Goal: Task Accomplishment & Management: Manage account settings

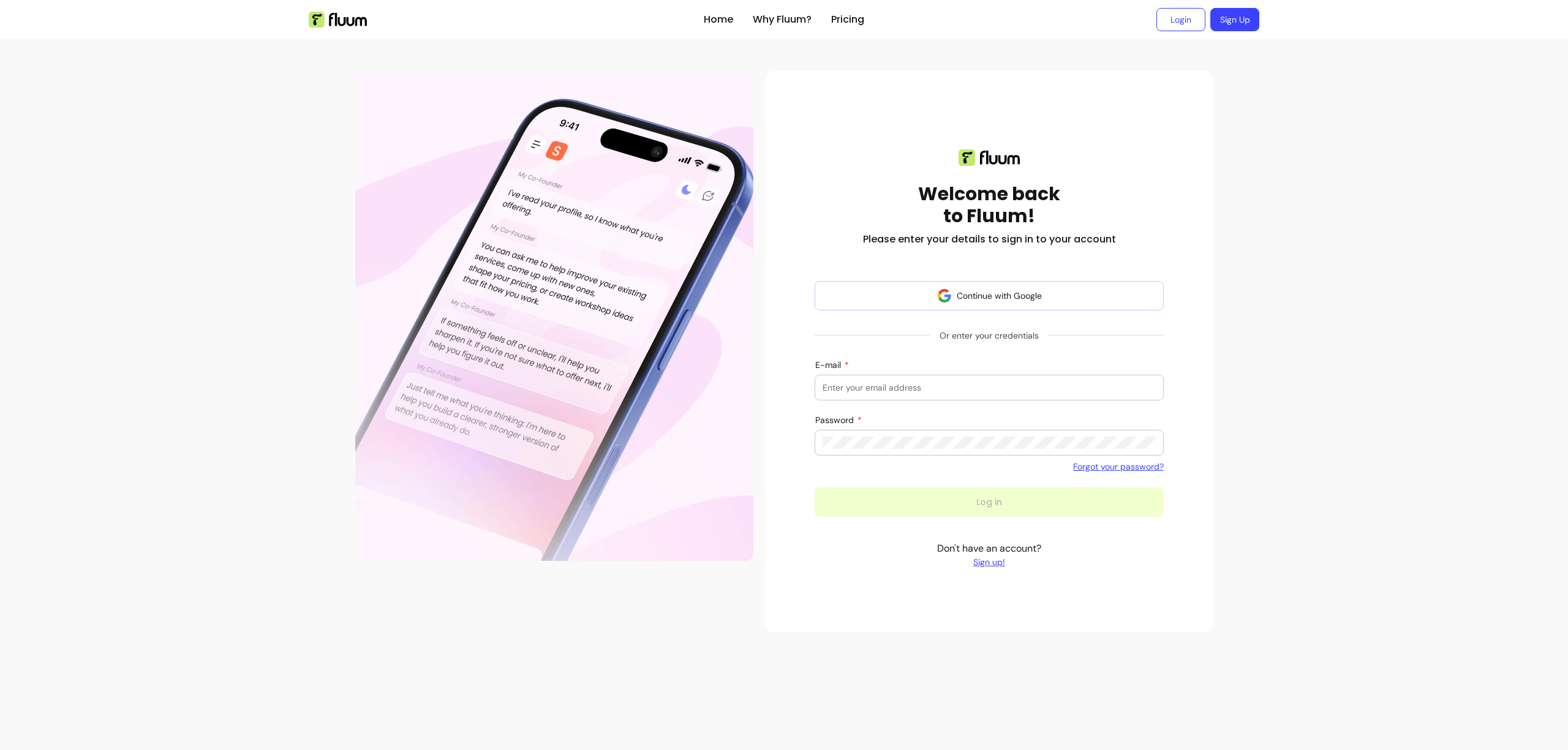
click at [870, 382] on input "E-mail" at bounding box center [989, 387] width 333 height 12
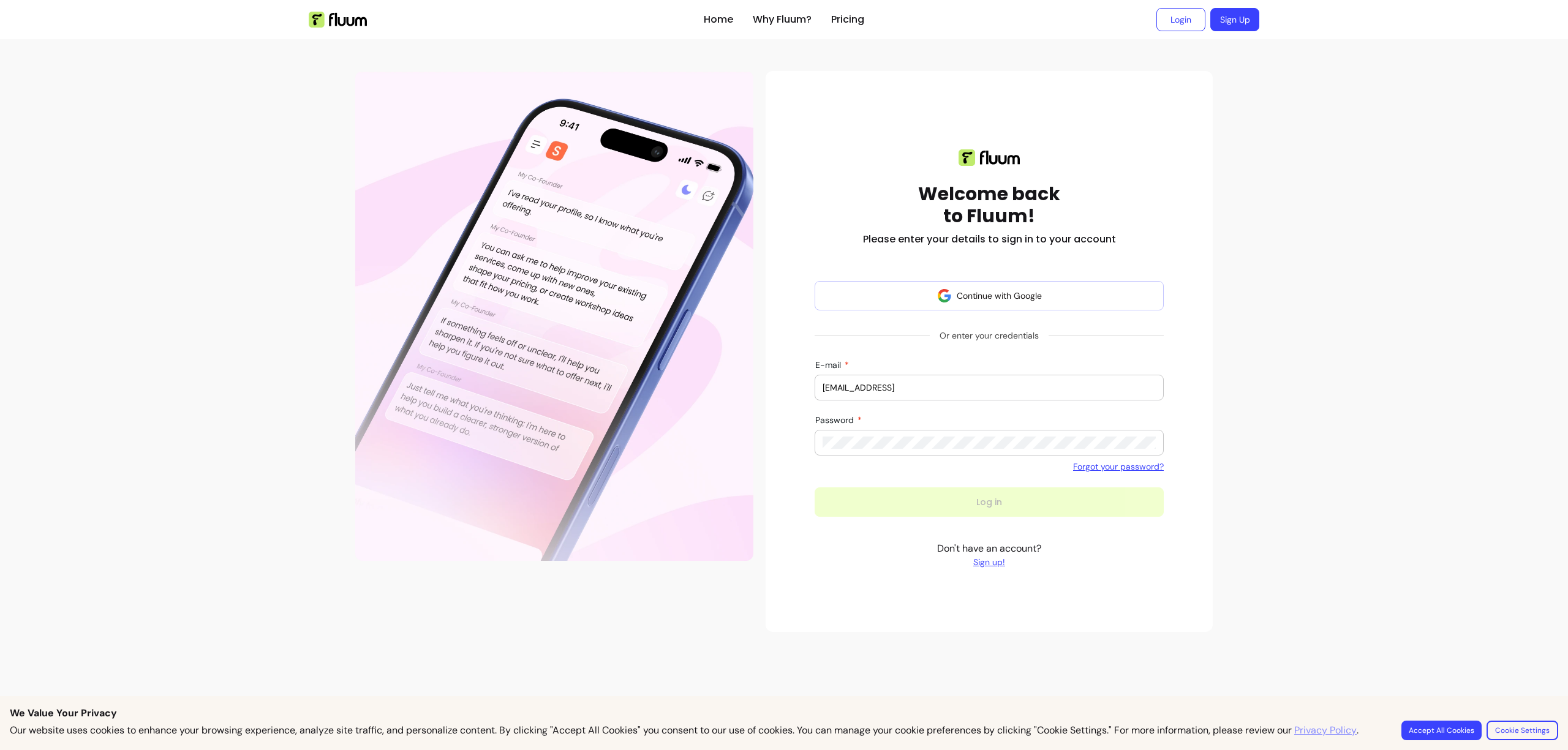
type input "[EMAIL_ADDRESS]"
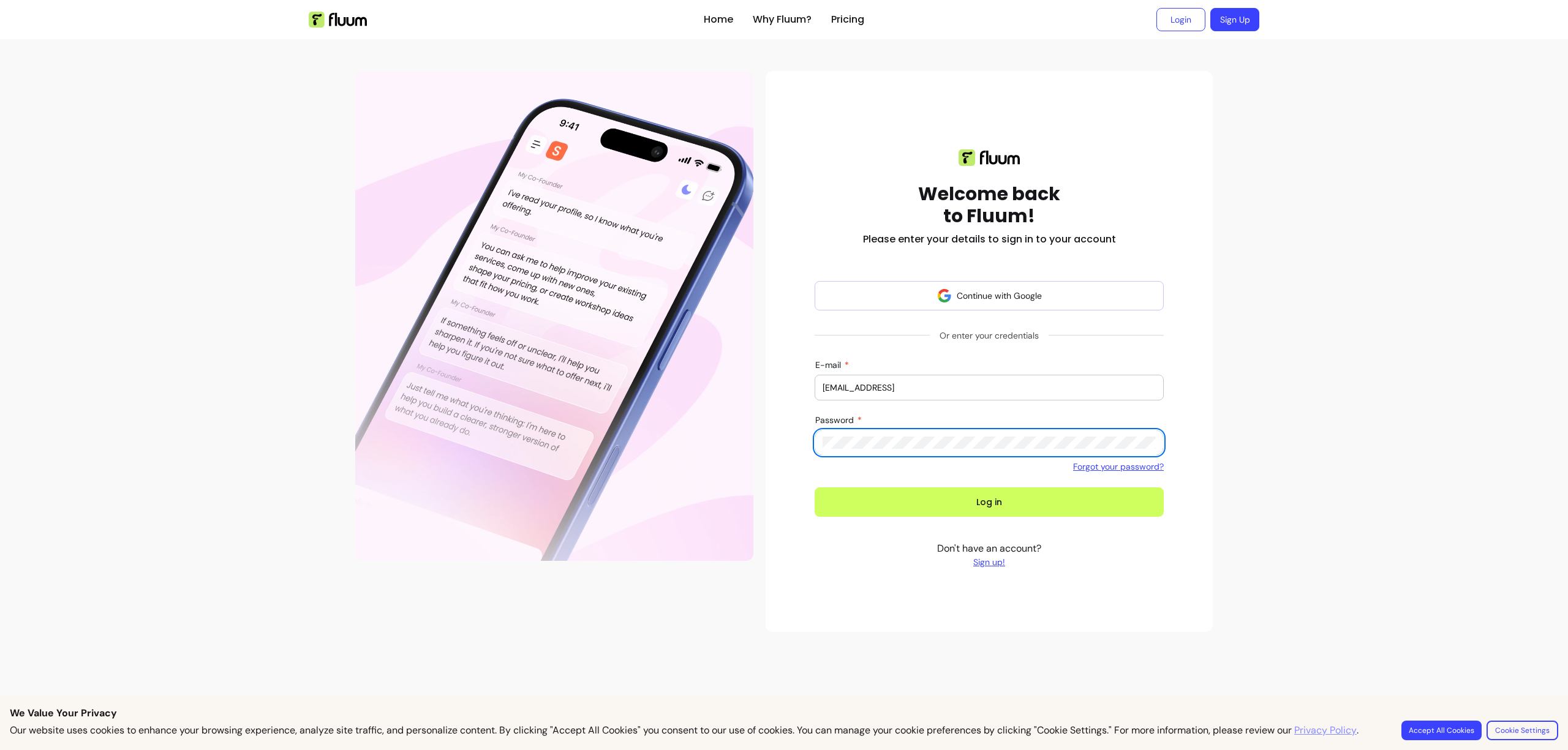
click at [814, 488] on button "Log in" at bounding box center [989, 502] width 349 height 30
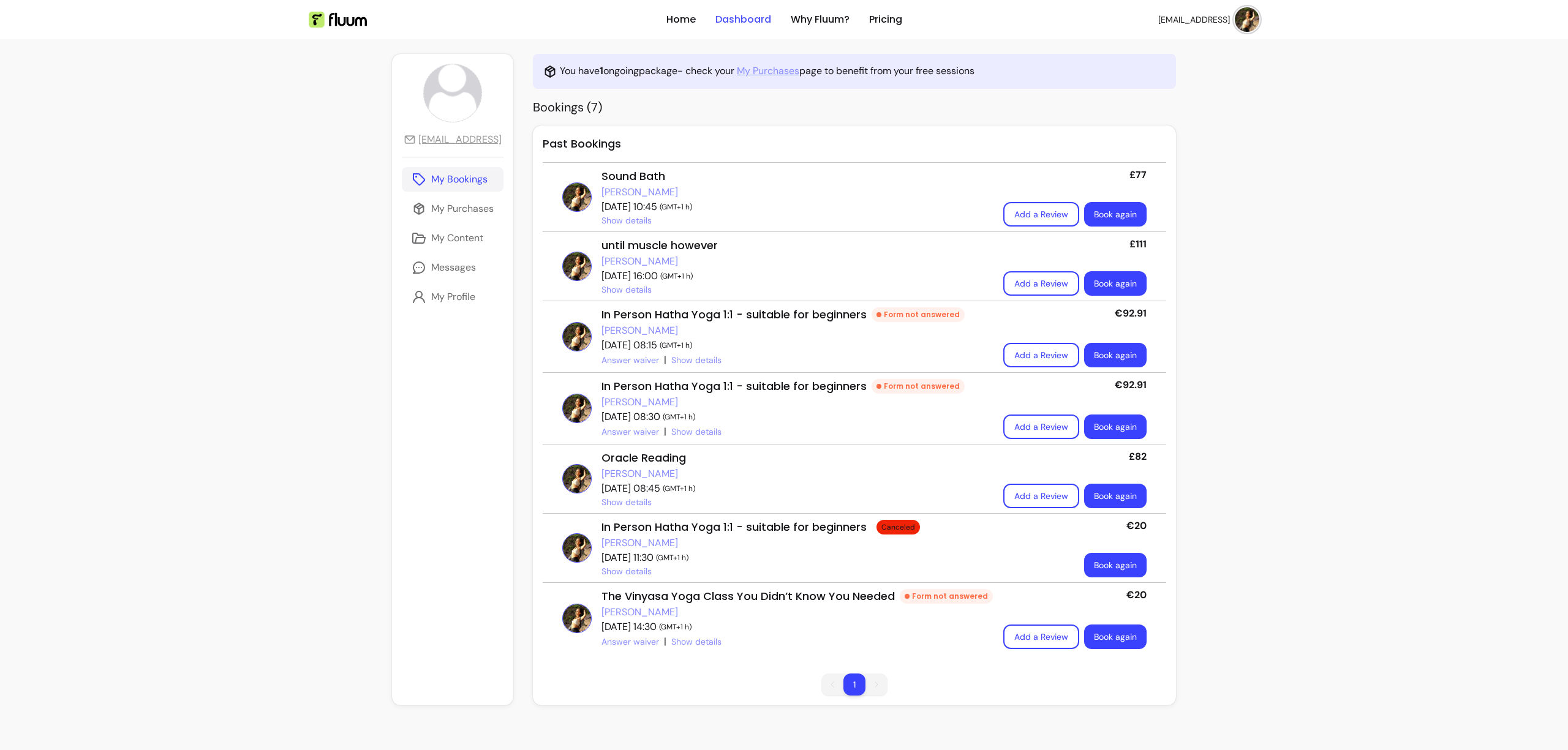
click at [750, 18] on link "Dashboard" at bounding box center [743, 19] width 55 height 14
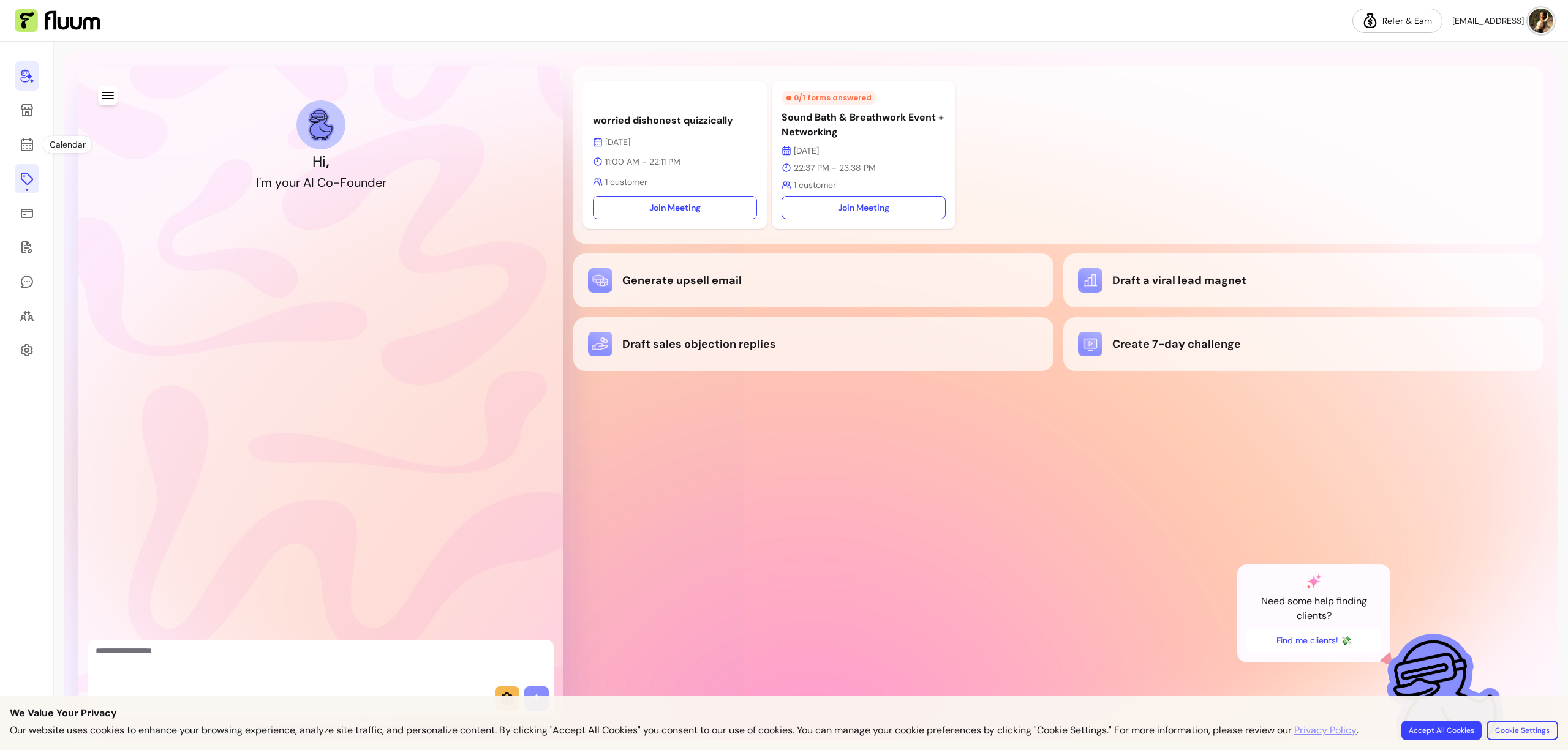
click at [25, 180] on icon at bounding box center [26, 179] width 14 height 14
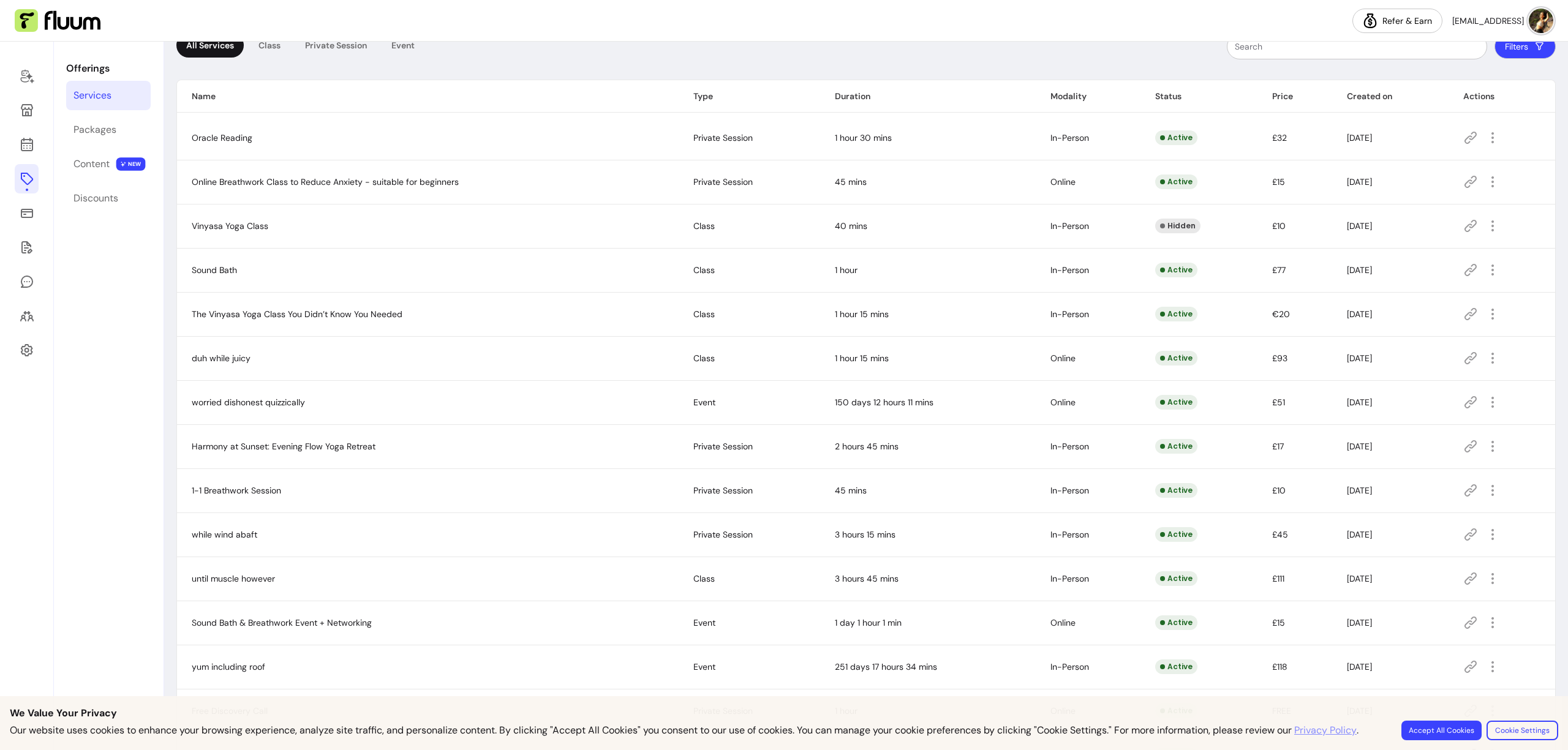
scroll to position [211, 0]
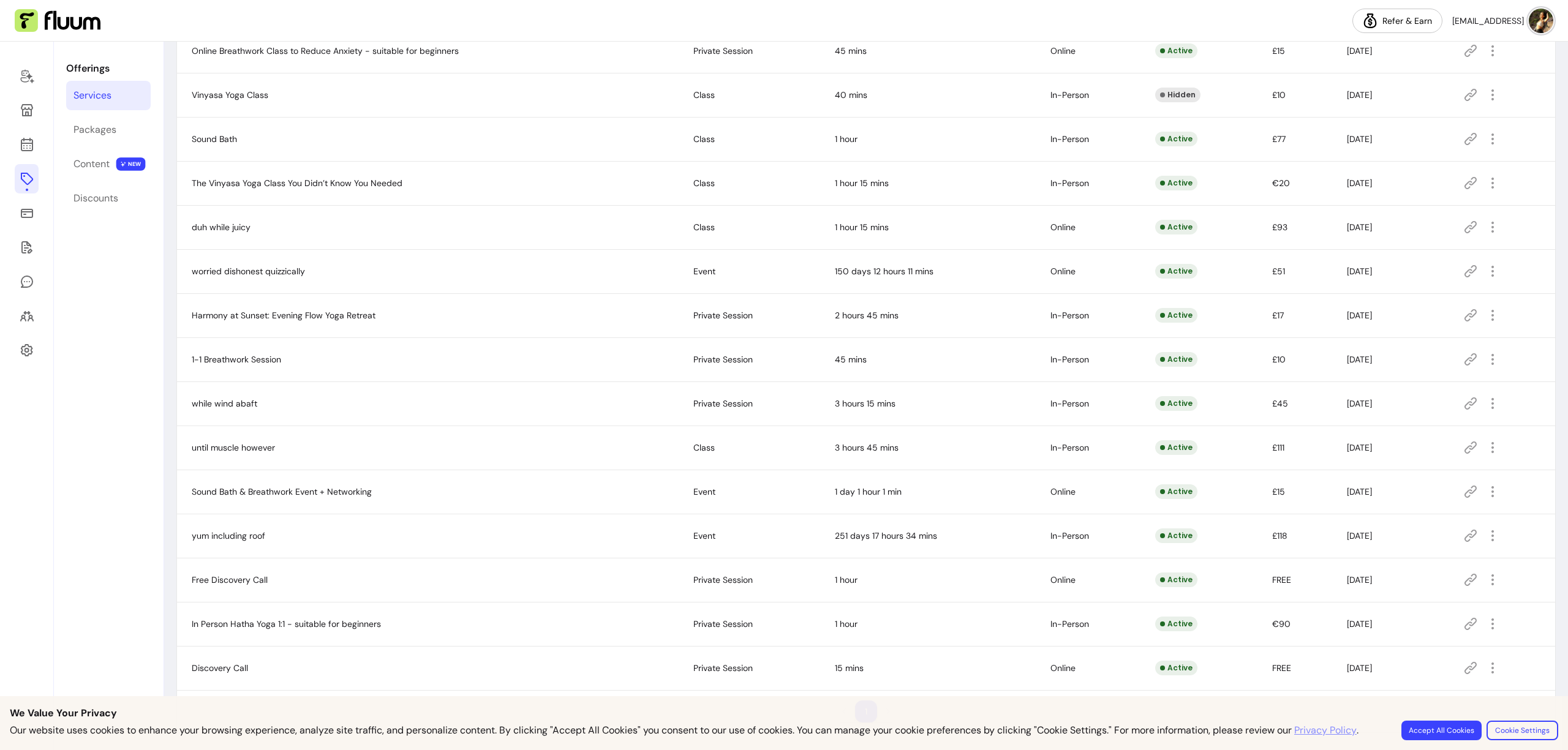
click at [1453, 730] on button "Accept All Cookies" at bounding box center [1442, 731] width 80 height 19
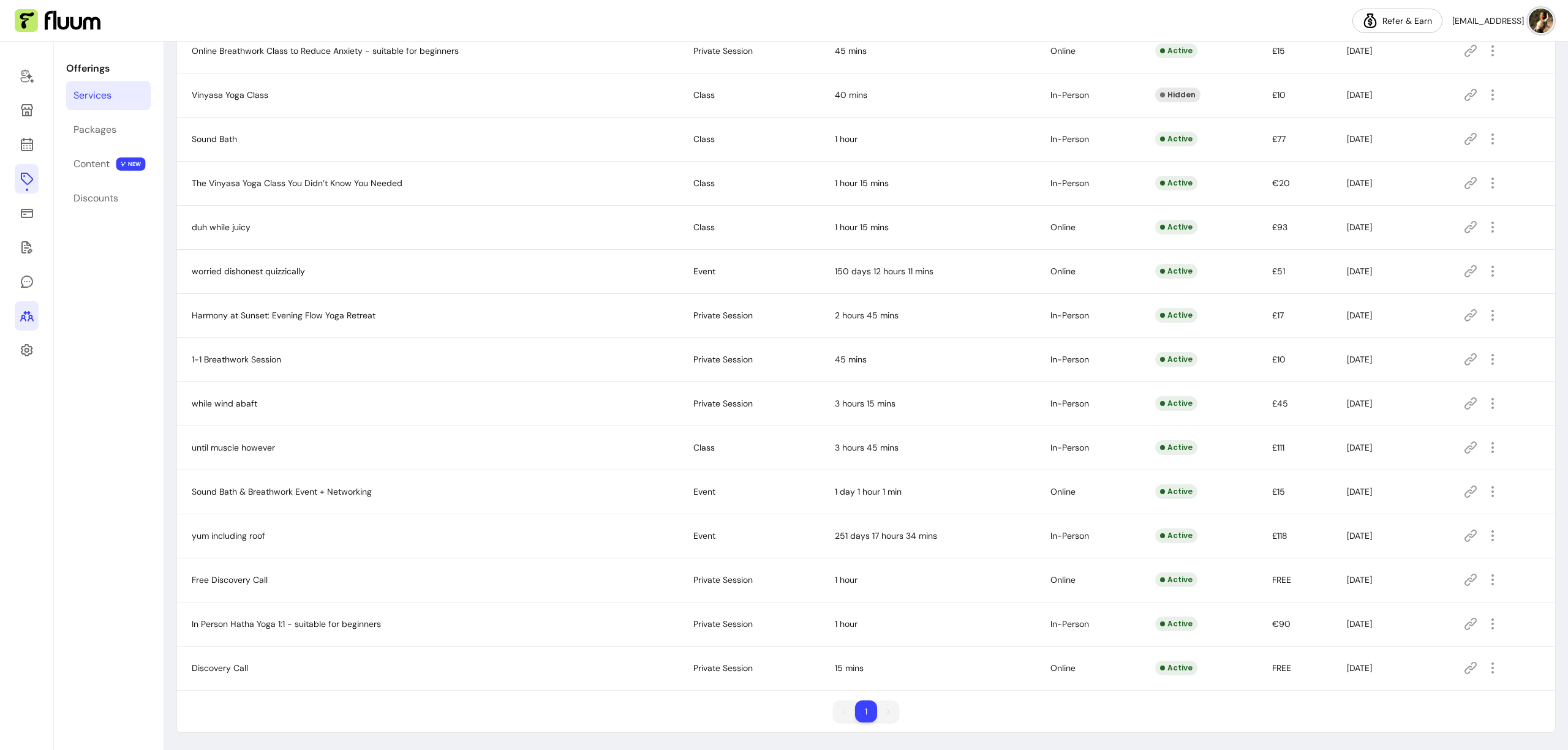
click at [26, 309] on icon at bounding box center [26, 316] width 14 height 14
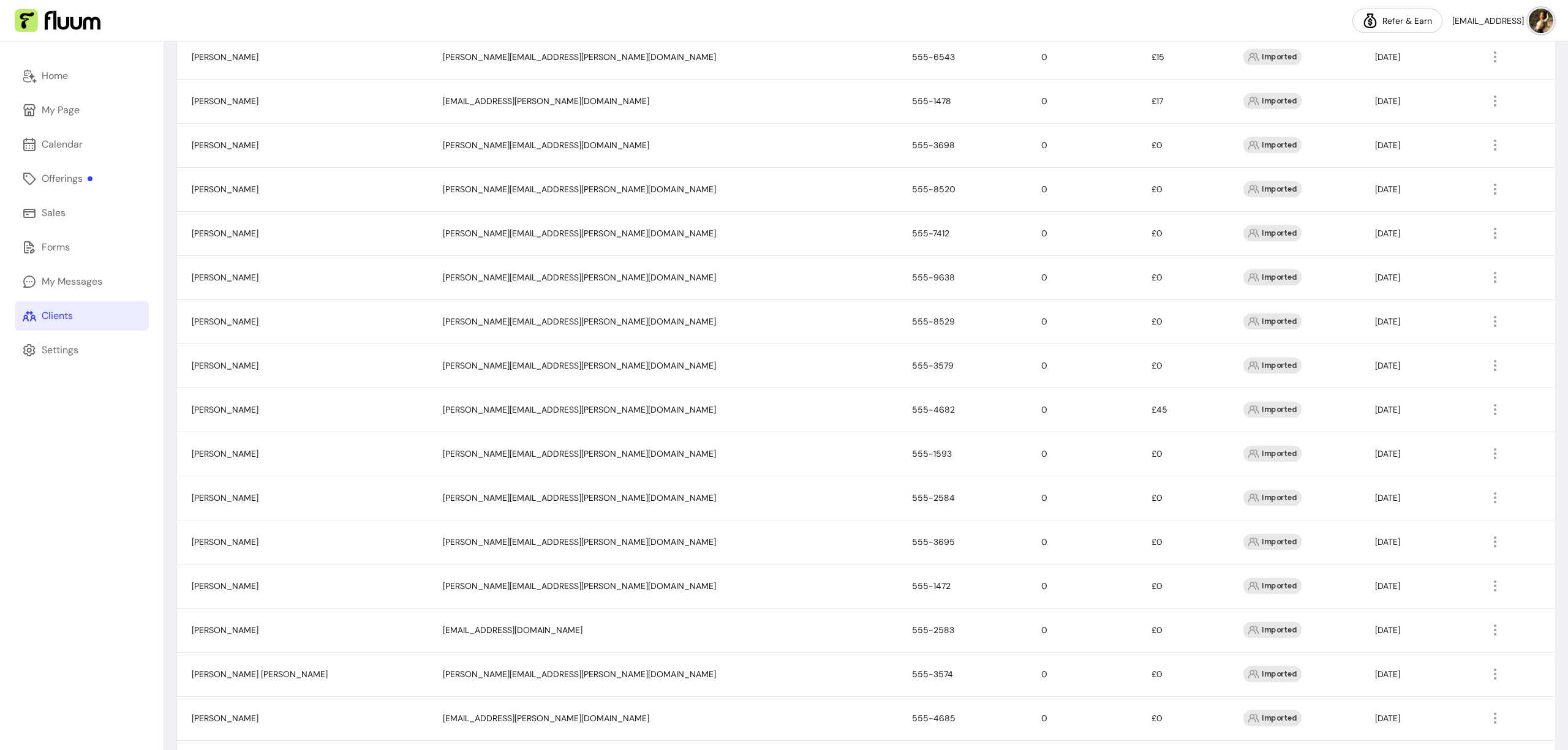
scroll to position [541, 0]
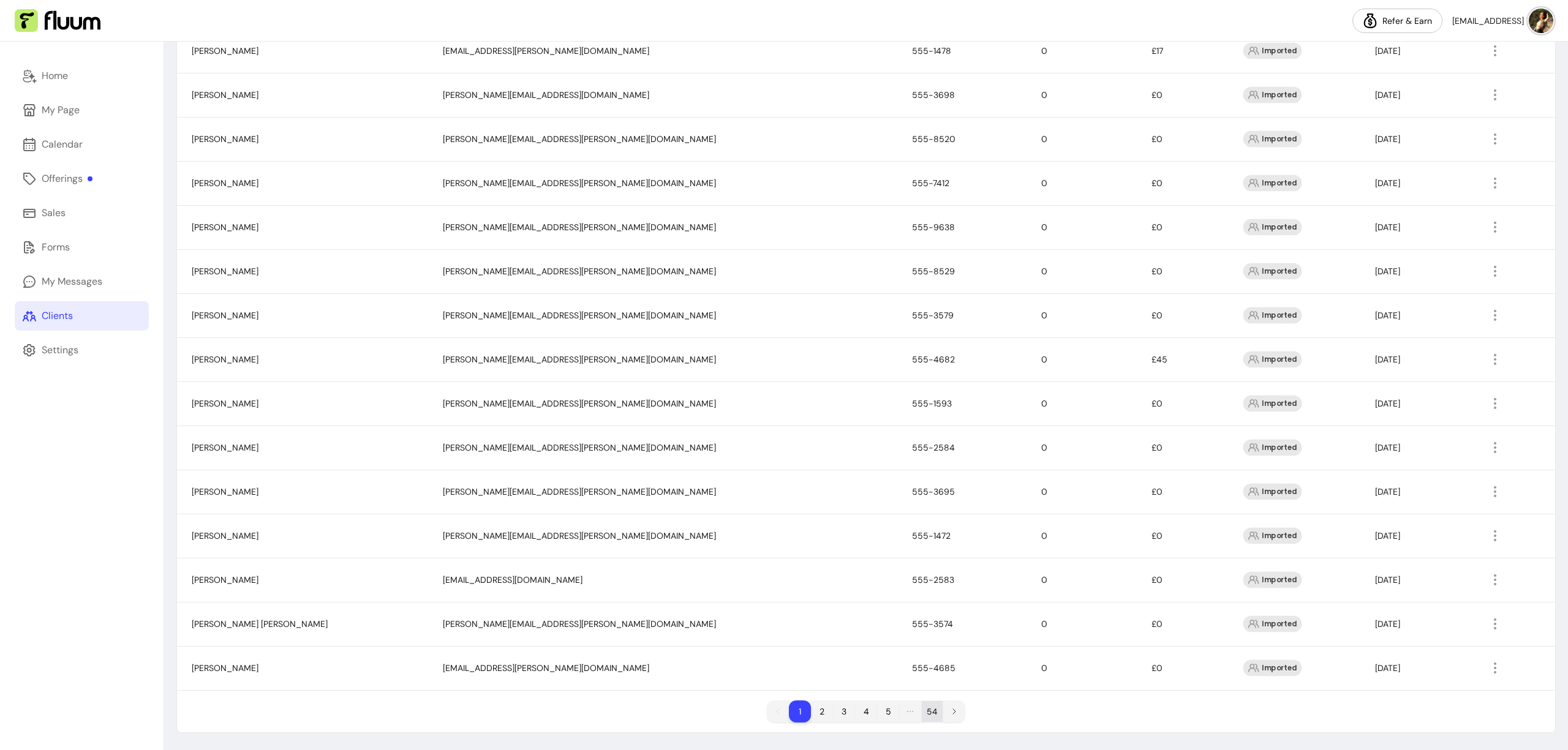
click at [931, 708] on li "54" at bounding box center [932, 711] width 22 height 22
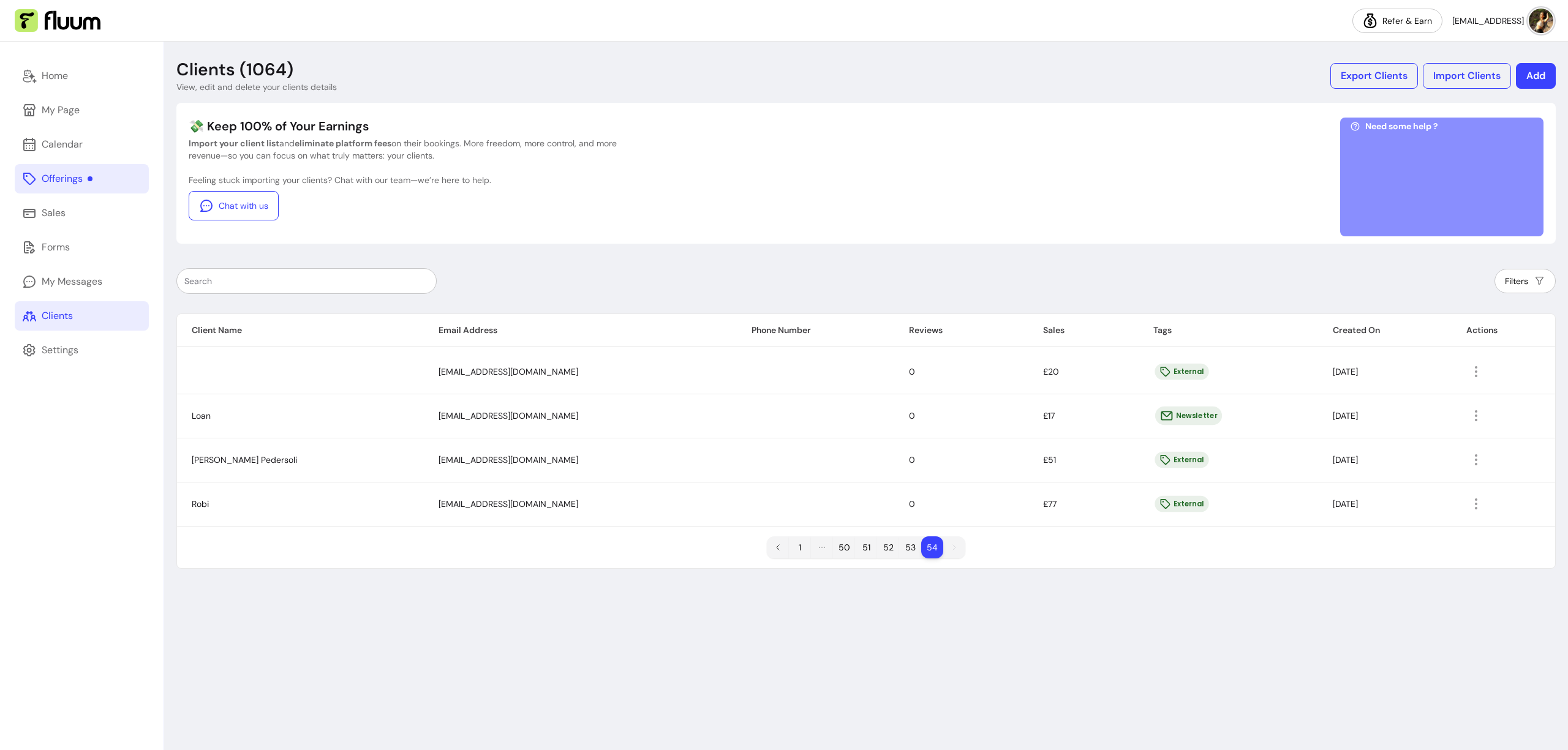
click at [71, 176] on div "Offerings" at bounding box center [67, 179] width 51 height 14
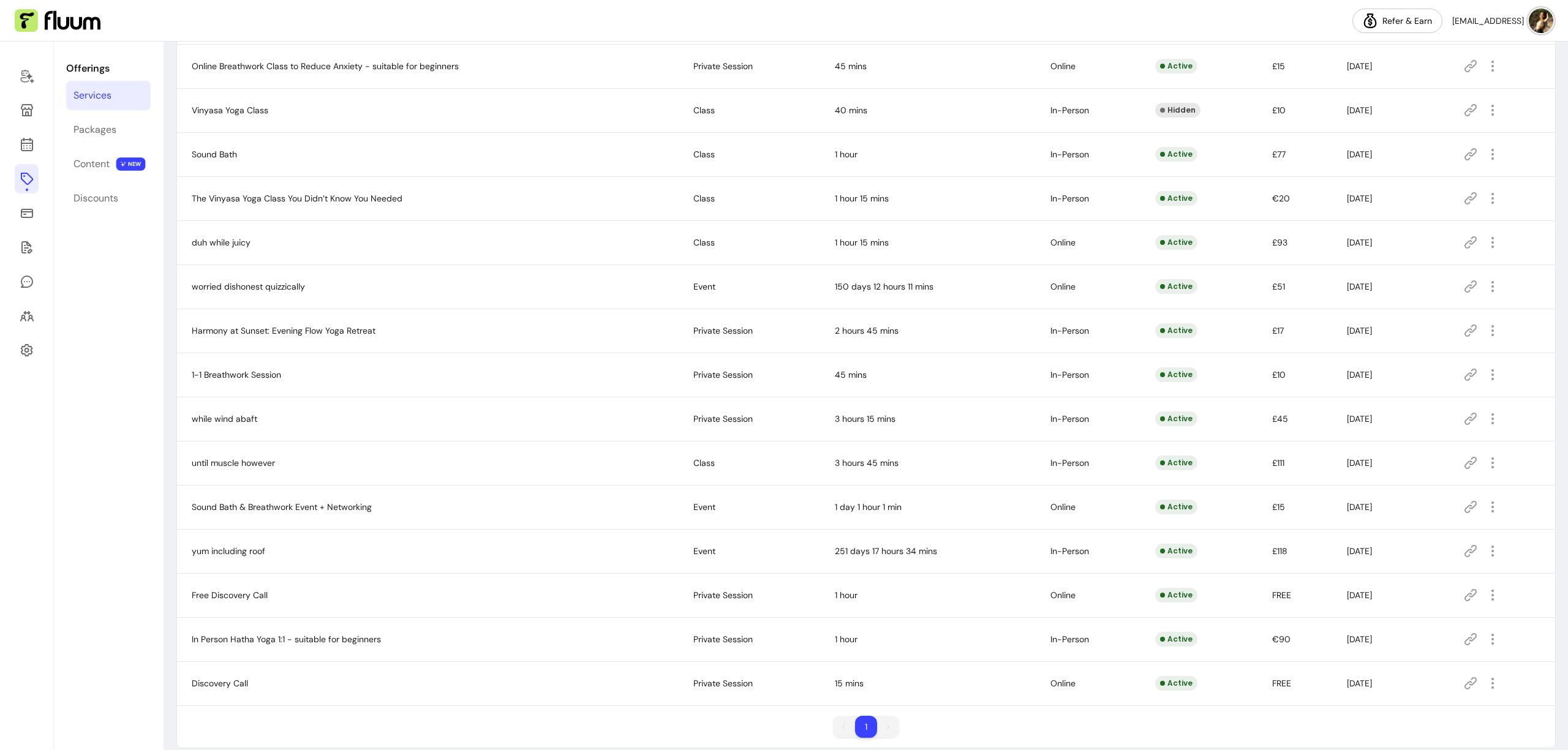
scroll to position [211, 0]
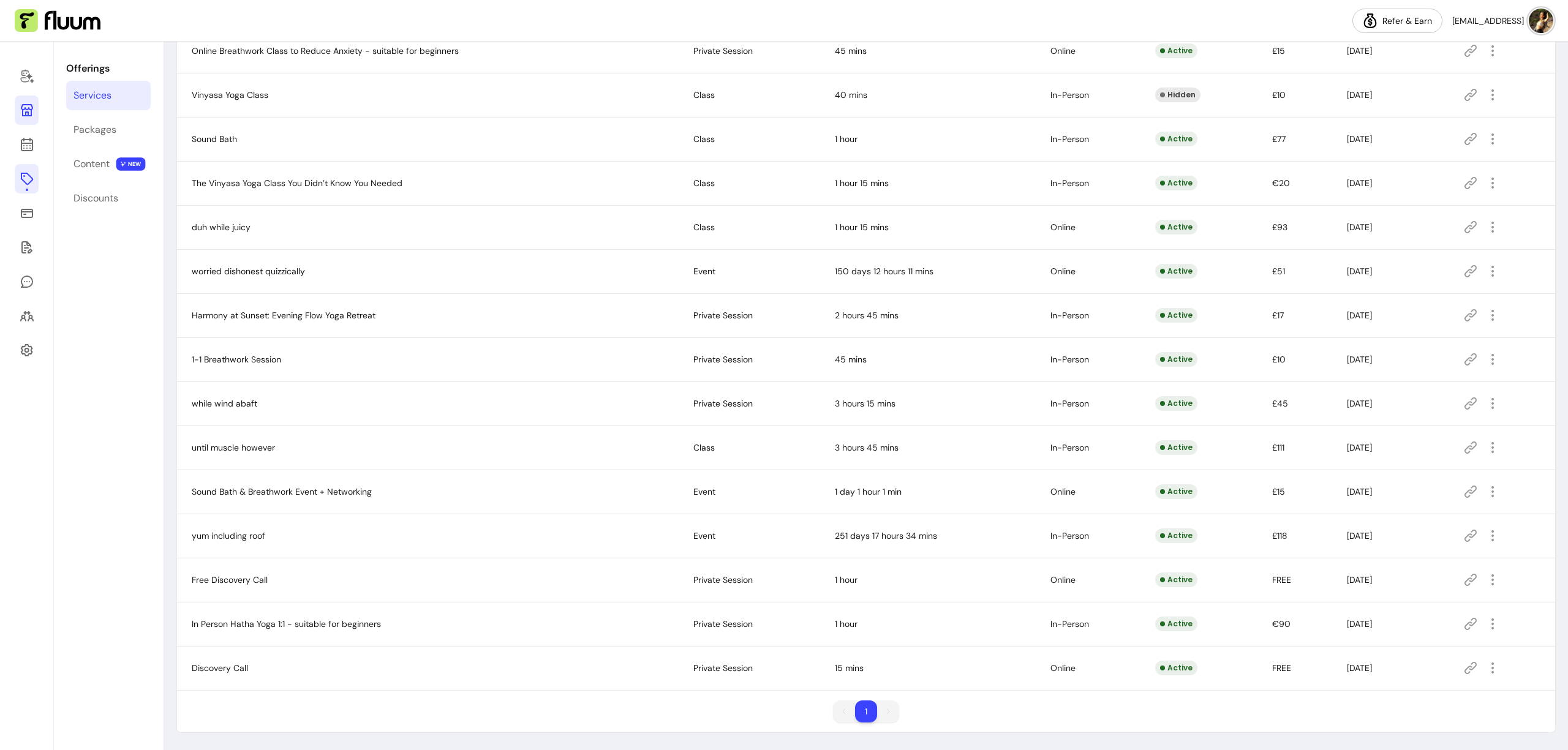
click at [20, 110] on icon at bounding box center [26, 110] width 14 height 14
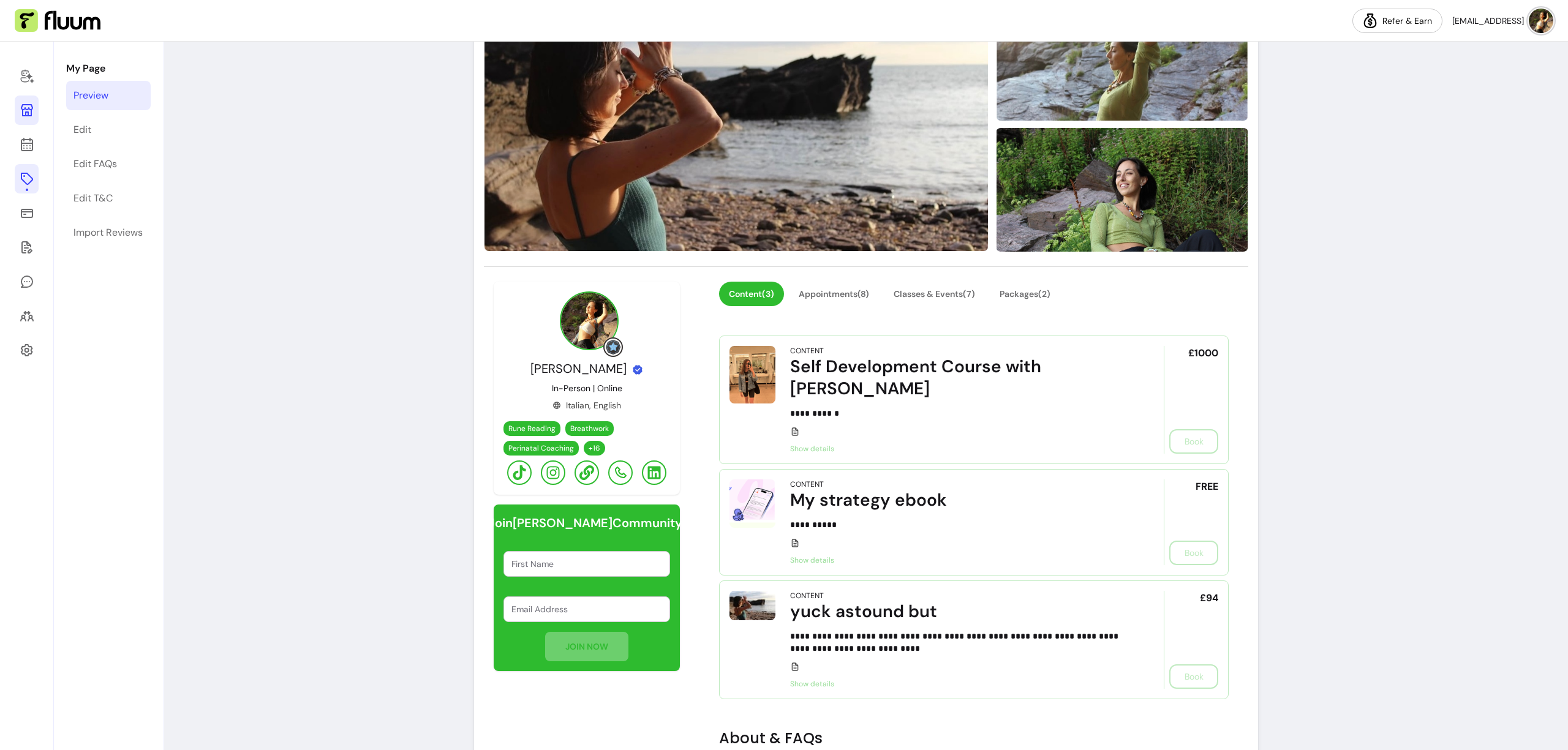
scroll to position [191, 0]
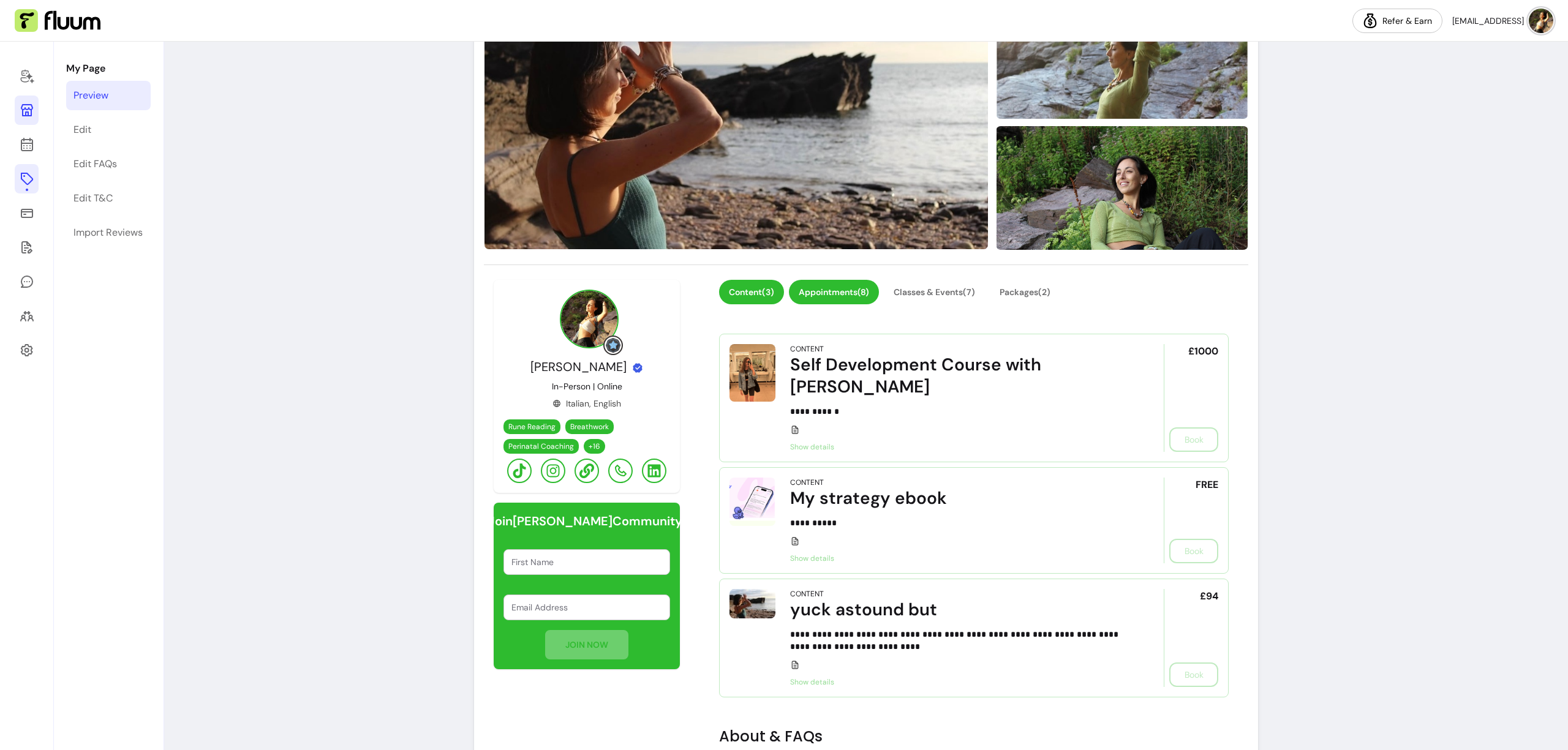
click at [846, 286] on button "Appointments ( 8 )" at bounding box center [834, 292] width 90 height 25
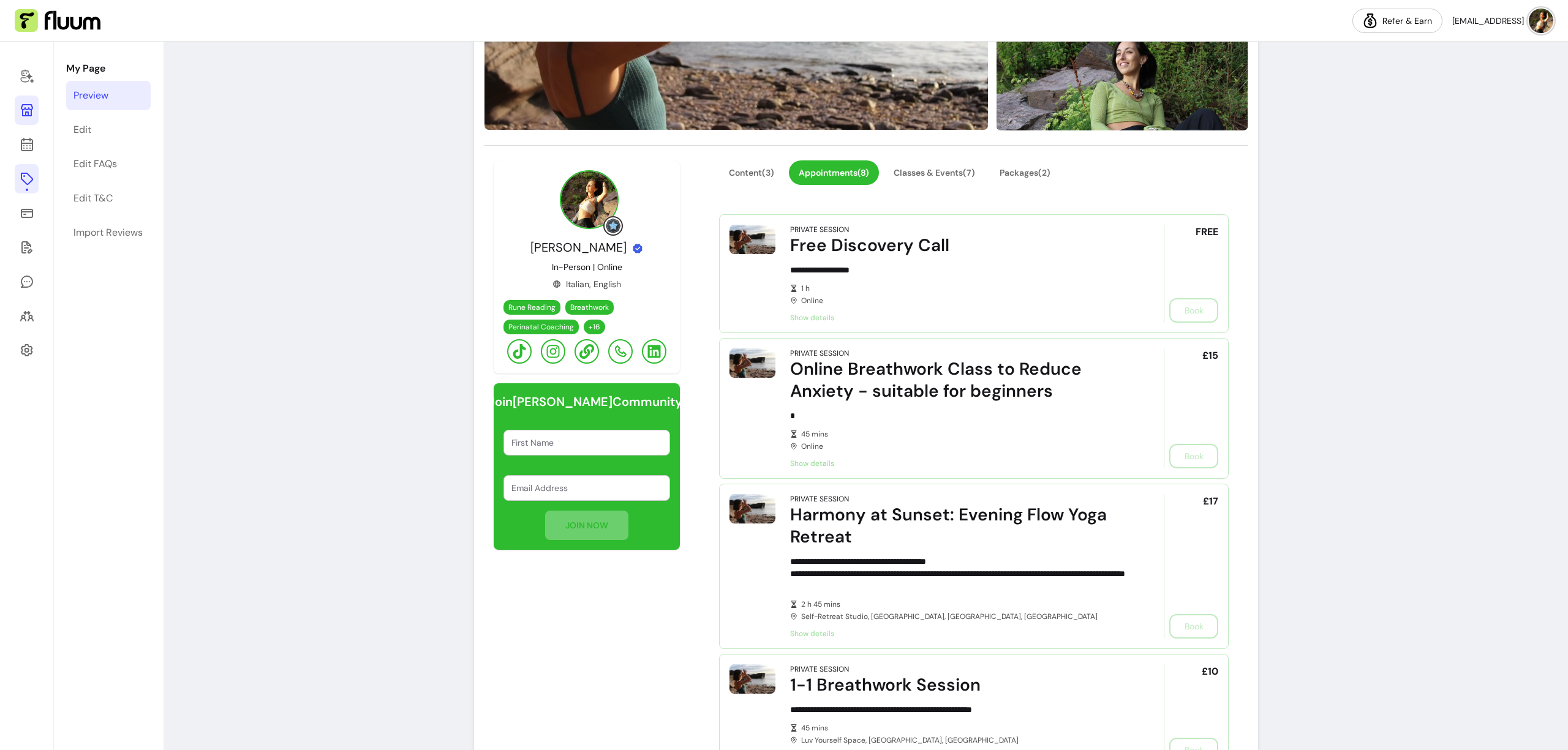
scroll to position [299, 0]
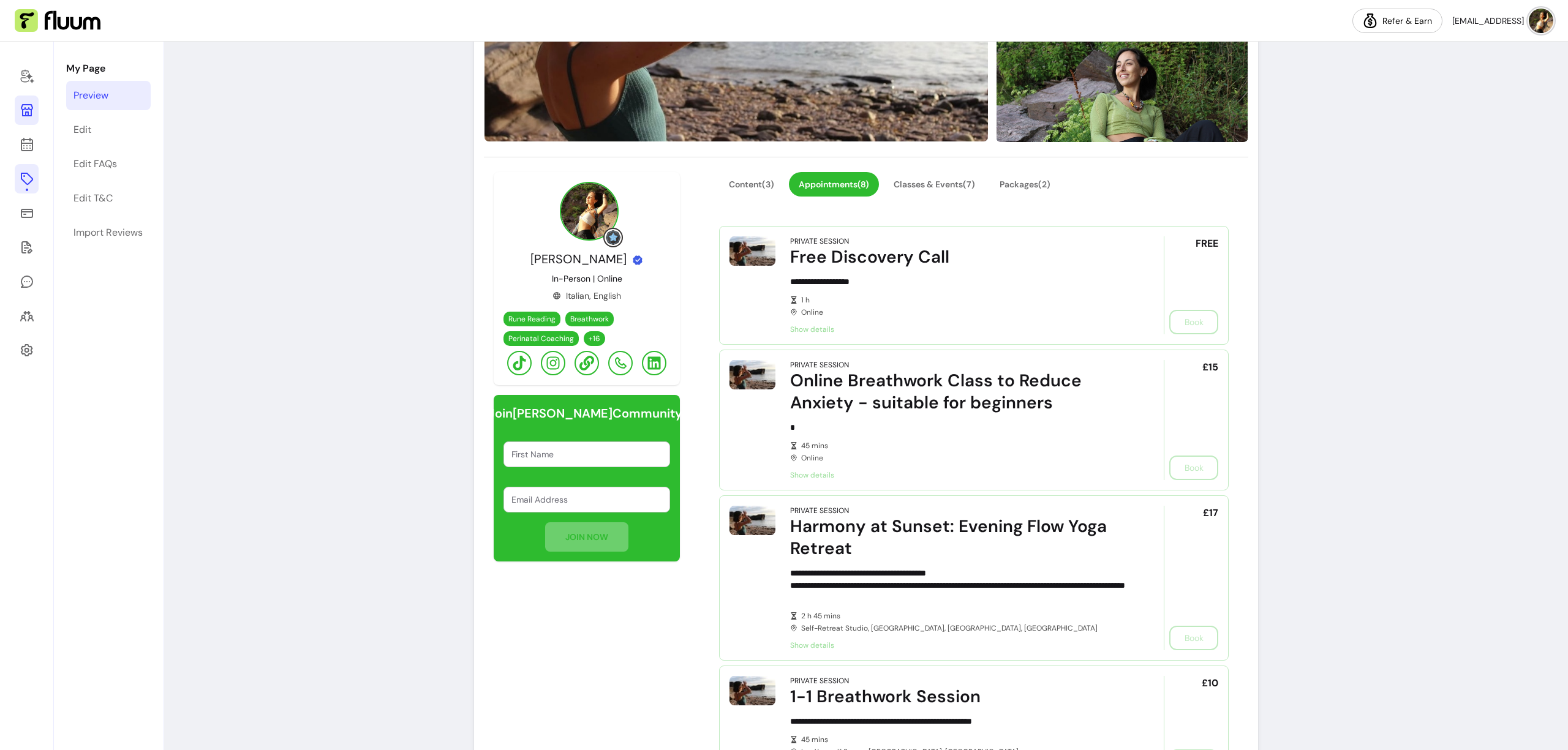
click at [30, 183] on icon at bounding box center [26, 179] width 14 height 14
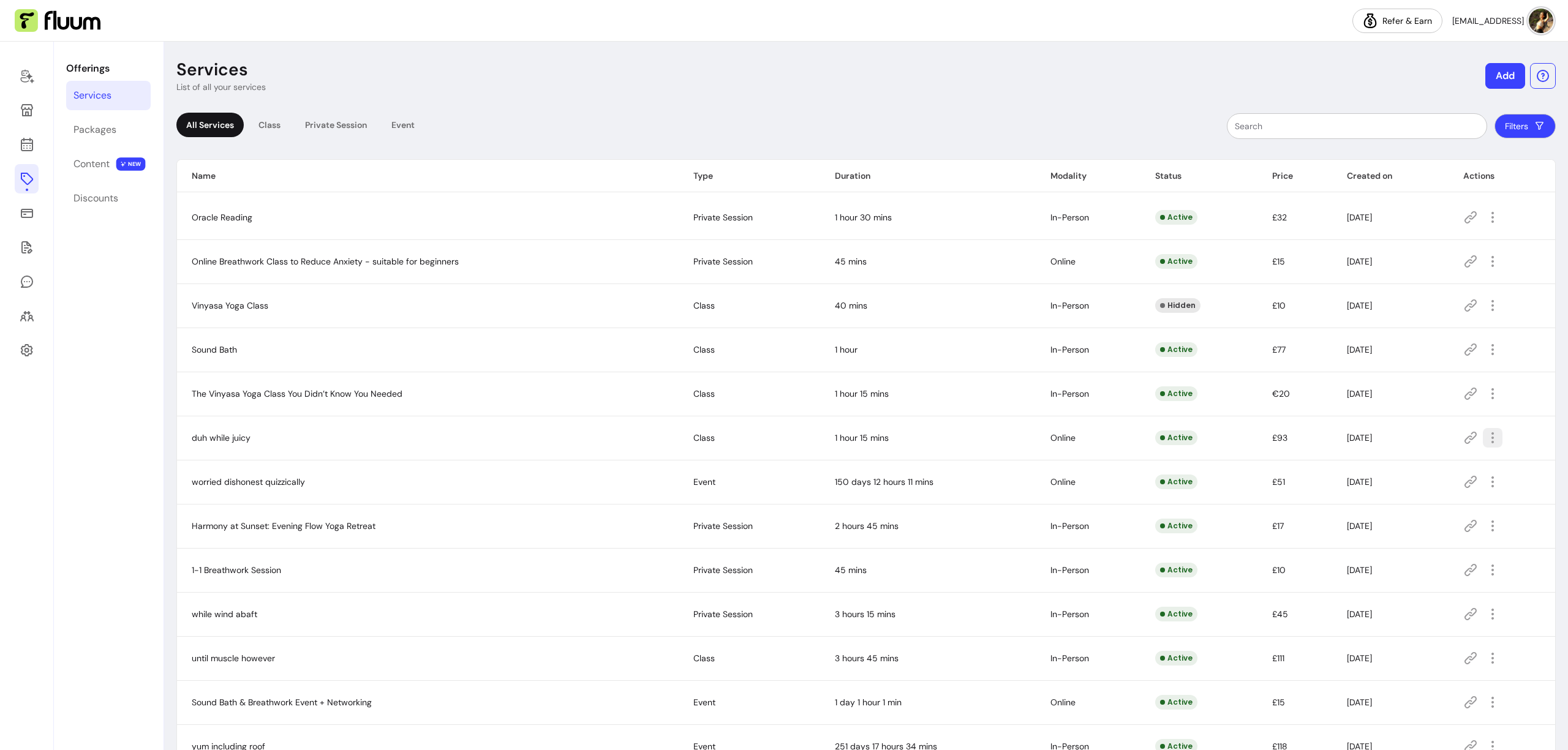
click at [1488, 437] on icon "button" at bounding box center [1493, 438] width 14 height 14
click at [1413, 562] on span "Delete" at bounding box center [1441, 558] width 89 height 12
click at [1485, 436] on icon "button" at bounding box center [1493, 438] width 14 height 14
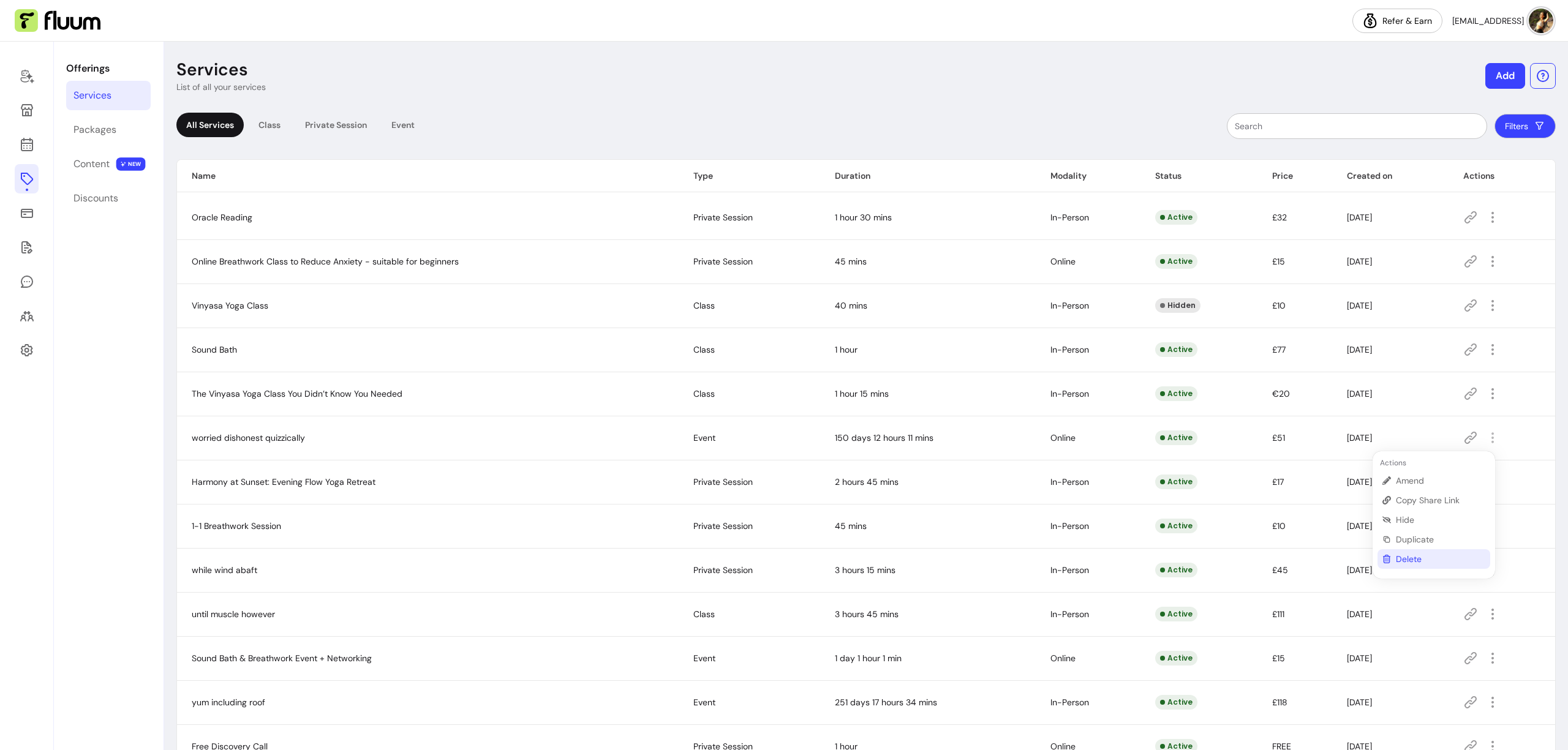
click at [1421, 555] on span "Delete" at bounding box center [1440, 558] width 89 height 12
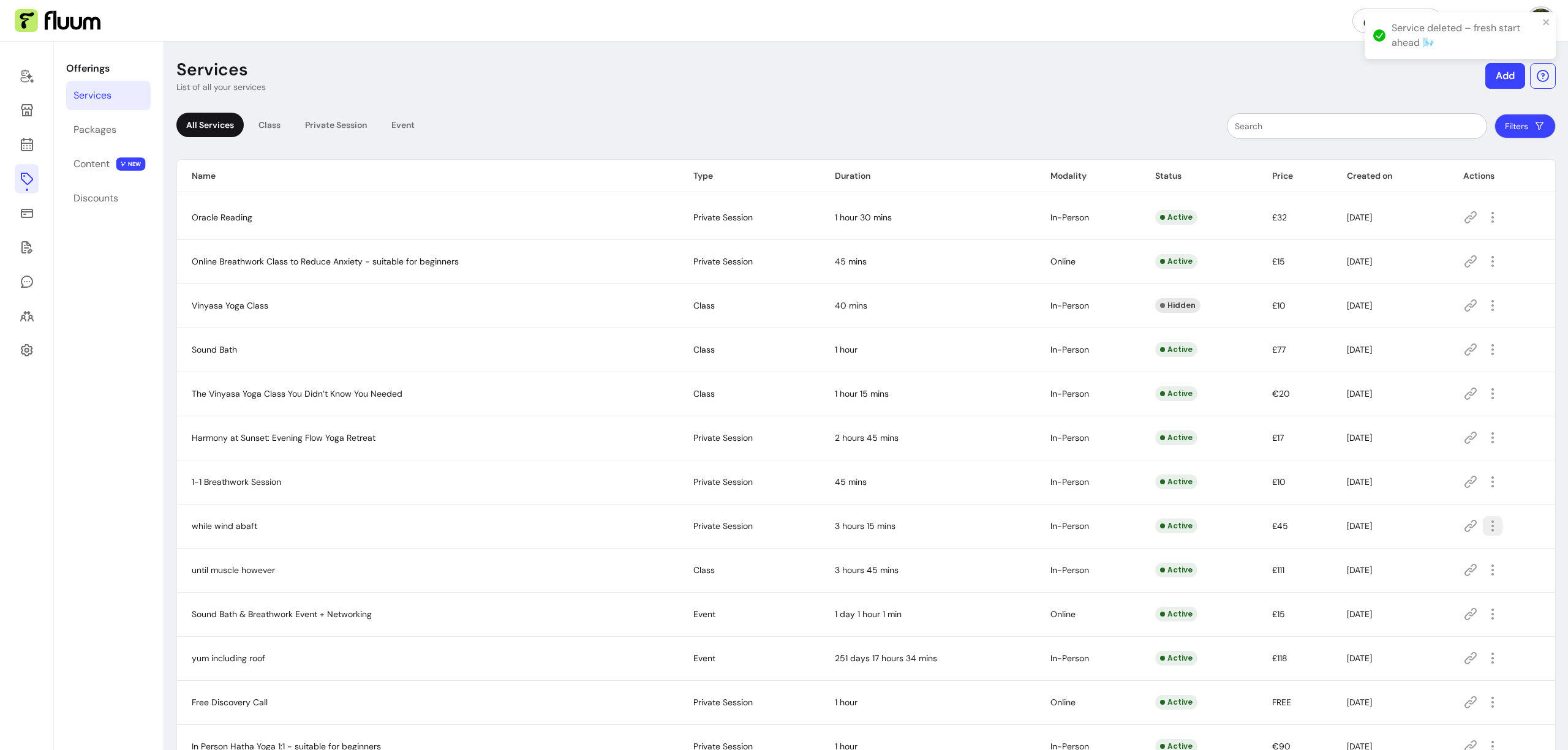
click at [1488, 529] on icon "button" at bounding box center [1493, 526] width 14 height 14
click at [1404, 655] on li "Delete" at bounding box center [1435, 647] width 112 height 19
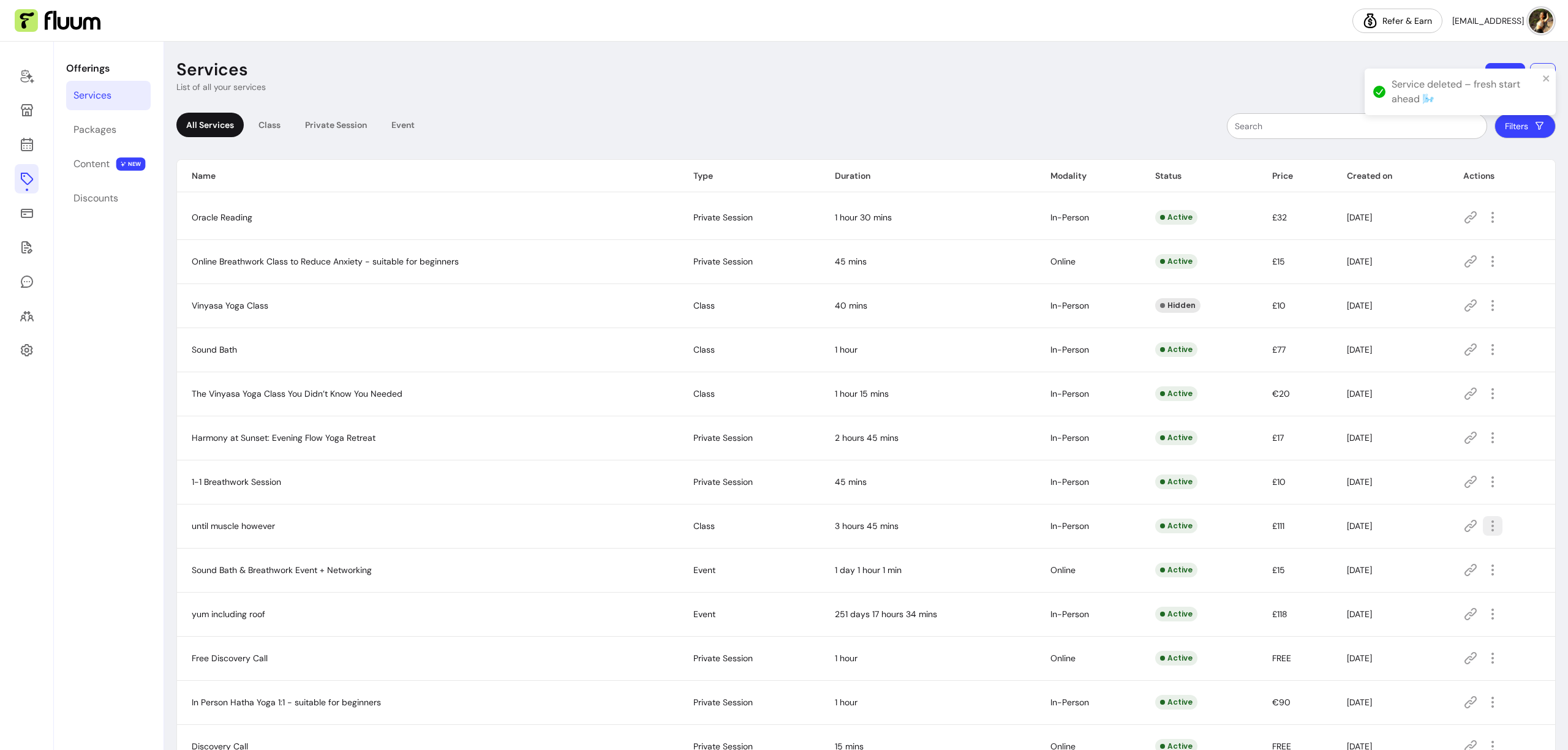
click at [1488, 521] on icon "button" at bounding box center [1493, 526] width 14 height 14
click at [1416, 651] on span "Delete" at bounding box center [1440, 647] width 89 height 12
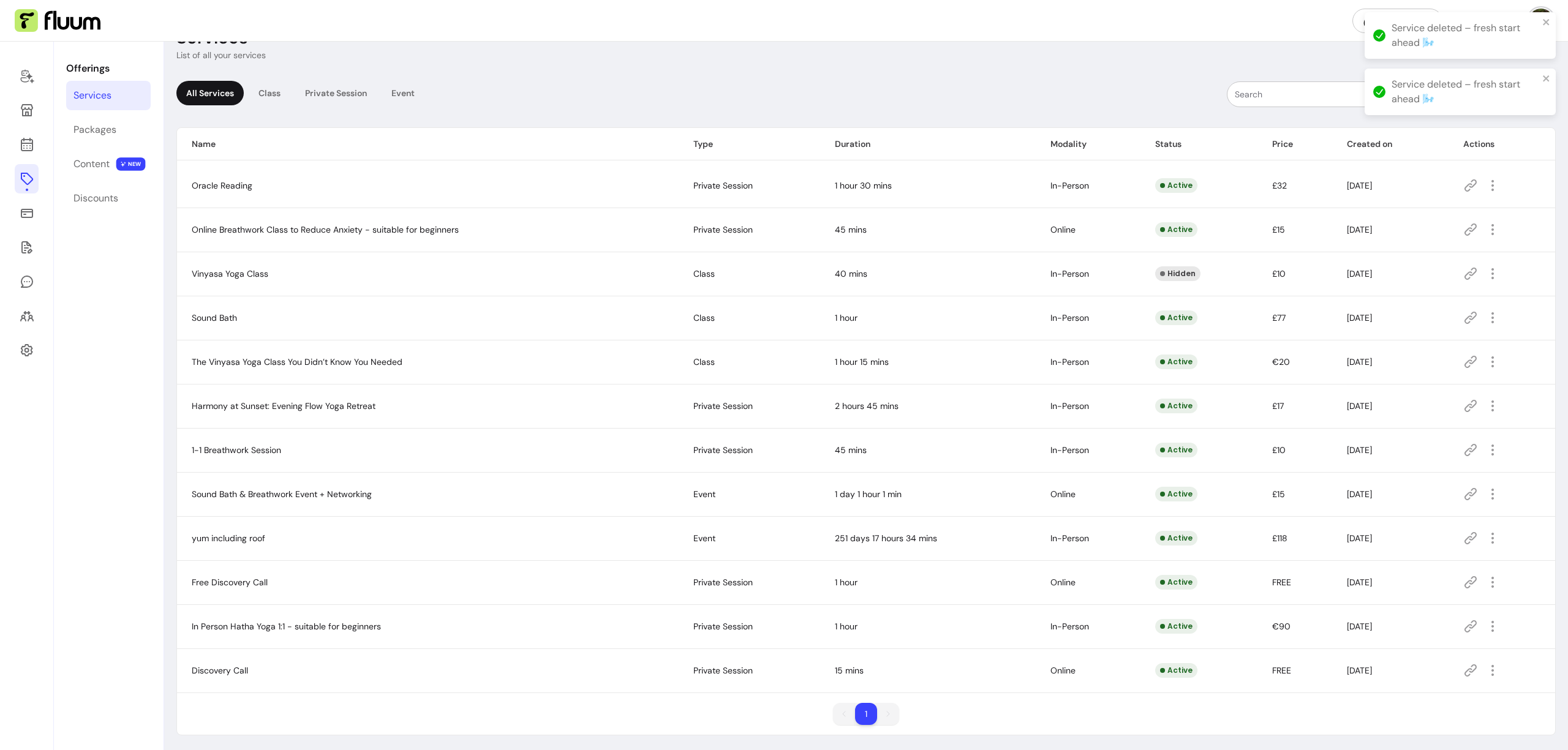
scroll to position [34, 0]
click at [1485, 533] on icon "button" at bounding box center [1493, 536] width 14 height 14
click at [1420, 658] on span "Delete" at bounding box center [1440, 657] width 89 height 12
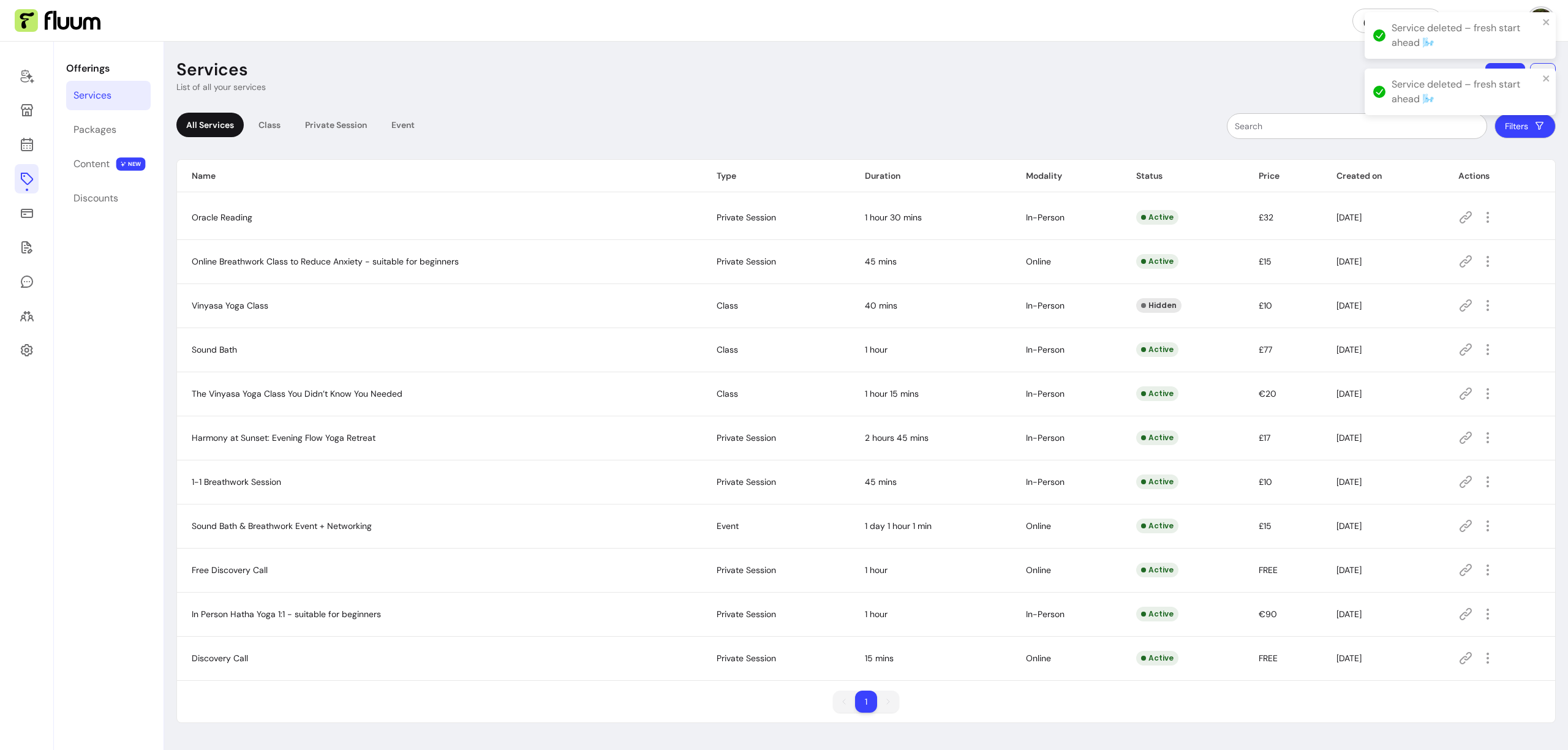
scroll to position [0, 0]
click at [1498, 659] on button "button" at bounding box center [1488, 658] width 19 height 19
click at [1428, 627] on span "Delete" at bounding box center [1444, 625] width 89 height 12
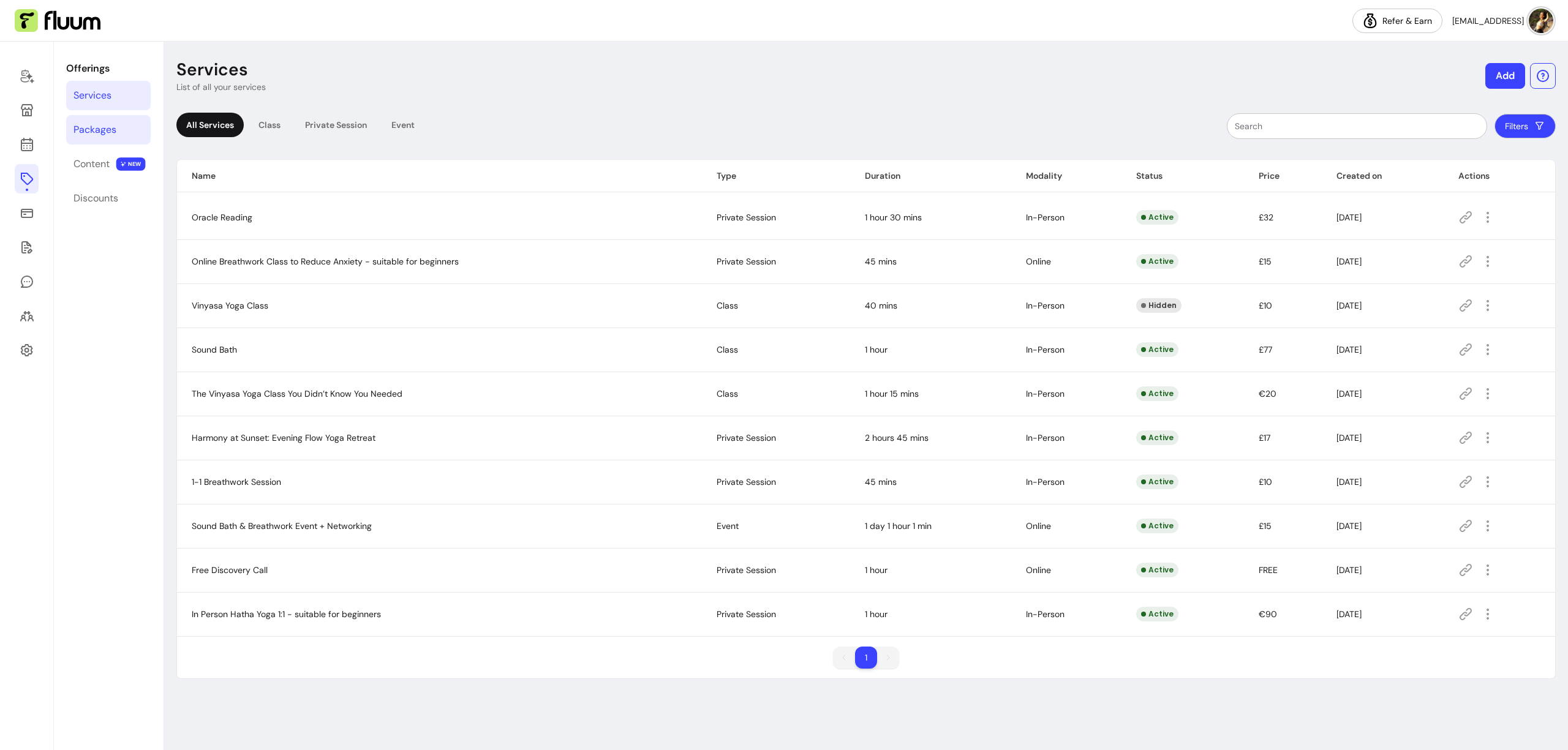
click at [98, 132] on div "Packages" at bounding box center [95, 130] width 43 height 14
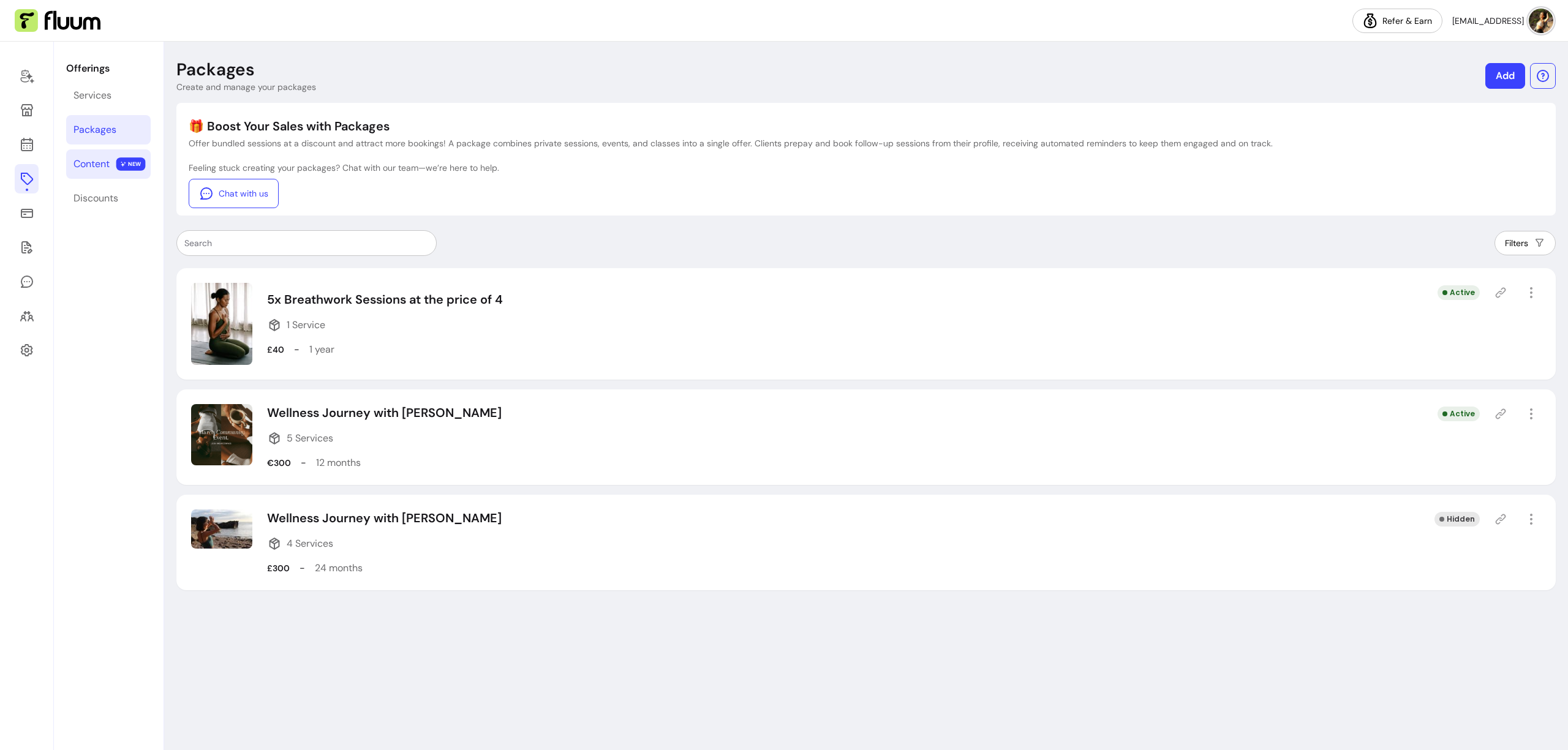
click at [100, 158] on div "Content" at bounding box center [91, 164] width 36 height 14
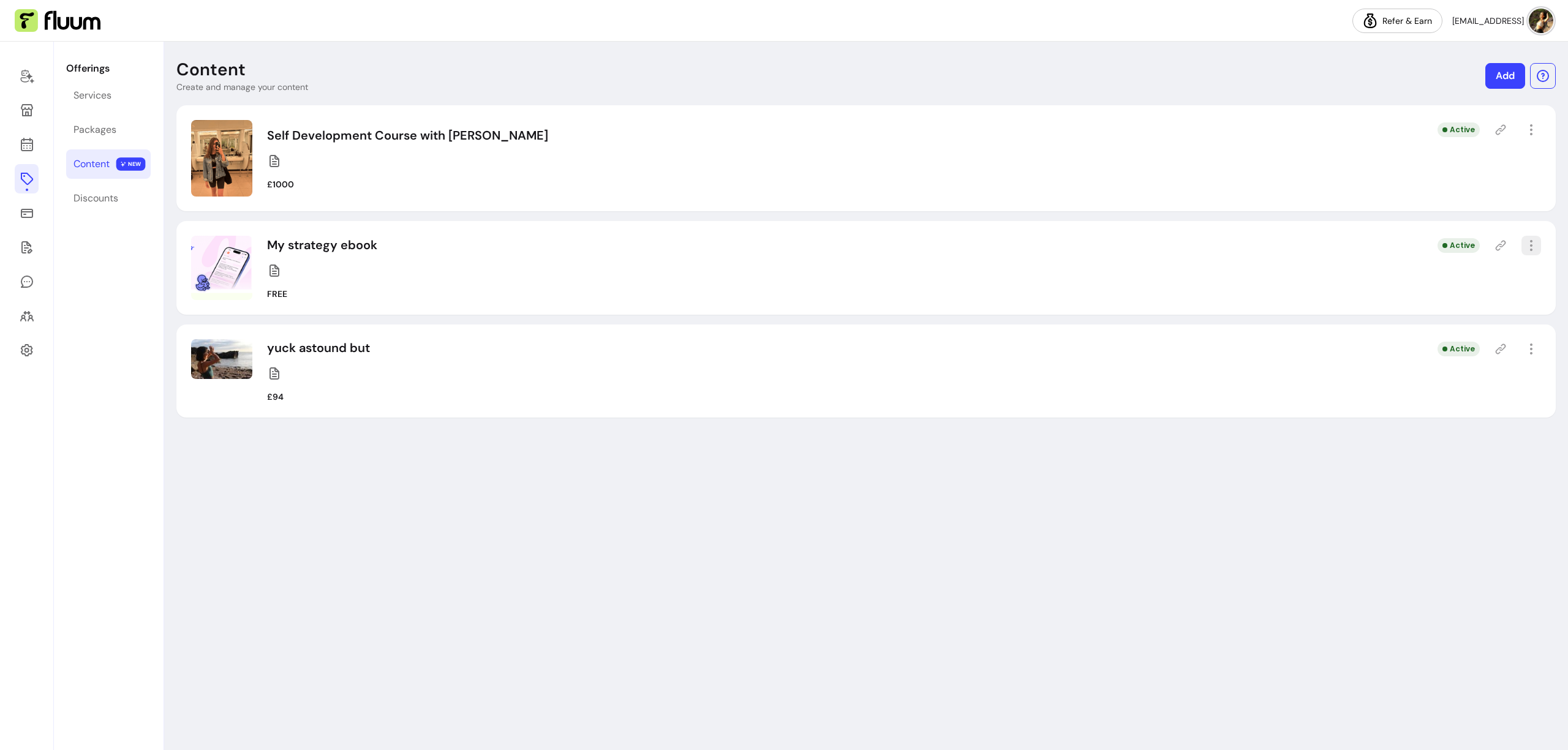
click at [1529, 247] on icon "button" at bounding box center [1531, 245] width 14 height 14
click at [1464, 286] on span "Amend" at bounding box center [1486, 288] width 89 height 12
select select "***"
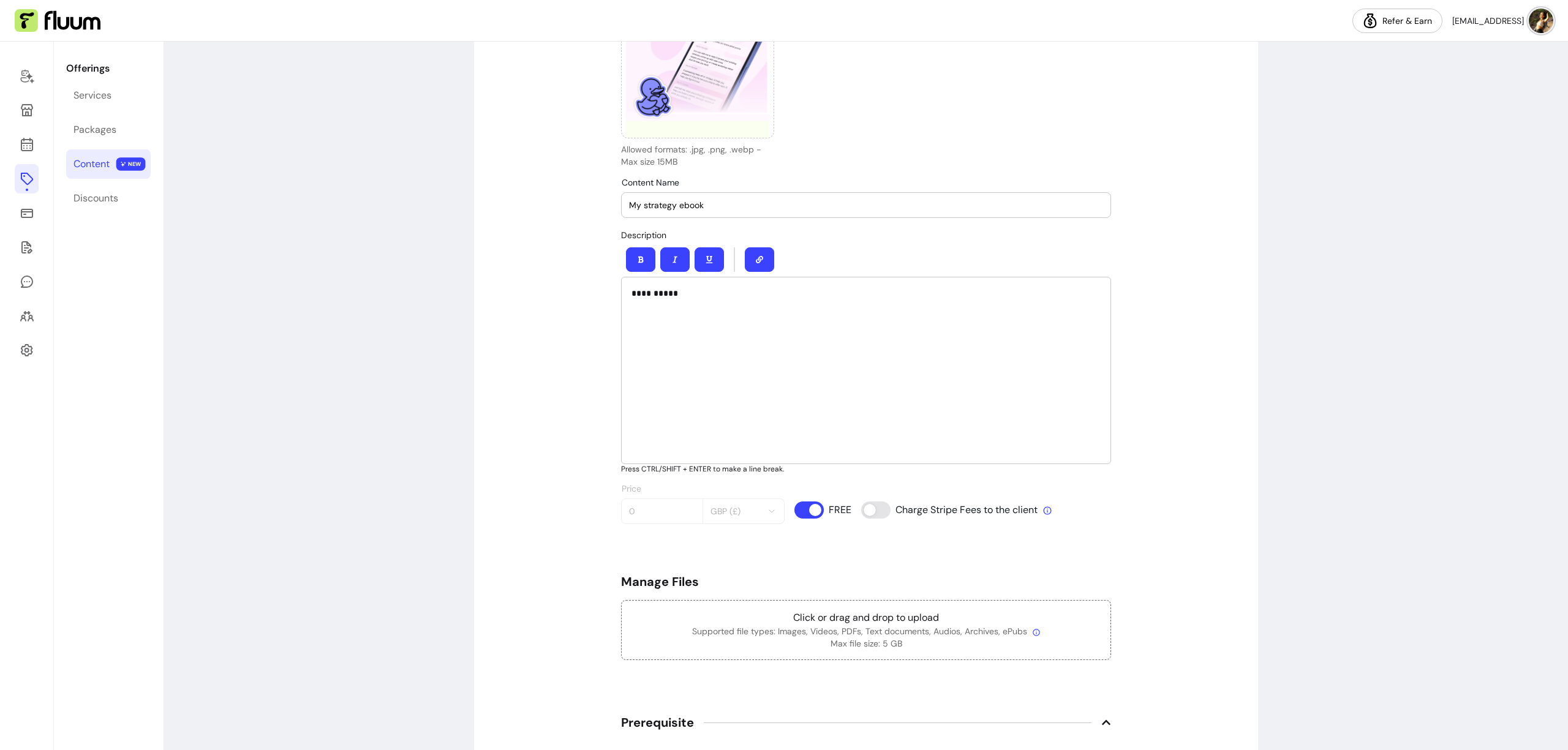
scroll to position [173, 0]
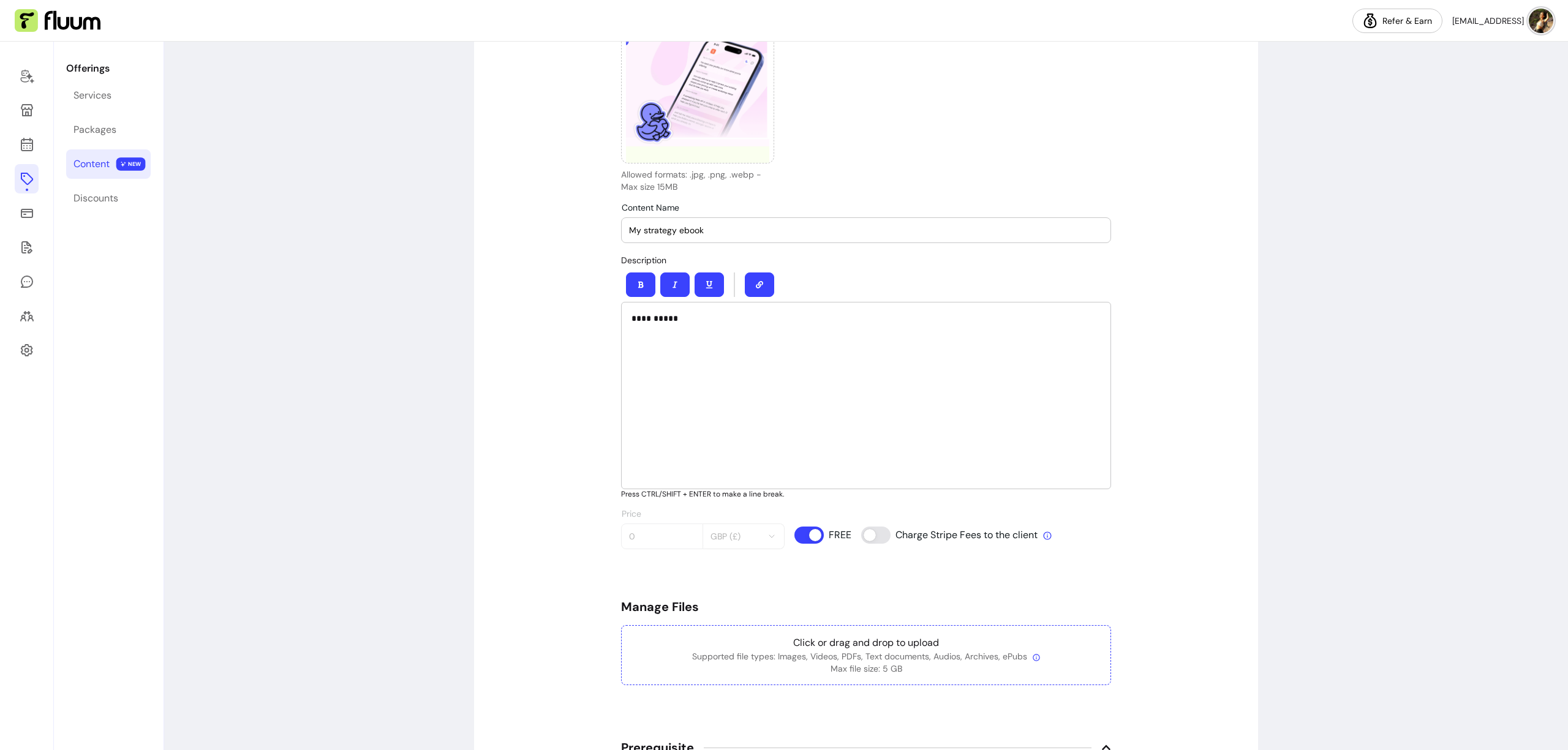
click at [810, 643] on p "Click or drag and drop to upload" at bounding box center [866, 643] width 469 height 14
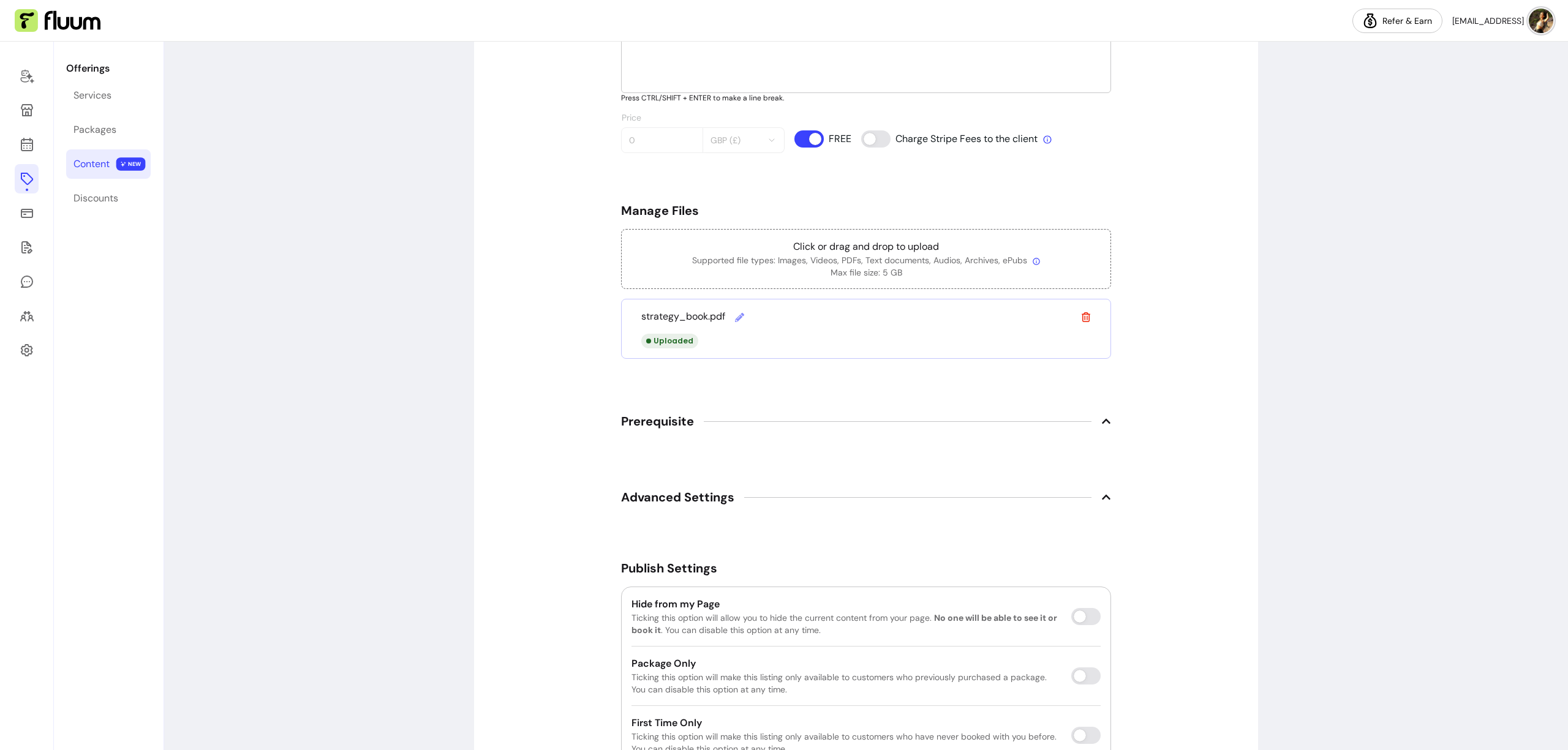
scroll to position [651, 0]
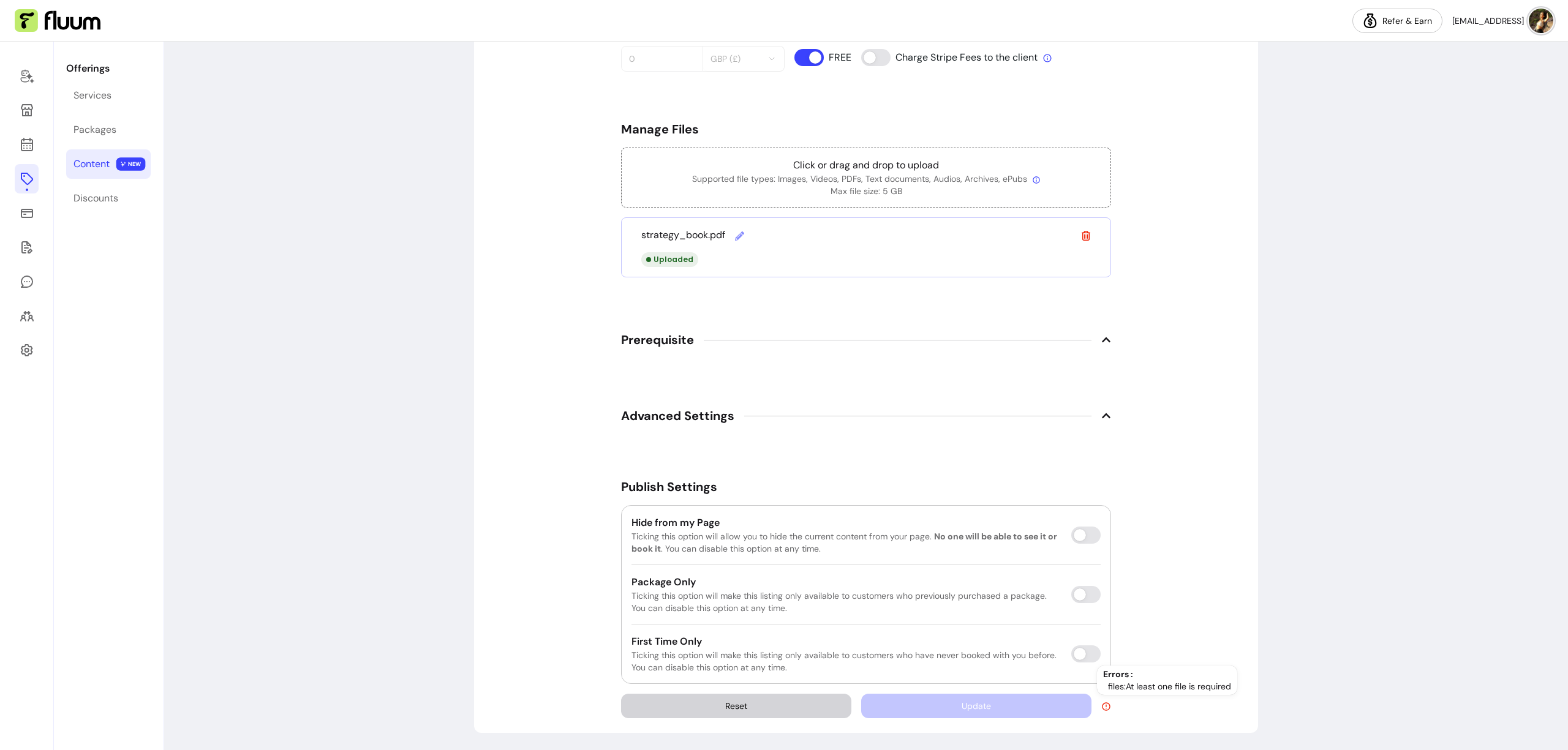
click at [1169, 376] on div "**********" at bounding box center [866, 86] width 784 height 1293
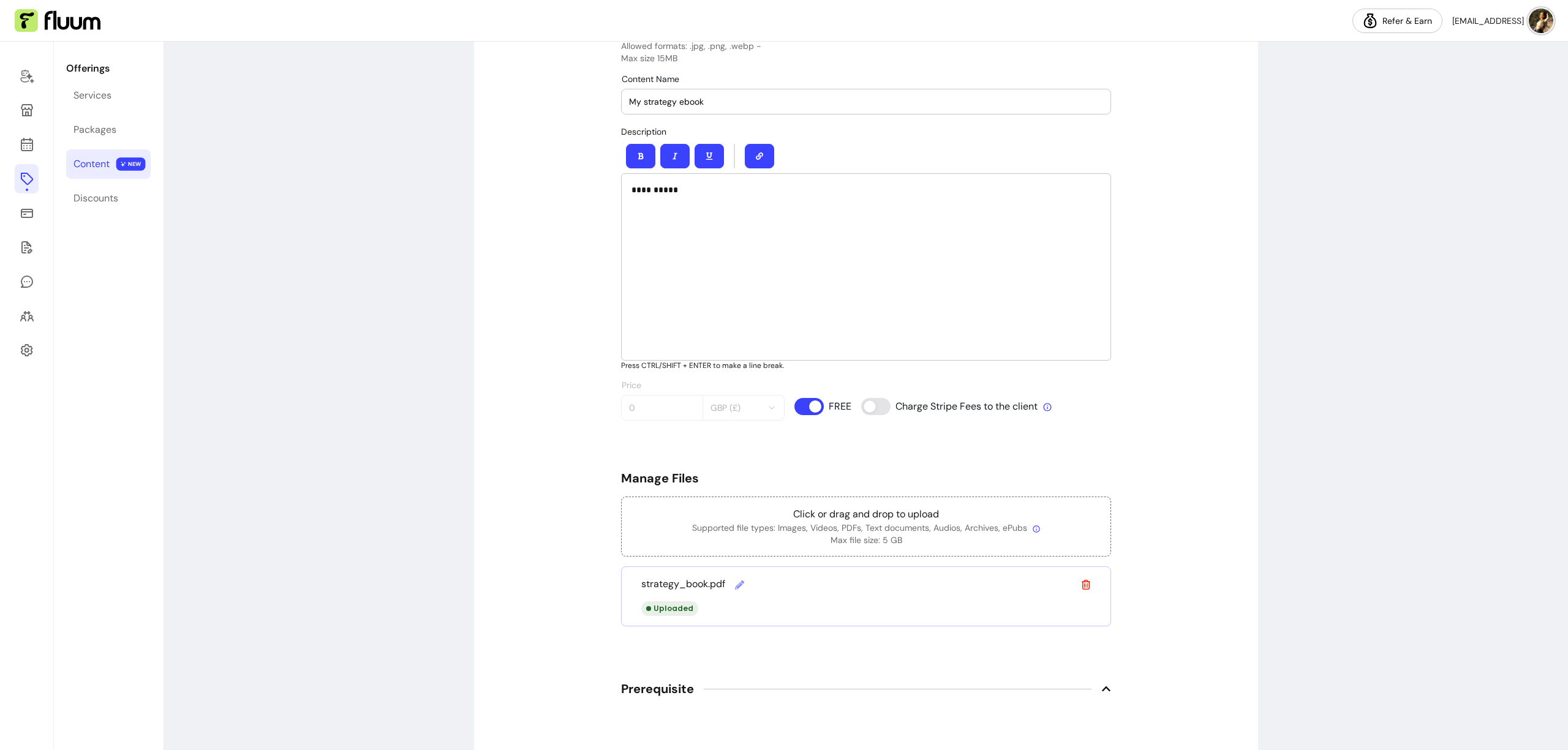
scroll to position [289, 0]
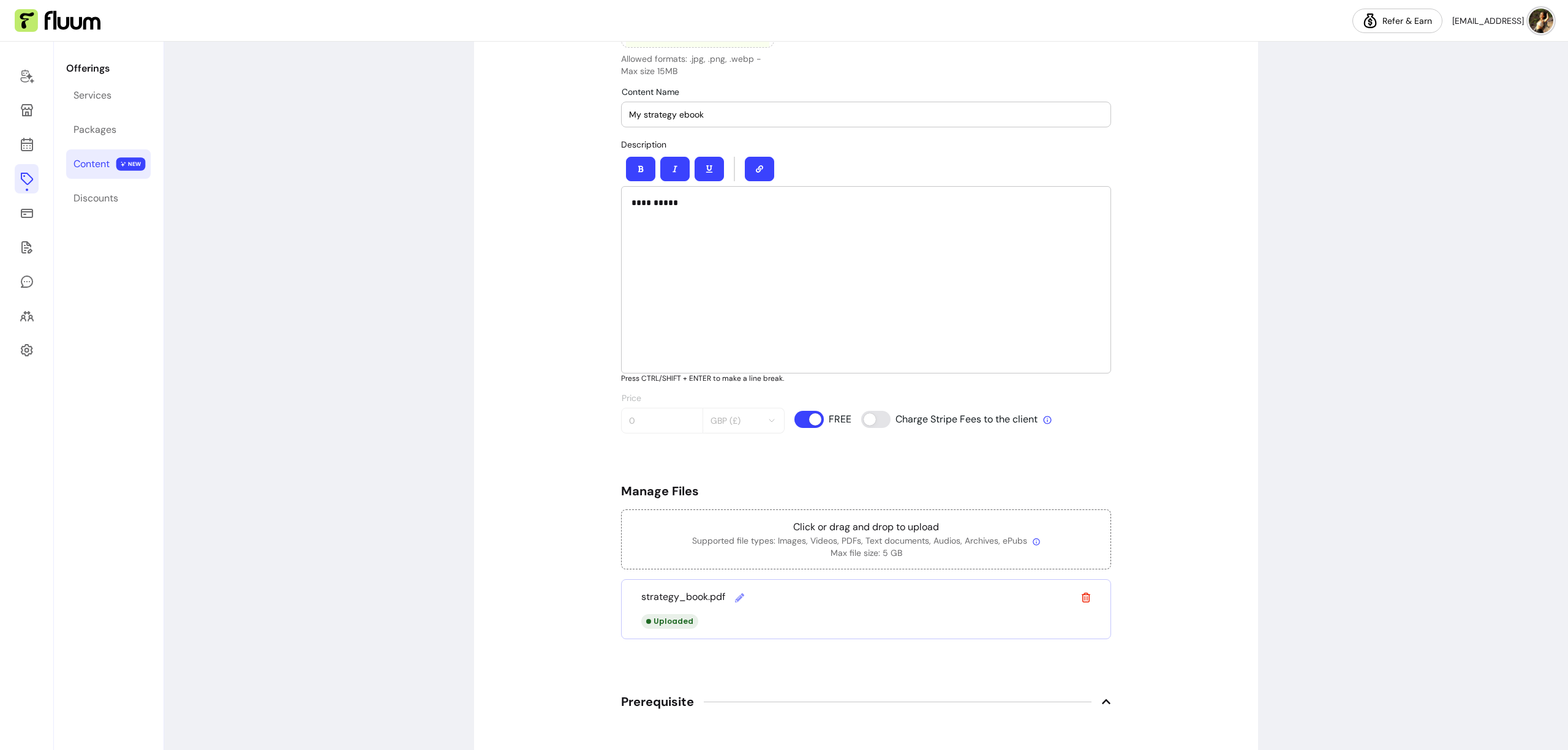
click at [861, 257] on div "**********" at bounding box center [866, 280] width 490 height 188
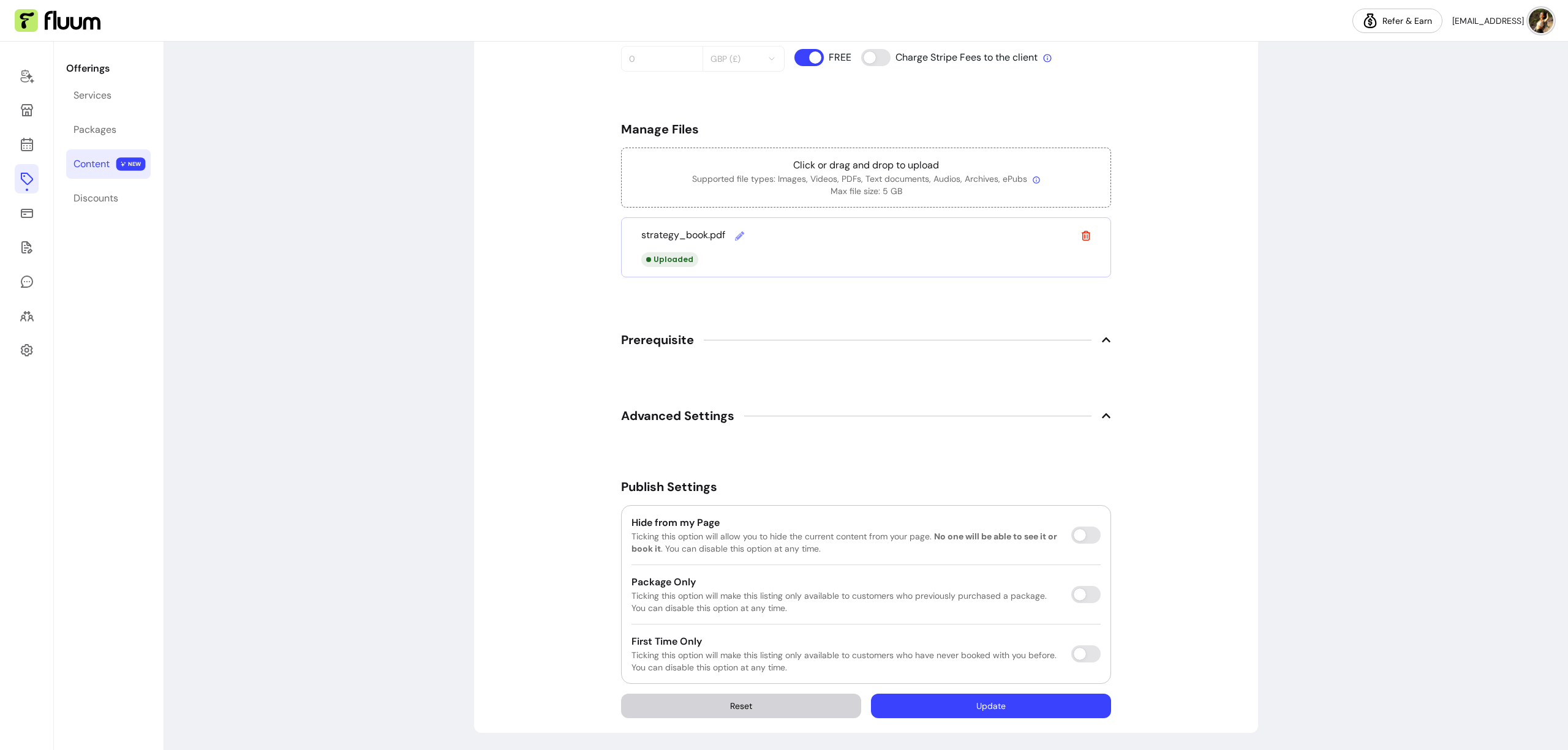
click at [1068, 698] on button "Update" at bounding box center [991, 706] width 240 height 25
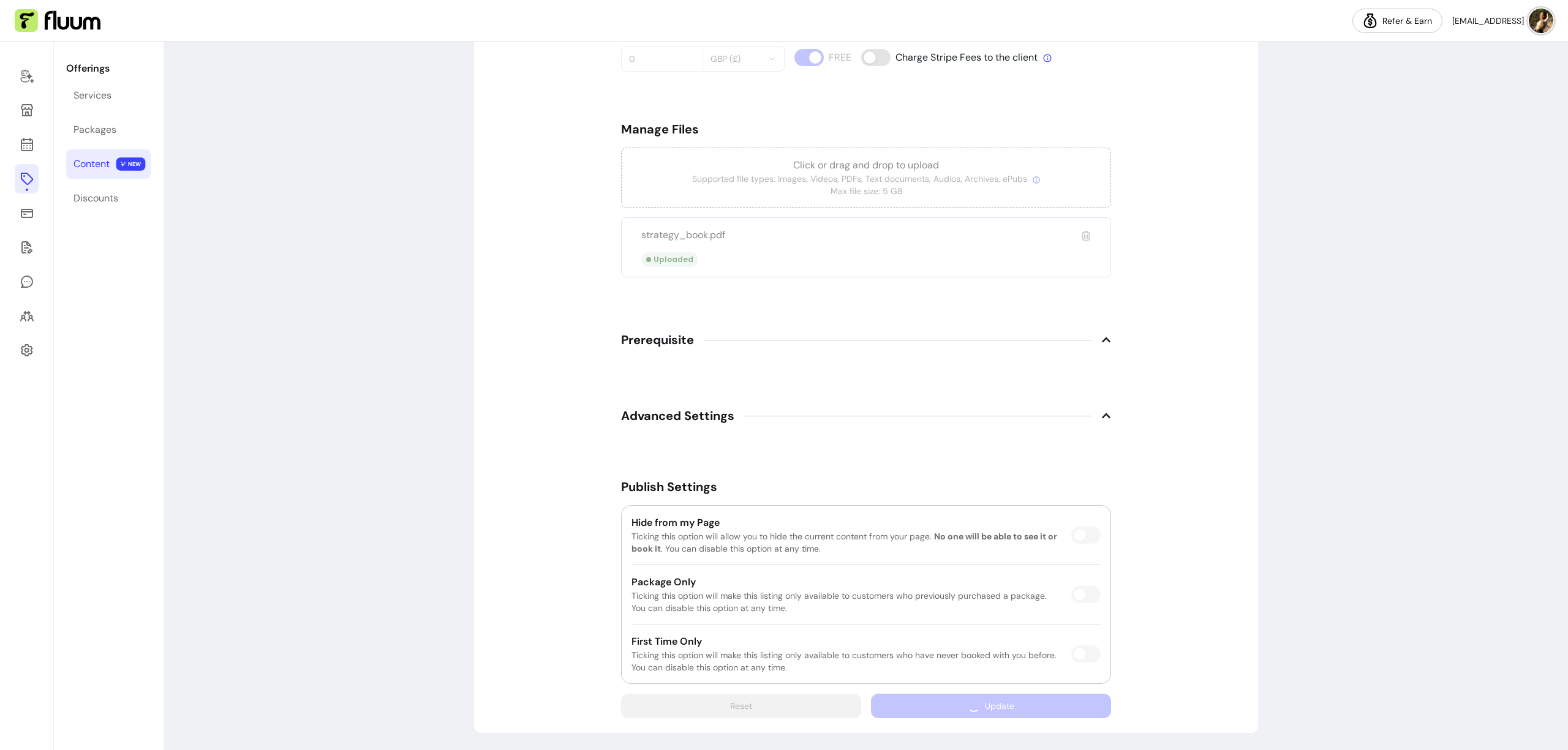
scroll to position [617, 0]
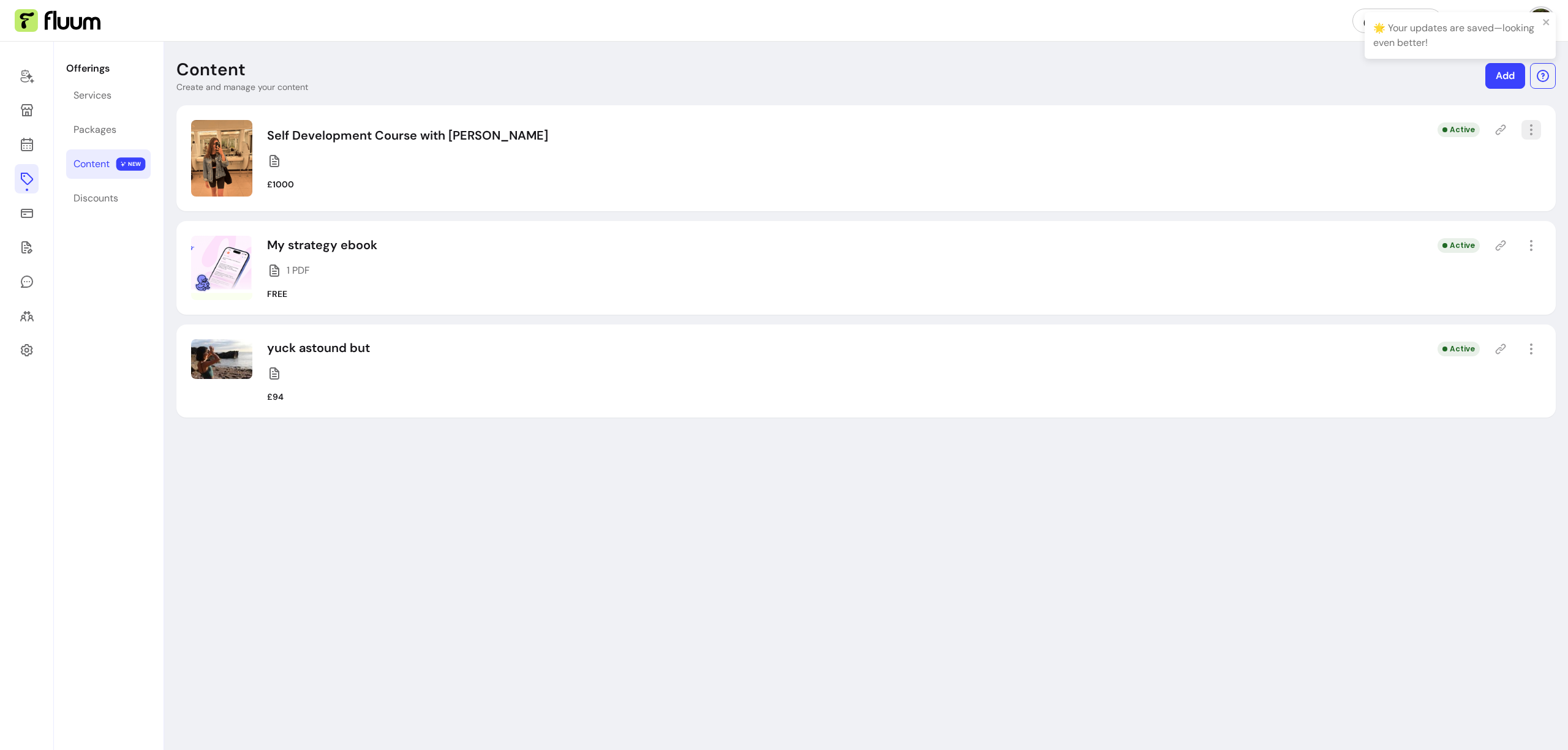
click at [1533, 130] on icon "button" at bounding box center [1531, 130] width 14 height 14
click at [1473, 171] on span "Amend" at bounding box center [1486, 172] width 89 height 12
select select "***"
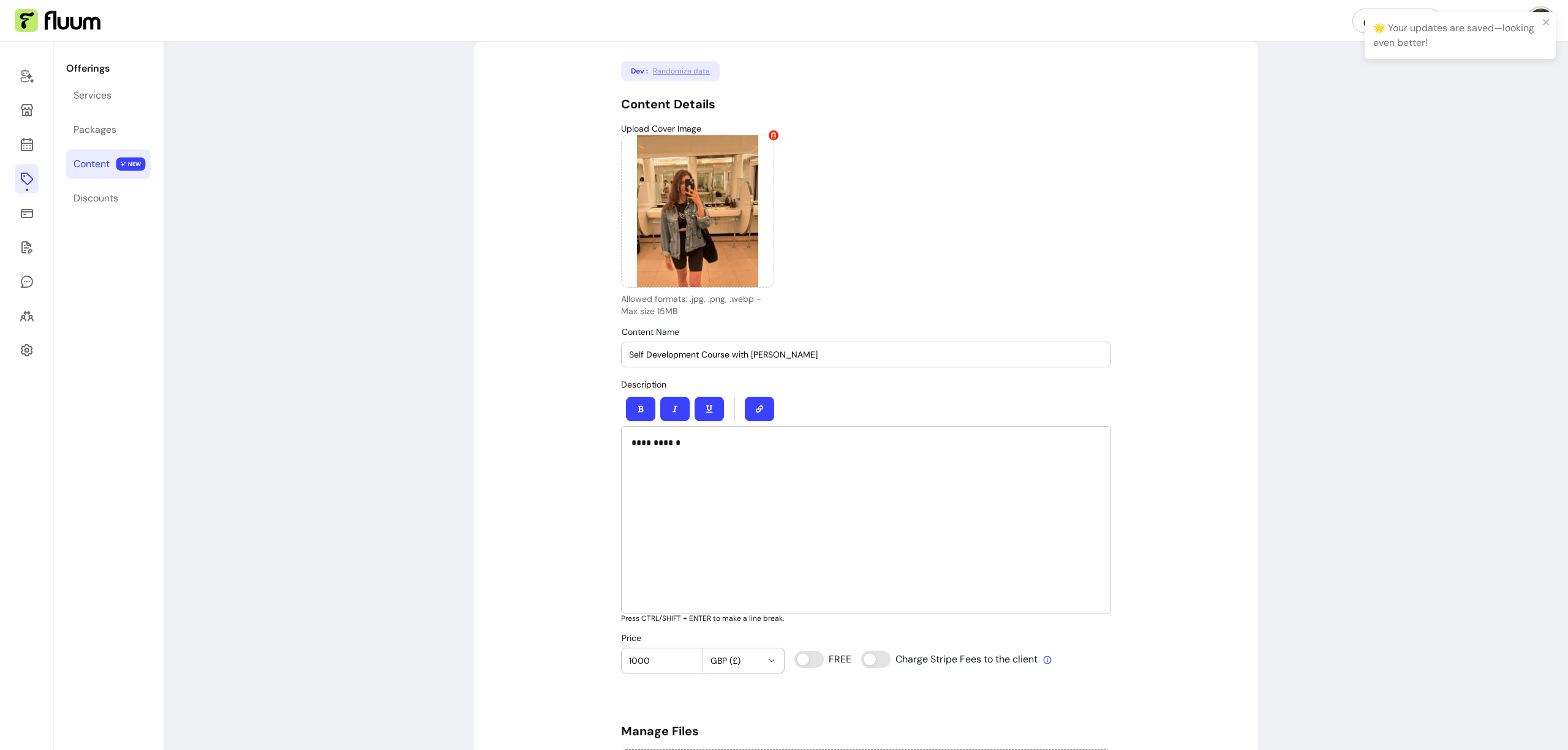
scroll to position [354, 0]
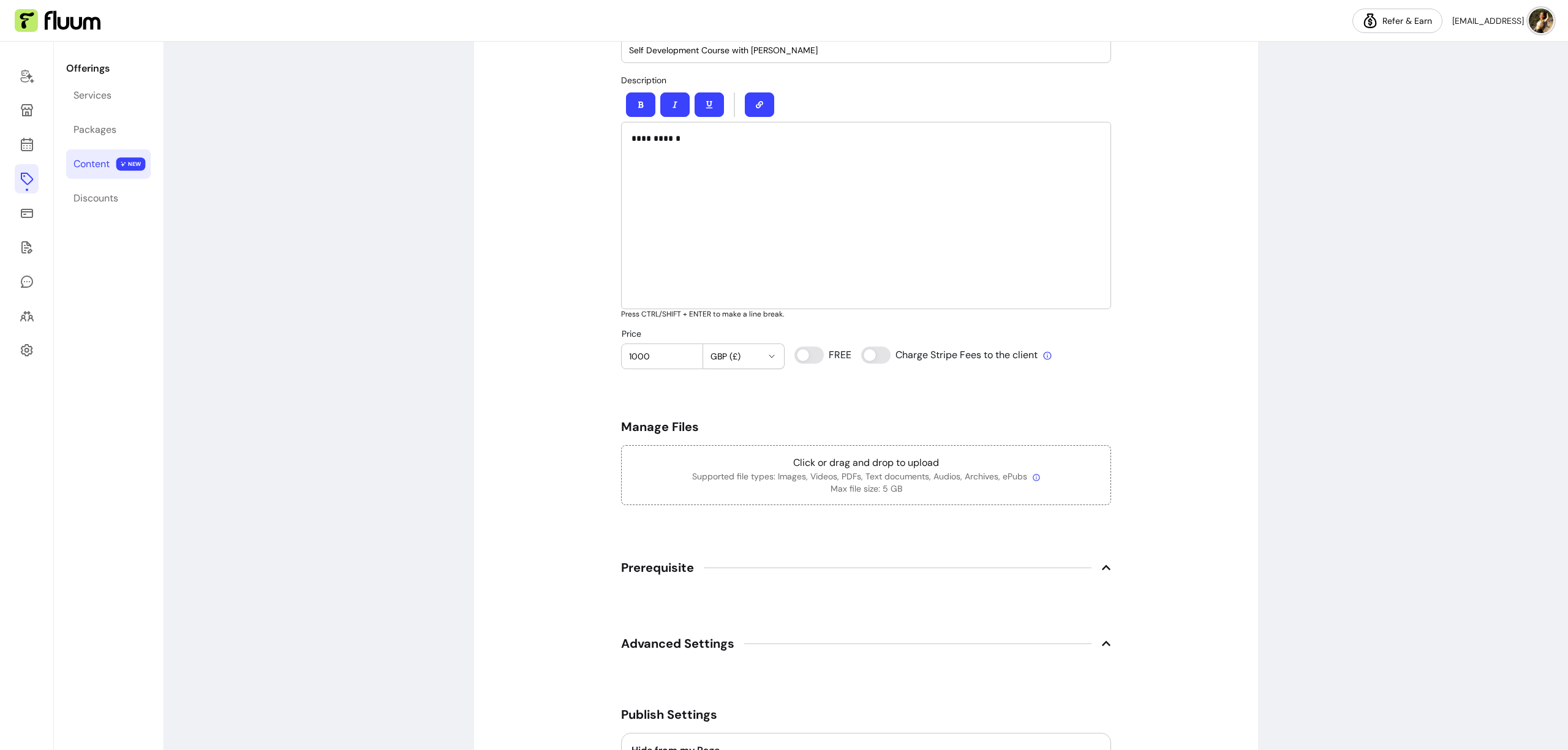
click at [719, 180] on div "**********" at bounding box center [866, 216] width 490 height 188
click at [822, 484] on p "Max file size: 5 GB" at bounding box center [866, 489] width 469 height 12
click at [775, 476] on p "Supported file types: Images, Videos, PDFs, Text documents, Audios, Archives, e…" at bounding box center [866, 476] width 469 height 12
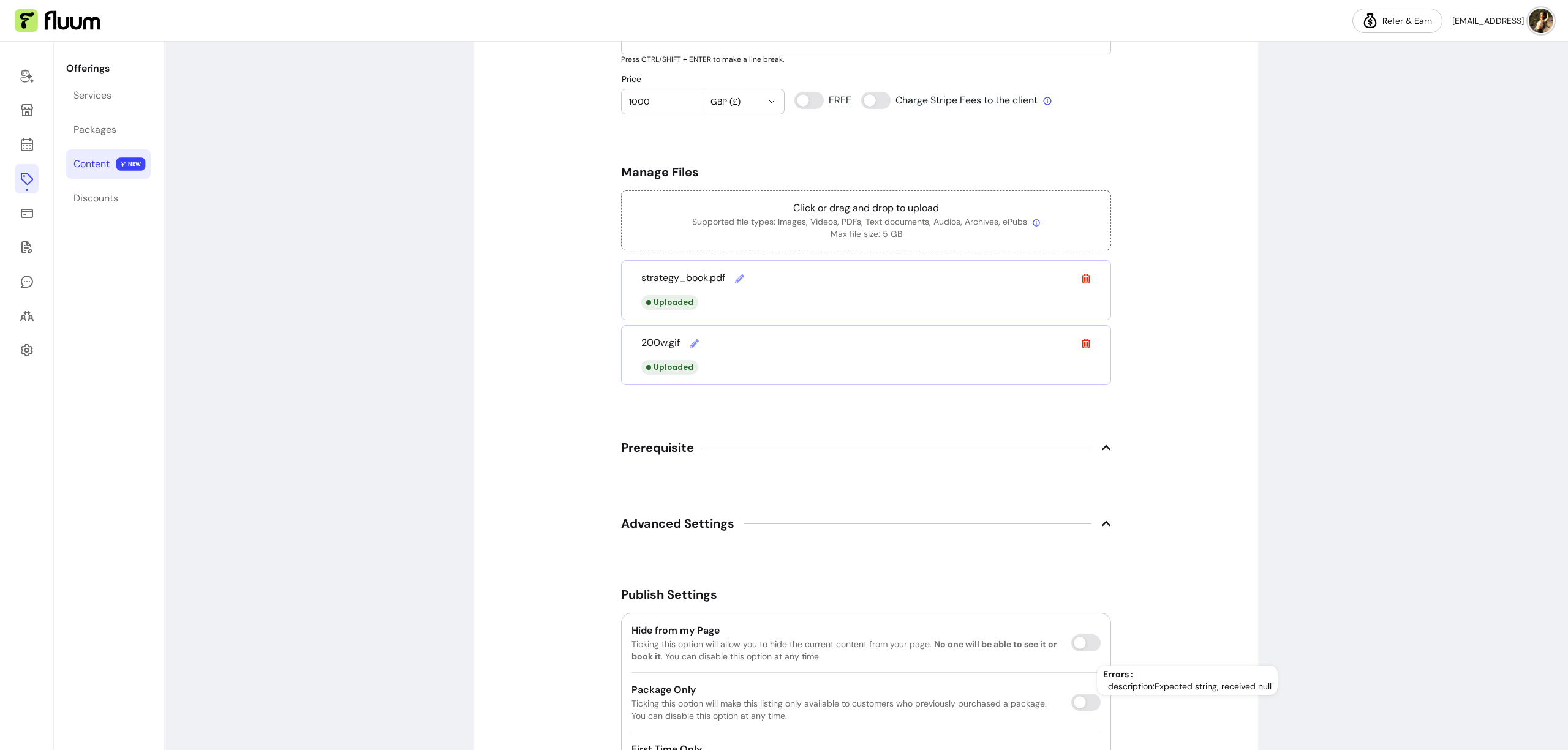
scroll to position [355, 0]
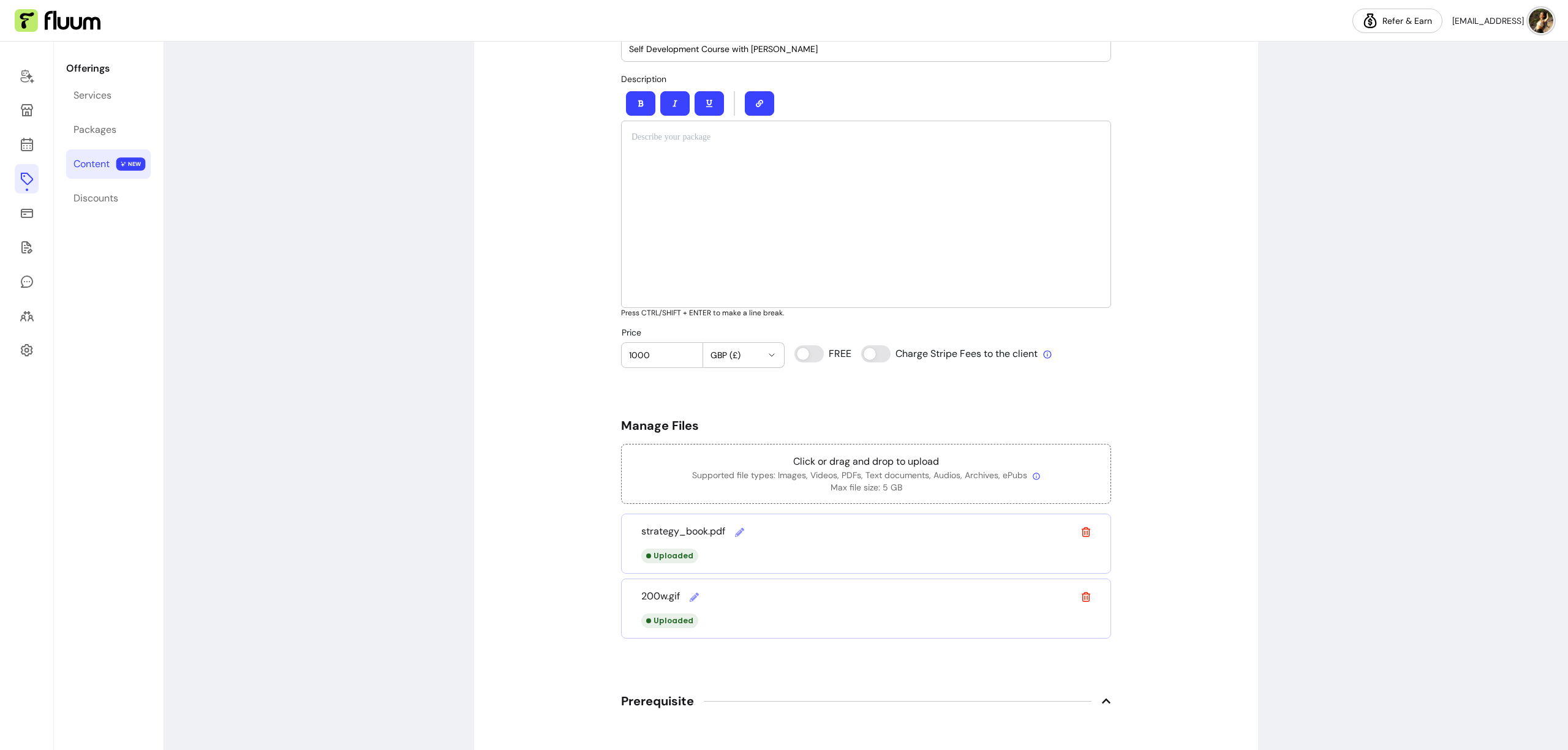
click at [830, 245] on div at bounding box center [866, 214] width 490 height 188
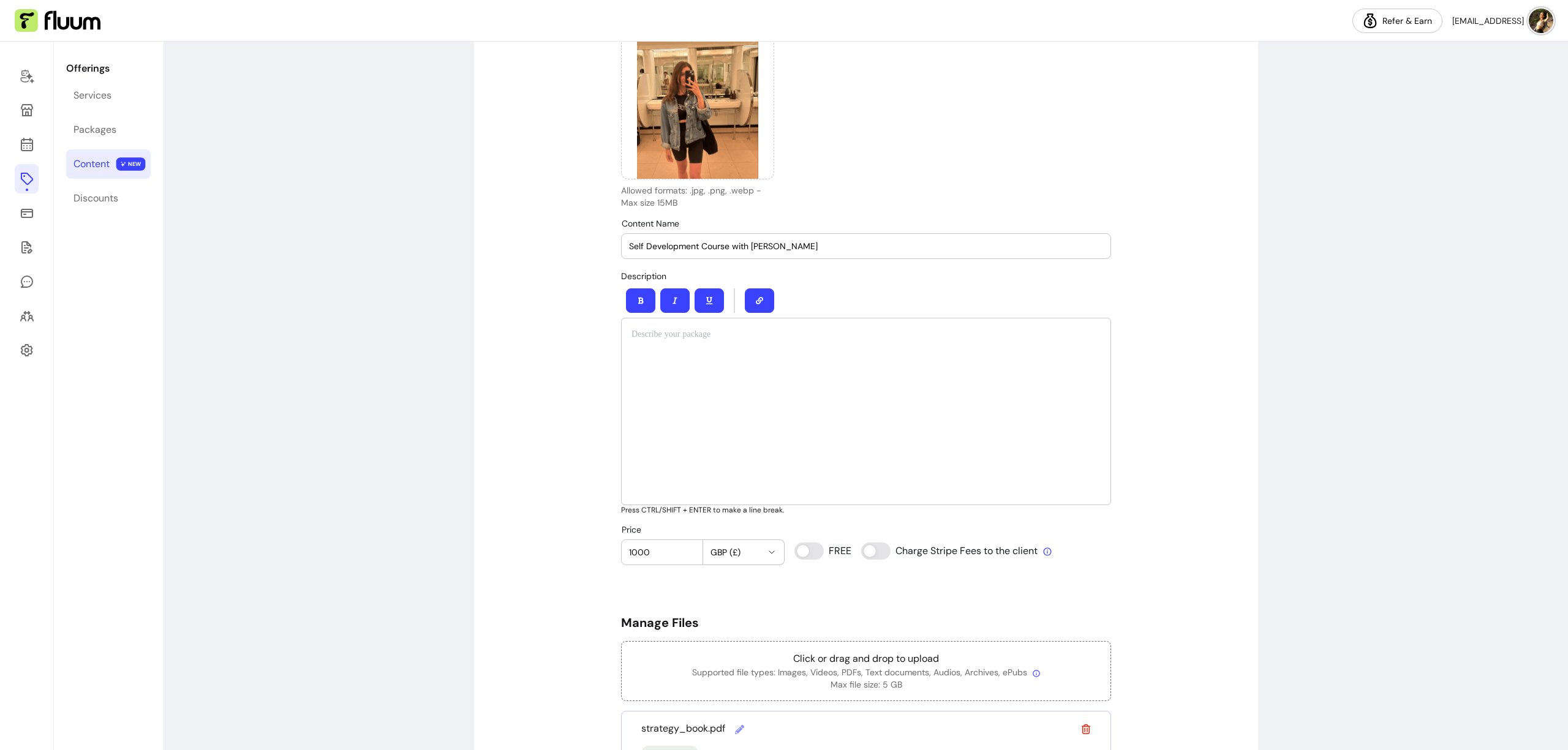
scroll to position [152, 0]
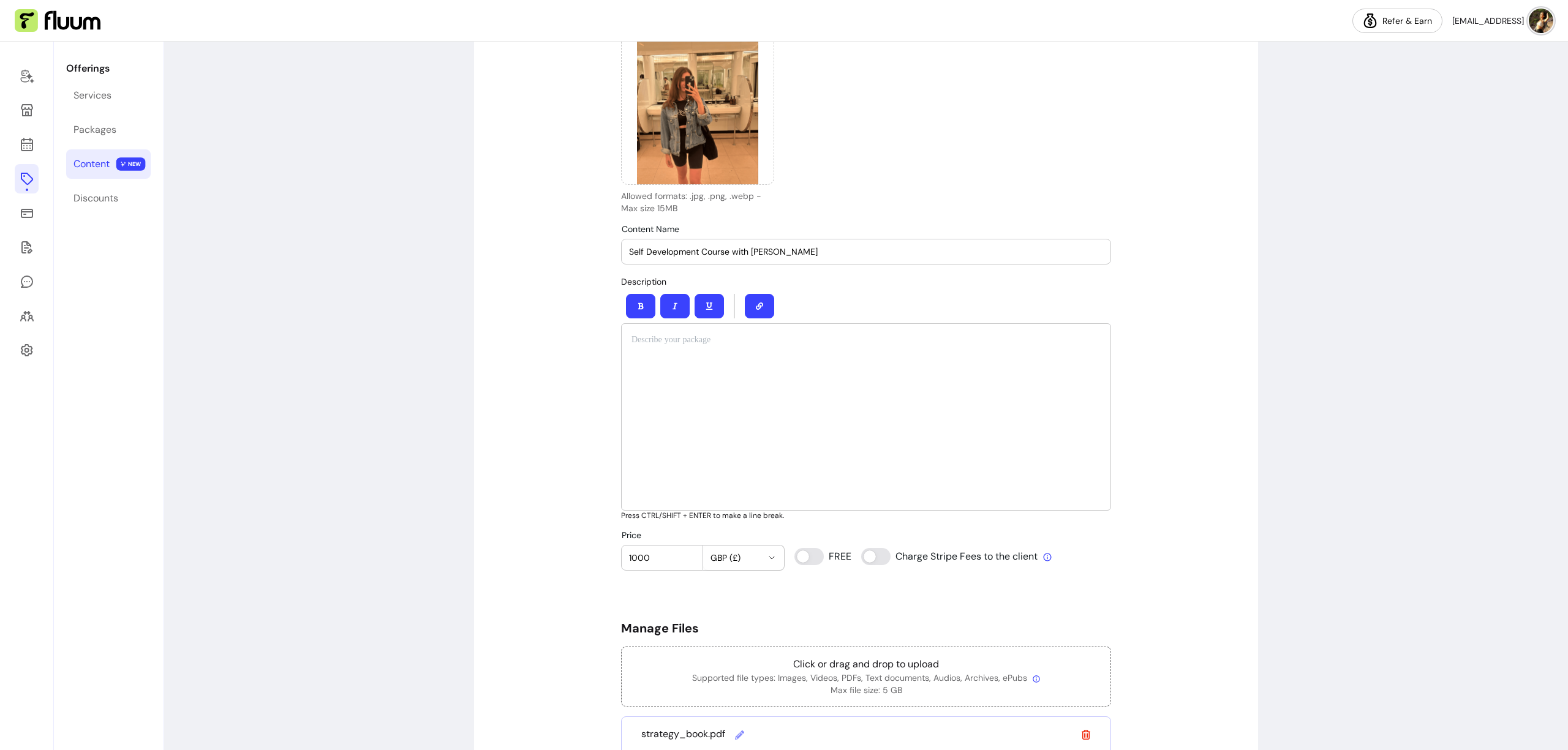
click at [682, 253] on input "Self Development Course with [PERSON_NAME]" at bounding box center [866, 251] width 474 height 12
click at [688, 371] on div at bounding box center [866, 417] width 490 height 188
click at [559, 397] on div "**********" at bounding box center [866, 618] width 784 height 1358
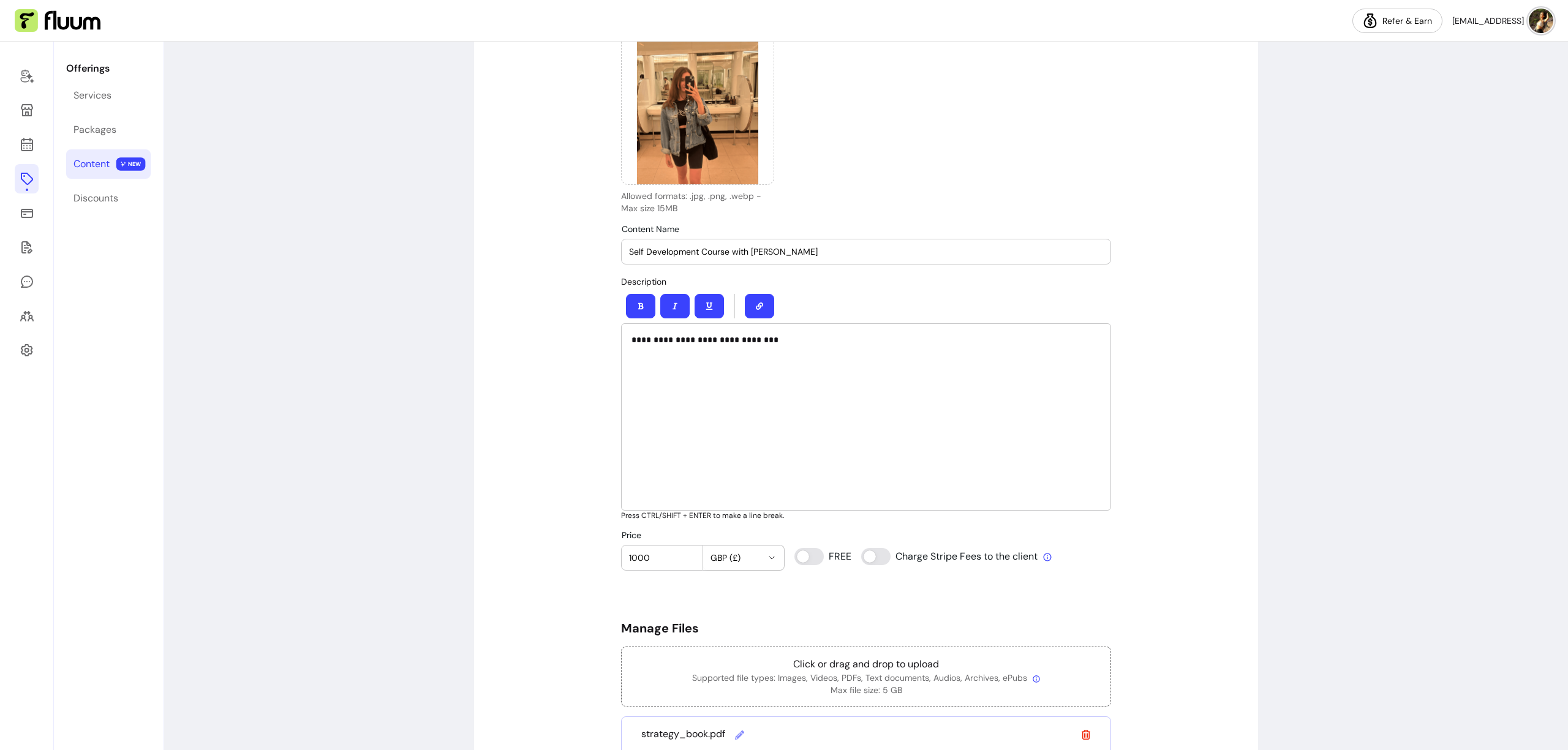
scroll to position [716, 0]
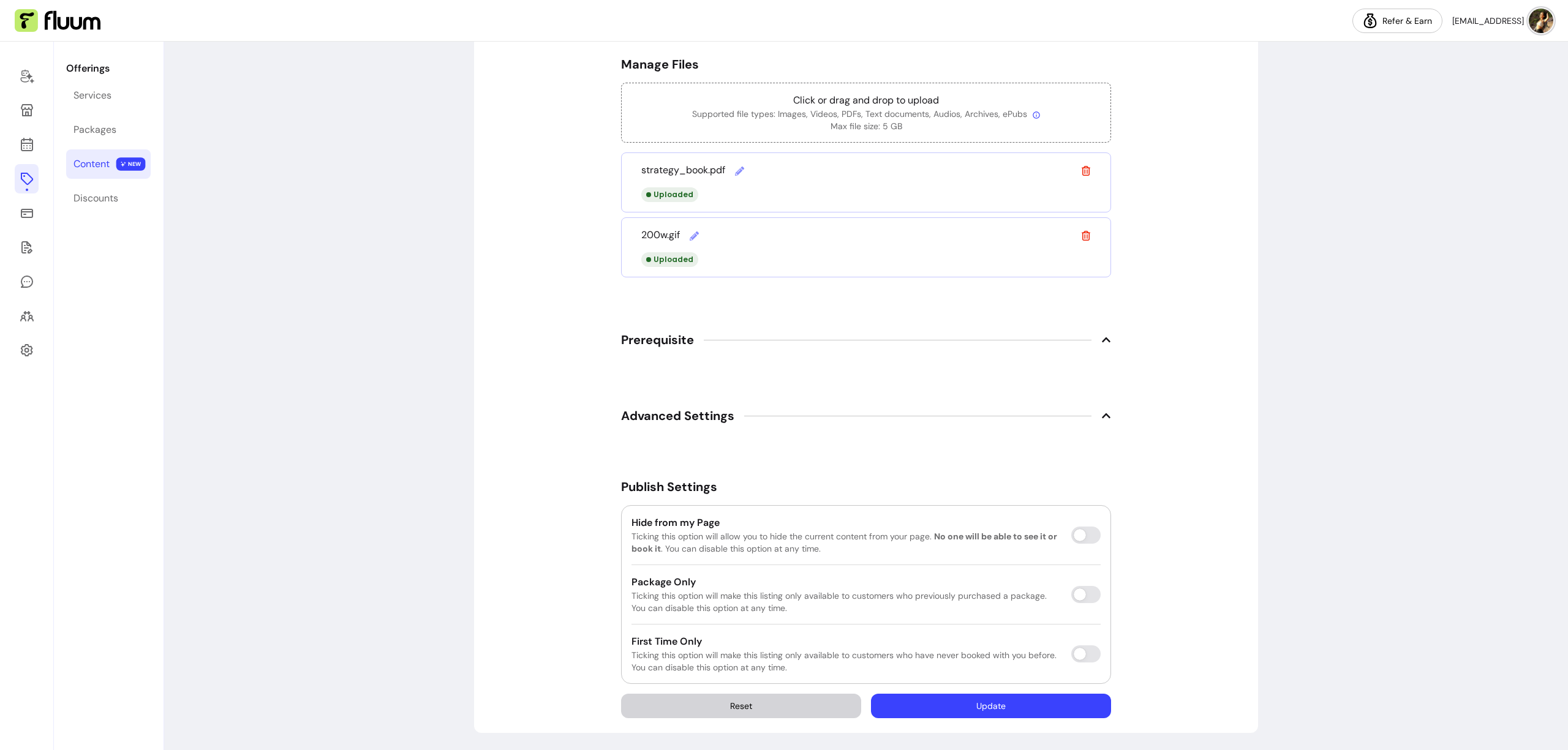
click at [983, 697] on button "Update" at bounding box center [991, 706] width 240 height 25
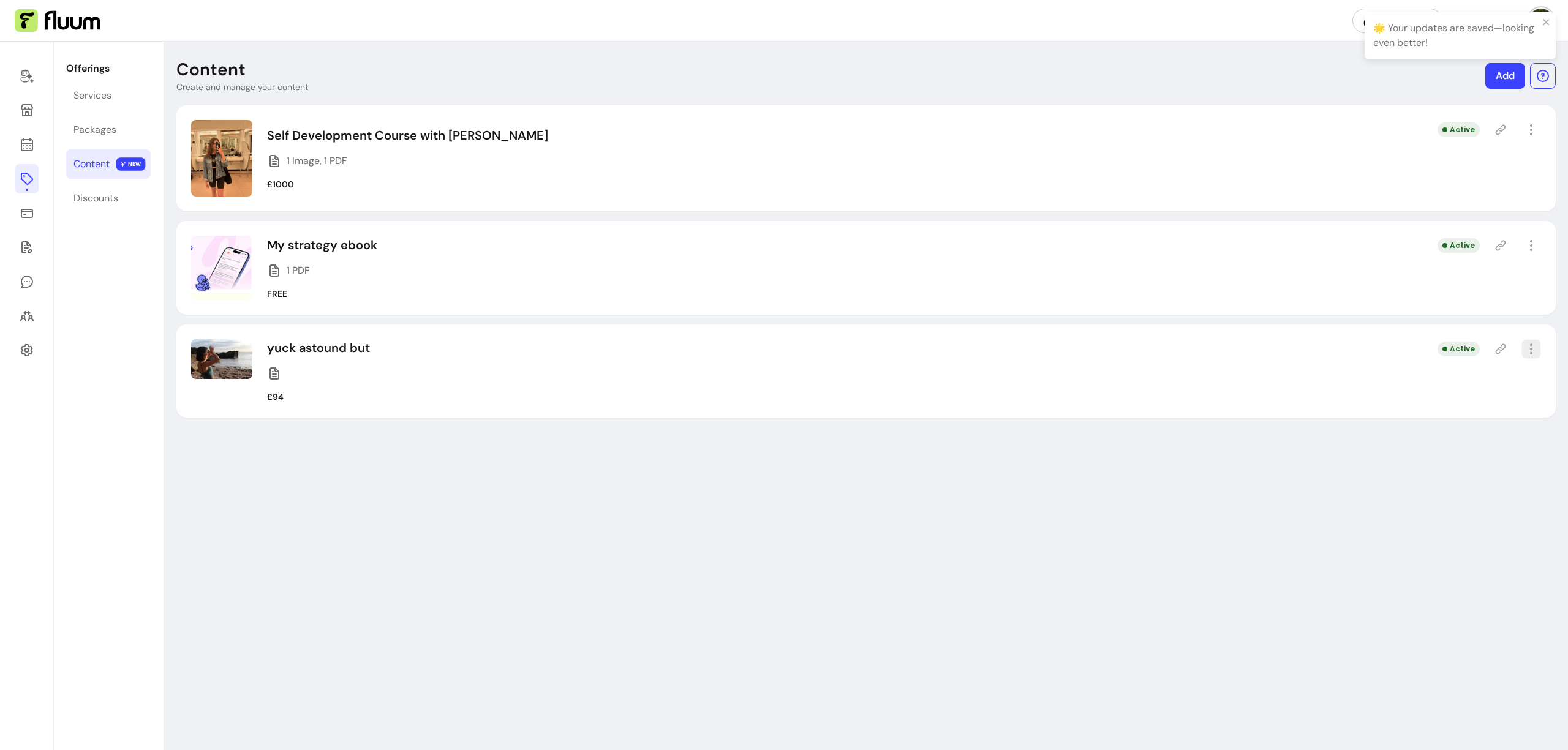
click at [1533, 351] on icon "button" at bounding box center [1531, 350] width 14 height 14
click at [1452, 456] on span "Delete" at bounding box center [1486, 451] width 89 height 12
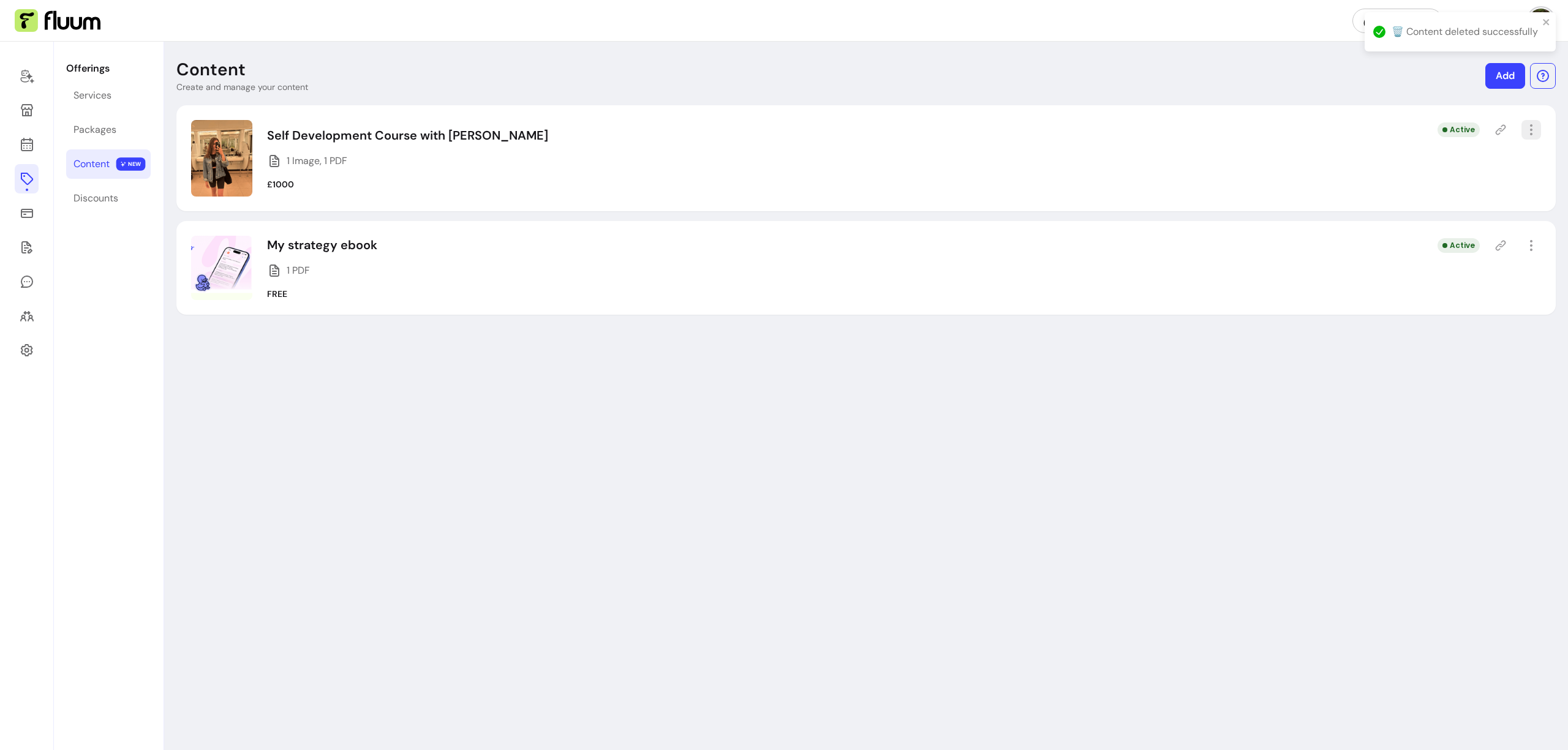
click at [1532, 132] on icon "button" at bounding box center [1531, 130] width 14 height 14
click at [1462, 172] on span "Amend" at bounding box center [1486, 172] width 89 height 12
select select "***"
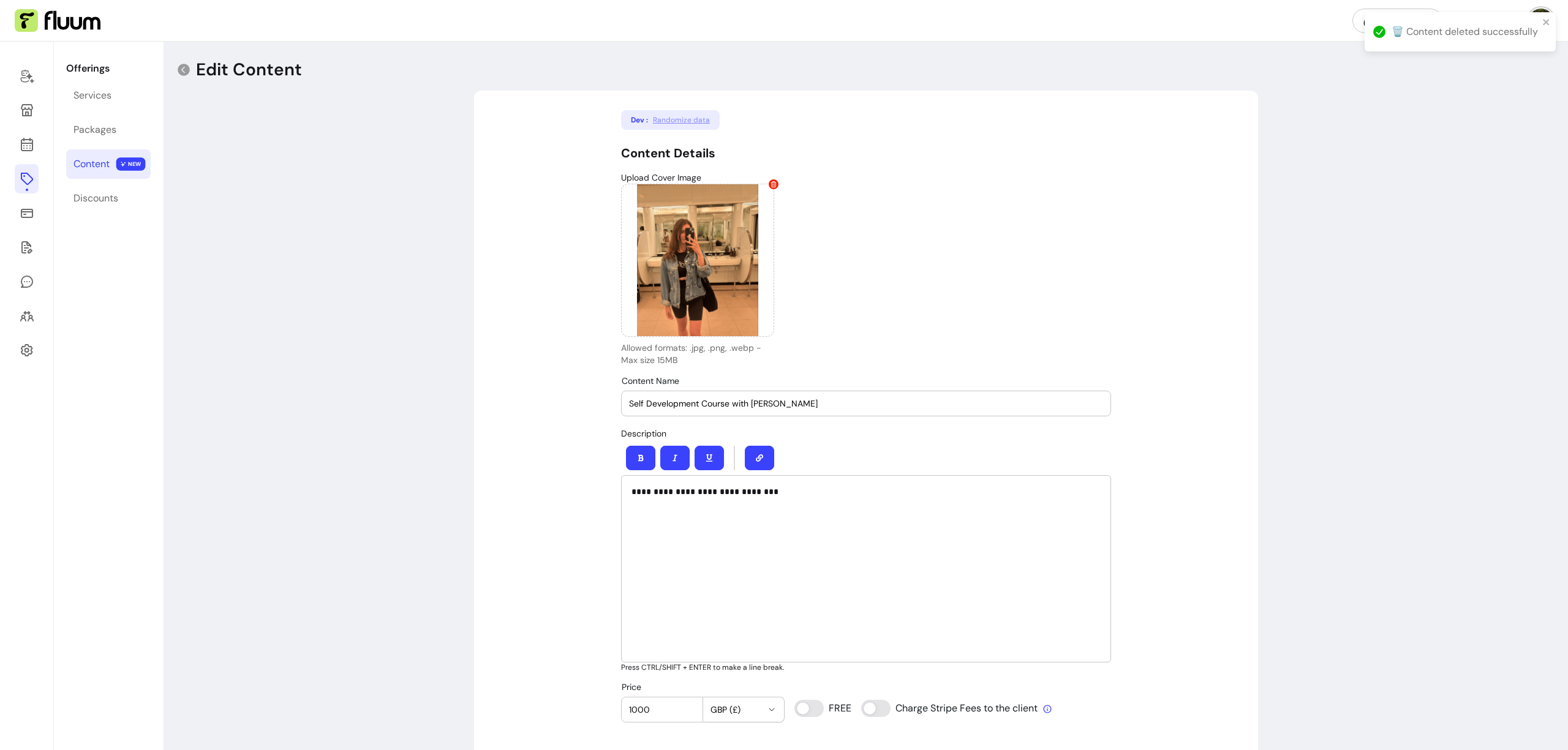
click at [758, 404] on input "Self Development Course with [PERSON_NAME]" at bounding box center [866, 403] width 474 height 12
type input "Self Development Course with [PERSON_NAME]"
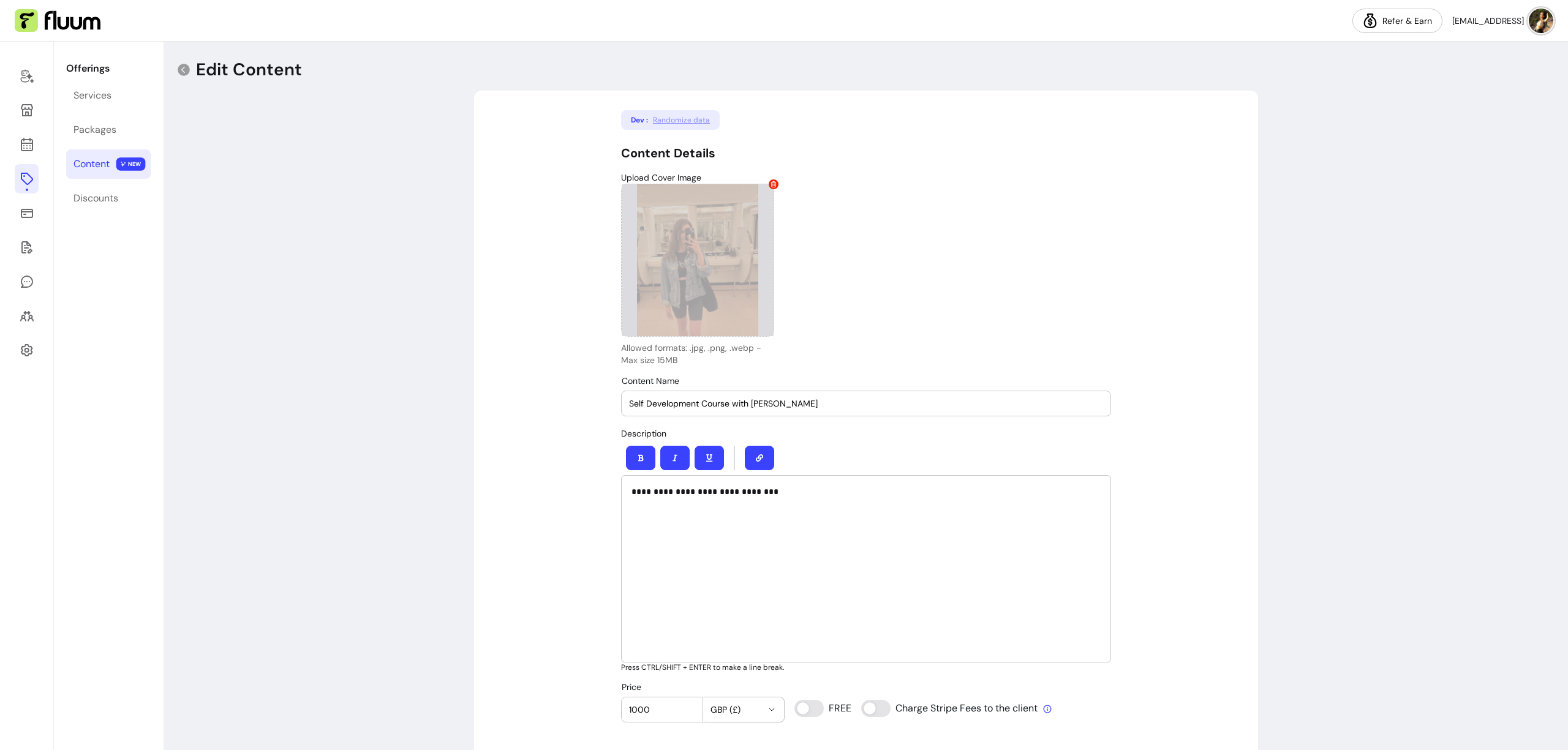
click at [688, 260] on div at bounding box center [697, 260] width 153 height 153
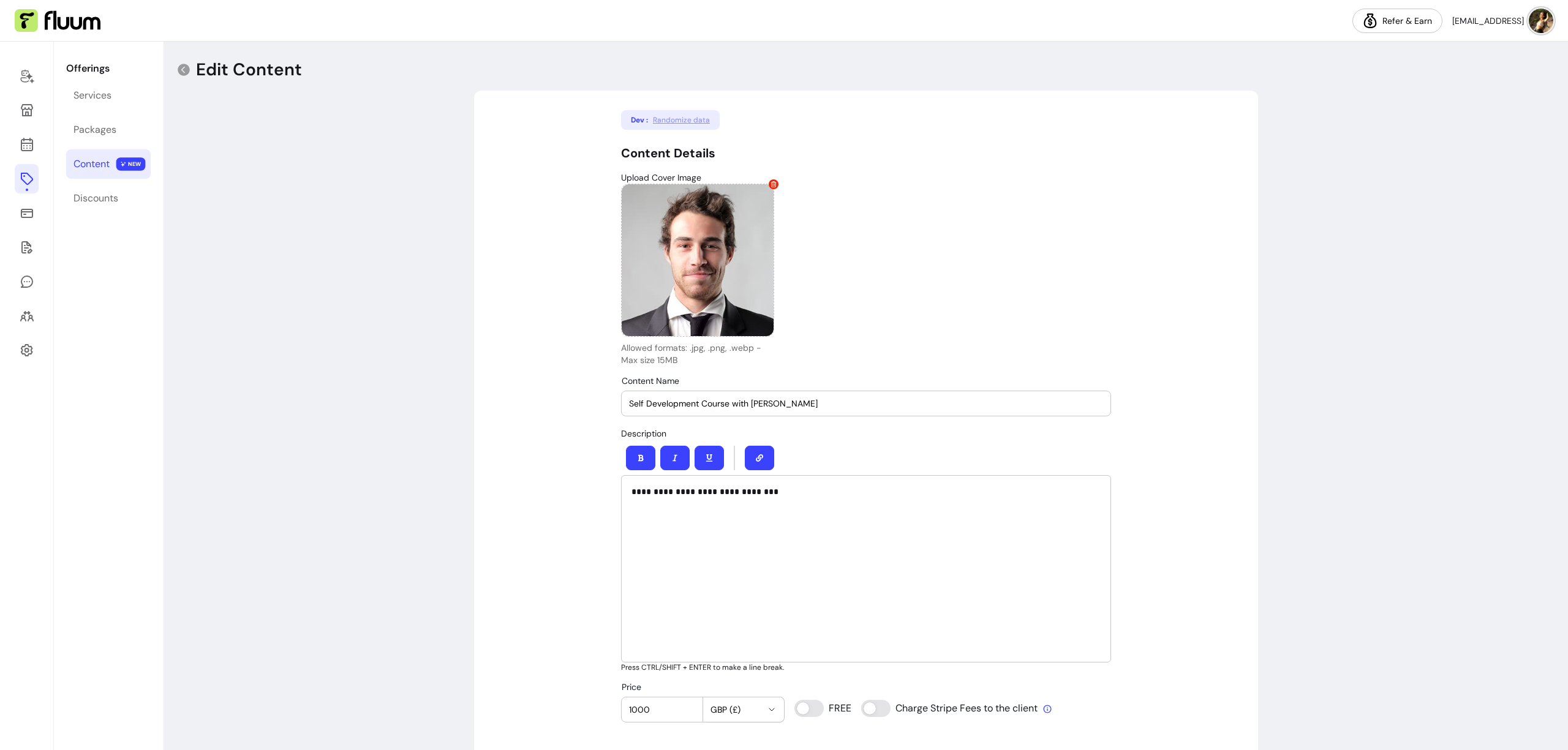
scroll to position [716, 0]
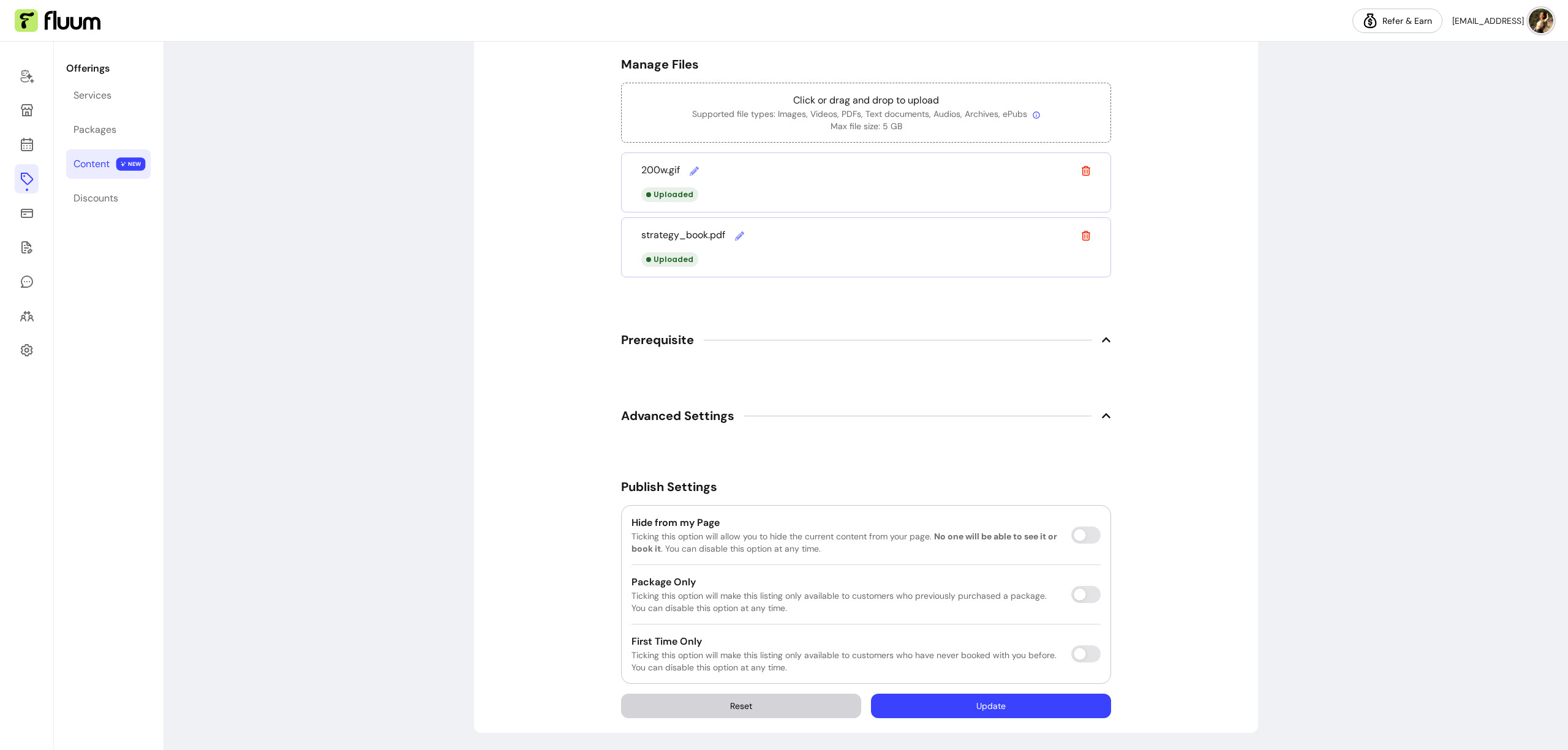
click at [1028, 699] on button "Update" at bounding box center [991, 706] width 240 height 25
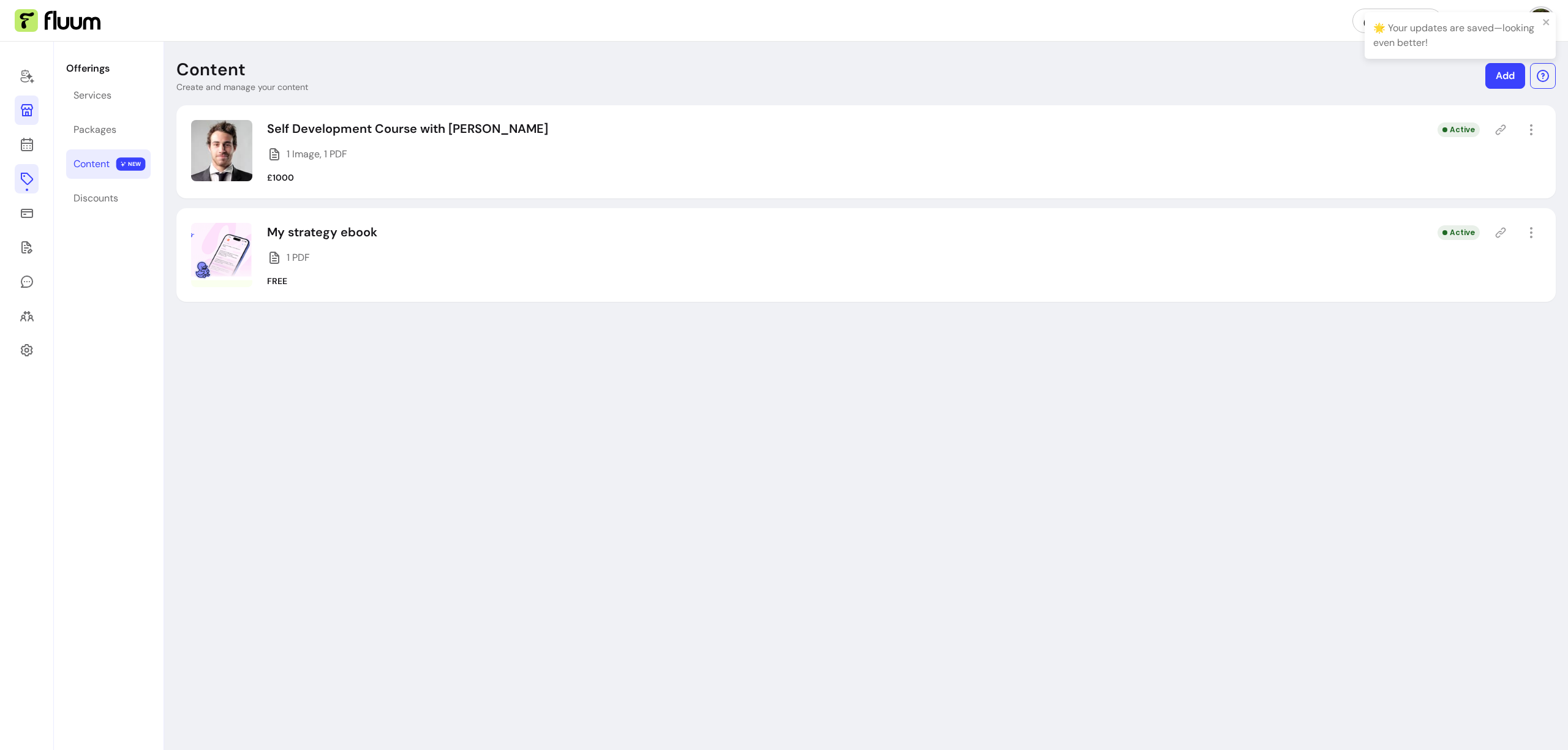
click at [26, 114] on icon at bounding box center [26, 110] width 14 height 14
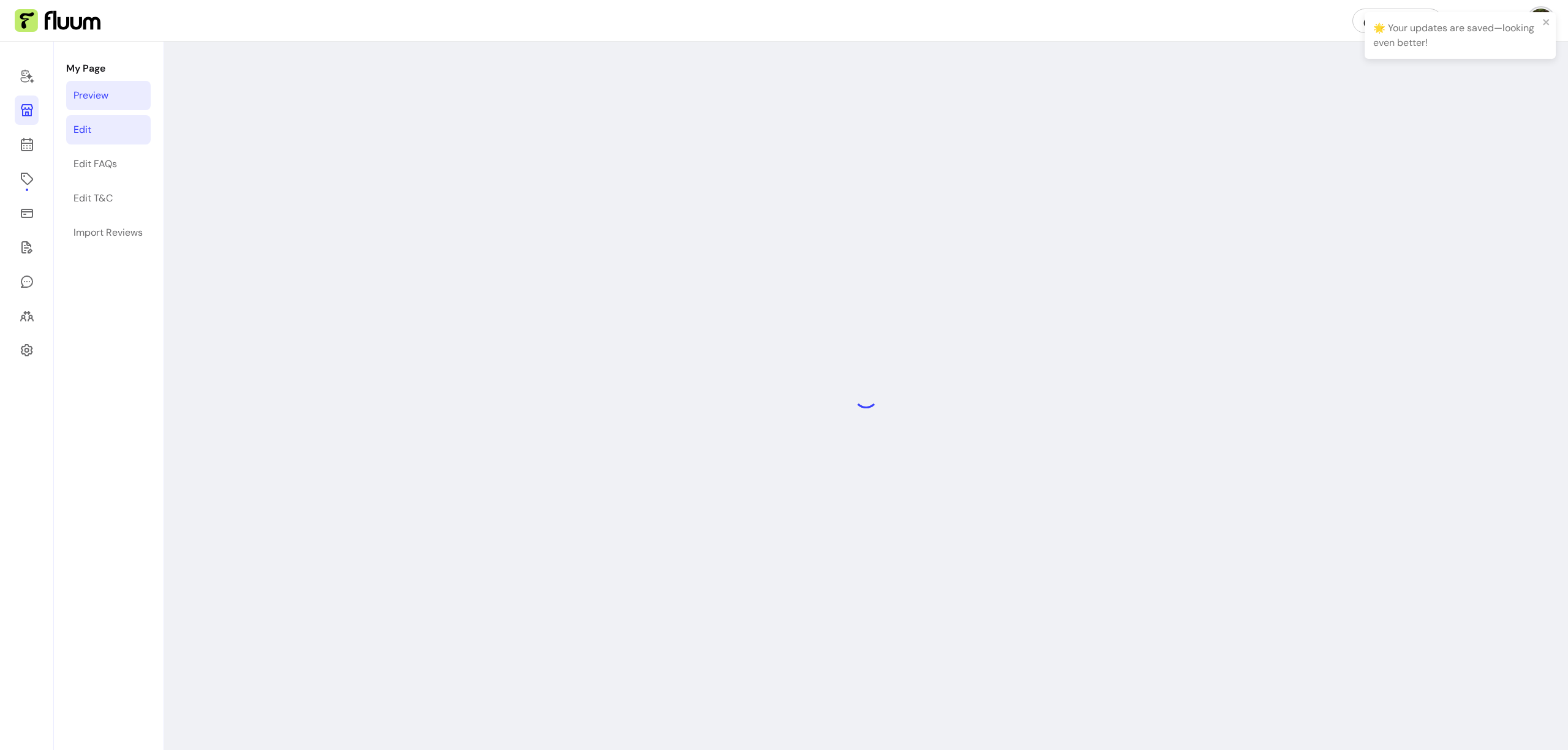
click at [83, 132] on div "Edit" at bounding box center [83, 130] width 18 height 14
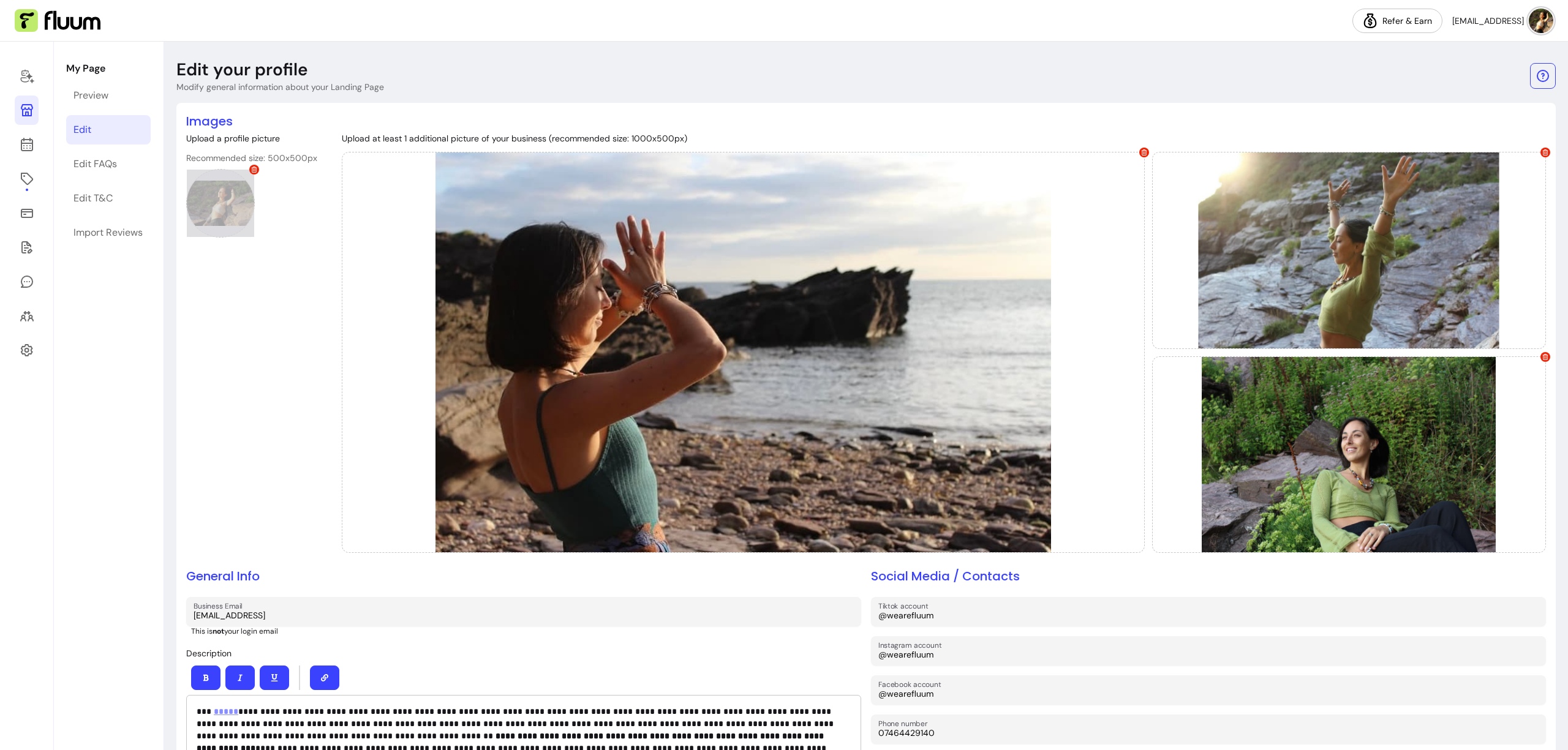
click at [234, 205] on div at bounding box center [221, 204] width 69 height 69
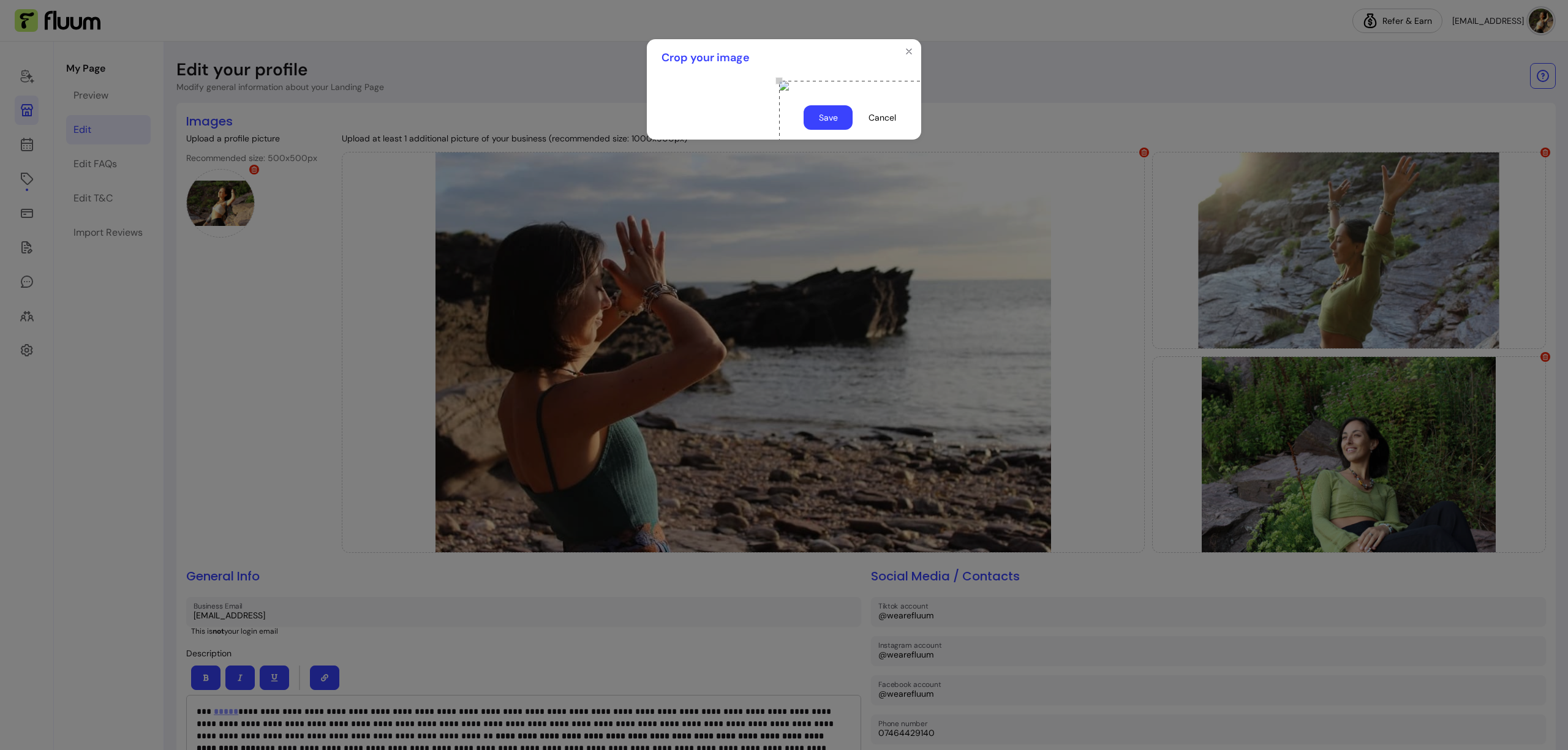
click at [831, 130] on button "Save" at bounding box center [828, 117] width 49 height 25
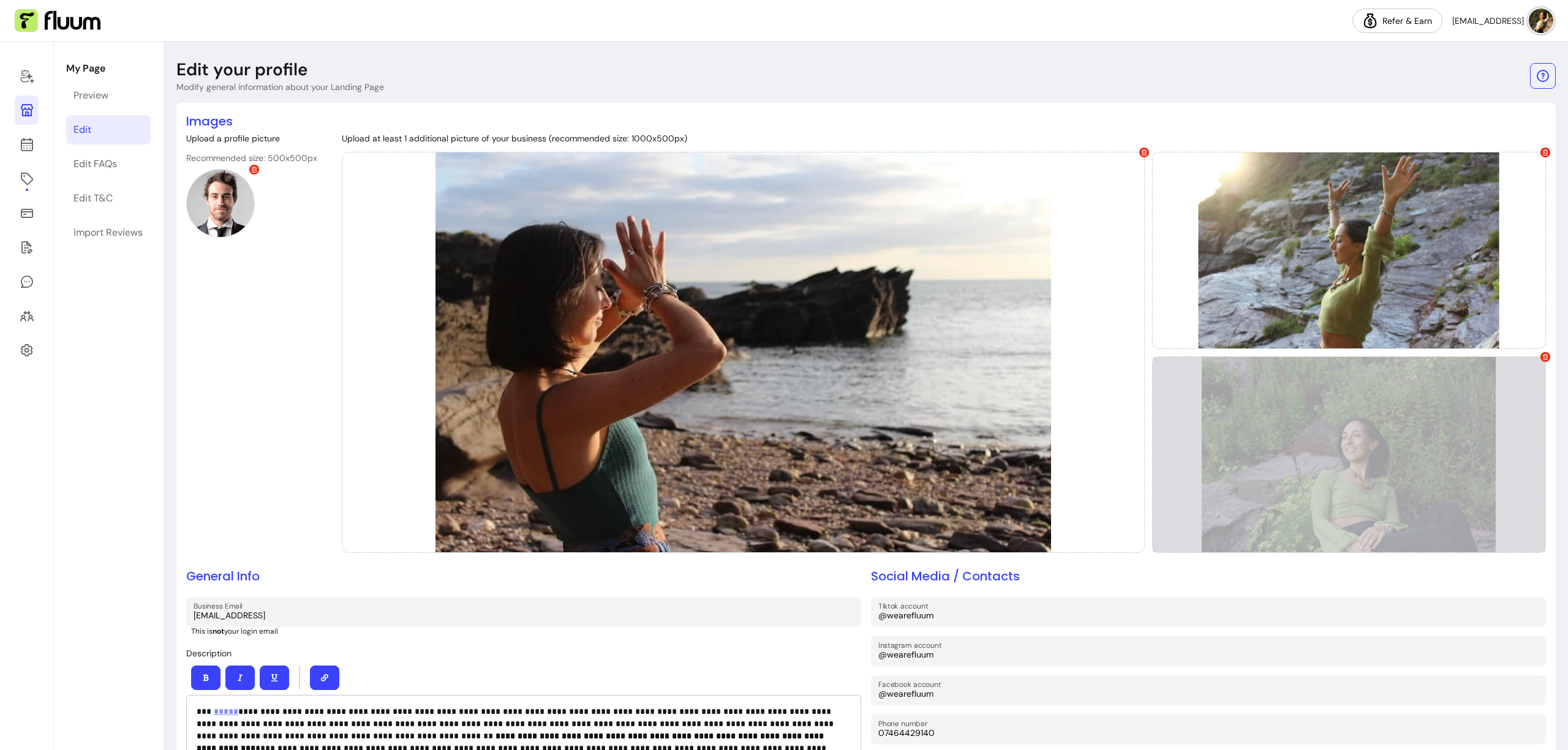
click at [1543, 355] on icon at bounding box center [1546, 357] width 6 height 6
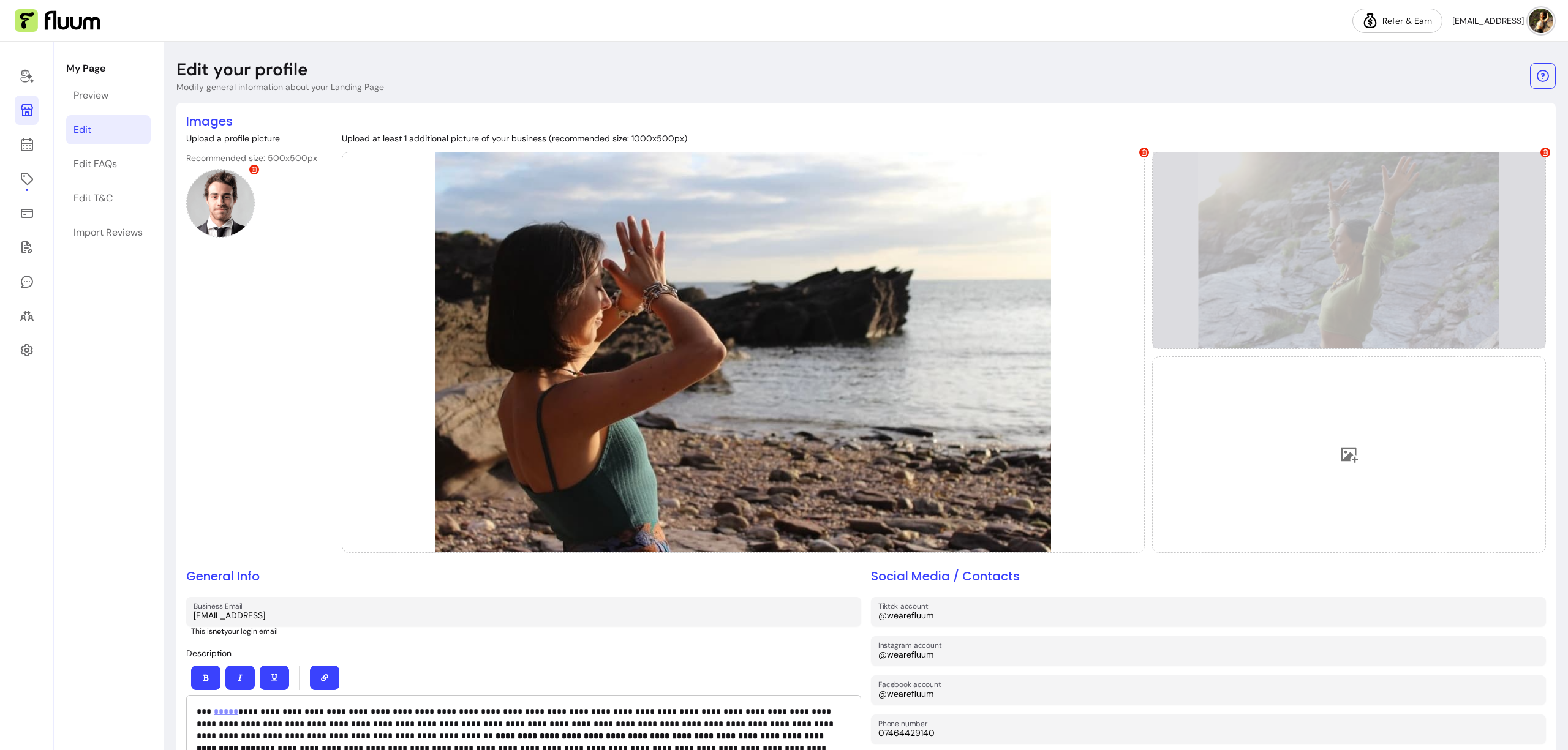
click at [1542, 149] on icon at bounding box center [1546, 152] width 6 height 6
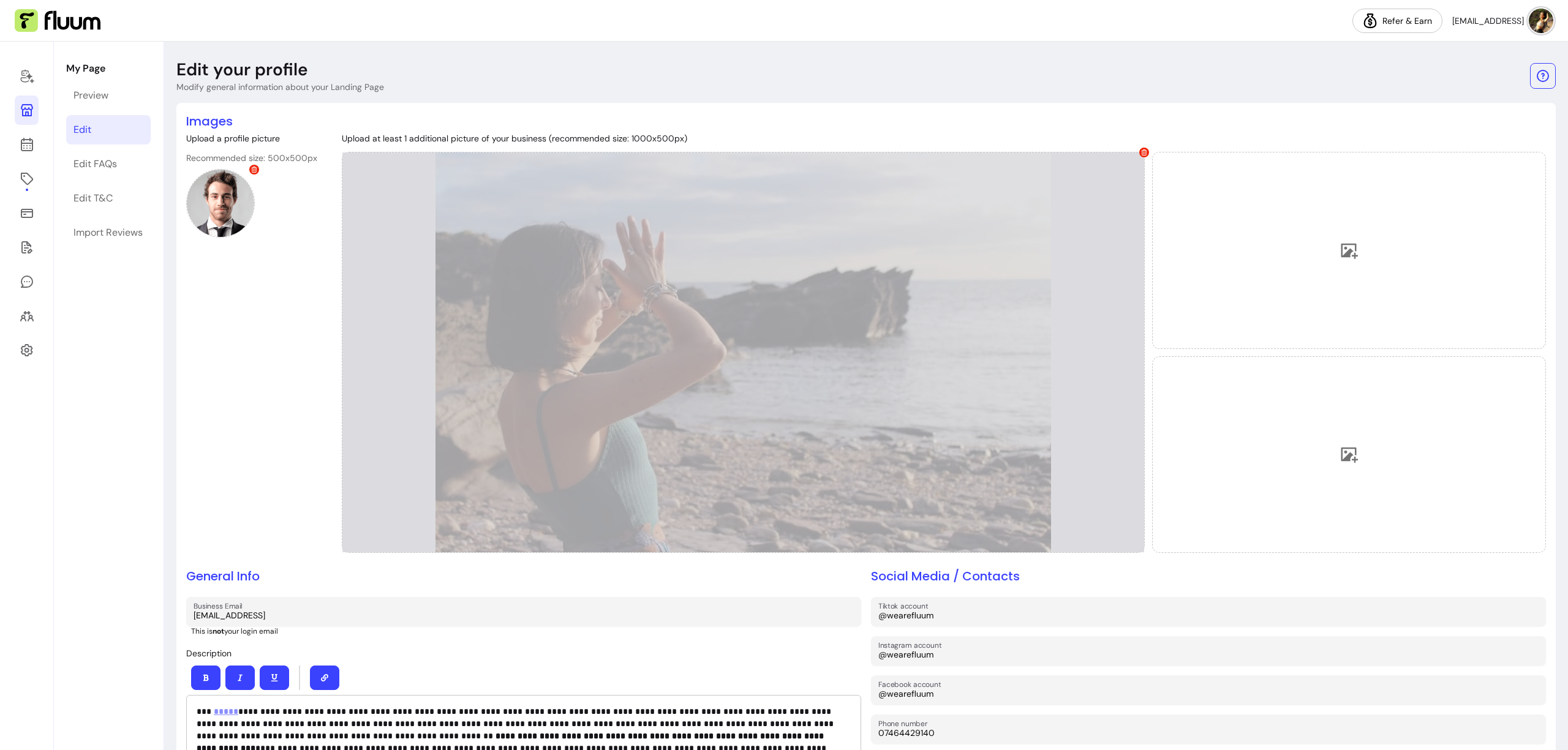
click at [1141, 152] on icon at bounding box center [1144, 152] width 6 height 6
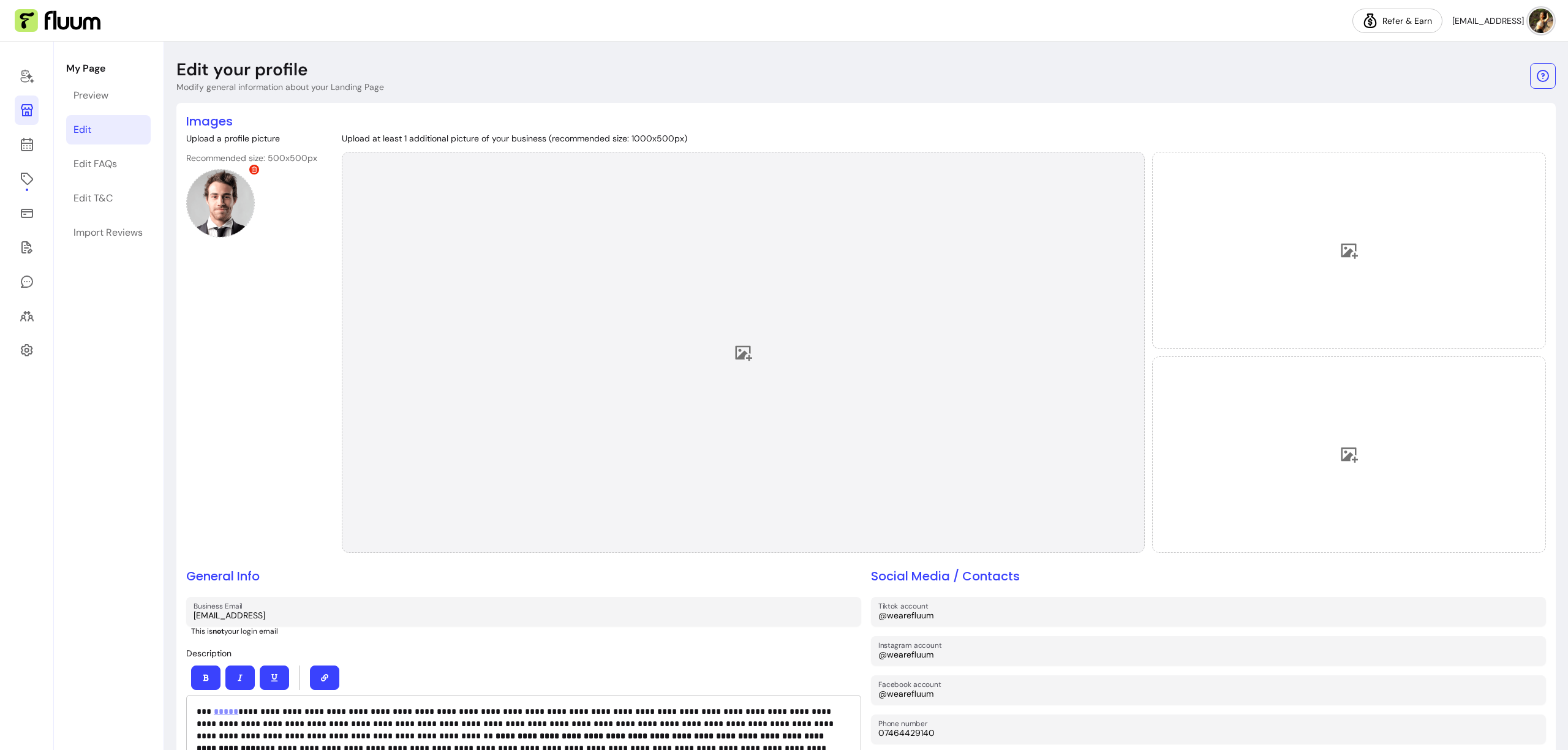
click at [787, 304] on div at bounding box center [743, 352] width 803 height 401
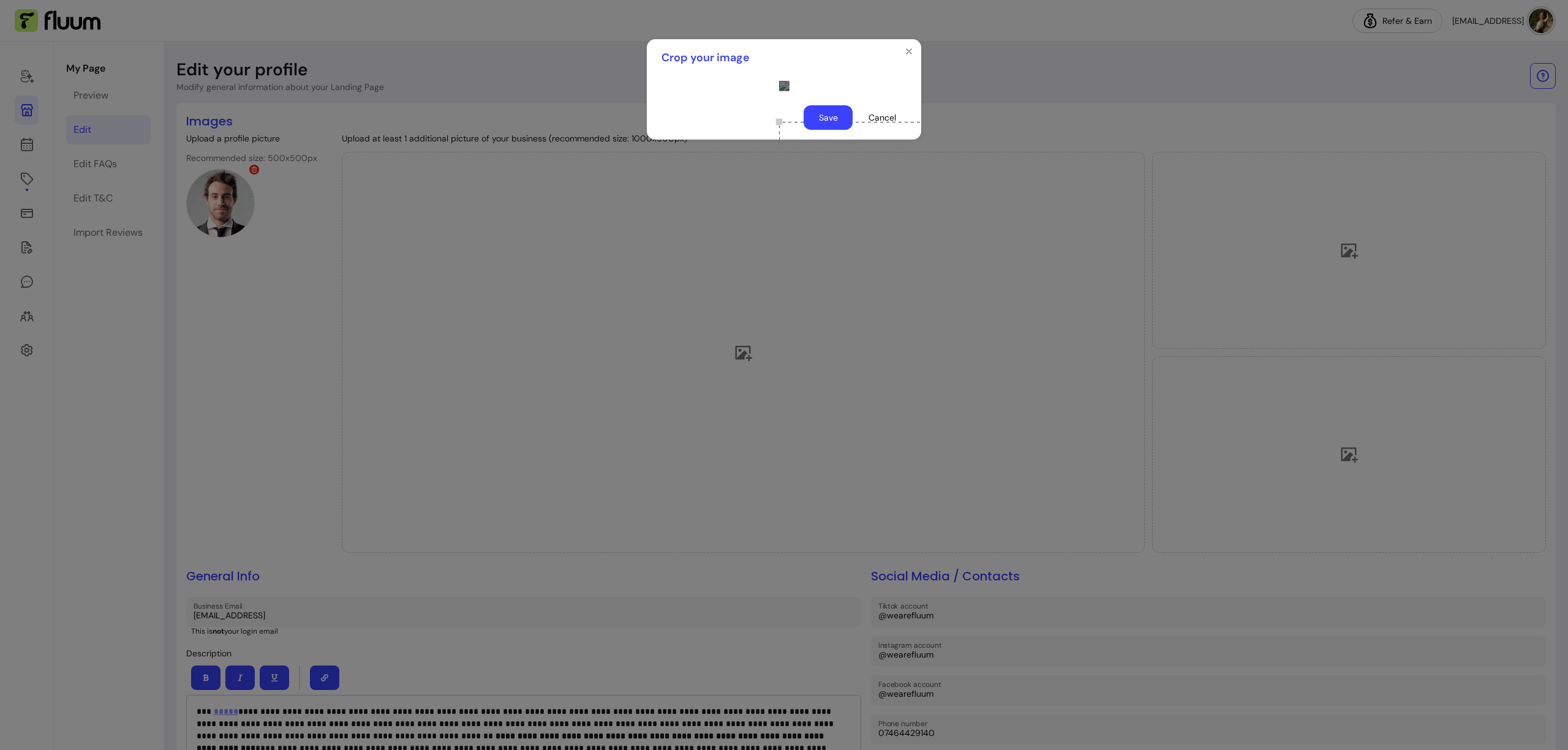
click at [827, 204] on div "Use the arrow keys to move the crop selection area" at bounding box center [901, 183] width 245 height 123
click at [817, 130] on button "Save" at bounding box center [828, 117] width 49 height 25
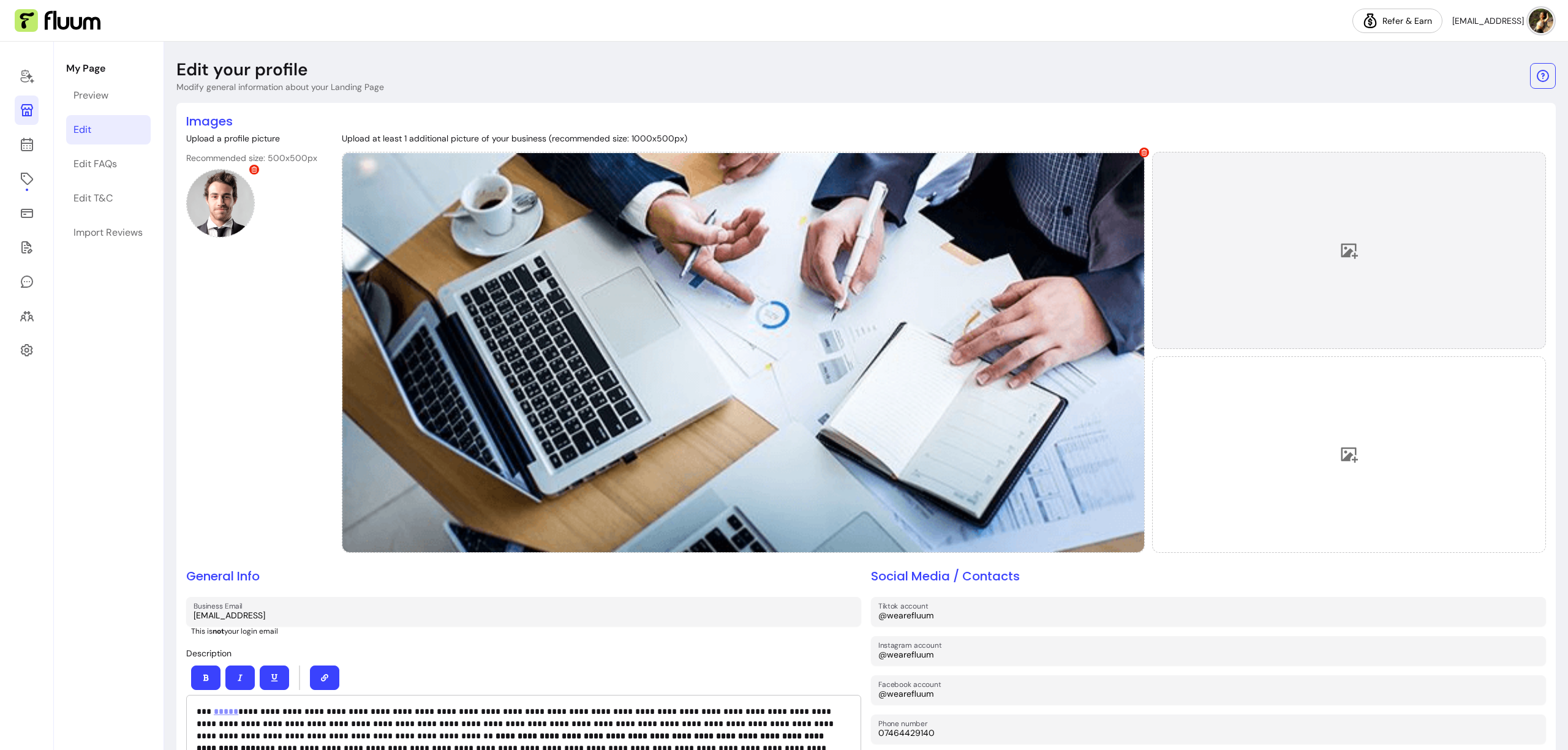
click at [1309, 249] on div at bounding box center [1349, 250] width 394 height 197
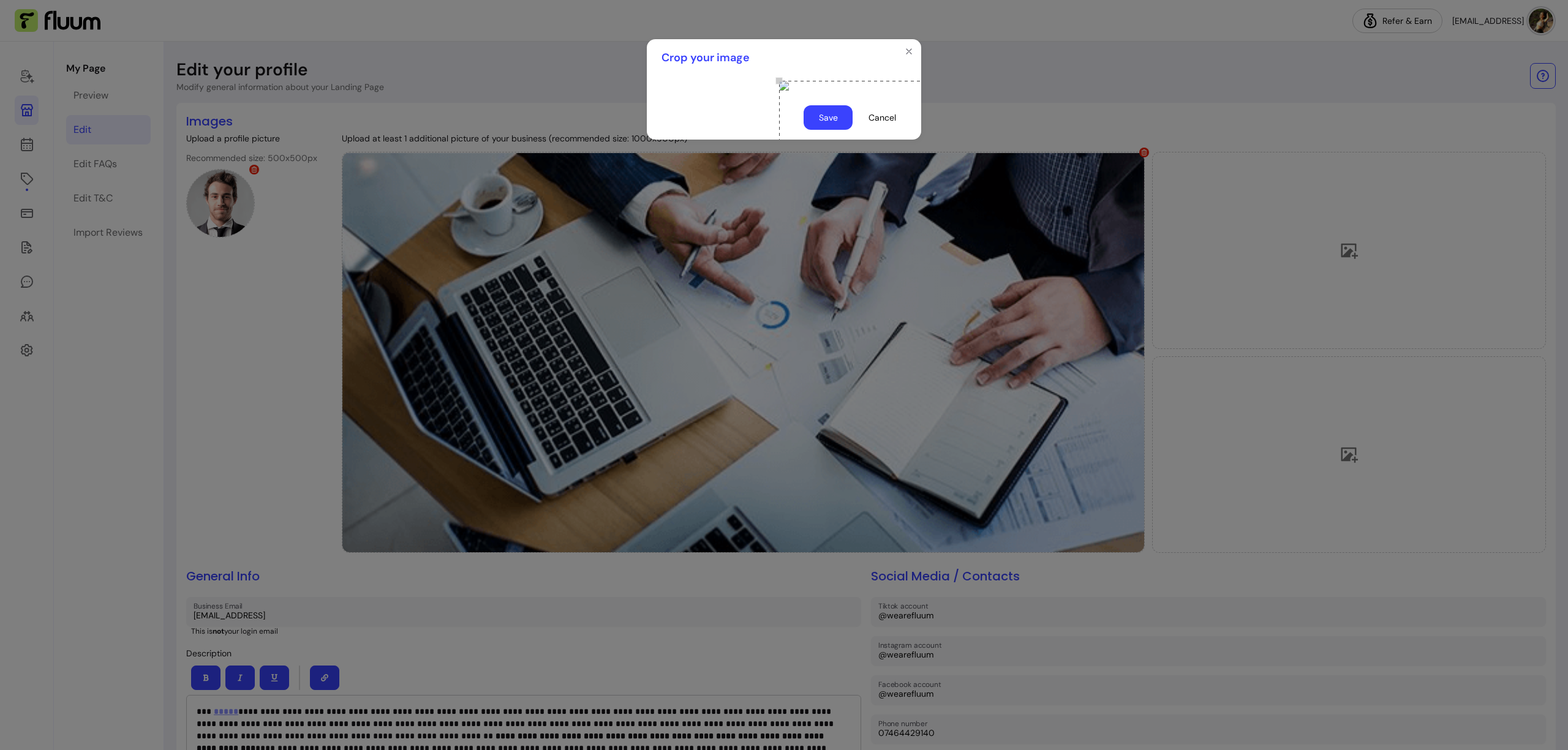
click at [814, 167] on div "Use the arrow keys to move the crop selection area" at bounding box center [901, 142] width 245 height 123
click at [823, 130] on button "Save" at bounding box center [828, 118] width 48 height 24
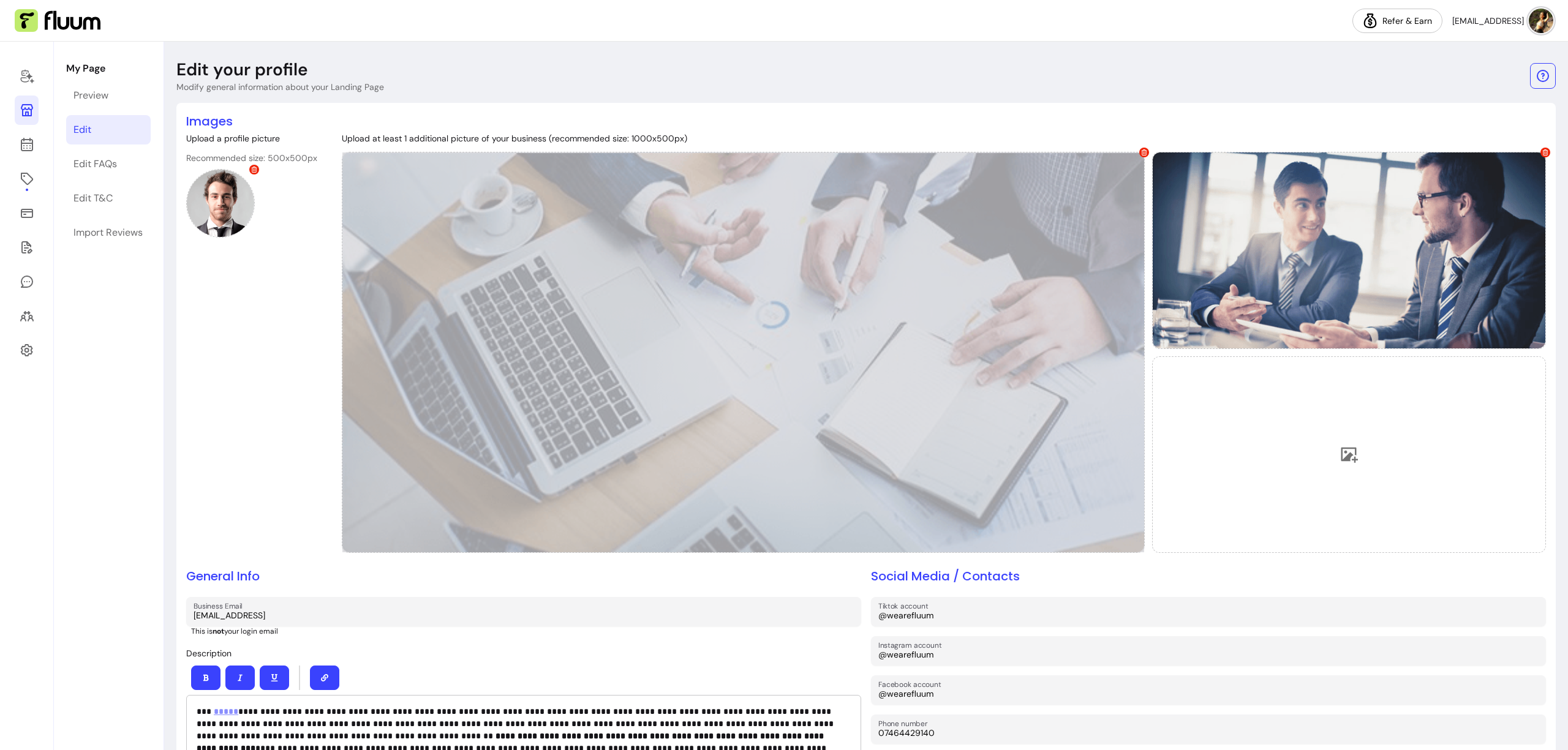
click at [624, 260] on div at bounding box center [743, 352] width 803 height 401
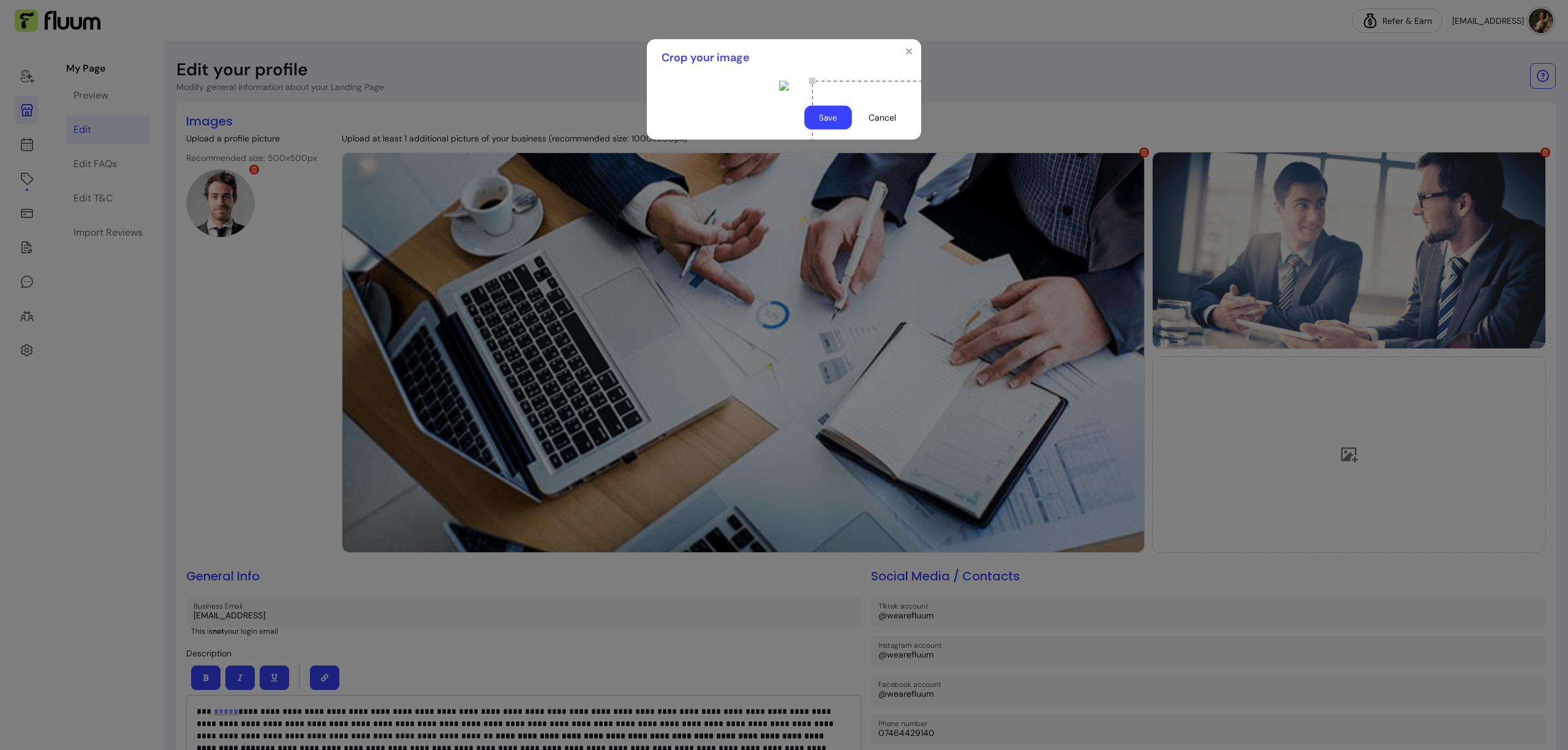
click at [821, 130] on button "Save" at bounding box center [828, 118] width 48 height 24
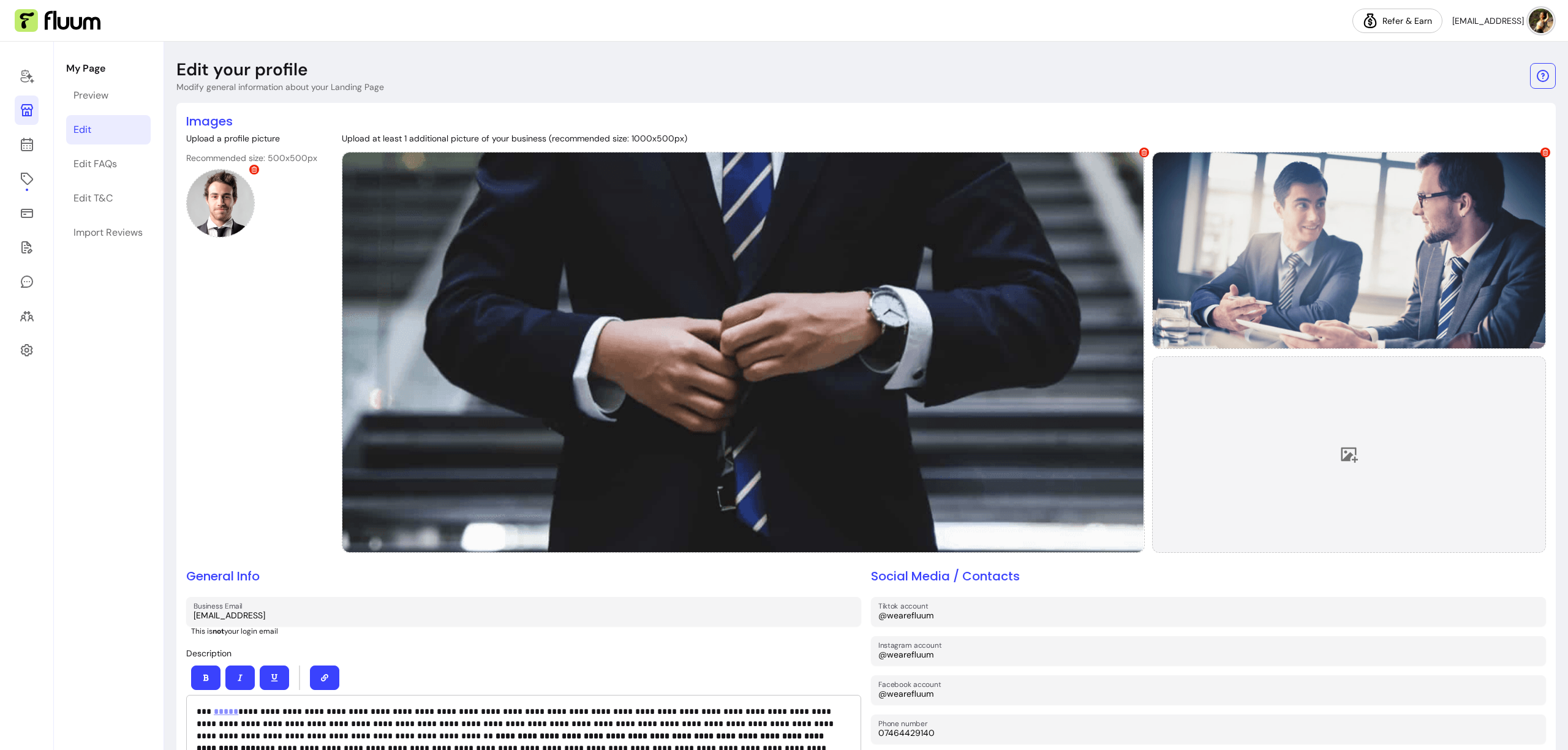
click at [1270, 408] on div at bounding box center [1349, 455] width 394 height 197
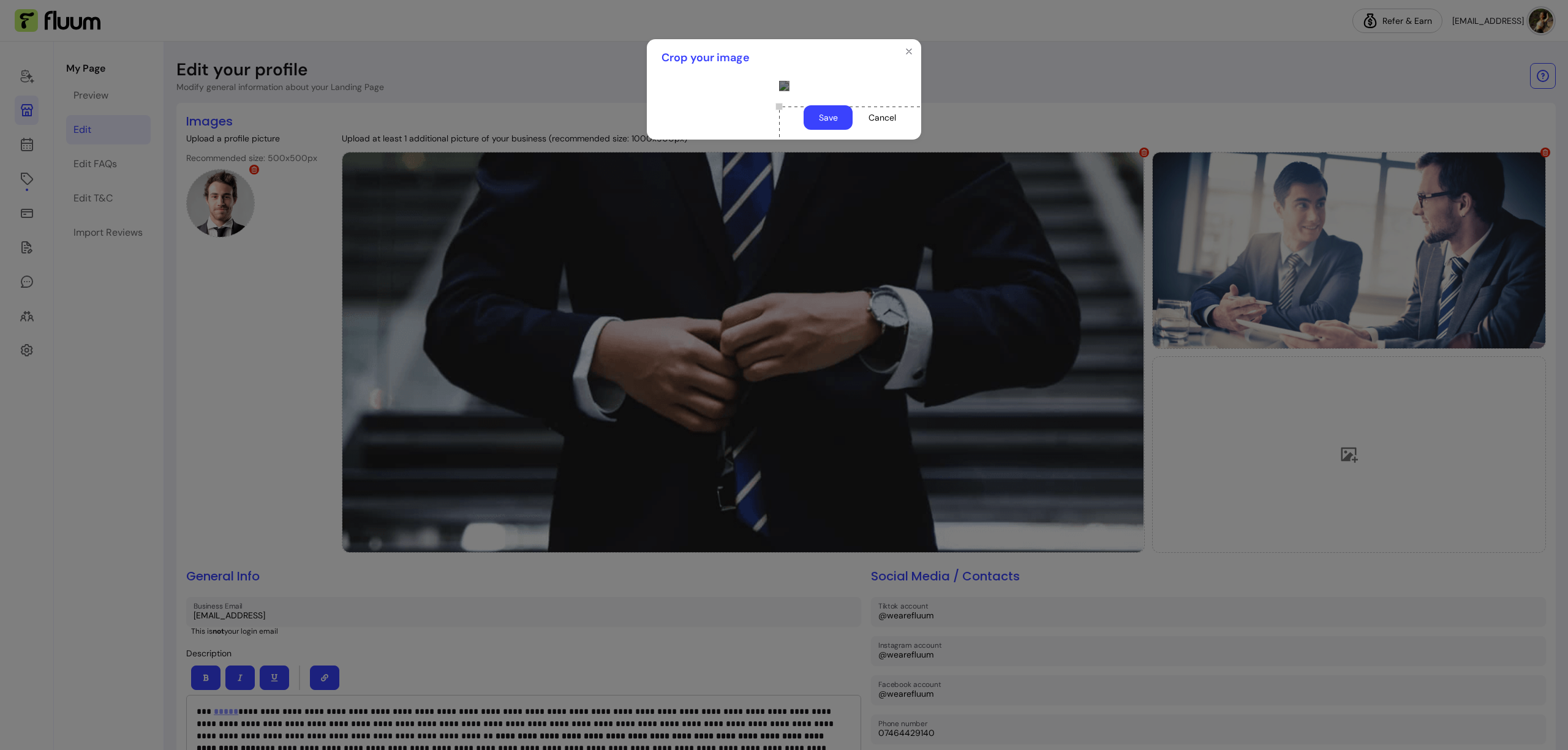
click at [840, 213] on div "Use the arrow keys to move the crop selection area" at bounding box center [901, 168] width 245 height 123
click at [831, 130] on button "Save" at bounding box center [828, 118] width 48 height 24
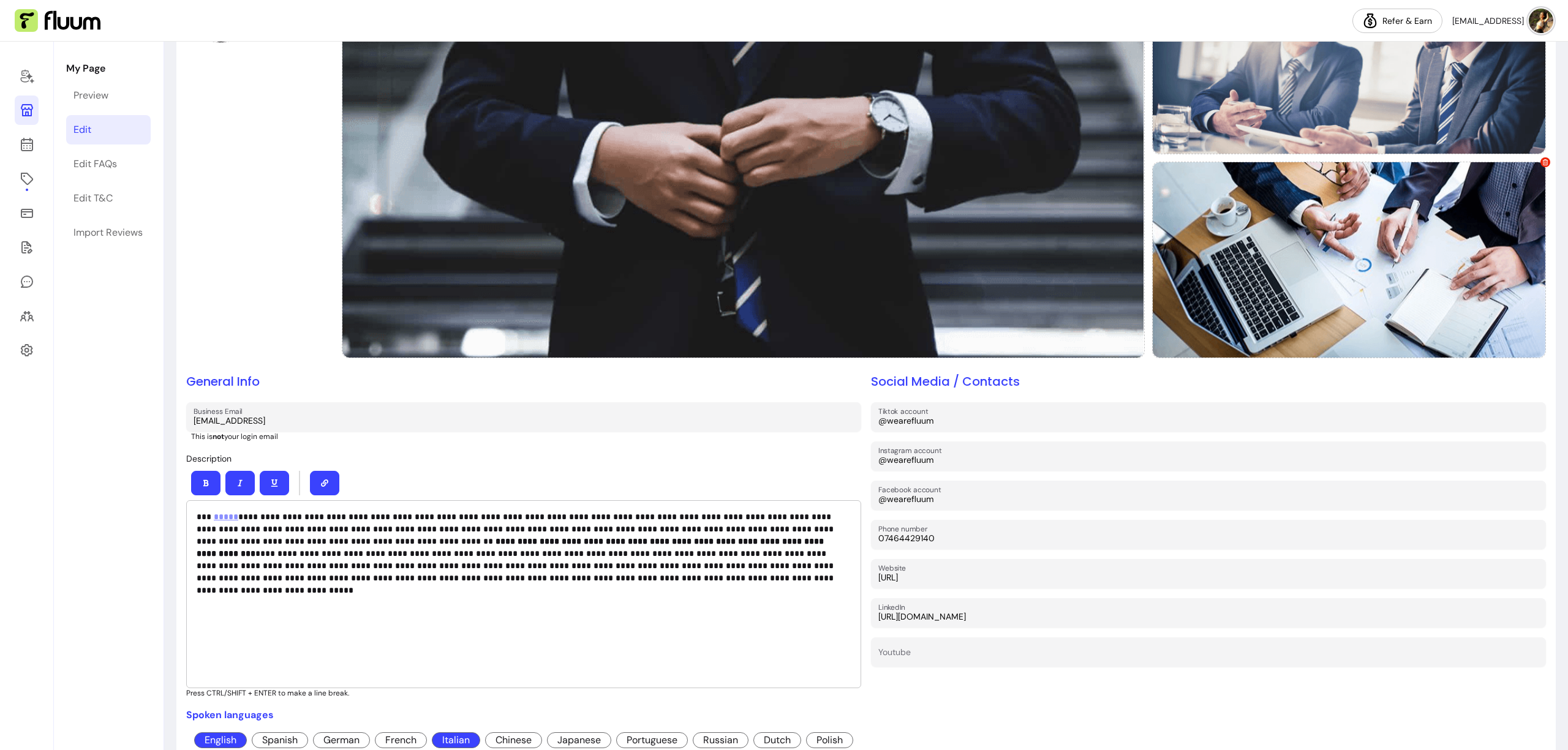
scroll to position [201, 0]
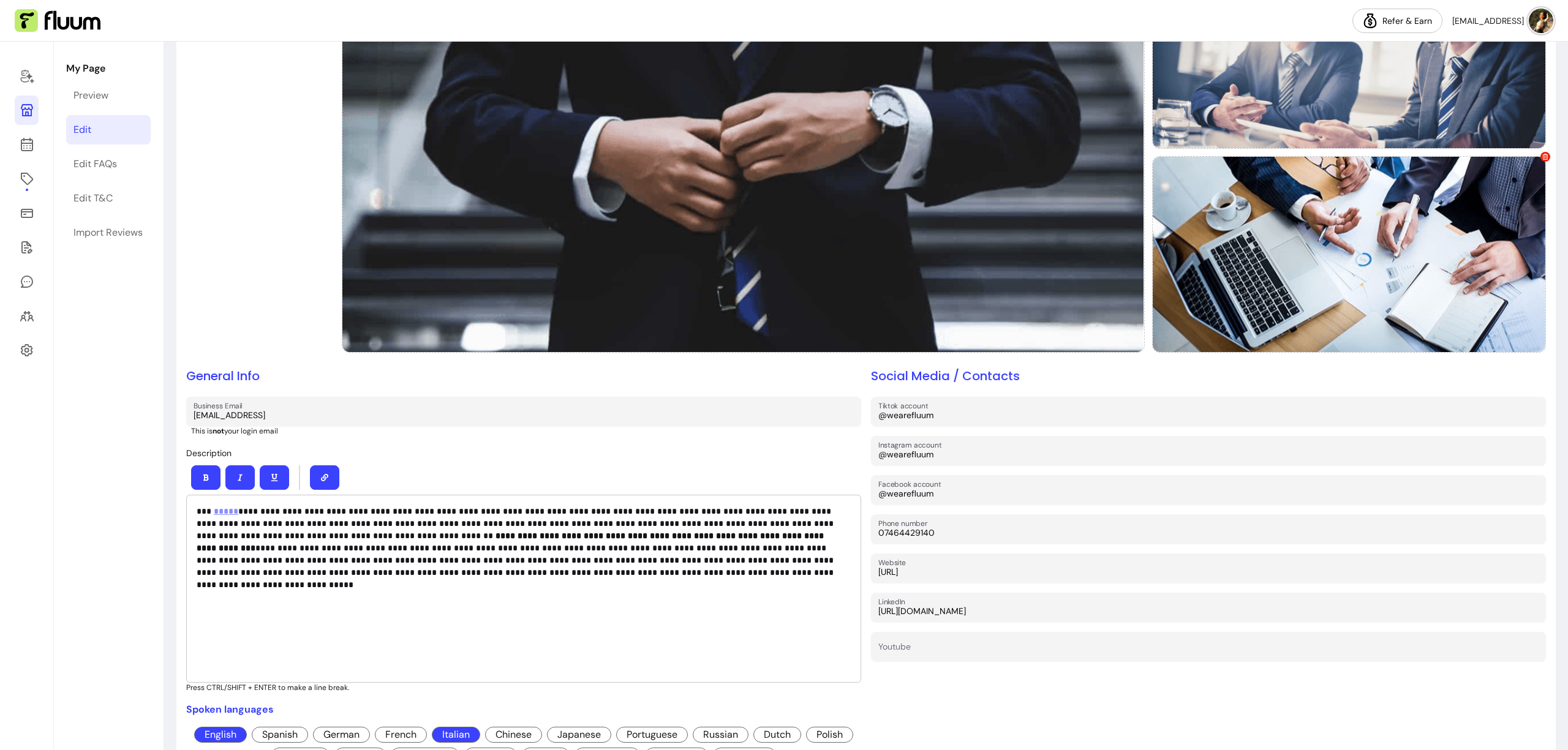
click at [489, 519] on p "**********" at bounding box center [522, 542] width 650 height 74
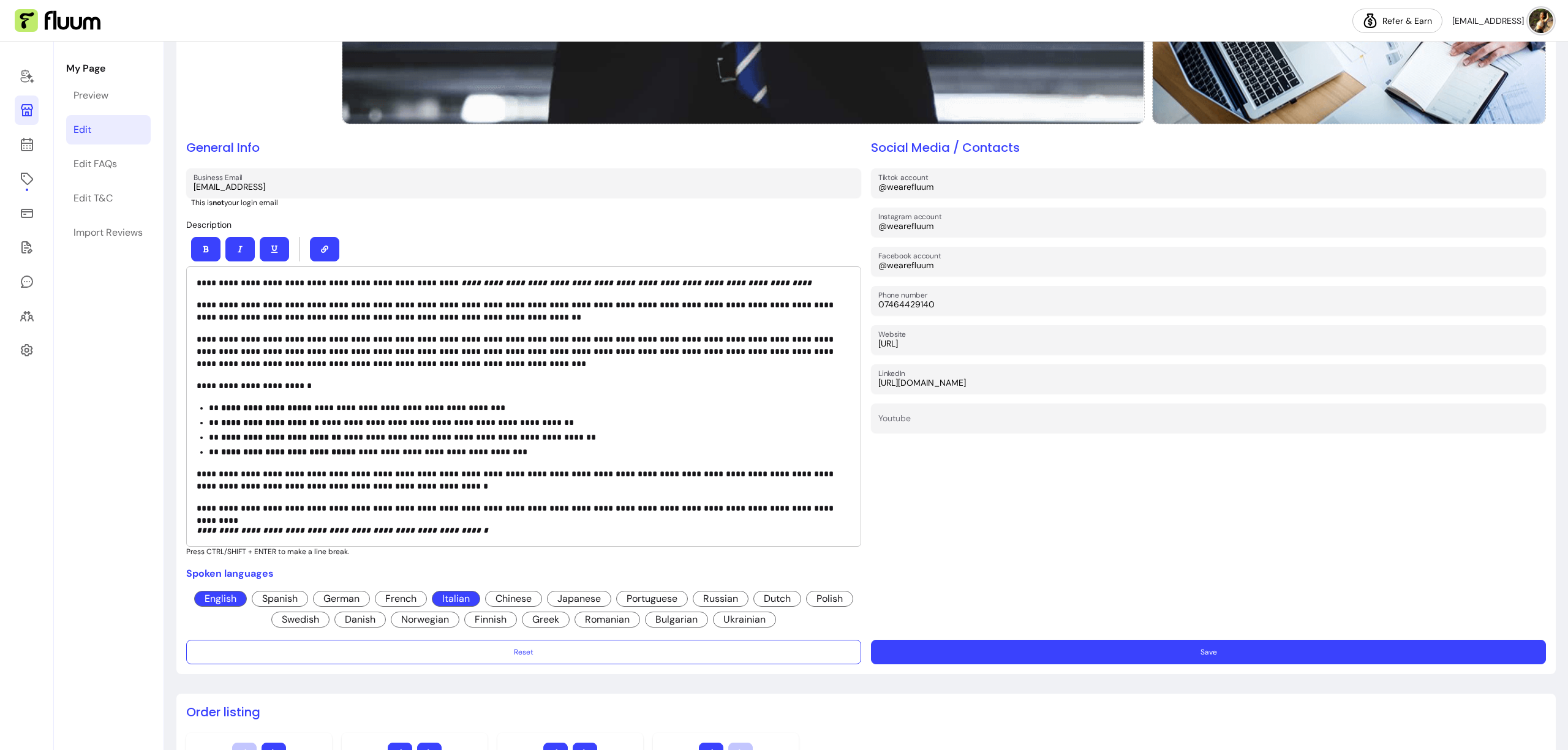
scroll to position [429, 0]
click at [224, 403] on strong "**********" at bounding box center [266, 407] width 91 height 9
click at [222, 419] on strong "**********" at bounding box center [270, 422] width 98 height 9
click at [222, 434] on strong "**********" at bounding box center [282, 436] width 120 height 9
click at [224, 447] on strong "**********" at bounding box center [289, 451] width 135 height 9
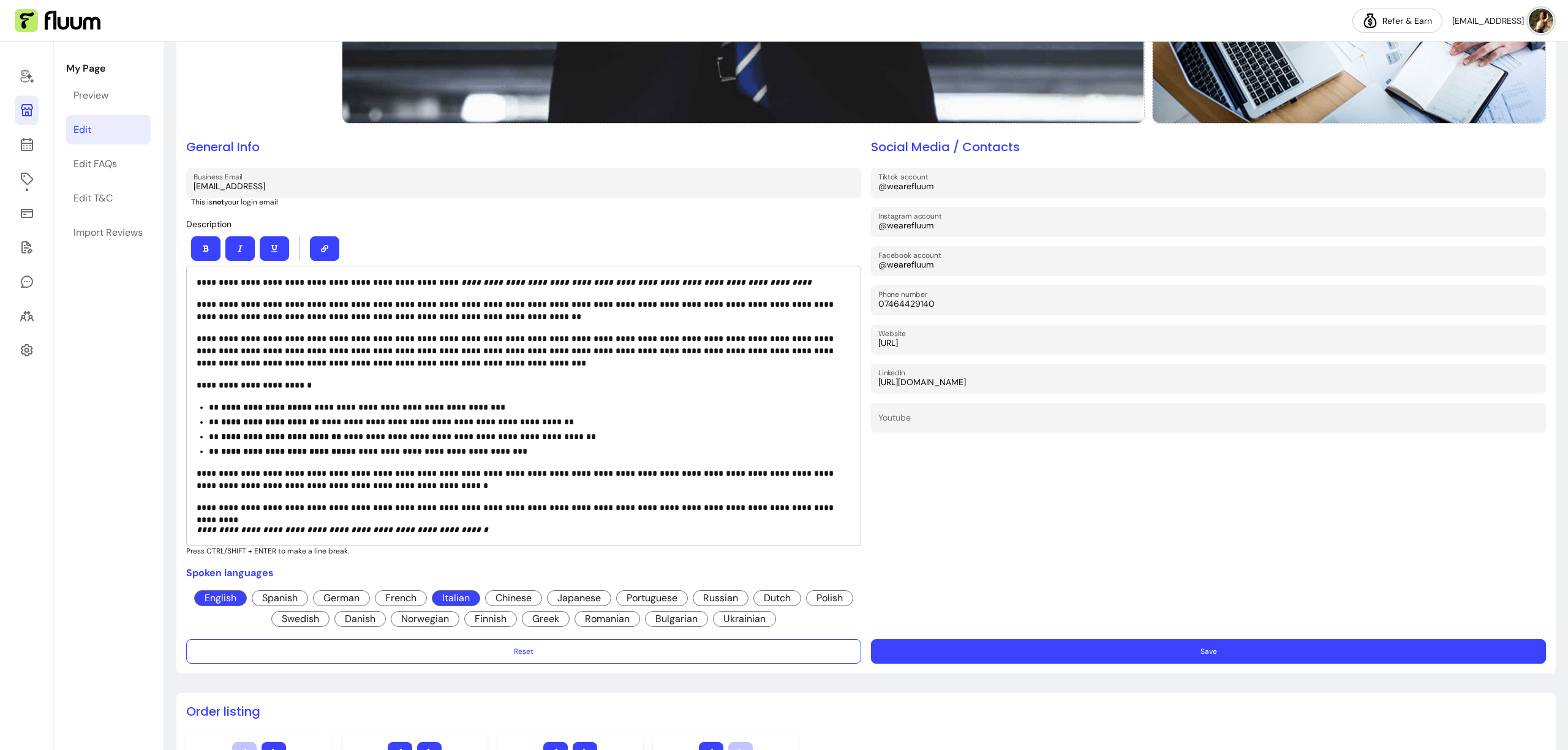
click at [944, 496] on div "Social Media / Contacts Tiktok account @wearefluum Instagram account @wearefluu…" at bounding box center [1208, 384] width 675 height 491
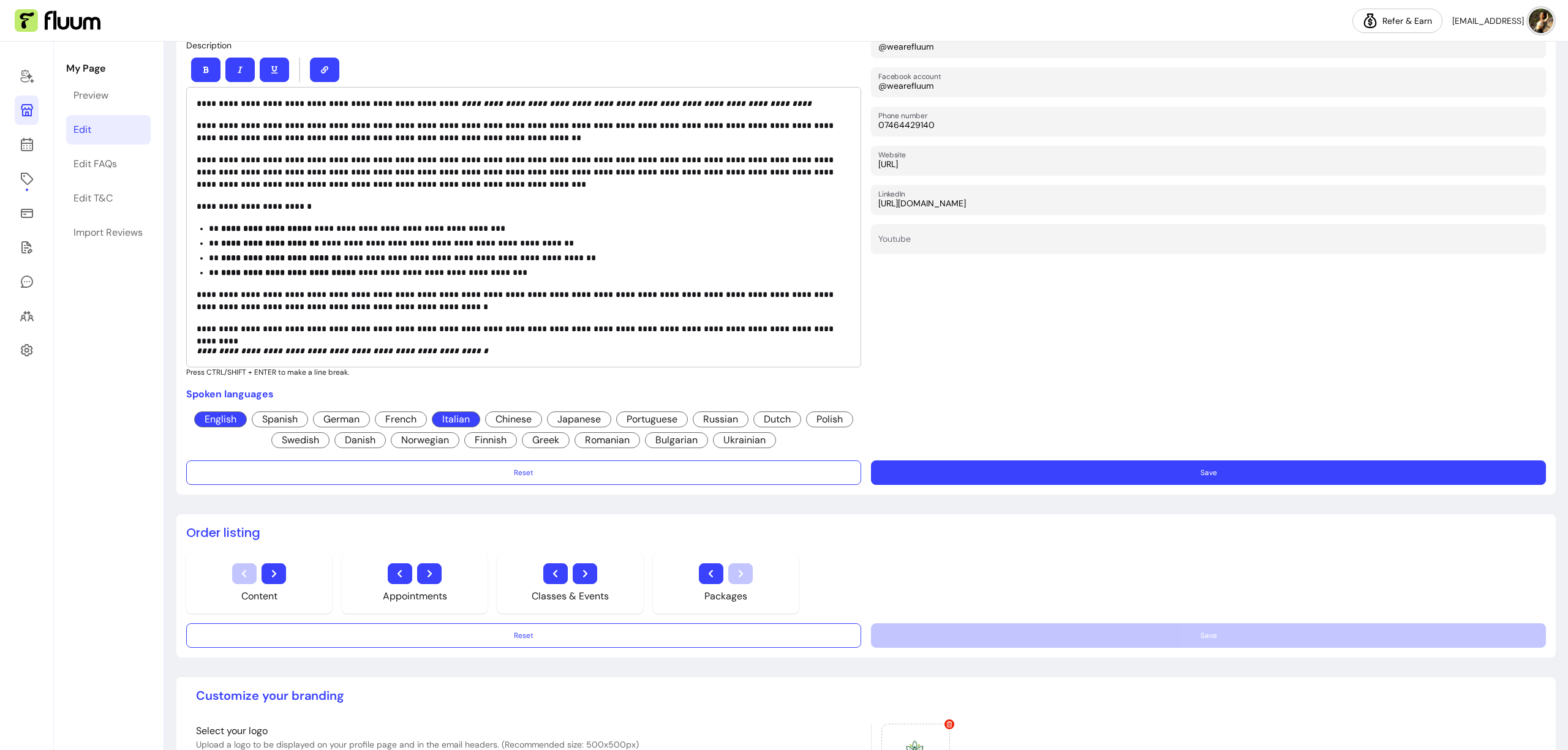
scroll to position [611, 0]
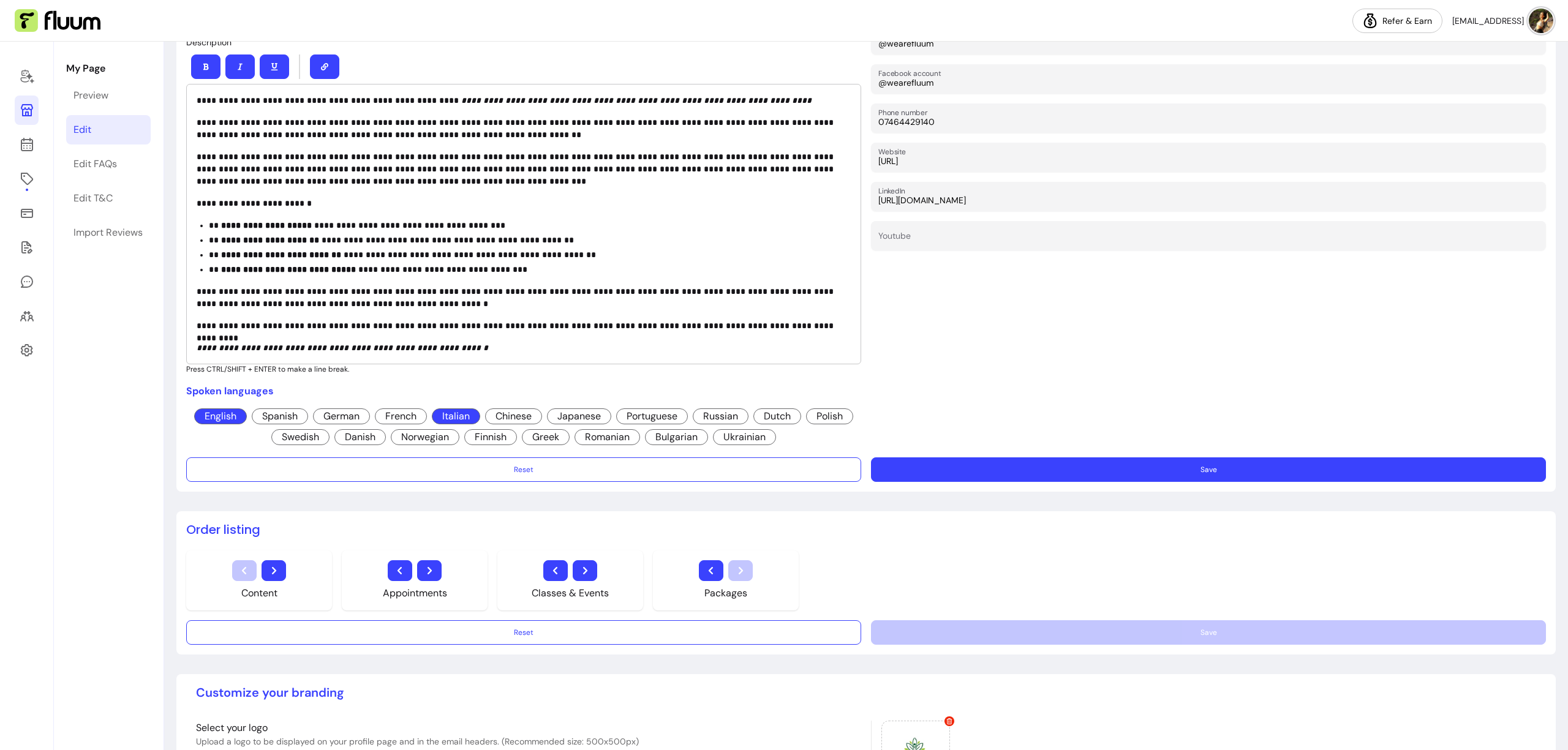
click at [1028, 468] on button "Save" at bounding box center [1208, 469] width 675 height 25
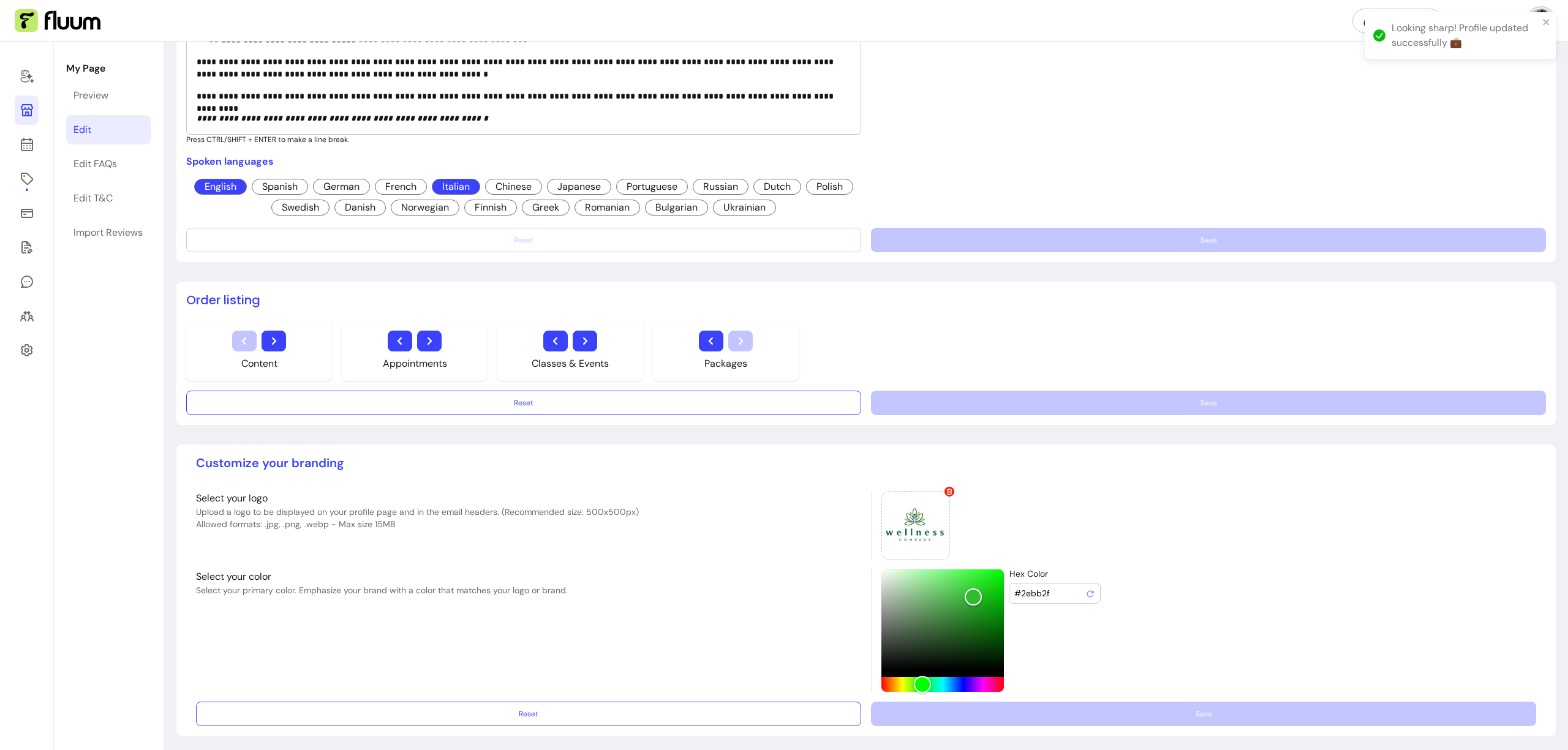
scroll to position [841, 0]
click at [904, 528] on div at bounding box center [916, 525] width 69 height 69
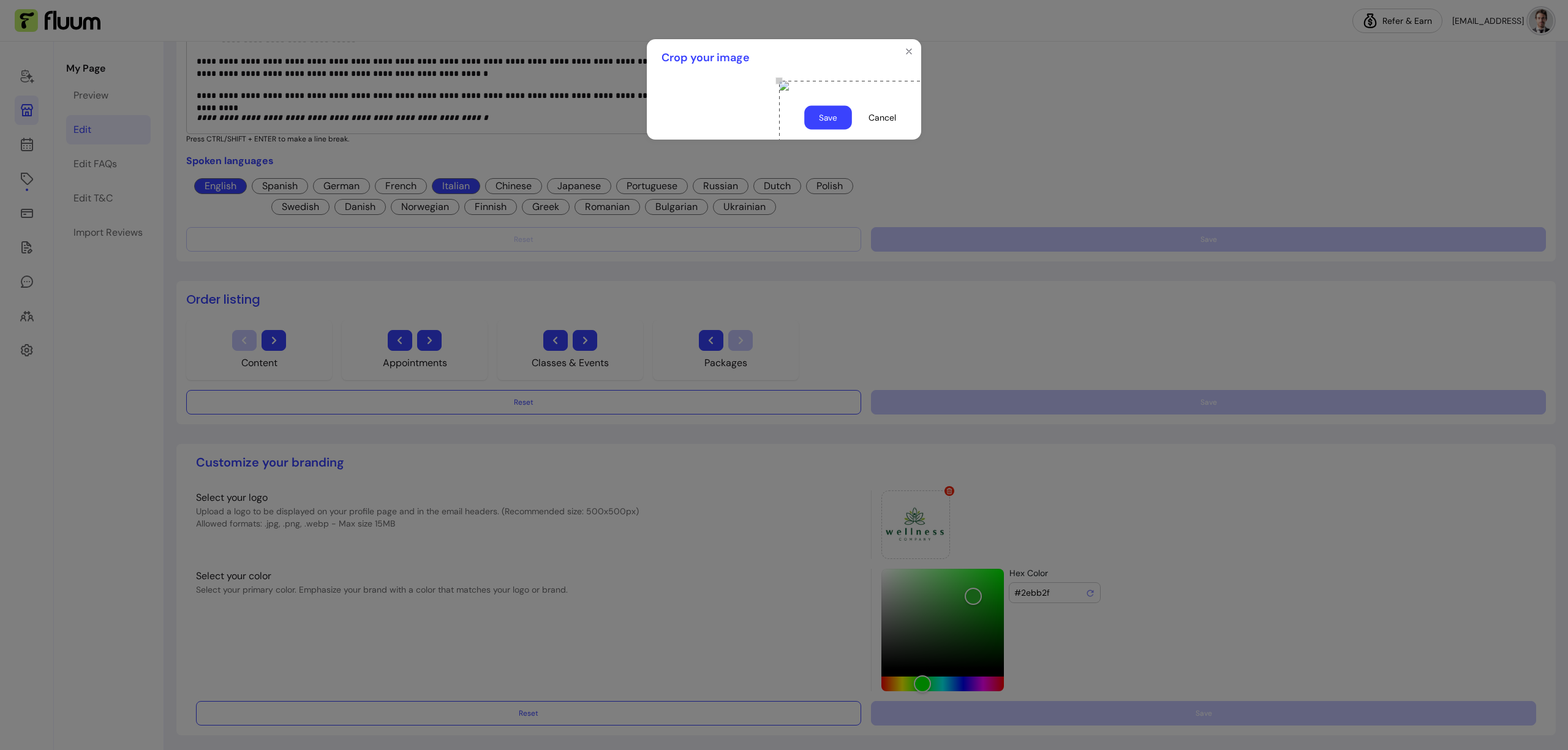
click at [829, 130] on button "Save" at bounding box center [828, 118] width 48 height 24
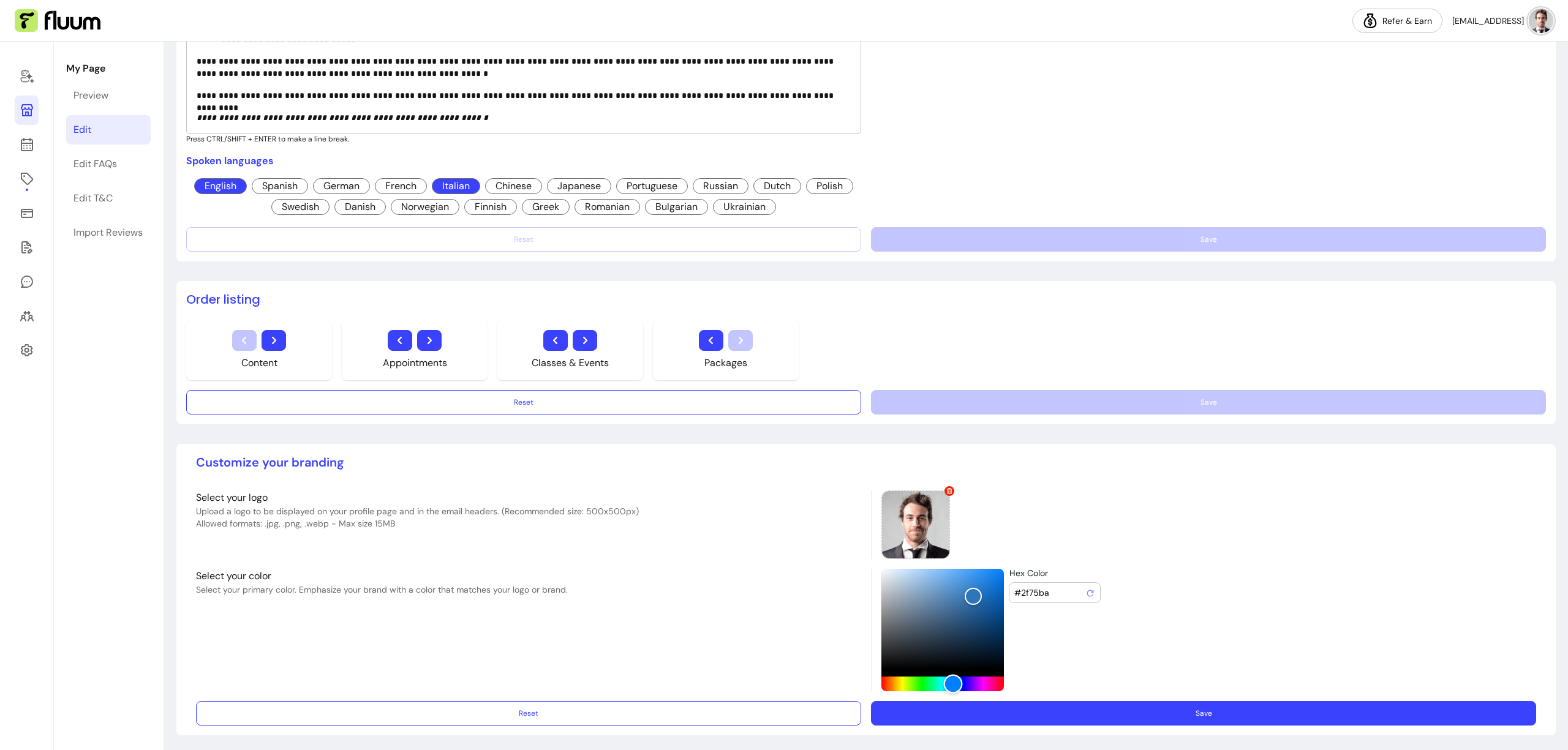
type input "#2f71ba"
drag, startPoint x: 915, startPoint y: 682, endPoint x: 949, endPoint y: 679, distance: 34.1
click at [949, 679] on div "Hue" at bounding box center [953, 684] width 19 height 19
click at [1019, 718] on button "Save" at bounding box center [1204, 713] width 665 height 25
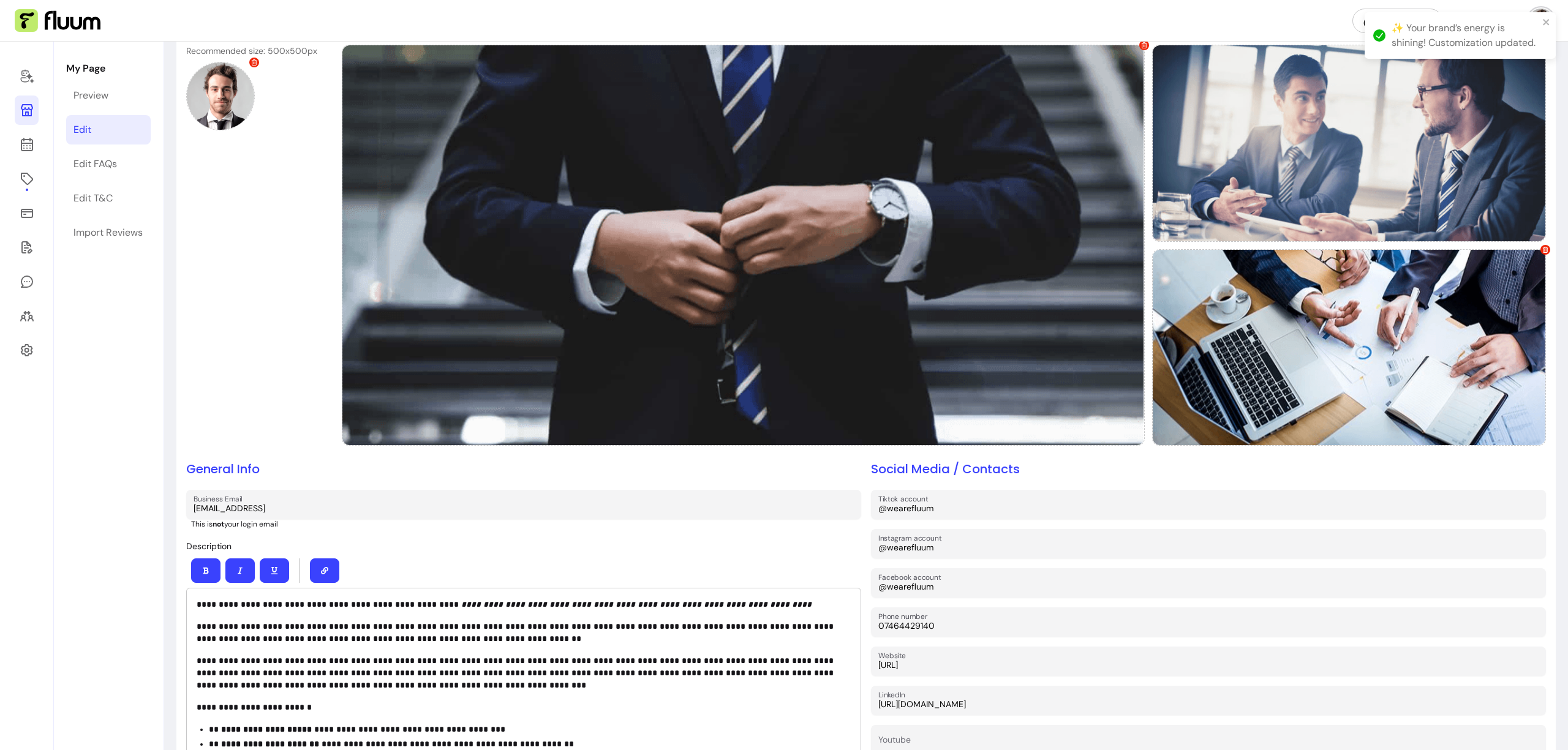
scroll to position [0, 0]
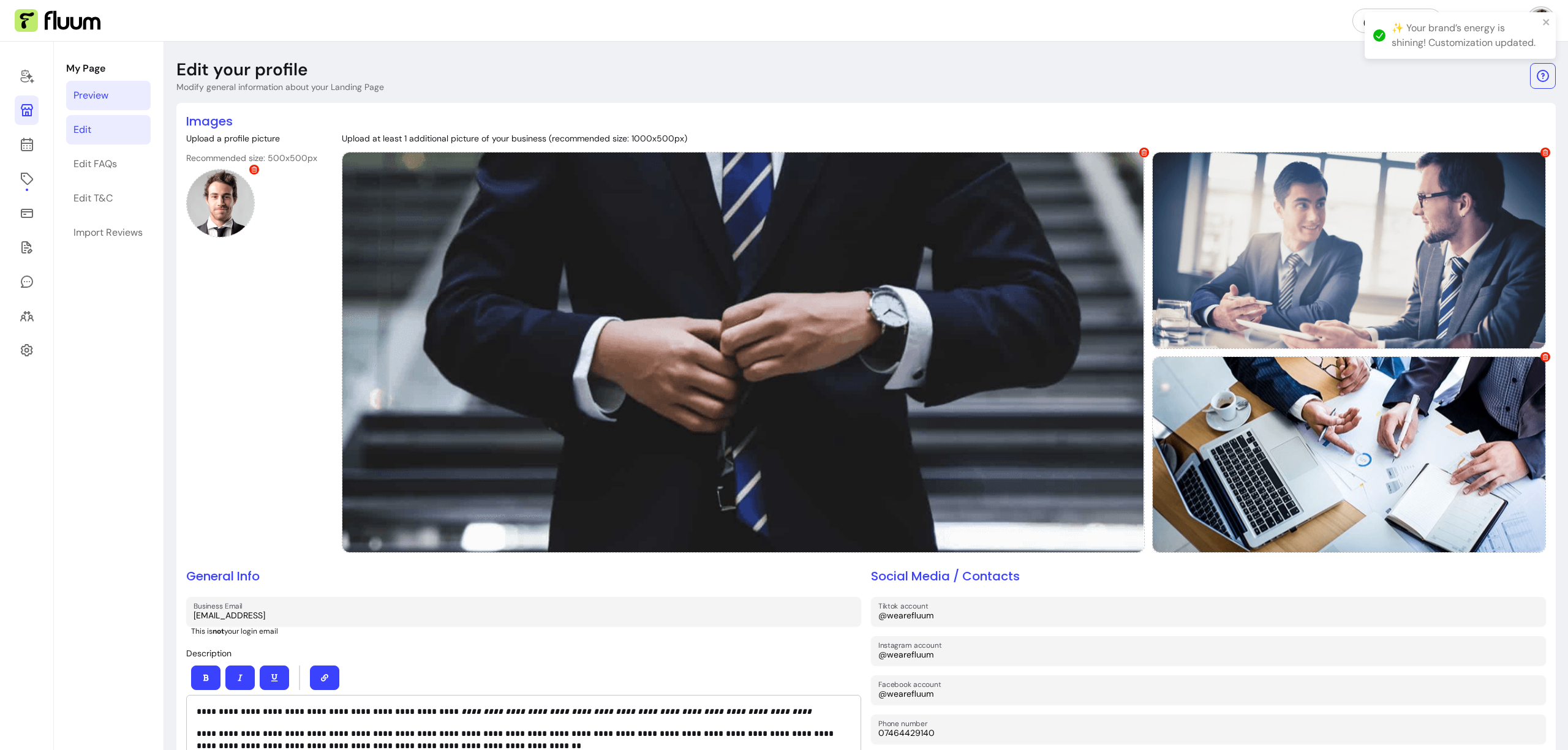
click at [114, 93] on link "Preview" at bounding box center [108, 95] width 84 height 30
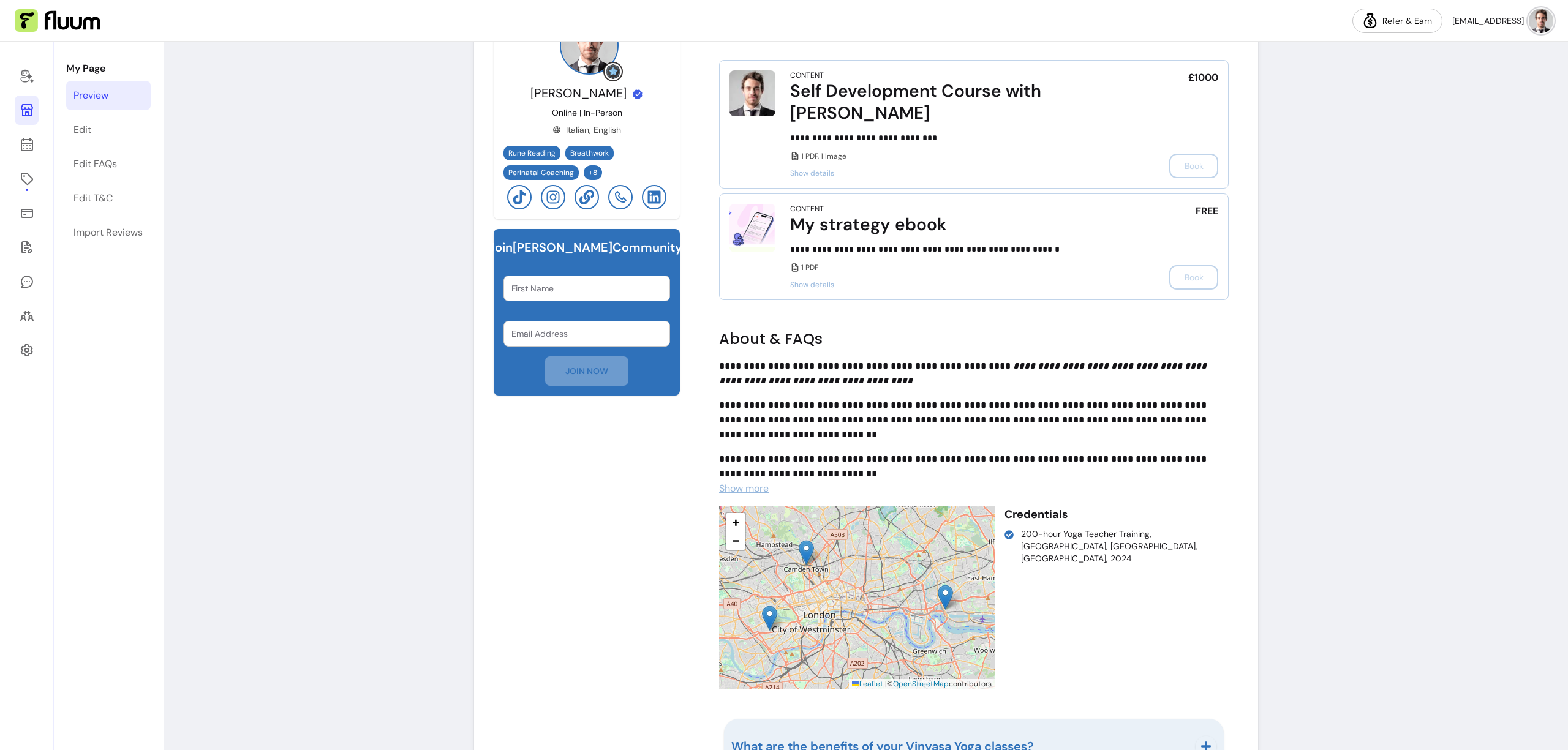
scroll to position [406, 0]
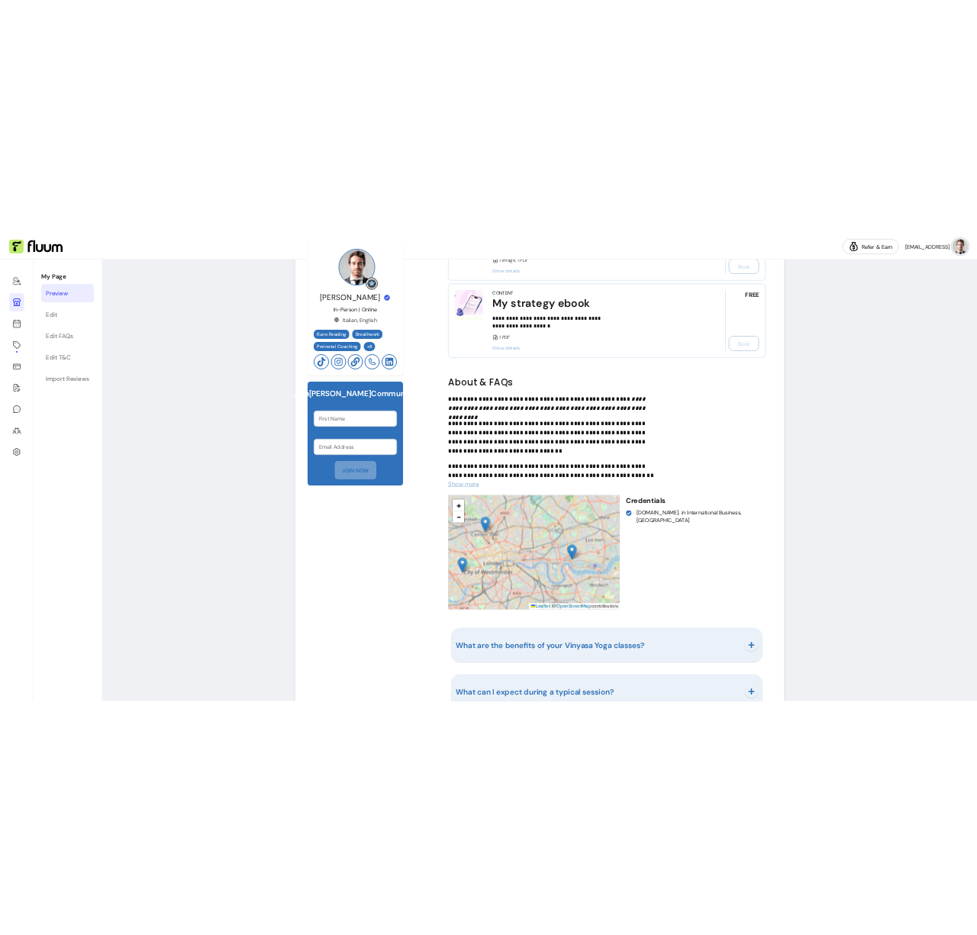
scroll to position [718, 0]
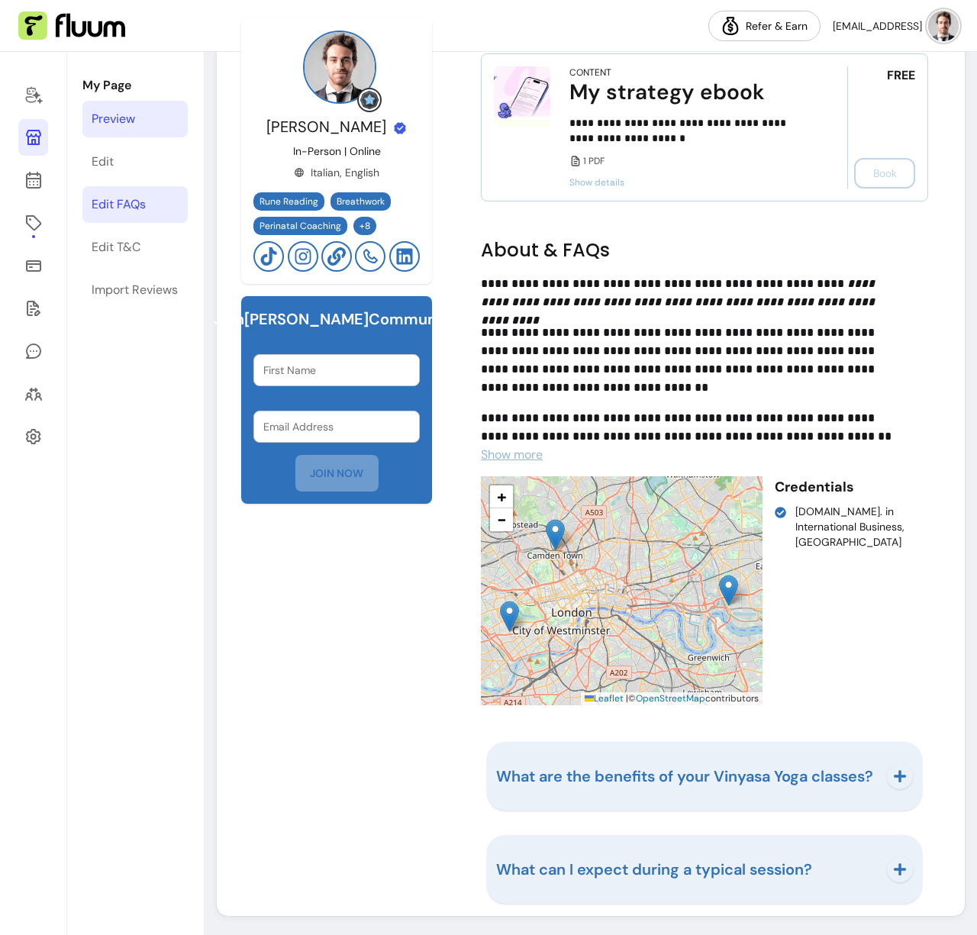
click at [153, 206] on link "Edit FAQs" at bounding box center [134, 204] width 105 height 37
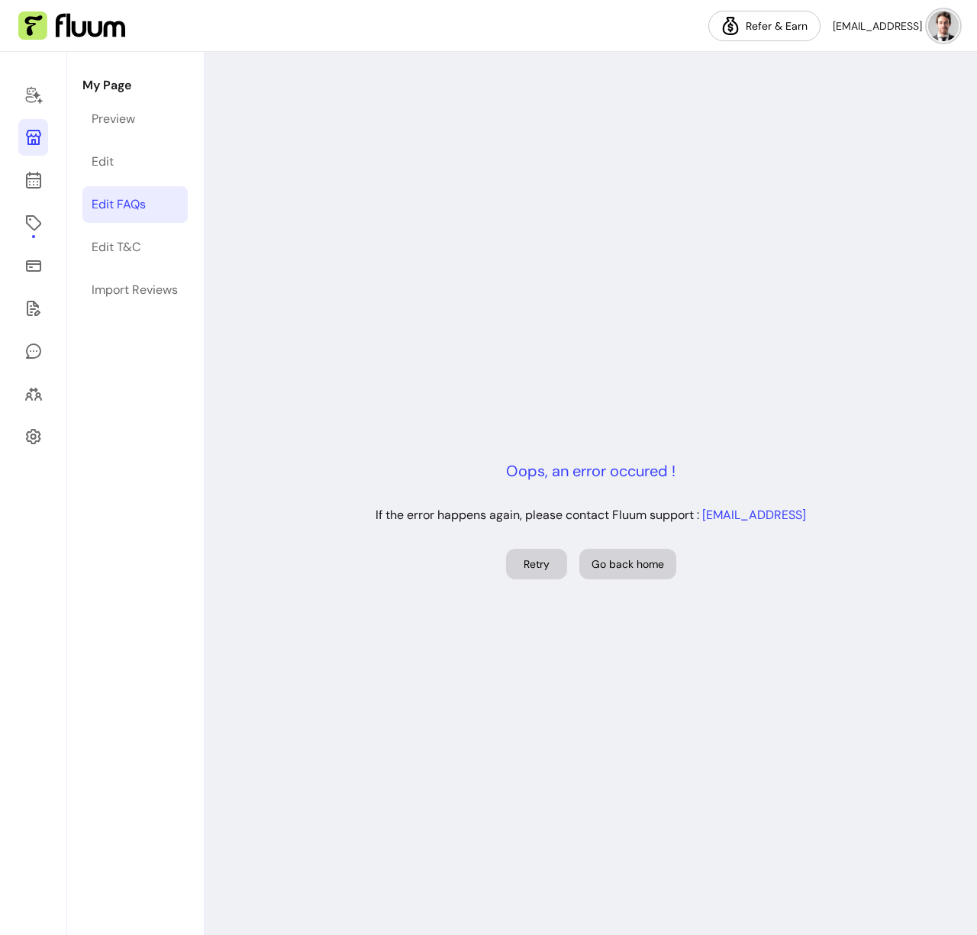
click at [527, 471] on p "Oops, an error occured !" at bounding box center [590, 470] width 169 height 21
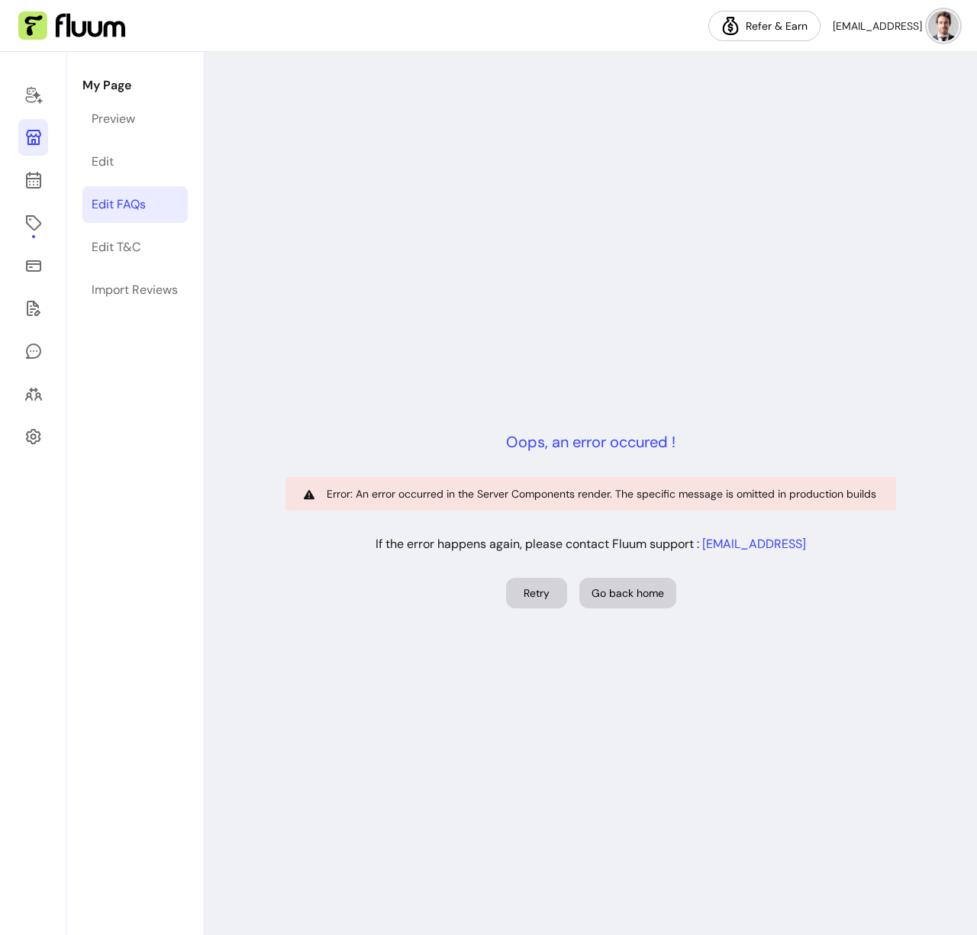
click at [527, 593] on button "Retry" at bounding box center [536, 593] width 61 height 31
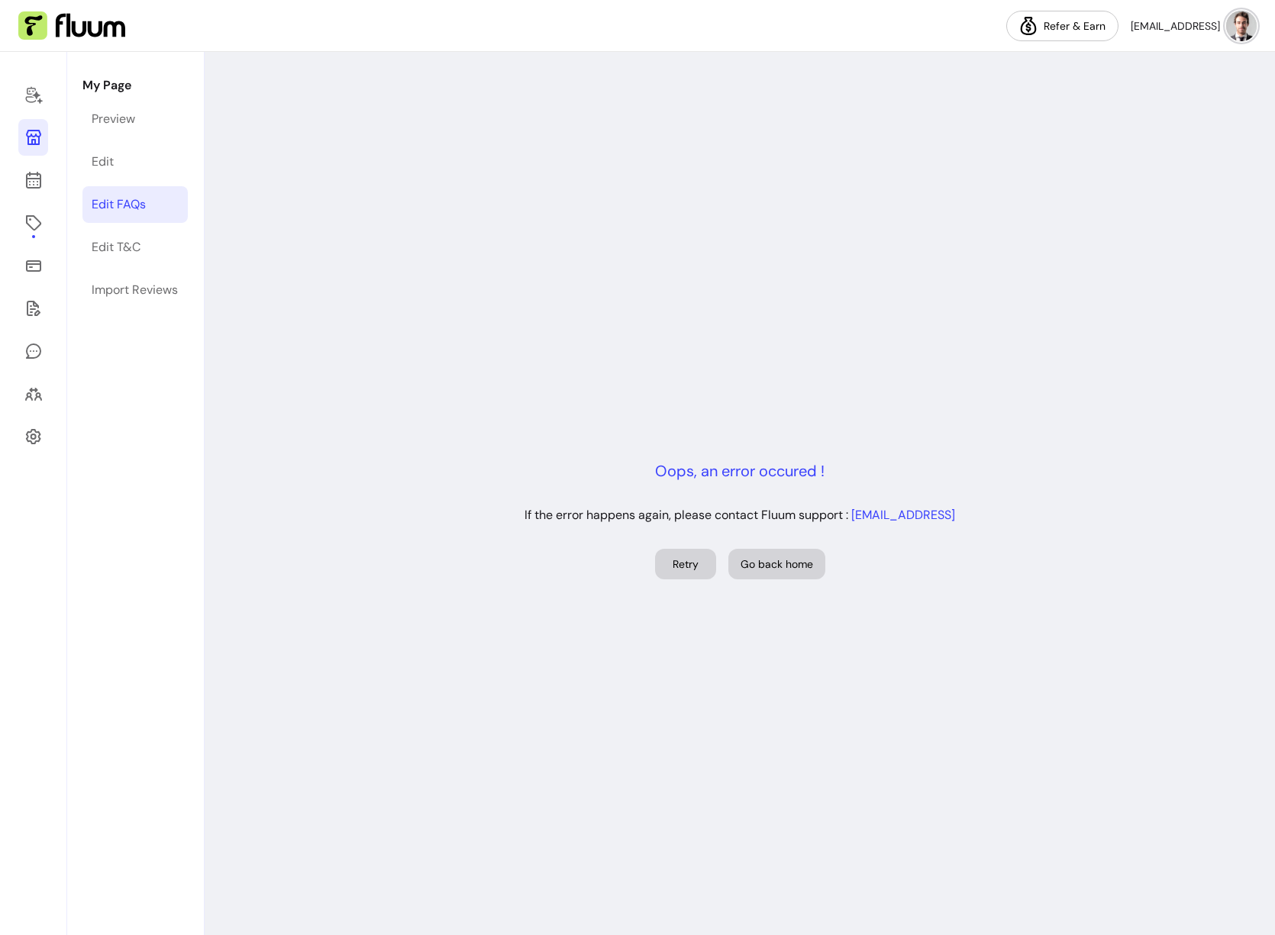
click at [764, 476] on p "Oops, an error occured !" at bounding box center [739, 470] width 169 height 21
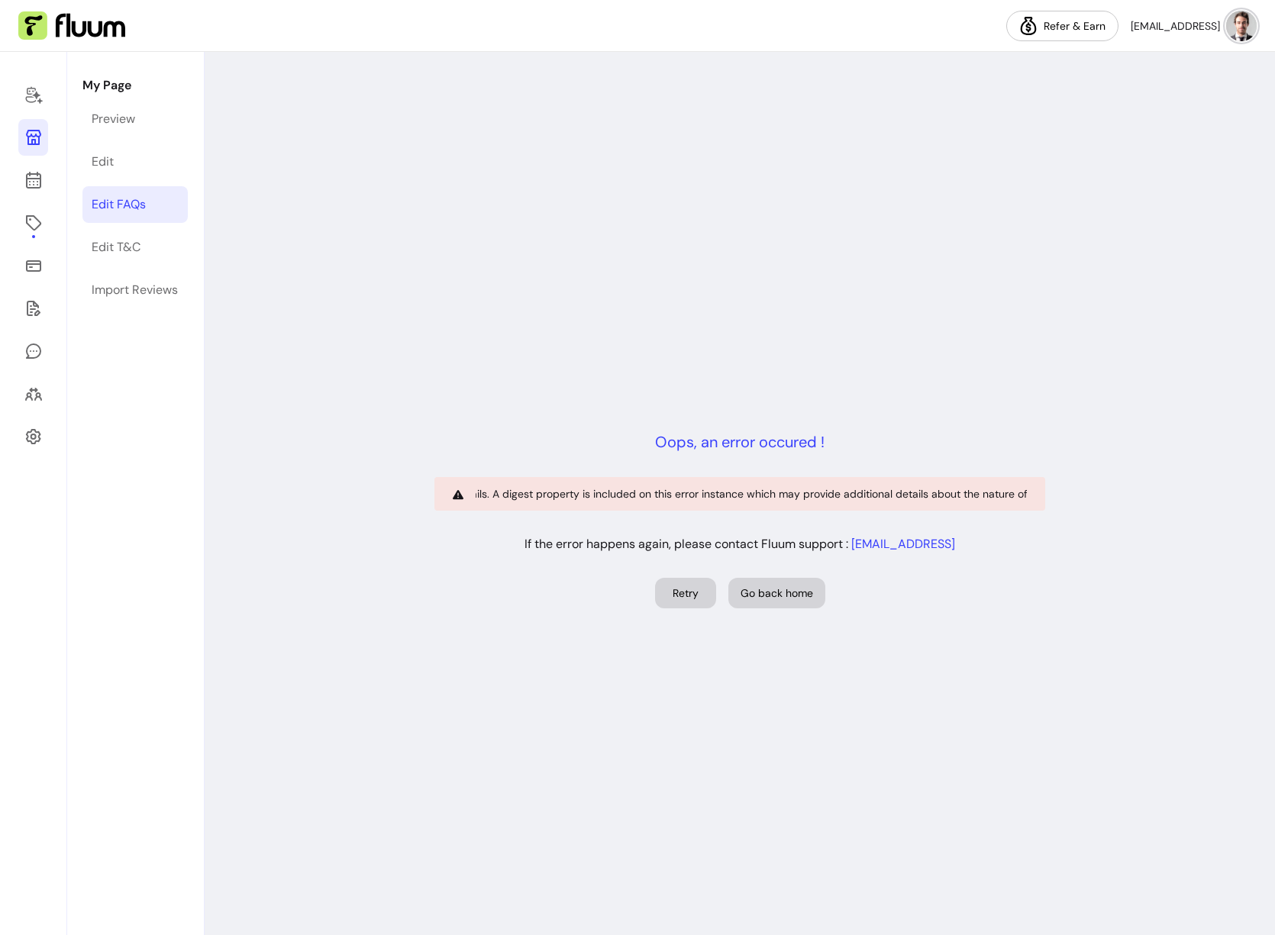
scroll to position [0, 750]
click at [154, 263] on link "Edit T&C" at bounding box center [134, 247] width 105 height 37
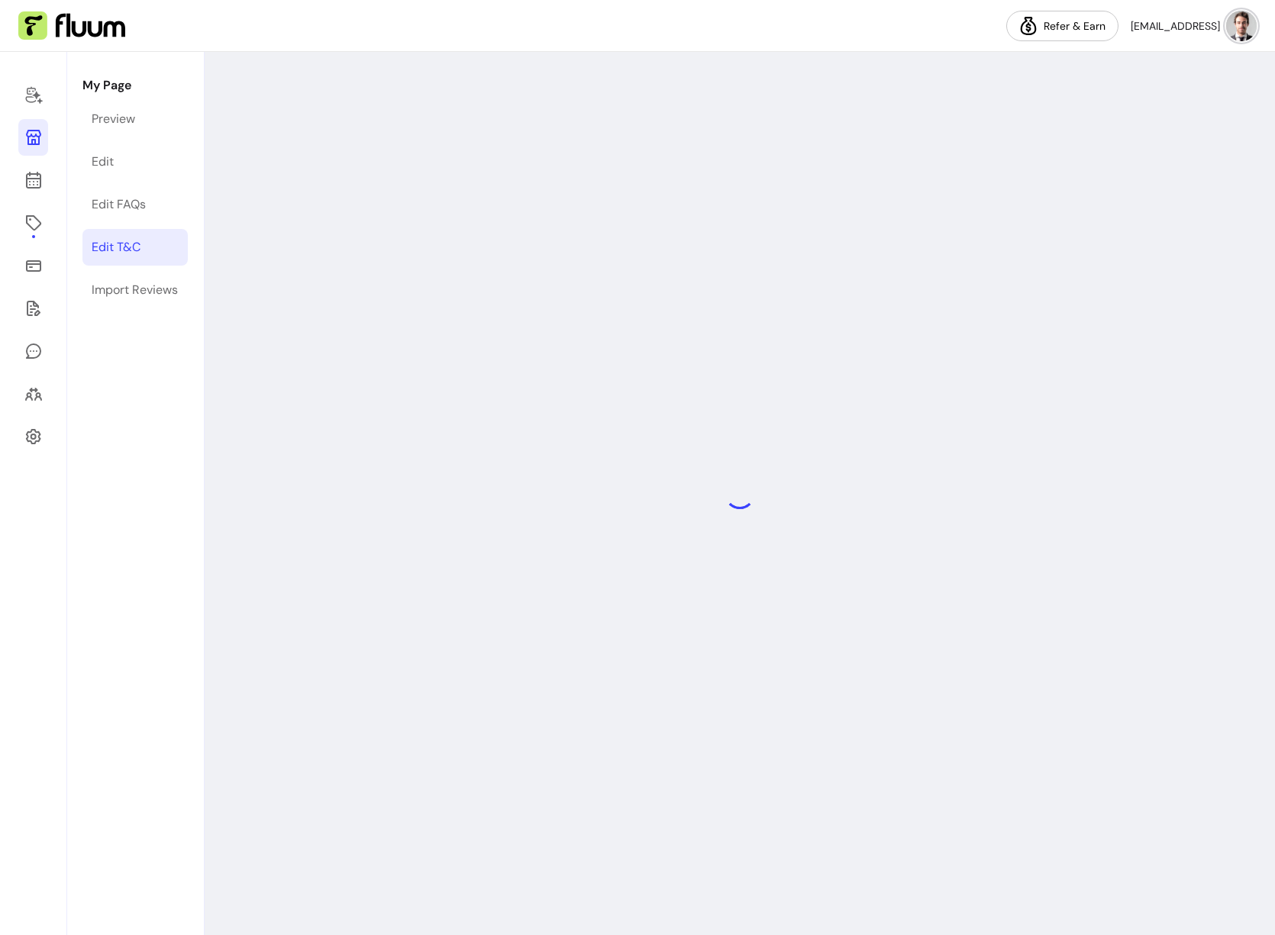
select select "*"
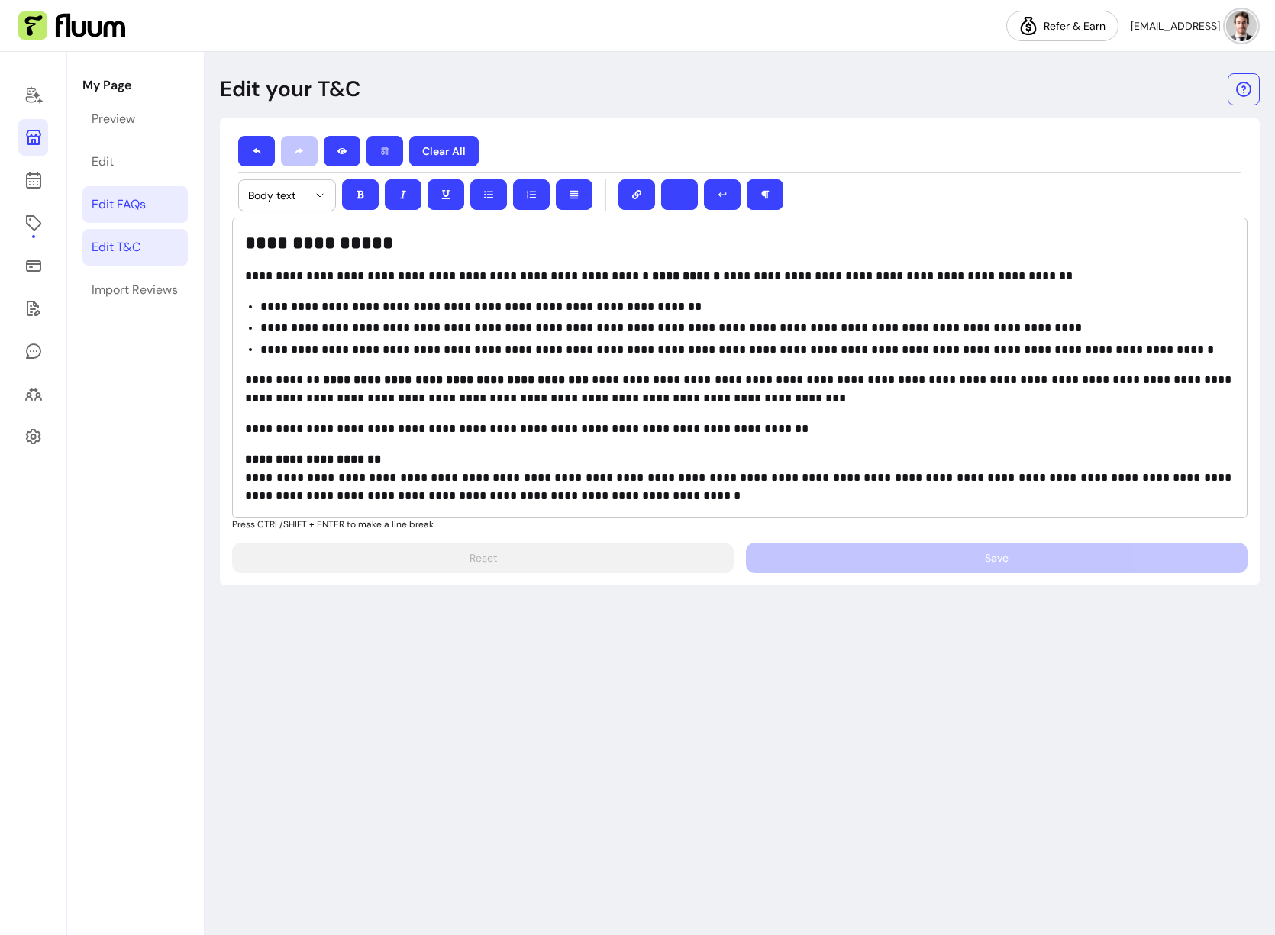
click at [137, 208] on div "Edit FAQs" at bounding box center [119, 204] width 54 height 18
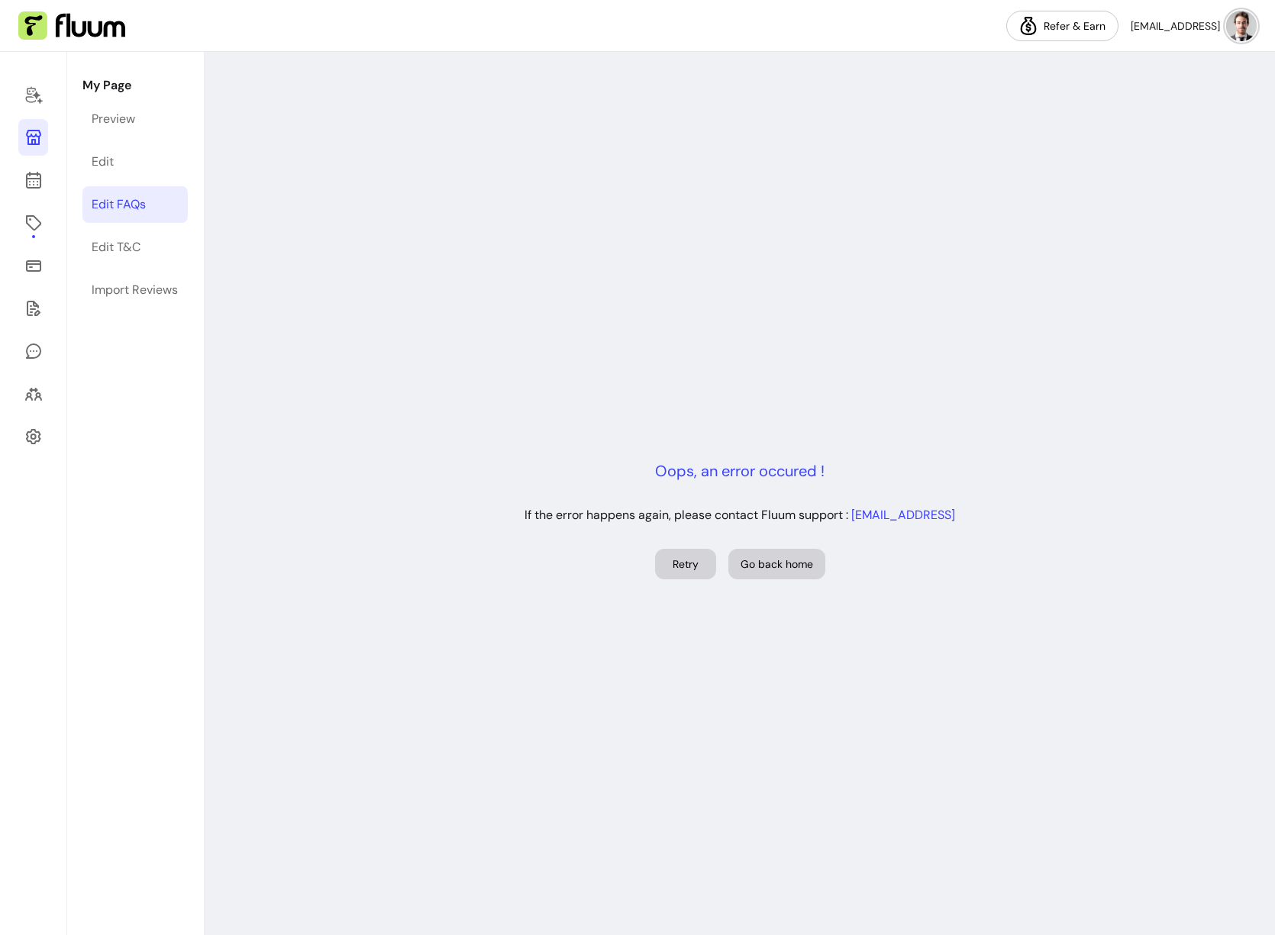
click at [696, 441] on div "Oops, an error occured ! If the error happens again, please contact Fluum suppo…" at bounding box center [740, 519] width 1070 height 935
click at [688, 460] on p "Oops, an error occured !" at bounding box center [739, 470] width 169 height 21
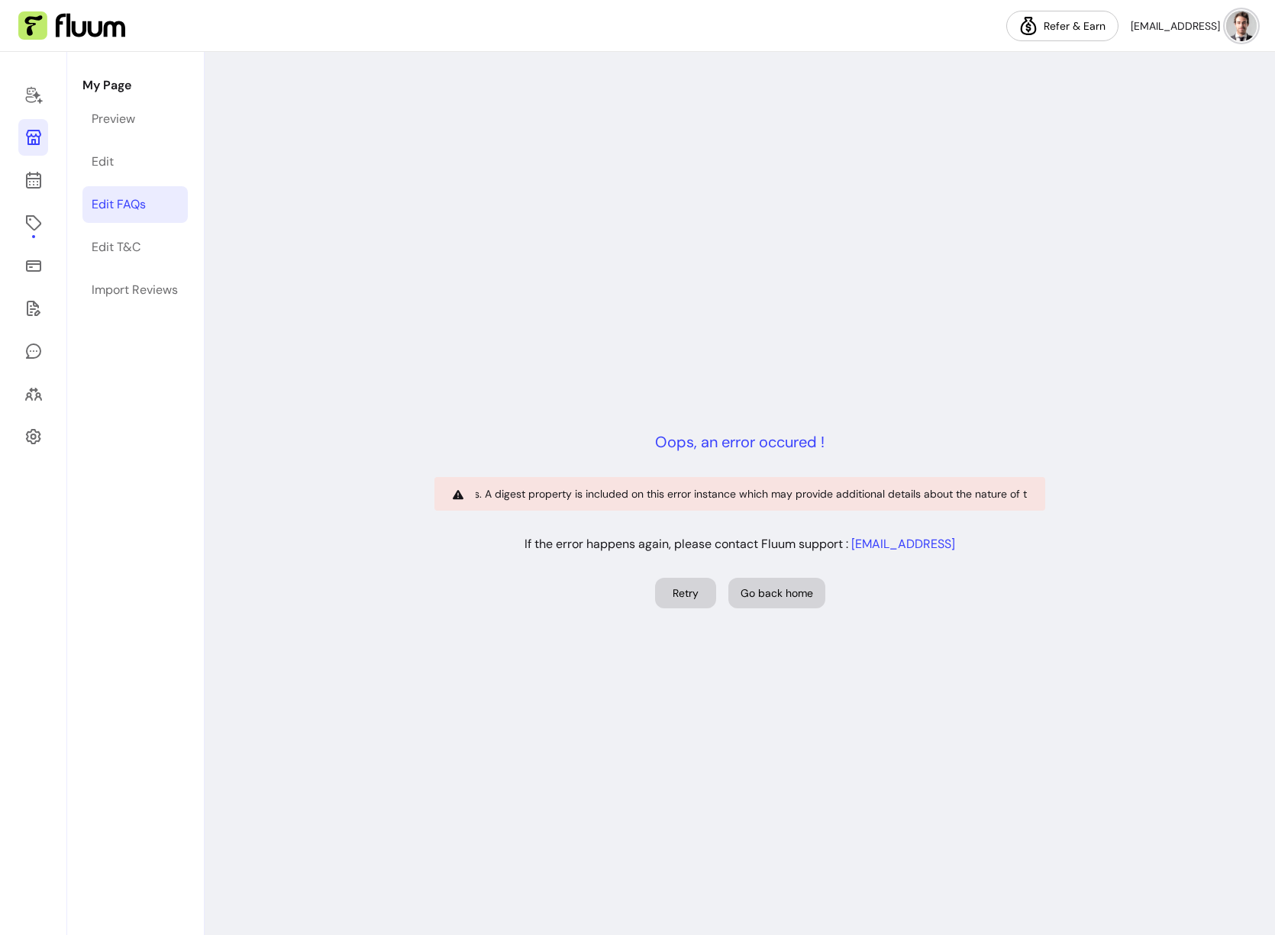
scroll to position [0, 750]
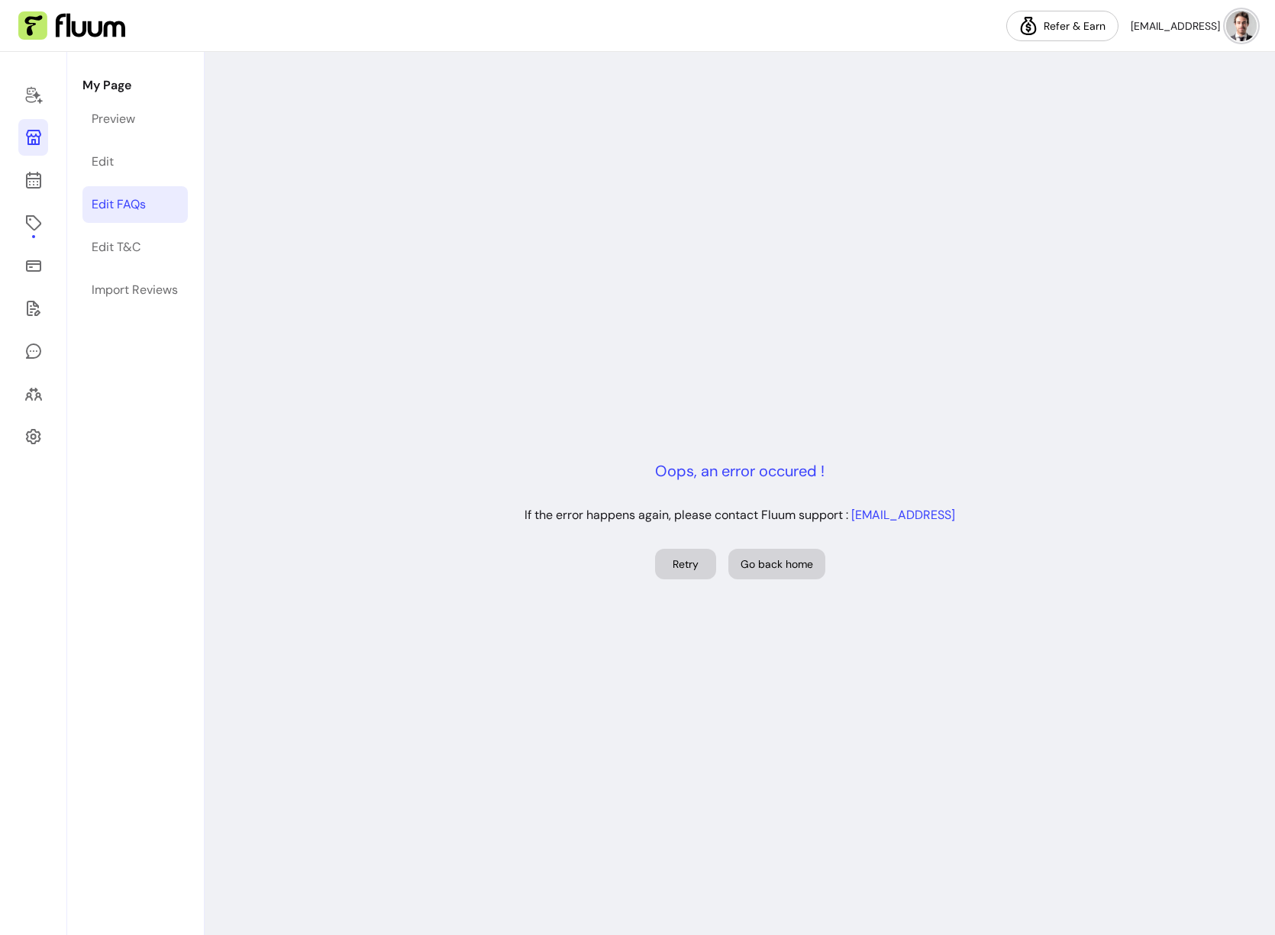
click at [756, 473] on p "Oops, an error occured !" at bounding box center [739, 470] width 169 height 21
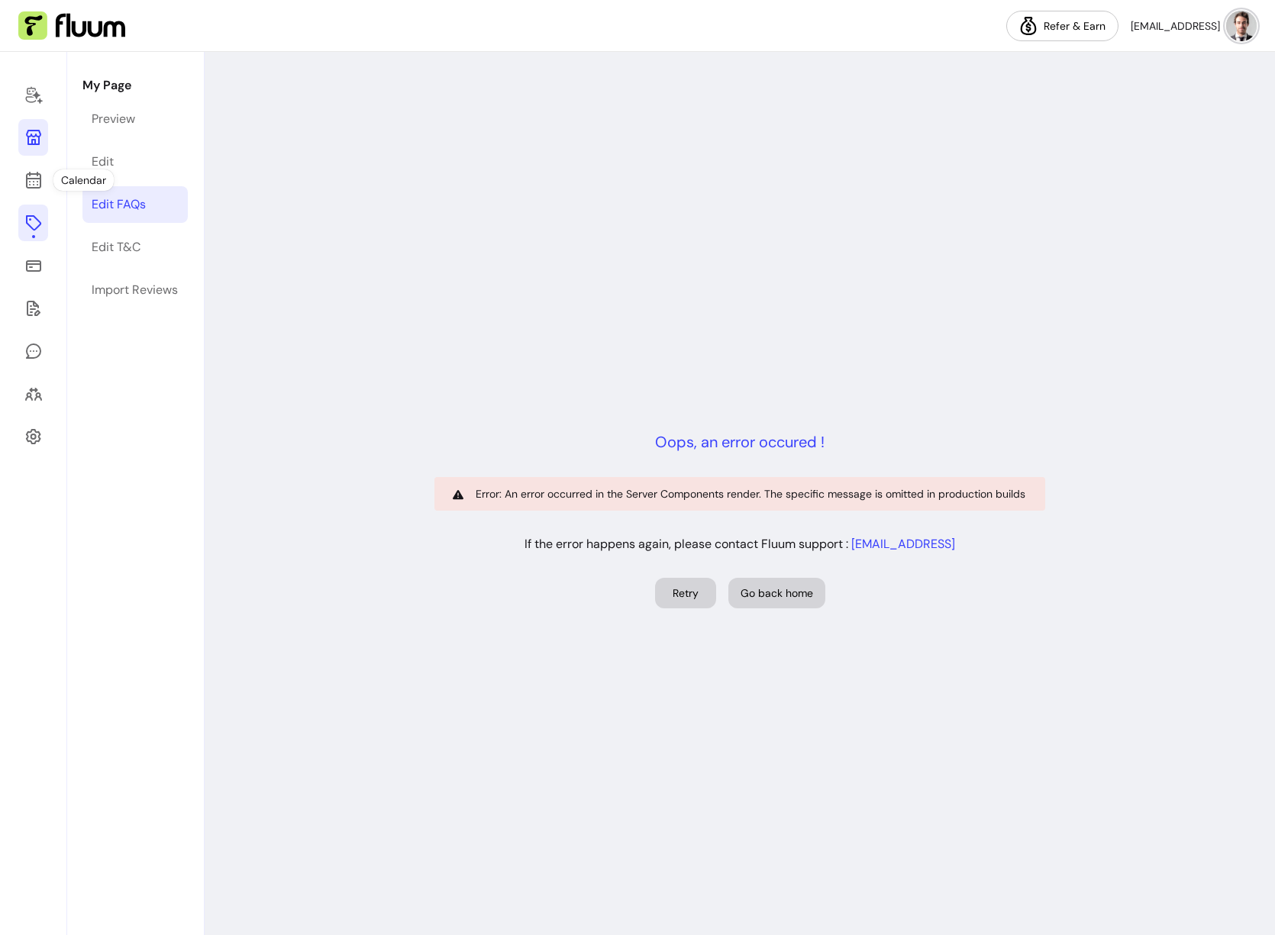
click at [45, 225] on link at bounding box center [33, 223] width 30 height 37
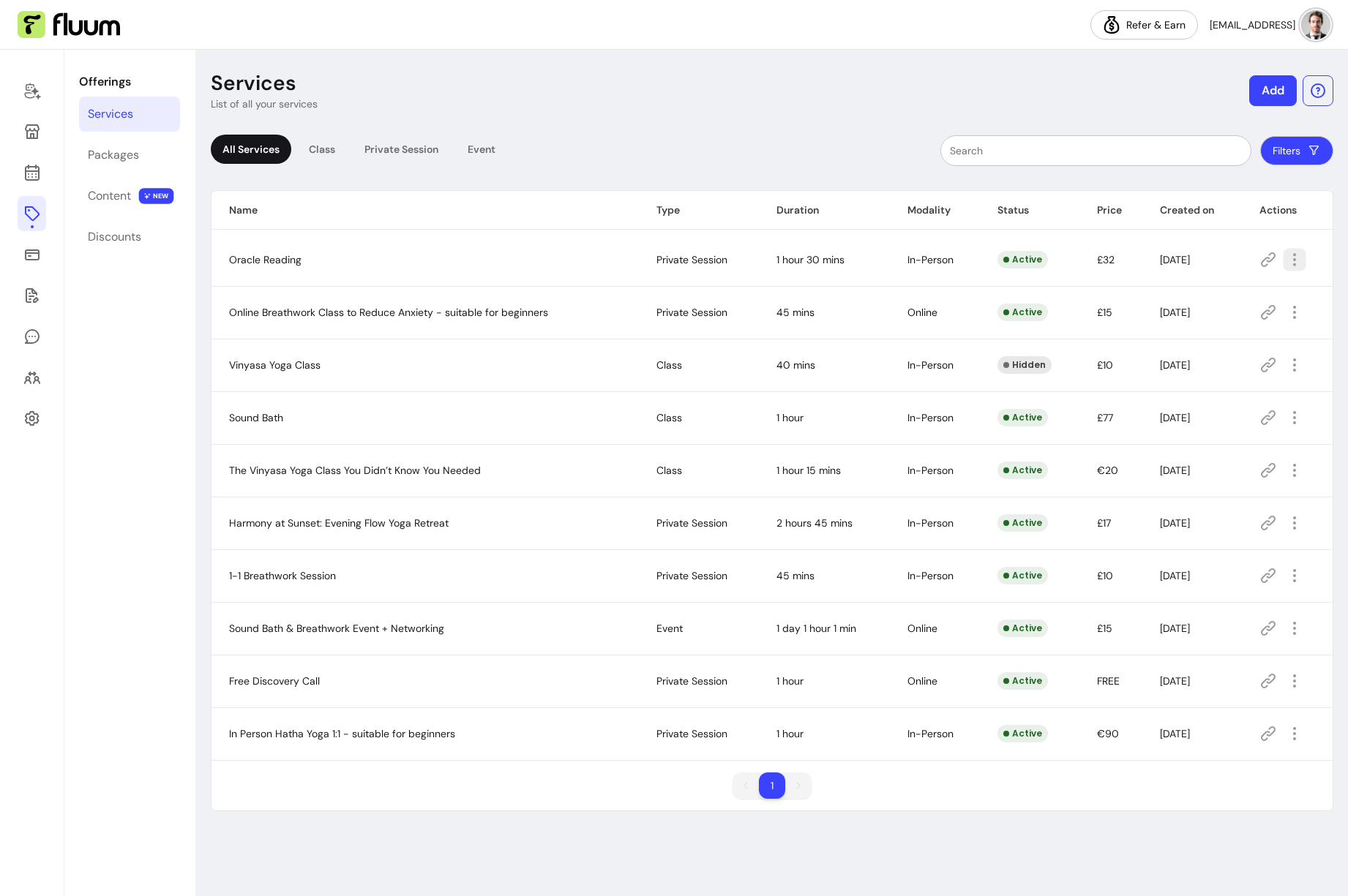
click at [1221, 261] on icon "button" at bounding box center [1295, 260] width 17 height 17
click at [1221, 402] on span "Delete" at bounding box center [1243, 404] width 106 height 14
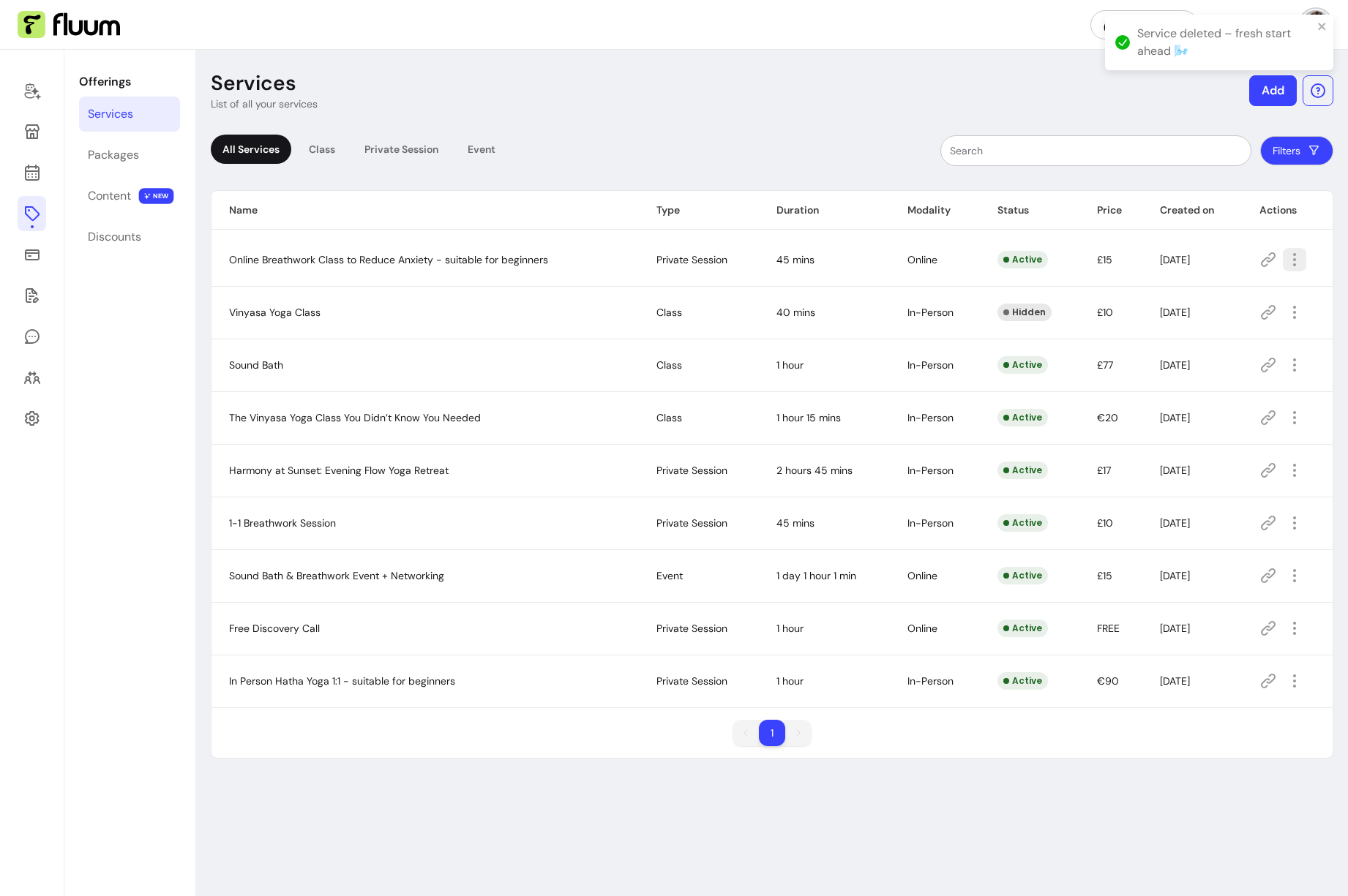
click at [1221, 261] on icon "button" at bounding box center [1294, 260] width 17 height 17
click at [1221, 403] on span "Delete" at bounding box center [1242, 404] width 106 height 14
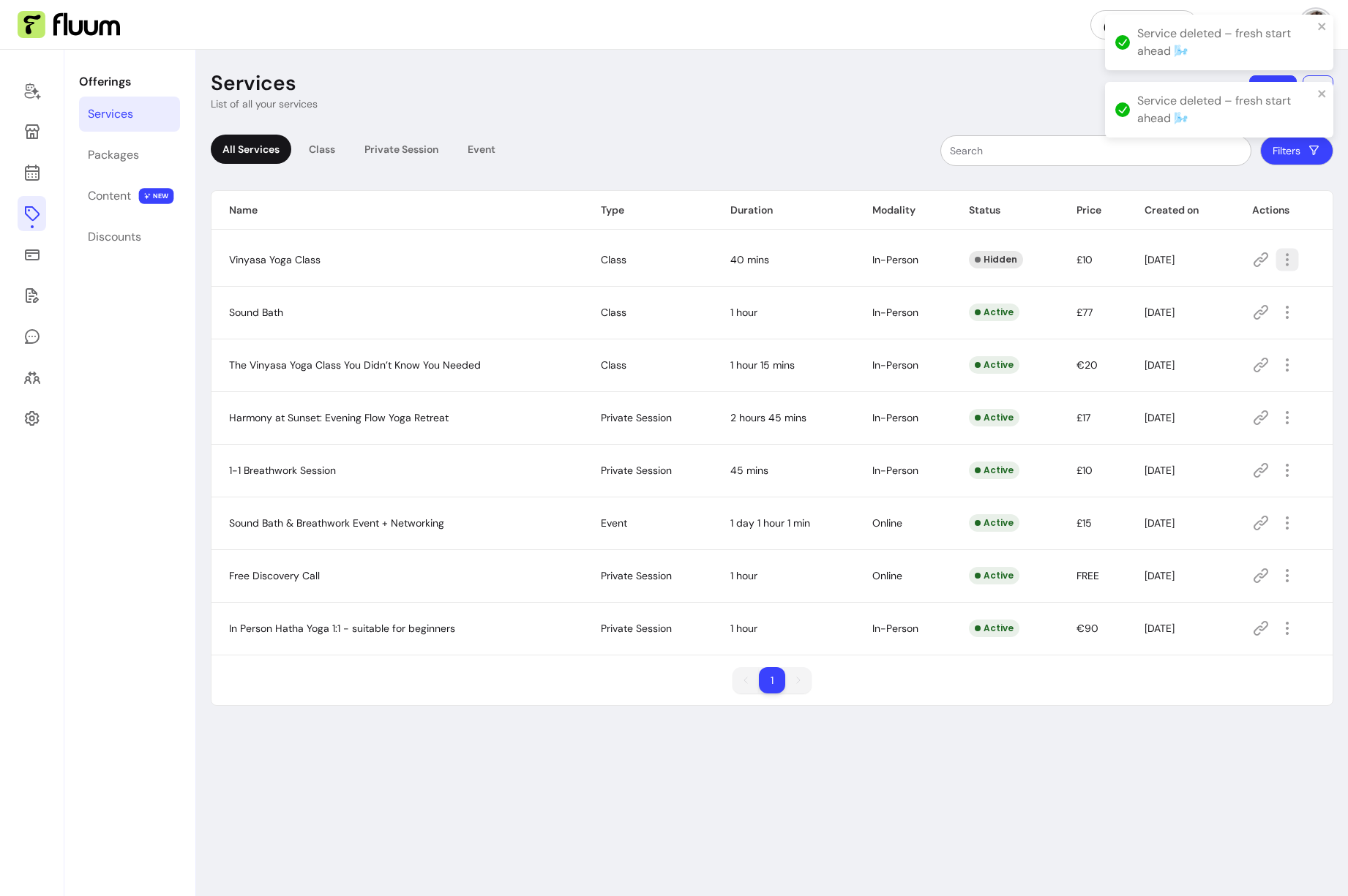
click at [1221, 258] on icon "button" at bounding box center [1289, 260] width 17 height 17
click at [1221, 398] on span "Delete" at bounding box center [1235, 404] width 106 height 14
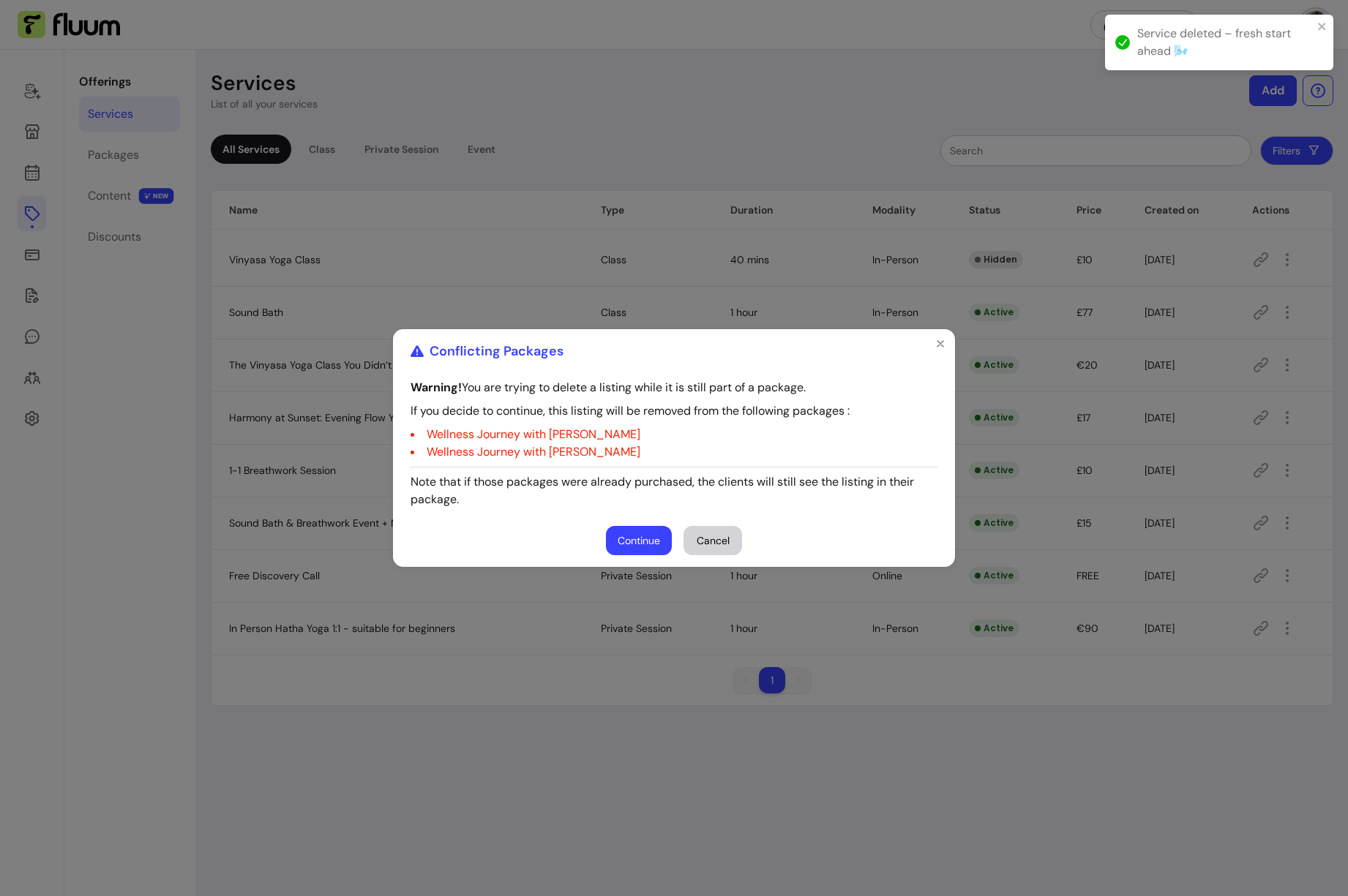
click at [651, 543] on button "Continue" at bounding box center [639, 540] width 66 height 30
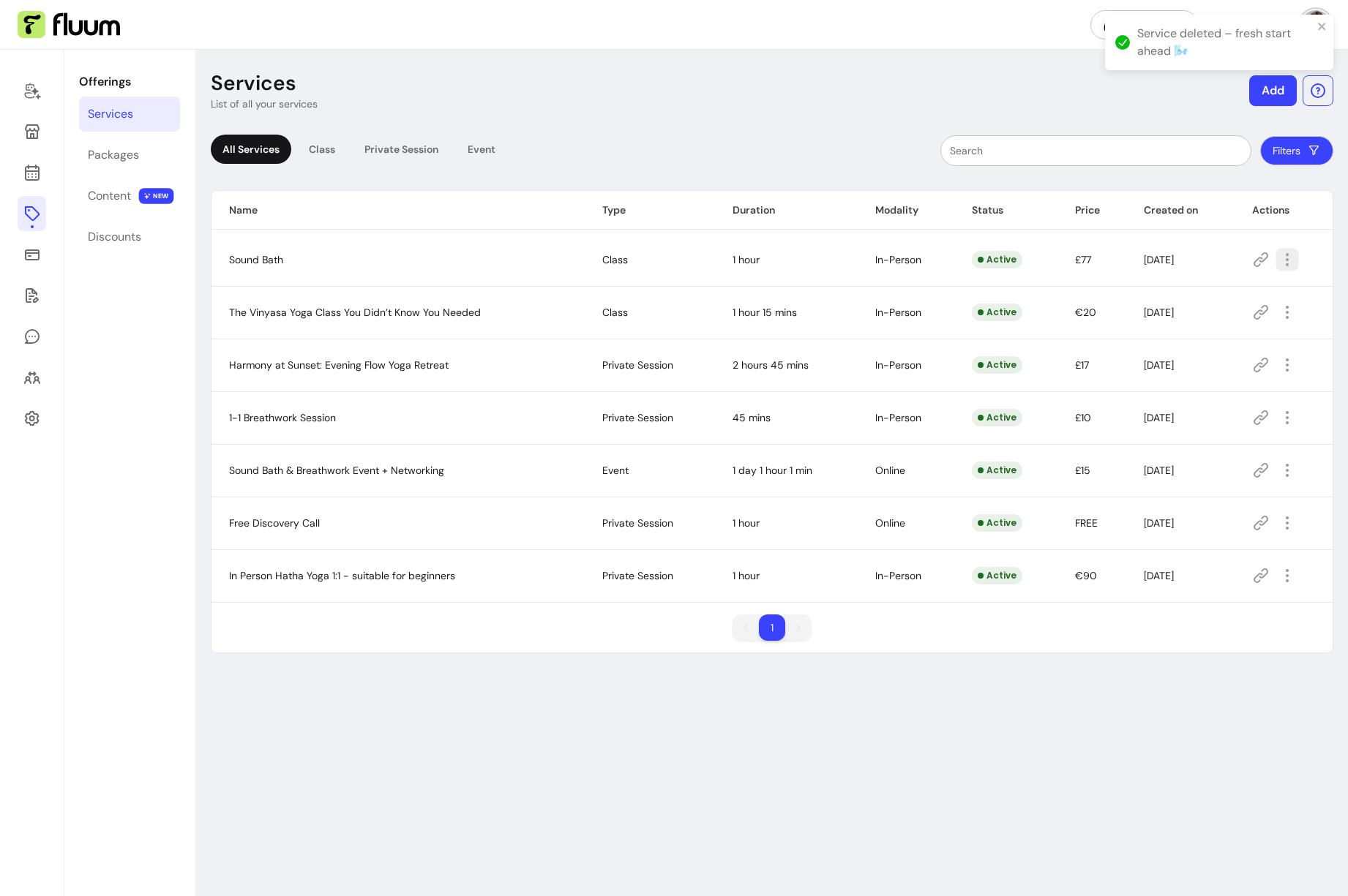
click at [1221, 262] on icon "button" at bounding box center [1288, 260] width 17 height 17
click at [1212, 403] on span "Delete" at bounding box center [1234, 404] width 106 height 14
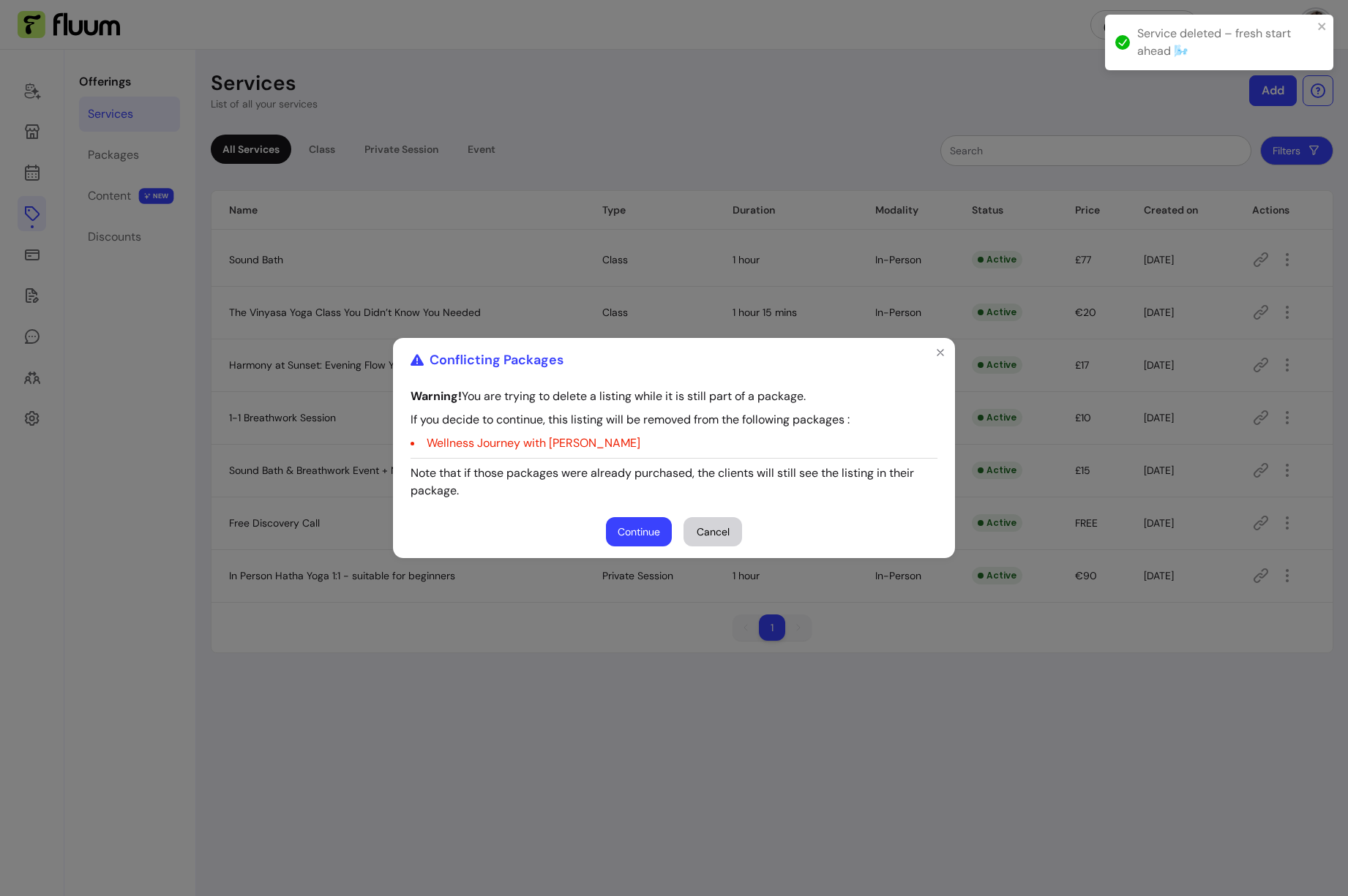
click at [655, 516] on footer "Continue Cancel" at bounding box center [674, 532] width 562 height 53
click at [655, 522] on button "Continue" at bounding box center [639, 532] width 66 height 30
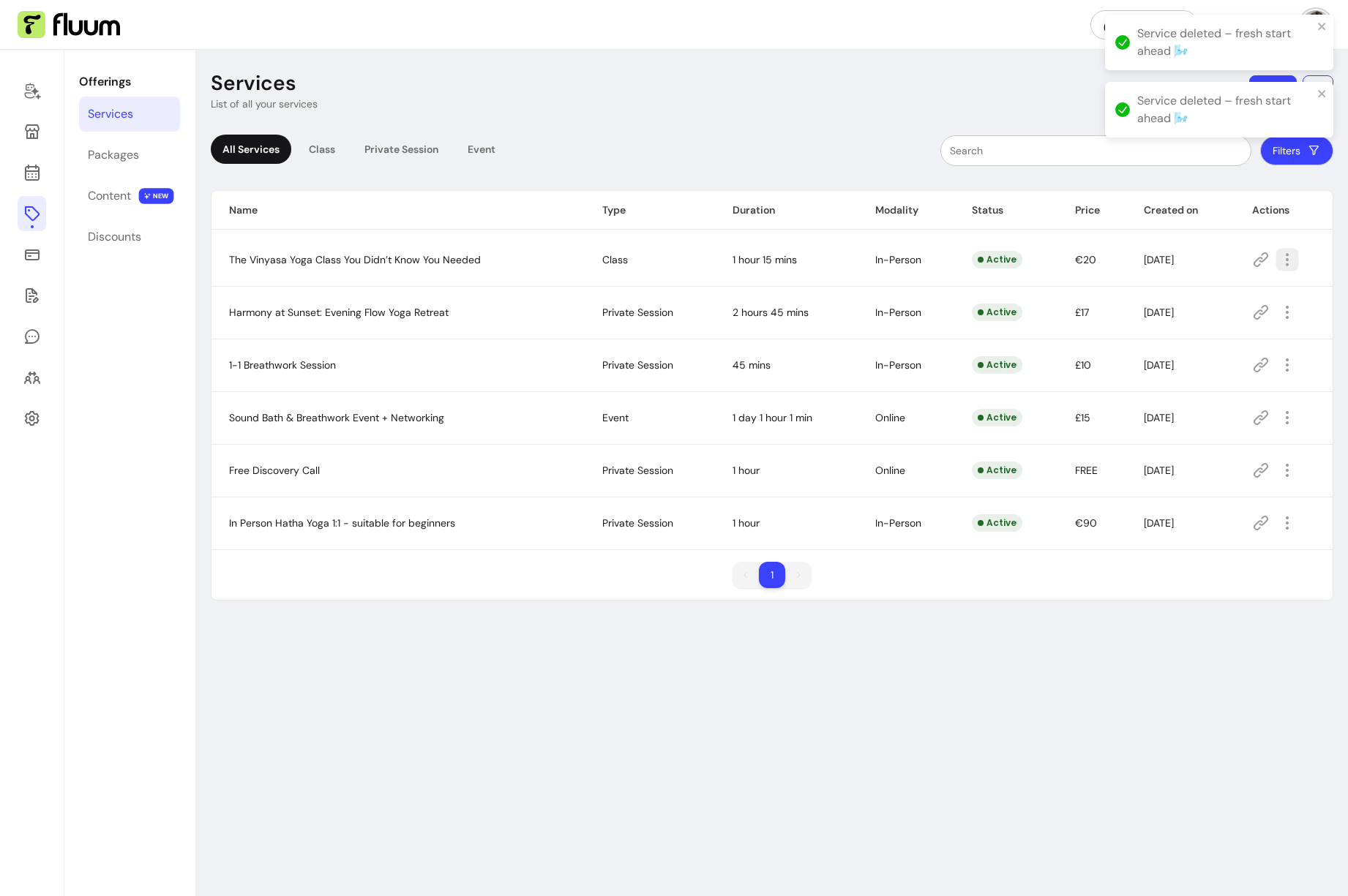
click at [1221, 261] on icon "button" at bounding box center [1288, 260] width 17 height 17
click at [1220, 401] on span "Delete" at bounding box center [1234, 404] width 106 height 14
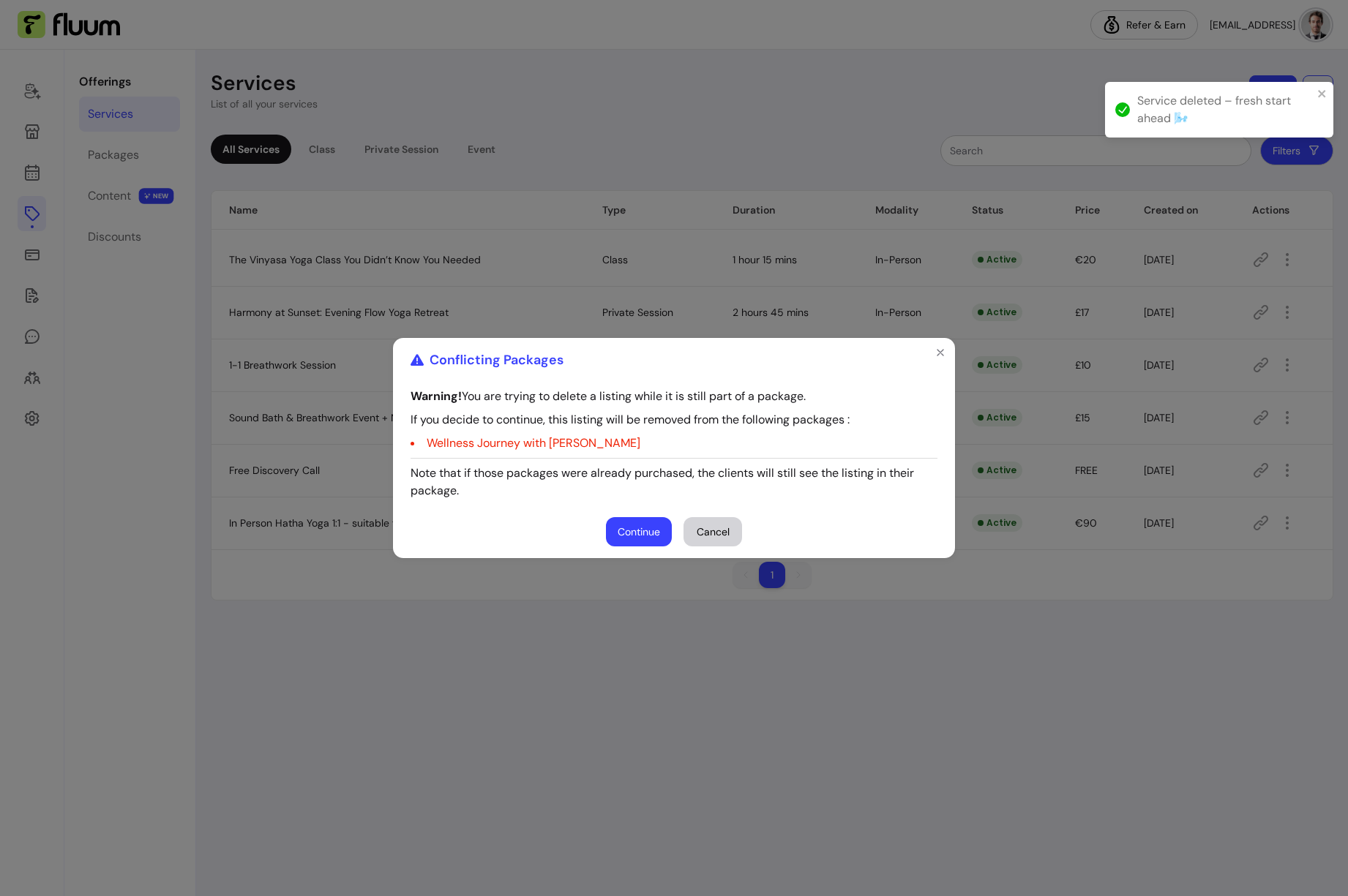
click at [651, 519] on button "Continue" at bounding box center [639, 532] width 66 height 30
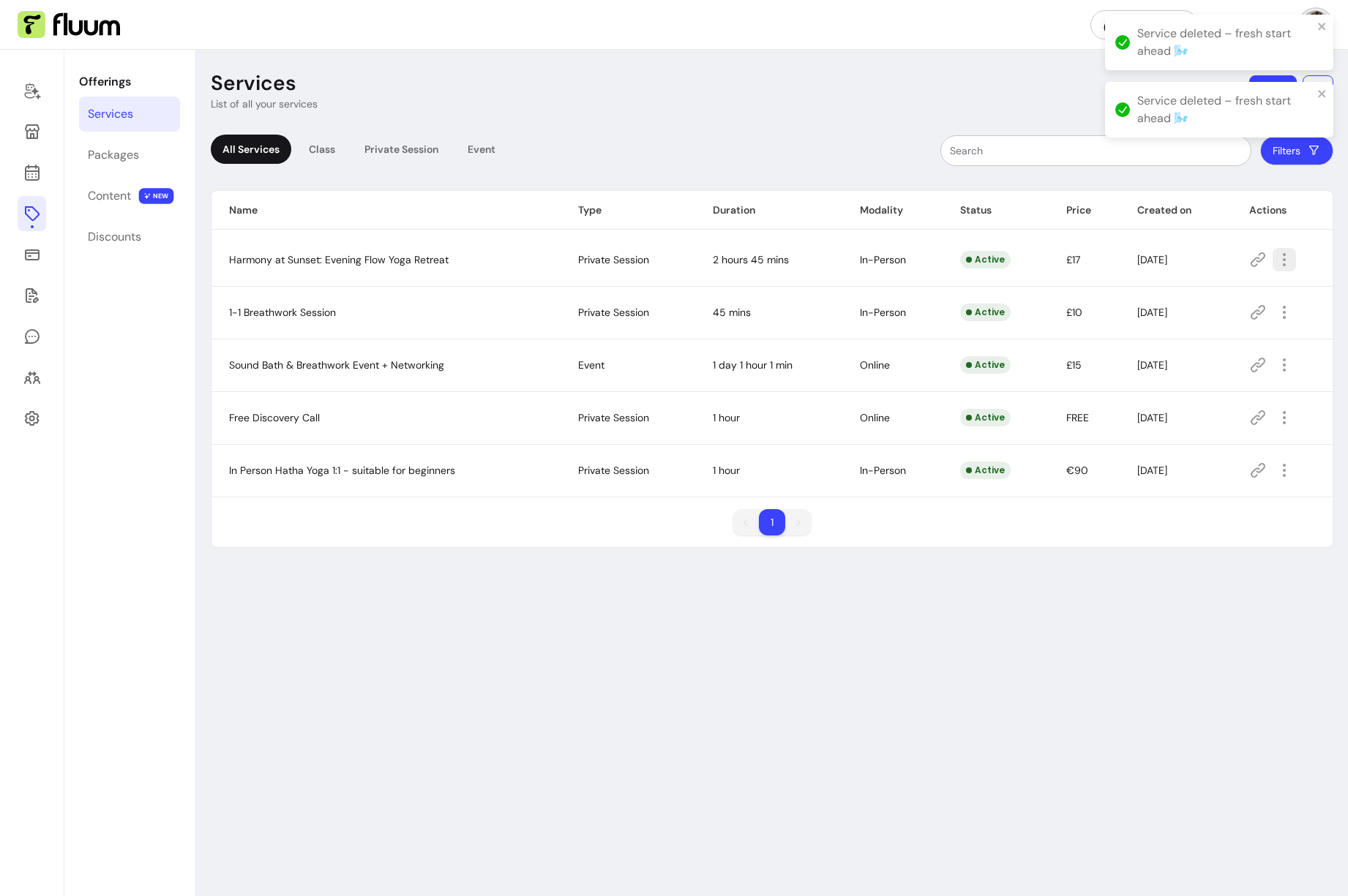
click at [1221, 259] on icon "button" at bounding box center [1285, 260] width 17 height 17
click at [1202, 406] on span "Delete" at bounding box center [1231, 404] width 106 height 14
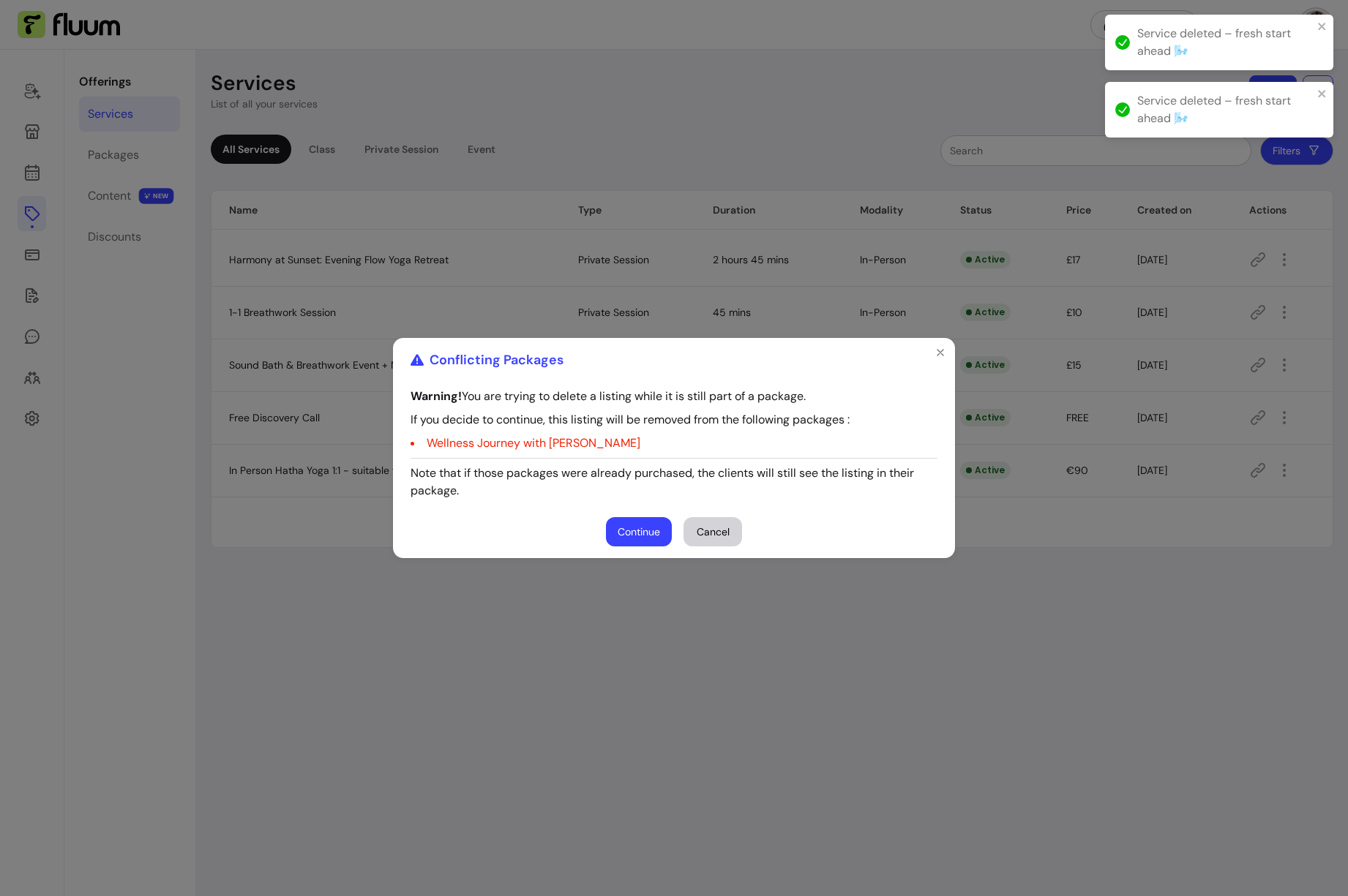
click at [637, 523] on button "Continue" at bounding box center [639, 532] width 66 height 30
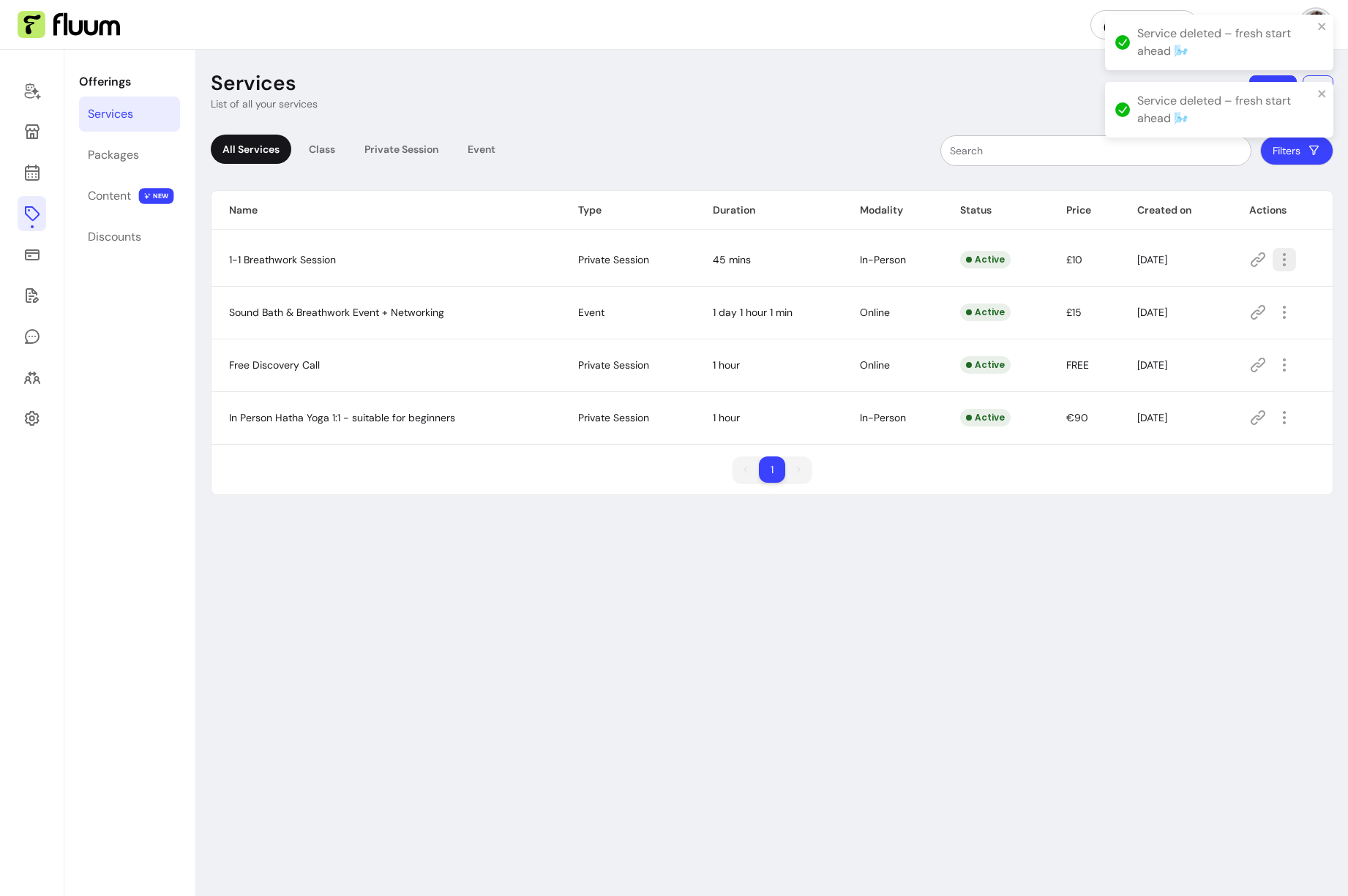
click at [1221, 259] on icon "button" at bounding box center [1285, 260] width 17 height 17
click at [1199, 401] on span "Delete" at bounding box center [1231, 404] width 106 height 14
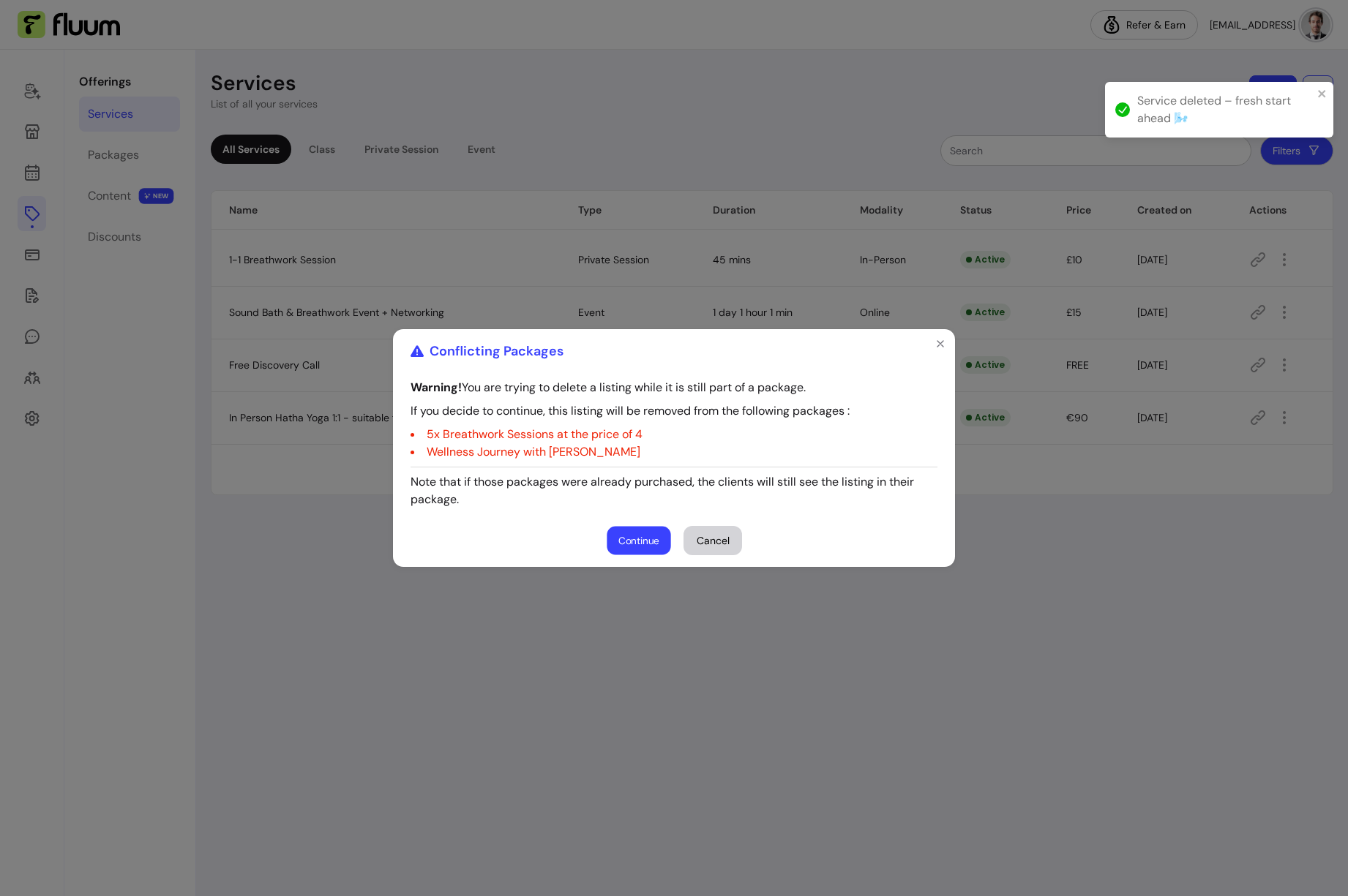
click at [640, 537] on button "Continue" at bounding box center [639, 541] width 63 height 29
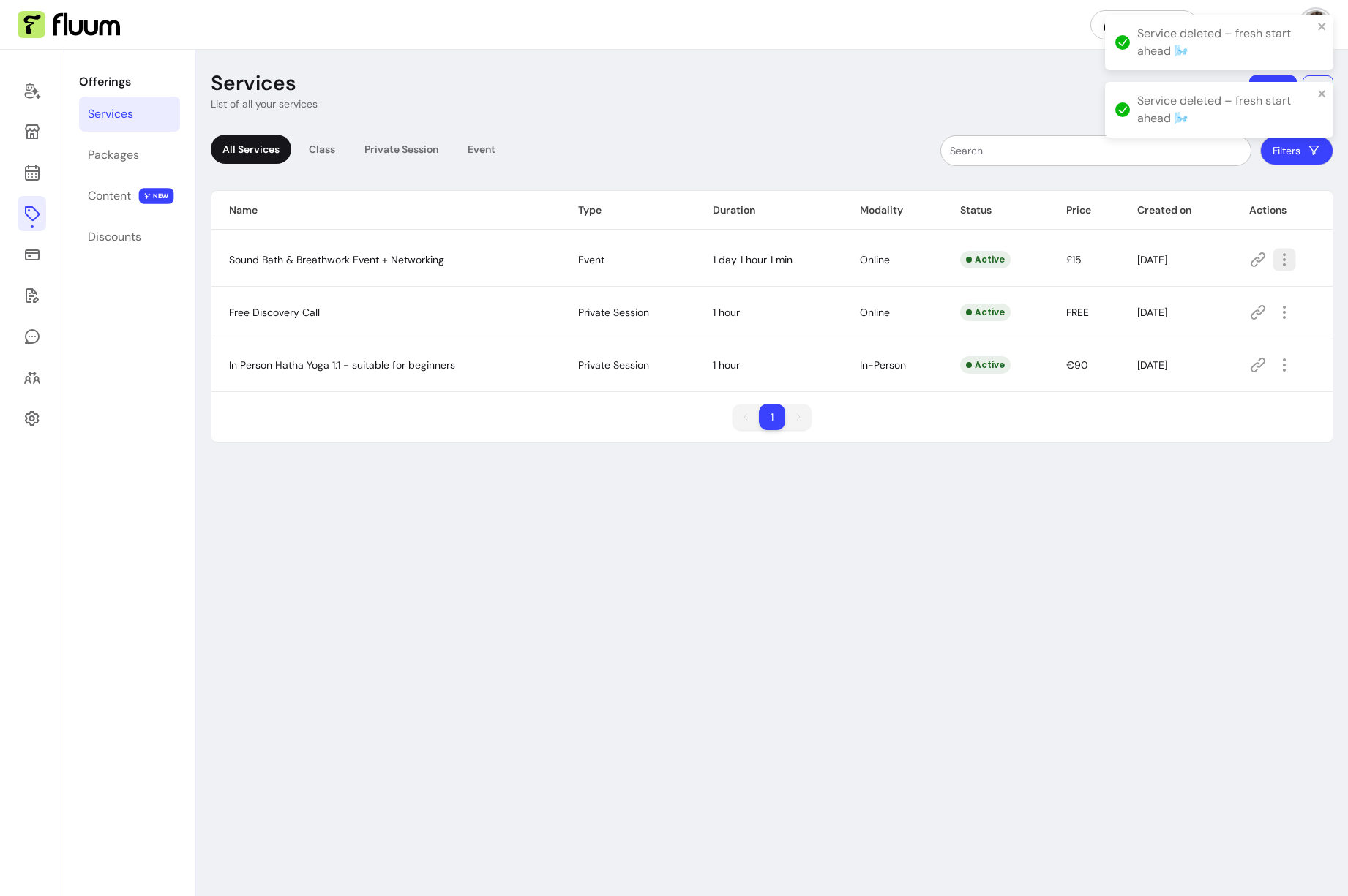
click at [1221, 259] on icon "button" at bounding box center [1285, 260] width 17 height 17
click at [1195, 410] on span "Delete" at bounding box center [1231, 404] width 106 height 14
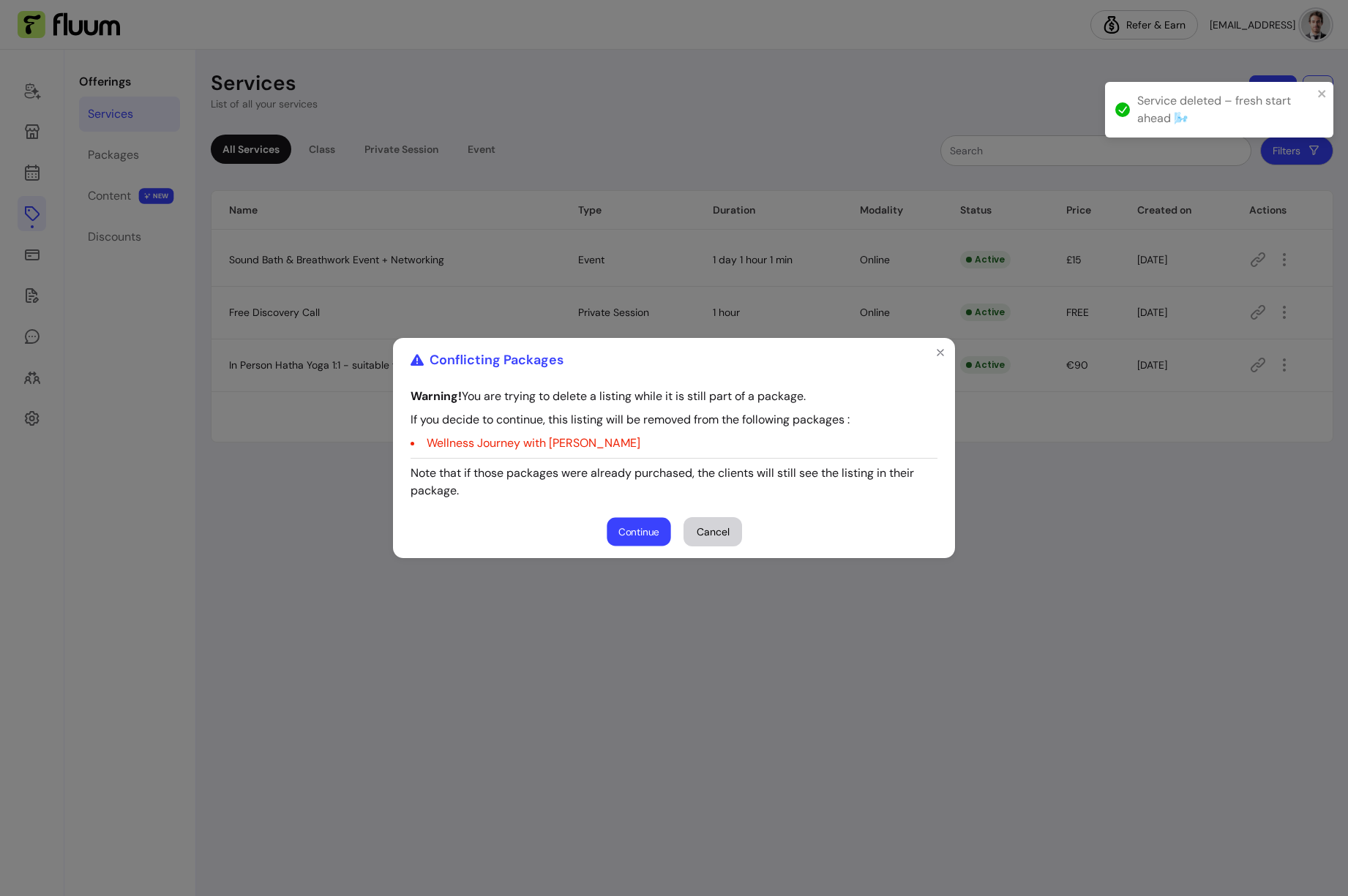
click at [655, 524] on button "Continue" at bounding box center [639, 533] width 63 height 29
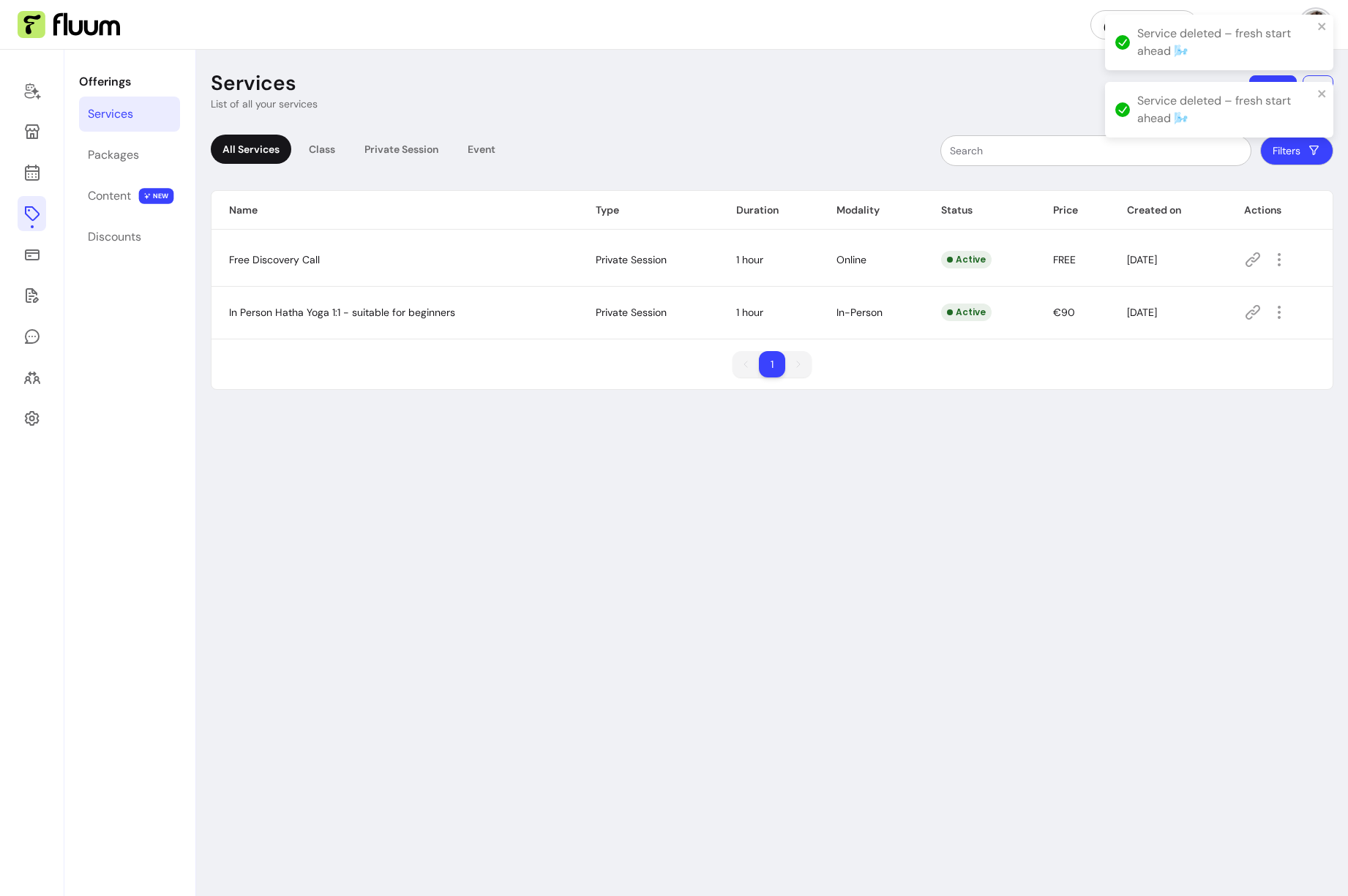
click at [1221, 310] on icon "button" at bounding box center [1279, 312] width 17 height 17
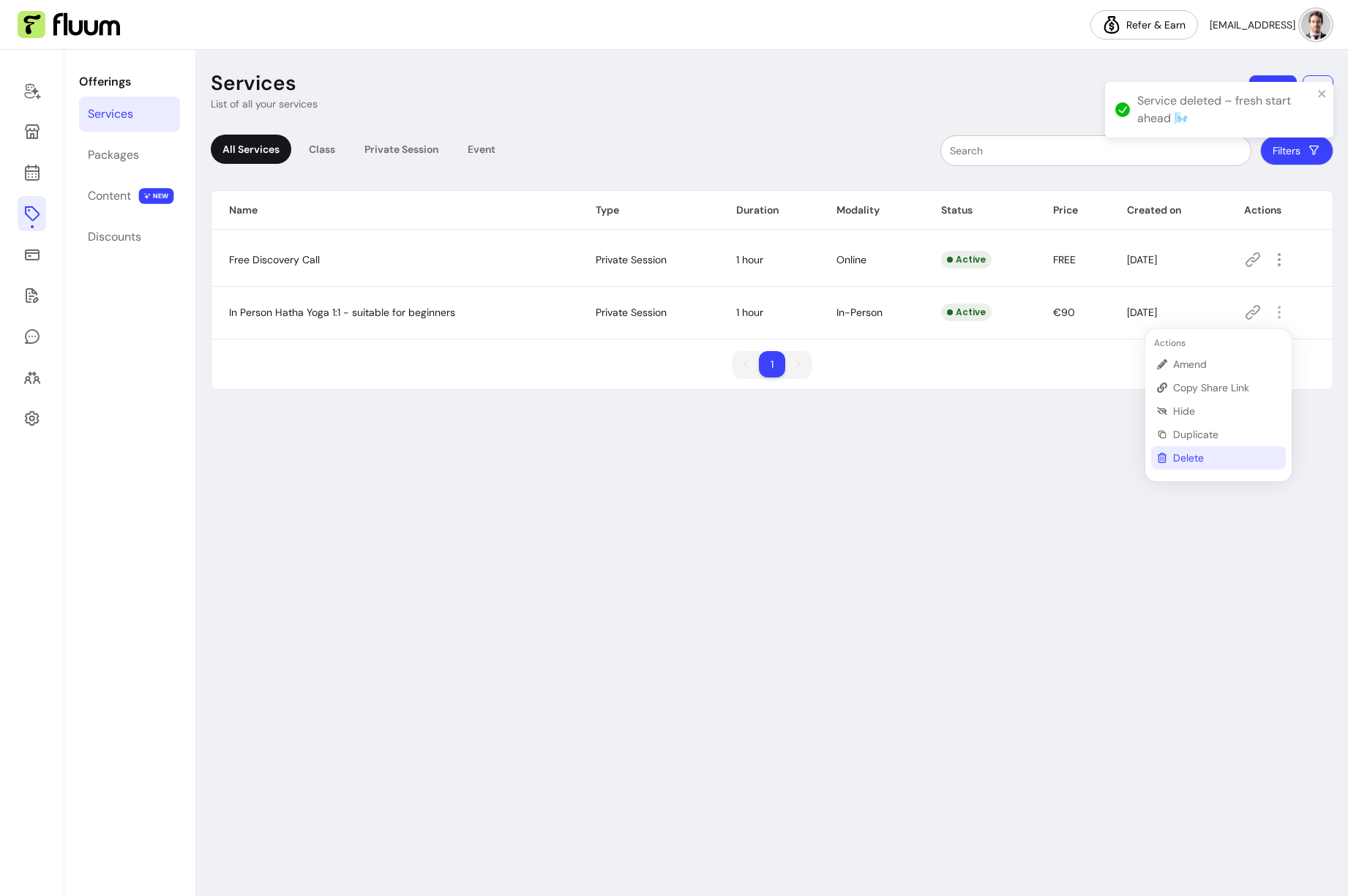
click at [1197, 458] on span "Delete" at bounding box center [1226, 457] width 106 height 14
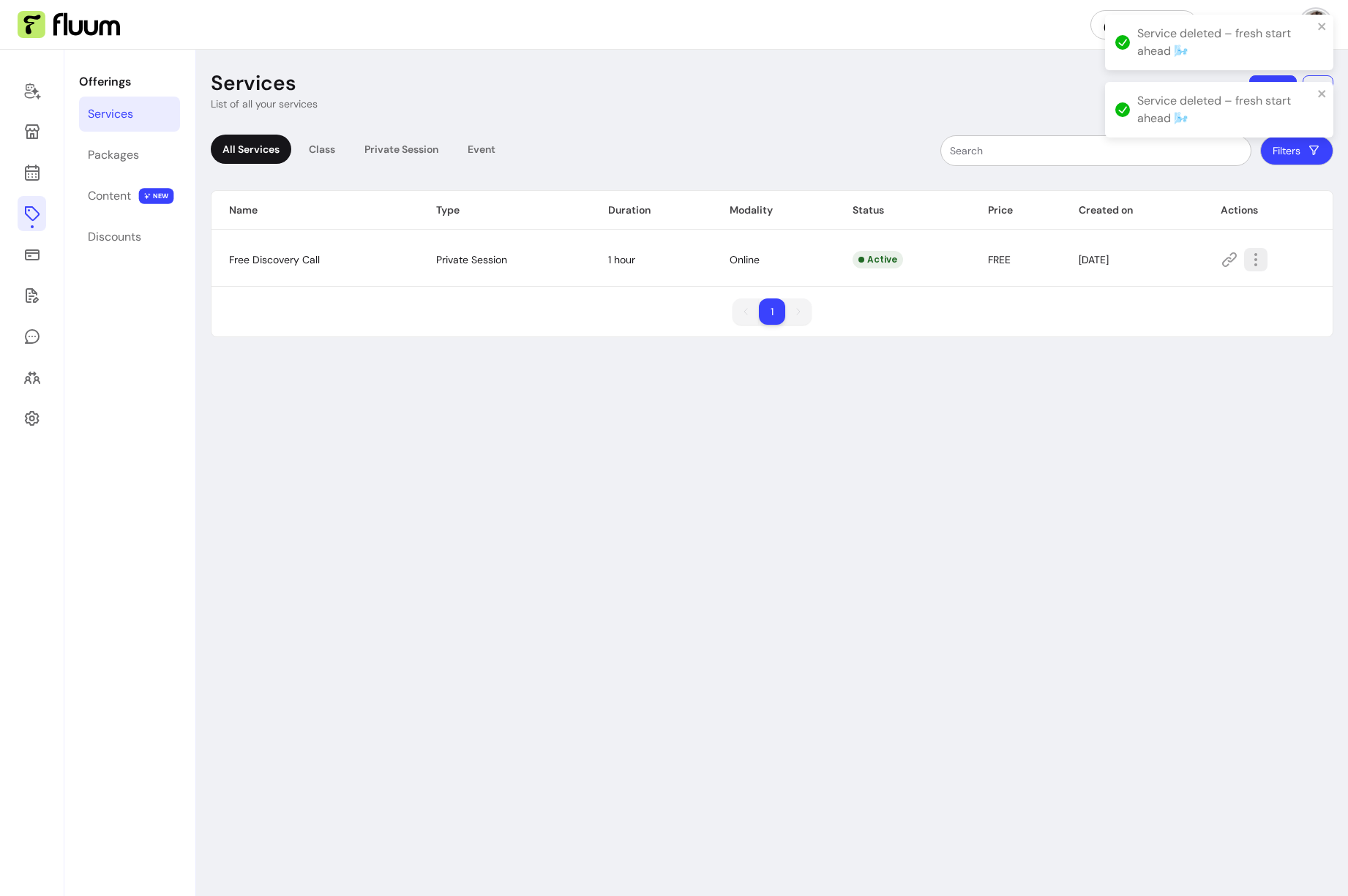
click at [1221, 258] on icon "button" at bounding box center [1256, 260] width 17 height 17
click at [1175, 310] on span "Amend" at bounding box center [1203, 310] width 106 height 14
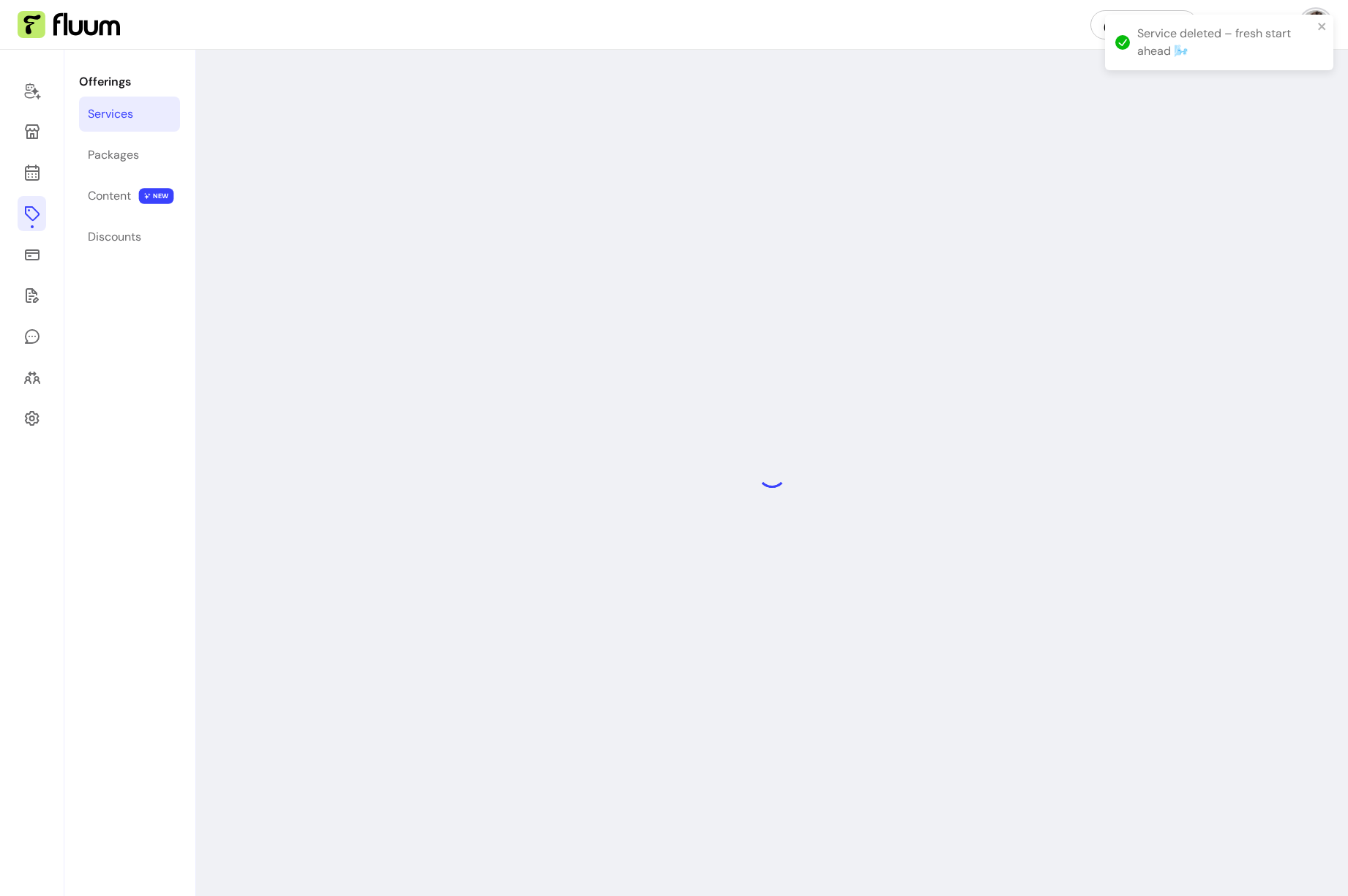
select select "**"
select select "***"
select select "******"
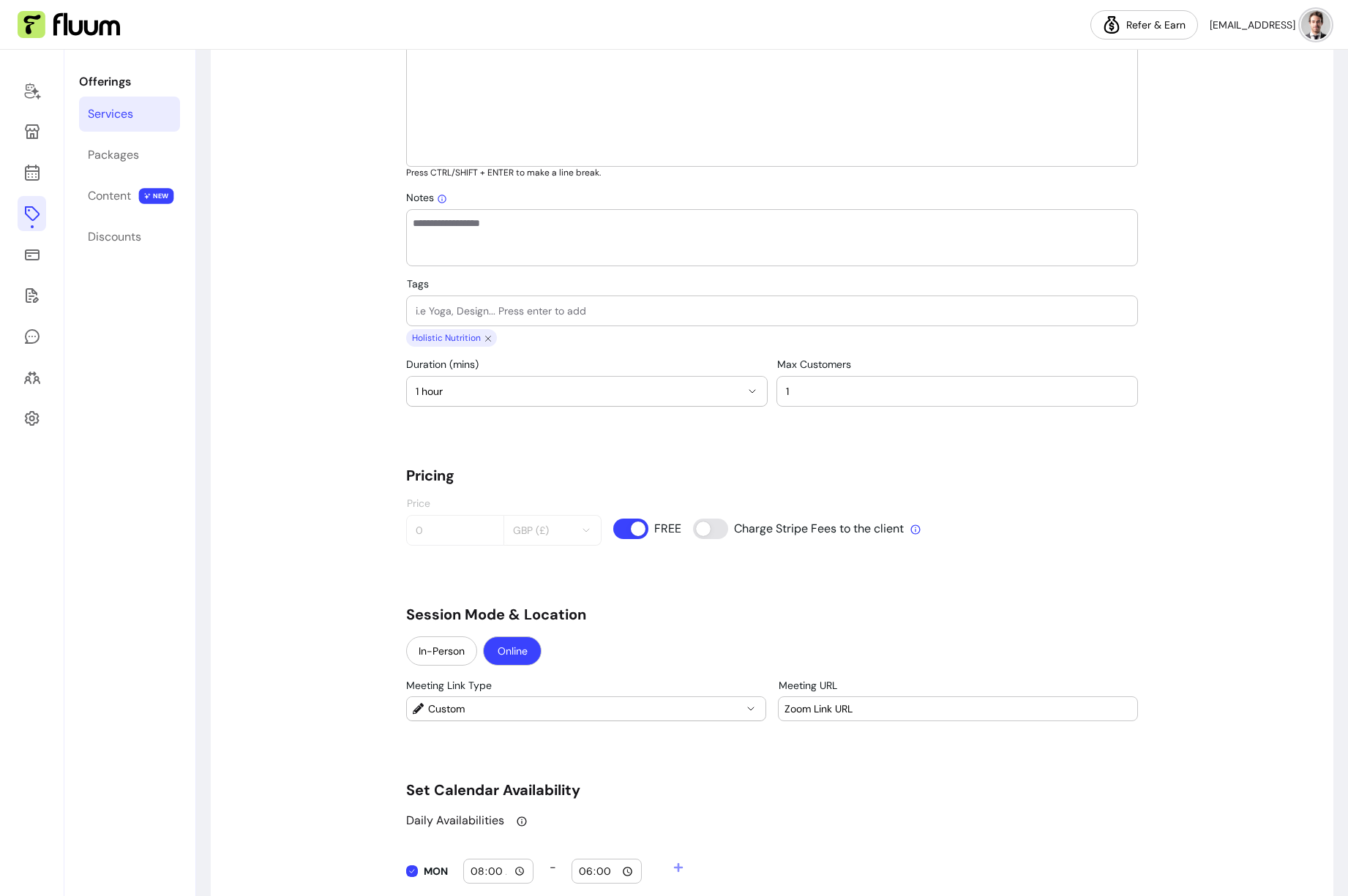
scroll to position [246, 0]
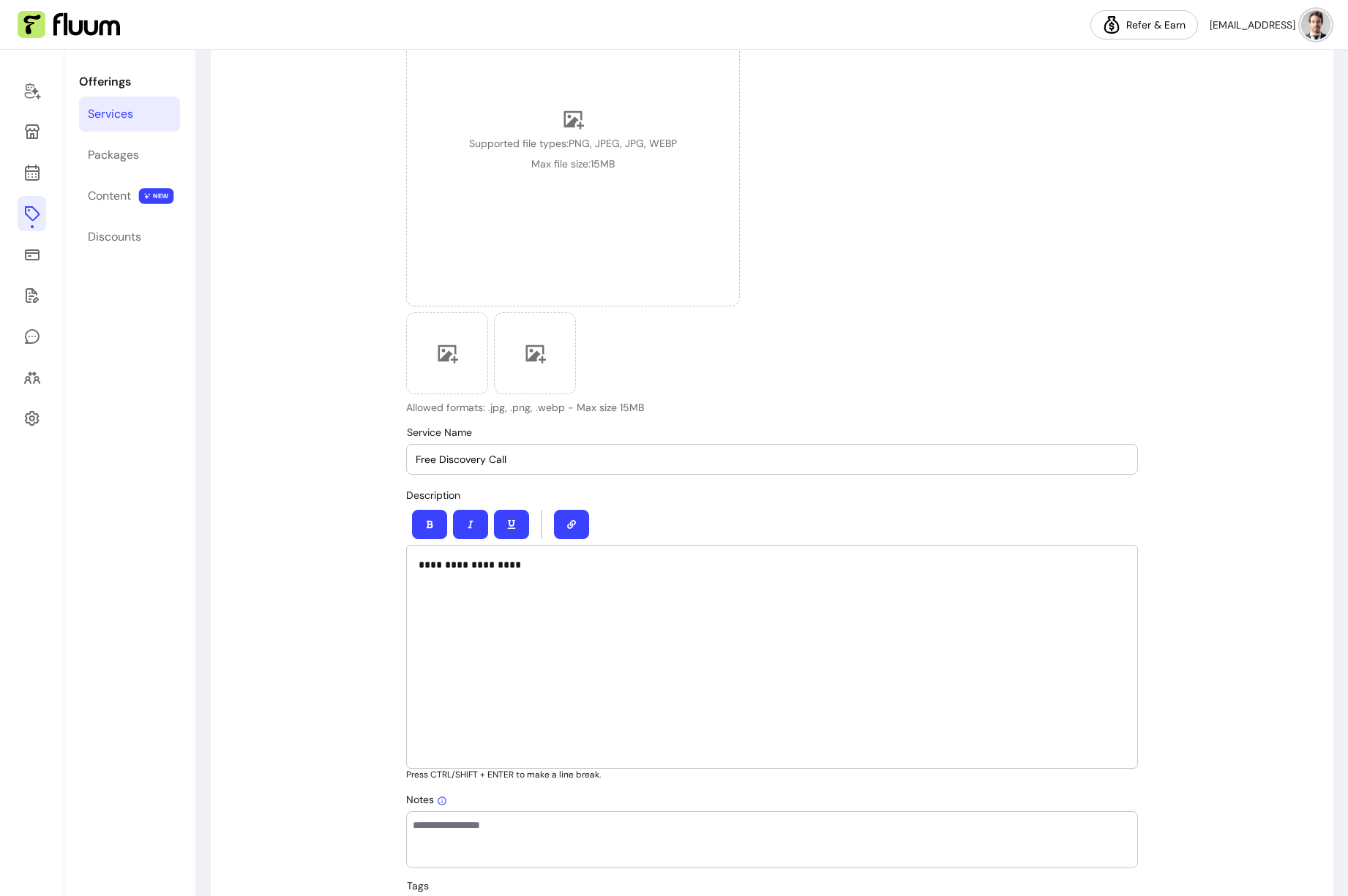
click at [533, 567] on p "**********" at bounding box center [772, 564] width 707 height 14
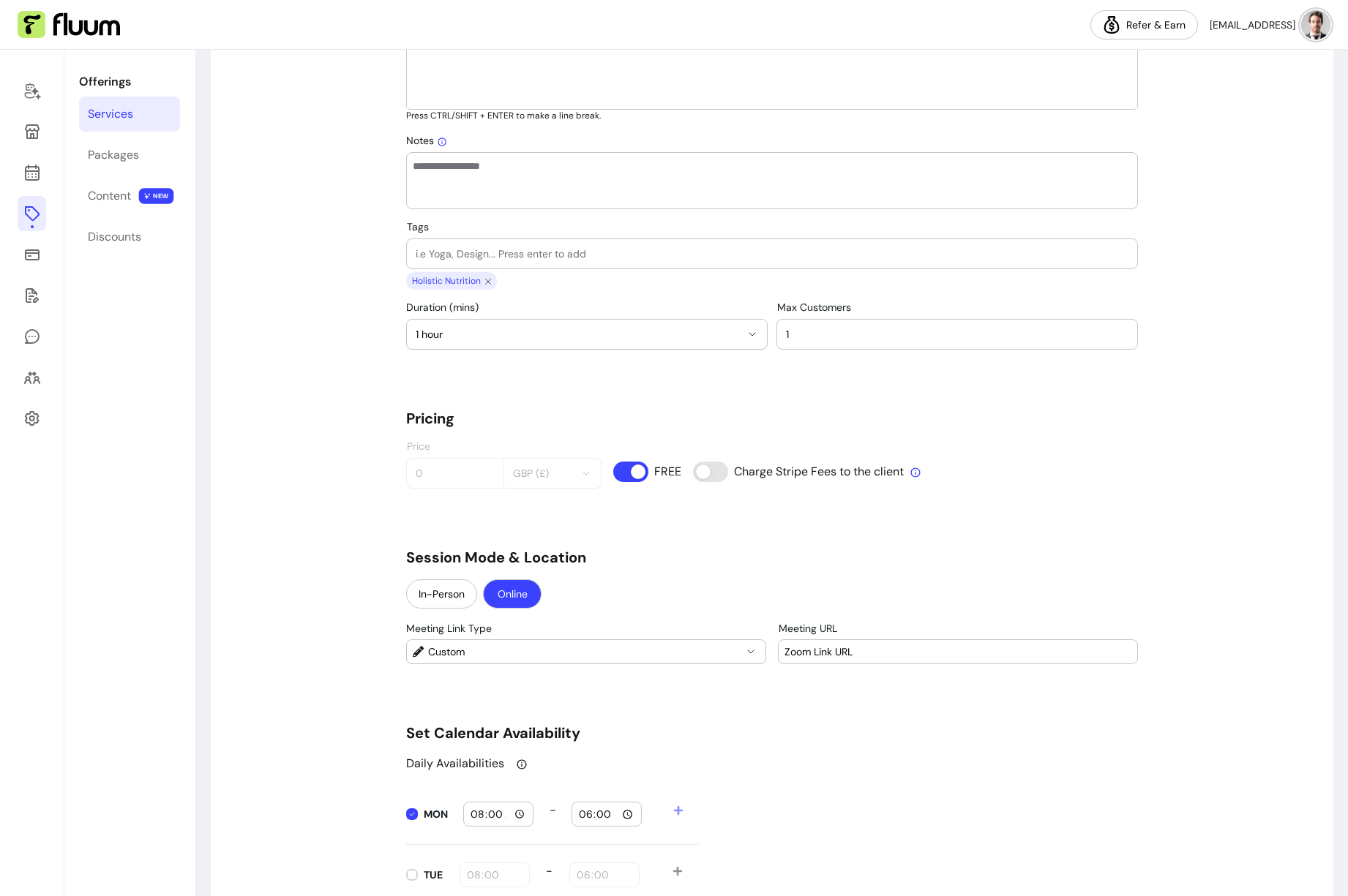
scroll to position [935, 0]
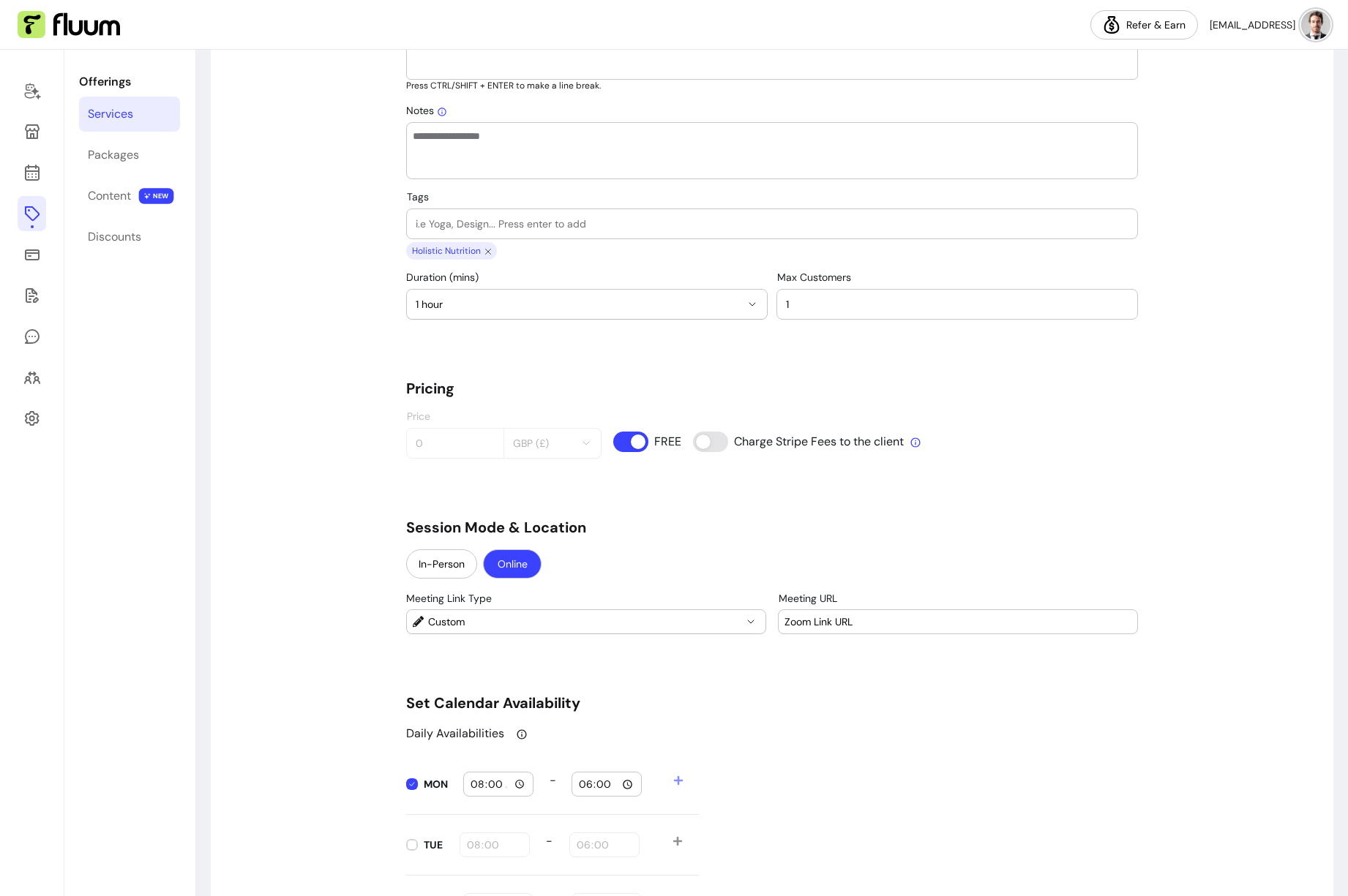
click at [342, 352] on div "**********" at bounding box center [772, 886] width 1123 height 3428
click at [556, 310] on span "1 hour" at bounding box center [578, 304] width 325 height 14
click at [476, 410] on span "30 mins" at bounding box center [574, 408] width 322 height 14
select select "**"
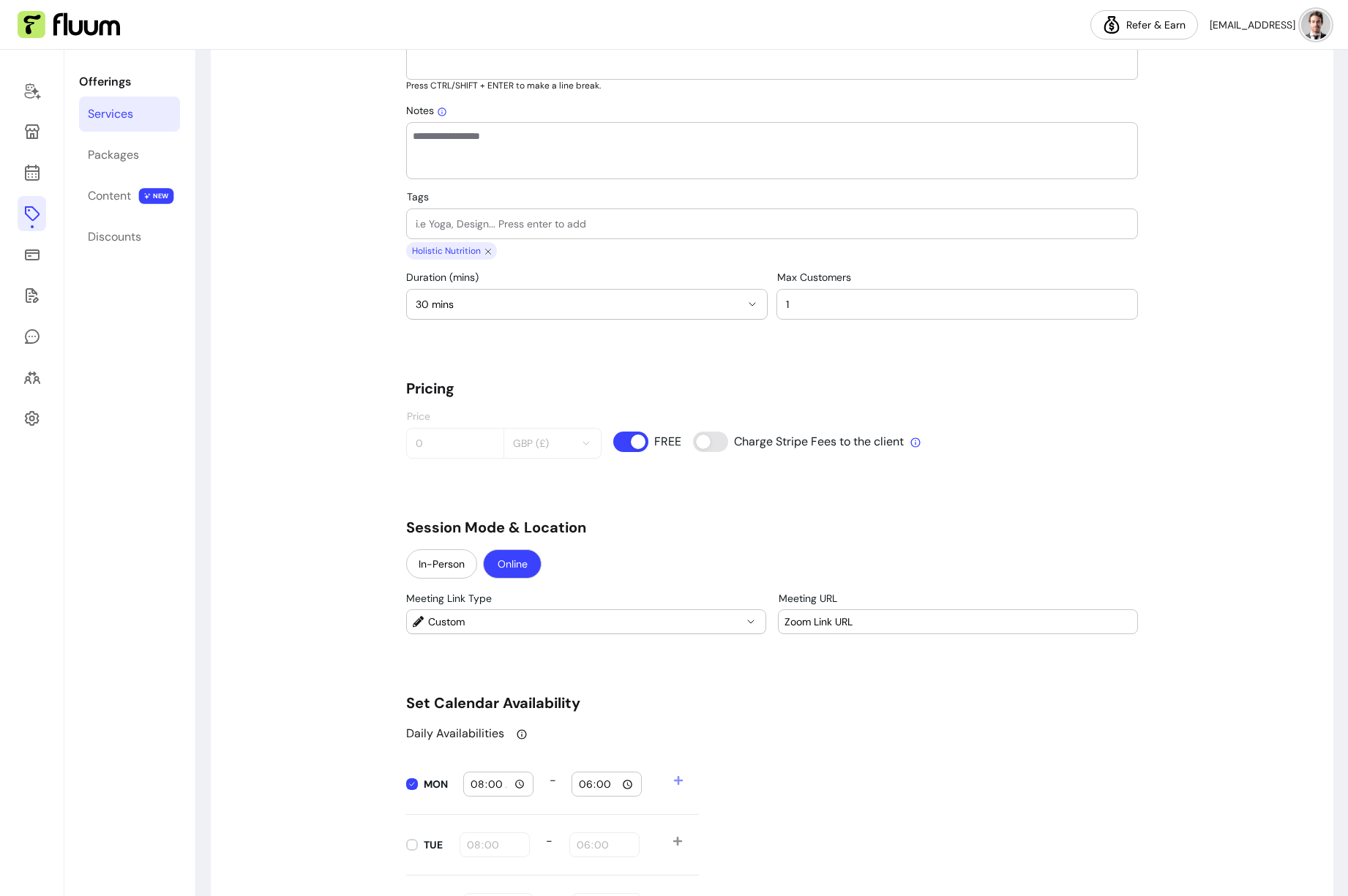
scroll to position [1194, 0]
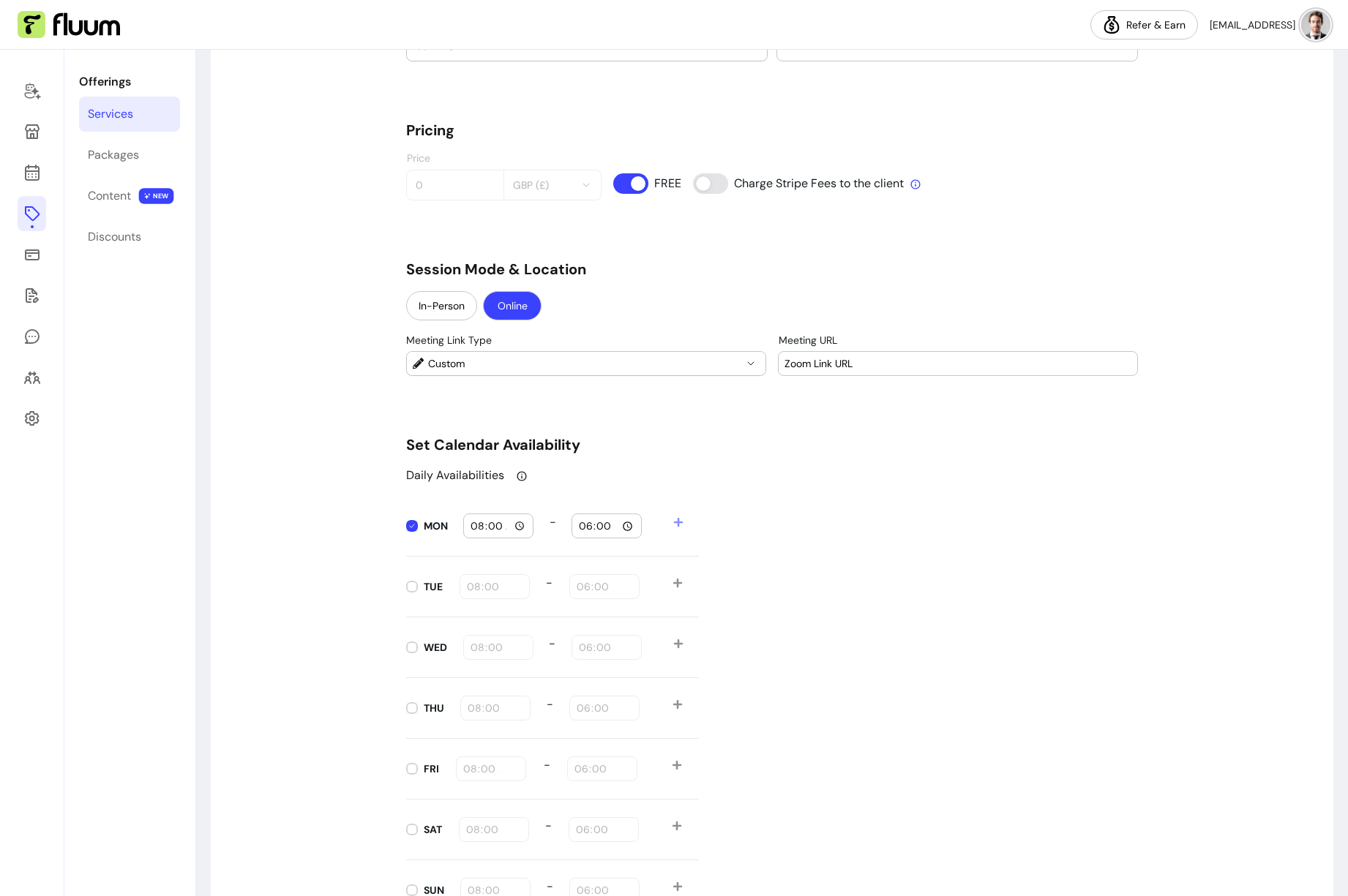
click at [797, 416] on div "**********" at bounding box center [772, 628] width 732 height 3392
click at [693, 366] on span "Custom" at bounding box center [586, 363] width 314 height 14
click at [621, 419] on span "Google Meet" at bounding box center [582, 421] width 305 height 14
click at [688, 369] on span "Google Meet" at bounding box center [586, 363] width 314 height 14
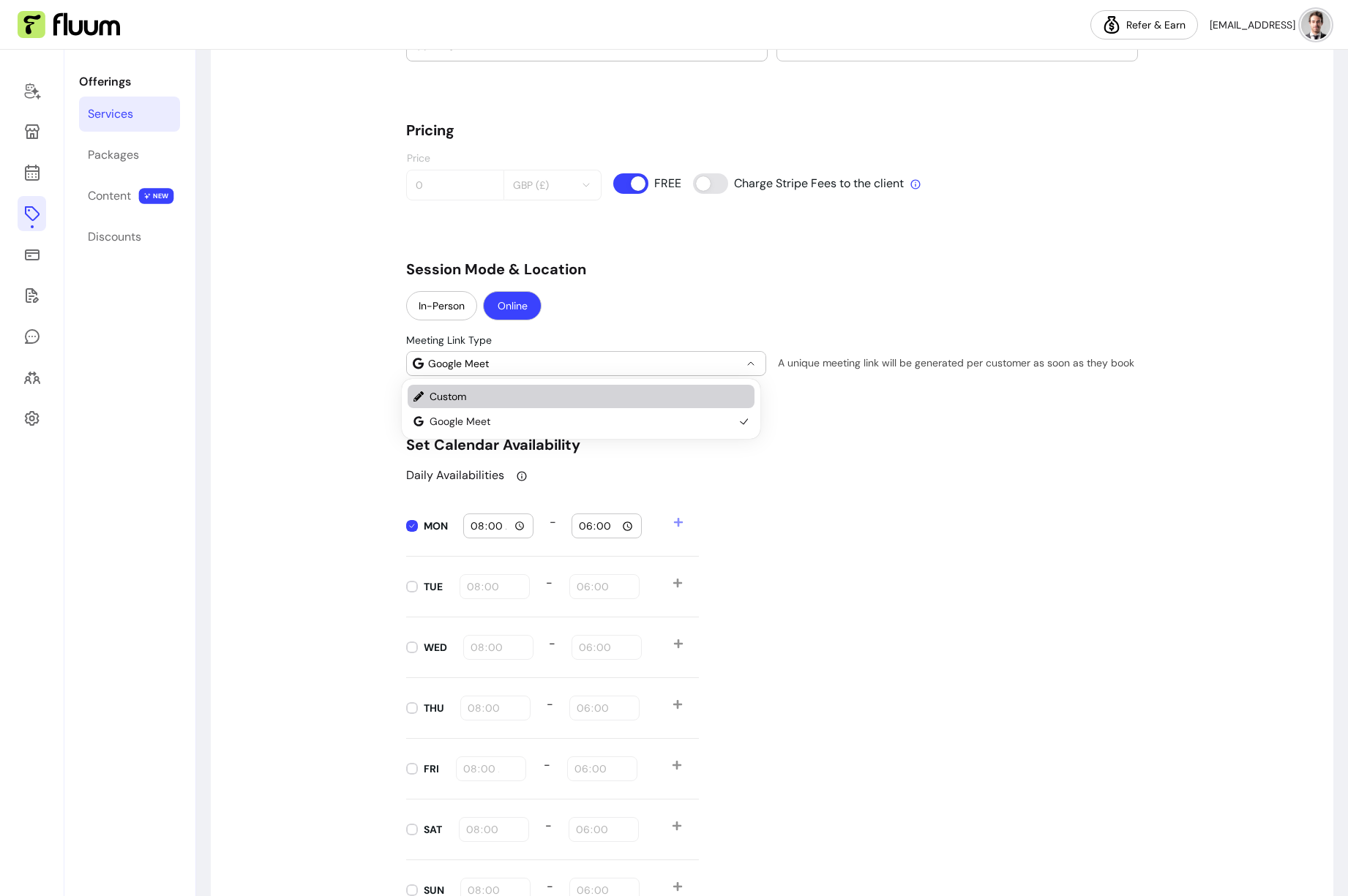
click at [587, 401] on span "Custom" at bounding box center [582, 396] width 305 height 14
select select "******"
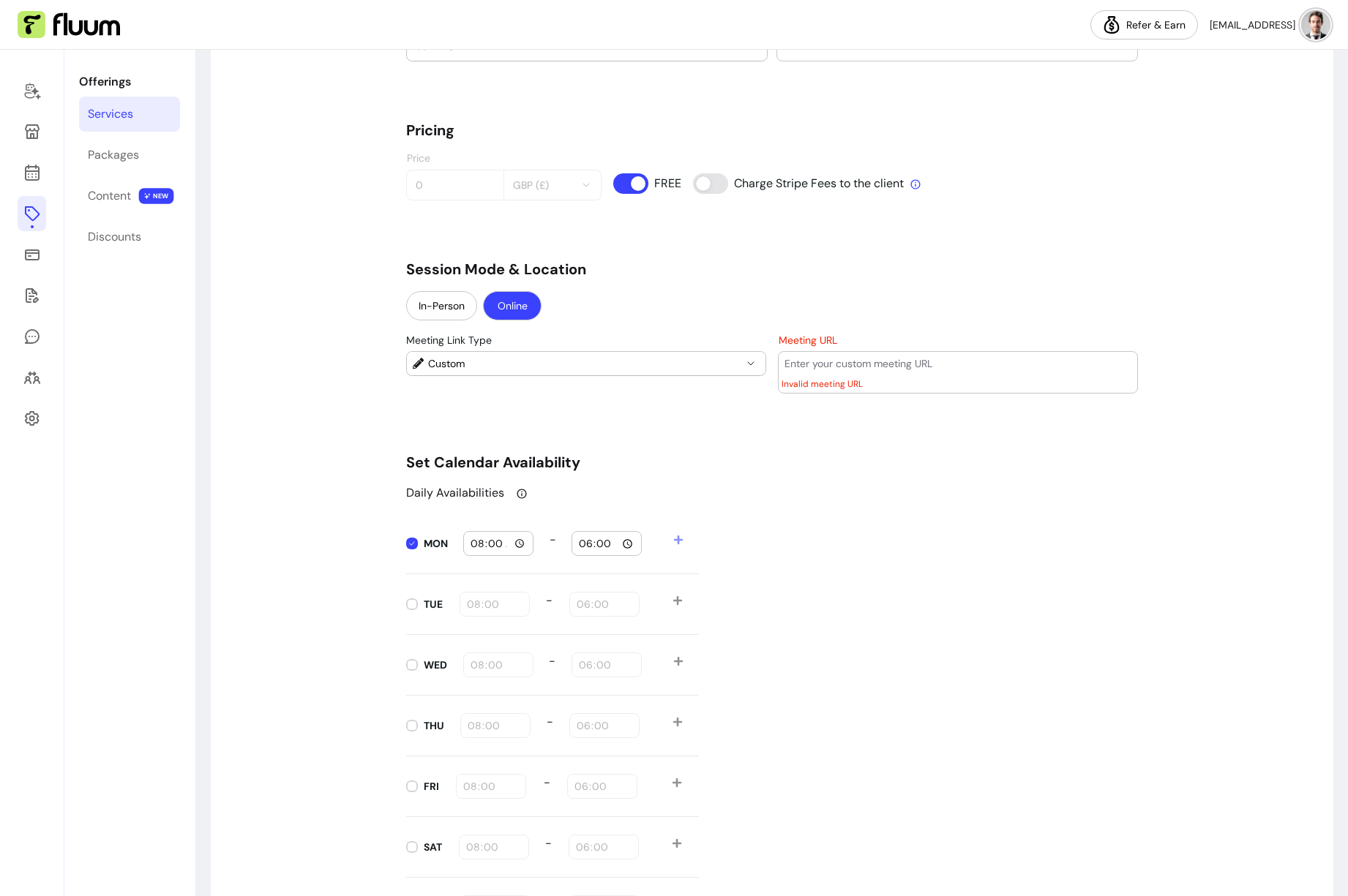
click at [897, 367] on input "Meeting URL" at bounding box center [958, 363] width 347 height 14
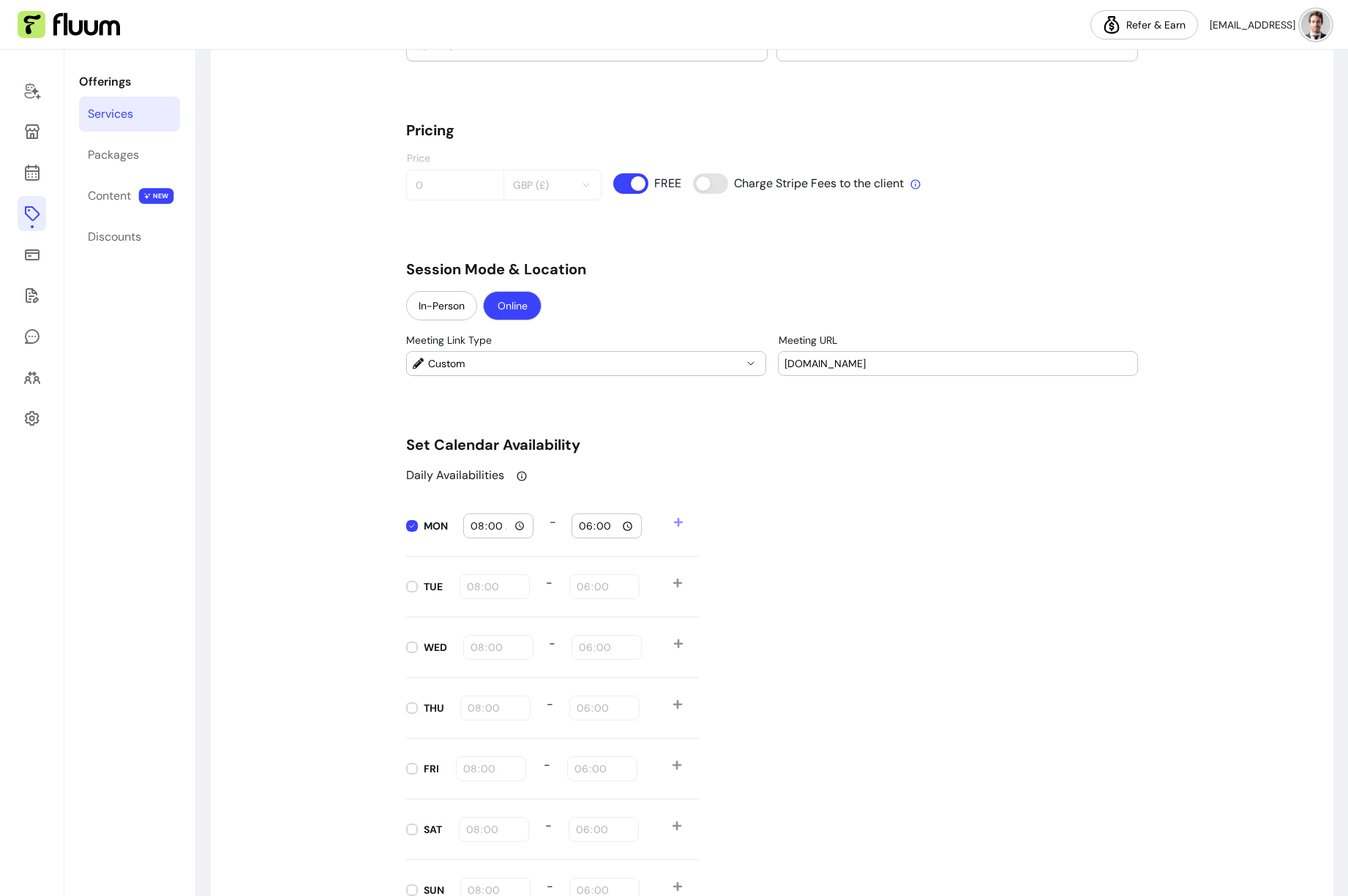
click at [801, 363] on input "my-meeting-link.com" at bounding box center [958, 363] width 347 height 14
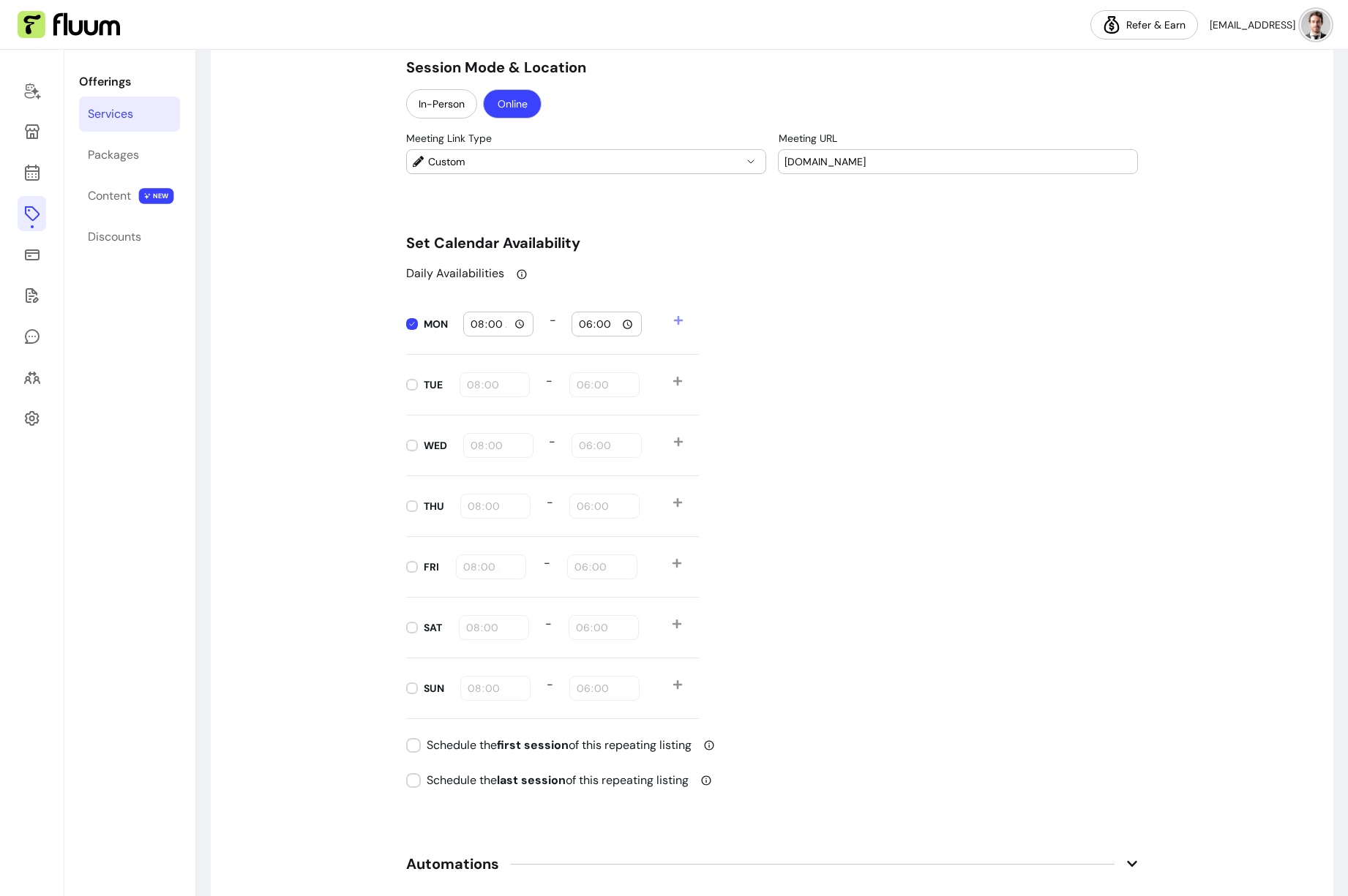
scroll to position [1454, 0]
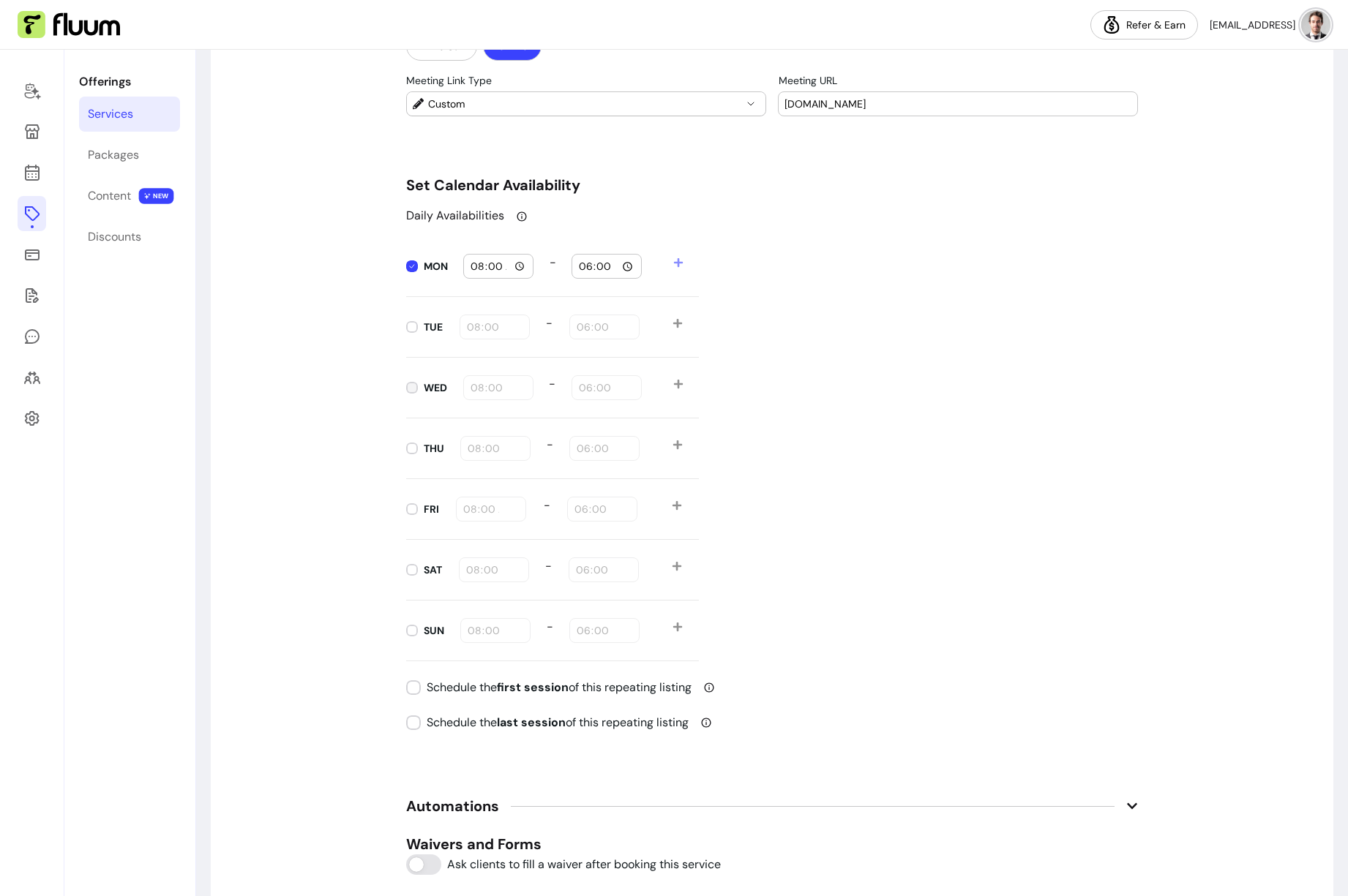
type input "my-zoom-meeting-link.com"
click at [473, 388] on input "08:00" at bounding box center [499, 387] width 58 height 16
type input "15:00"
click at [995, 482] on div "Daily Availabilities MON 08:00 - 18:00 TUE 08:00 - 18:00 WED 15:00 - 18:00 THU …" at bounding box center [772, 434] width 732 height 454
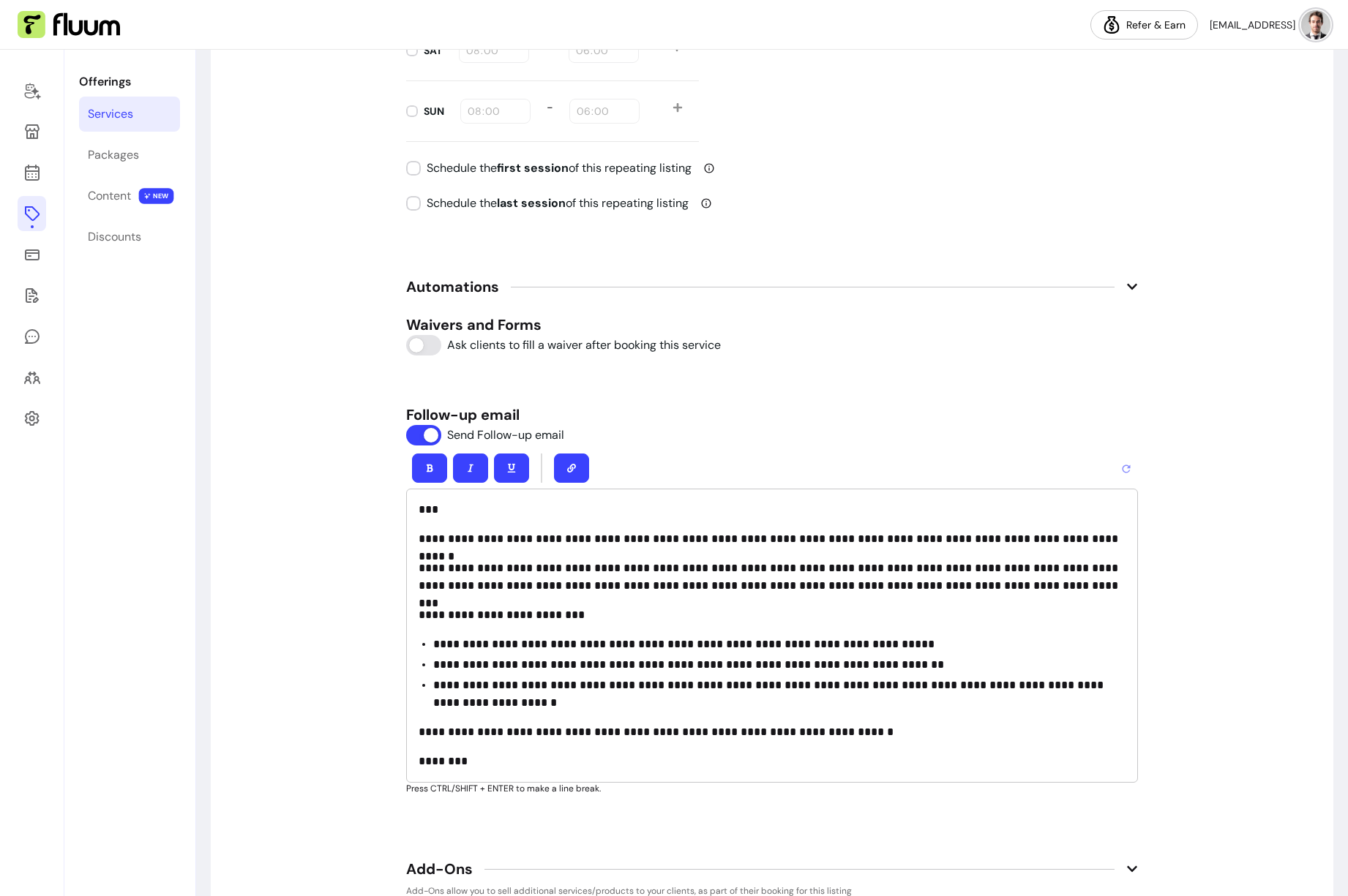
scroll to position [2126, 0]
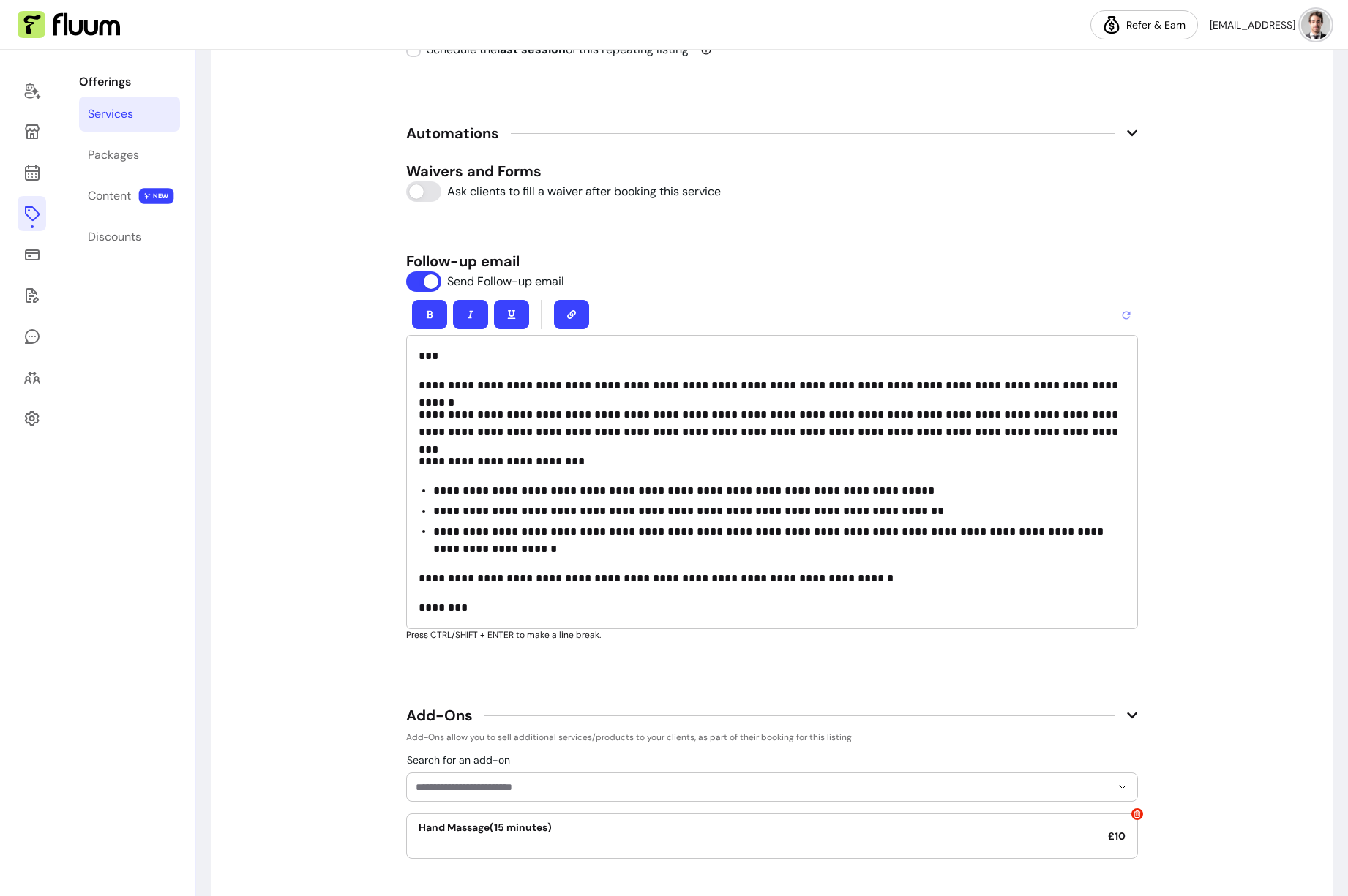
click at [483, 386] on p "**********" at bounding box center [772, 385] width 707 height 17
drag, startPoint x: 880, startPoint y: 386, endPoint x: 1077, endPoint y: 383, distance: 197.0
click at [1077, 383] on p "**********" at bounding box center [772, 385] width 707 height 17
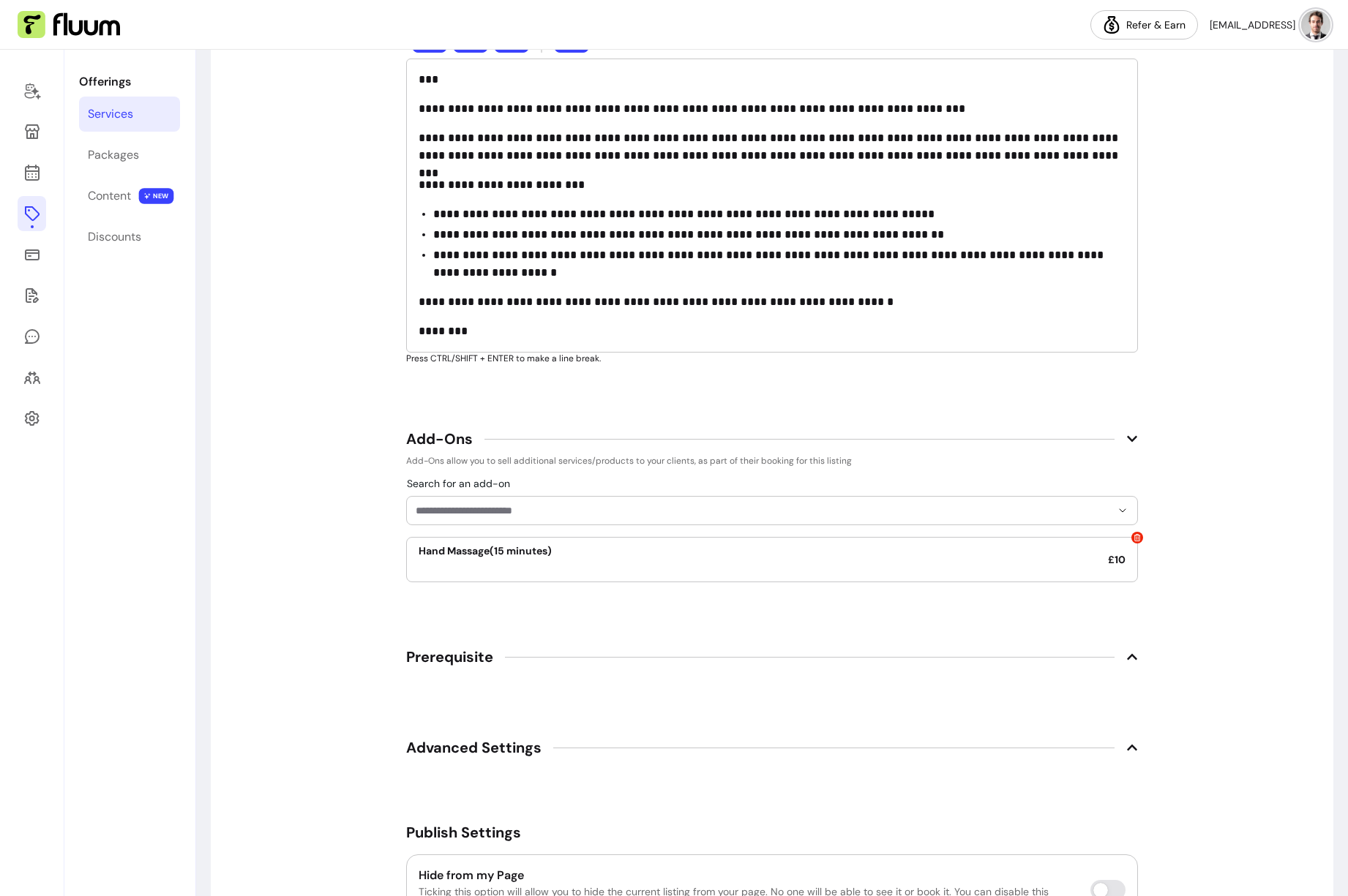
scroll to position [2284, 0]
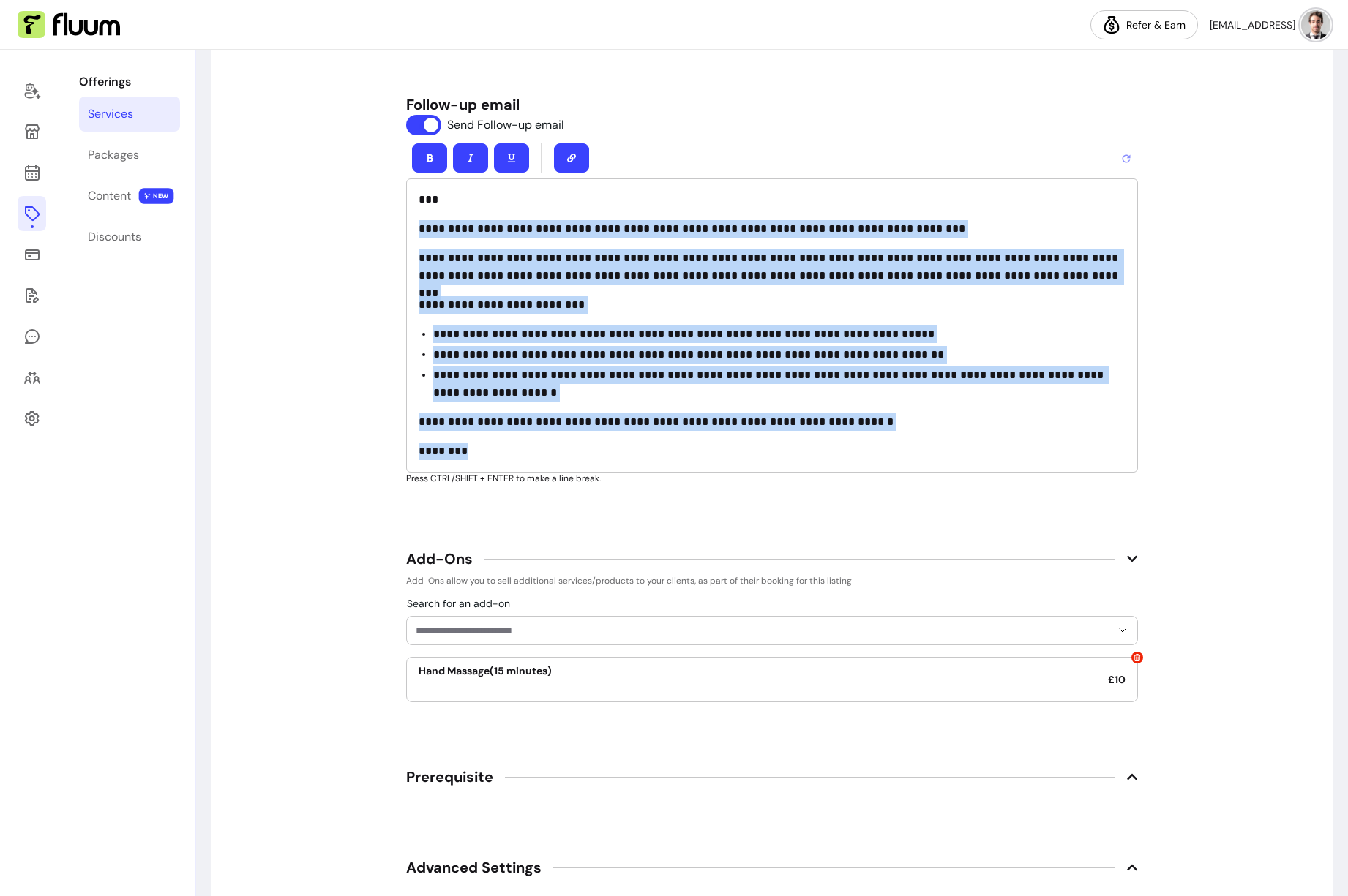
drag, startPoint x: 474, startPoint y: 450, endPoint x: 407, endPoint y: 234, distance: 226.2
click at [407, 234] on div "**********" at bounding box center [772, 325] width 732 height 294
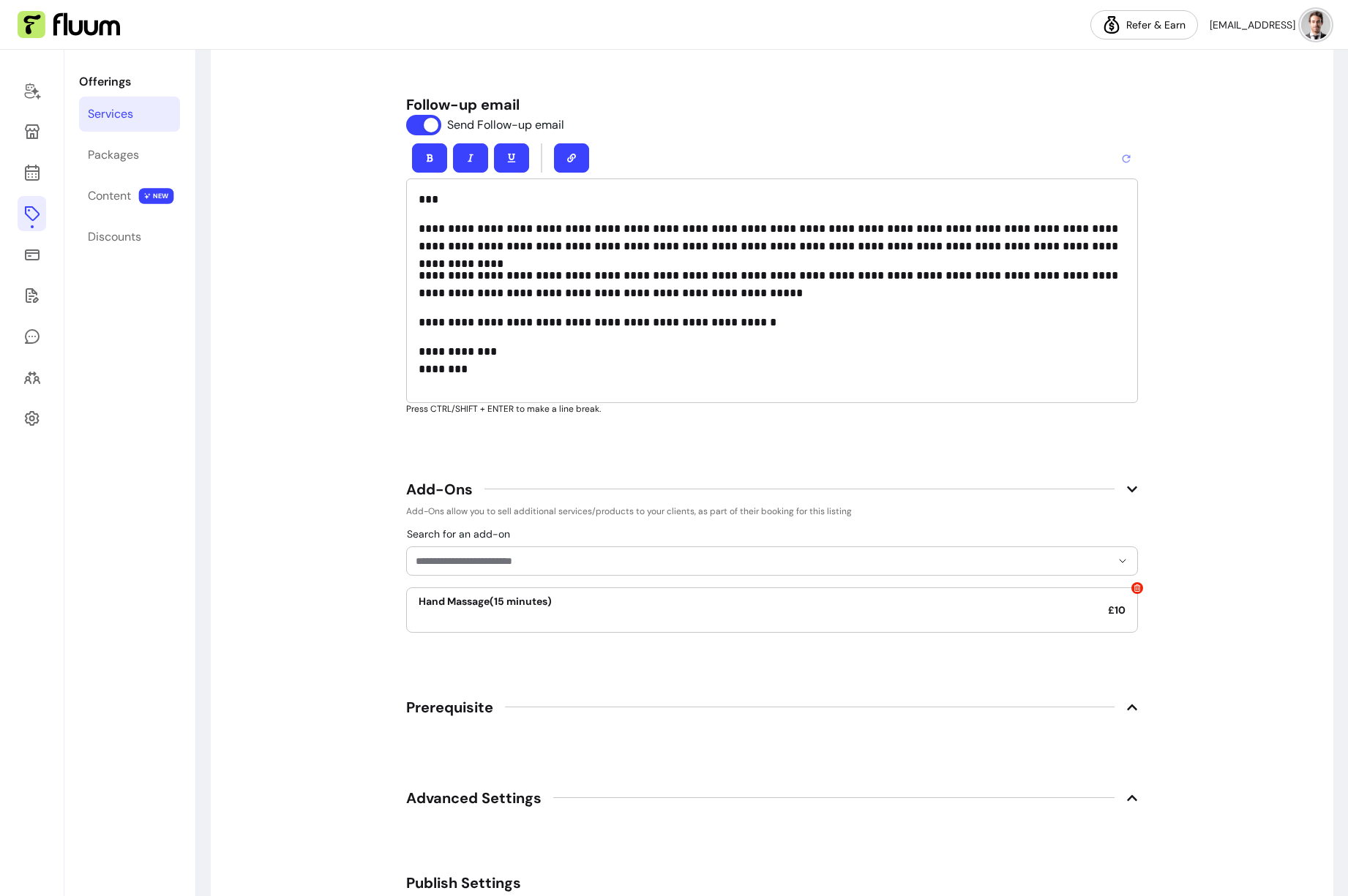
click at [455, 369] on p "**********" at bounding box center [772, 360] width 707 height 35
drag, startPoint x: 470, startPoint y: 370, endPoint x: 397, endPoint y: 366, distance: 73.1
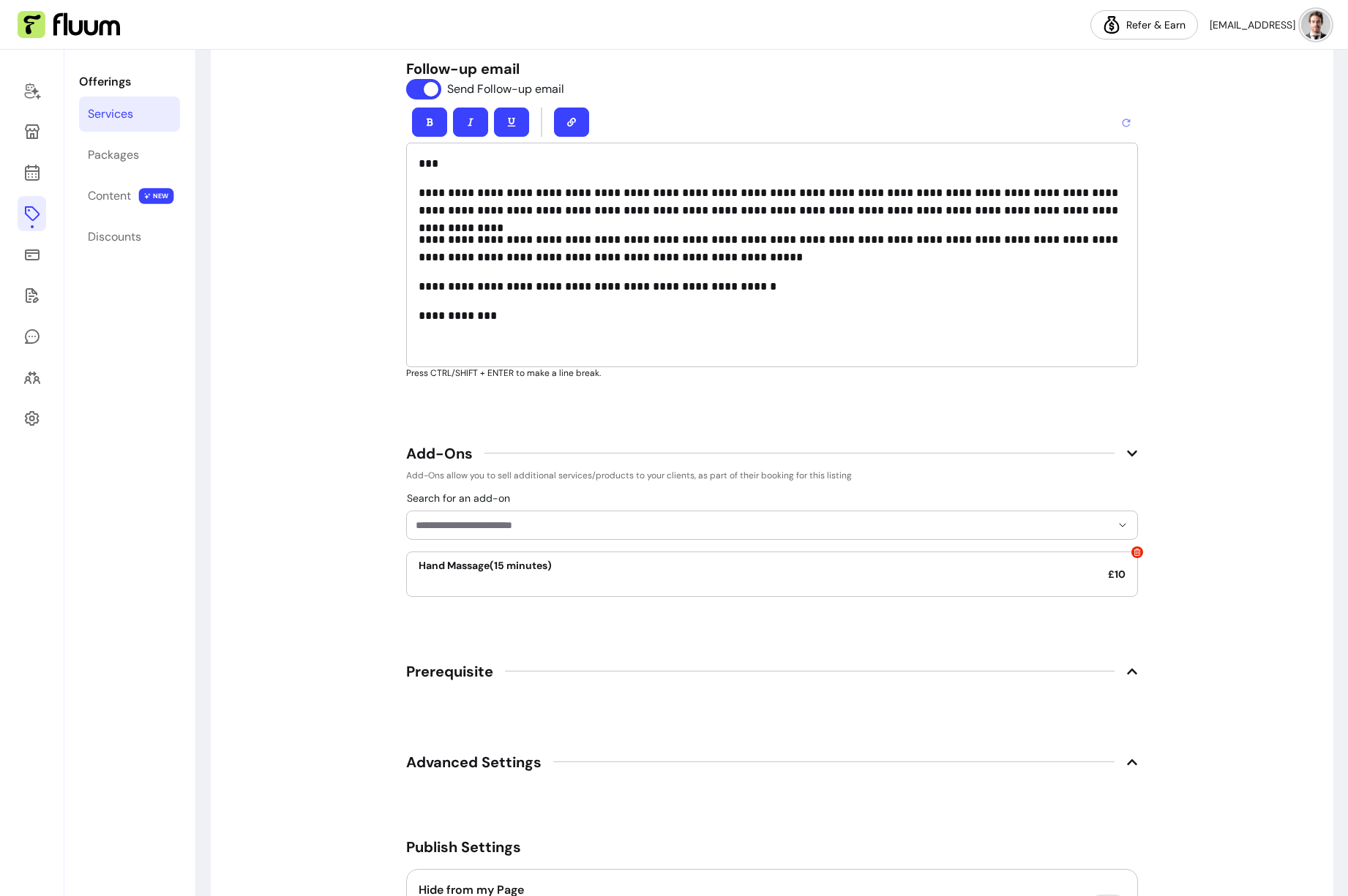
scroll to position [2368, 0]
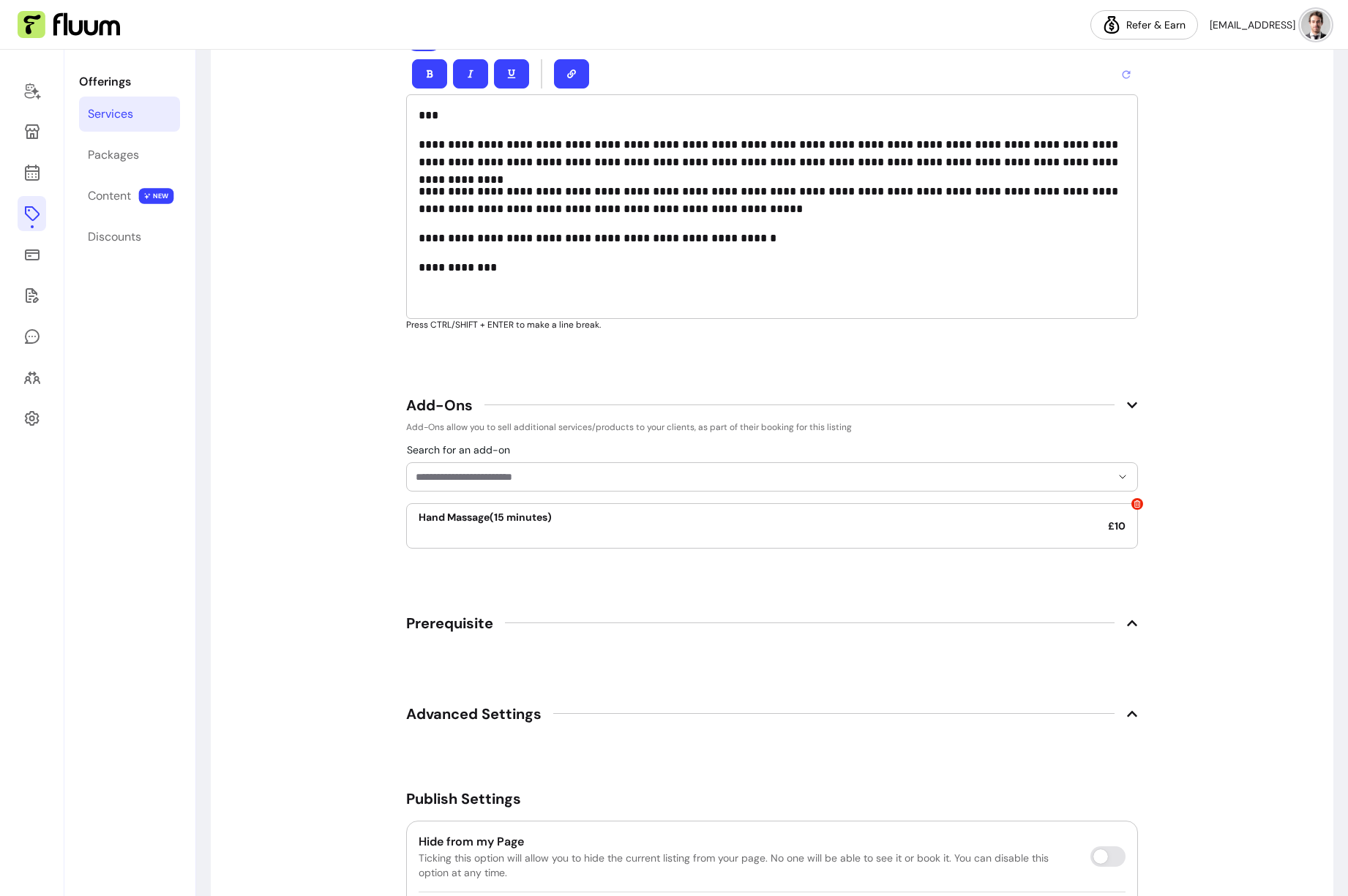
click at [1134, 504] on icon at bounding box center [1137, 504] width 7 height 8
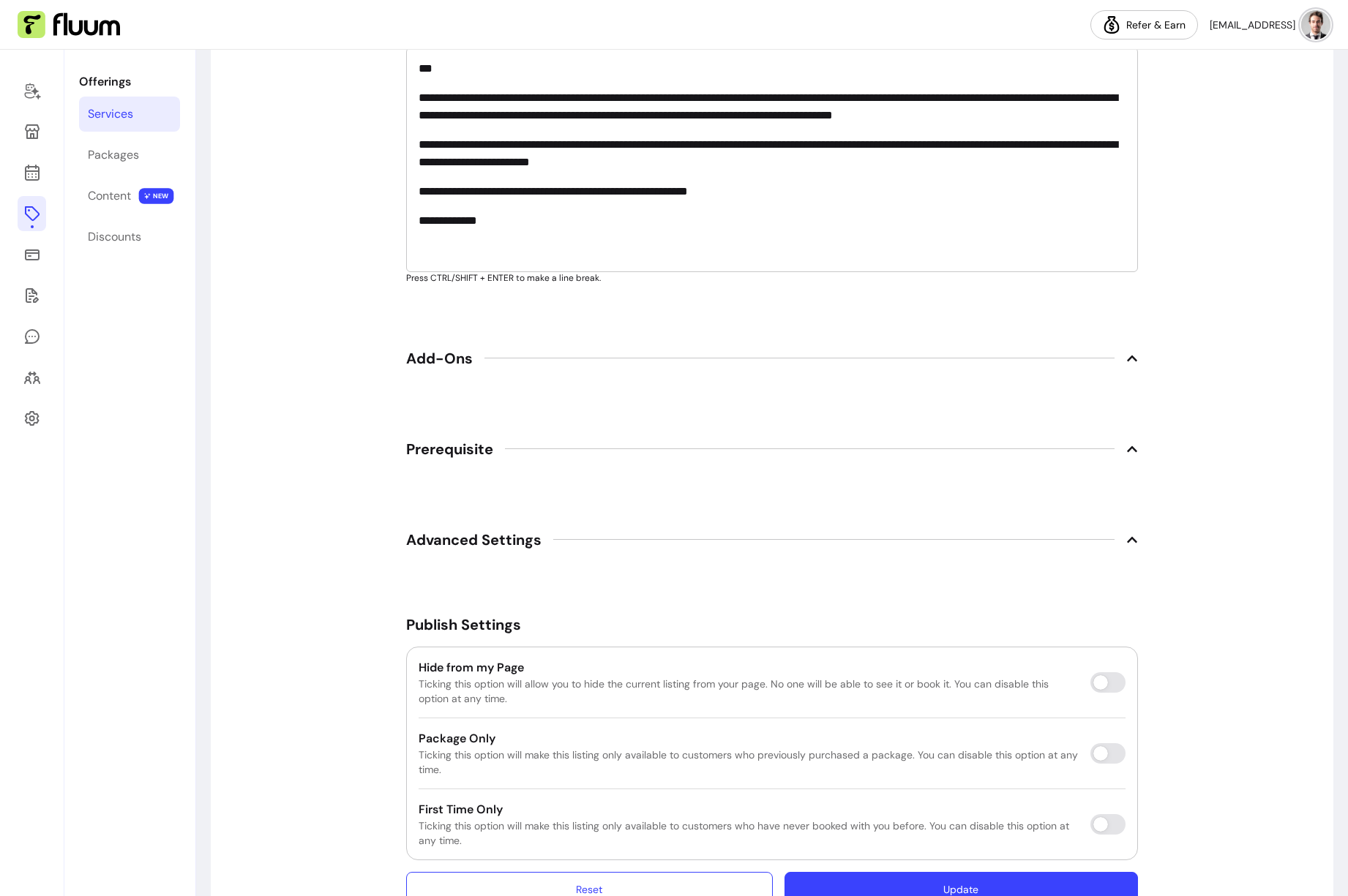
scroll to position [2448, 0]
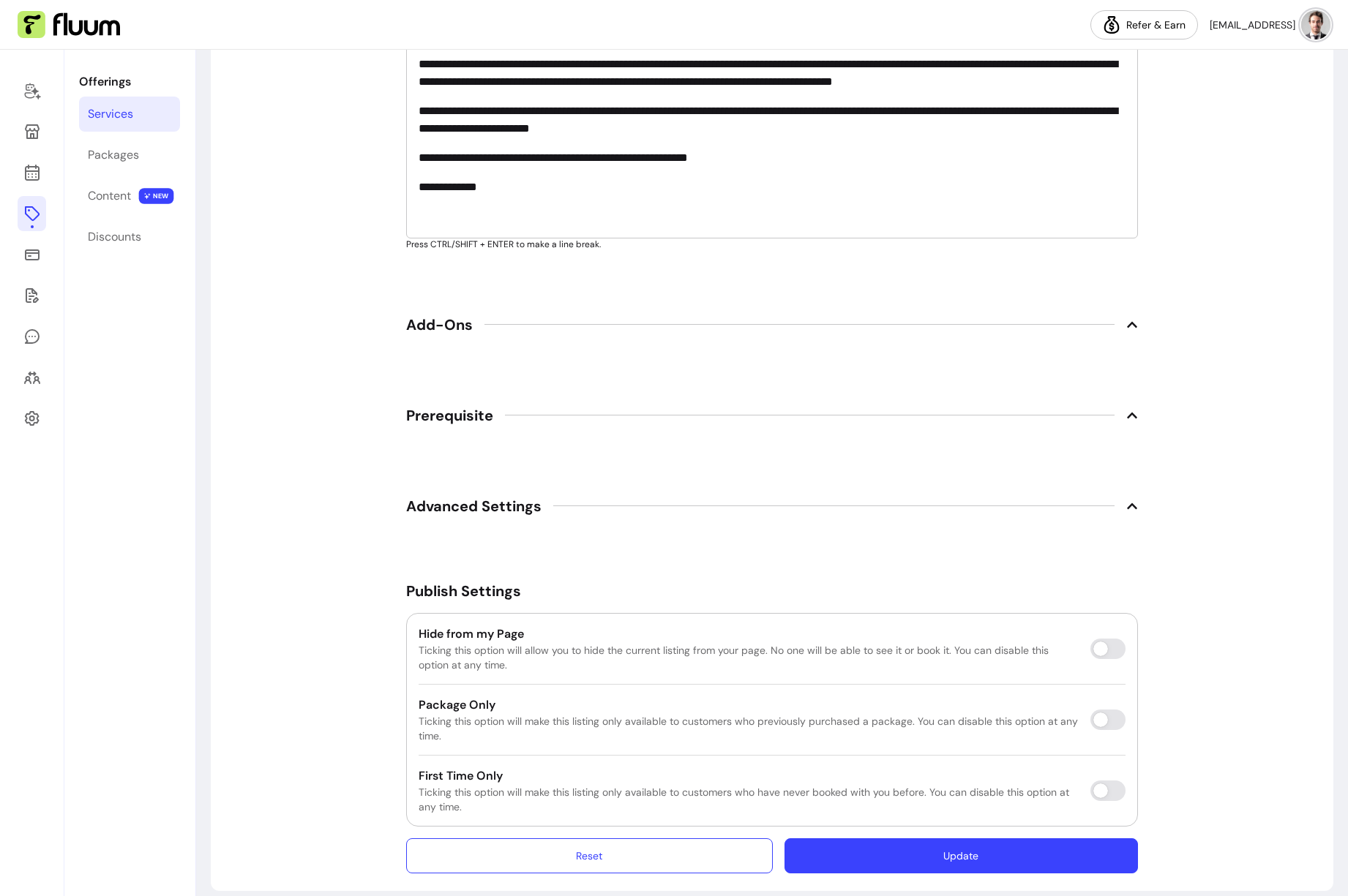
click at [429, 419] on span "Prerequisite" at bounding box center [450, 415] width 87 height 20
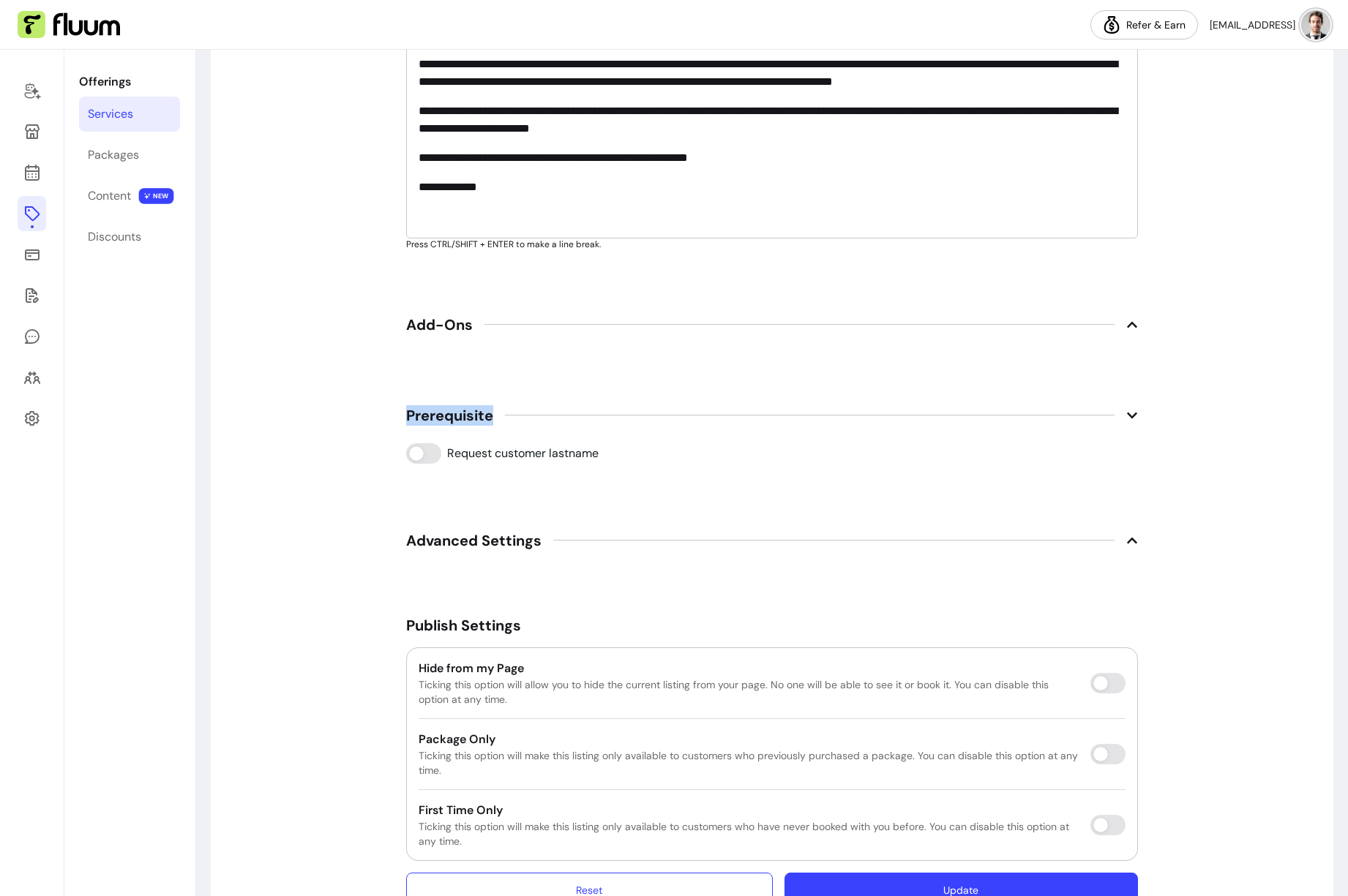
click at [429, 419] on span "Prerequisite" at bounding box center [450, 415] width 87 height 20
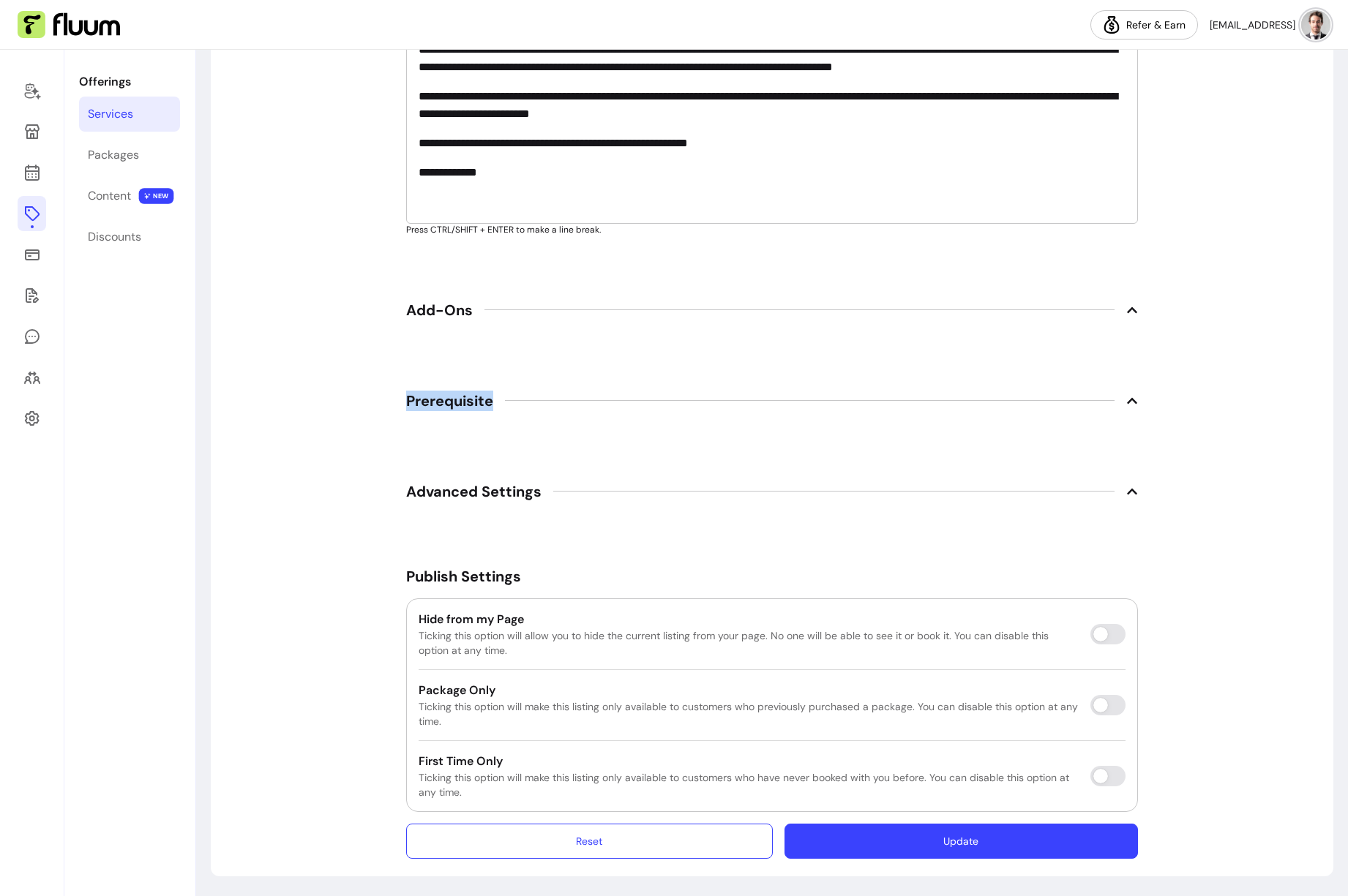
scroll to position [2464, 0]
click at [929, 842] on button "Update" at bounding box center [961, 840] width 354 height 35
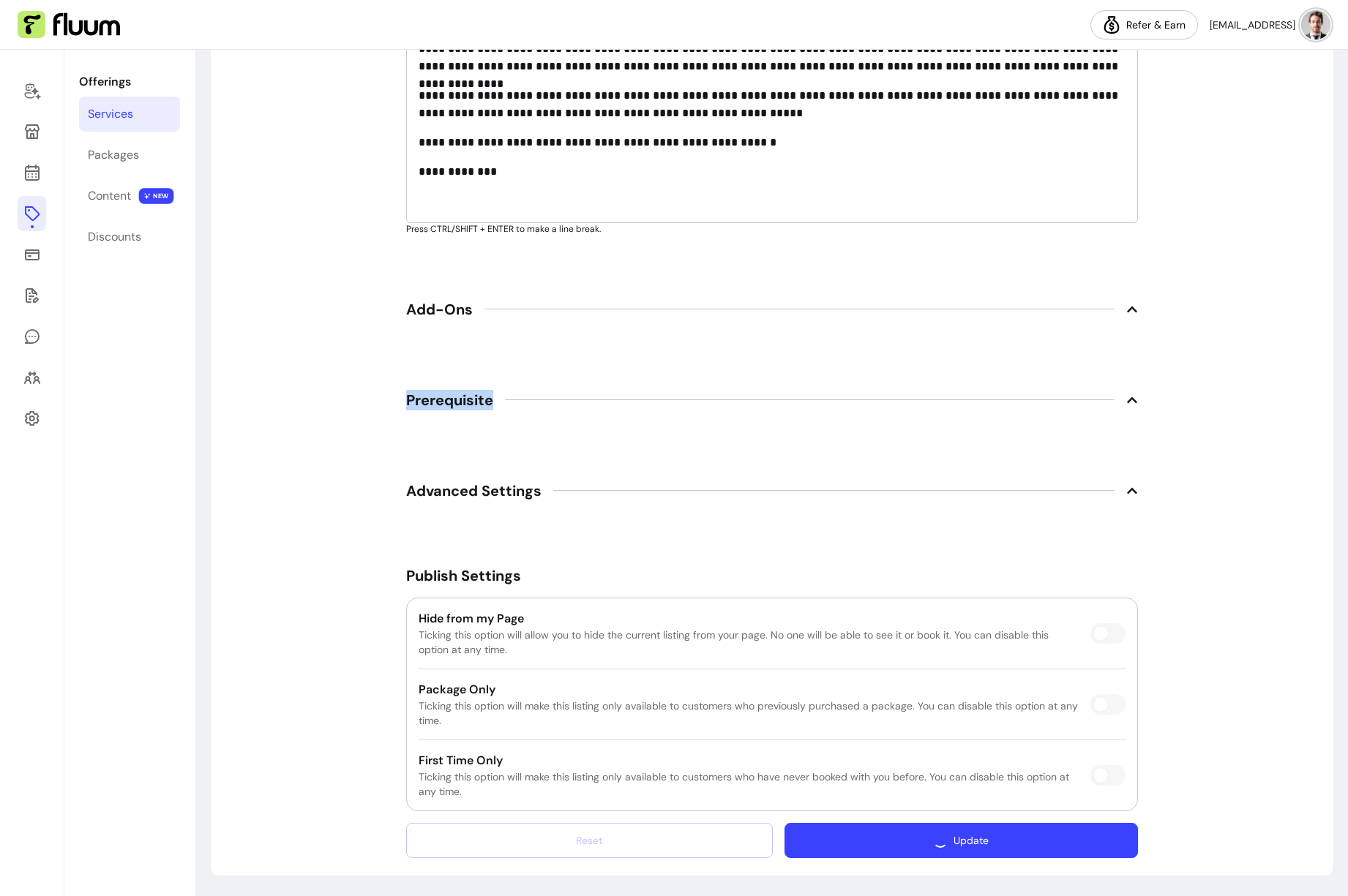
scroll to position [2227, 0]
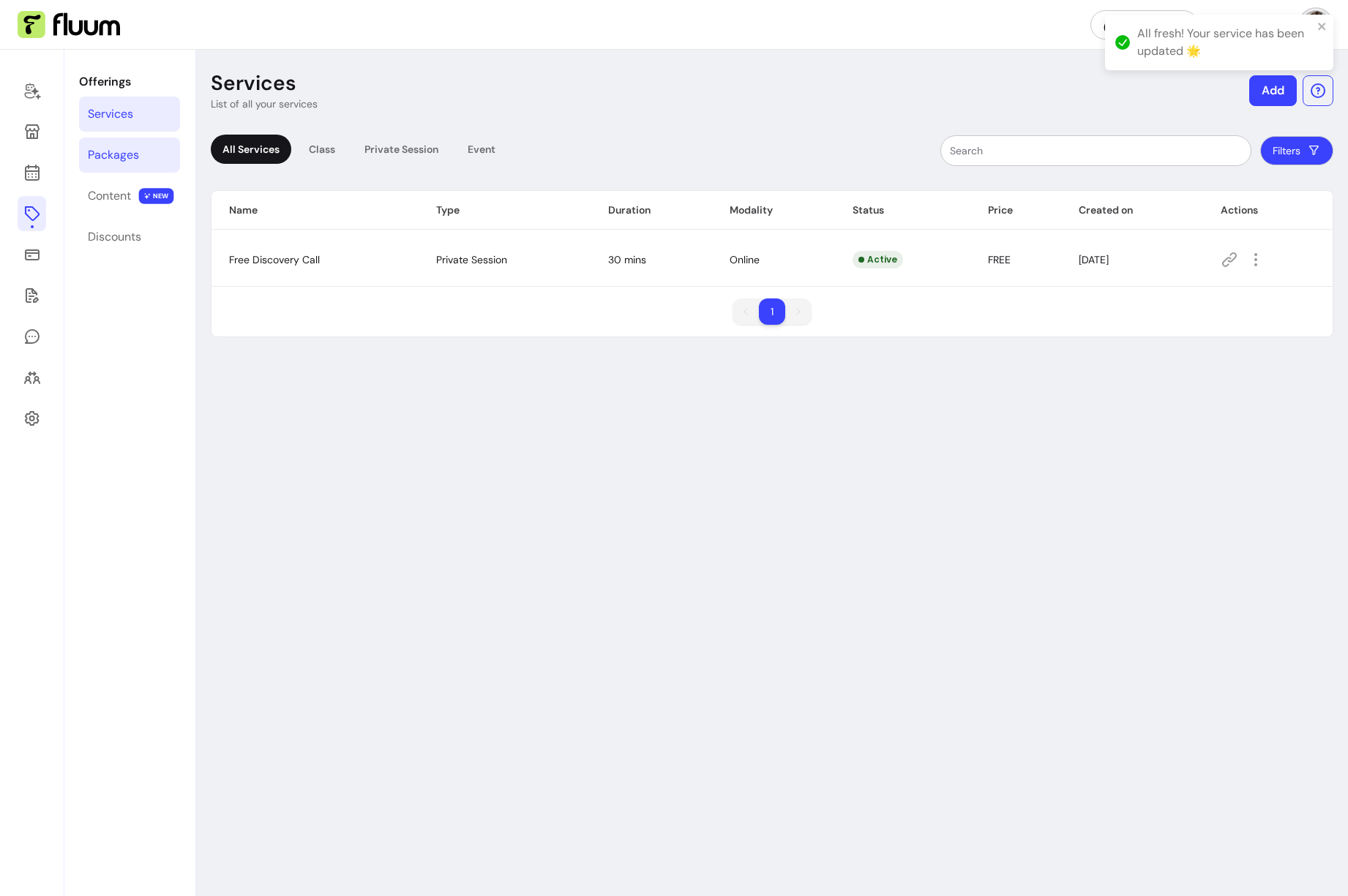
click at [126, 151] on div "Packages" at bounding box center [113, 155] width 51 height 17
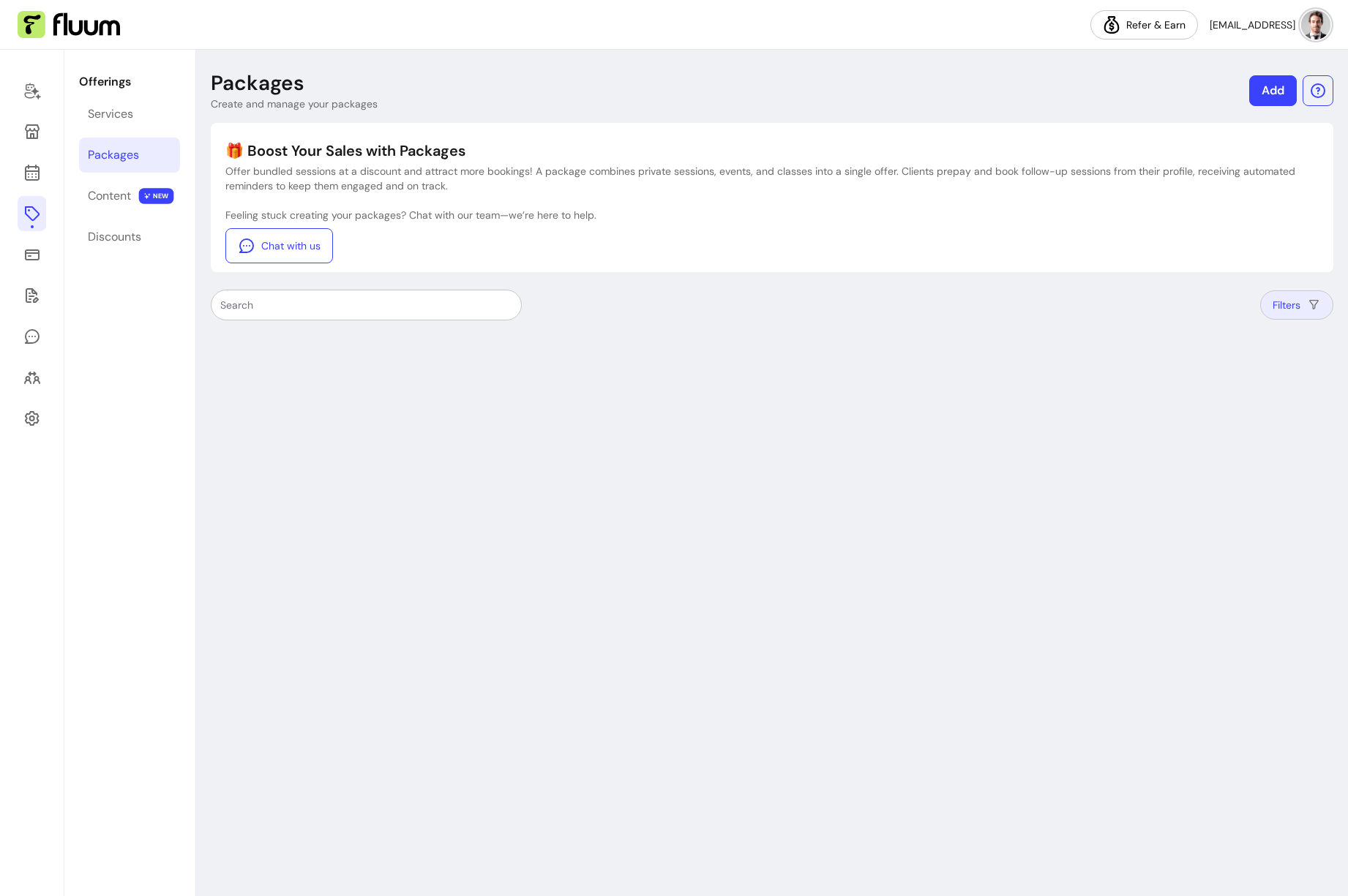
click at [1221, 301] on icon "button" at bounding box center [1313, 305] width 14 height 14
click at [1221, 411] on div "In Error" at bounding box center [1229, 415] width 54 height 17
click at [1221, 365] on div "Active" at bounding box center [1227, 369] width 51 height 17
click at [1221, 381] on ul "Active Hidden In Error" at bounding box center [1253, 392] width 147 height 64
click at [1221, 385] on div "Hidden" at bounding box center [1229, 392] width 54 height 17
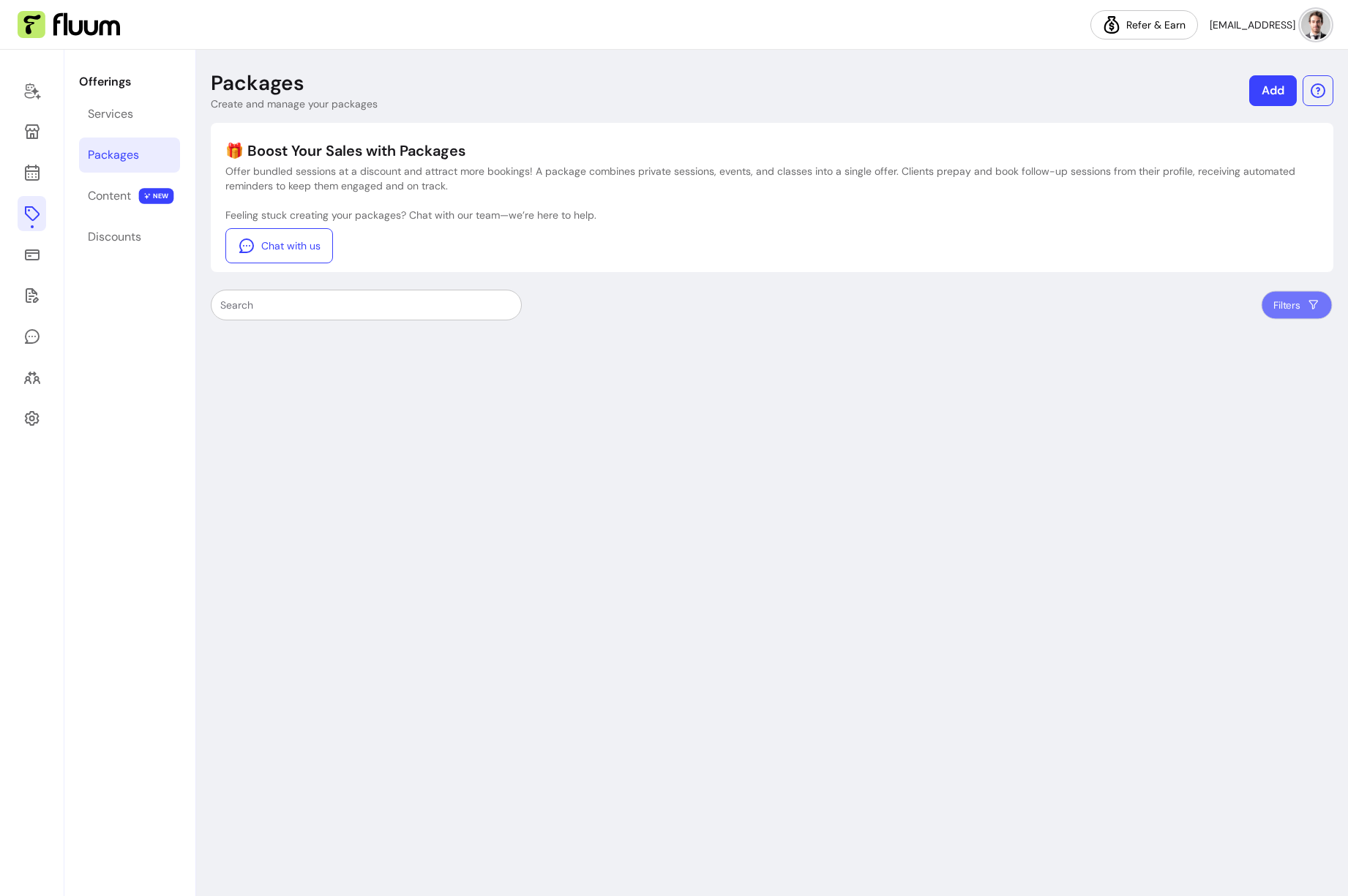
click at [1056, 368] on div "Packages Create and manage your packages Add 🎁 Boost Your Sales with Packages O…" at bounding box center [773, 472] width 1152 height 846
click at [775, 575] on div "Packages Create and manage your packages Add 🎁 Boost Your Sales with Packages O…" at bounding box center [773, 472] width 1152 height 846
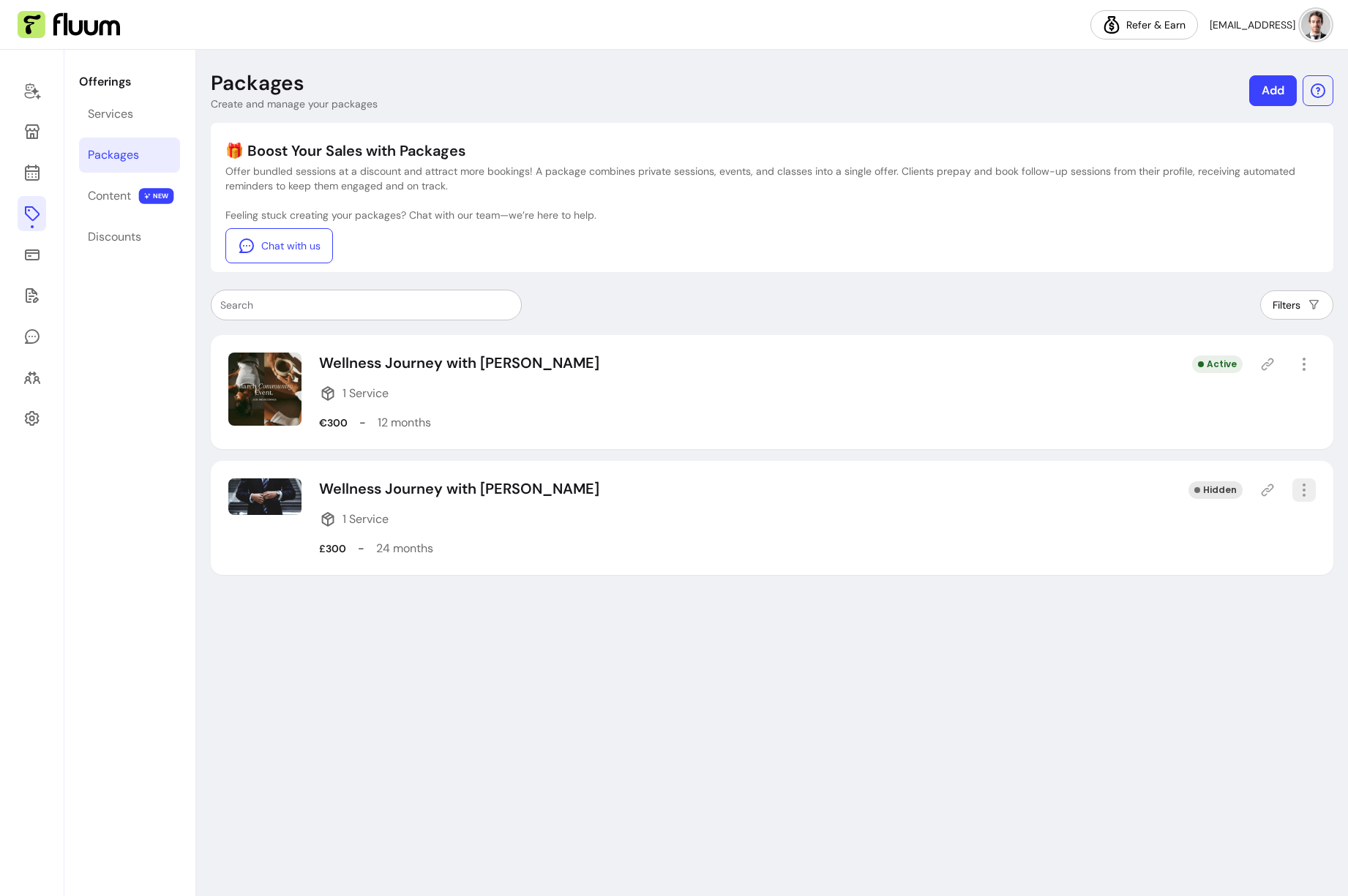
click at [1306, 492] on icon "button" at bounding box center [1304, 490] width 17 height 17
click at [1223, 611] on span "Delete" at bounding box center [1250, 611] width 106 height 14
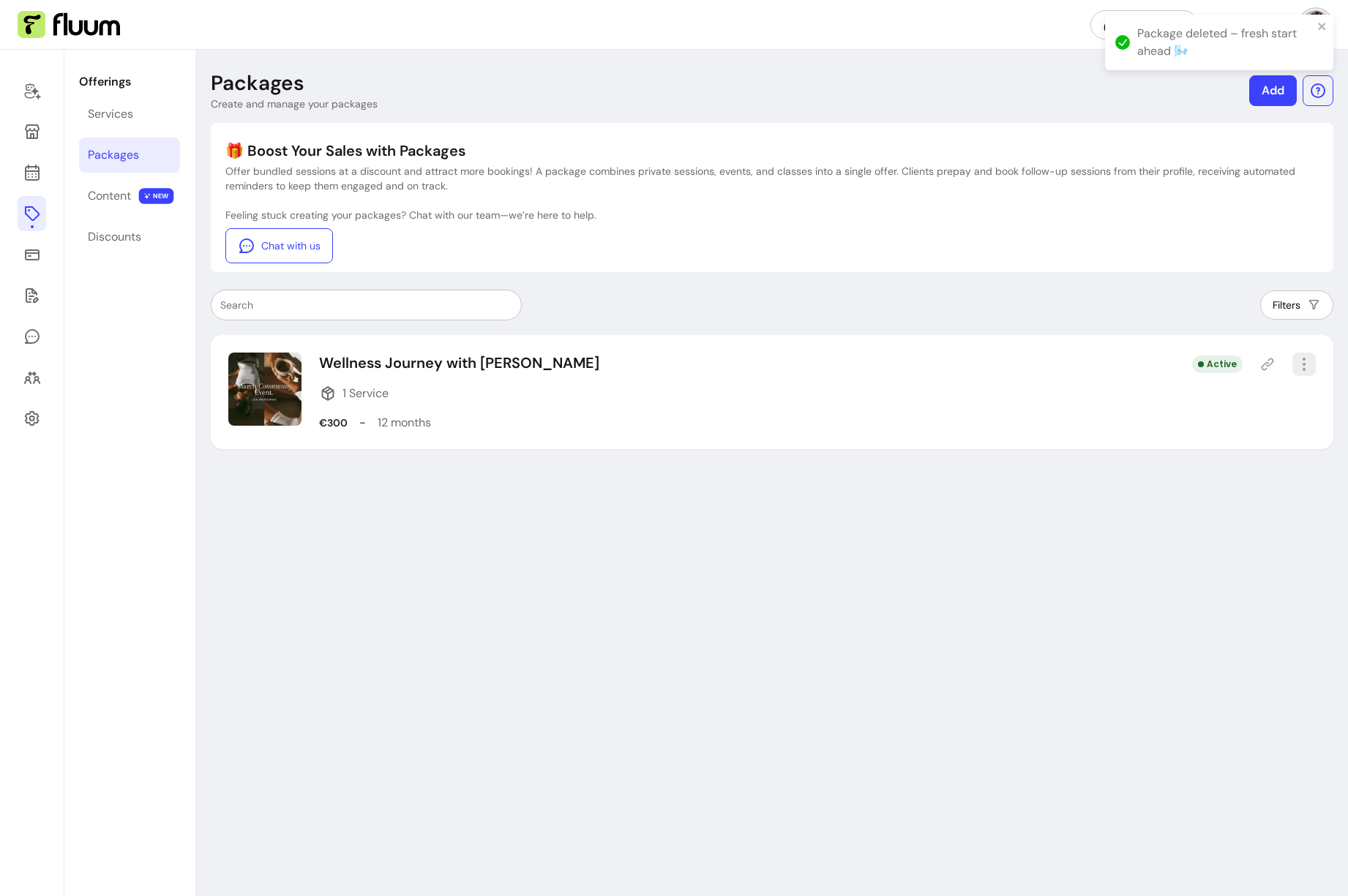
click at [1307, 369] on icon "button" at bounding box center [1304, 364] width 17 height 17
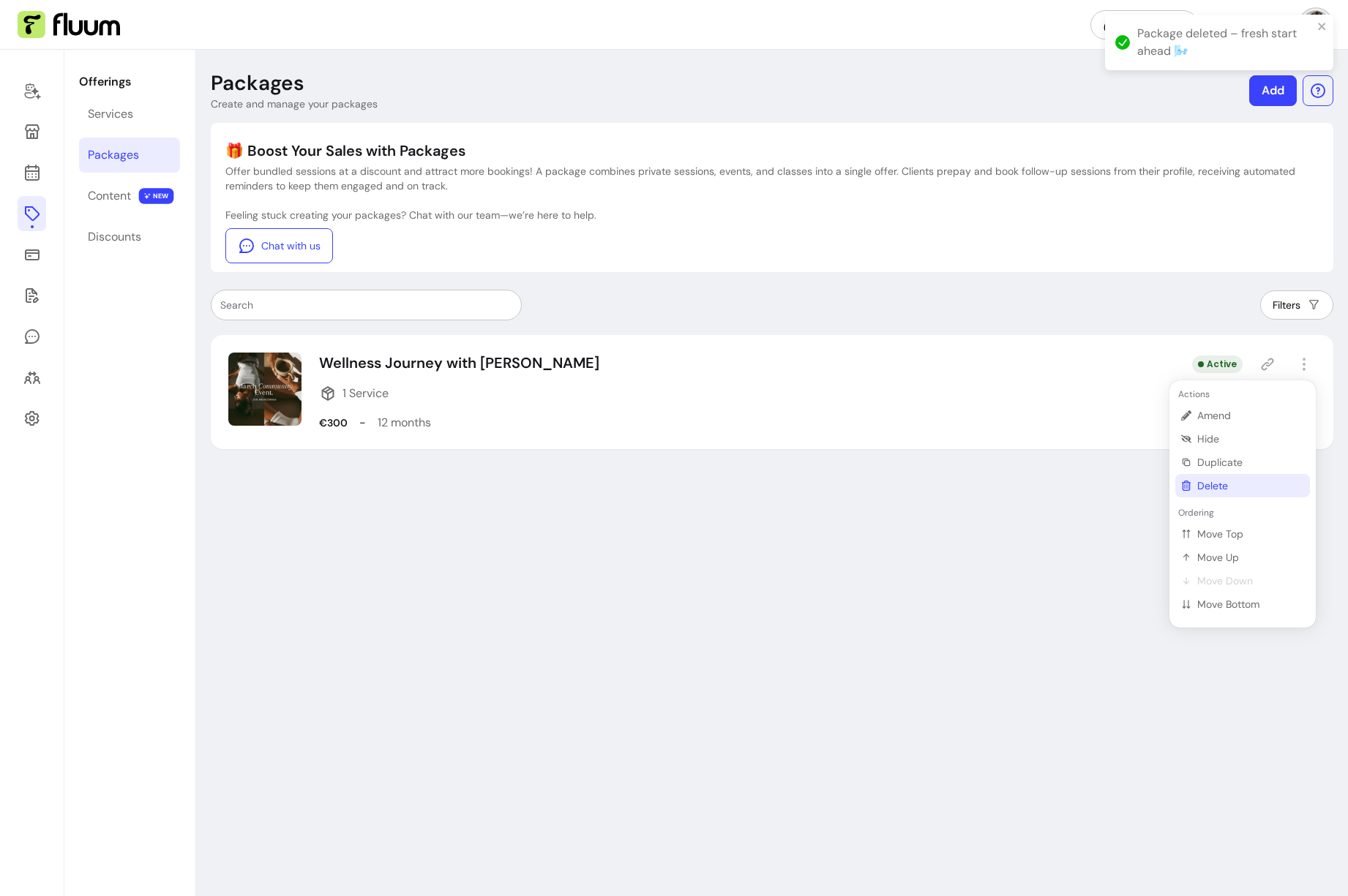
click at [1236, 484] on span "Delete" at bounding box center [1250, 485] width 106 height 14
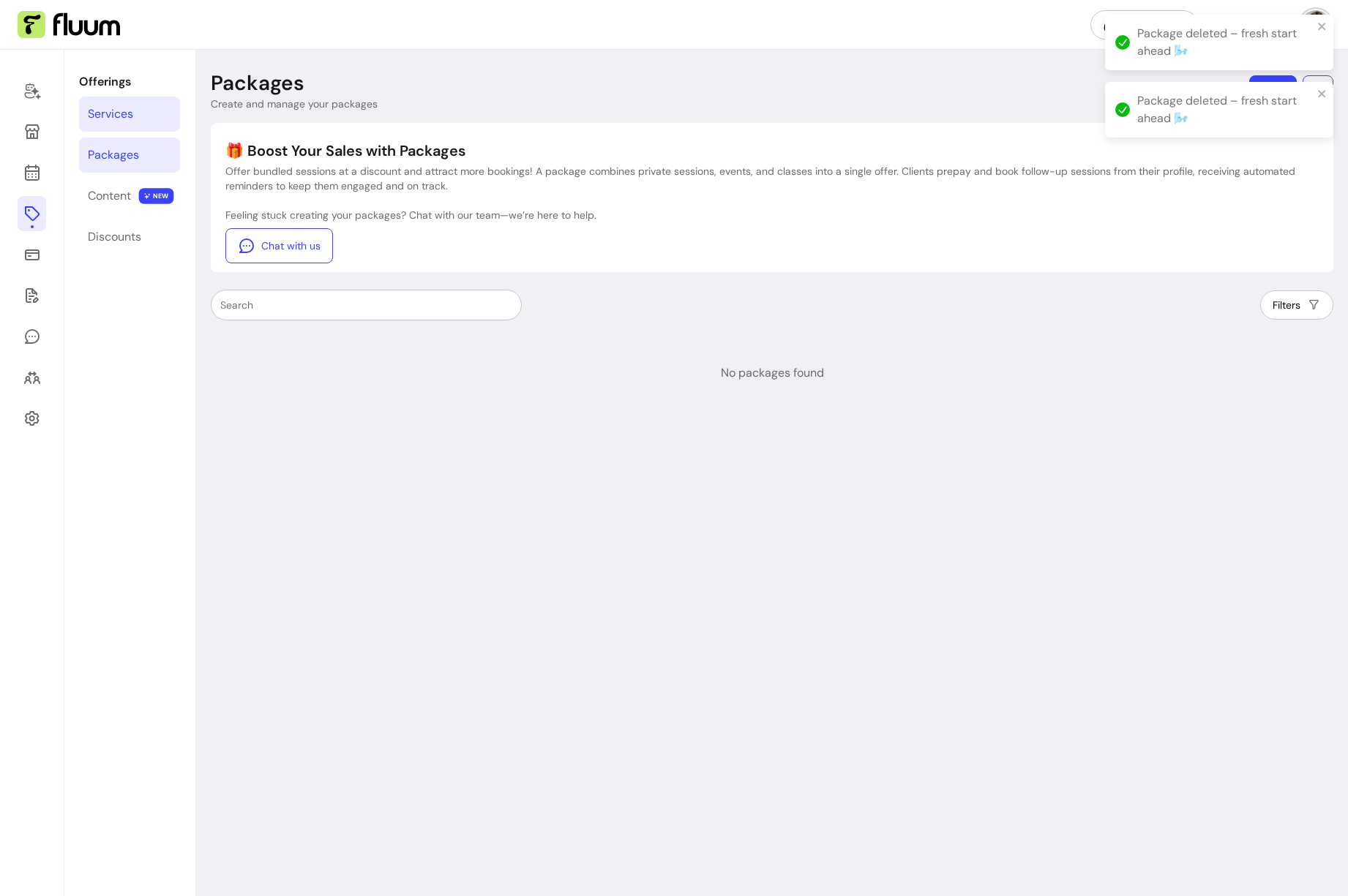
click at [123, 116] on div "Services" at bounding box center [110, 114] width 45 height 17
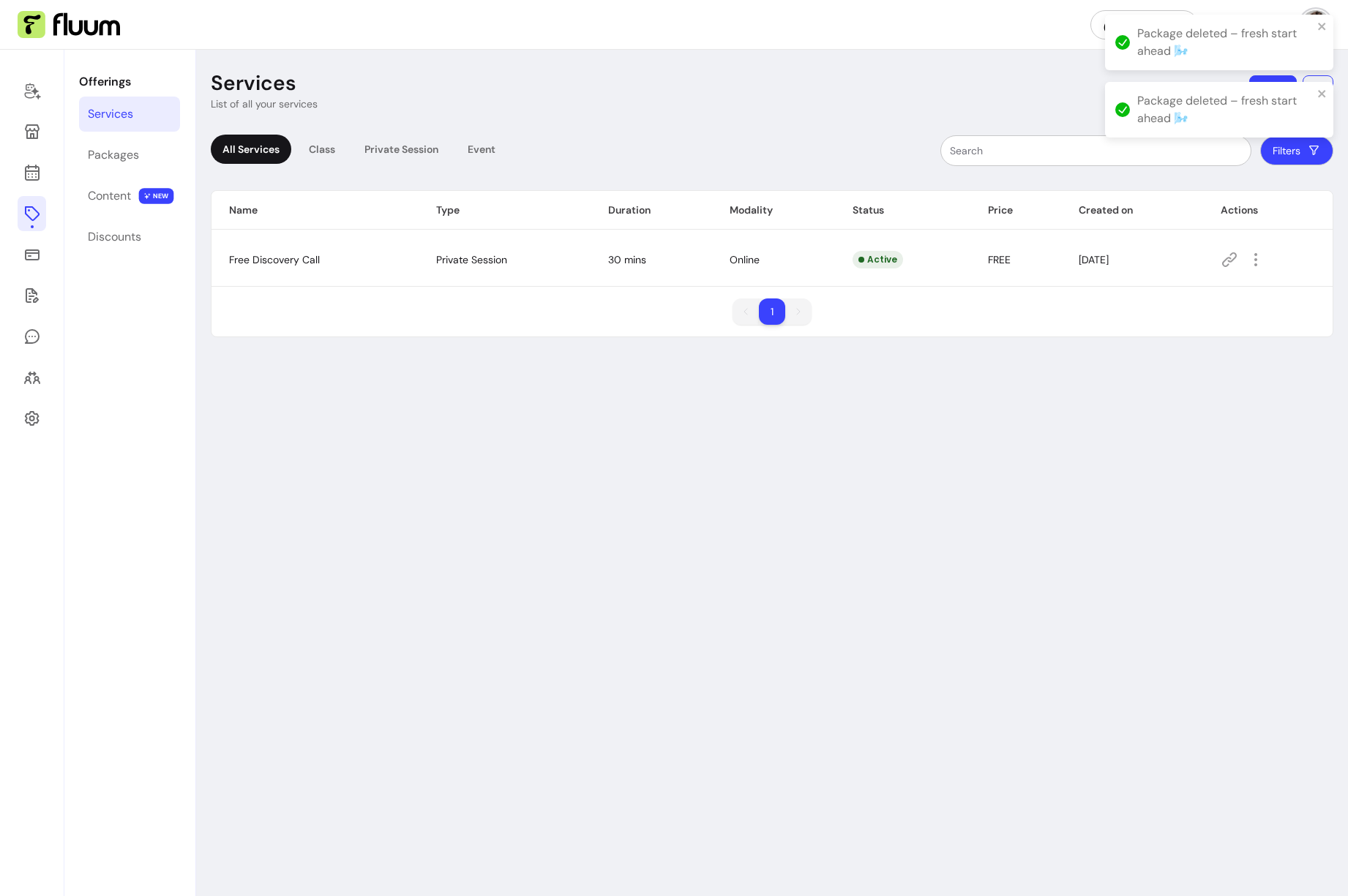
click at [1217, 48] on div "Package deleted – fresh start ahead 🌬️" at bounding box center [1224, 42] width 175 height 35
click at [1189, 57] on div "Package deleted – fresh start ahead 🌬️" at bounding box center [1224, 42] width 175 height 35
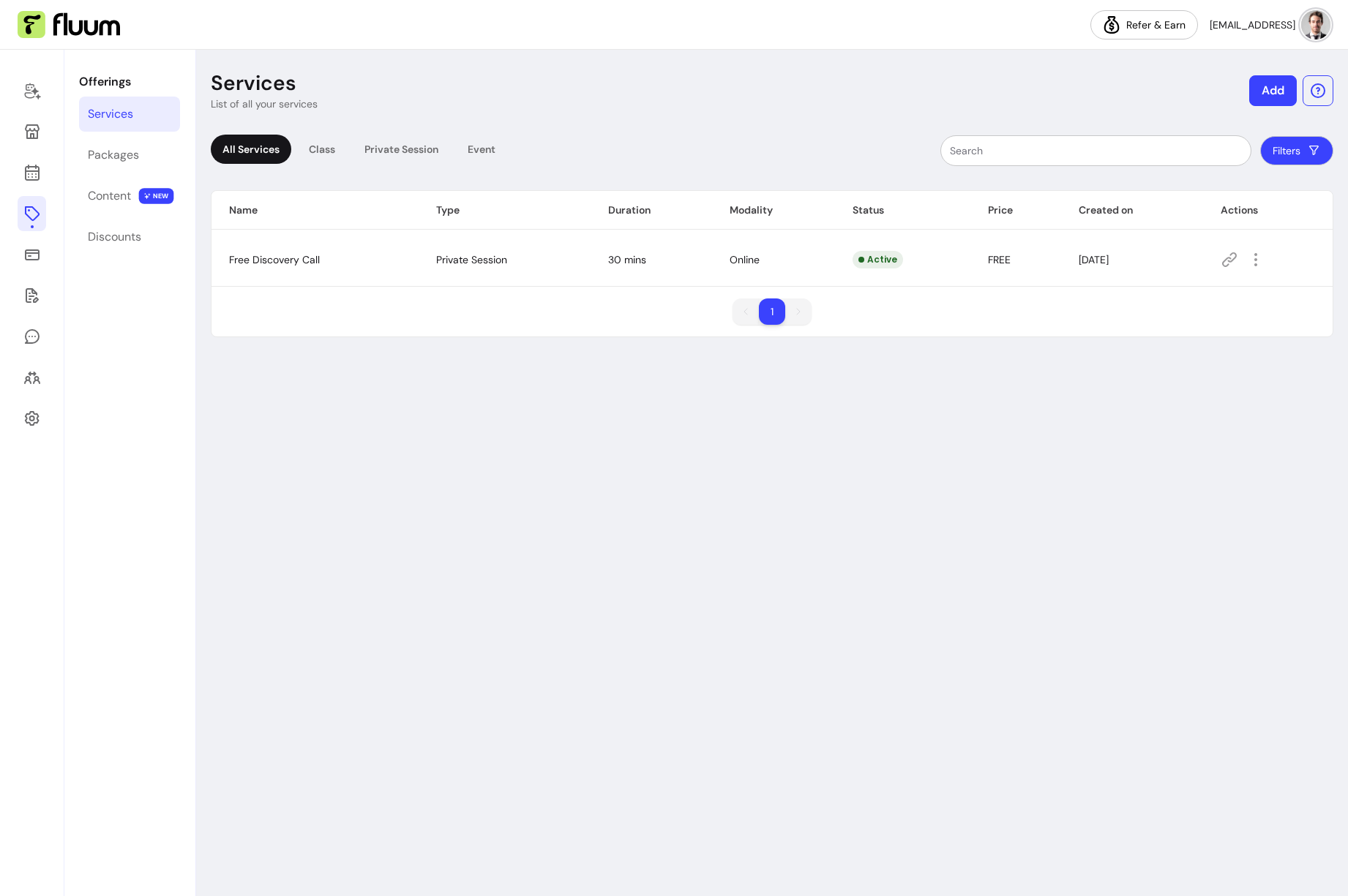
click at [1270, 93] on button "Add" at bounding box center [1273, 91] width 48 height 31
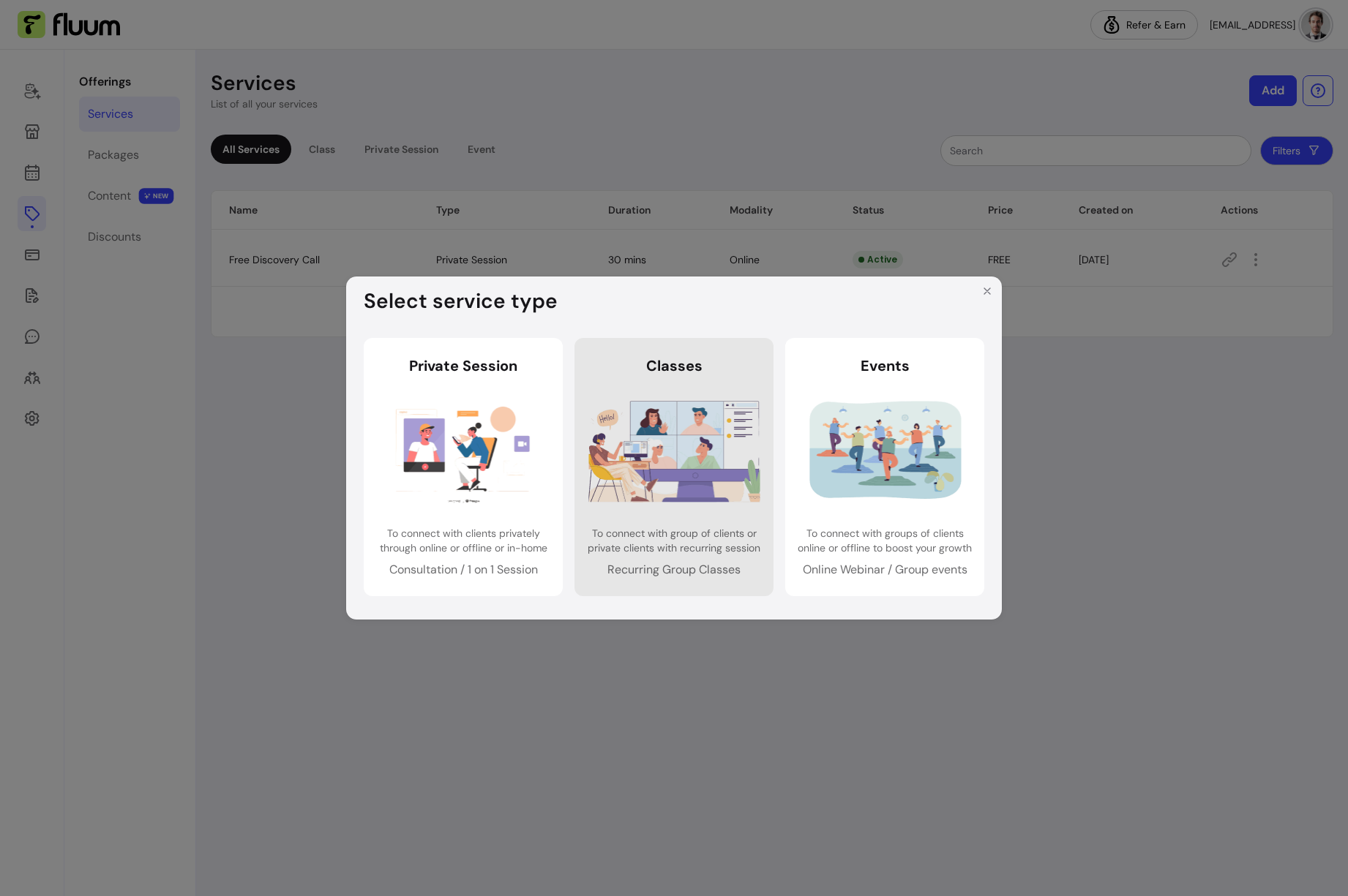
click at [660, 423] on img at bounding box center [674, 450] width 172 height 114
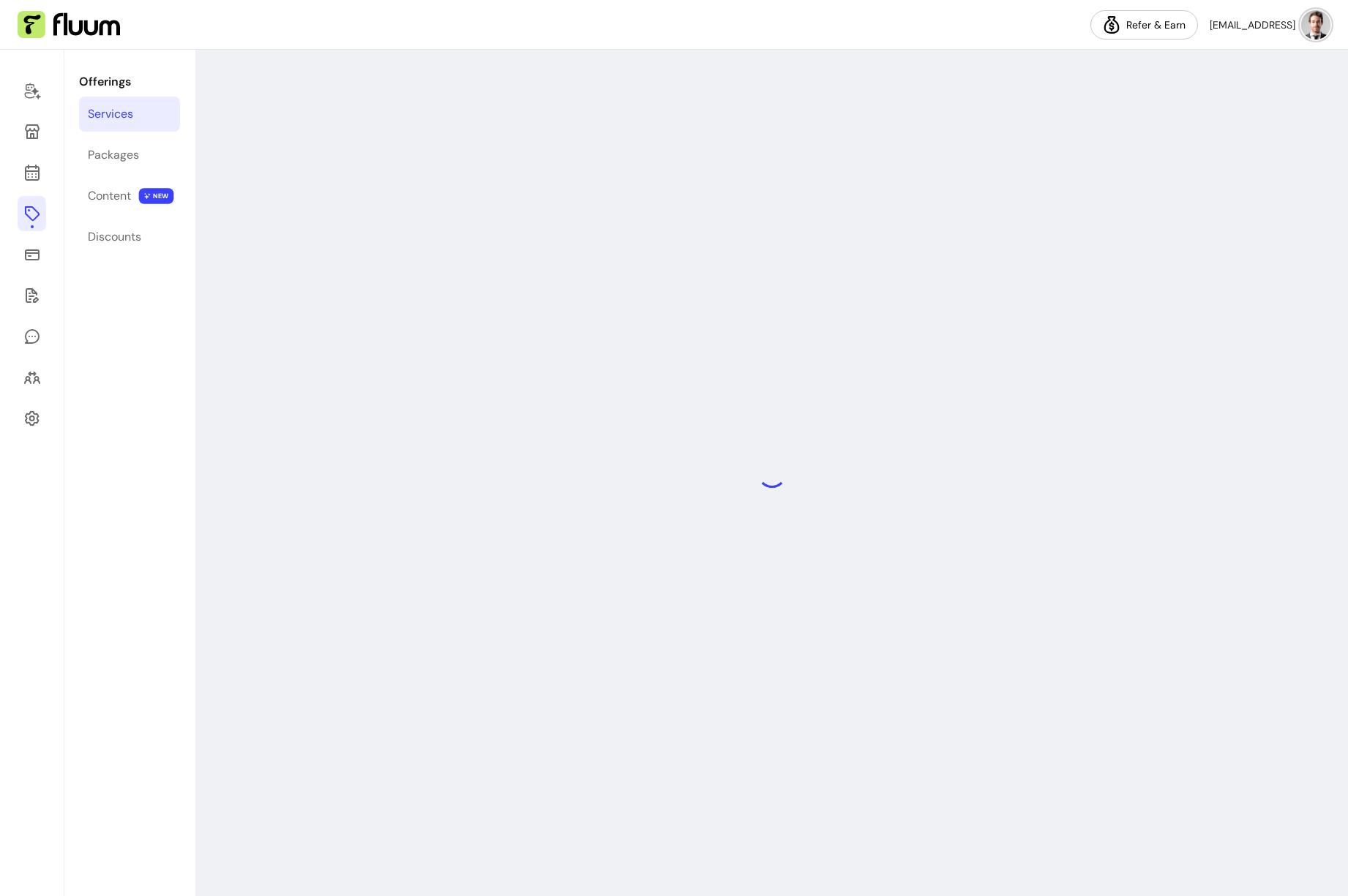
select select "***"
select select "******"
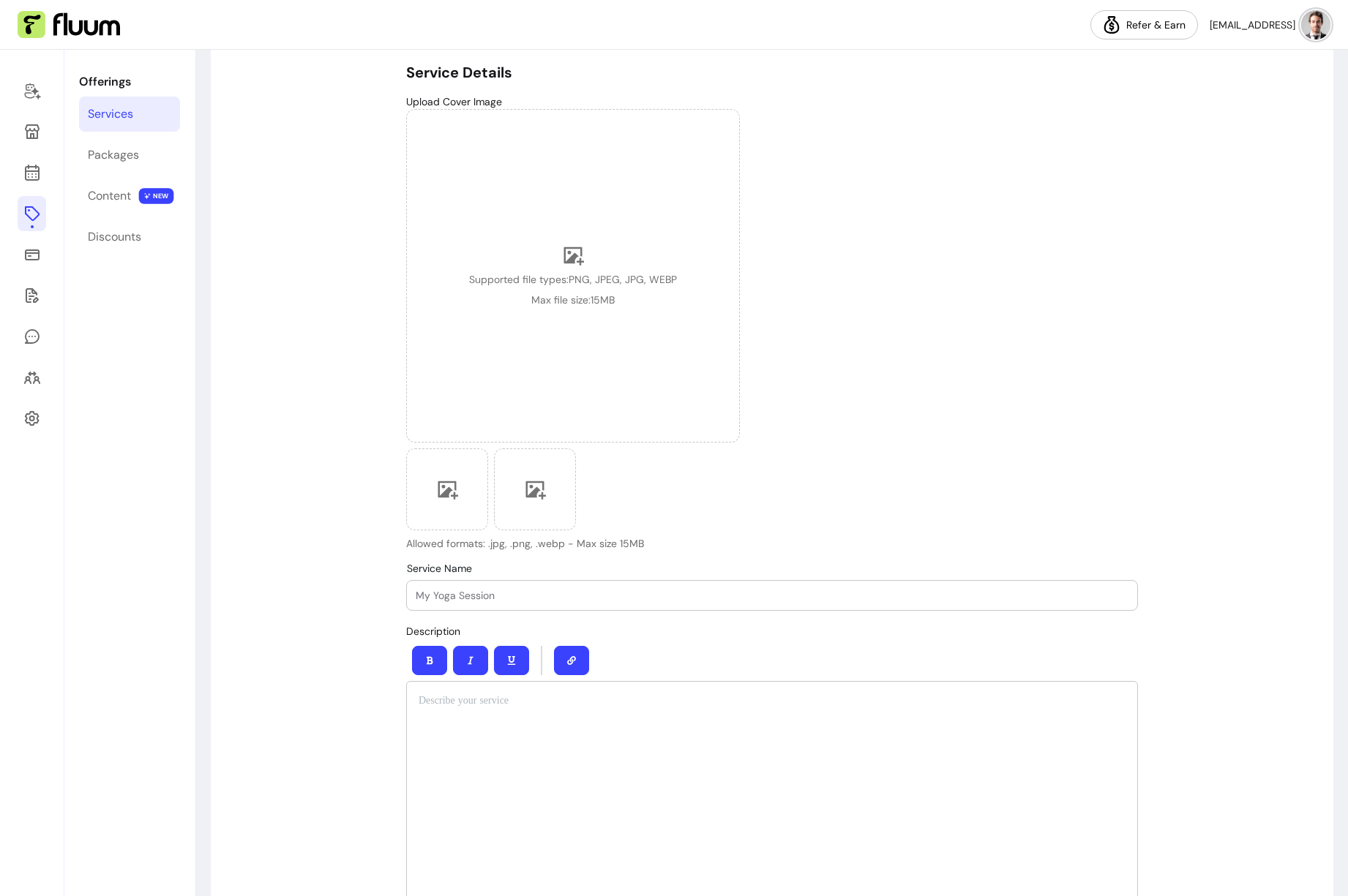
scroll to position [279, 0]
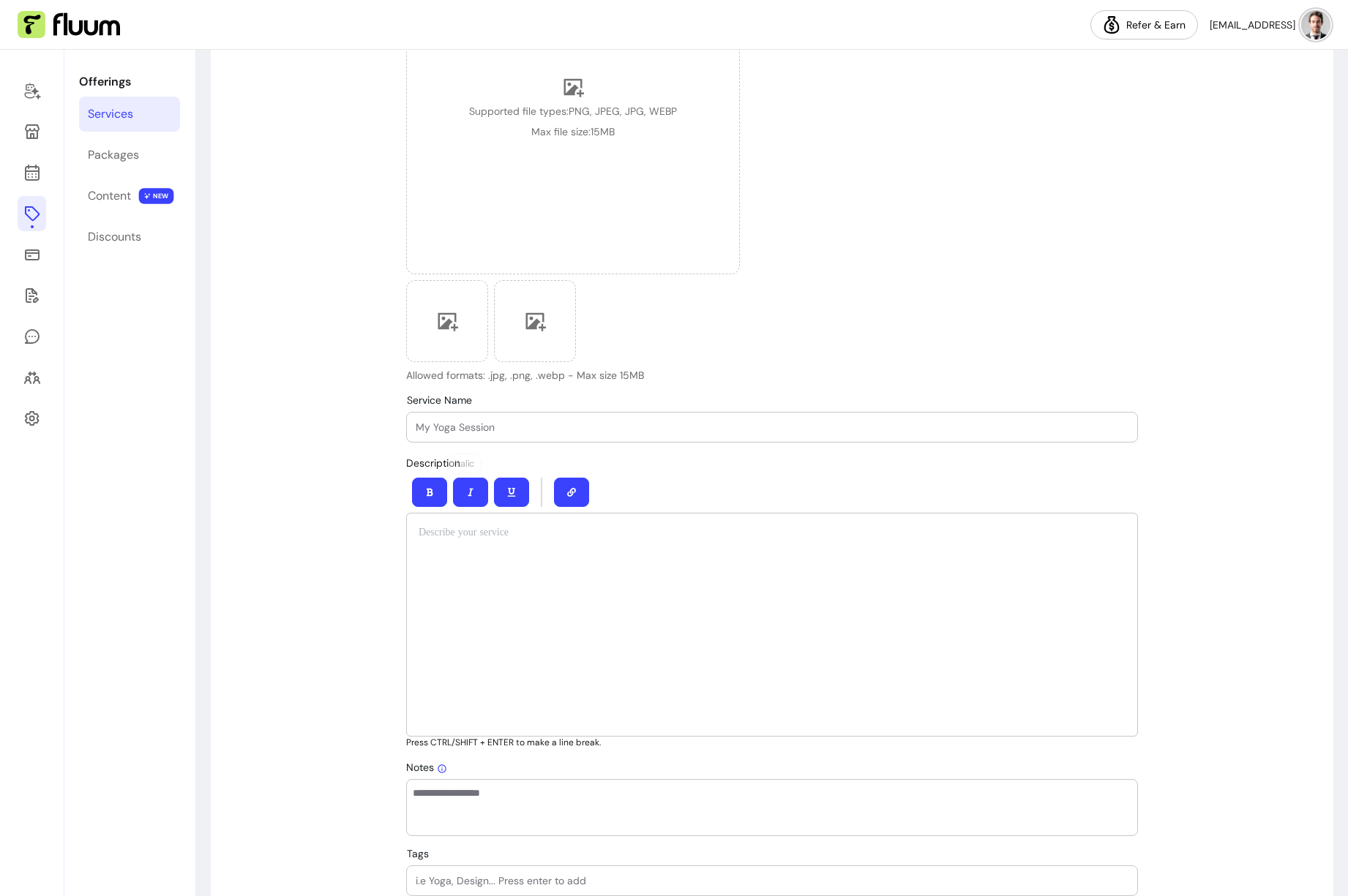
click at [509, 418] on div at bounding box center [773, 427] width 713 height 30
type input "Start"
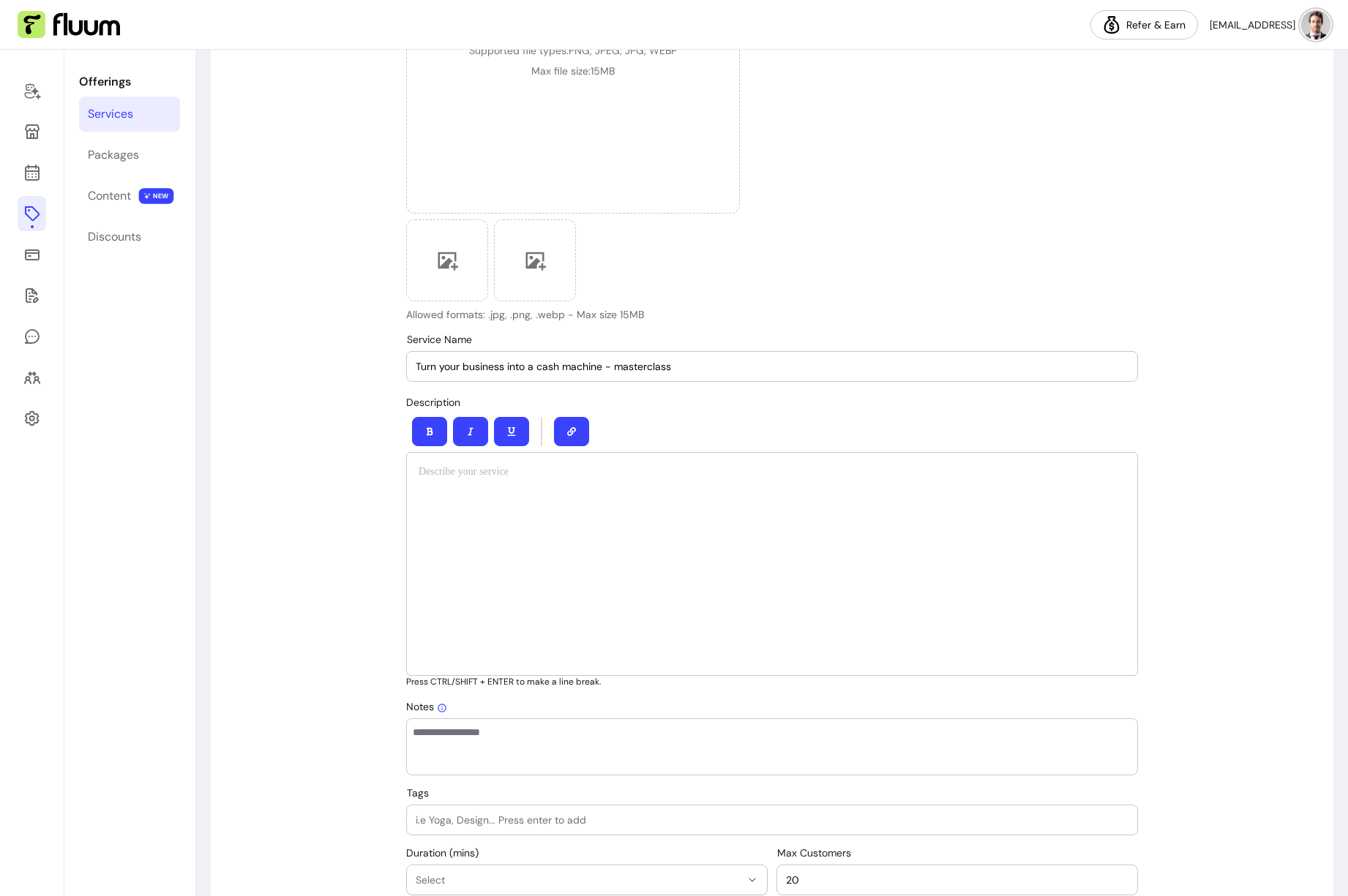
scroll to position [563, 0]
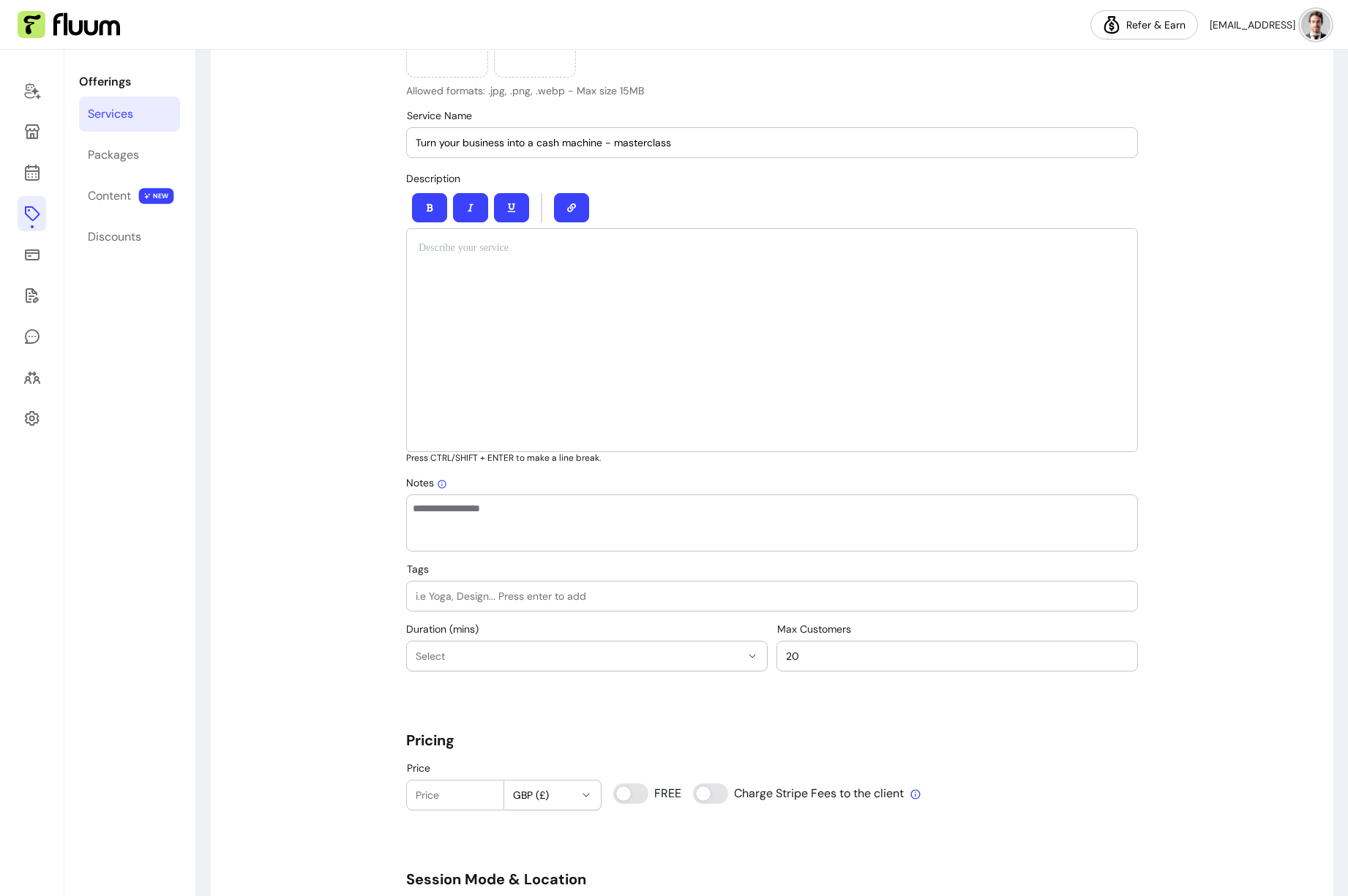
type input "Turn your business into a cash machine - masterclass"
click at [536, 256] on div at bounding box center [772, 340] width 732 height 224
click at [551, 147] on input "Turn your business into a cash machine - masterclass" at bounding box center [773, 142] width 713 height 14
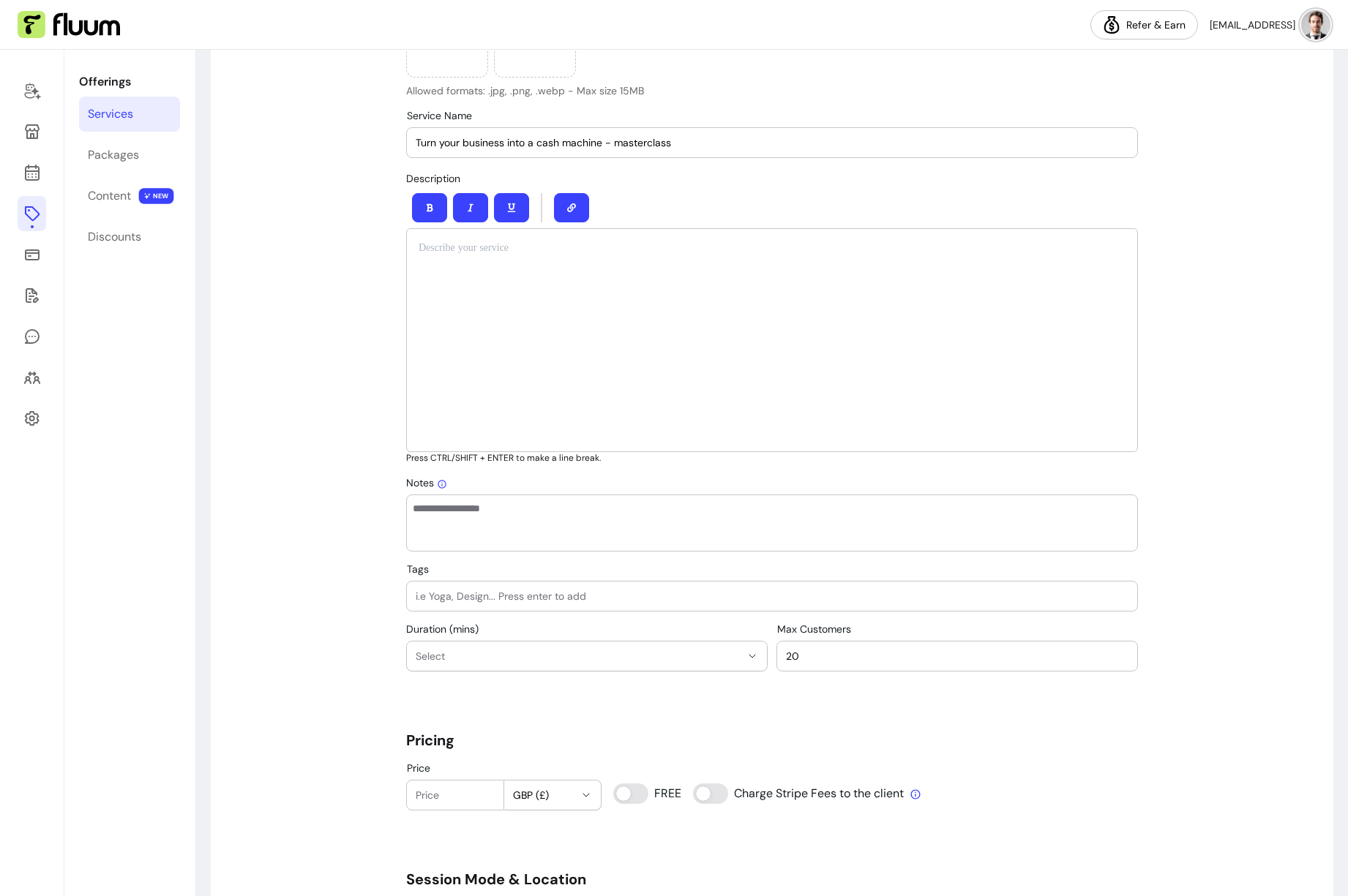
click at [642, 283] on div at bounding box center [772, 340] width 732 height 224
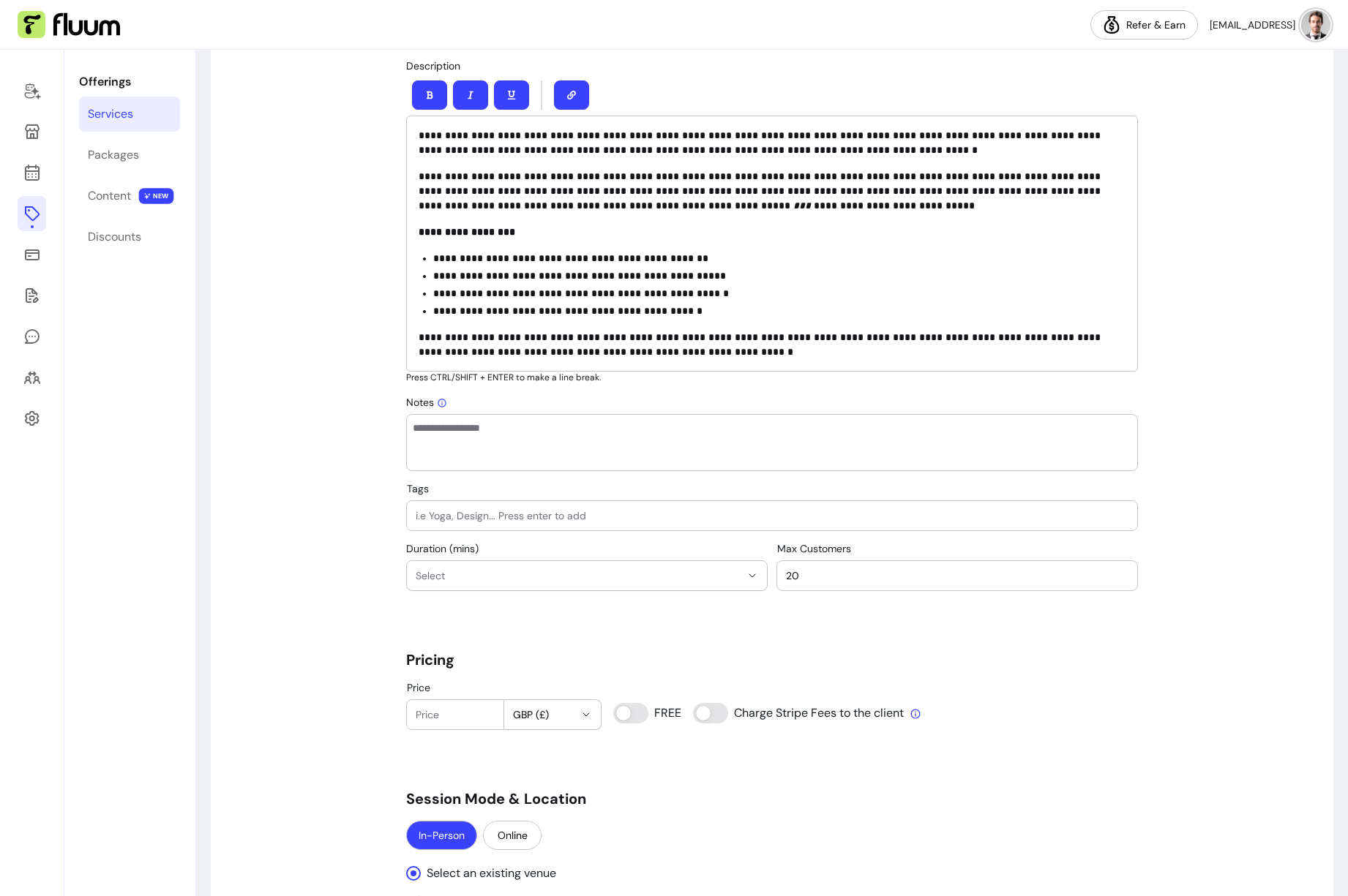
scroll to position [678, 0]
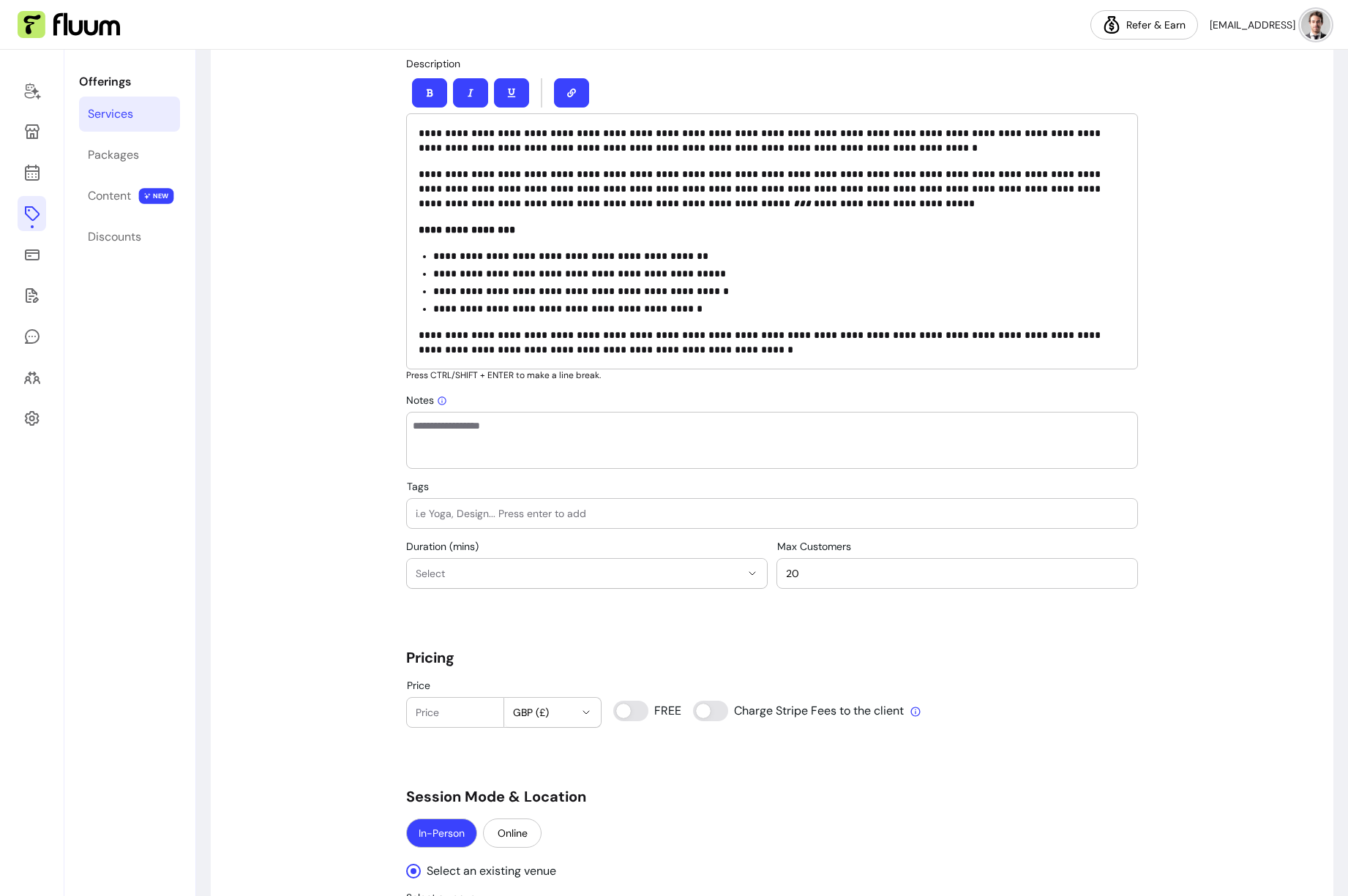
click at [366, 471] on div "**********" at bounding box center [772, 659] width 1123 height 2459
click at [510, 517] on input "Tags" at bounding box center [773, 513] width 713 height 14
type input "business"
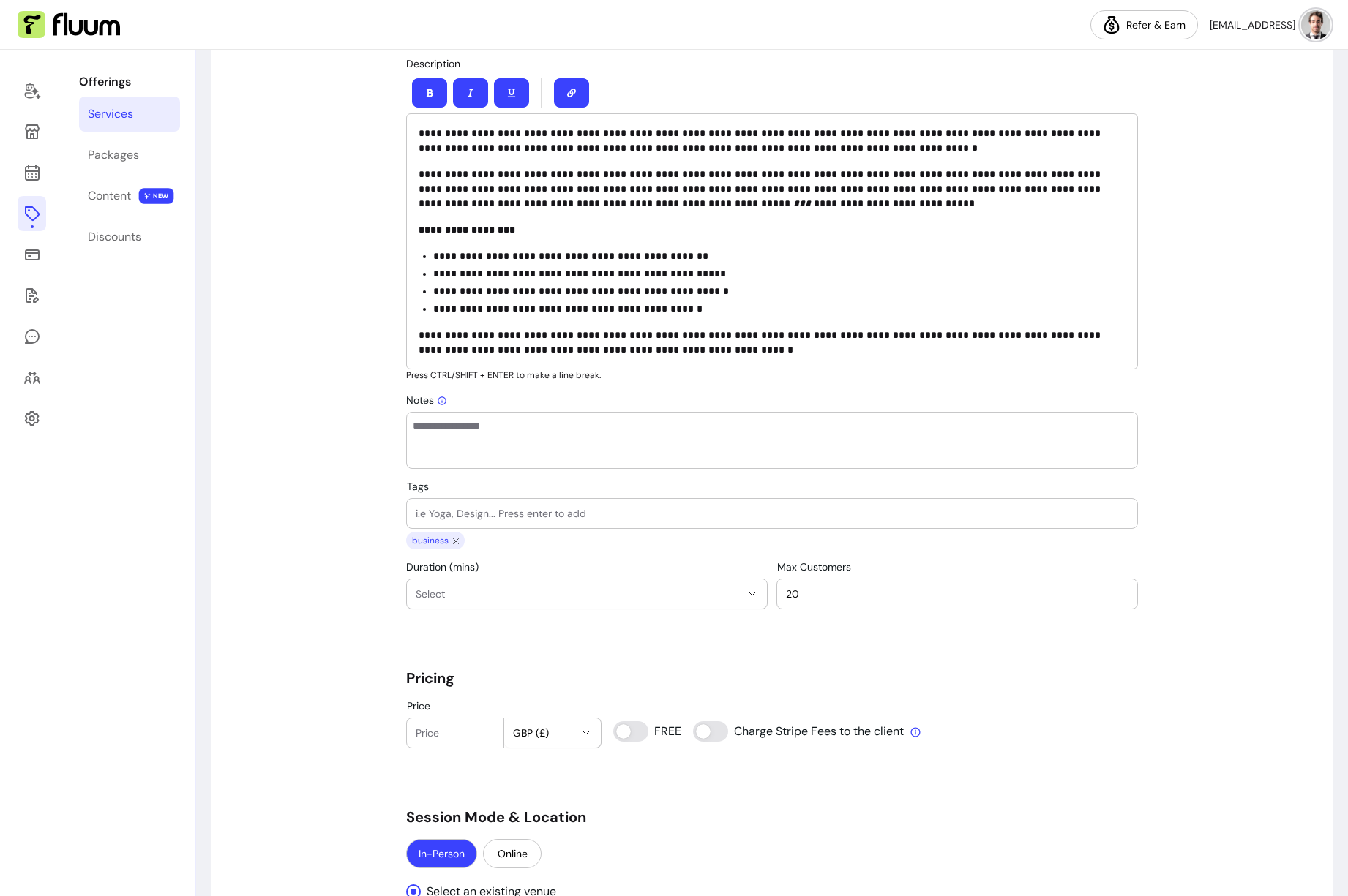
click at [566, 515] on input "Tags" at bounding box center [773, 513] width 713 height 14
type input "coaching"
click at [565, 517] on input "Tags" at bounding box center [773, 513] width 713 height 14
type input "cash"
click at [552, 595] on span "Select" at bounding box center [578, 593] width 325 height 14
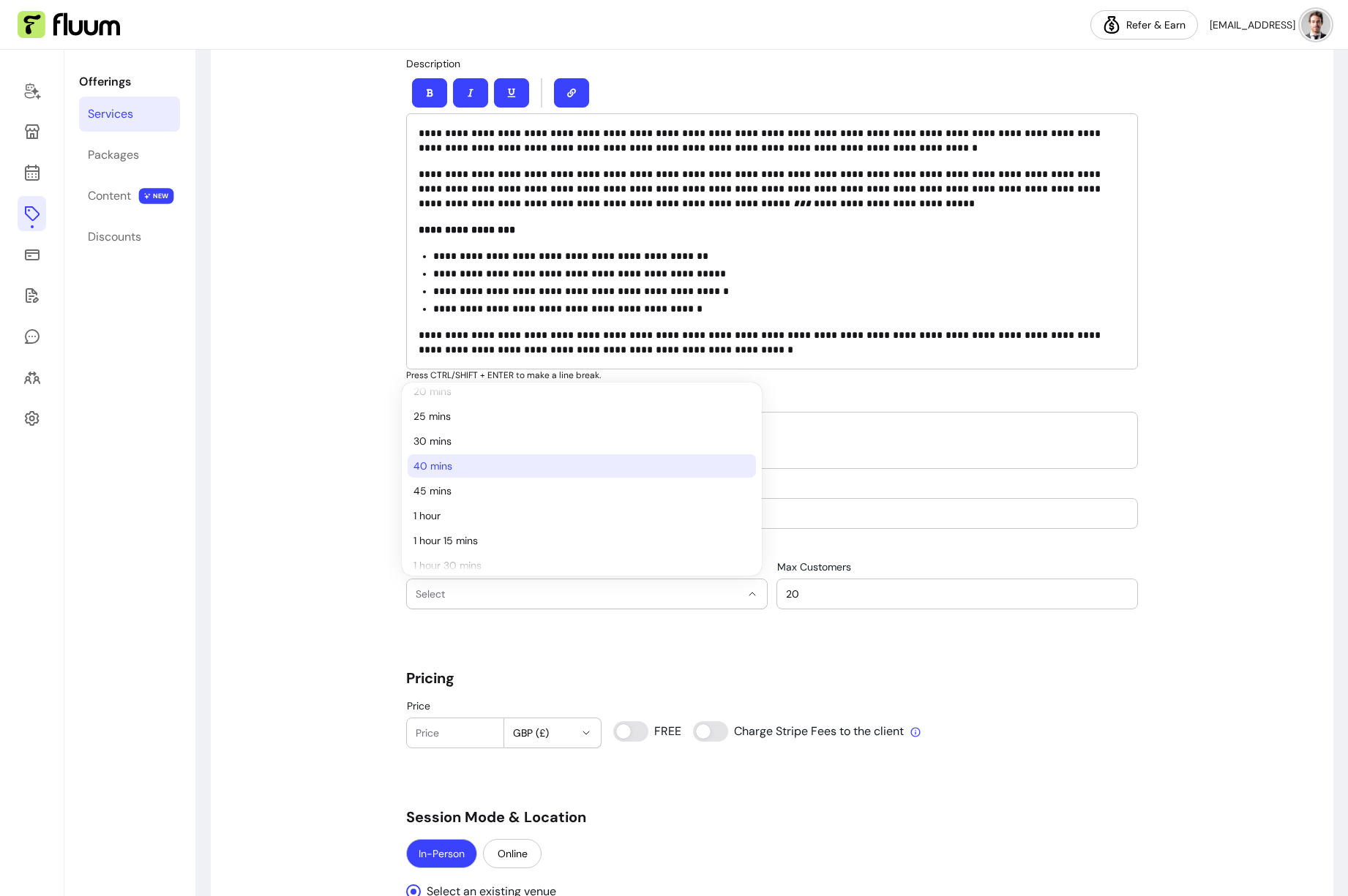
scroll to position [127, 0]
click at [480, 450] on span "1 hour" at bounding box center [574, 447] width 322 height 14
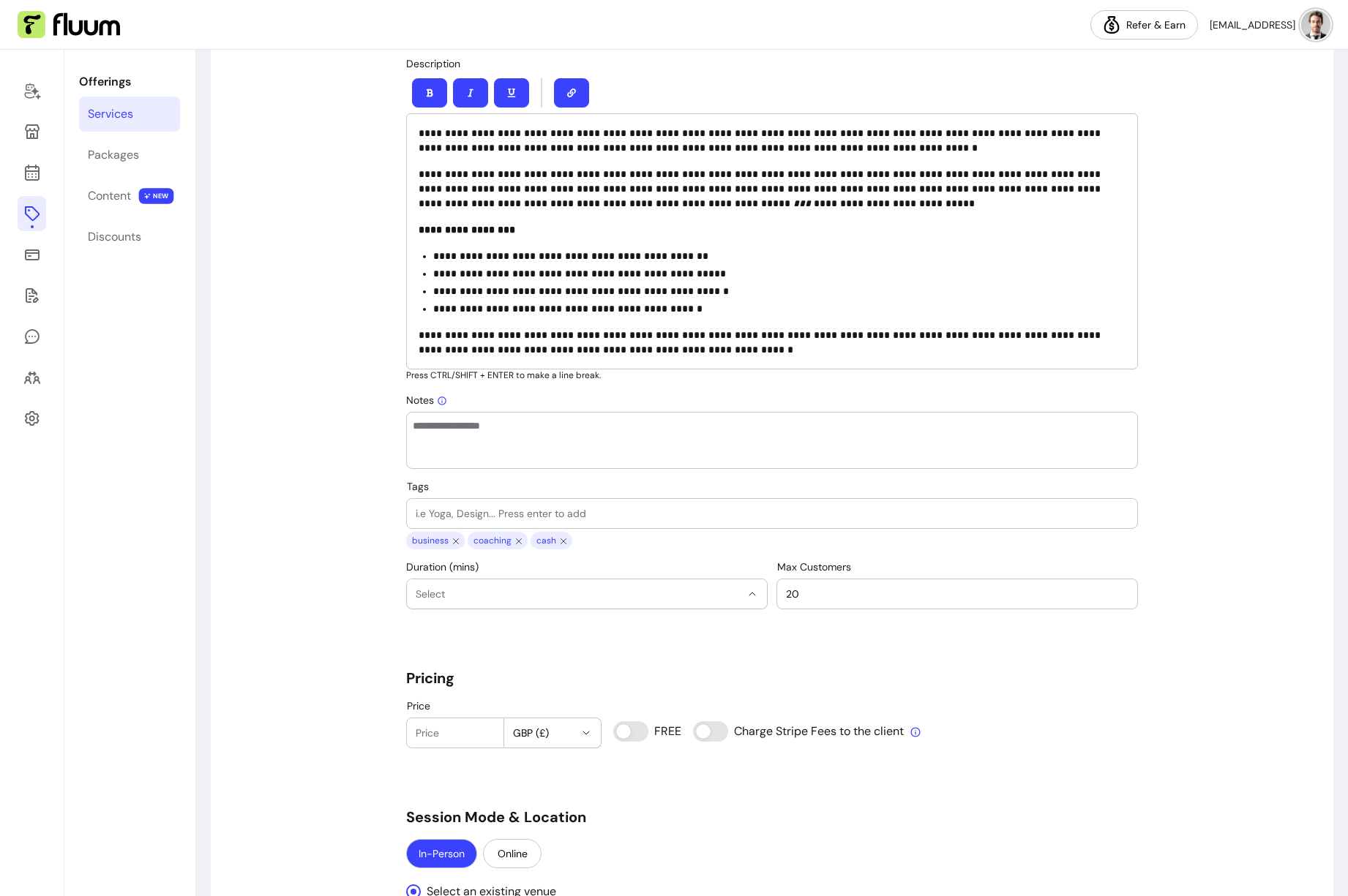
select select "**"
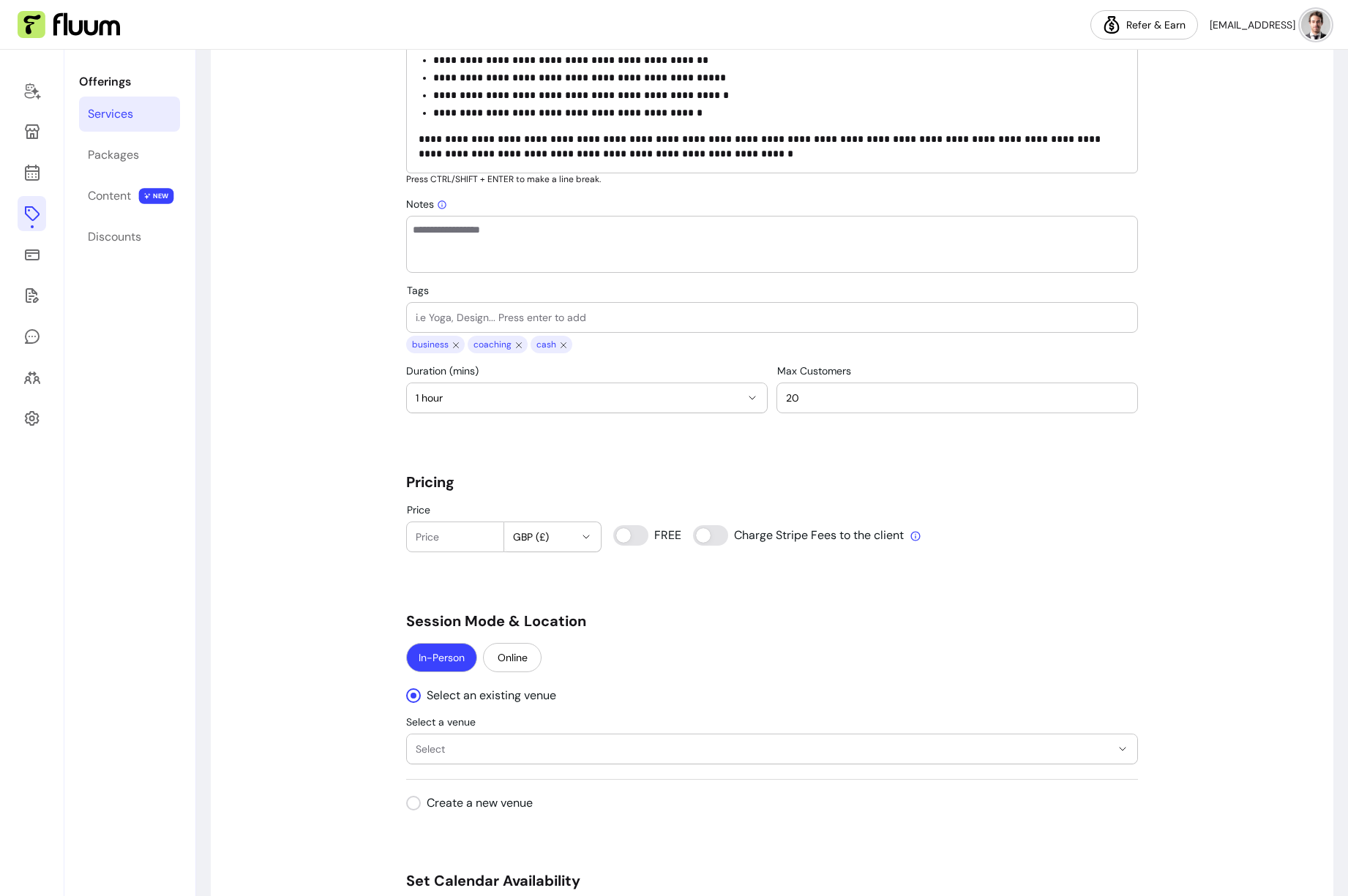
scroll to position [940, 0]
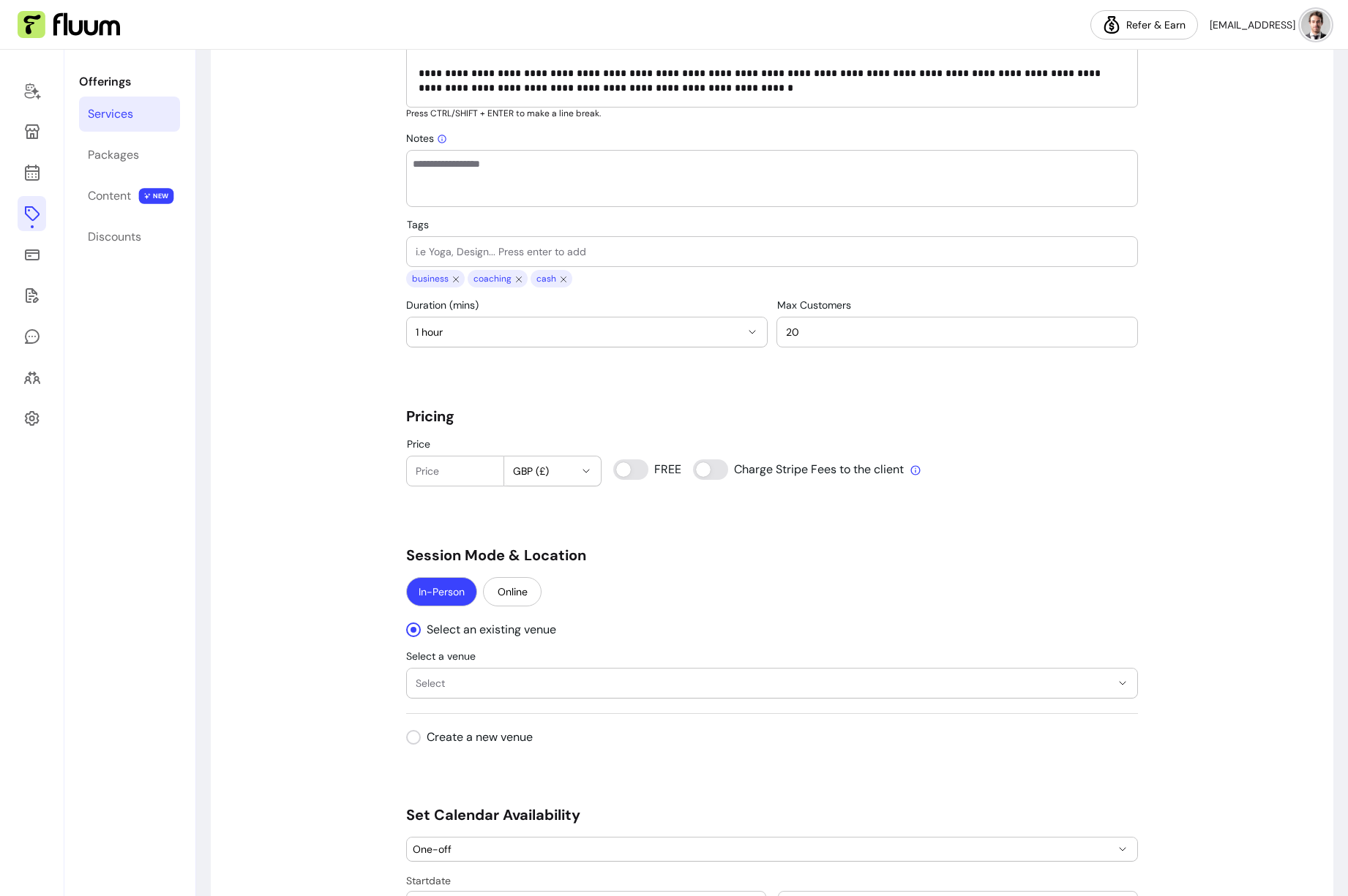
click at [461, 473] on input "Price" at bounding box center [455, 471] width 79 height 14
type input "50"
click at [531, 471] on span "GBP (£)" at bounding box center [544, 471] width 62 height 14
click at [528, 557] on span "USD ( $ )" at bounding box center [528, 556] width 52 height 14
select select "***"
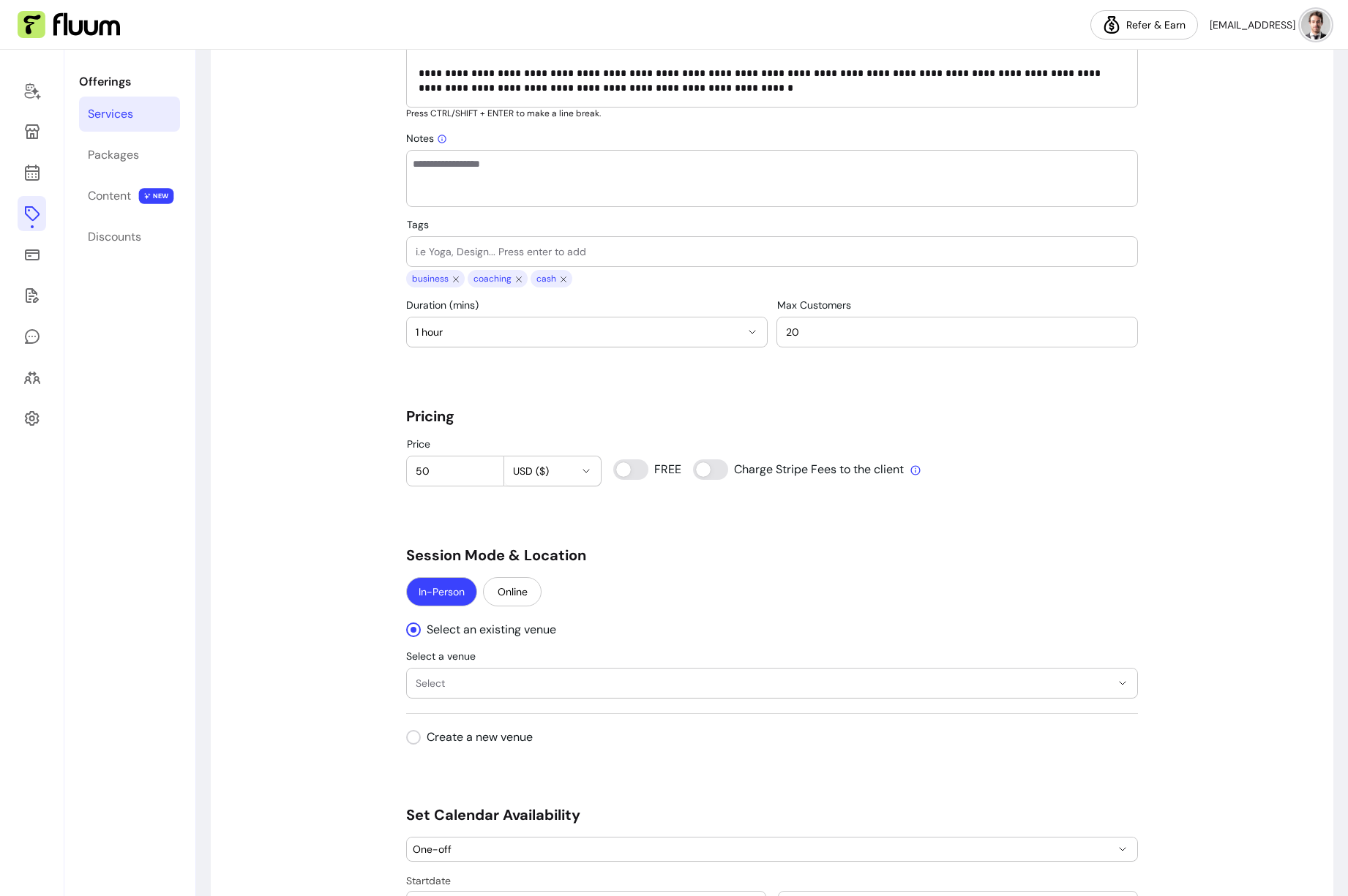
scroll to position [1187, 0]
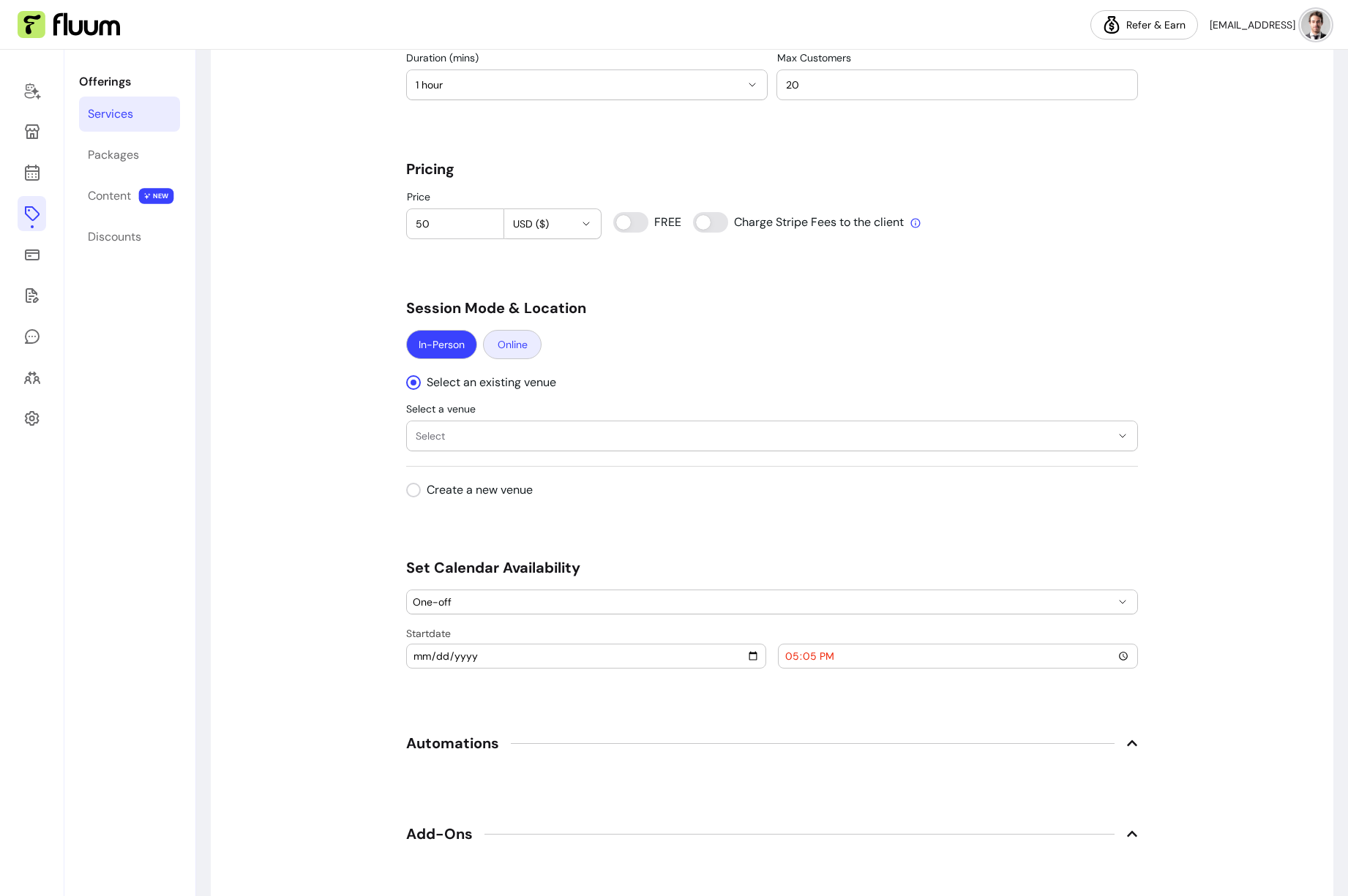
click at [505, 346] on button "Online" at bounding box center [512, 344] width 58 height 30
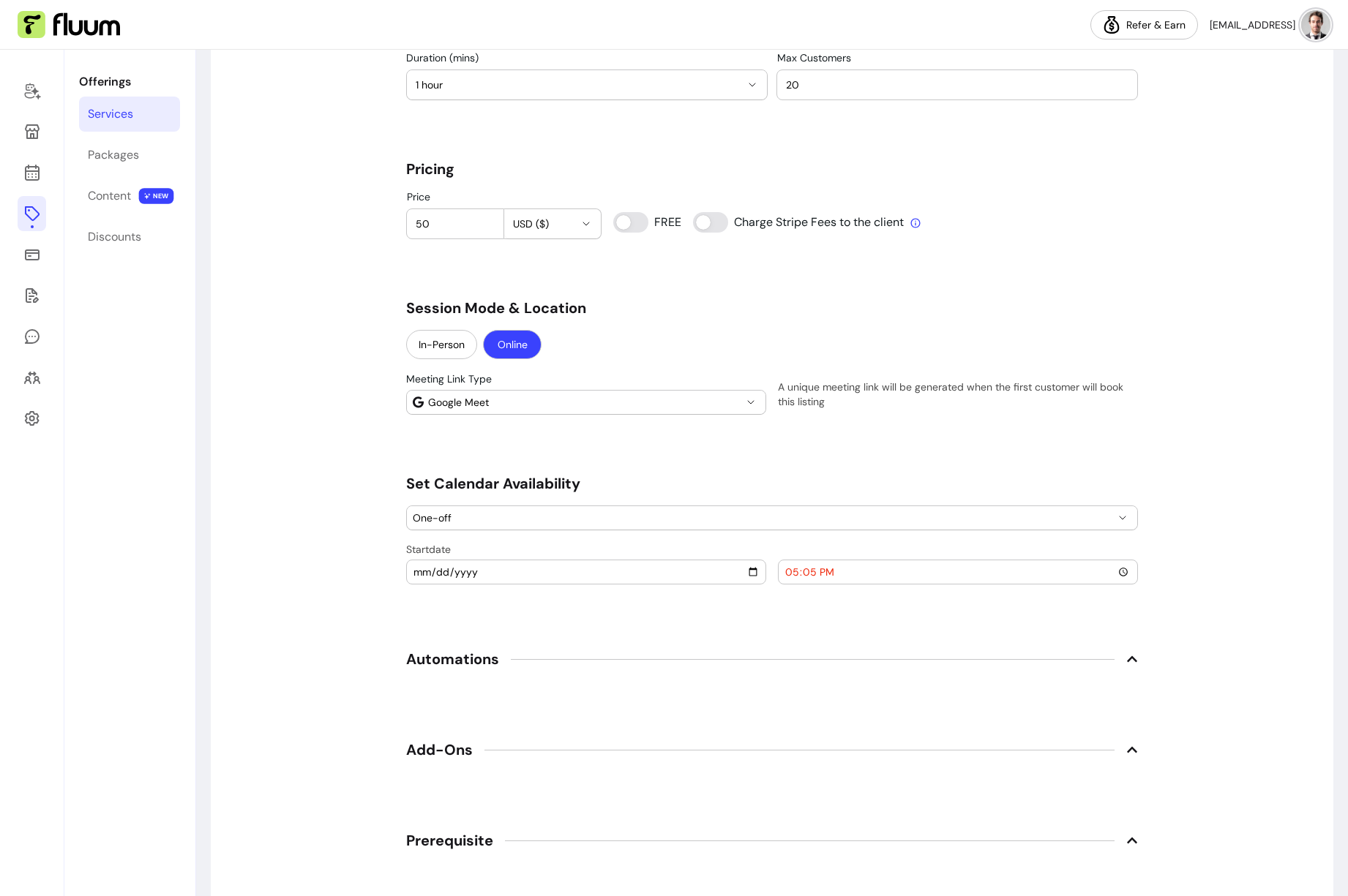
click at [633, 402] on span "Google Meet" at bounding box center [586, 402] width 314 height 14
click at [569, 426] on li "Custom" at bounding box center [581, 435] width 347 height 23
select select "******"
click at [822, 410] on div at bounding box center [958, 402] width 347 height 23
type input "m"
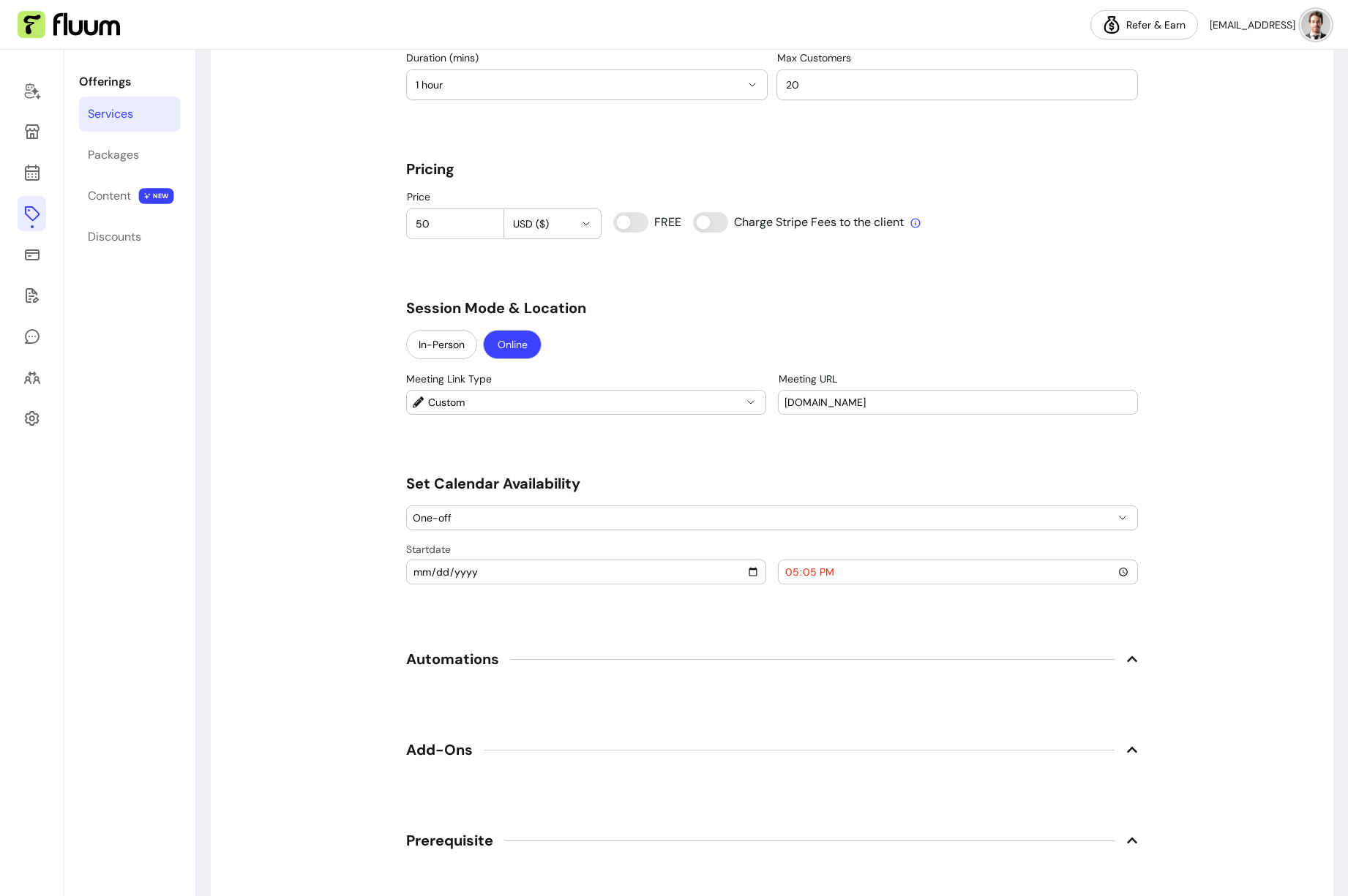
type input "zoom-link.com"
click at [727, 524] on span "One-off" at bounding box center [763, 517] width 701 height 14
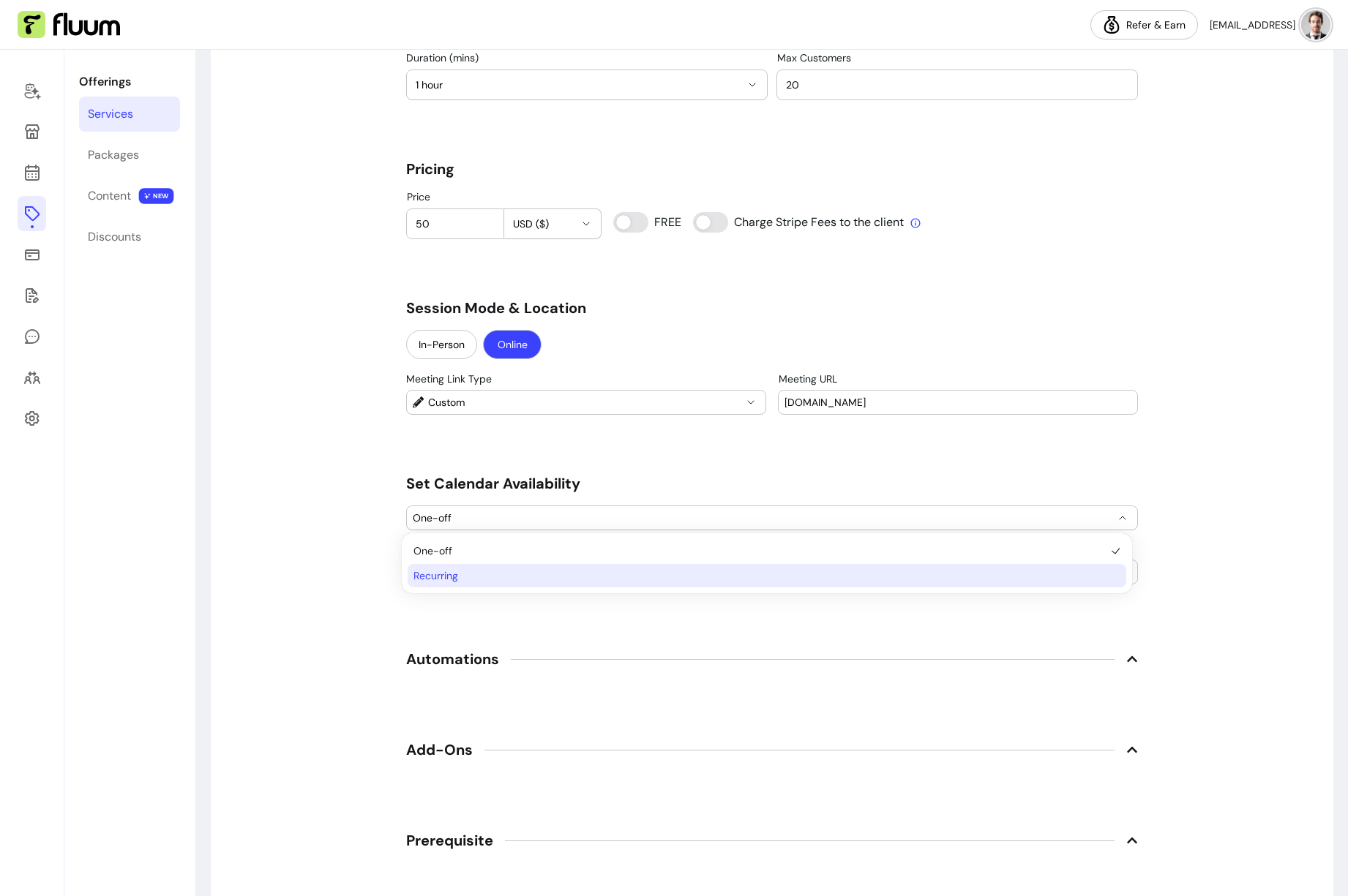
click at [593, 566] on li "Recurring" at bounding box center [767, 576] width 719 height 23
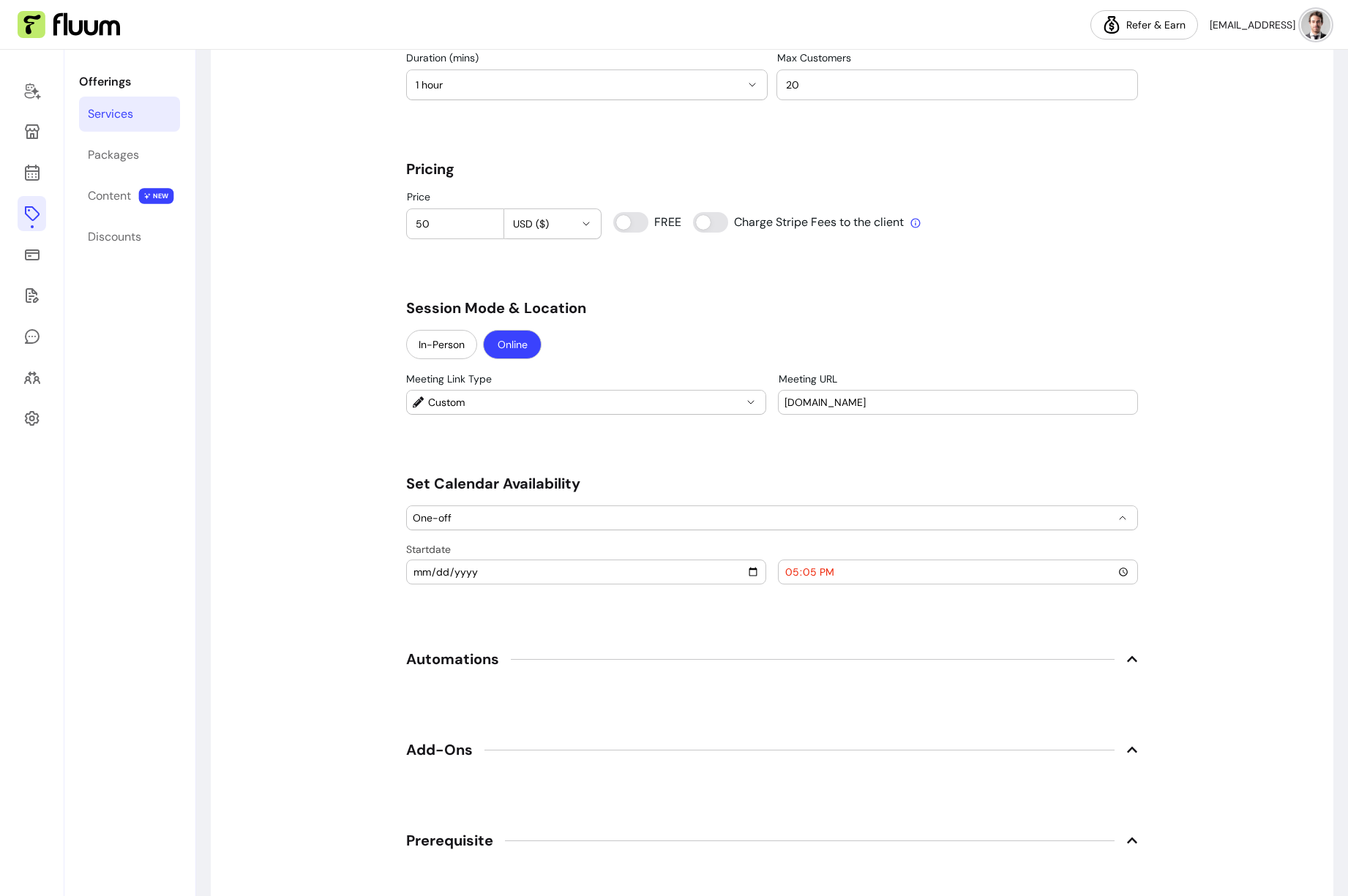
select select "*********"
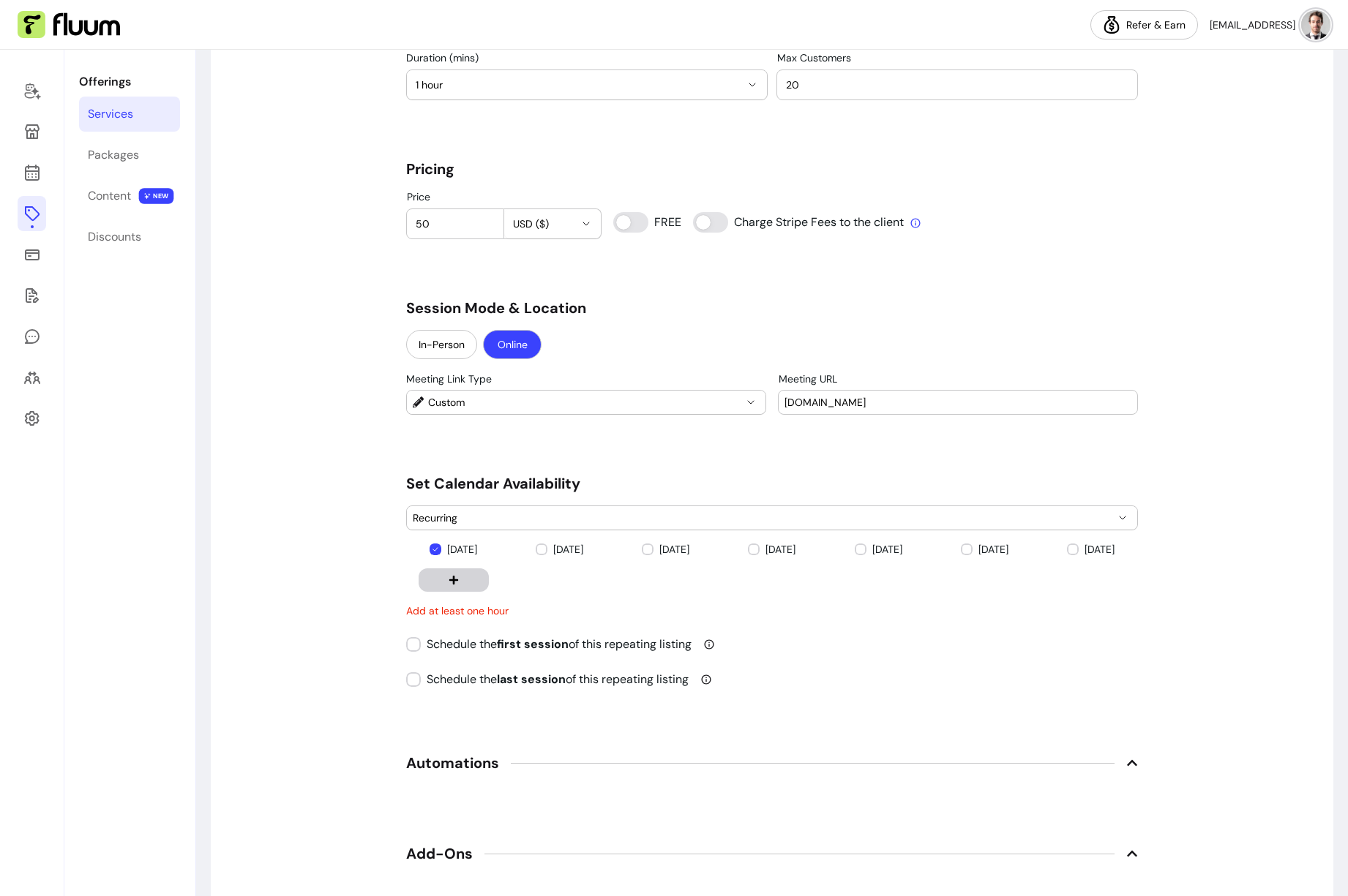
click at [457, 586] on button "button" at bounding box center [453, 580] width 70 height 23
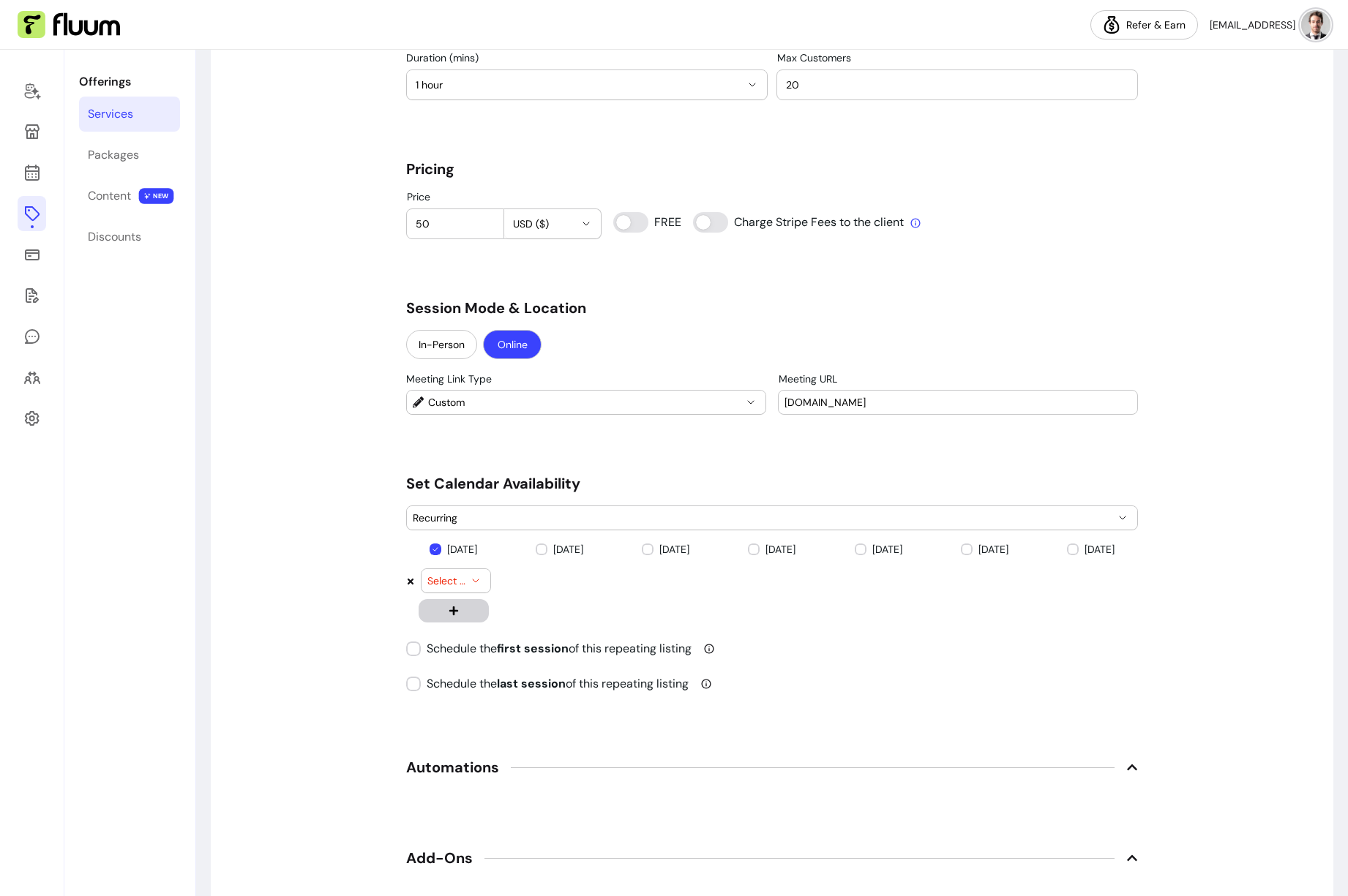
click at [463, 589] on button "Select time" at bounding box center [456, 581] width 69 height 23
click at [449, 645] on span "15:00" at bounding box center [444, 643] width 31 height 14
select select "*****"
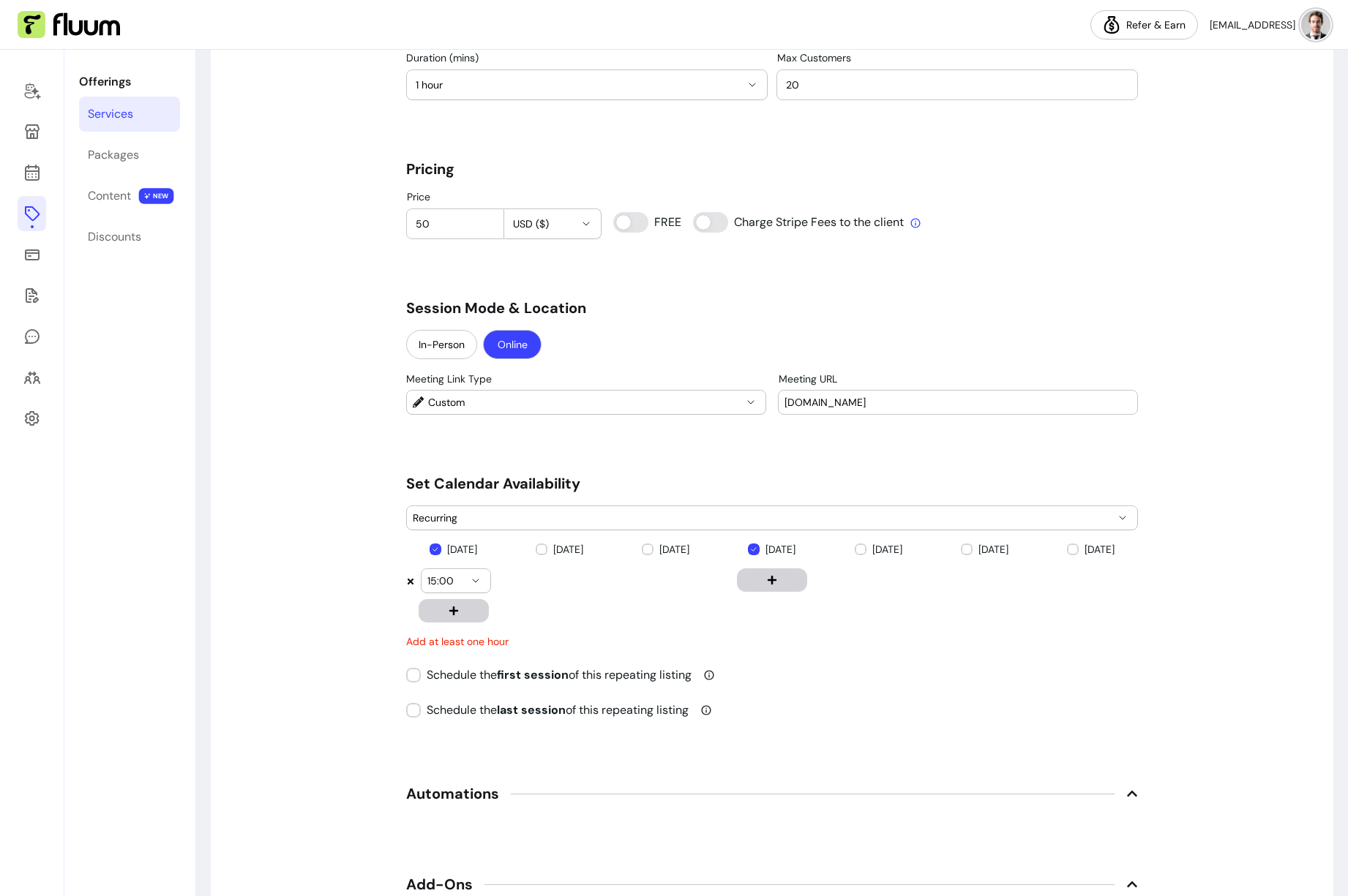
click at [785, 583] on button "button" at bounding box center [772, 580] width 70 height 23
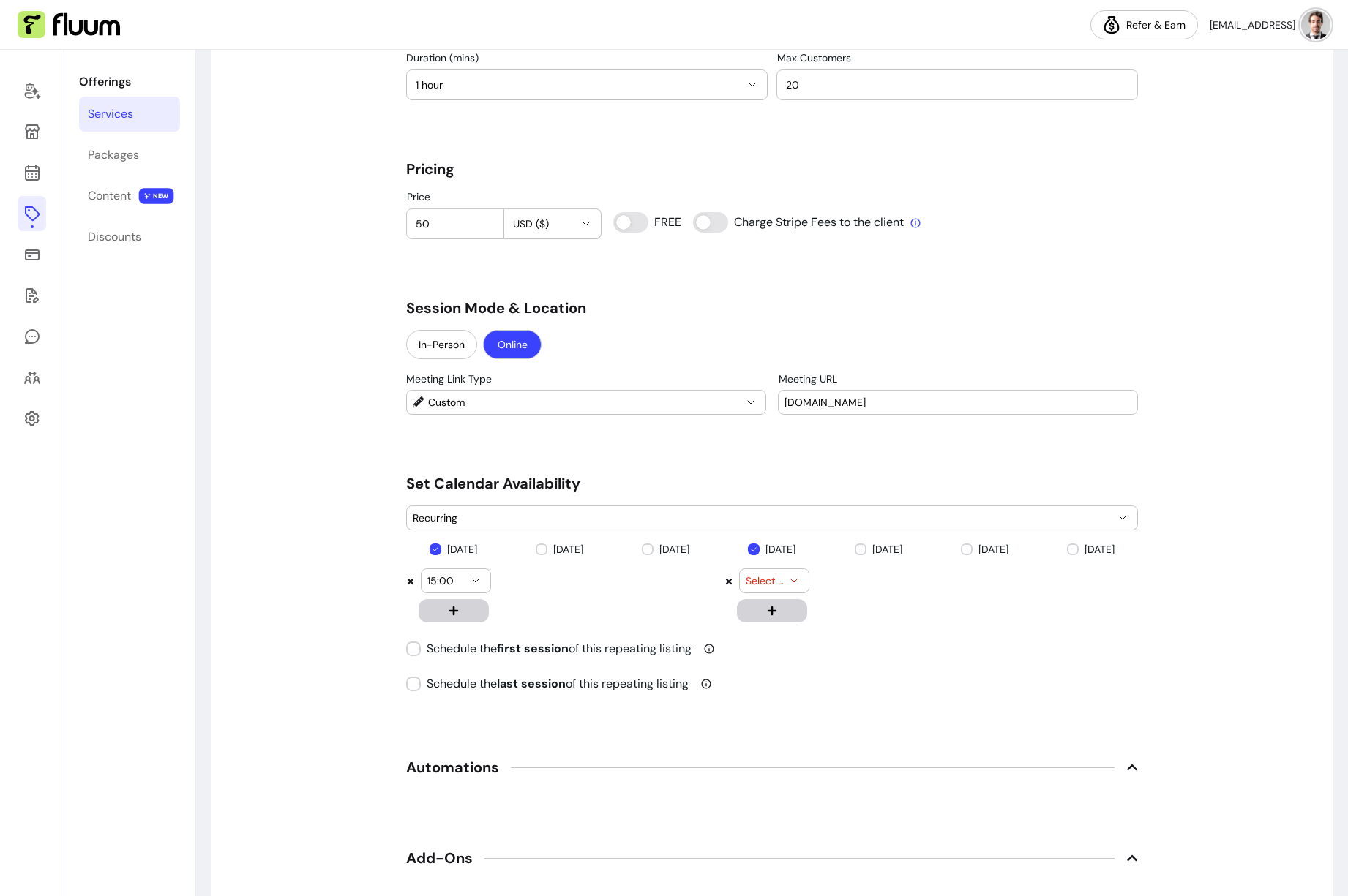
click at [774, 583] on span "Select time" at bounding box center [765, 581] width 39 height 14
click at [773, 686] on span "12:00" at bounding box center [762, 686] width 31 height 14
select select "*****"
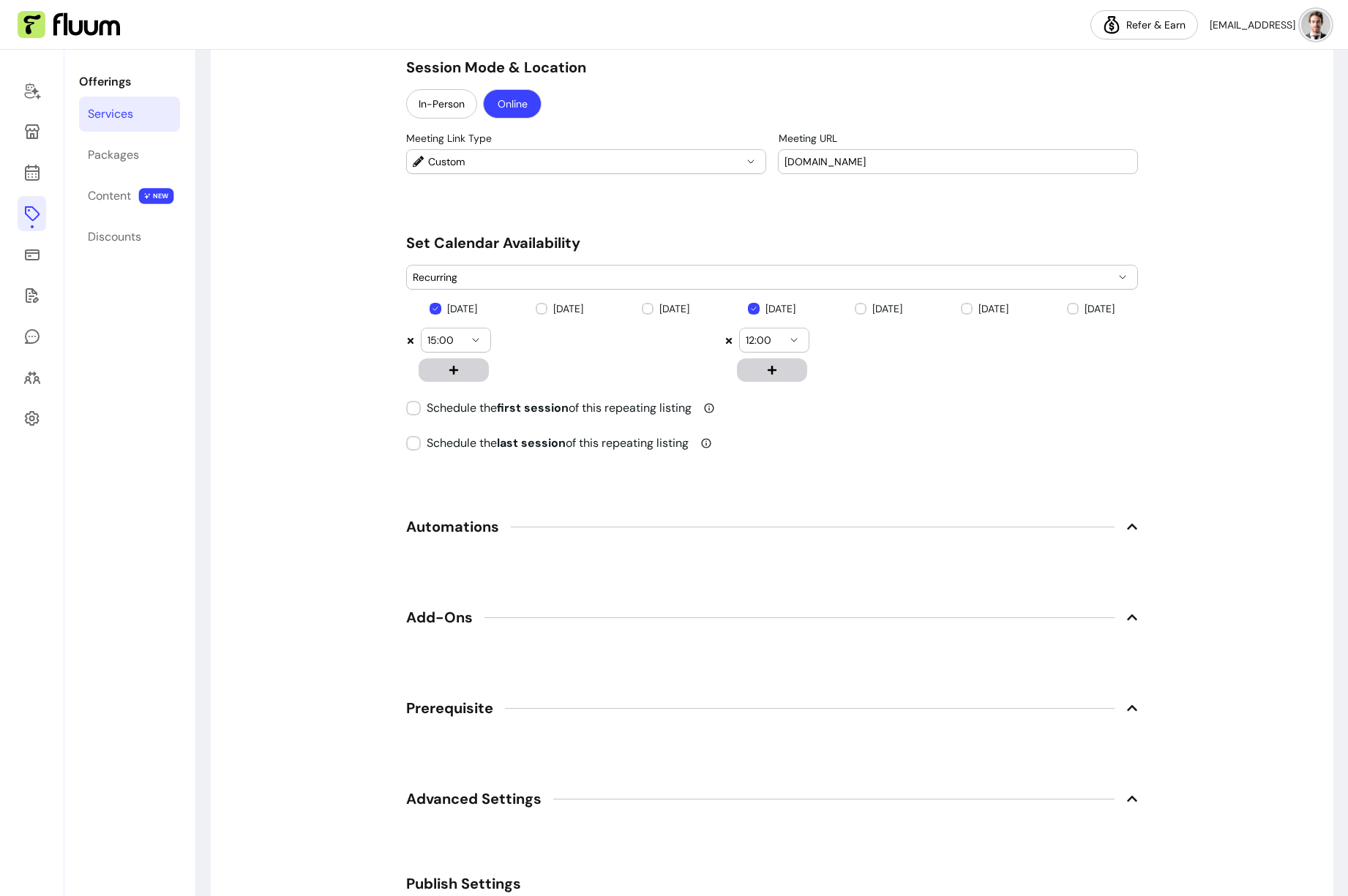
scroll to position [1610, 0]
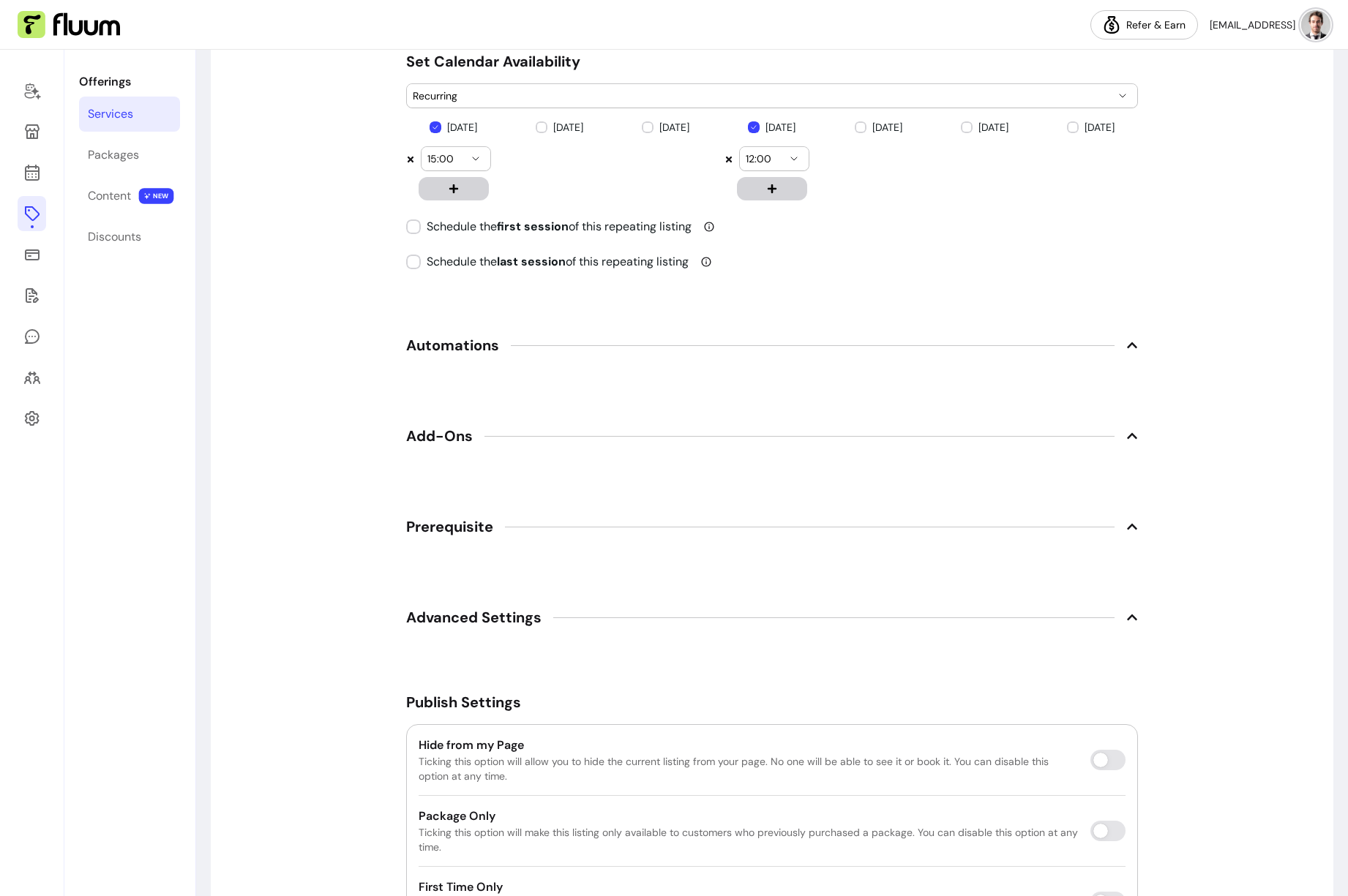
click at [554, 345] on div at bounding box center [813, 345] width 604 height 1
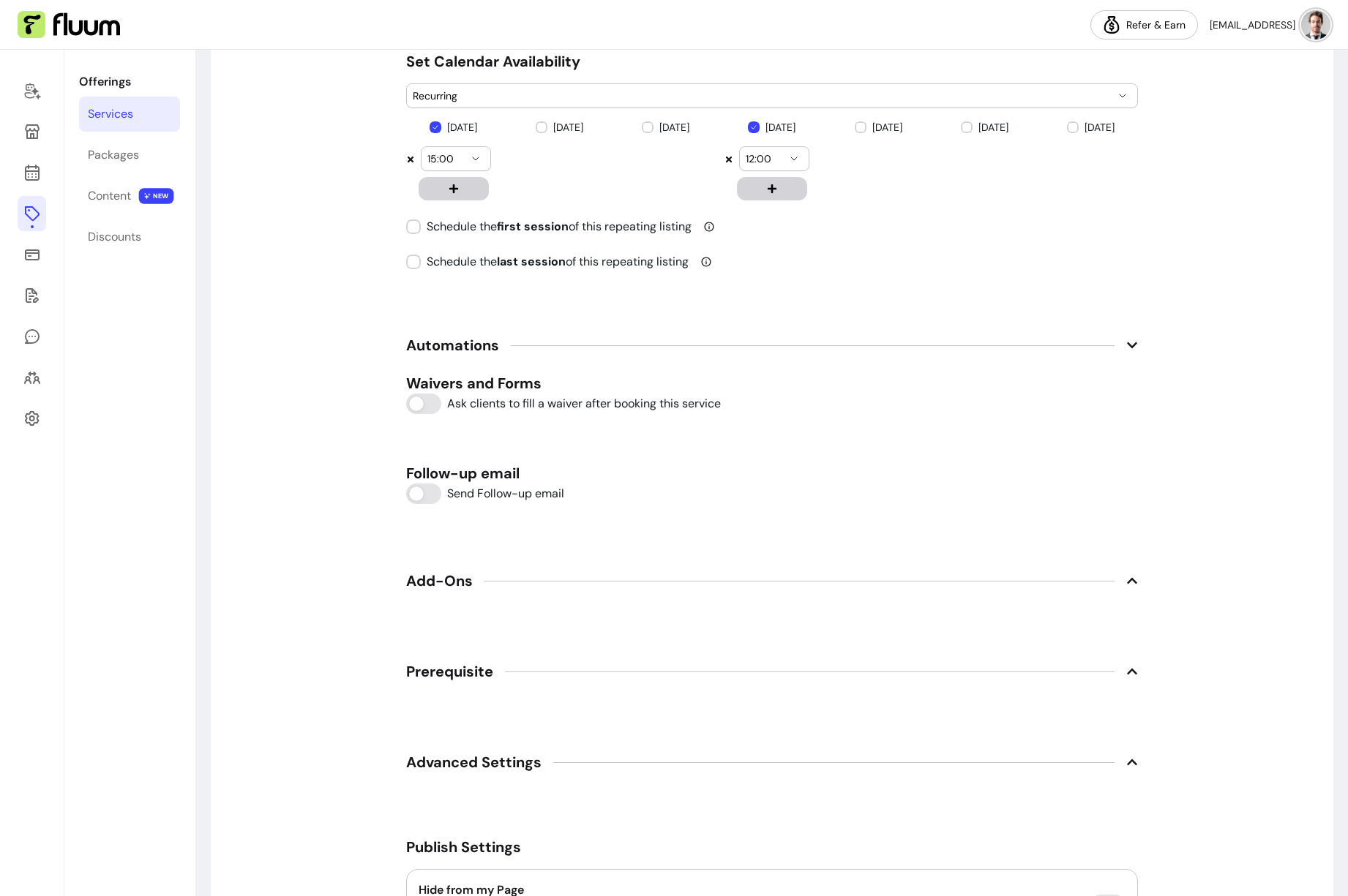
click at [554, 345] on div at bounding box center [813, 345] width 604 height 1
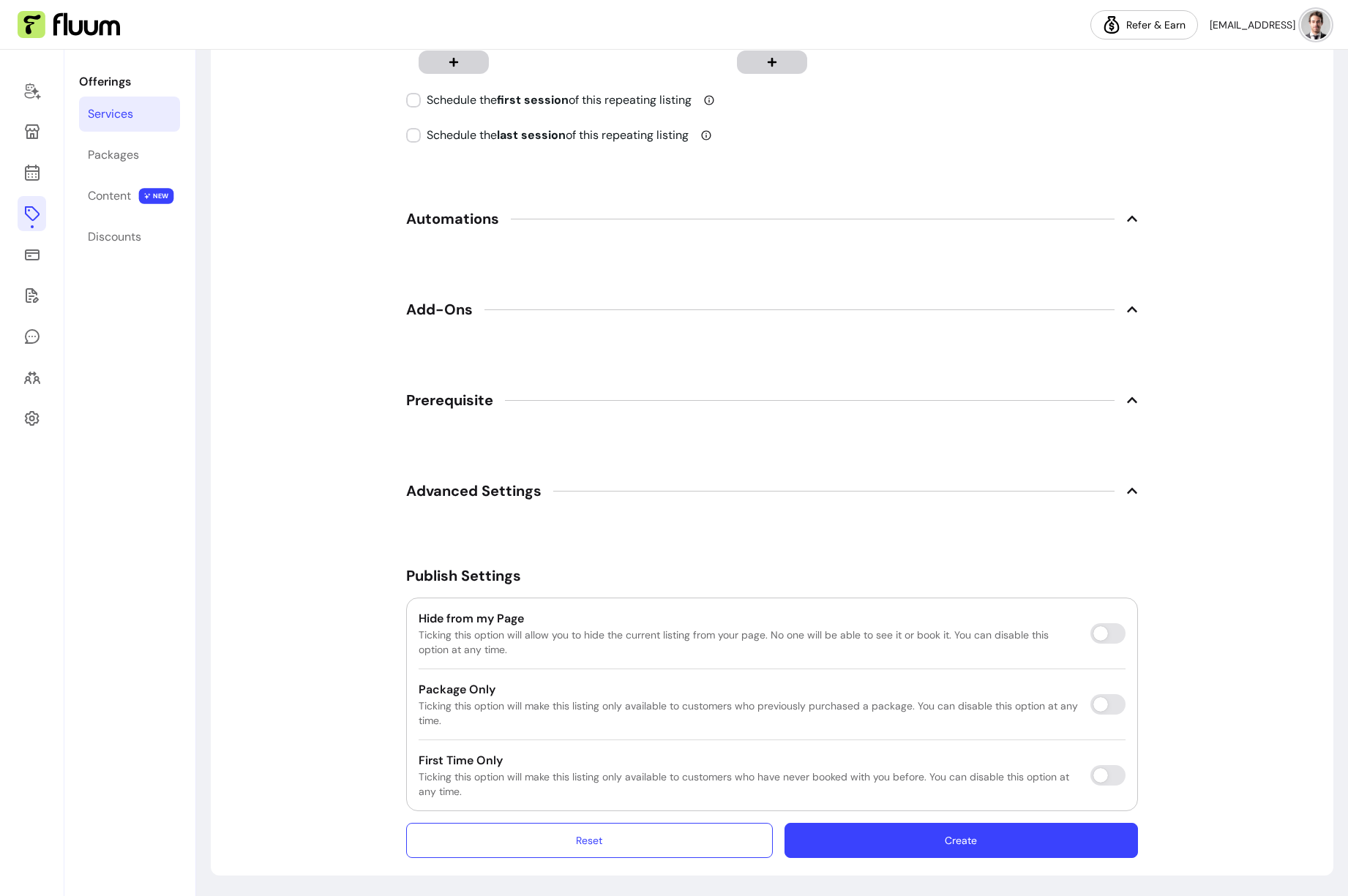
click at [981, 852] on button "Create" at bounding box center [961, 840] width 354 height 35
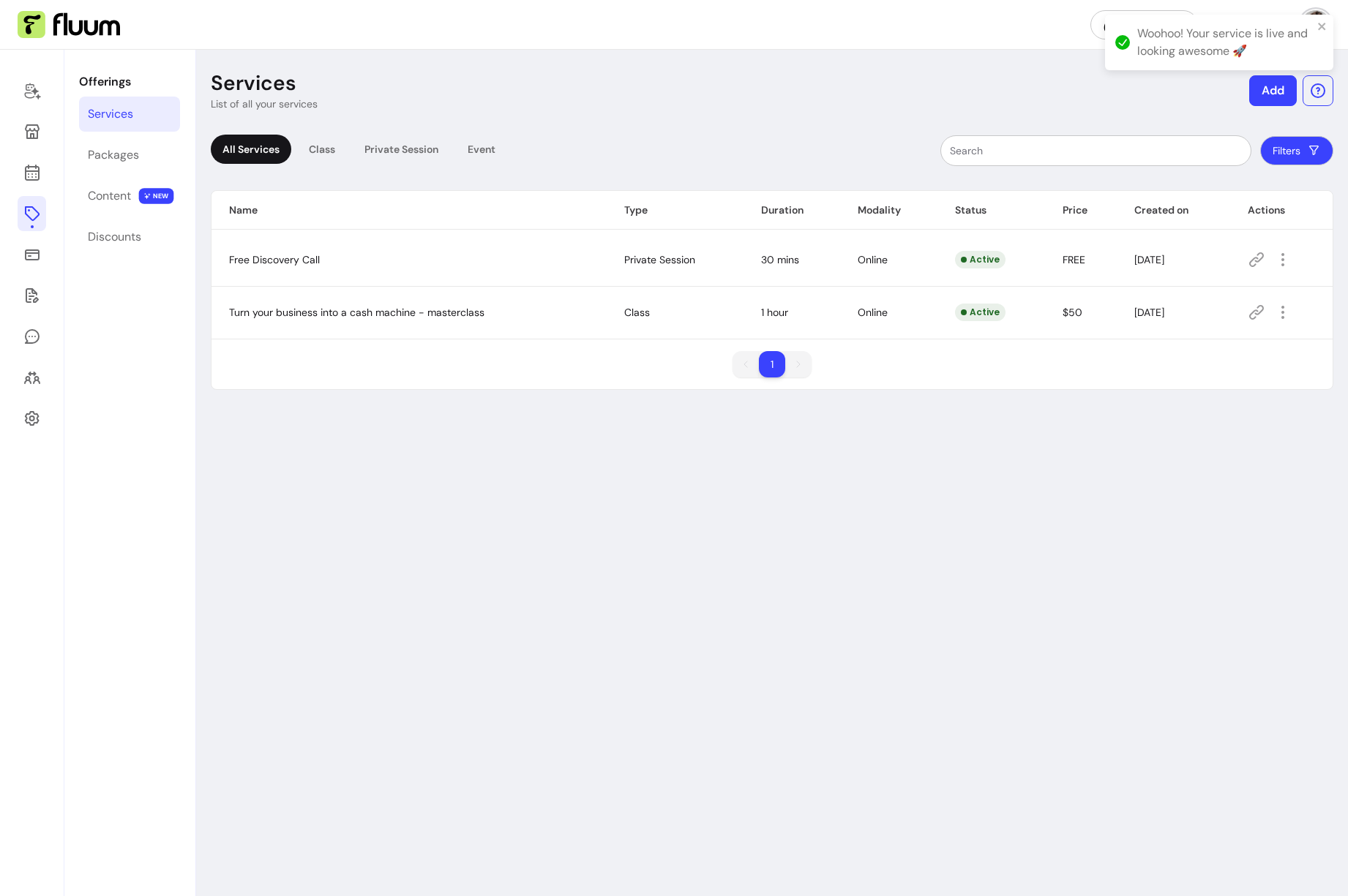
click at [1276, 91] on button "Add" at bounding box center [1273, 91] width 48 height 31
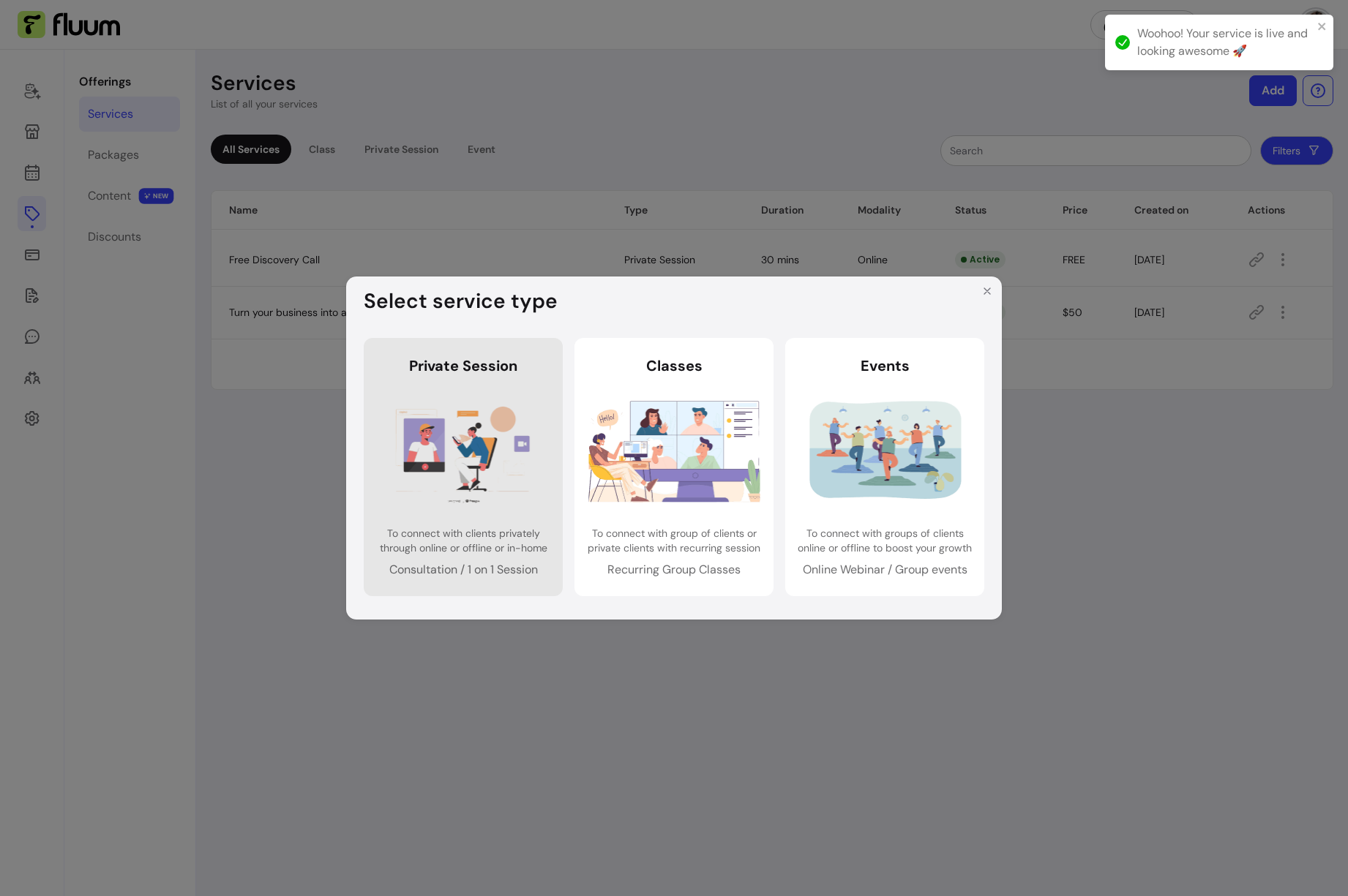
click at [509, 438] on img at bounding box center [463, 450] width 172 height 114
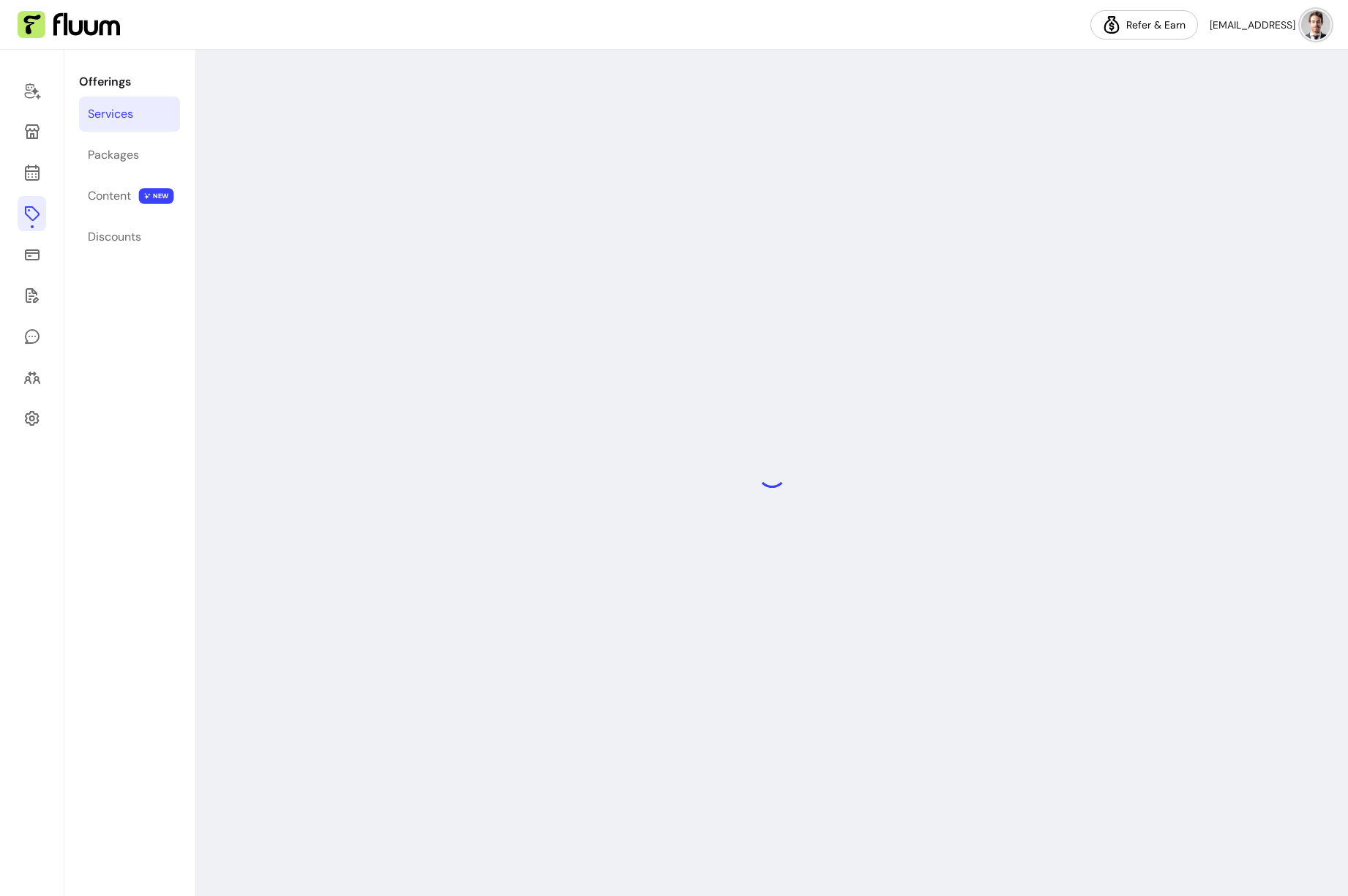
select select "***"
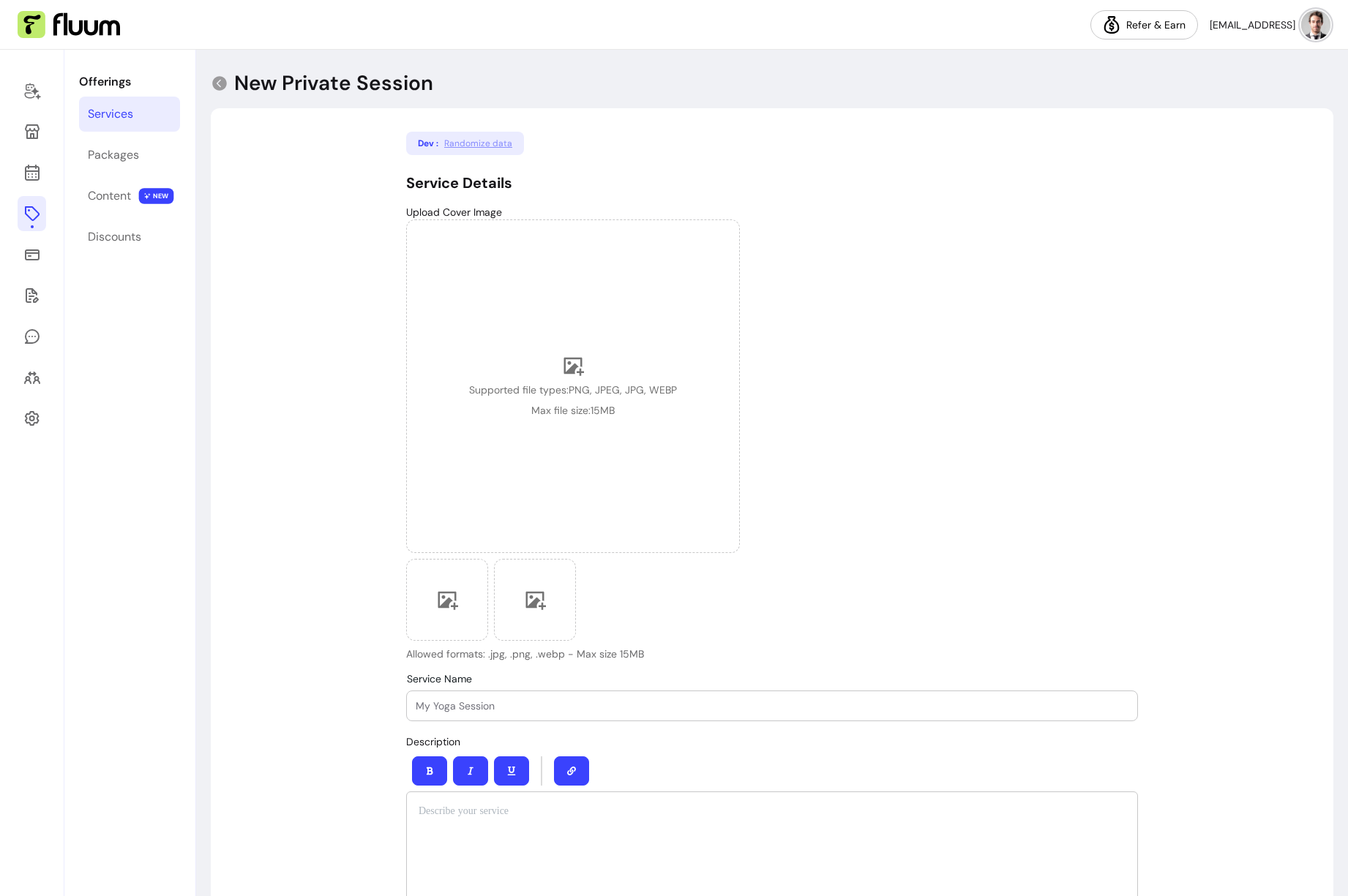
click at [531, 719] on div at bounding box center [773, 705] width 713 height 30
type input "1:1 Business audit"
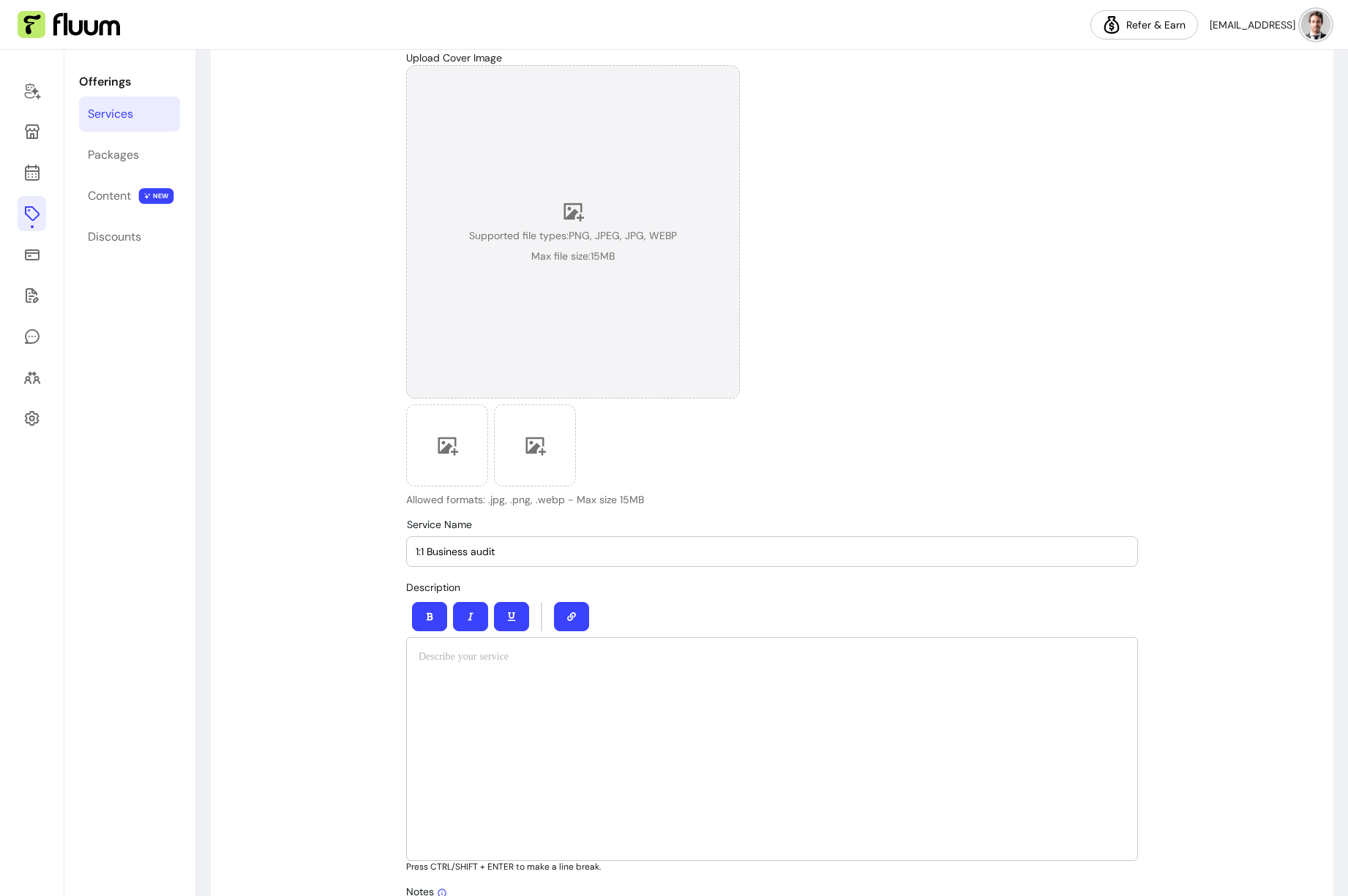
scroll to position [480, 0]
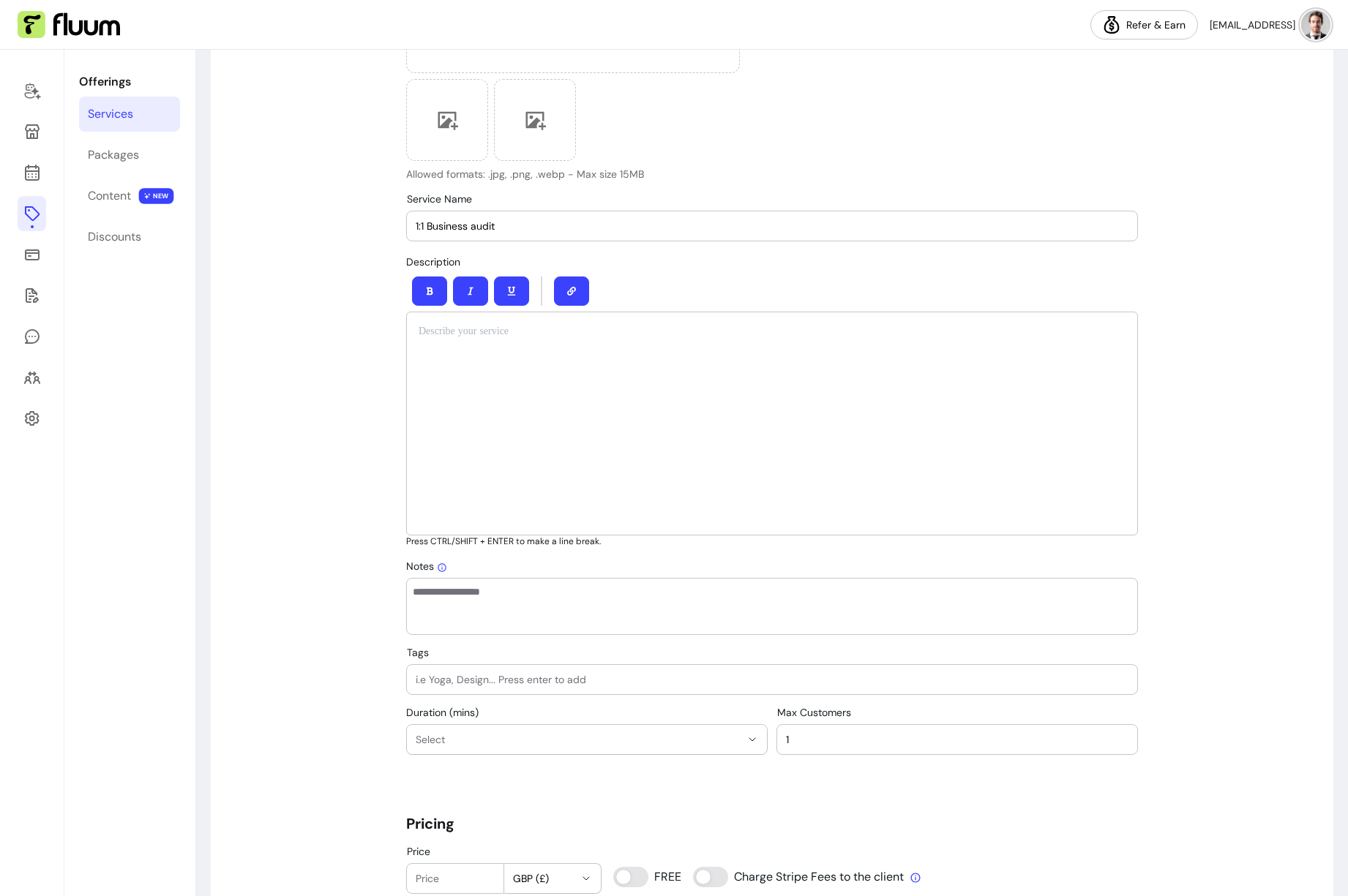
click at [574, 376] on div at bounding box center [772, 424] width 732 height 224
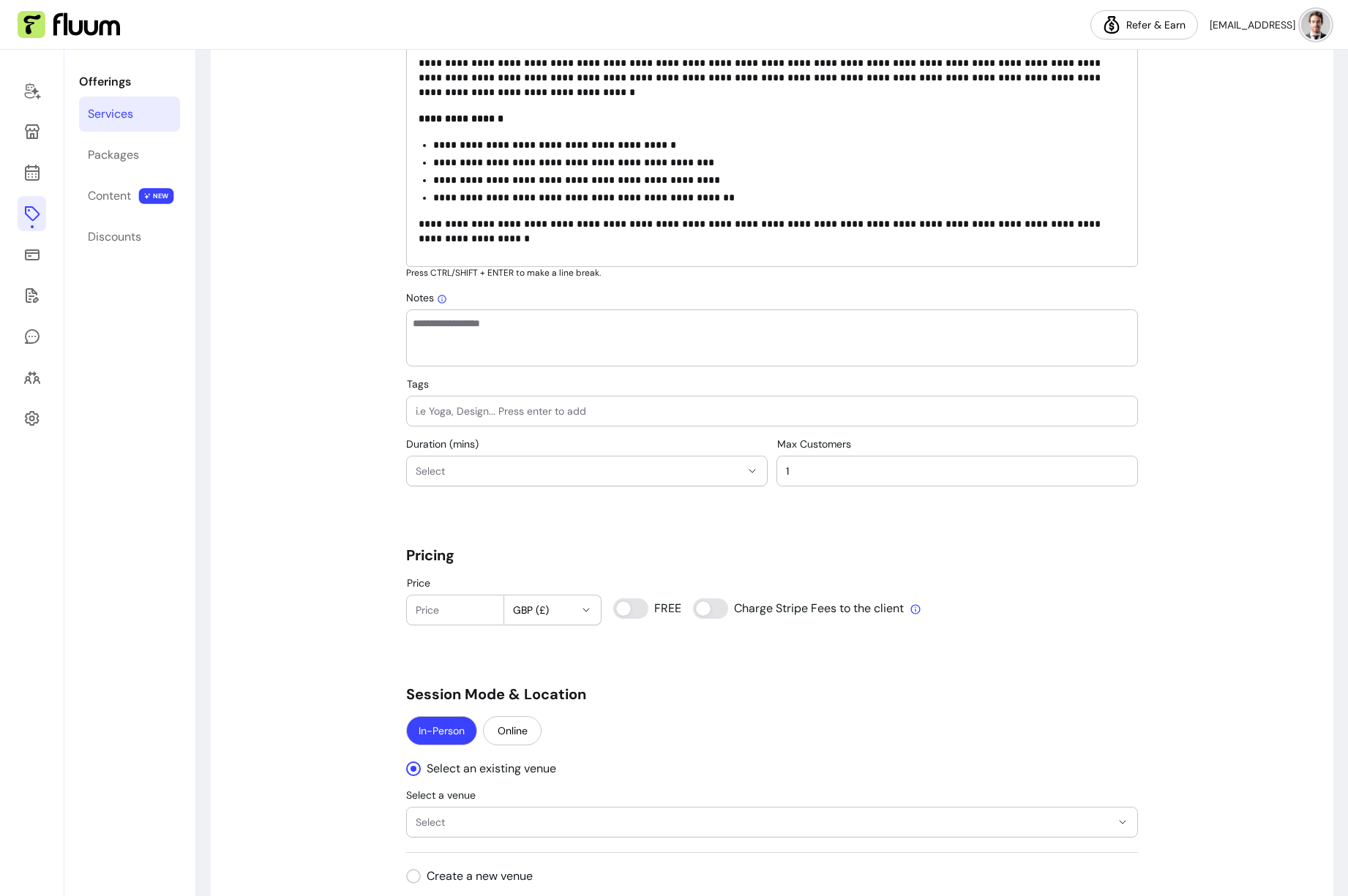
scroll to position [749, 0]
click at [487, 410] on input "Tags" at bounding box center [773, 410] width 713 height 14
type input "audit"
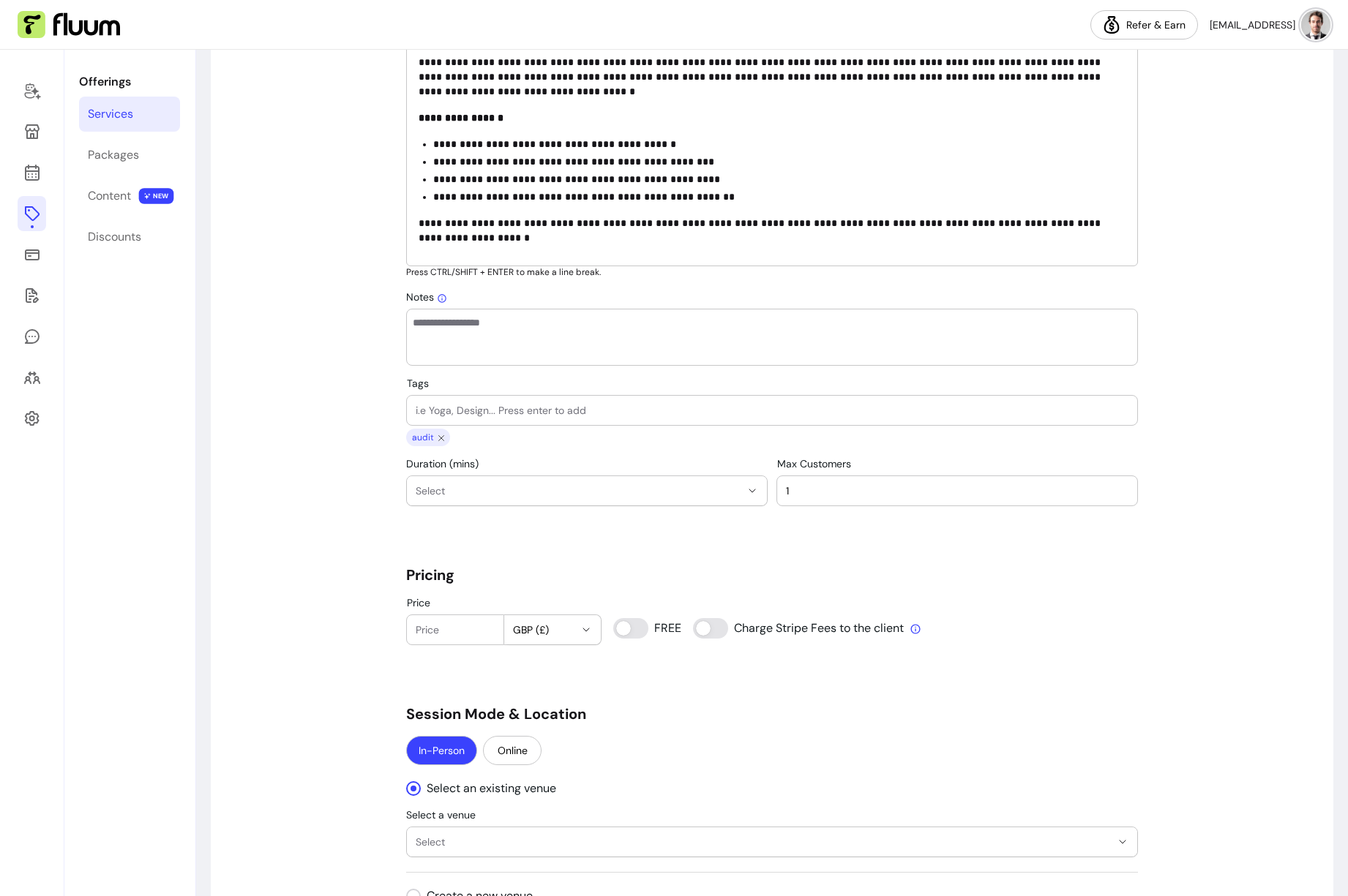
click at [487, 408] on input "Tags" at bounding box center [773, 410] width 713 height 14
type input "business"
click at [488, 408] on input "Tags" at bounding box center [773, 410] width 713 height 14
type input "1:1"
click at [500, 482] on button "Select" at bounding box center [587, 491] width 360 height 30
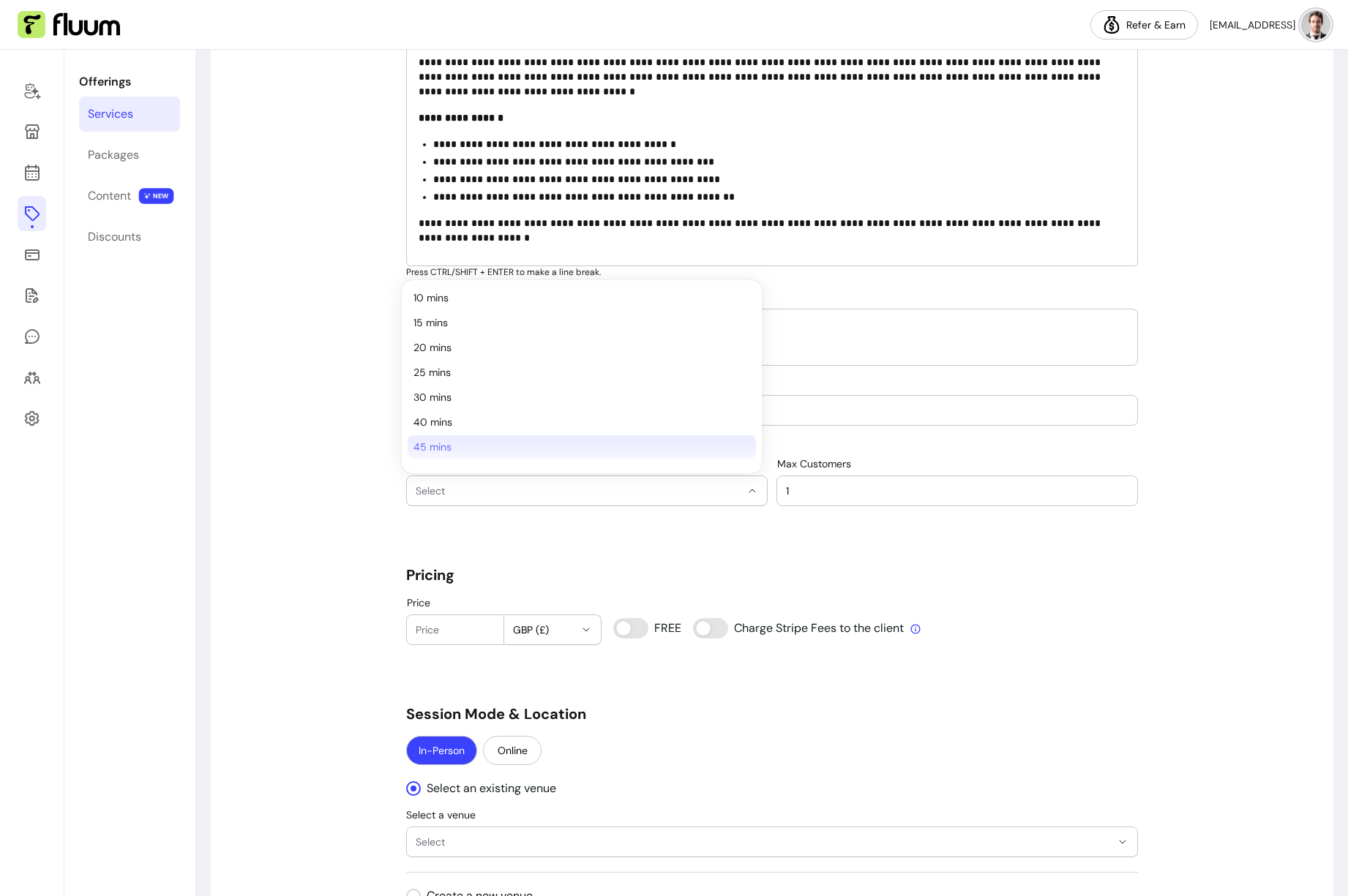
click at [487, 441] on span "45 mins" at bounding box center [574, 447] width 322 height 14
select select "**"
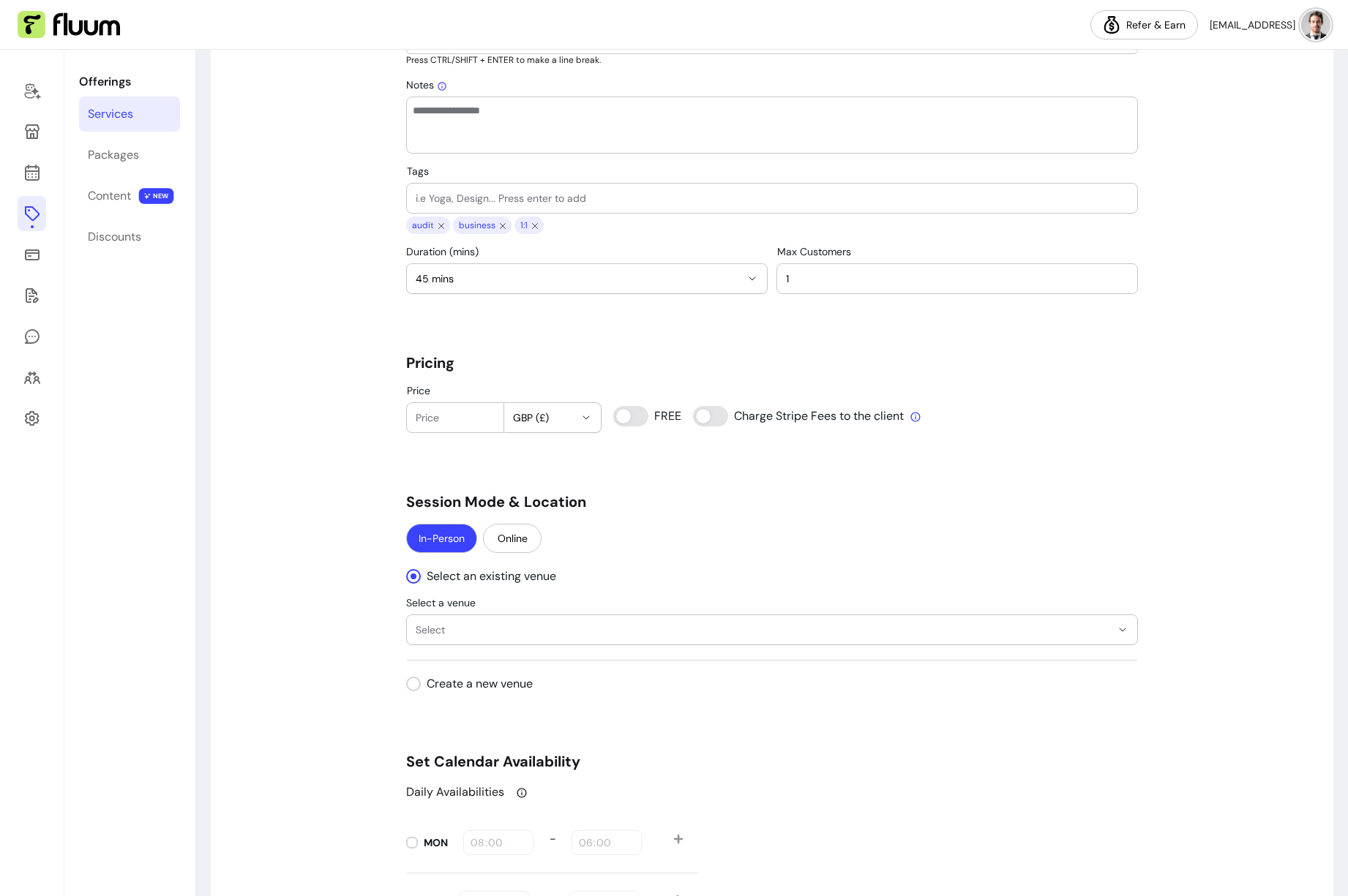
scroll to position [981, 0]
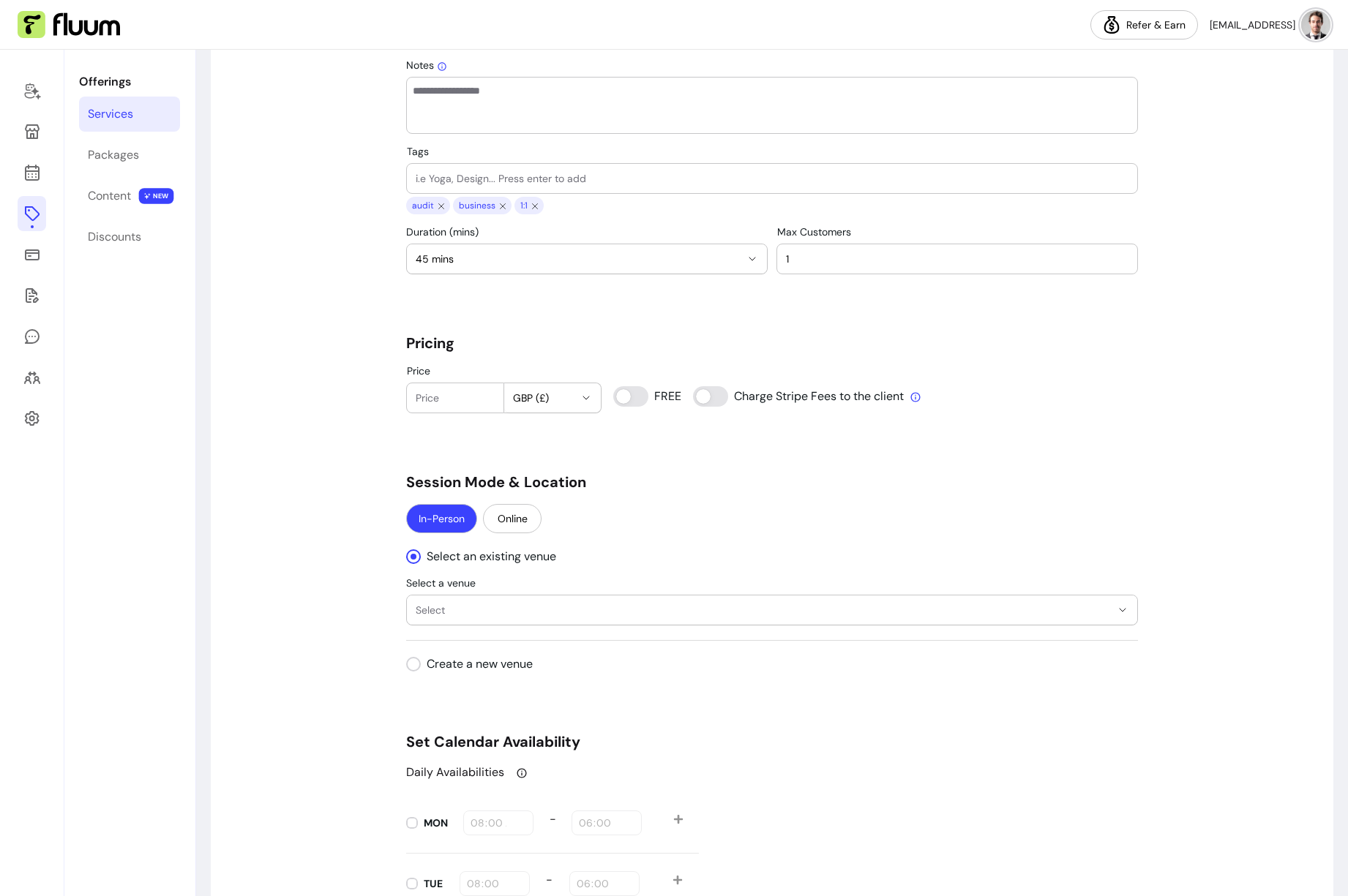
click at [547, 394] on span "GBP (£)" at bounding box center [544, 398] width 62 height 14
click at [544, 484] on span "USD ( $ )" at bounding box center [528, 483] width 52 height 14
select select "***"
click at [455, 401] on input "Price" at bounding box center [455, 398] width 79 height 14
type input "10"
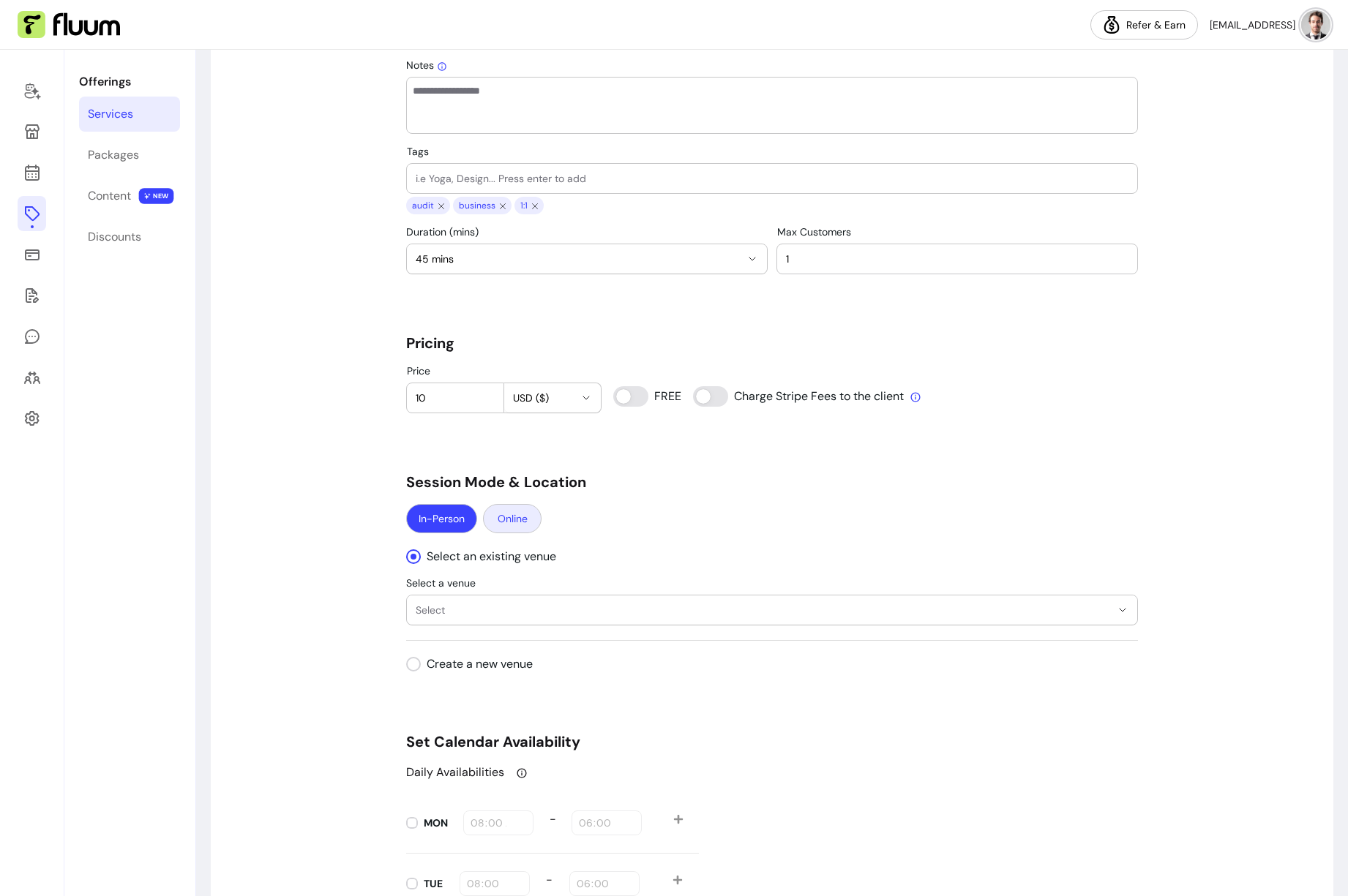
click at [514, 518] on button "Online" at bounding box center [512, 518] width 58 height 30
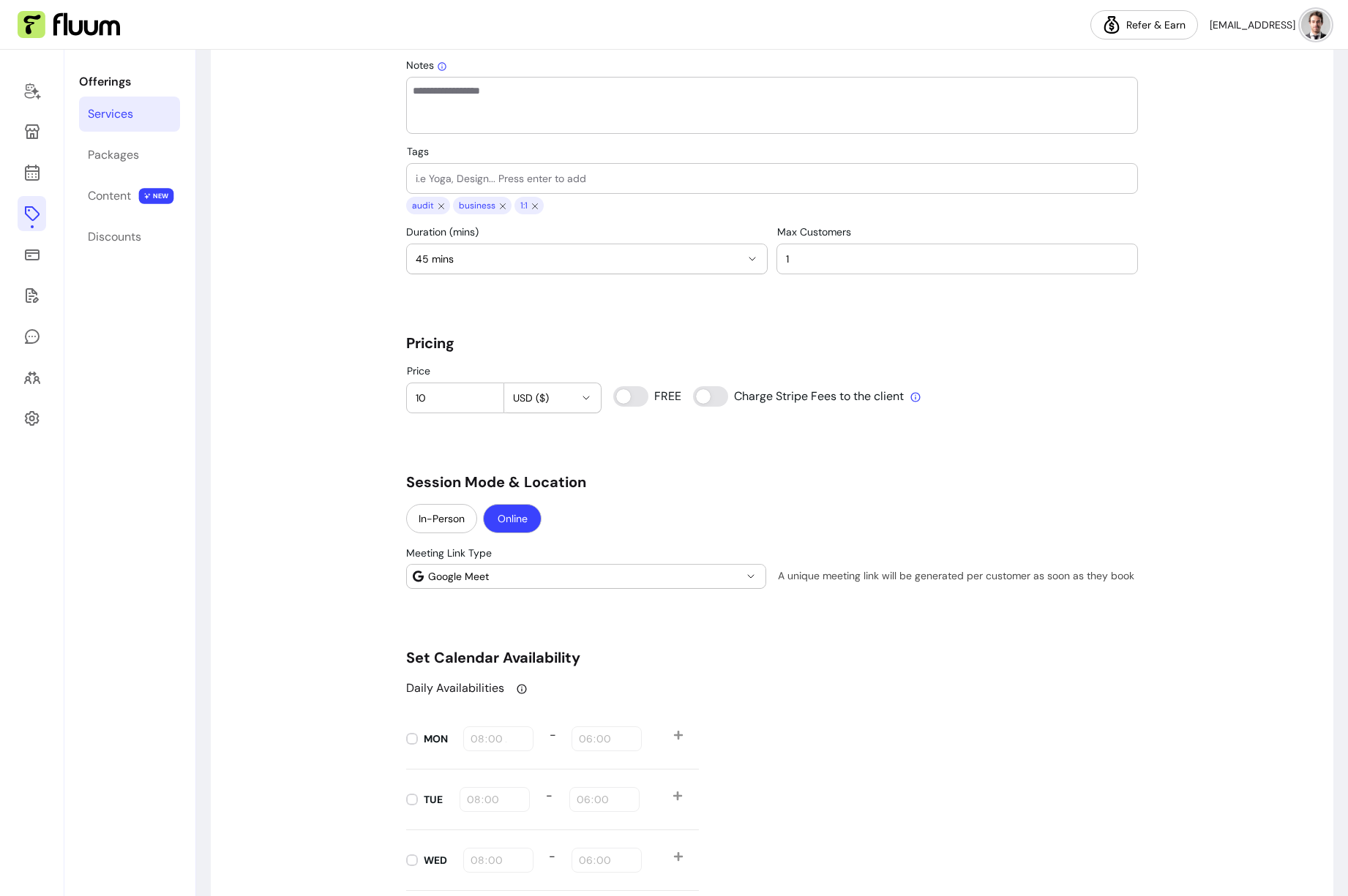
click at [699, 577] on span "Google Meet" at bounding box center [586, 576] width 314 height 14
click at [609, 608] on span "Custom" at bounding box center [582, 609] width 305 height 14
select select "******"
click at [879, 577] on input "Meeting URL" at bounding box center [958, 576] width 347 height 14
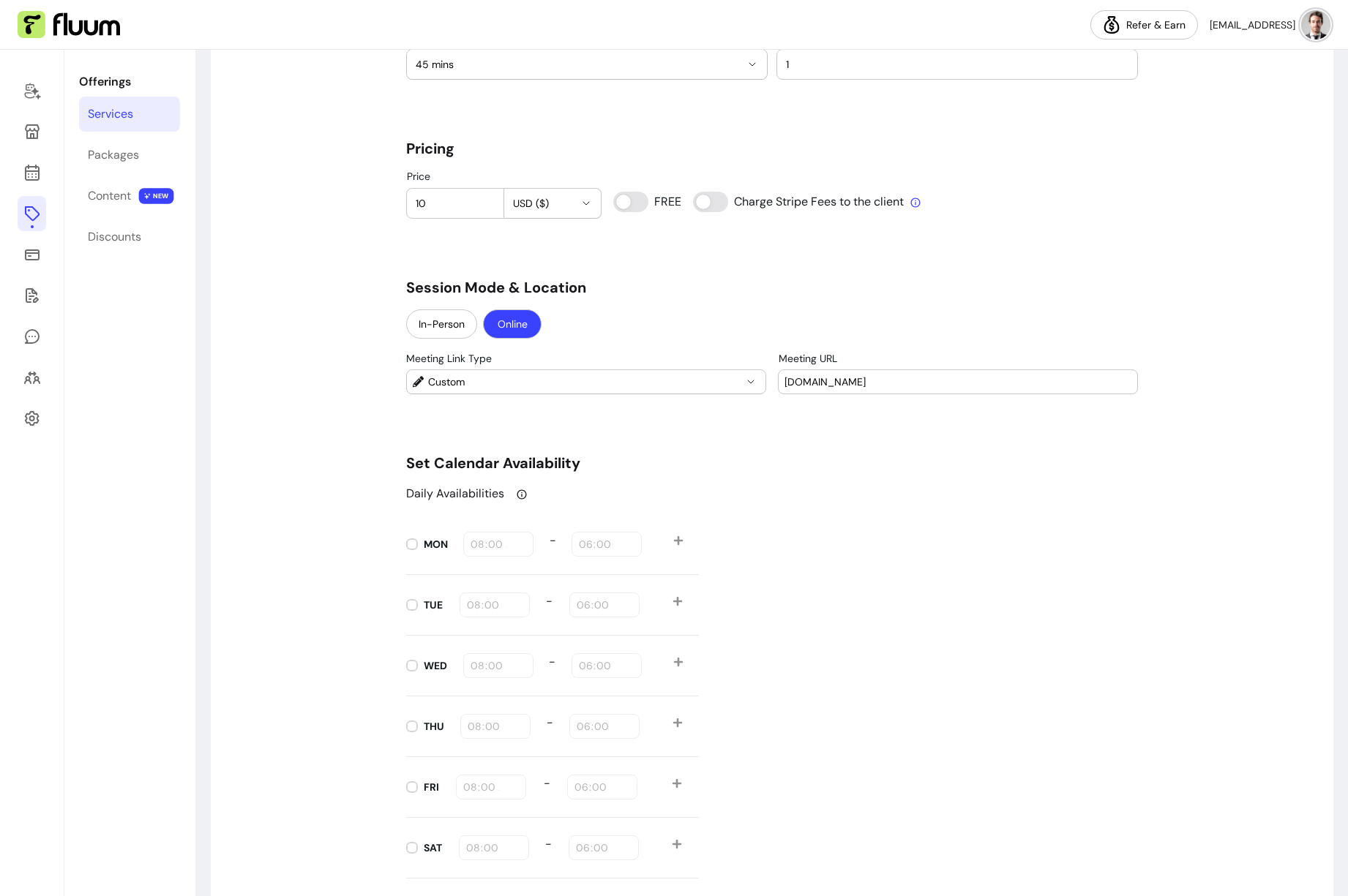
scroll to position [1464, 0]
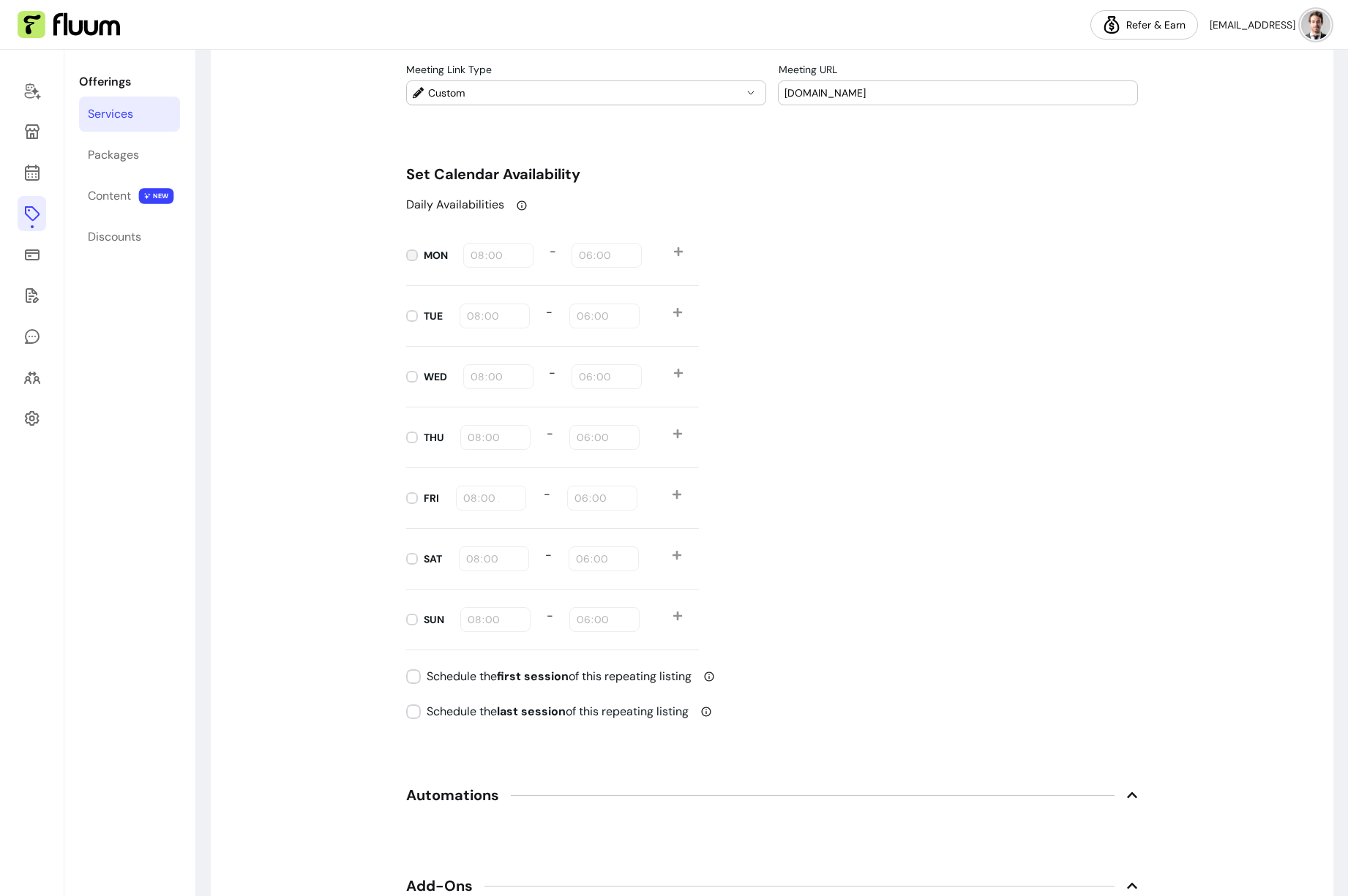
type input "google-meet-link.com"
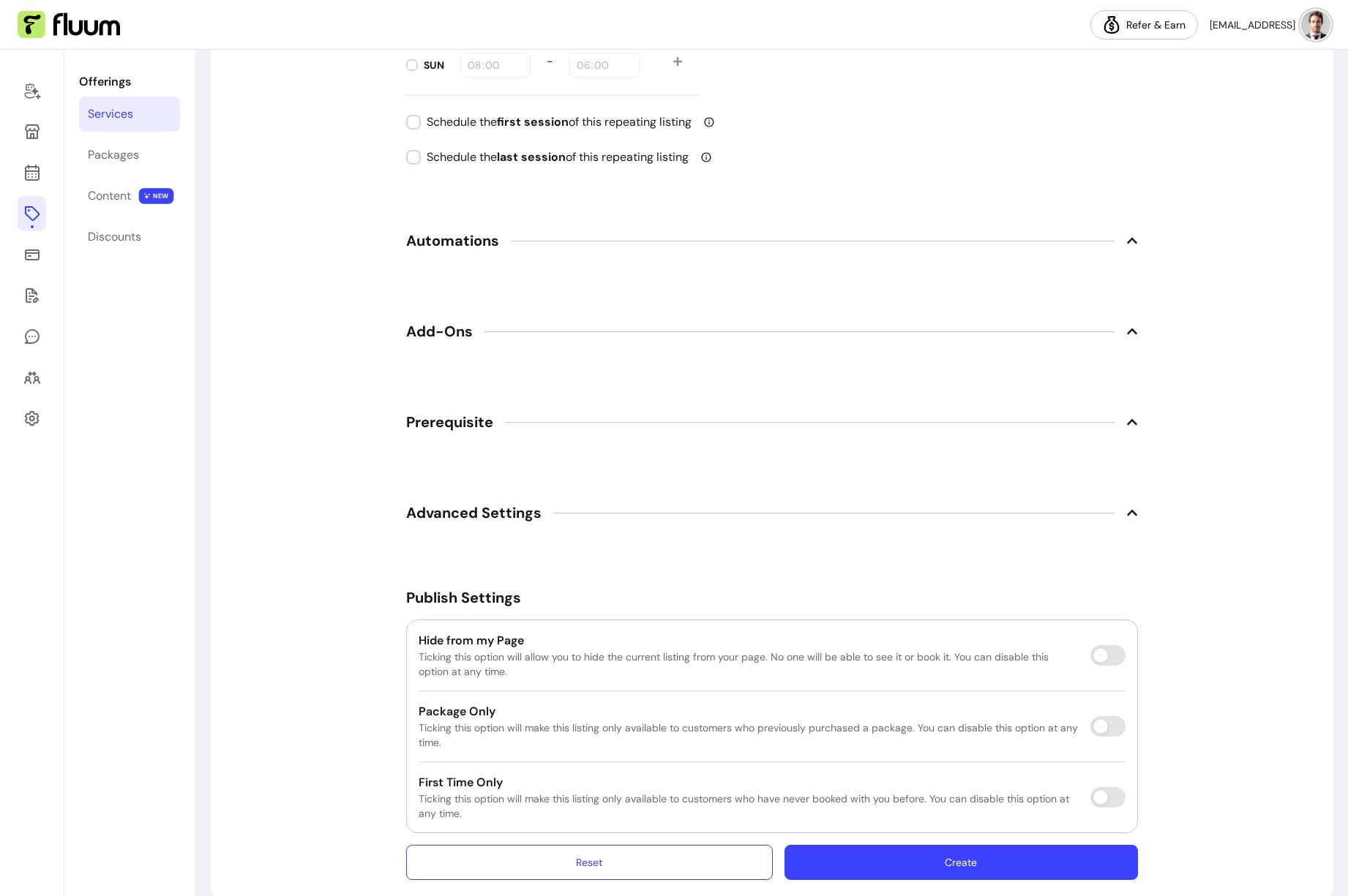
scroll to position [2041, 0]
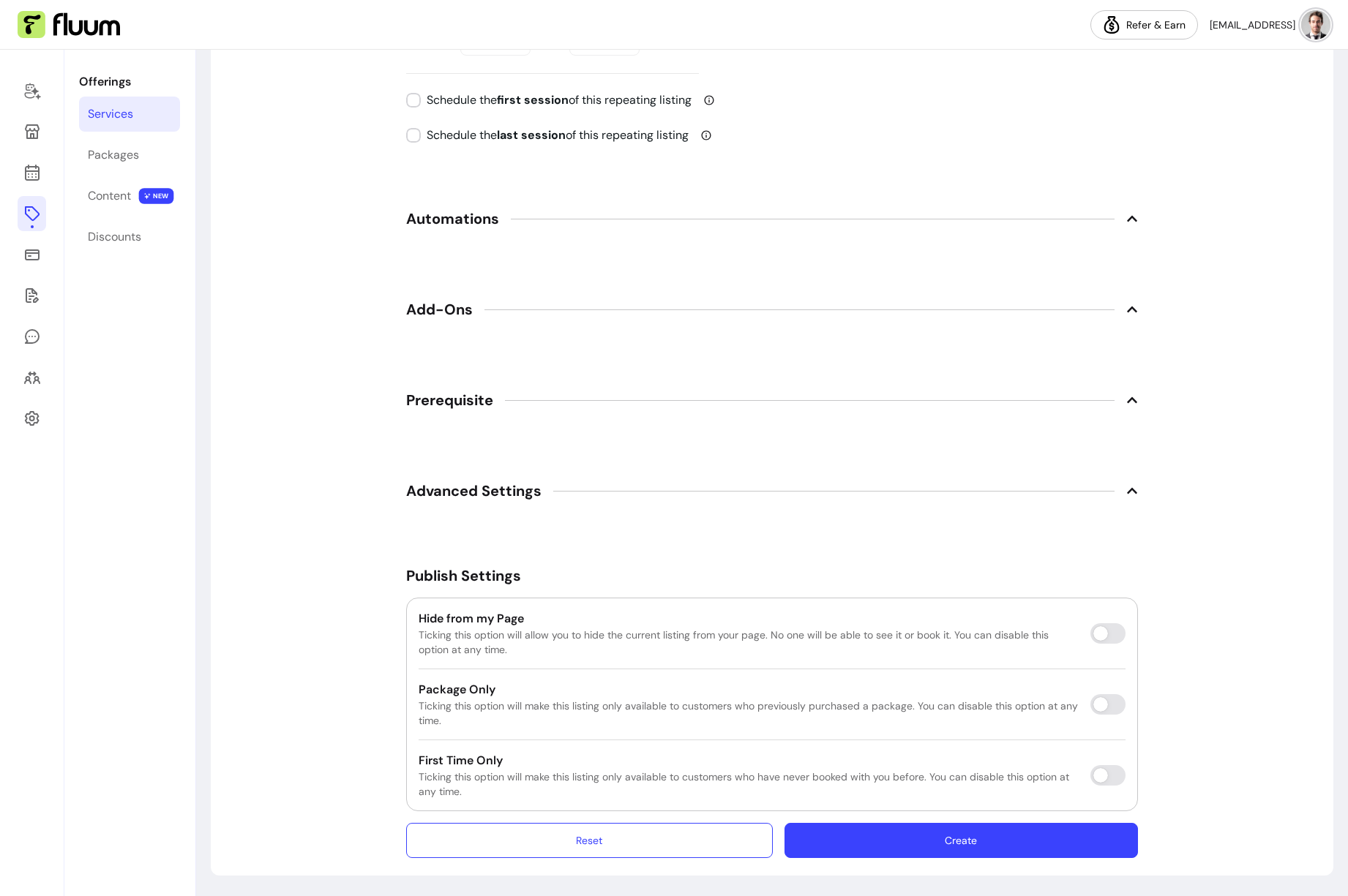
click at [533, 317] on span "Add-Ons" at bounding box center [772, 310] width 732 height 33
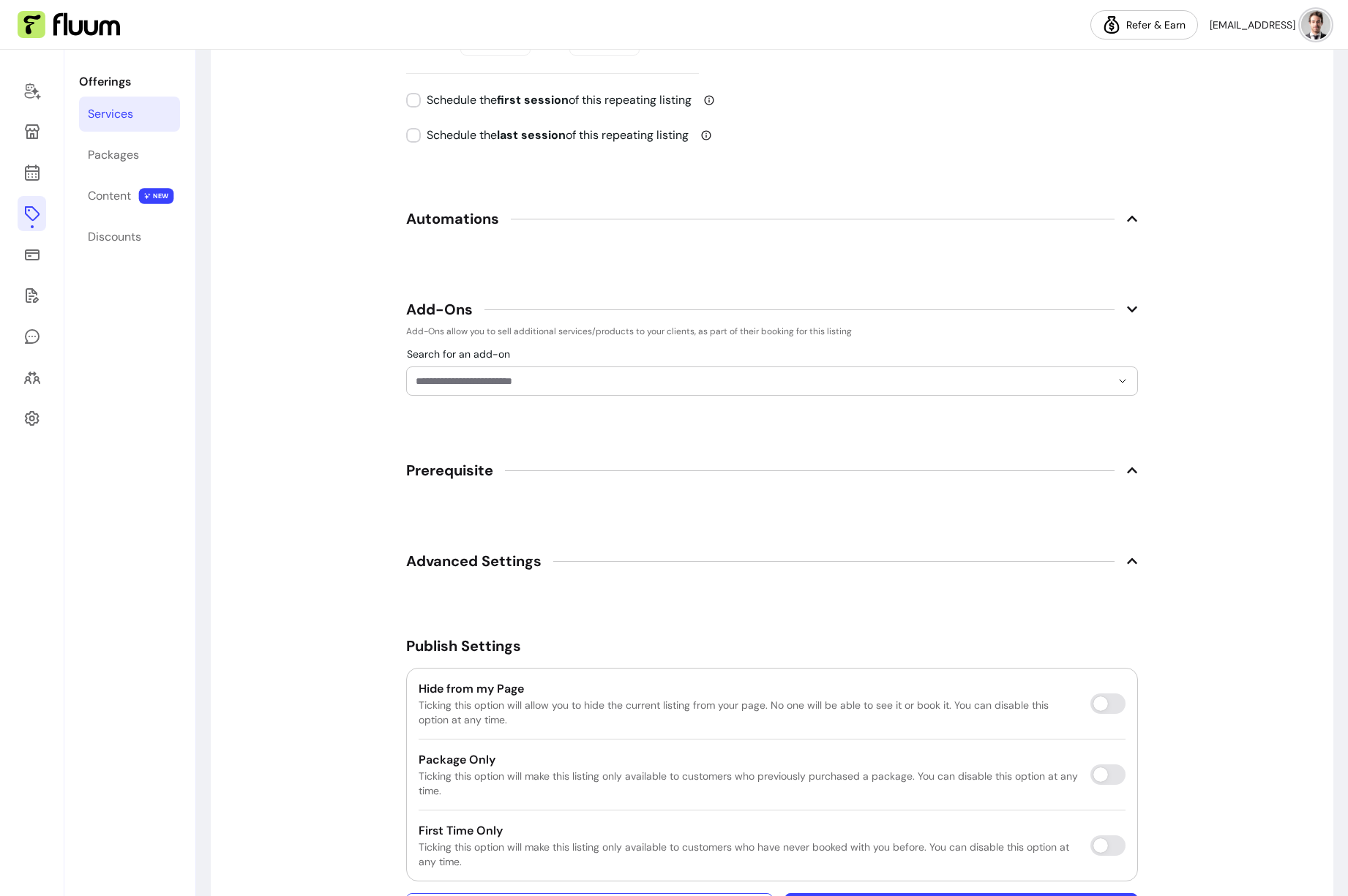
click at [569, 383] on input "Search for an add-on" at bounding box center [763, 380] width 695 height 14
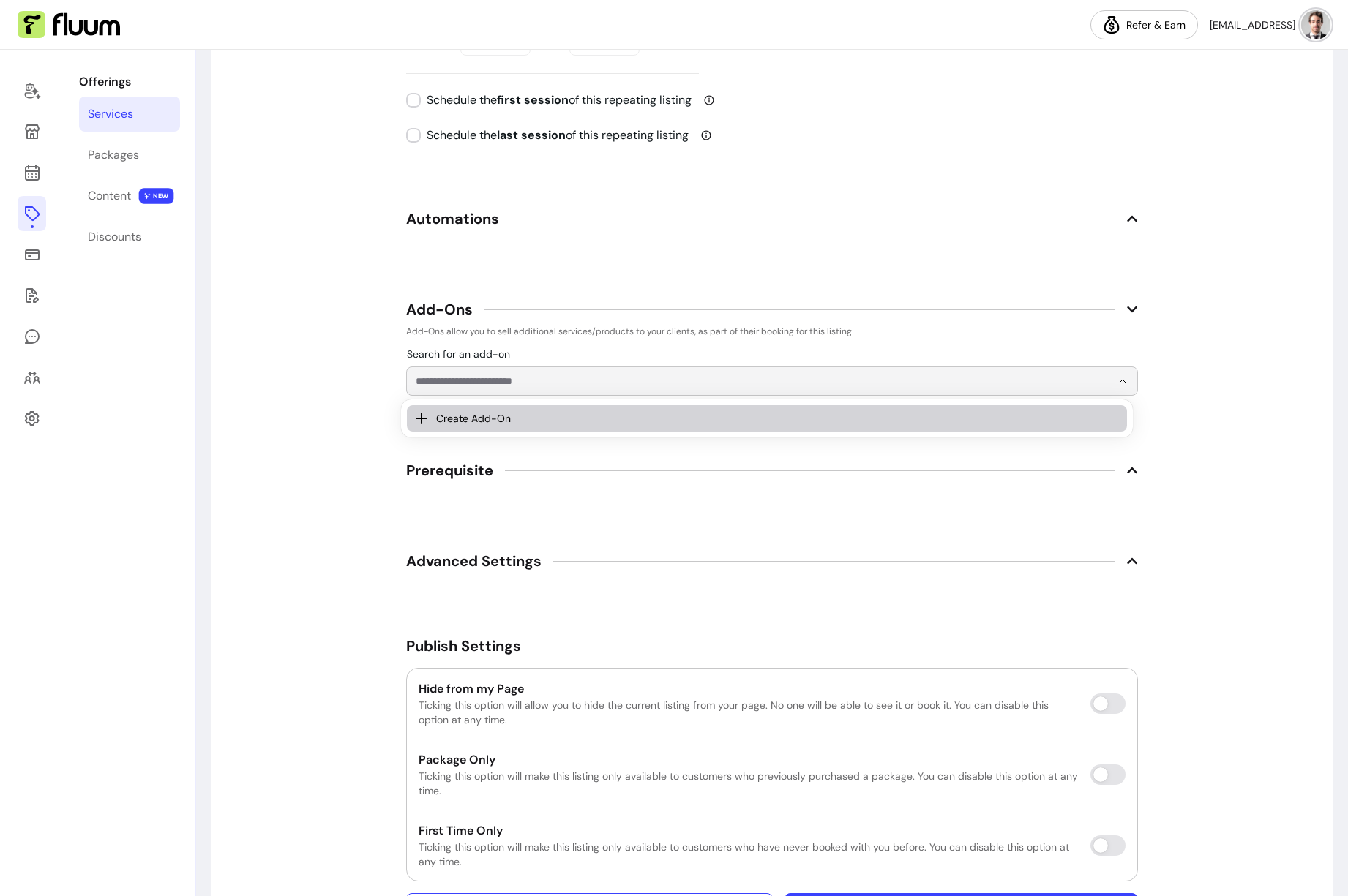
click at [554, 416] on span "Create Add-On" at bounding box center [771, 418] width 670 height 14
select select "***"
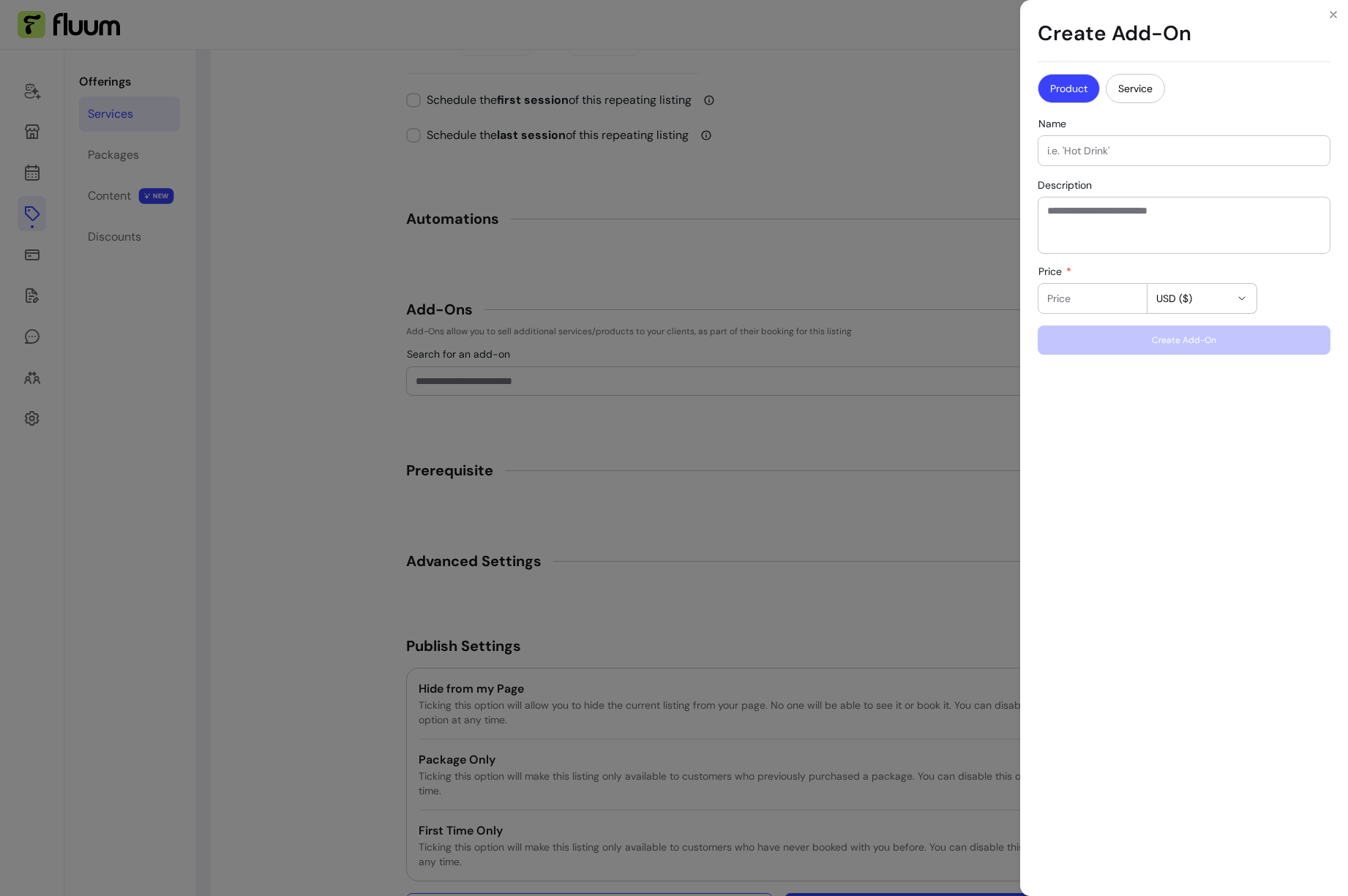
click at [1119, 159] on div at bounding box center [1184, 150] width 274 height 30
click at [1132, 90] on button "Service" at bounding box center [1136, 88] width 59 height 30
select select "*******"
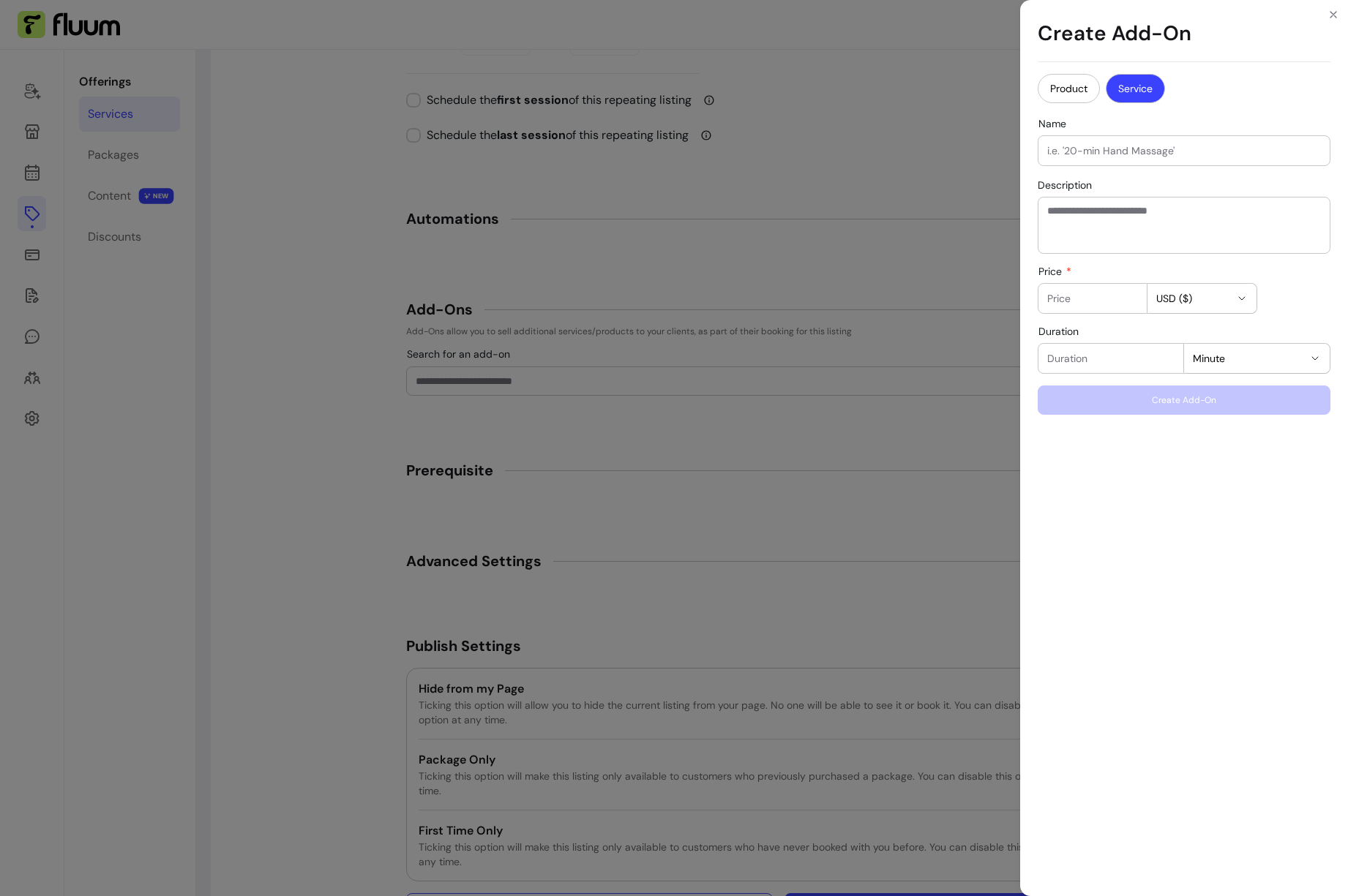
click at [1095, 156] on input "Name" at bounding box center [1184, 150] width 274 height 14
type input "Additional consulting"
click at [1155, 227] on textarea "Description" at bounding box center [1184, 225] width 274 height 44
type textarea "**********"
click at [1092, 307] on div at bounding box center [1092, 298] width 91 height 30
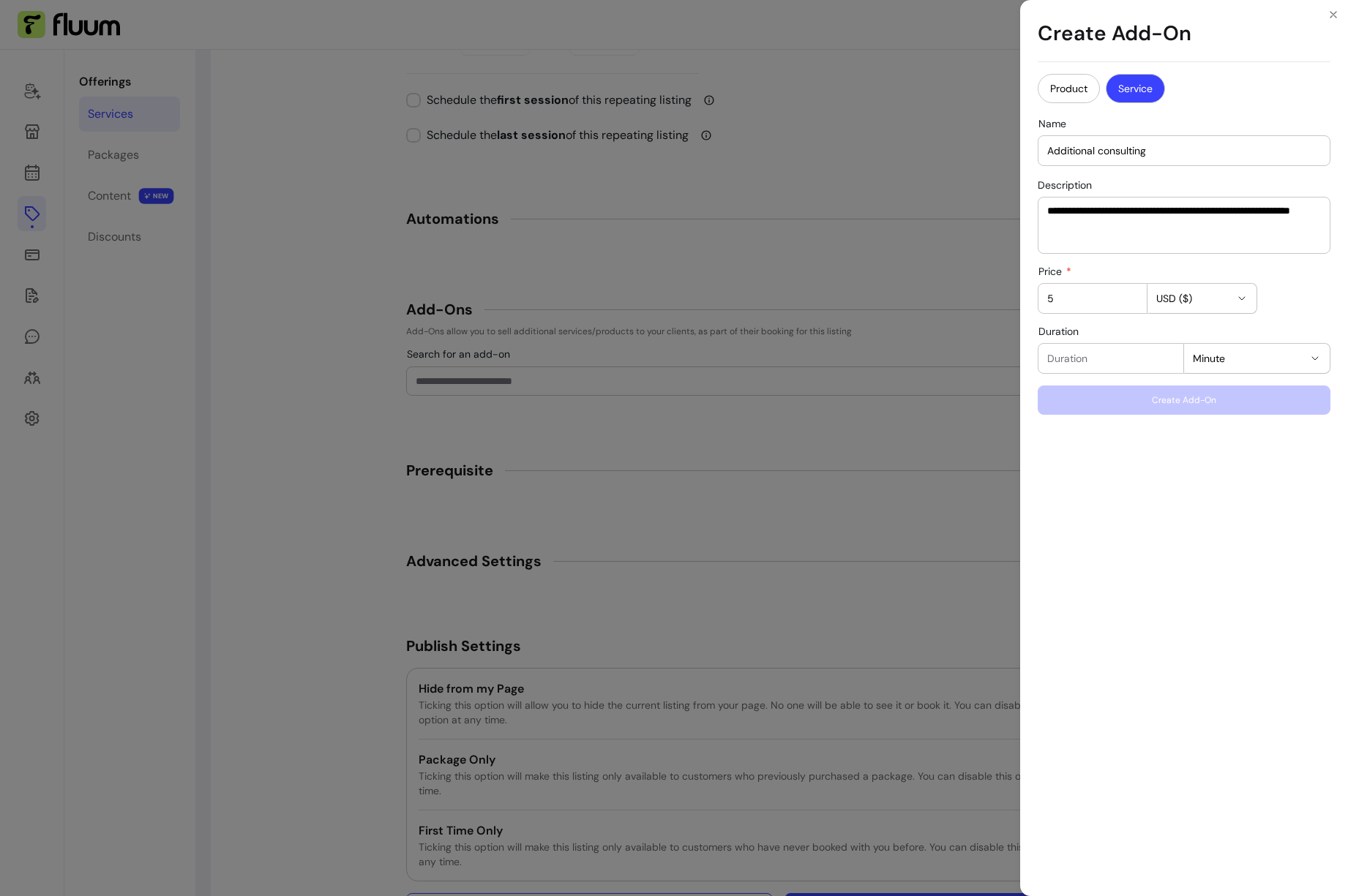
type input "5"
click at [1081, 348] on div at bounding box center [1110, 358] width 128 height 30
type input "15"
click at [1183, 402] on button "Create Add-On" at bounding box center [1184, 400] width 292 height 30
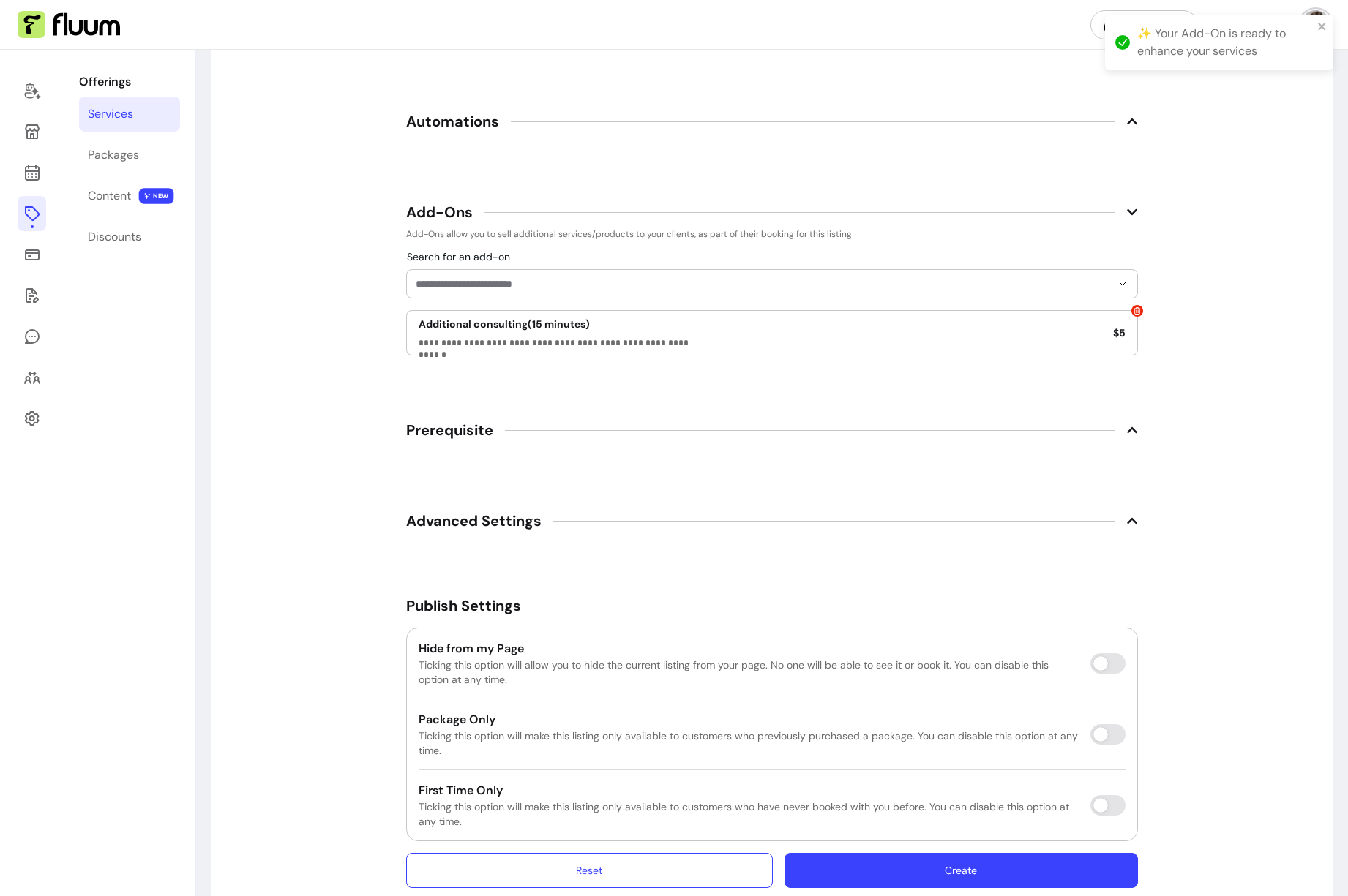
scroll to position [2169, 0]
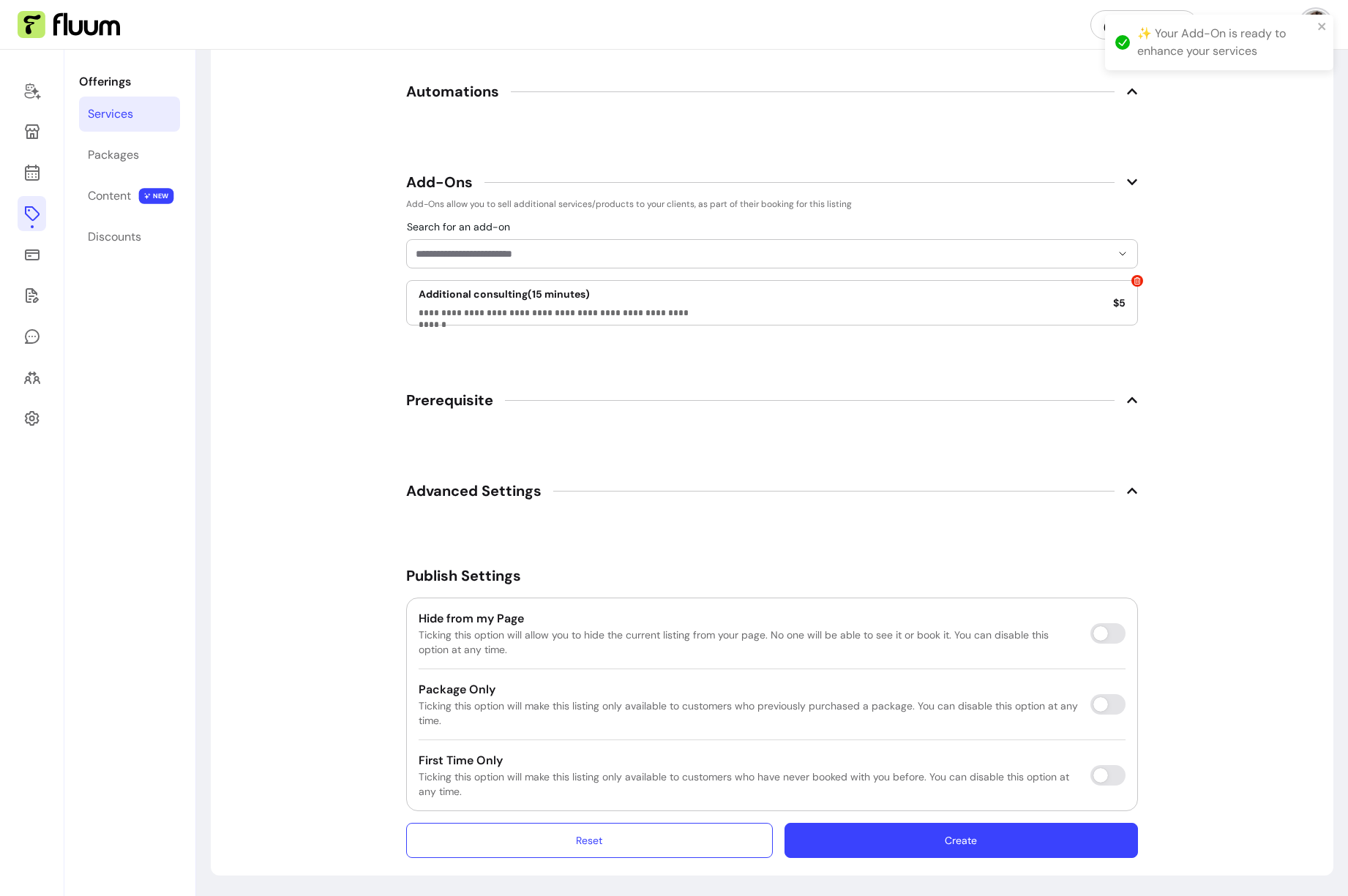
click at [939, 839] on button "Create" at bounding box center [961, 840] width 354 height 35
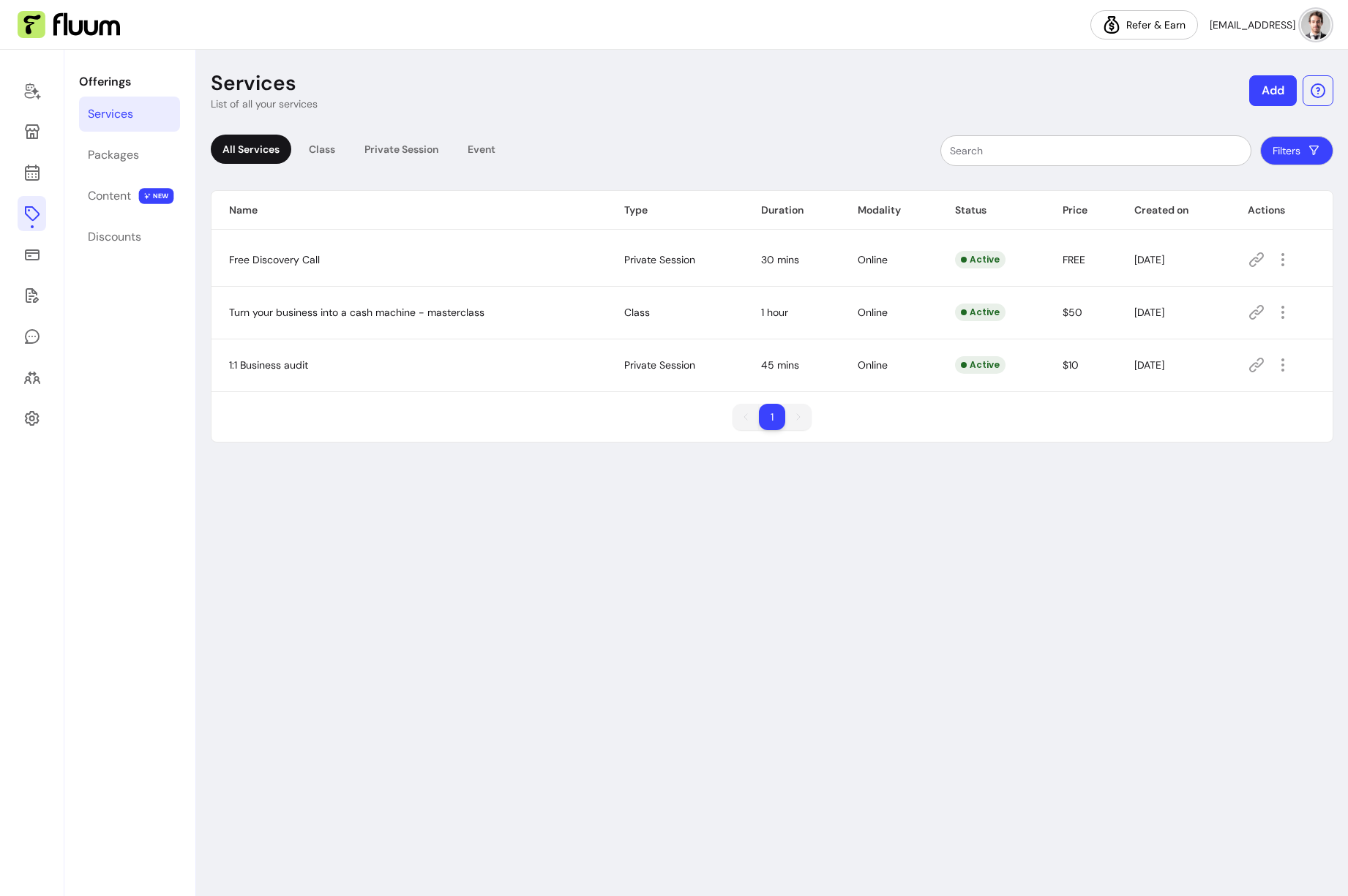
click at [66, 157] on div "Offerings Services Packages Content NEW Discounts" at bounding box center [129, 472] width 130 height 846
click at [108, 155] on div "Packages" at bounding box center [113, 155] width 51 height 17
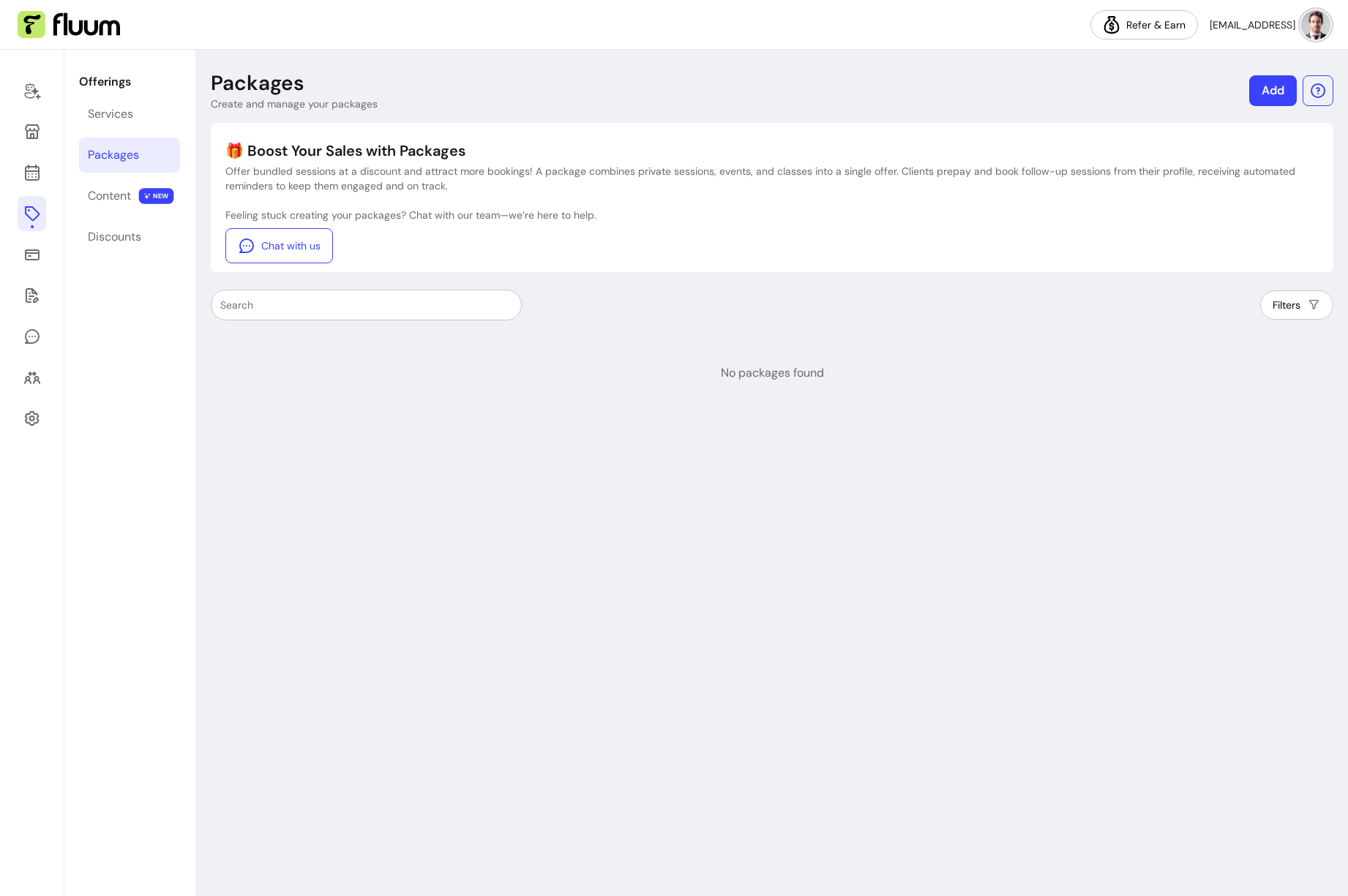
click at [1269, 98] on link "Add" at bounding box center [1273, 91] width 48 height 31
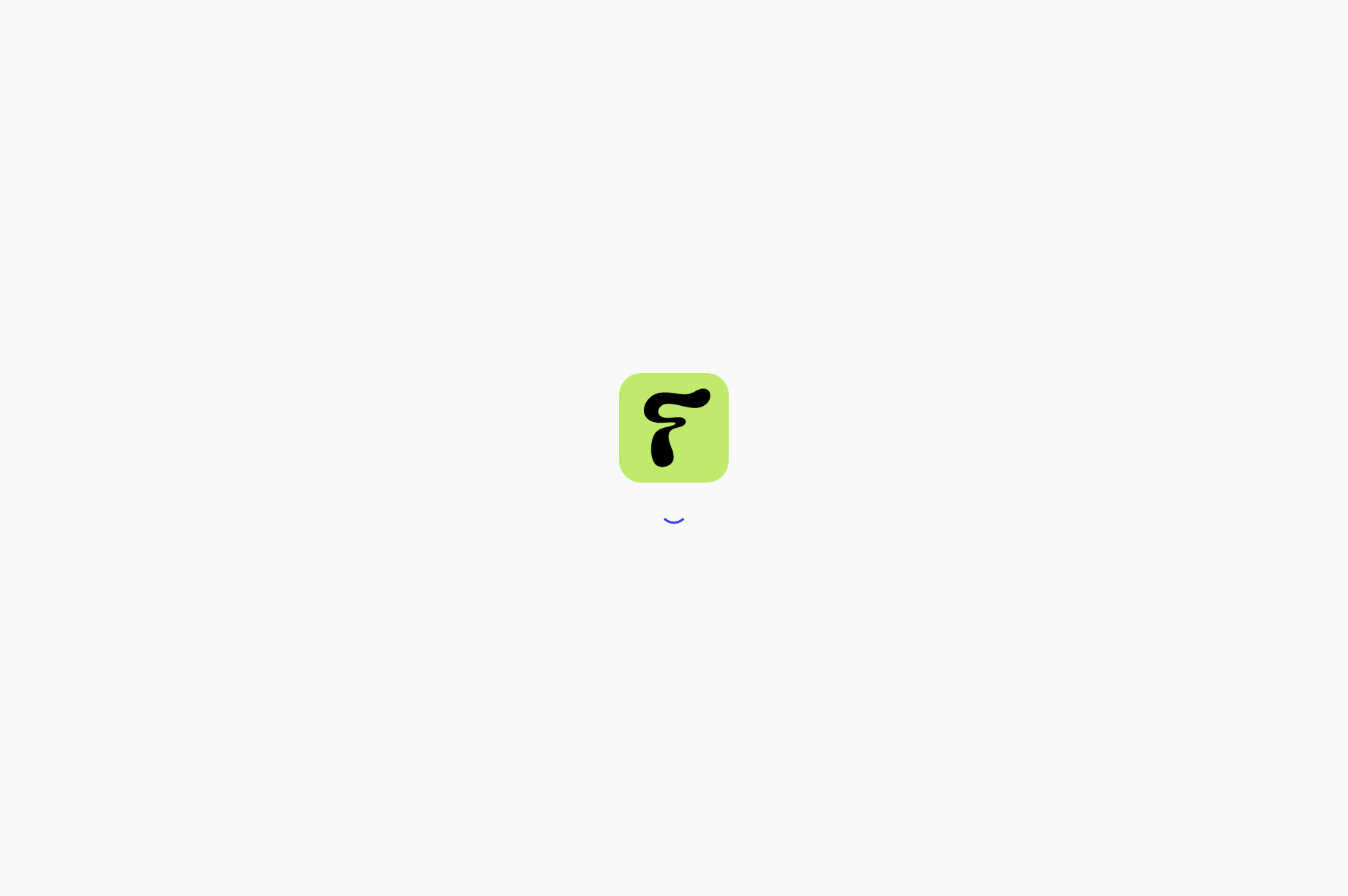
select select "***"
select select "****"
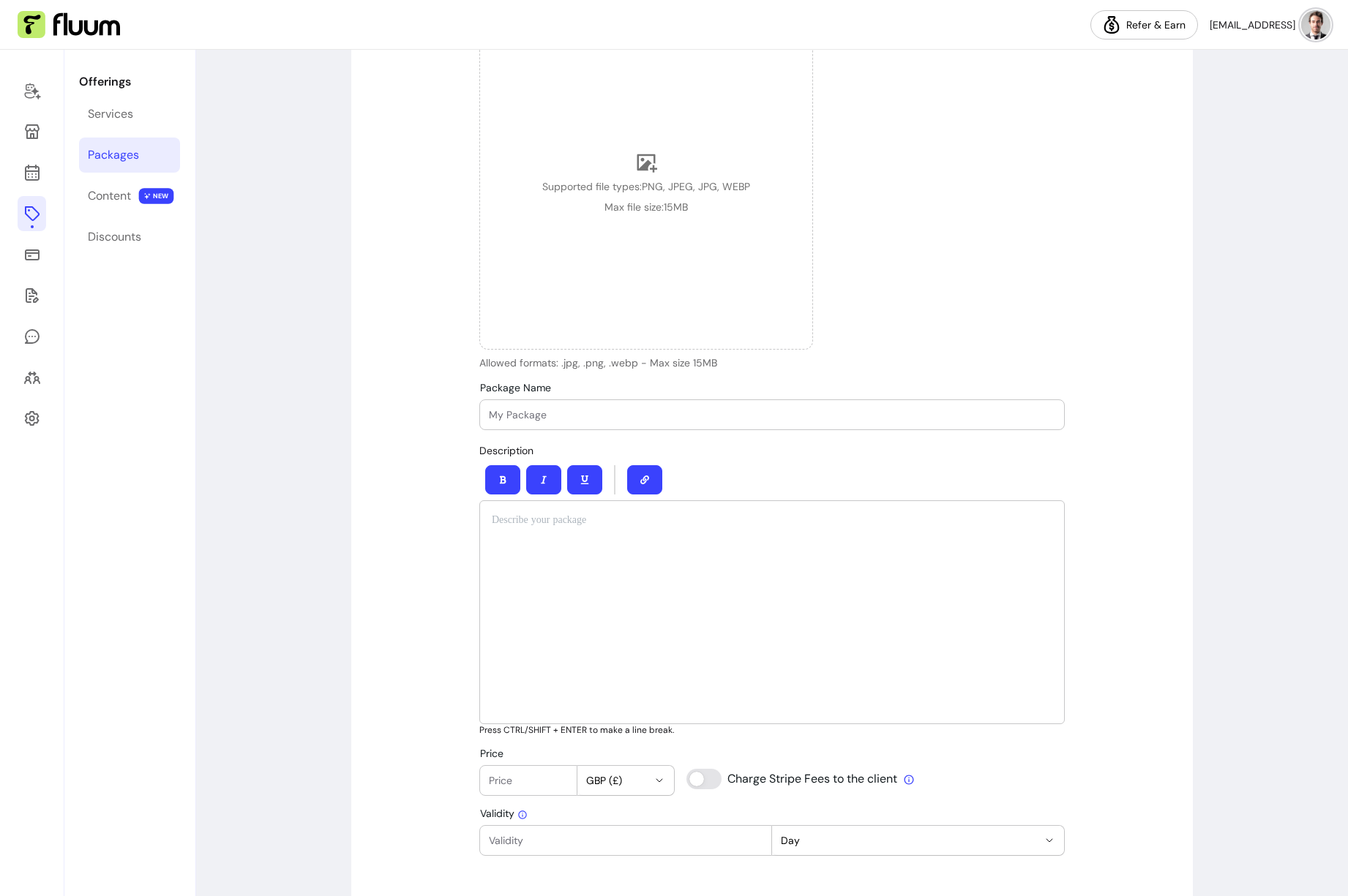
scroll to position [295, 0]
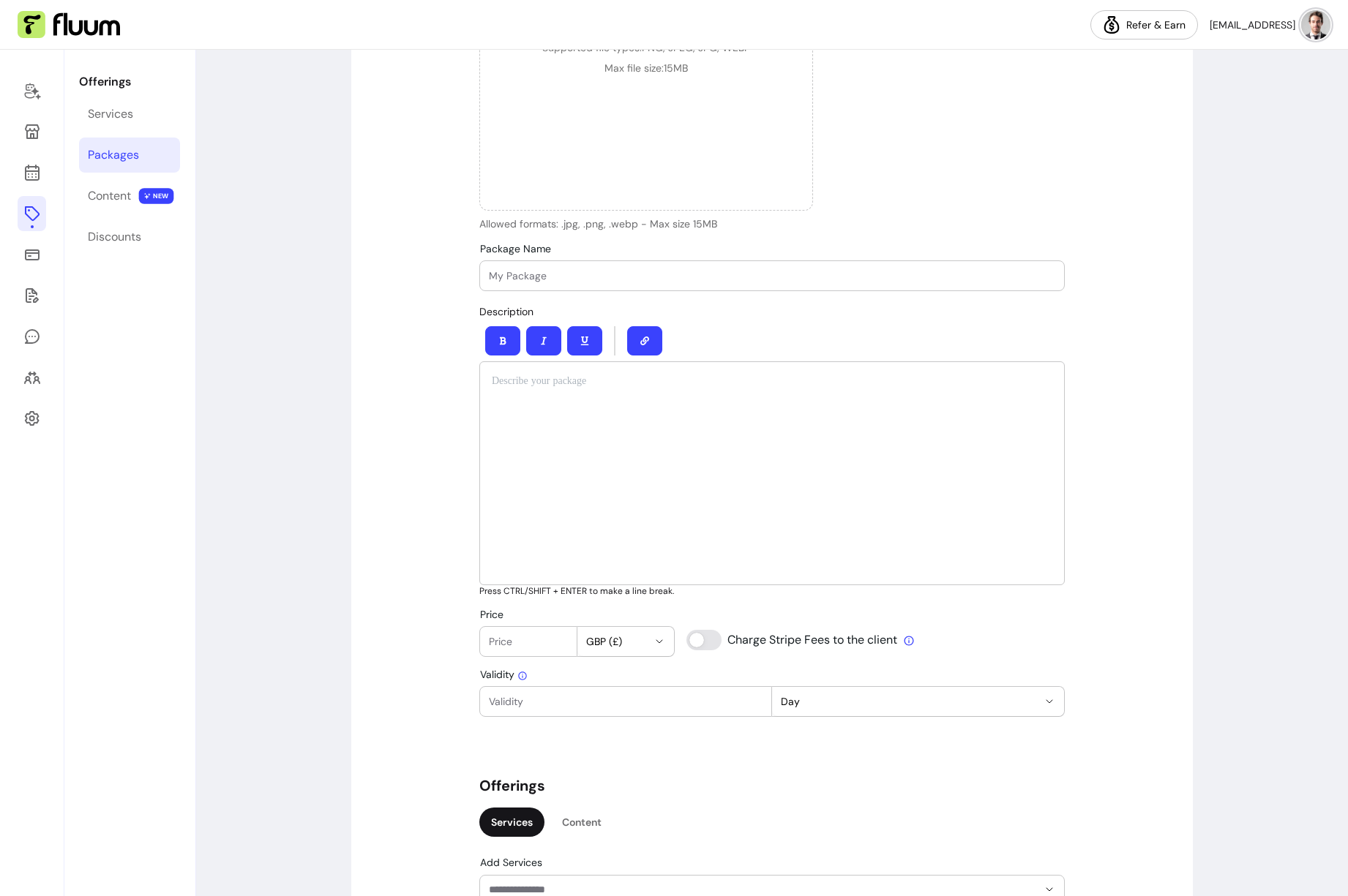
click at [562, 284] on div at bounding box center [772, 276] width 567 height 30
type input "Power your business 101"
click at [786, 406] on div at bounding box center [772, 473] width 586 height 224
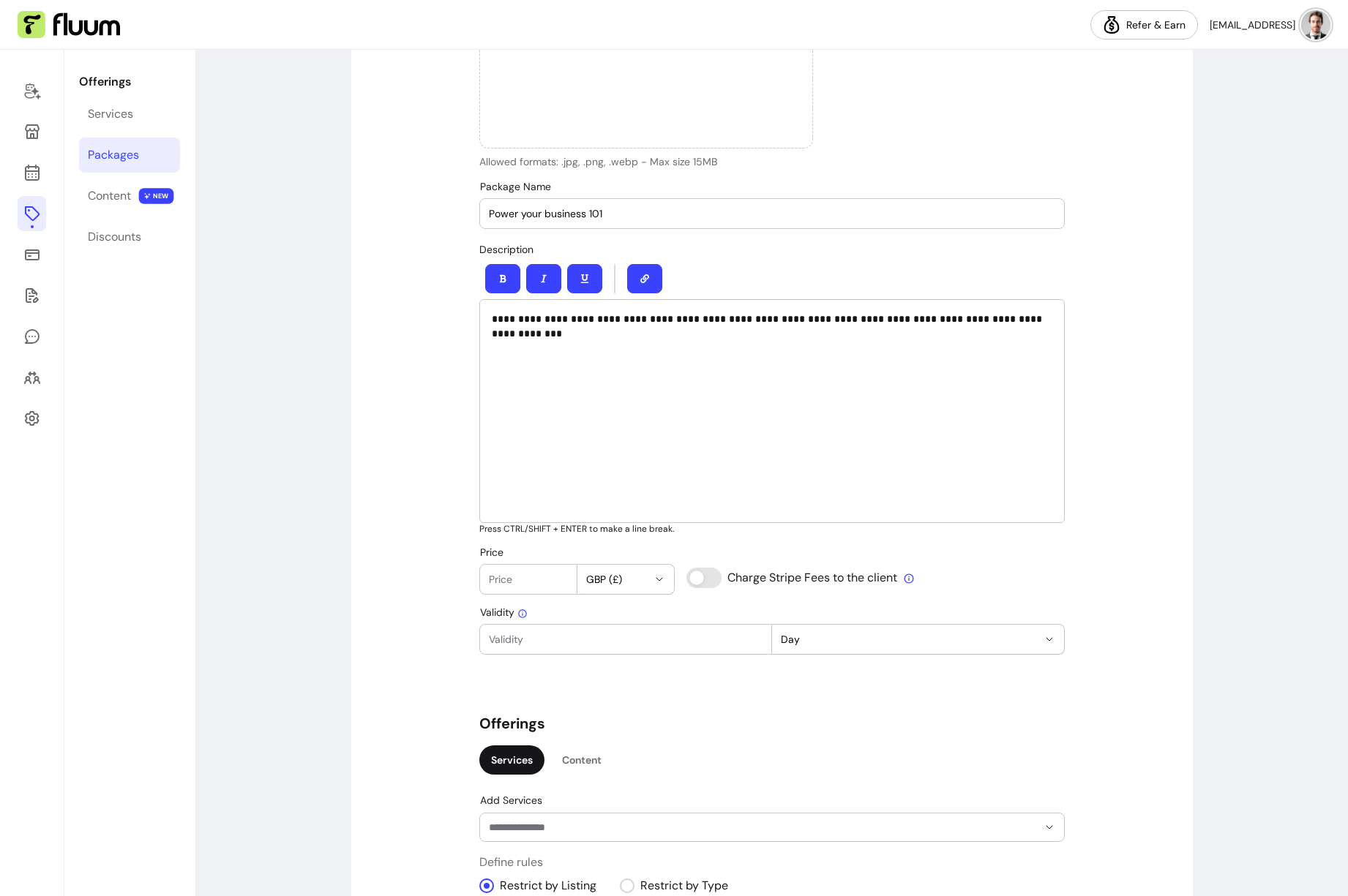
scroll to position [427, 0]
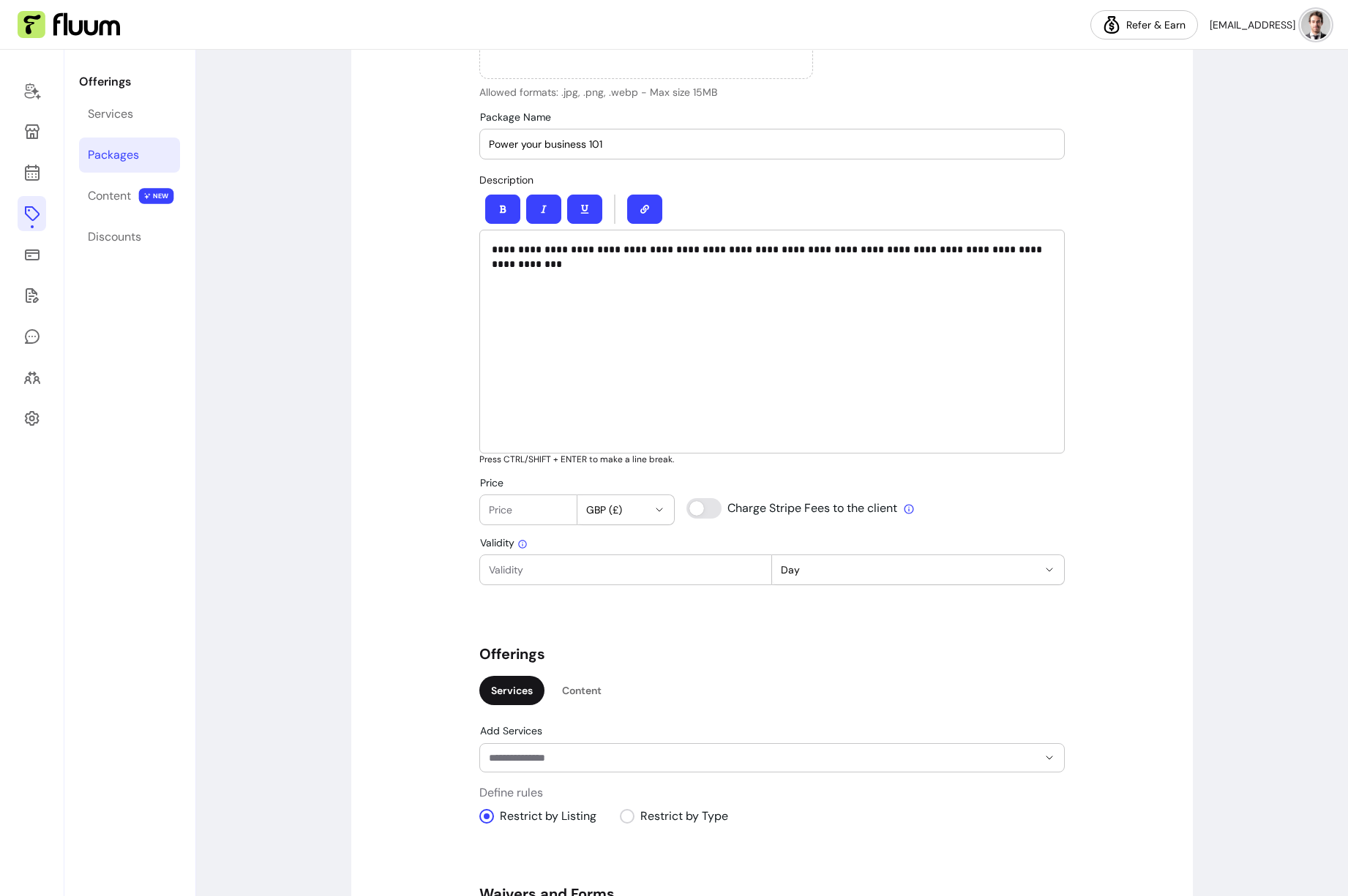
click at [593, 516] on span "GBP (£)" at bounding box center [617, 509] width 62 height 14
click at [608, 595] on span "USD ( $ )" at bounding box center [602, 595] width 52 height 14
select select "***"
click at [517, 509] on input "Price" at bounding box center [528, 509] width 79 height 14
type input "100"
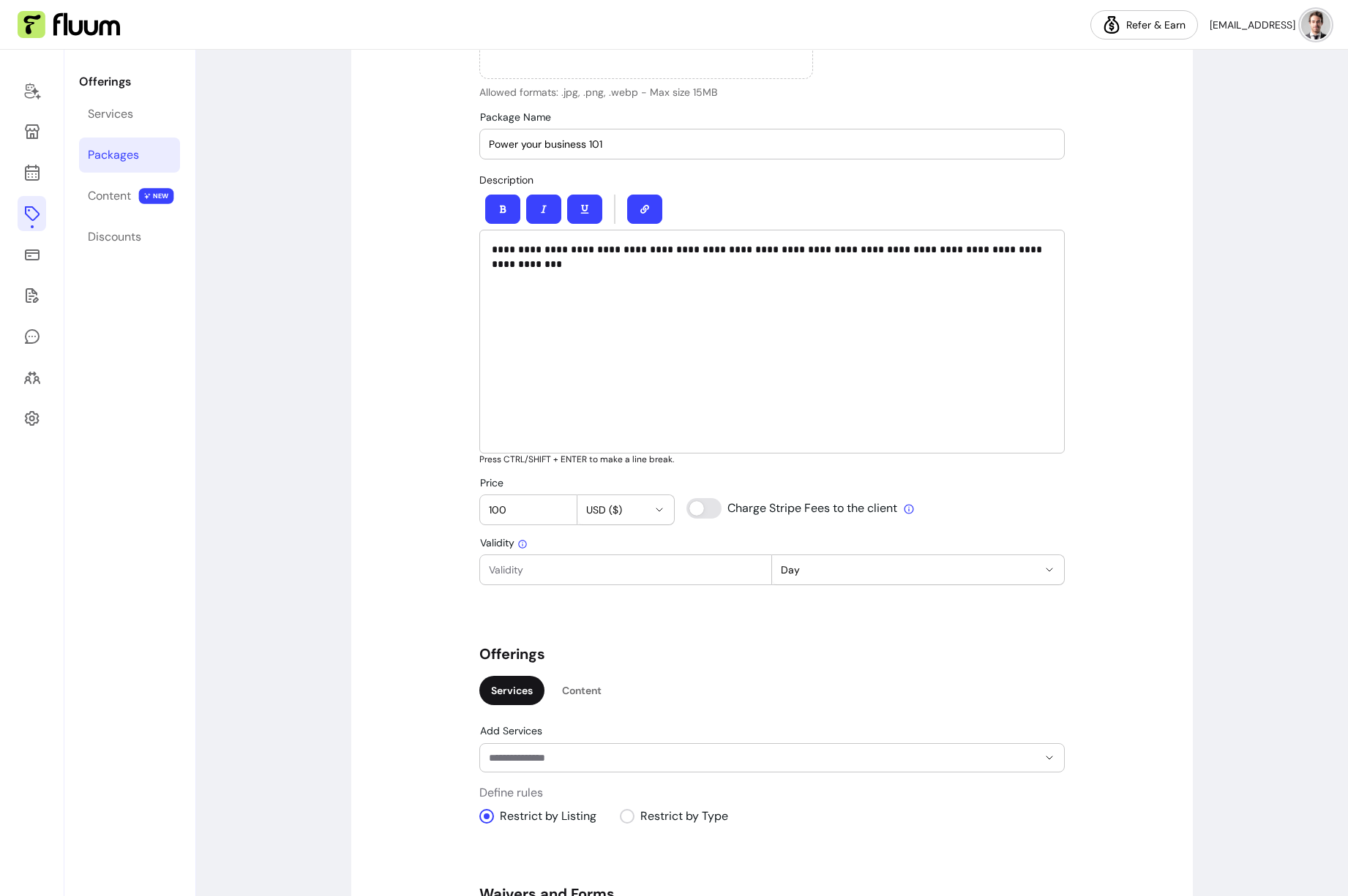
click at [437, 524] on div "**********" at bounding box center [772, 545] width 843 height 1729
click at [617, 560] on div at bounding box center [626, 569] width 274 height 30
type input "1"
click at [839, 583] on button "Day" at bounding box center [918, 569] width 292 height 30
click at [820, 649] on span "Month" at bounding box center [905, 655] width 254 height 14
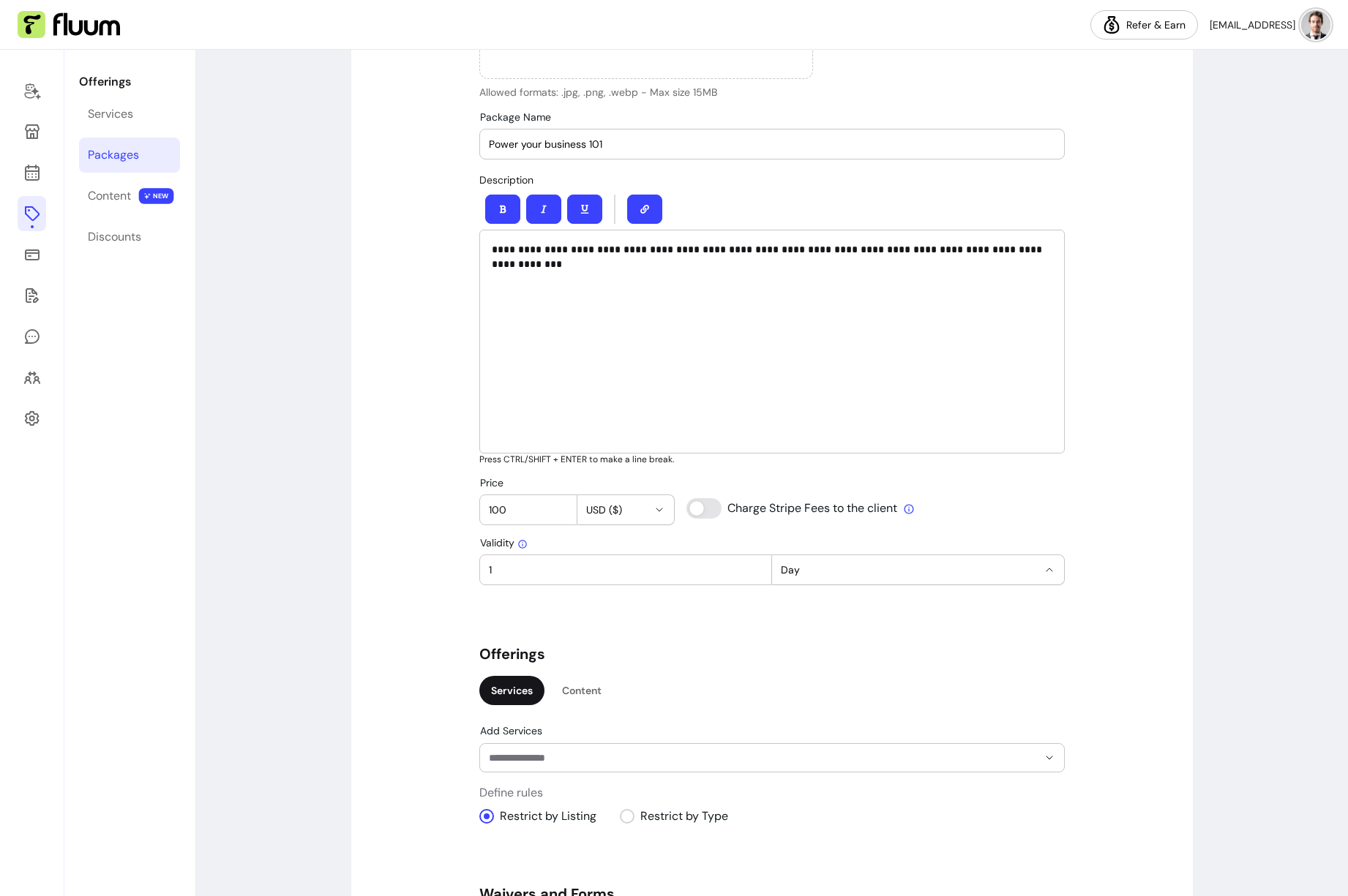
select select "******"
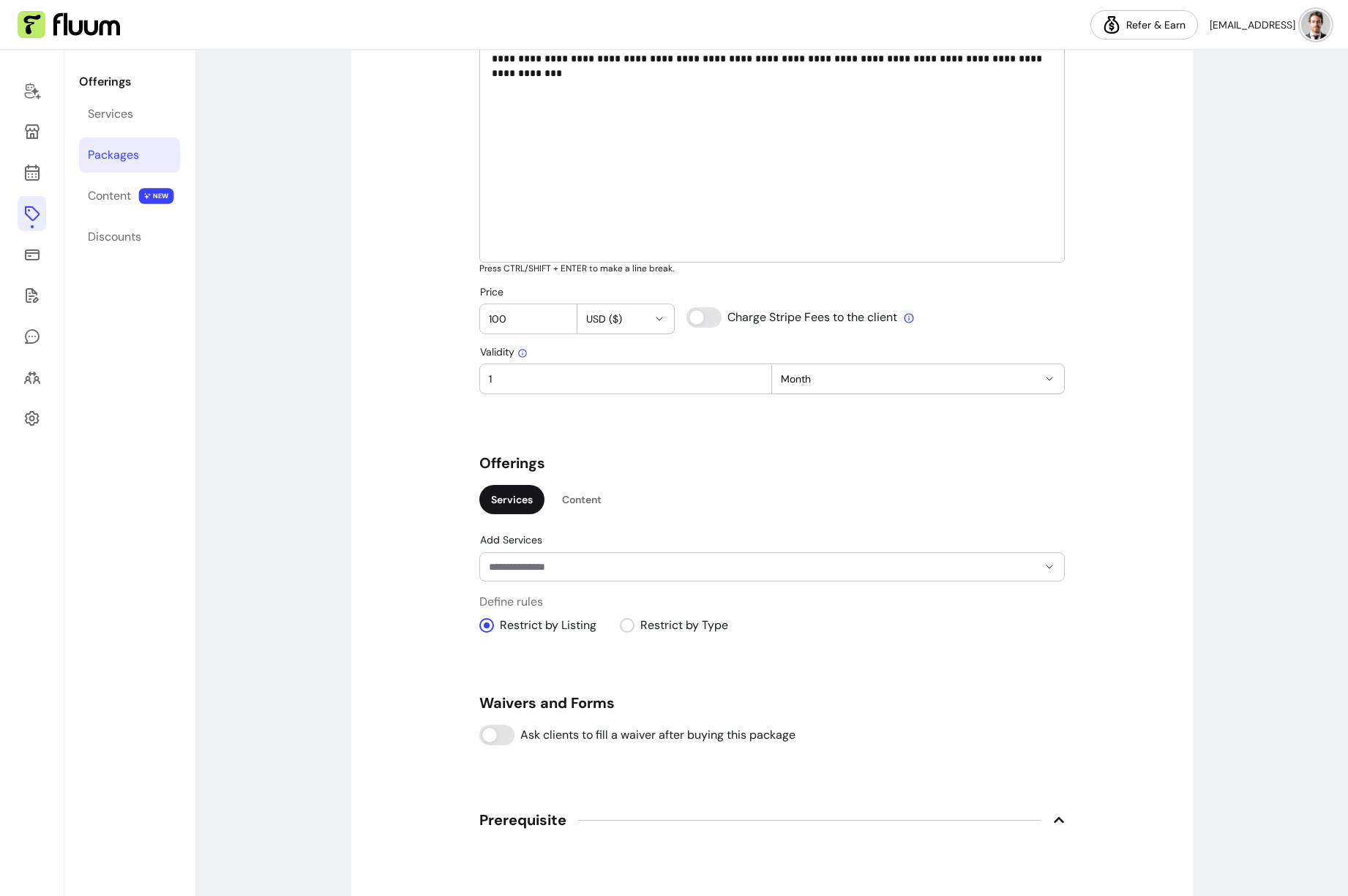
scroll to position [731, 0]
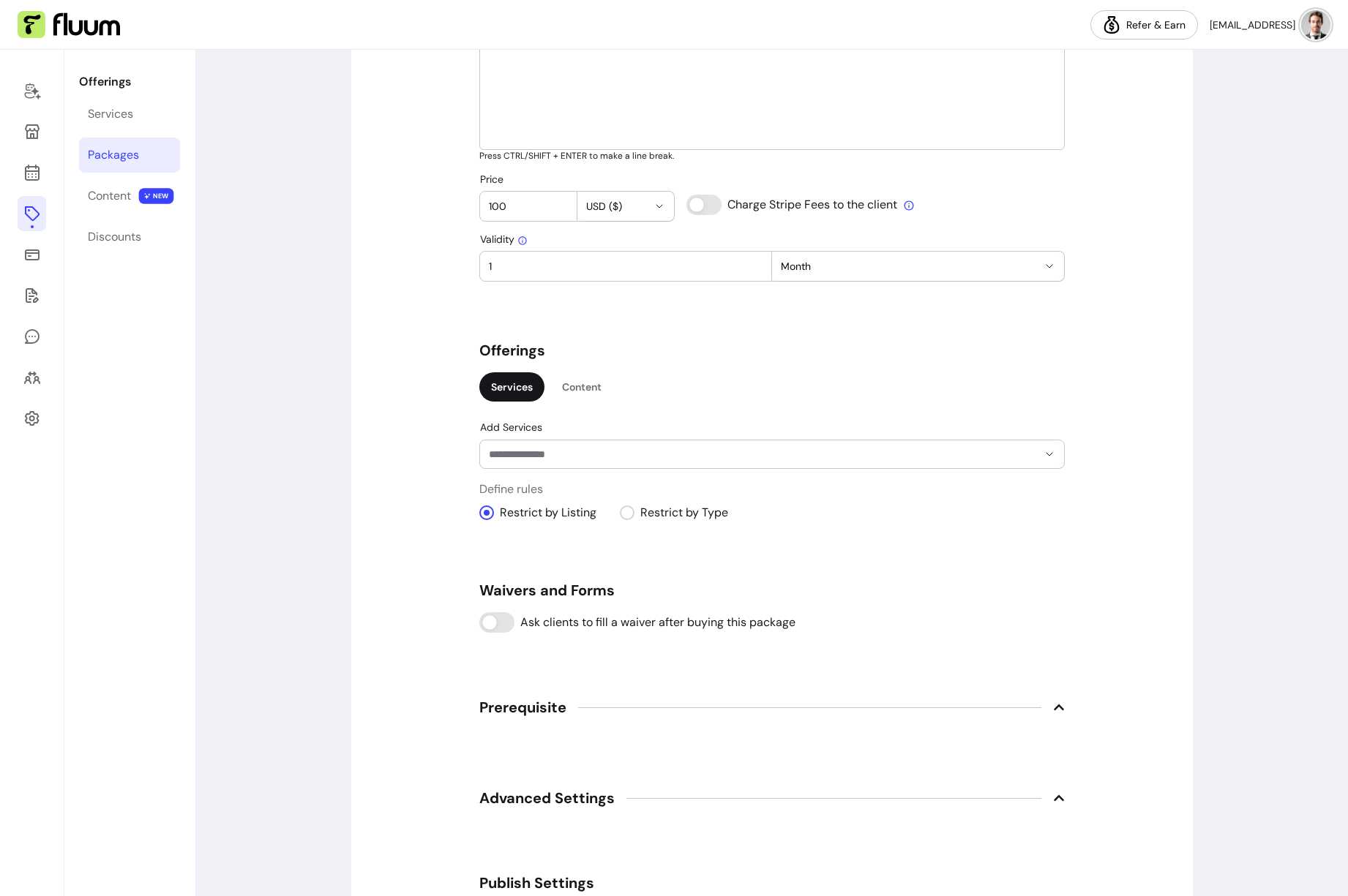
click at [617, 467] on div at bounding box center [772, 454] width 567 height 28
click at [645, 425] on div "Add Services" at bounding box center [772, 446] width 586 height 47
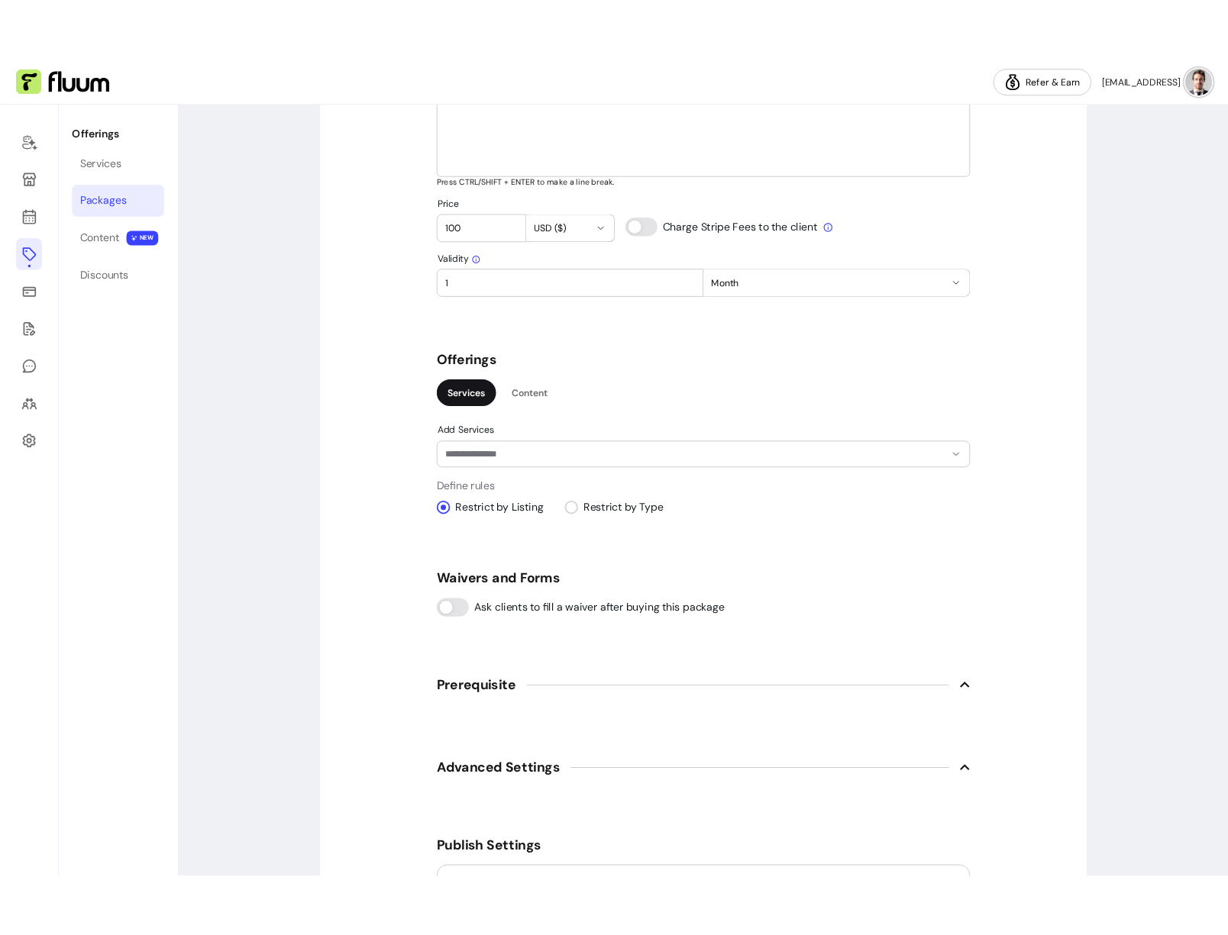
scroll to position [861, 0]
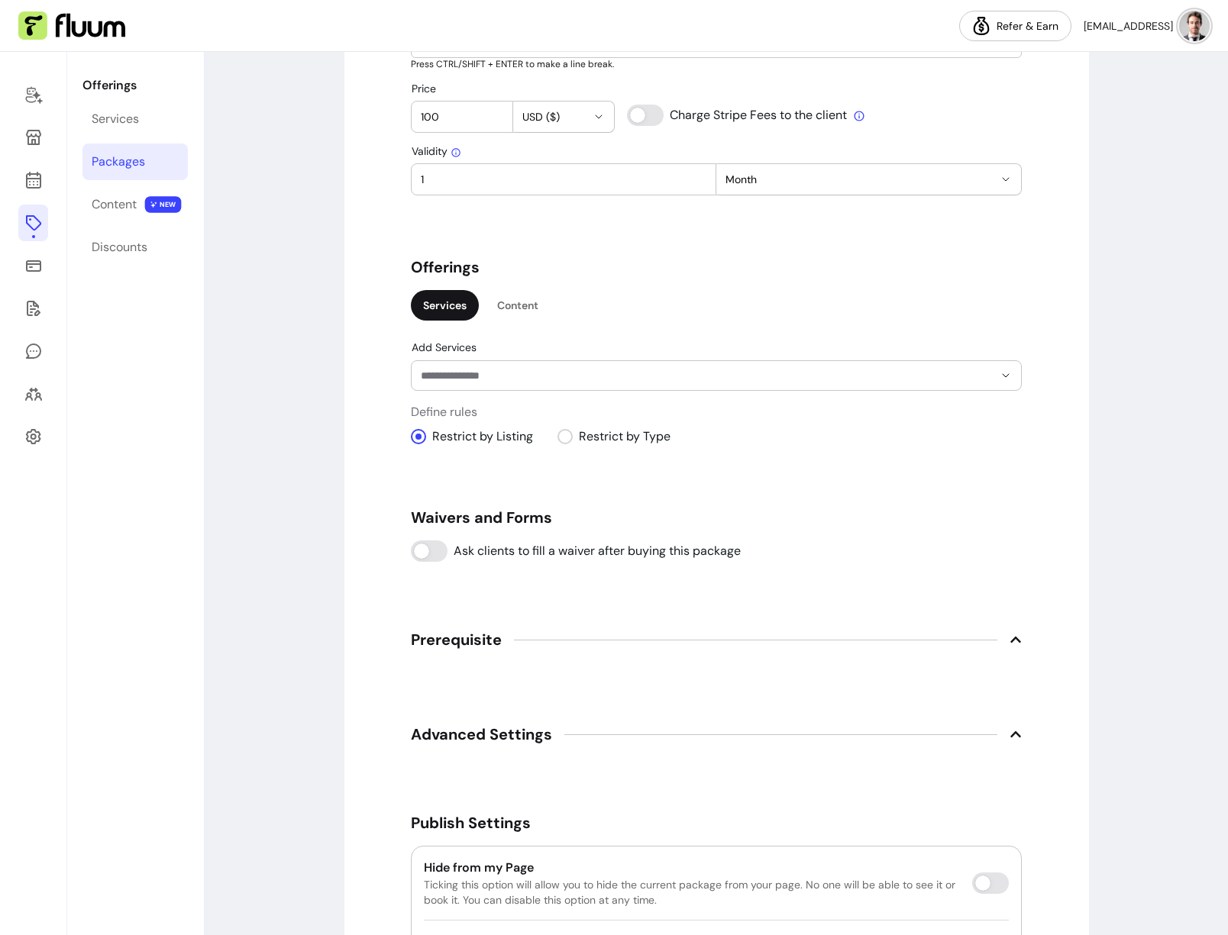
click at [592, 387] on div at bounding box center [716, 375] width 591 height 29
click at [510, 303] on div "Content" at bounding box center [518, 305] width 66 height 31
click at [431, 309] on div "Services" at bounding box center [445, 305] width 68 height 31
click at [489, 381] on input "Add Services" at bounding box center [695, 375] width 548 height 15
click at [559, 382] on input "Add Services" at bounding box center [695, 375] width 548 height 15
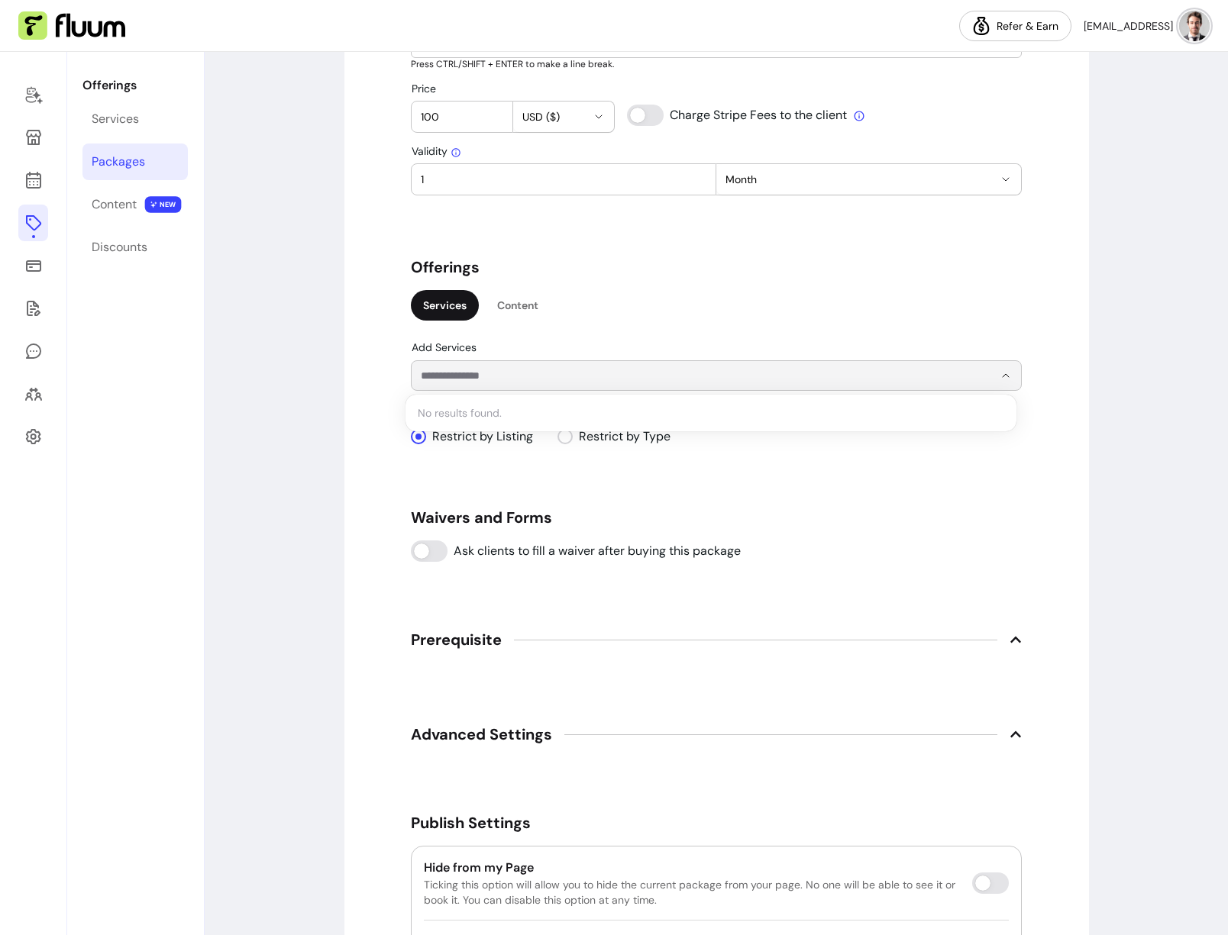
click at [622, 311] on div "Services Content" at bounding box center [716, 307] width 611 height 34
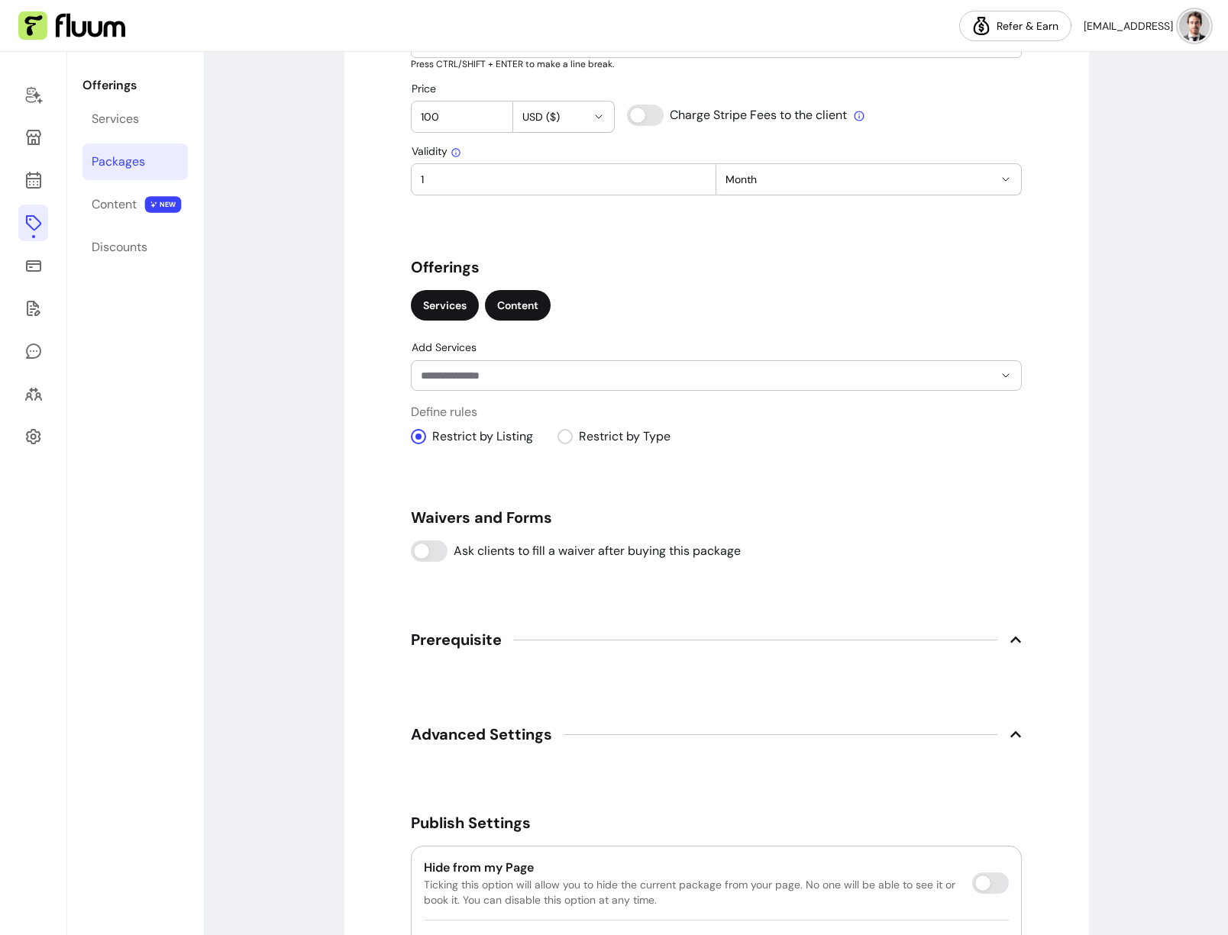
click at [518, 313] on div "Content" at bounding box center [518, 305] width 66 height 31
click at [446, 304] on div "Services" at bounding box center [445, 305] width 68 height 31
click at [508, 386] on div at bounding box center [716, 375] width 591 height 29
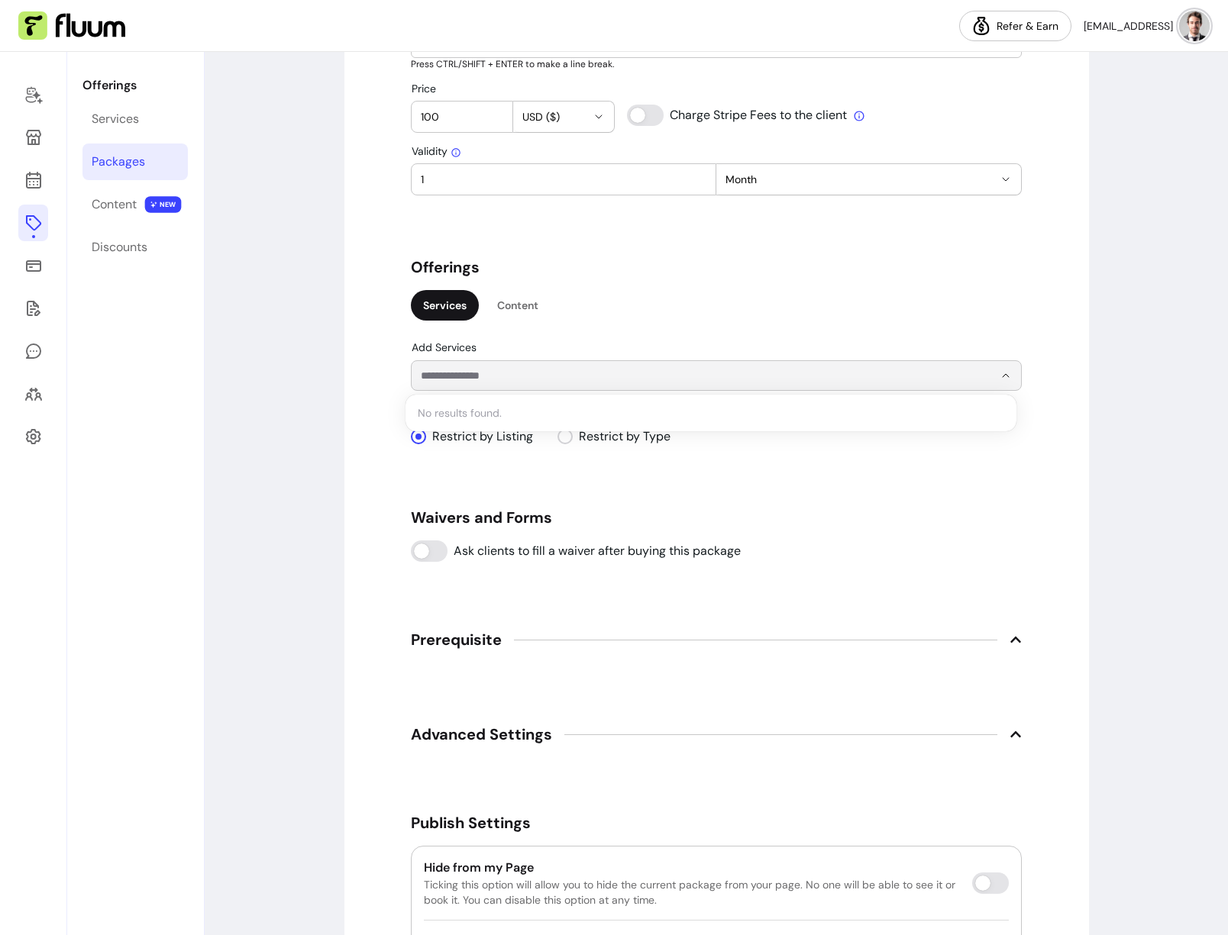
click at [625, 292] on div "Services Content" at bounding box center [716, 307] width 611 height 34
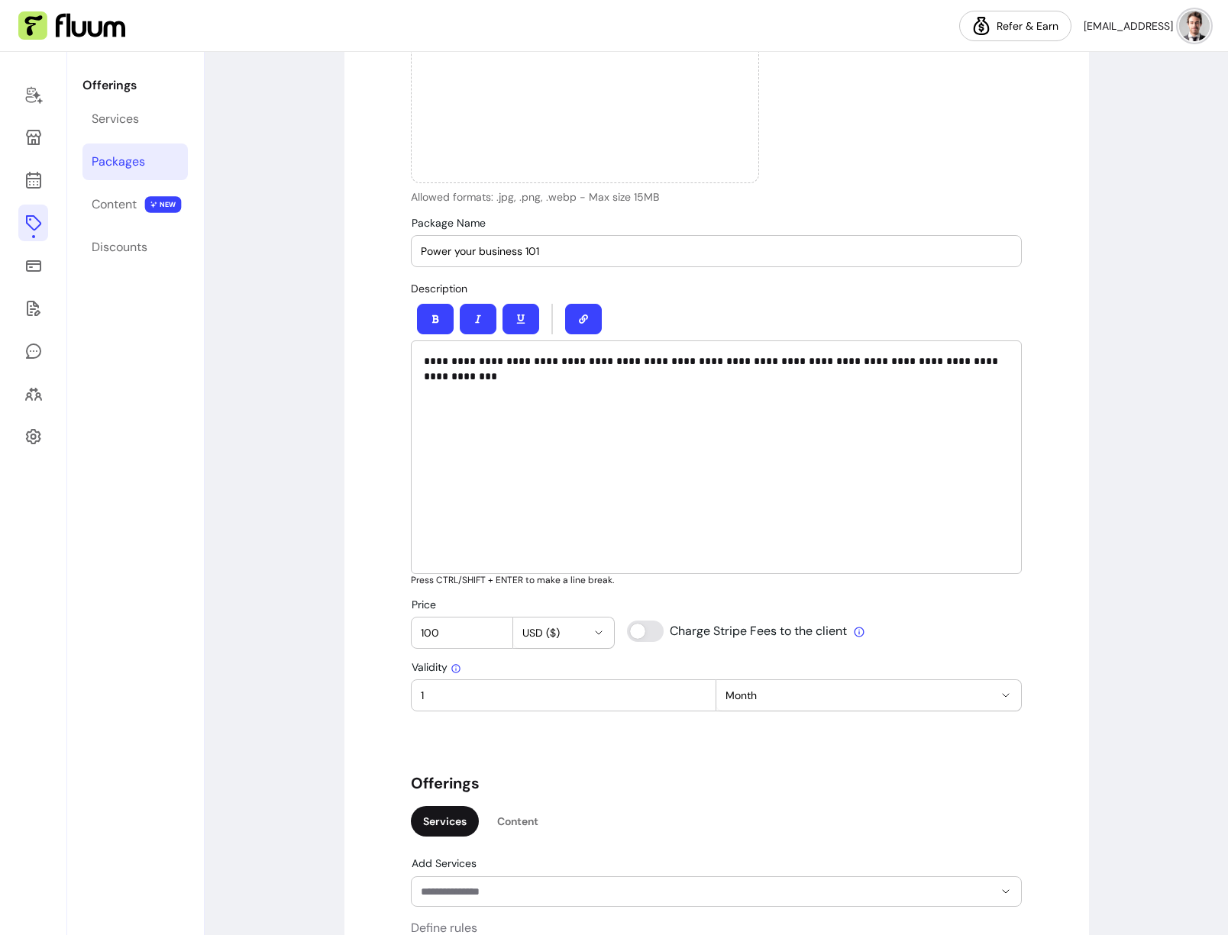
click at [565, 408] on div "**********" at bounding box center [716, 457] width 611 height 234
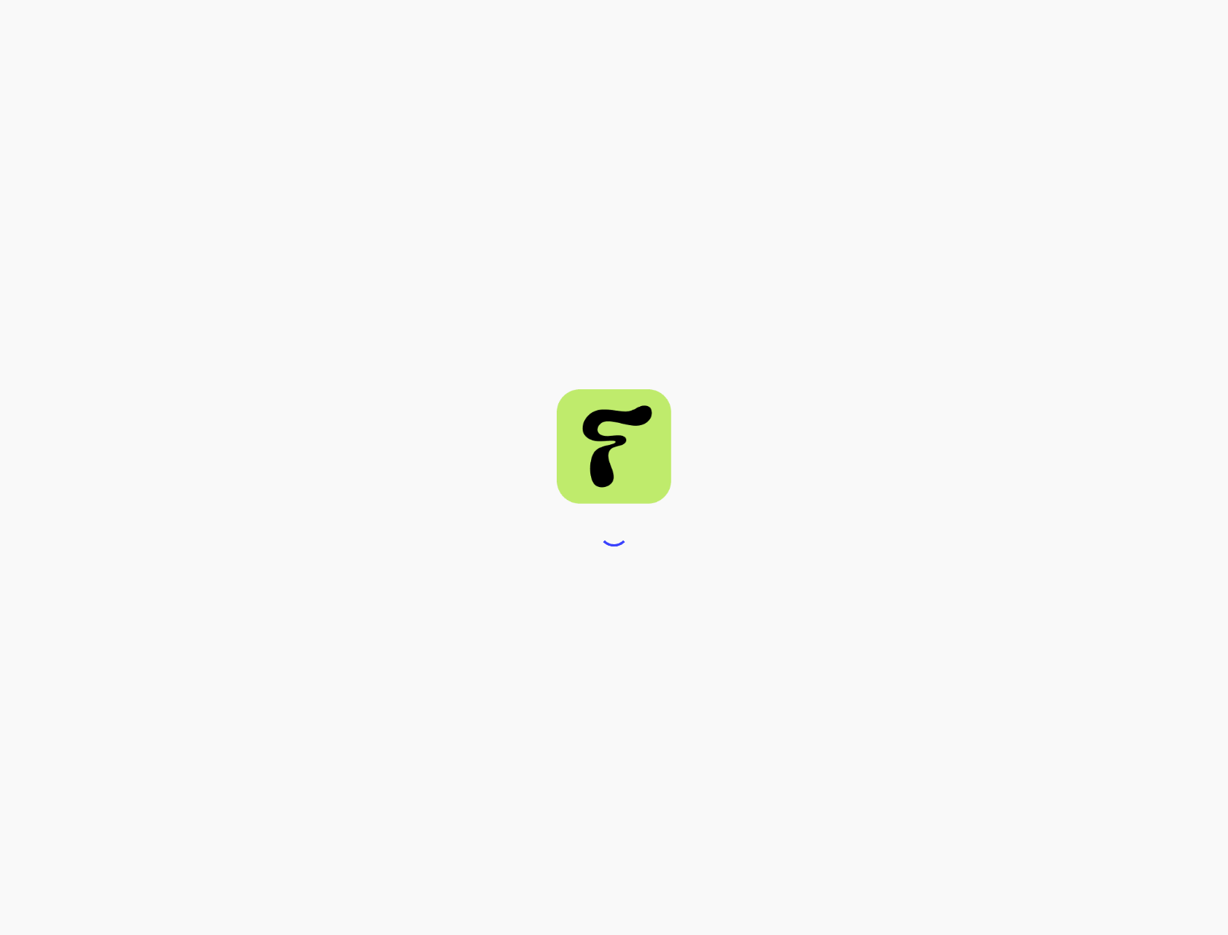
select select "***"
select select "****"
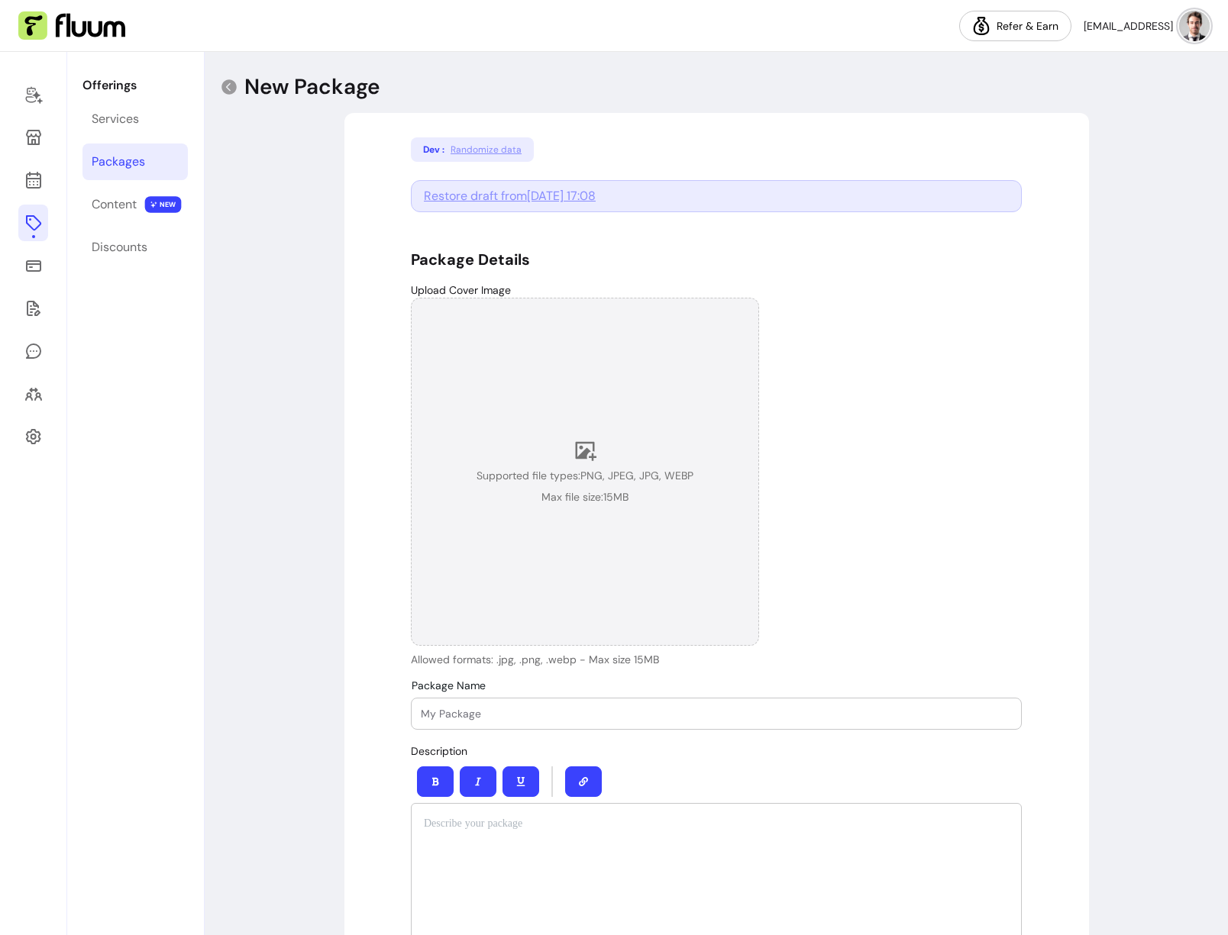
scroll to position [670, 0]
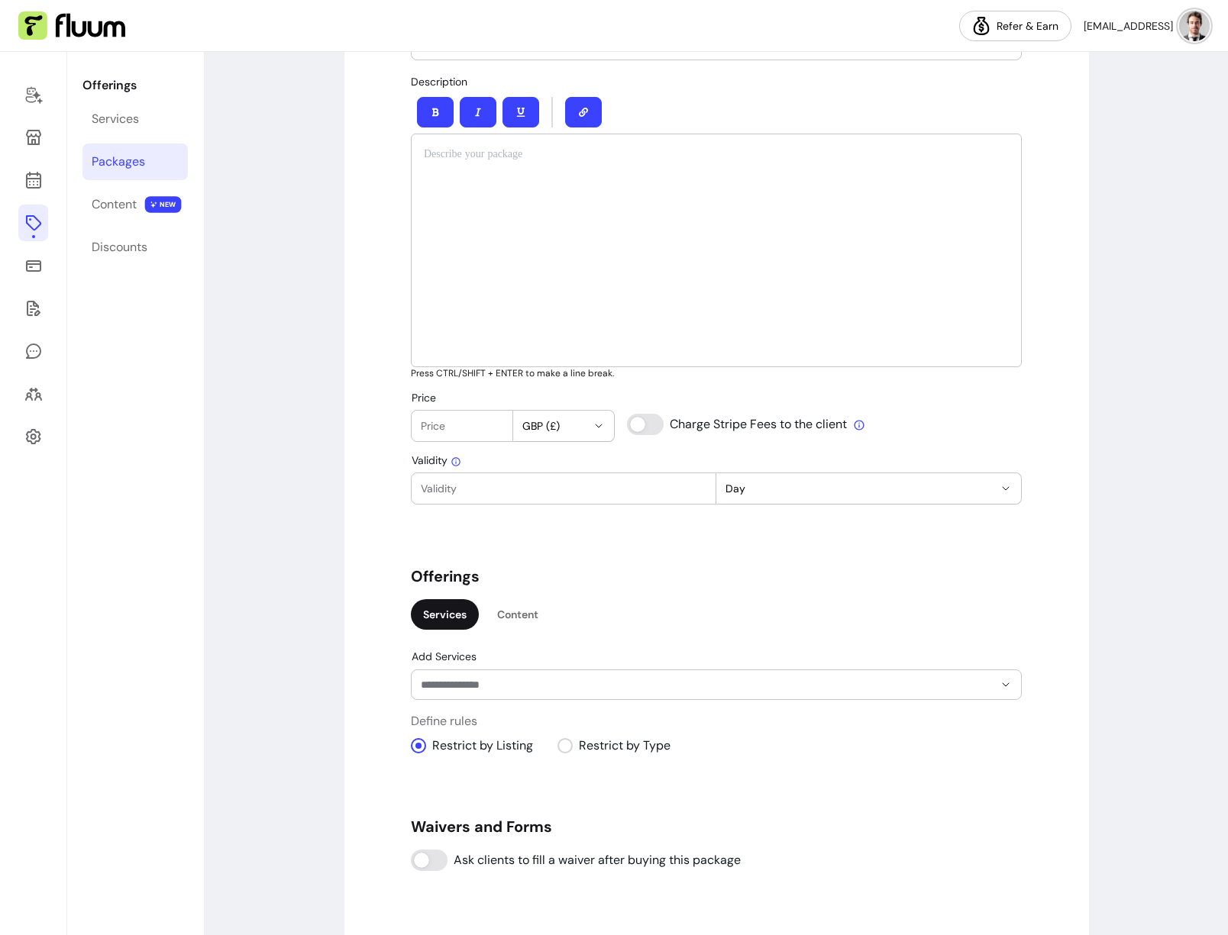
click at [497, 690] on input "Add Services" at bounding box center [695, 684] width 548 height 15
click at [515, 231] on div at bounding box center [716, 251] width 611 height 234
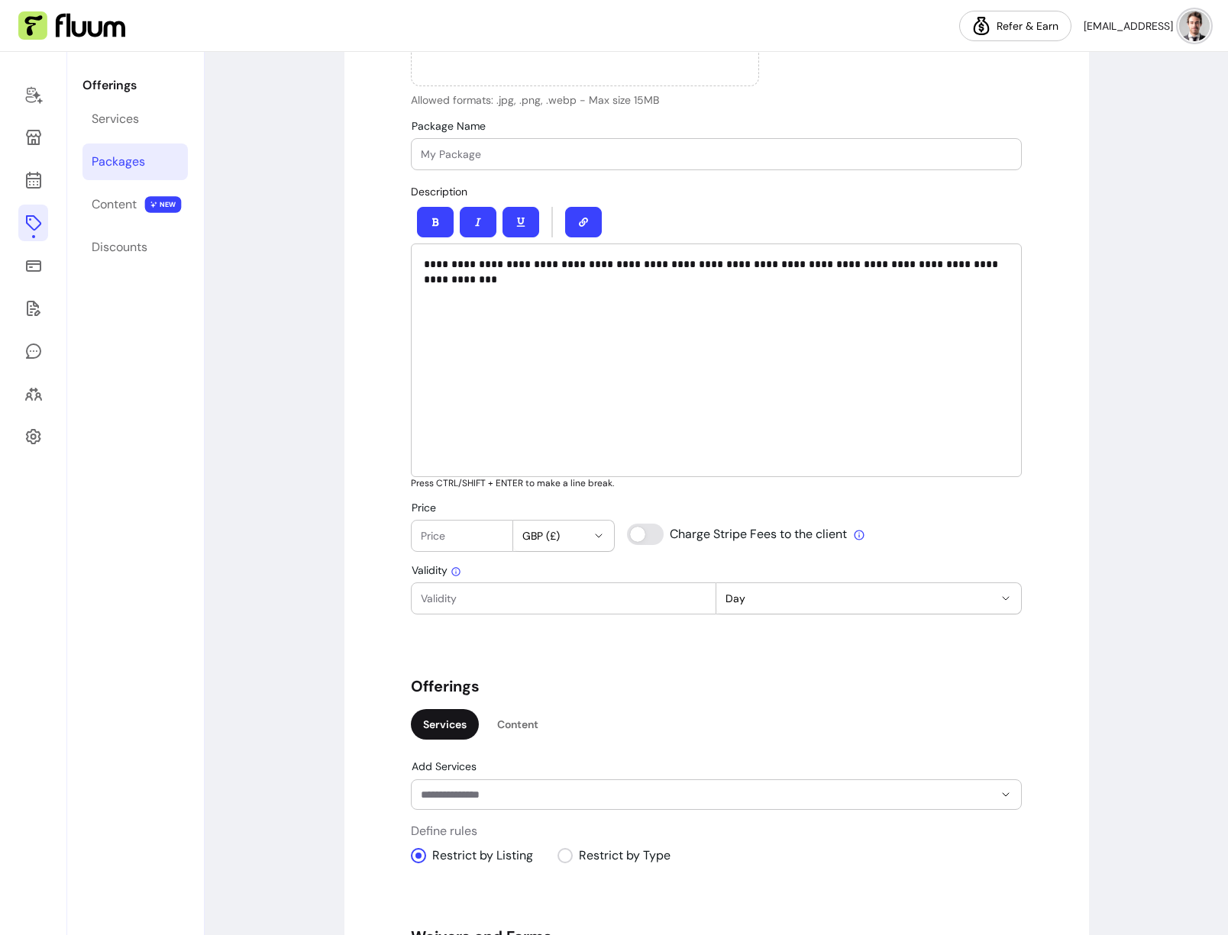
scroll to position [489, 0]
click at [499, 163] on div at bounding box center [716, 155] width 591 height 31
type input "Get your business ready to generate cash"
type input "Consulting pack"
click at [460, 541] on input "Price" at bounding box center [462, 537] width 82 height 15
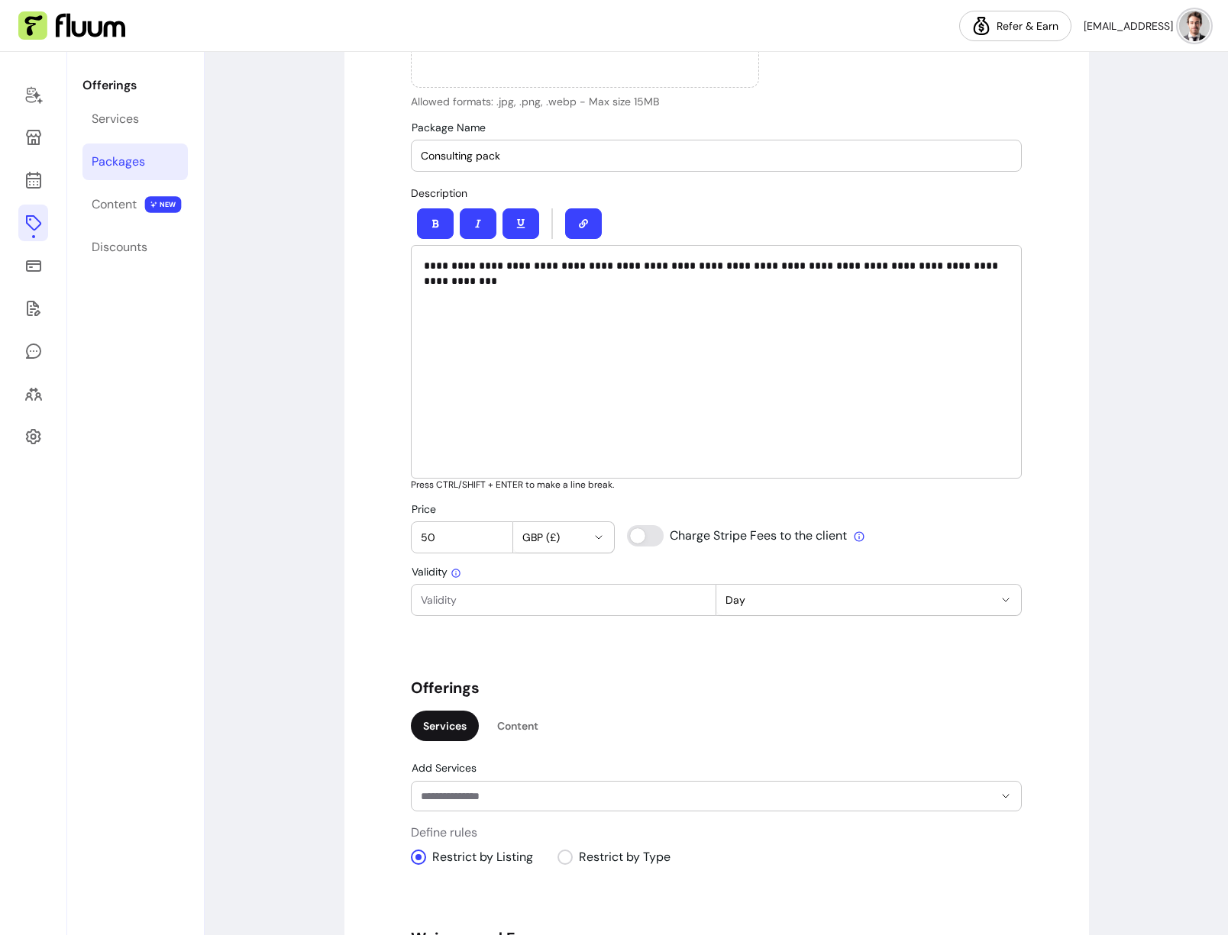
type input "50"
click at [522, 534] on span "GBP (£)" at bounding box center [554, 537] width 65 height 15
click at [554, 631] on span "USD ( $ )" at bounding box center [539, 626] width 54 height 15
select select "***"
click at [524, 599] on input "Validity" at bounding box center [564, 599] width 286 height 15
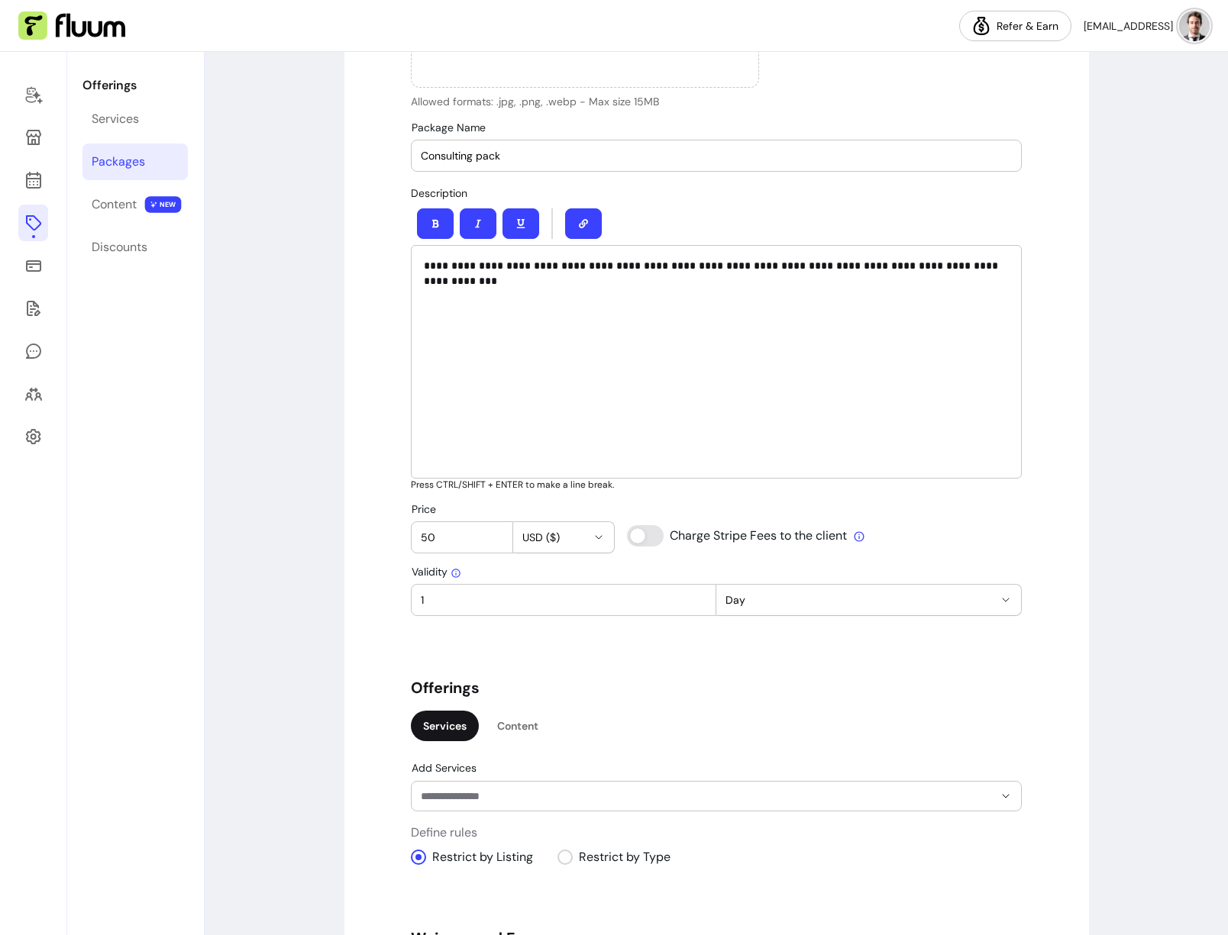
type input "1"
click at [785, 605] on span "Day" at bounding box center [859, 599] width 268 height 15
click at [767, 686] on span "Month" at bounding box center [855, 689] width 265 height 15
select select "******"
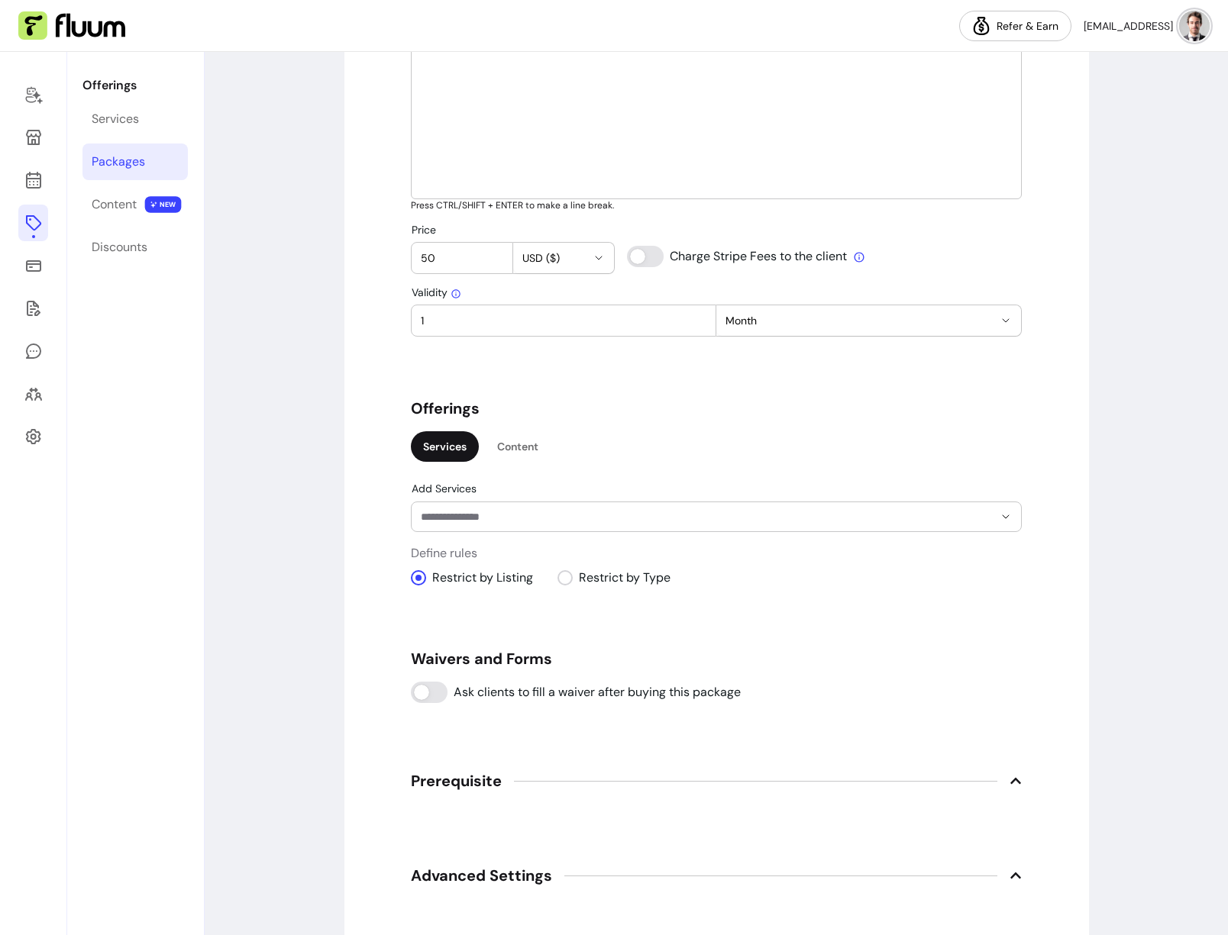
click at [555, 526] on div at bounding box center [716, 516] width 591 height 29
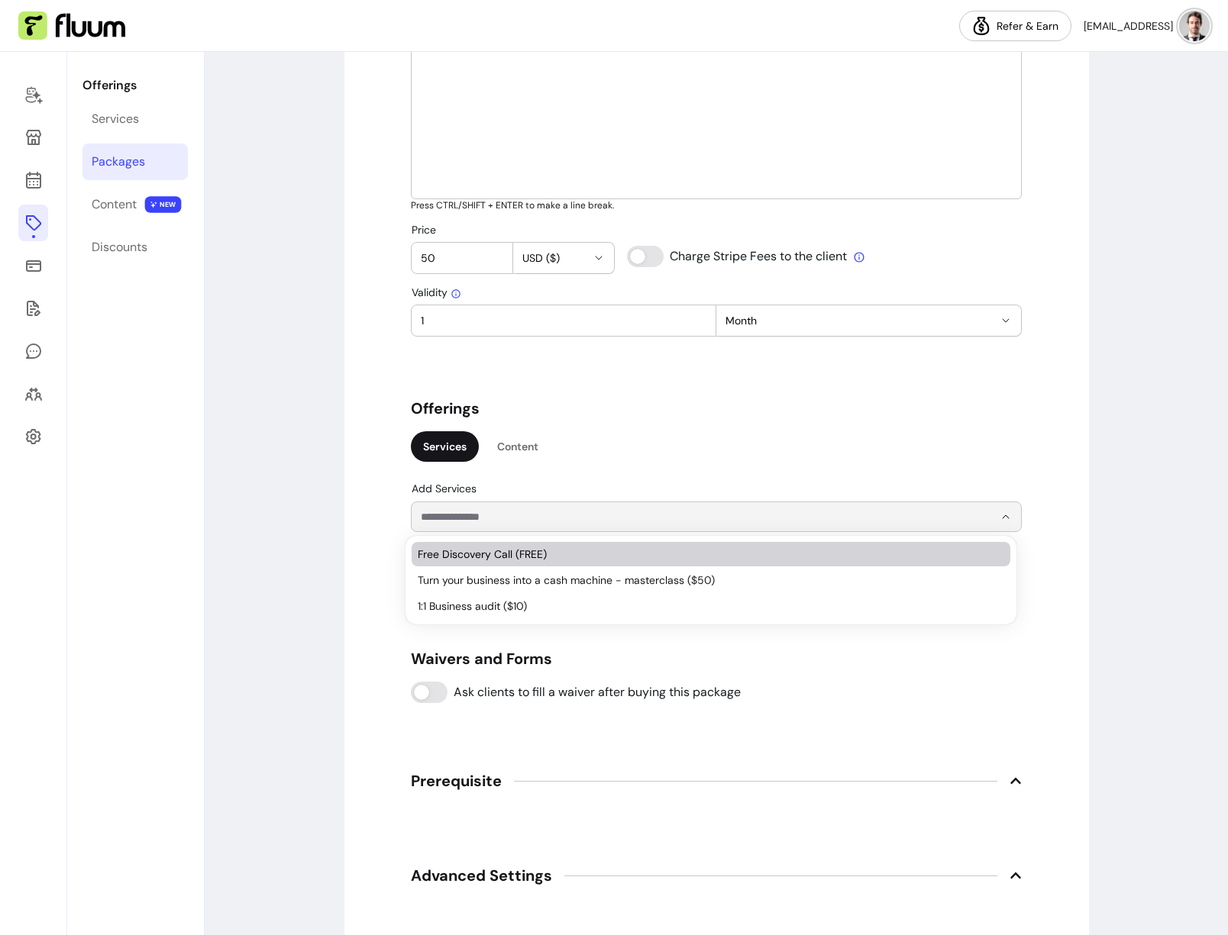
click at [556, 552] on span "Free Discovery Call (FREE)" at bounding box center [703, 554] width 571 height 15
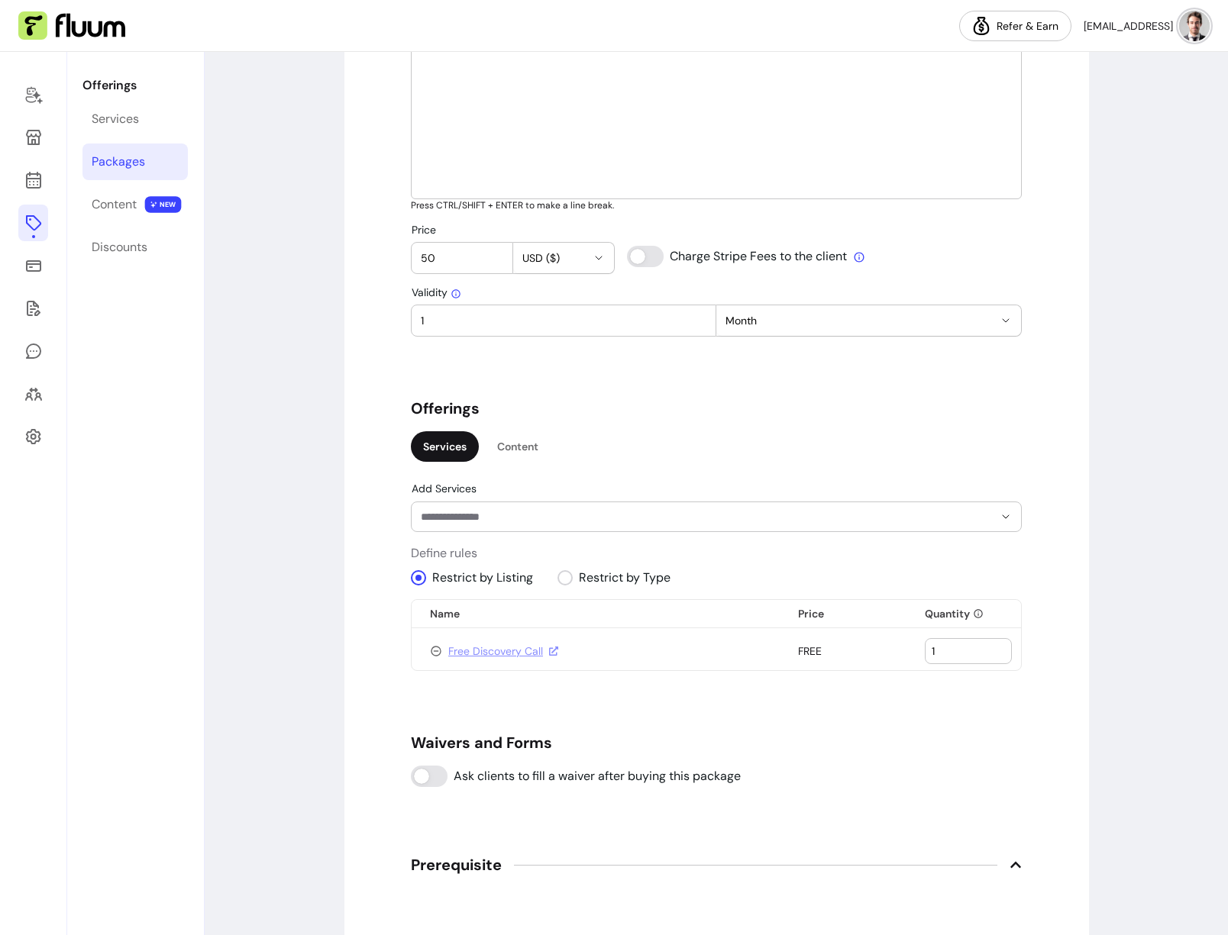
click at [561, 514] on input "Add Services" at bounding box center [695, 516] width 548 height 15
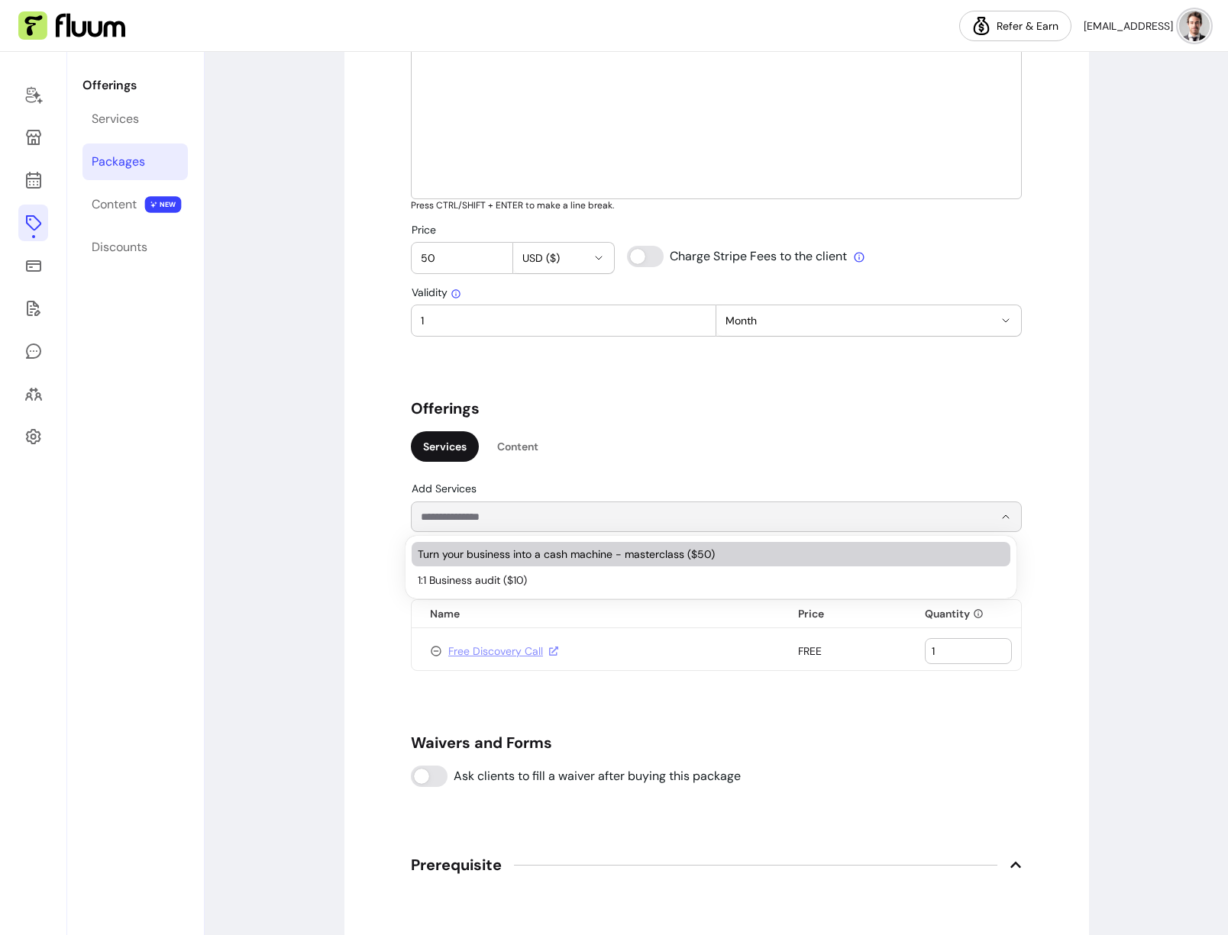
click at [550, 550] on span "Turn your business into a cash machine - masterclass ($50)" at bounding box center [703, 554] width 571 height 15
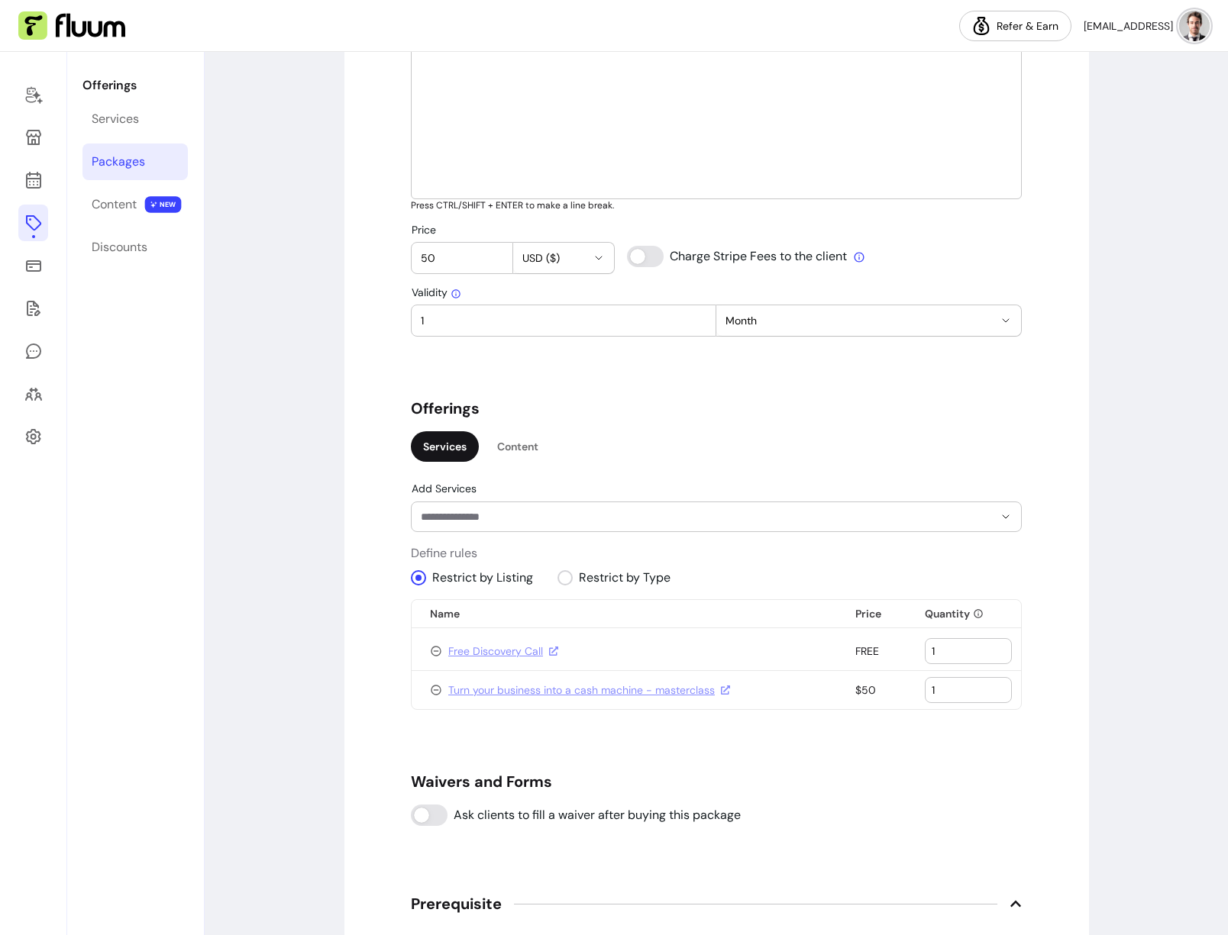
click at [564, 521] on input "Add Services" at bounding box center [695, 516] width 548 height 15
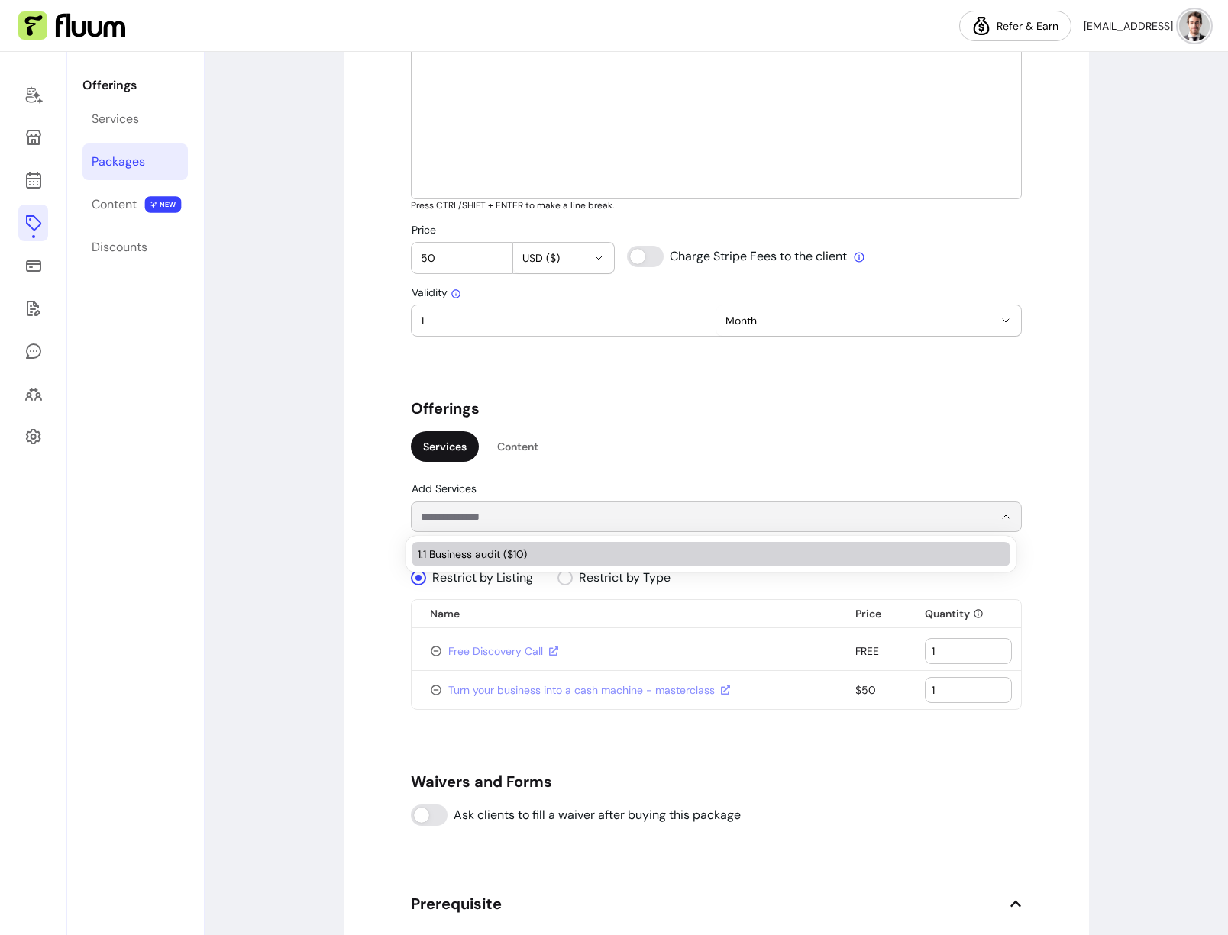
click at [548, 550] on span "1:1 Business audit ($10)" at bounding box center [703, 554] width 571 height 15
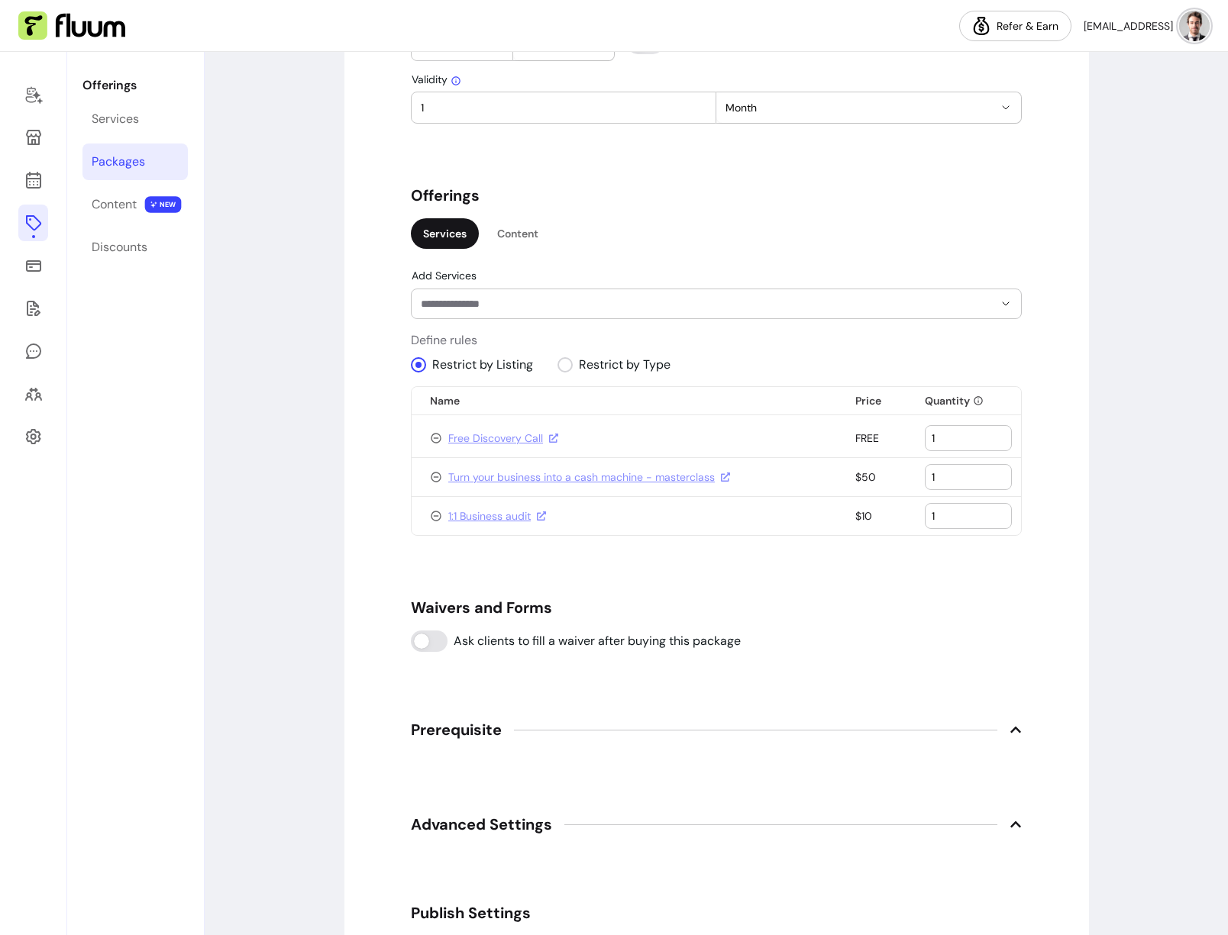
scroll to position [1002, 0]
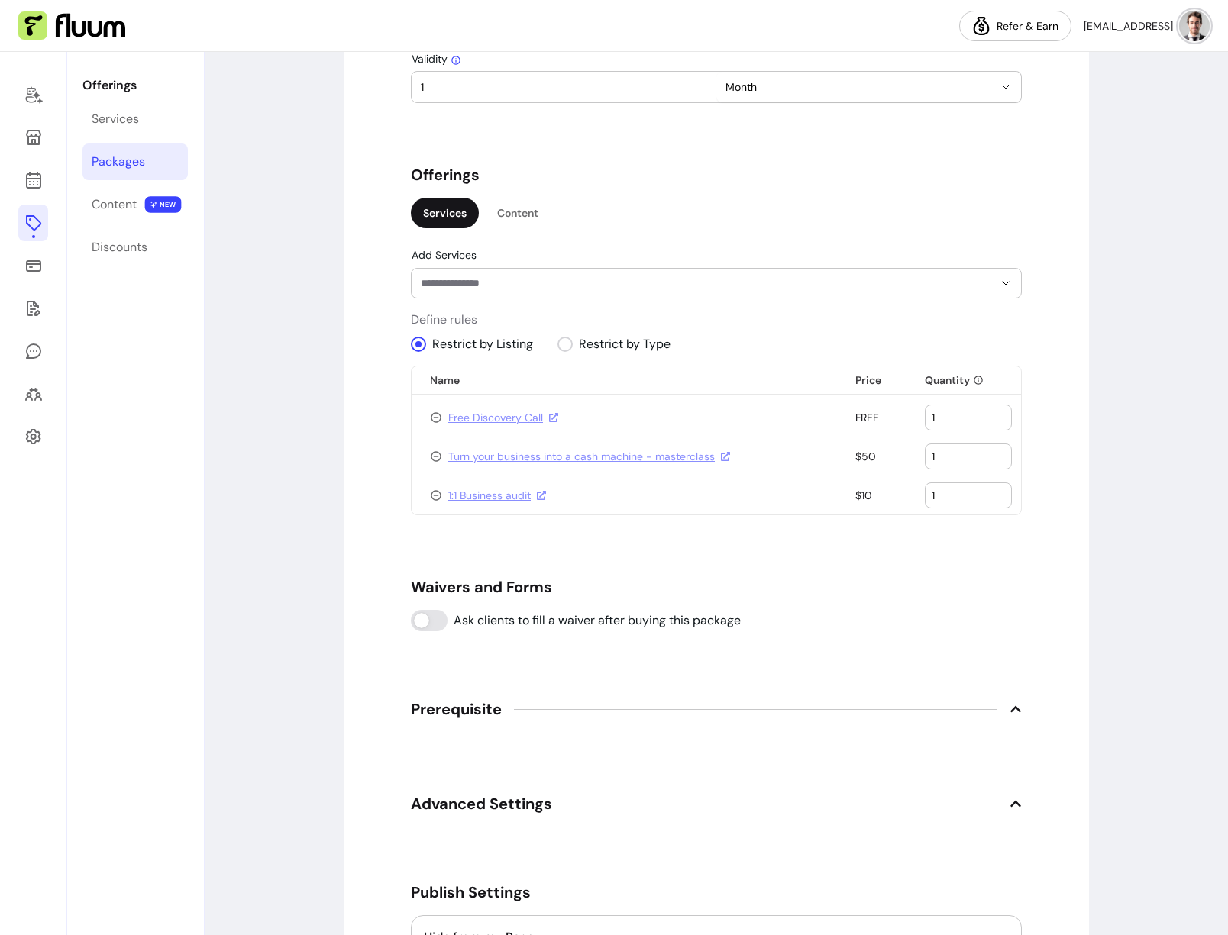
click at [935, 458] on input "1" at bounding box center [967, 456] width 73 height 15
type input "10"
click at [938, 491] on input "1" at bounding box center [967, 495] width 73 height 15
type input "10"
click at [1099, 410] on div "**********" at bounding box center [716, 98] width 1023 height 2097
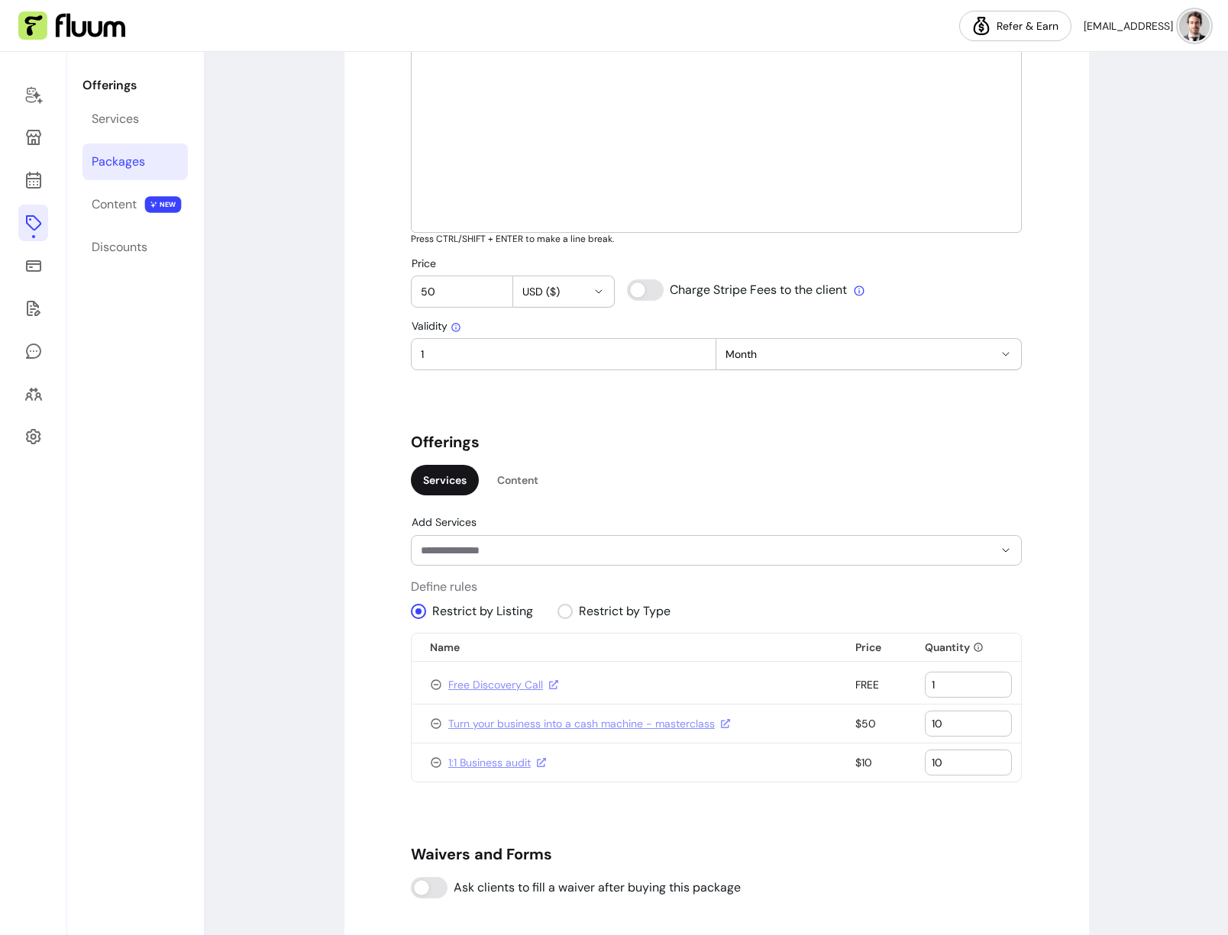
scroll to position [734, 0]
click at [447, 299] on input "50" at bounding box center [462, 292] width 82 height 15
type input "5"
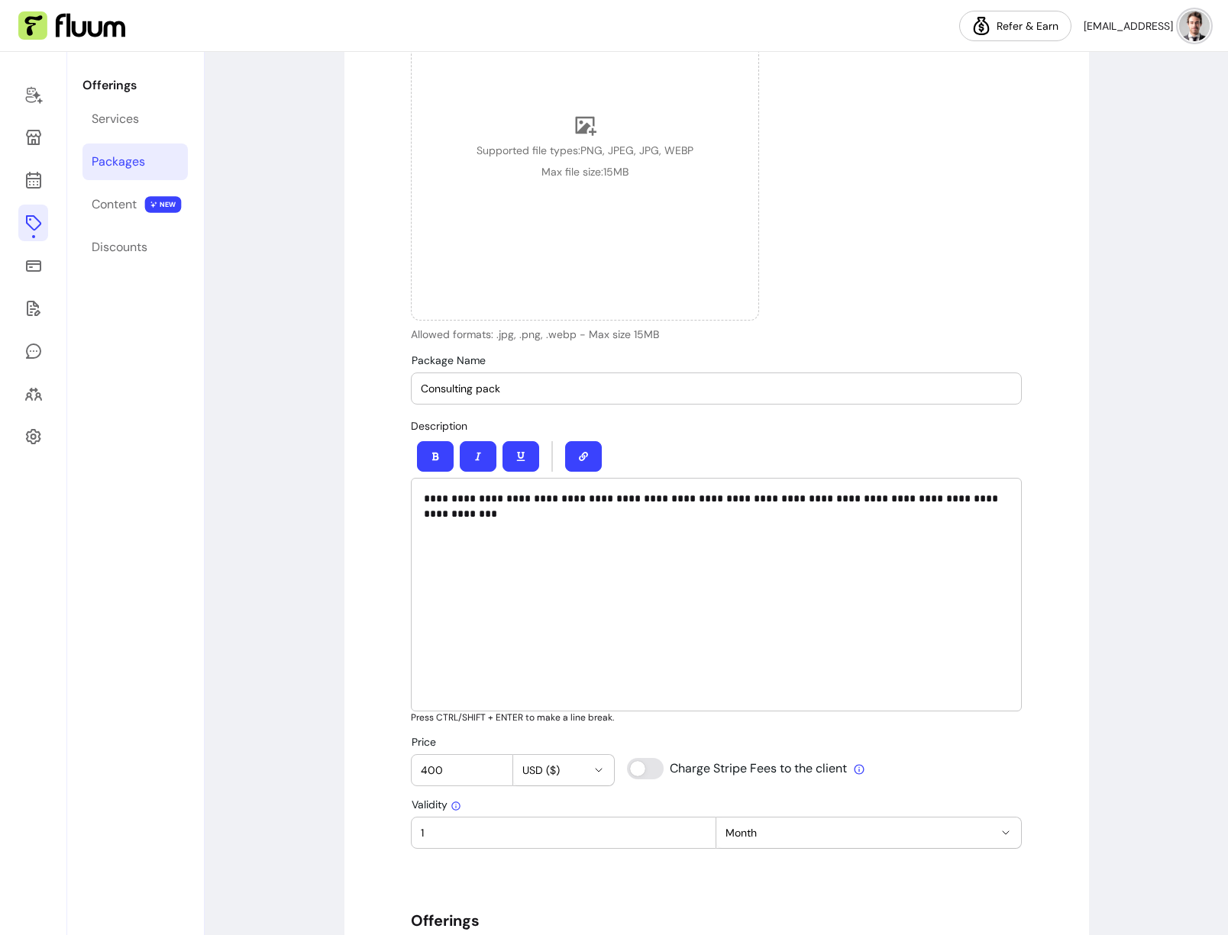
type input "400"
click at [567, 392] on input "Consulting pack" at bounding box center [716, 388] width 591 height 15
type input "Consulting pack - save 200$"
click at [794, 286] on div "Upload Cover Image Supported file types: PNG, JPEG, JPG, WEBP Max file size: 15…" at bounding box center [716, 149] width 611 height 385
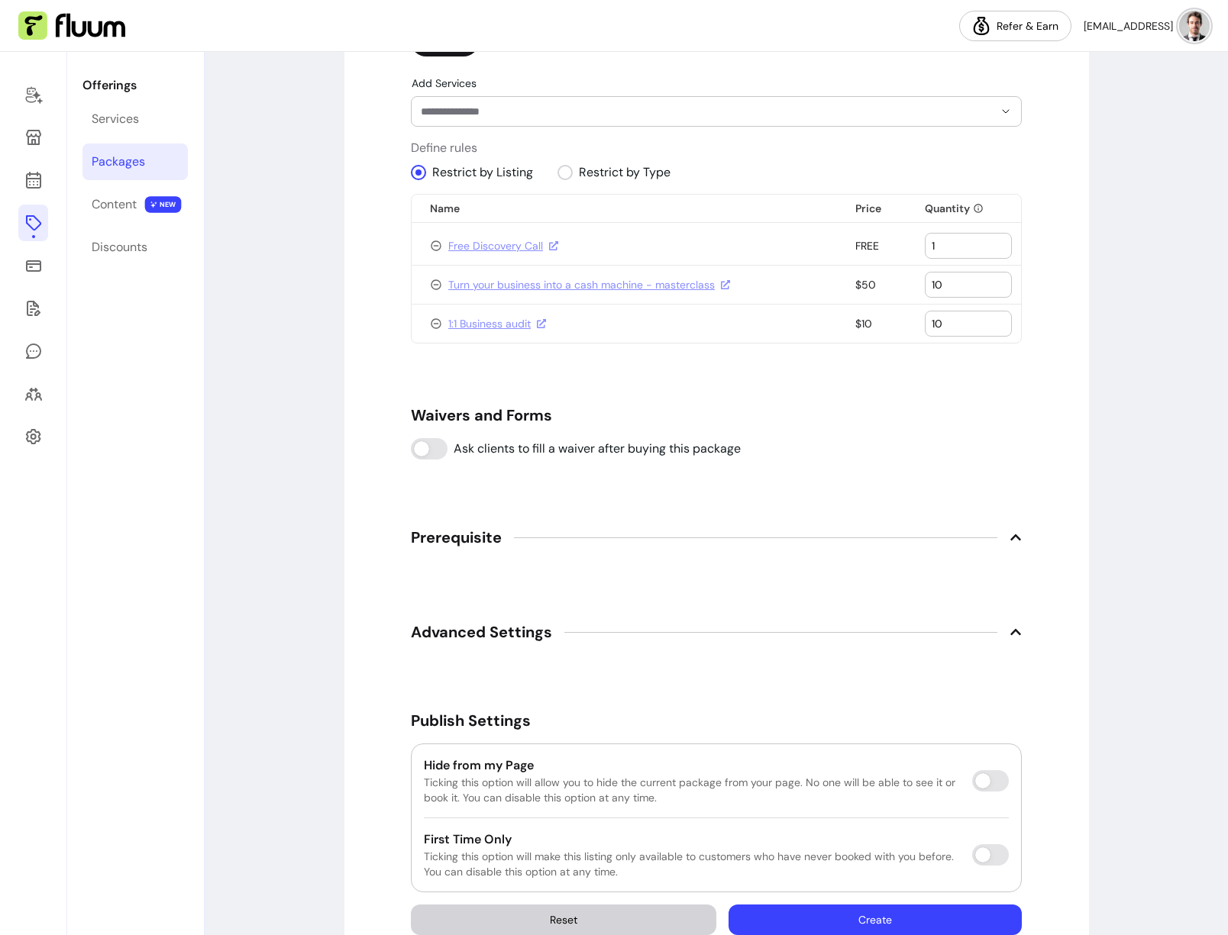
scroll to position [1214, 0]
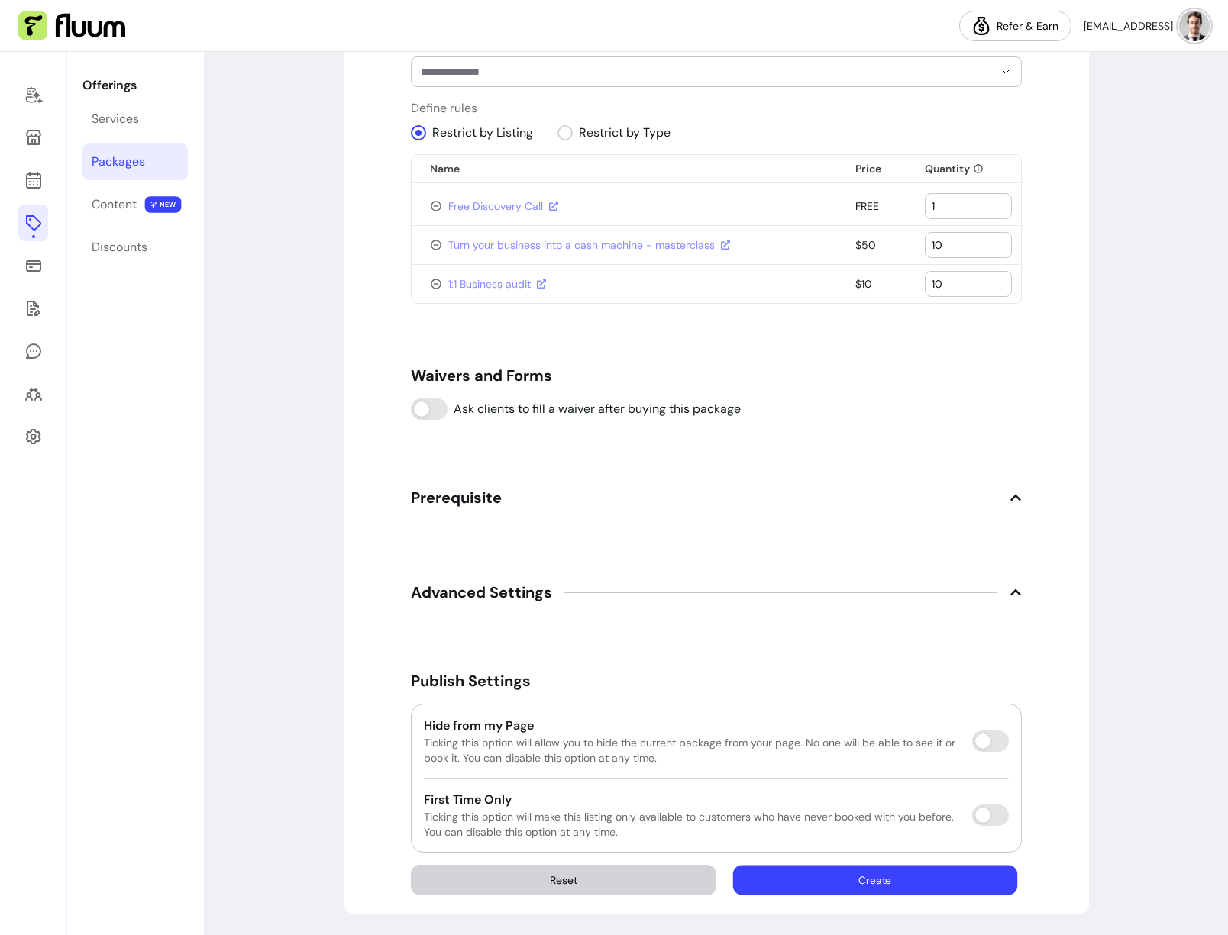
click at [833, 879] on button "Create" at bounding box center [875, 881] width 284 height 30
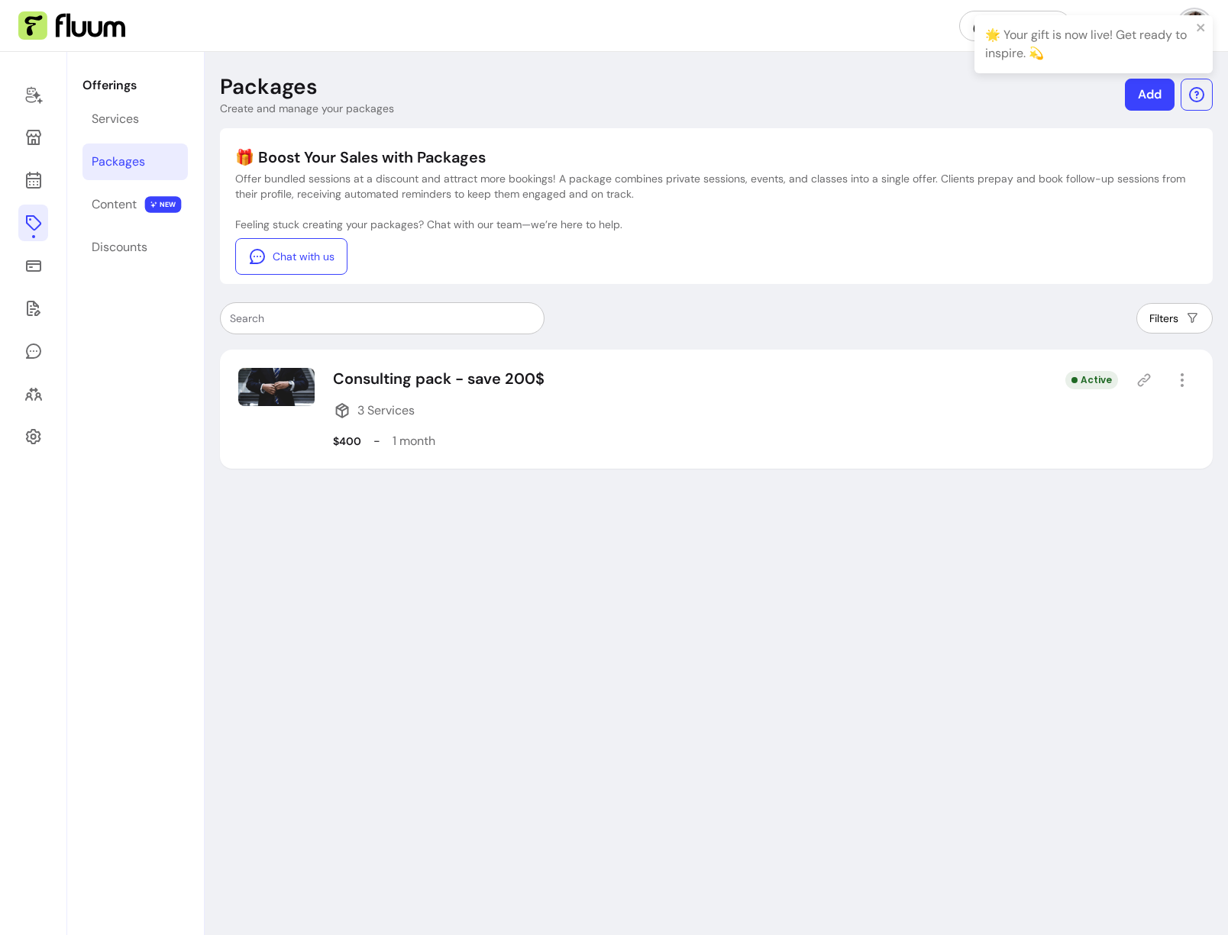
click at [1145, 379] on icon at bounding box center [1143, 380] width 15 height 15
click at [118, 199] on div "Content" at bounding box center [114, 204] width 45 height 18
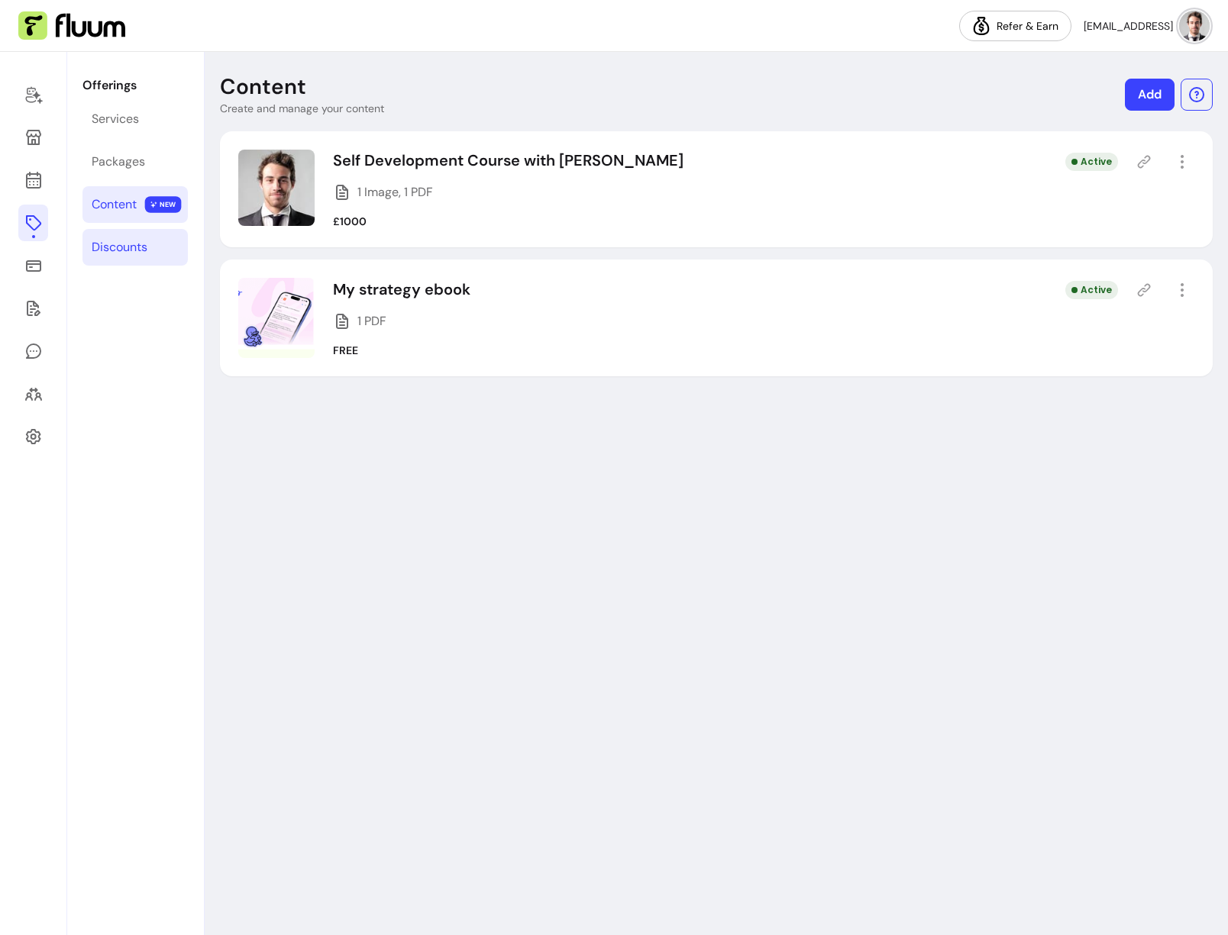
click at [144, 246] on div "Discounts" at bounding box center [120, 247] width 56 height 18
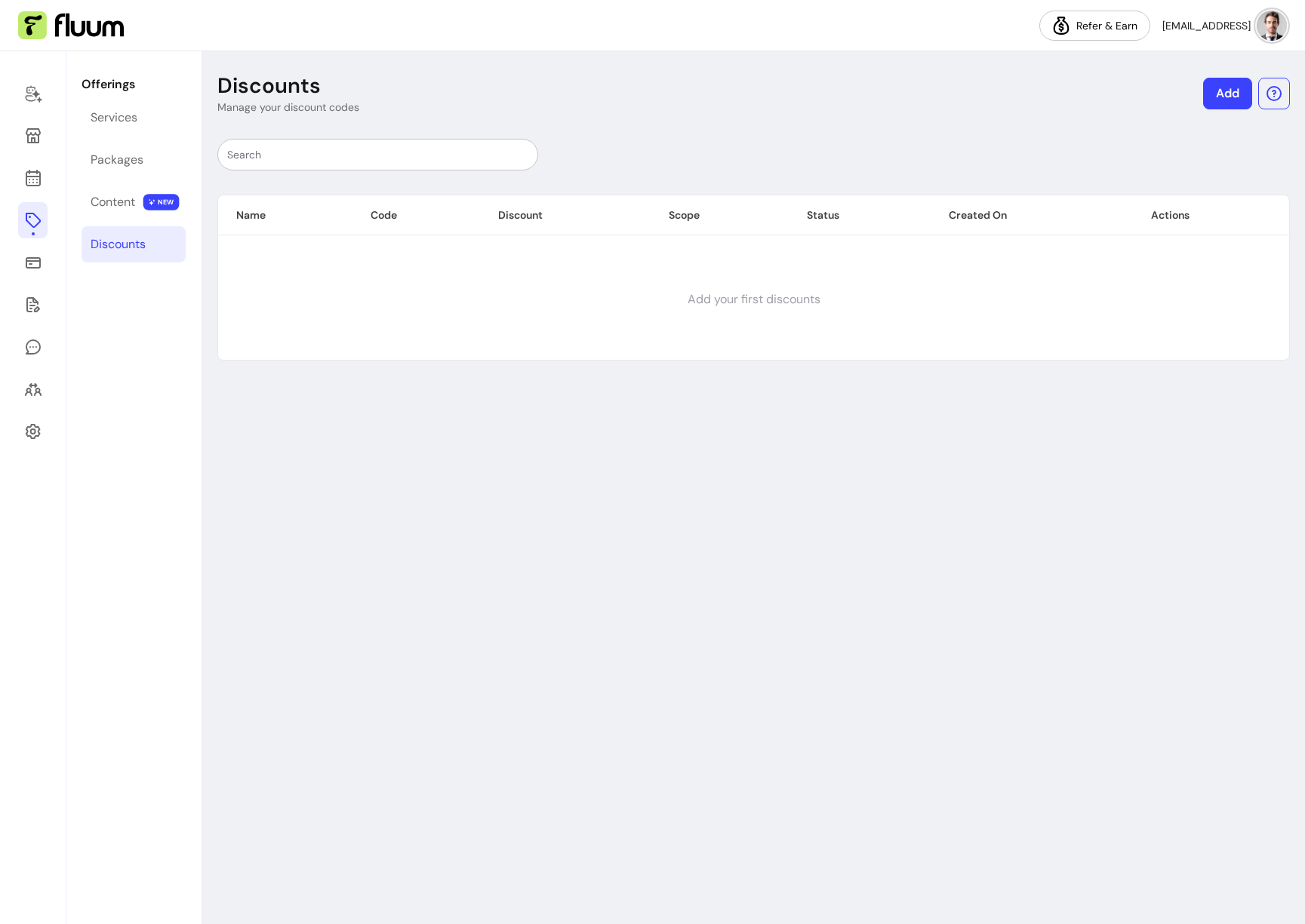
click at [1213, 98] on link "Add" at bounding box center [1228, 94] width 49 height 32
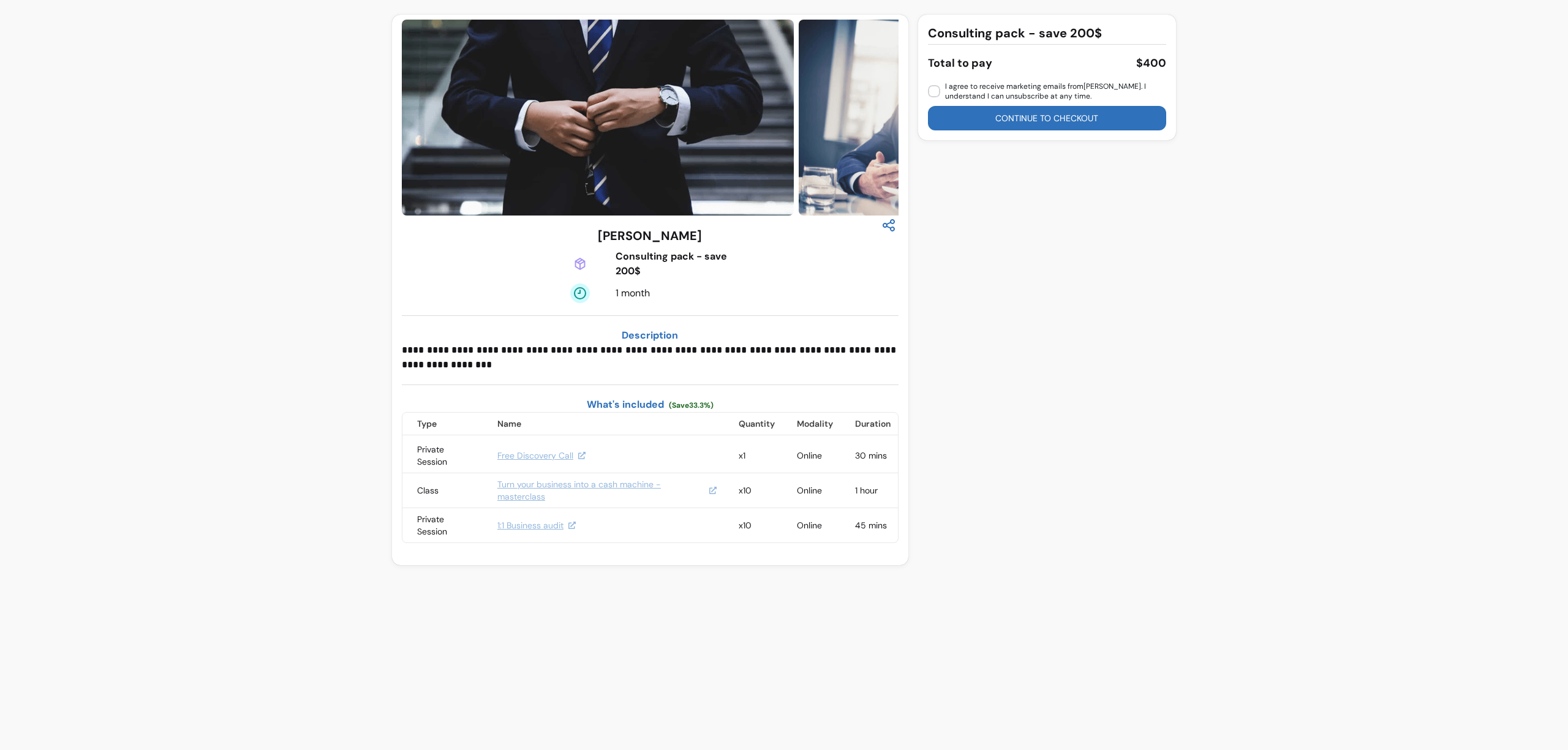
click at [326, 361] on div "**********" at bounding box center [784, 287] width 1568 height 575
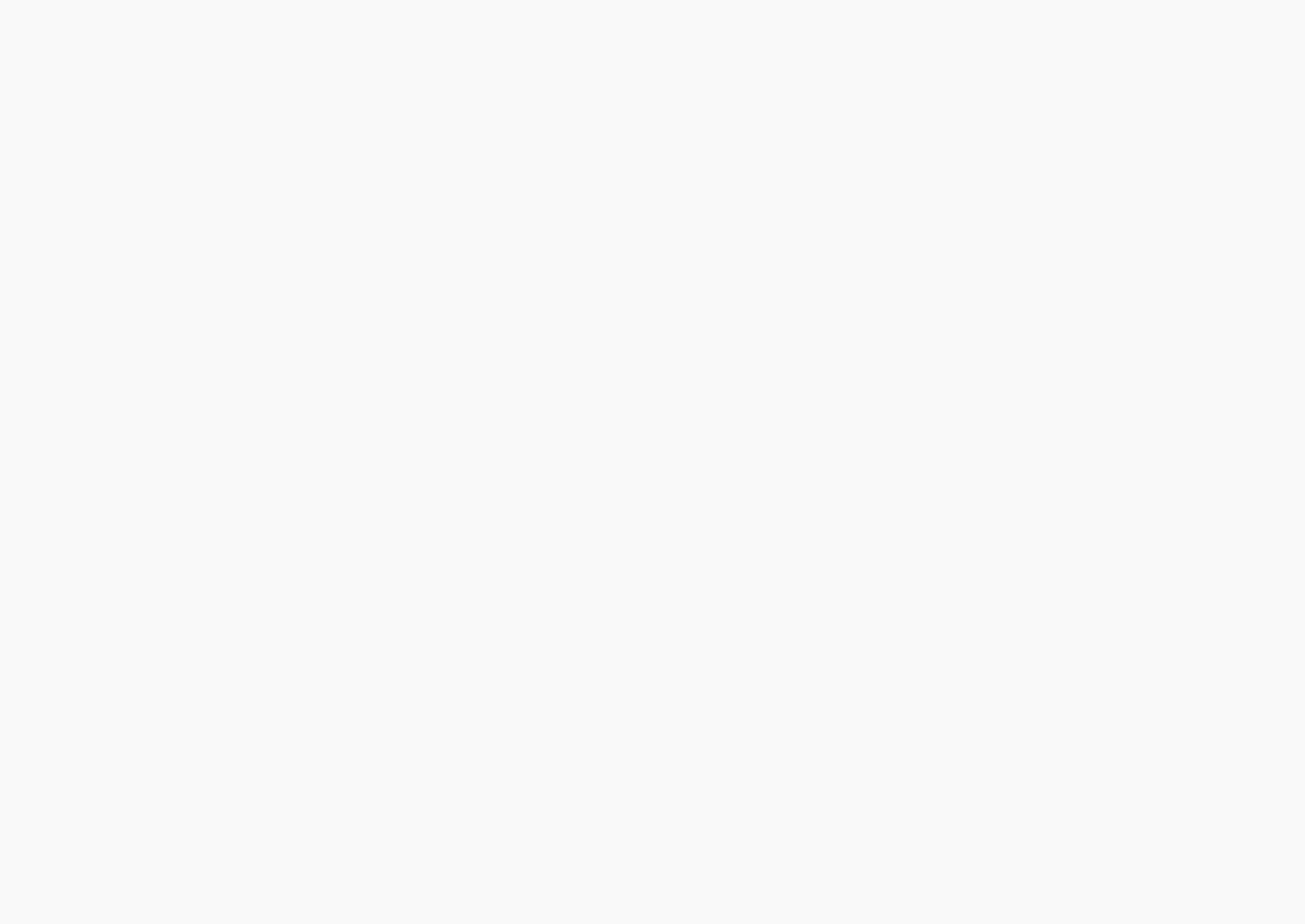
select select "****"
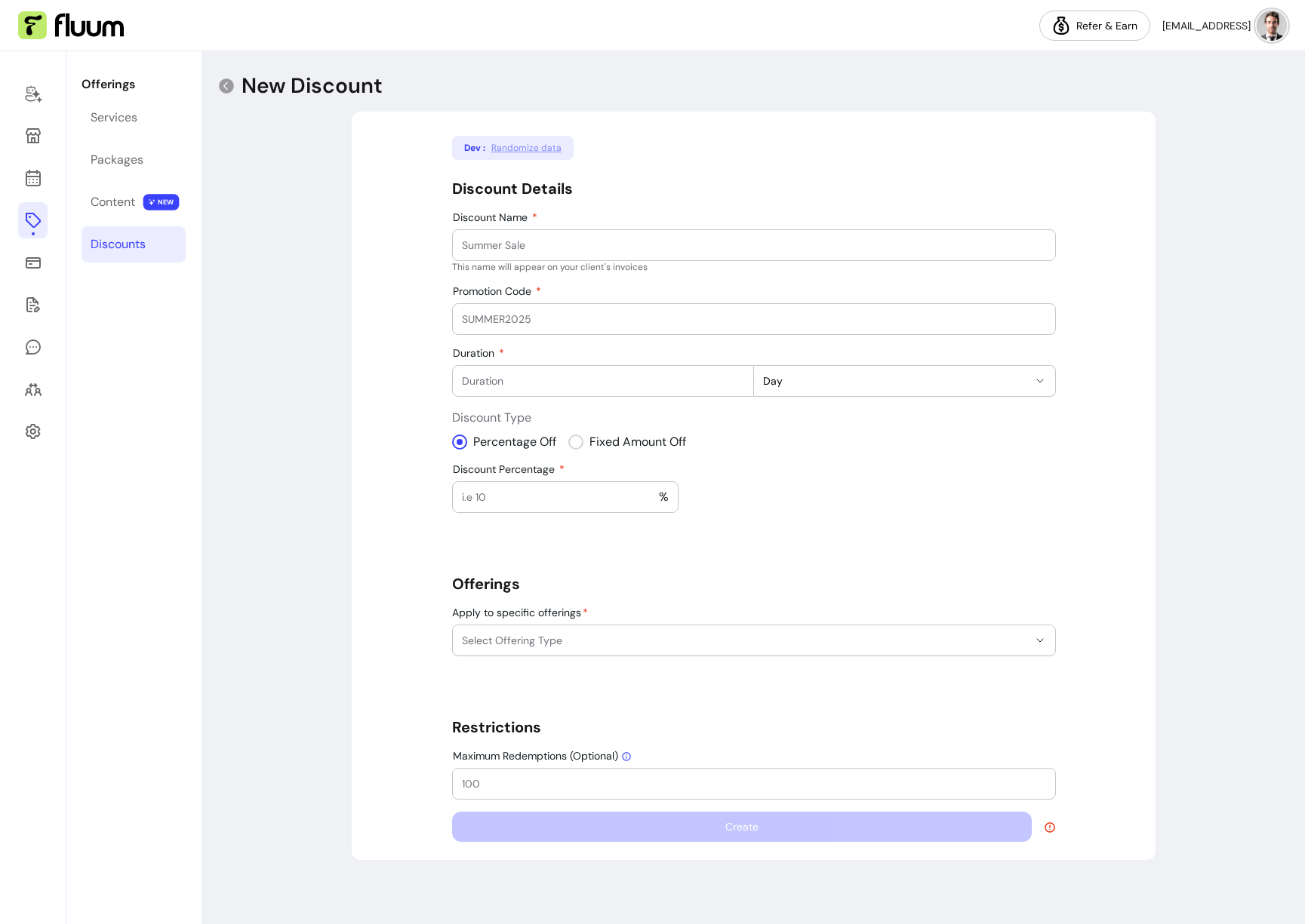
click at [539, 151] on span "Randomize data" at bounding box center [526, 148] width 70 height 12
type input "whether meanwhile pfft"
type input "EMVKNO"
type input "71"
select select "*****"
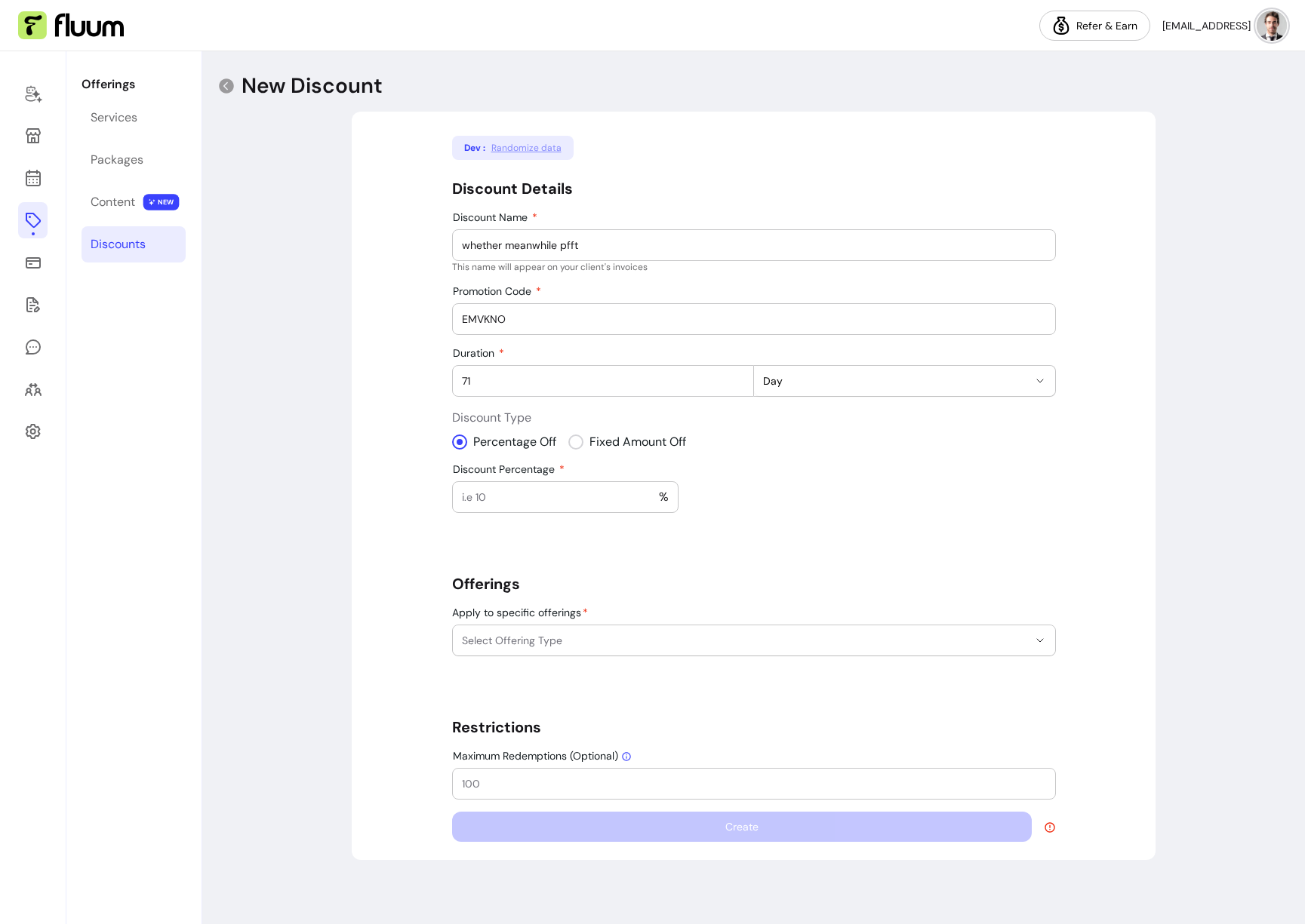
type input "16"
select select "******"
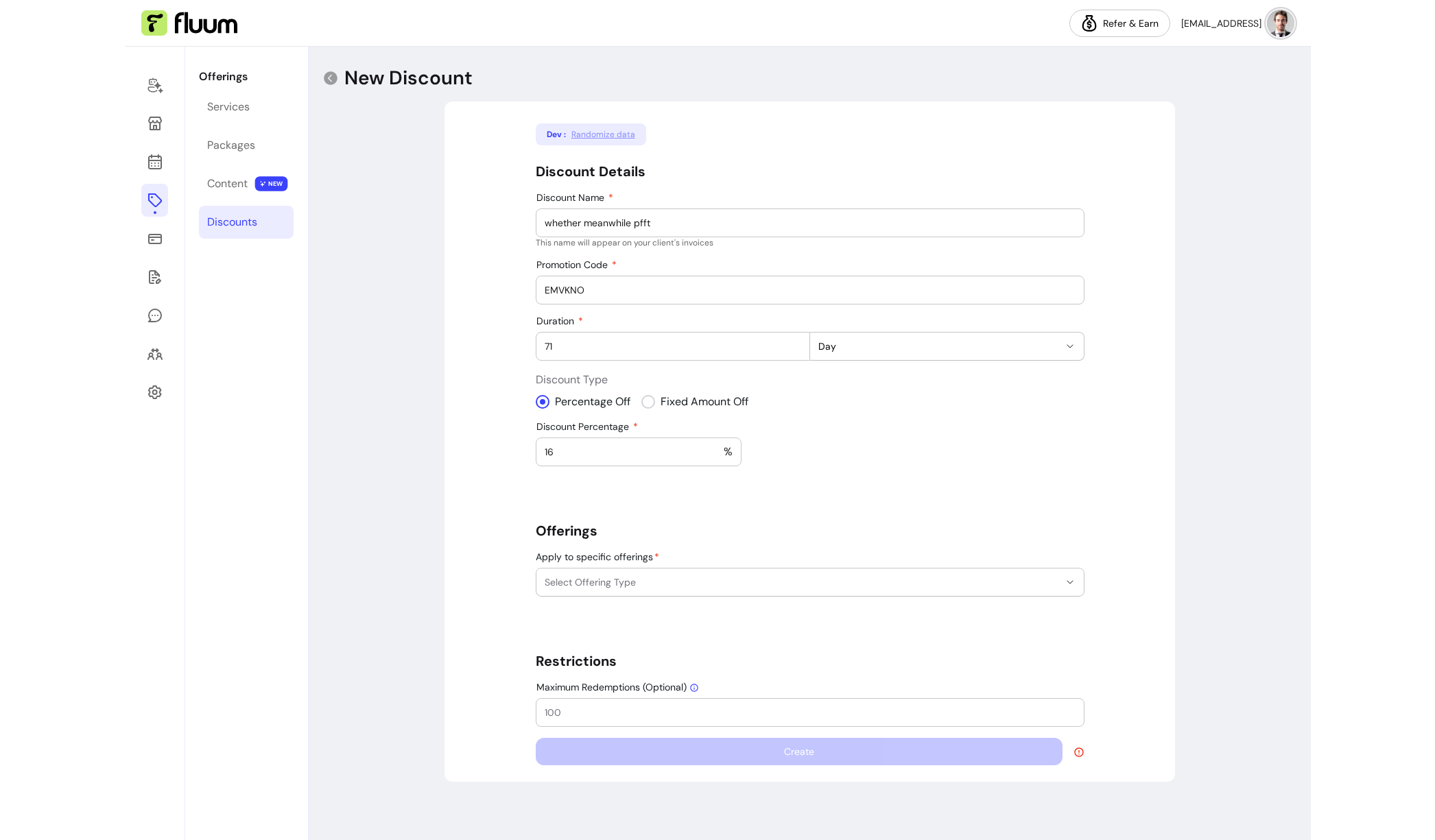
scroll to position [43, 0]
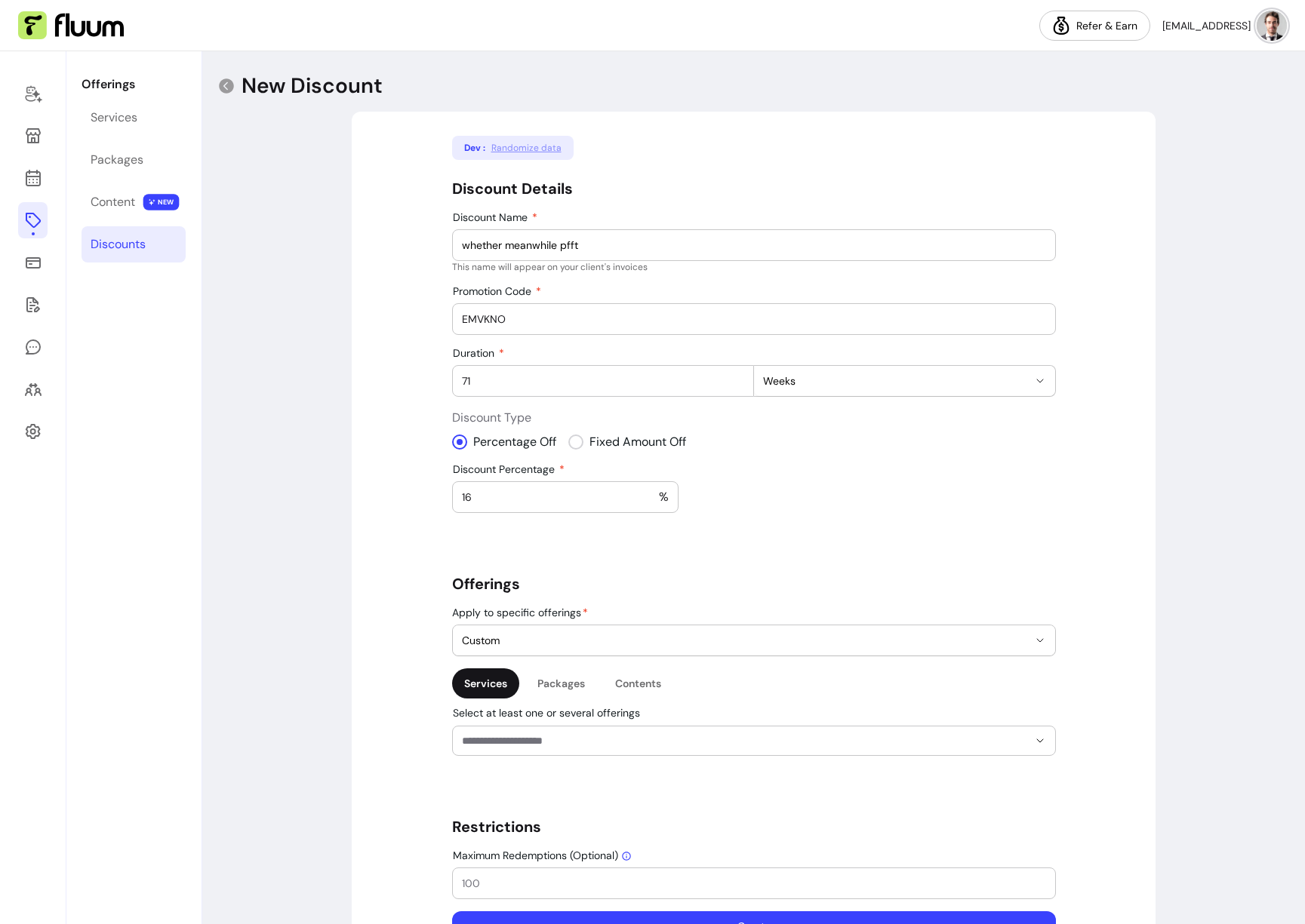
click at [539, 247] on input "whether meanwhile pfft" at bounding box center [753, 244] width 584 height 15
type input "Consulting"
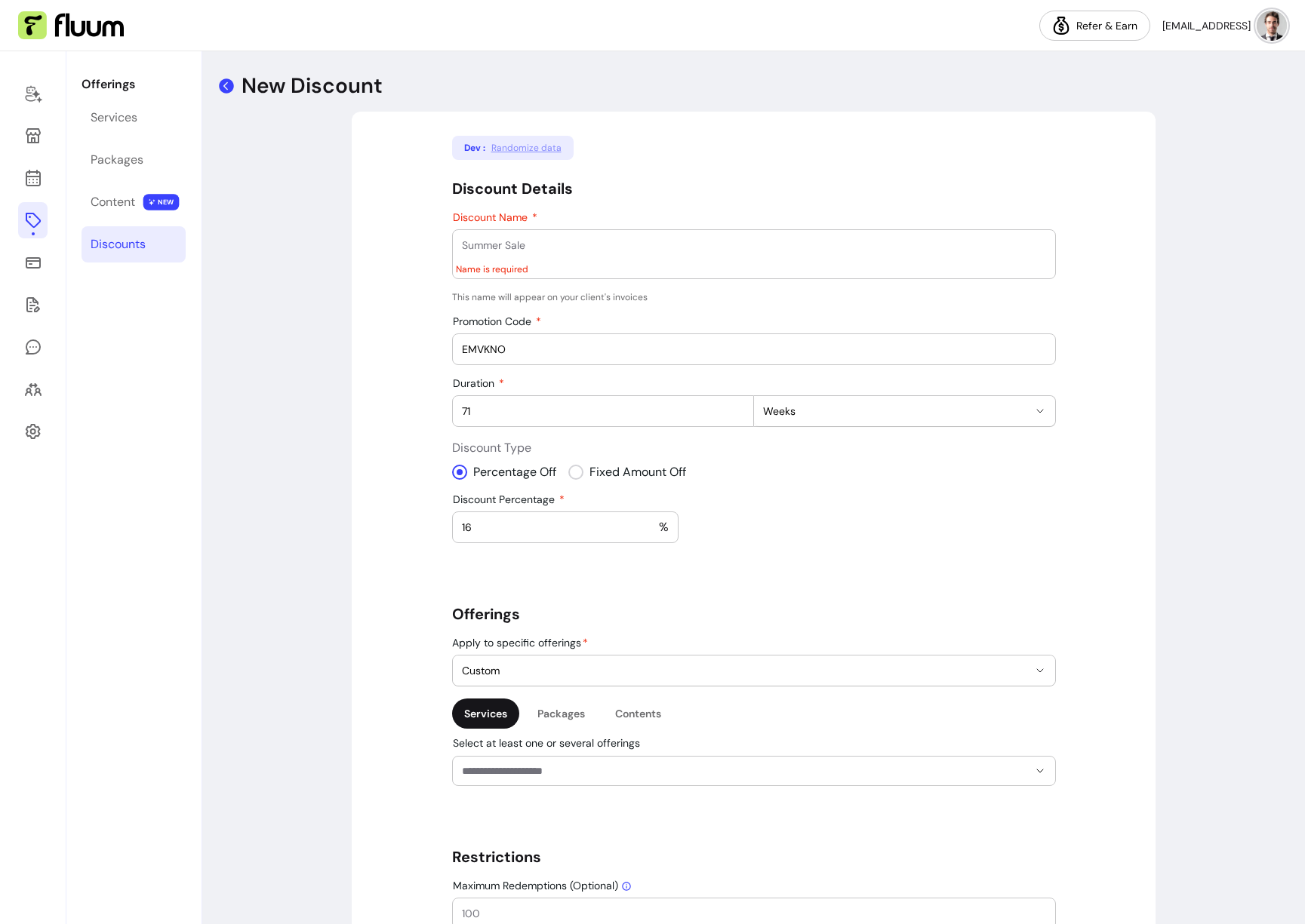
click at [226, 92] on icon at bounding box center [225, 85] width 15 height 15
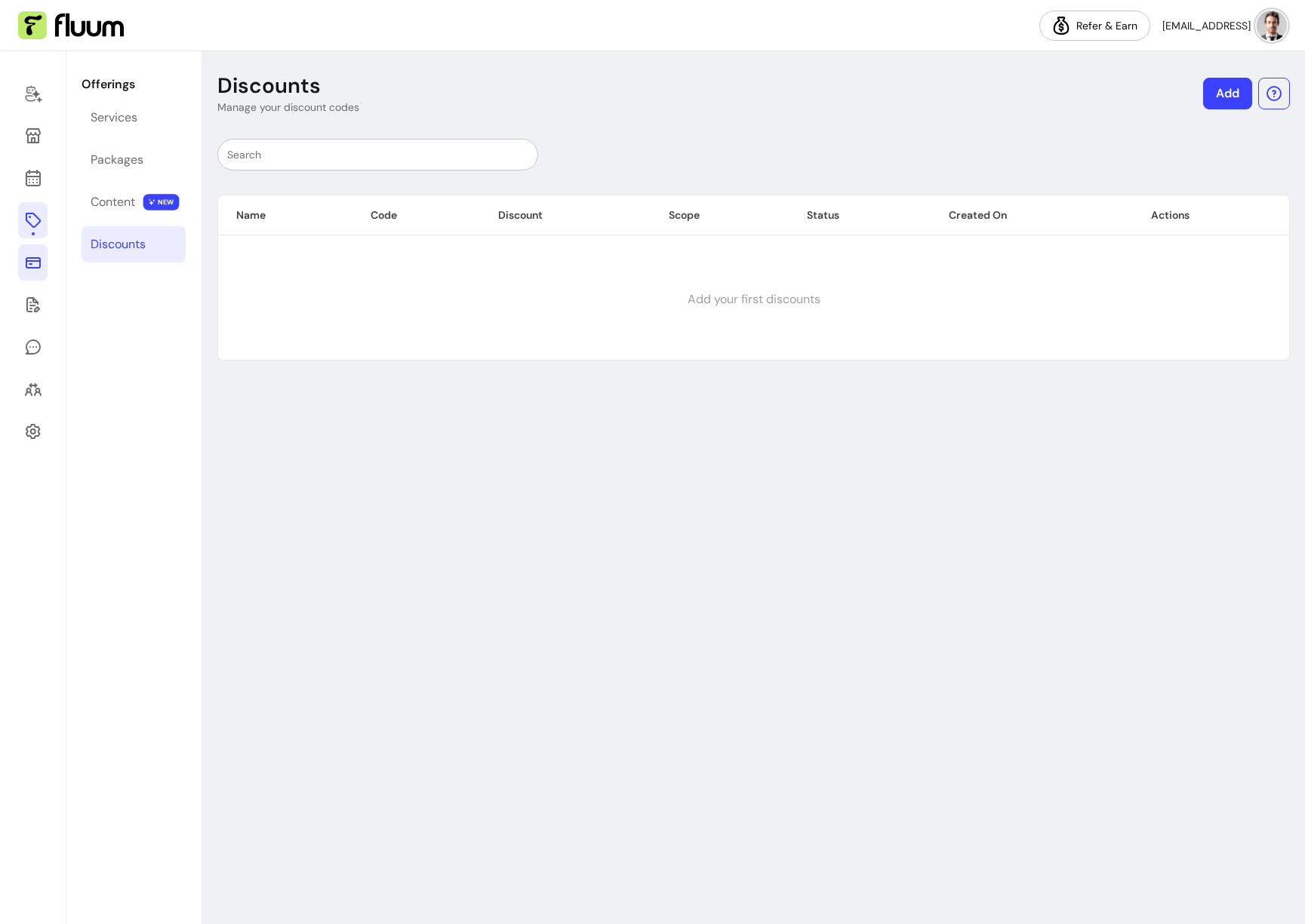
click at [41, 258] on icon at bounding box center [33, 263] width 18 height 18
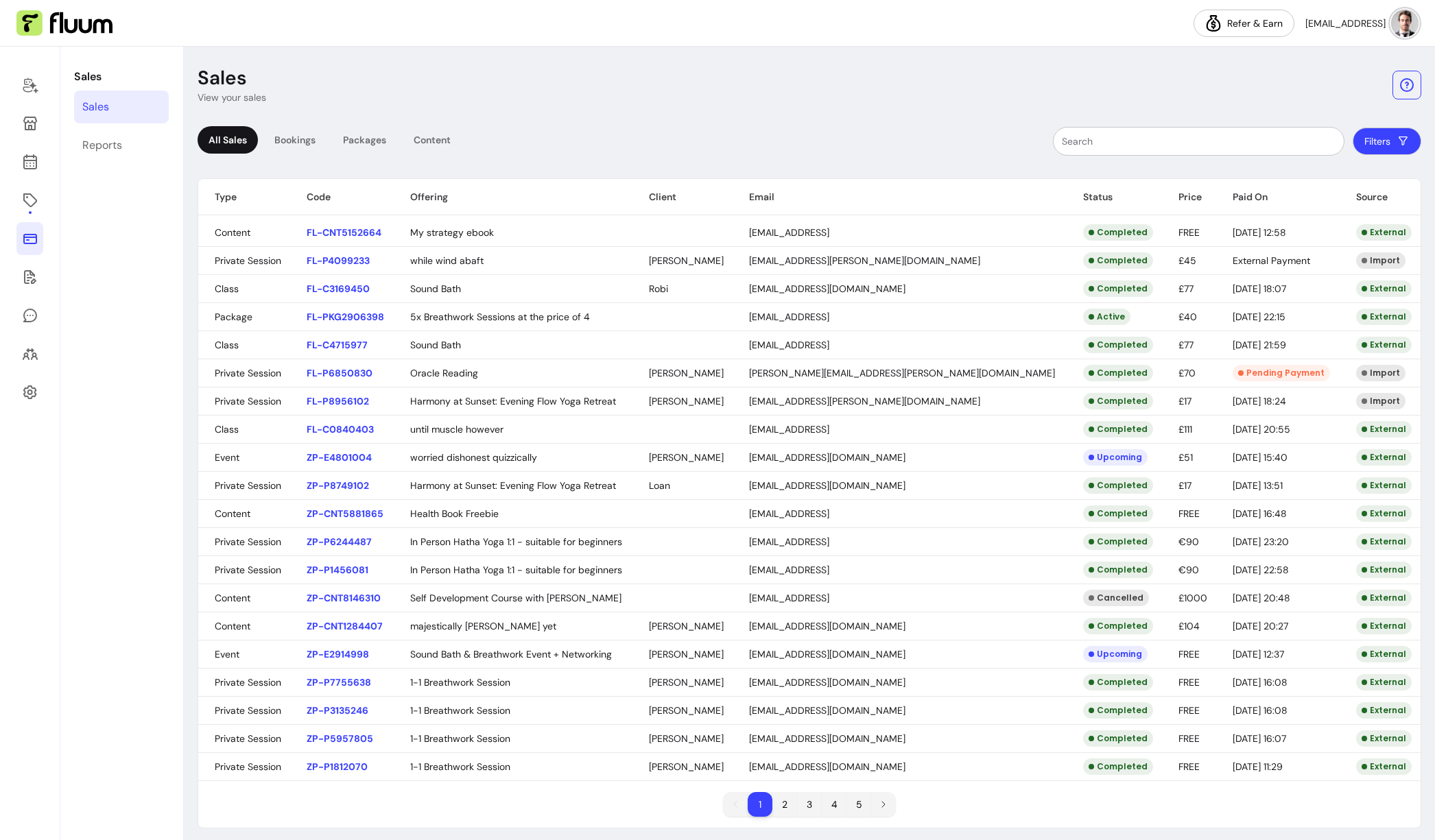
click at [633, 288] on body "Refer & Earn [EMAIL_ADDRESS] Sales Sales Reports Sales View your sales All Sale…" at bounding box center [717, 420] width 1435 height 840
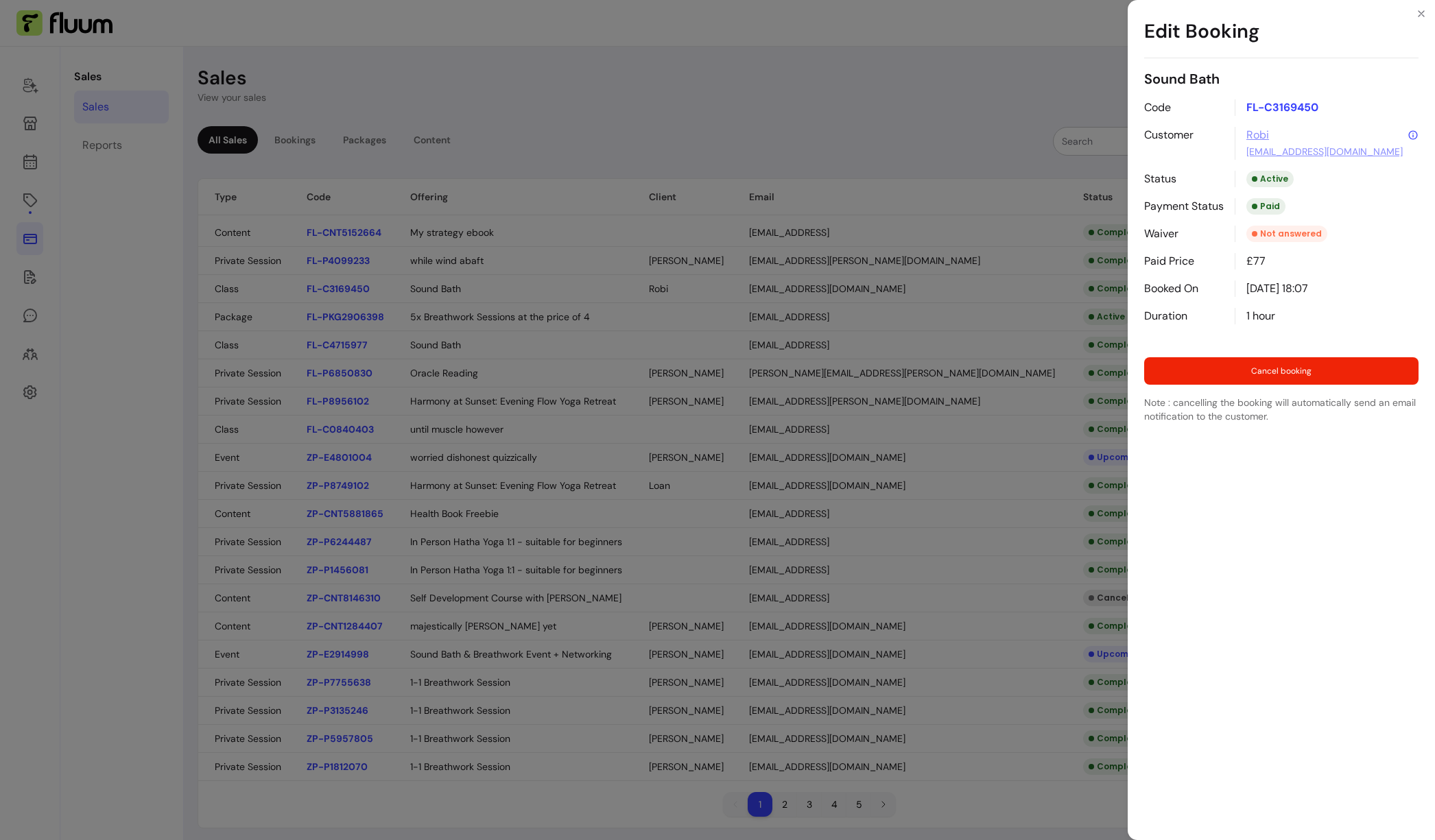
click at [605, 401] on div "Edit Booking Sound Bath Code FL-C3169450 Customer Robi [EMAIL_ADDRESS][DOMAIN_N…" at bounding box center [717, 420] width 1435 height 840
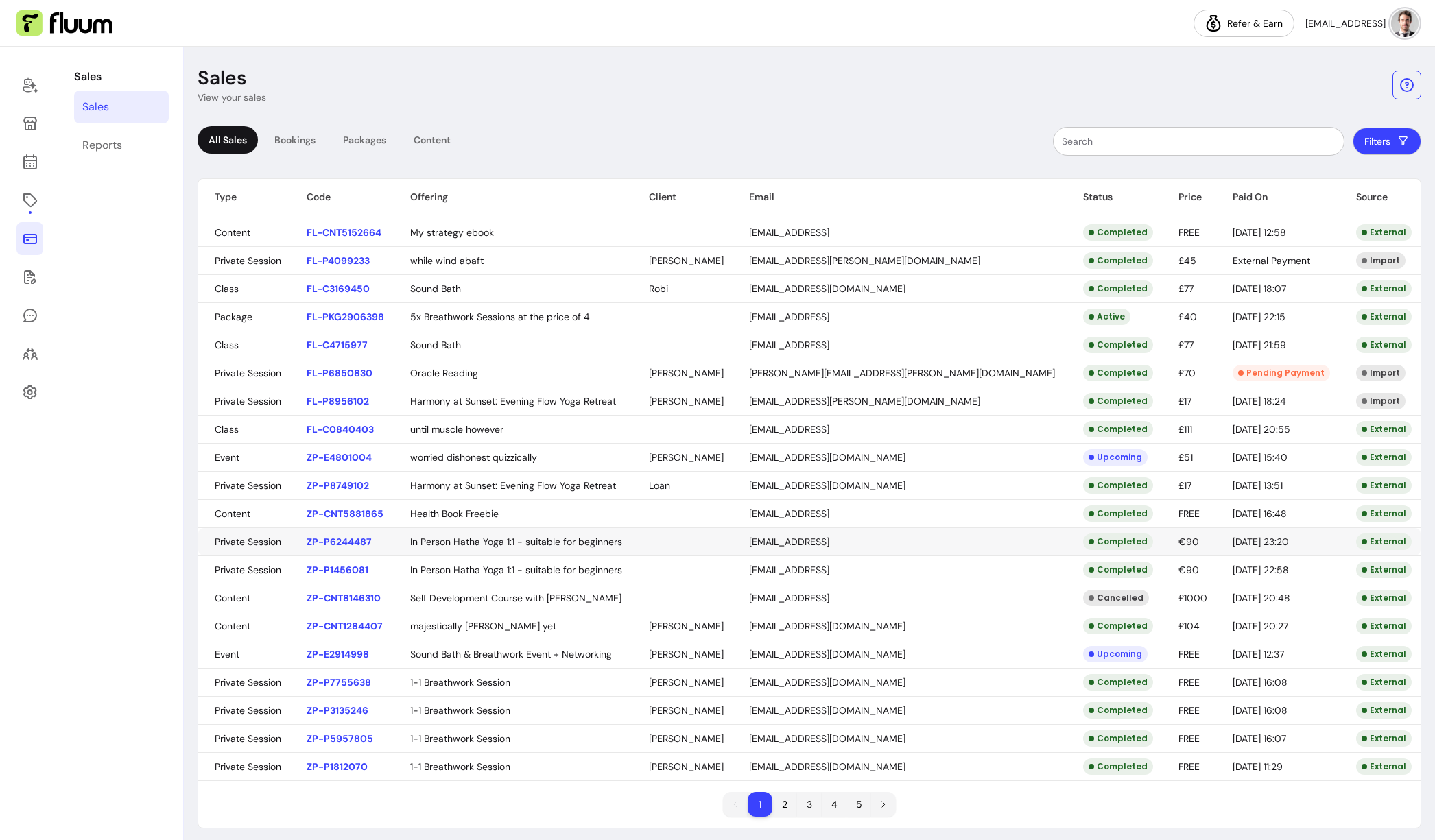
click at [635, 554] on body "Refer & Earn [EMAIL_ADDRESS] Sales Sales Reports Sales View your sales All Sale…" at bounding box center [717, 420] width 1435 height 840
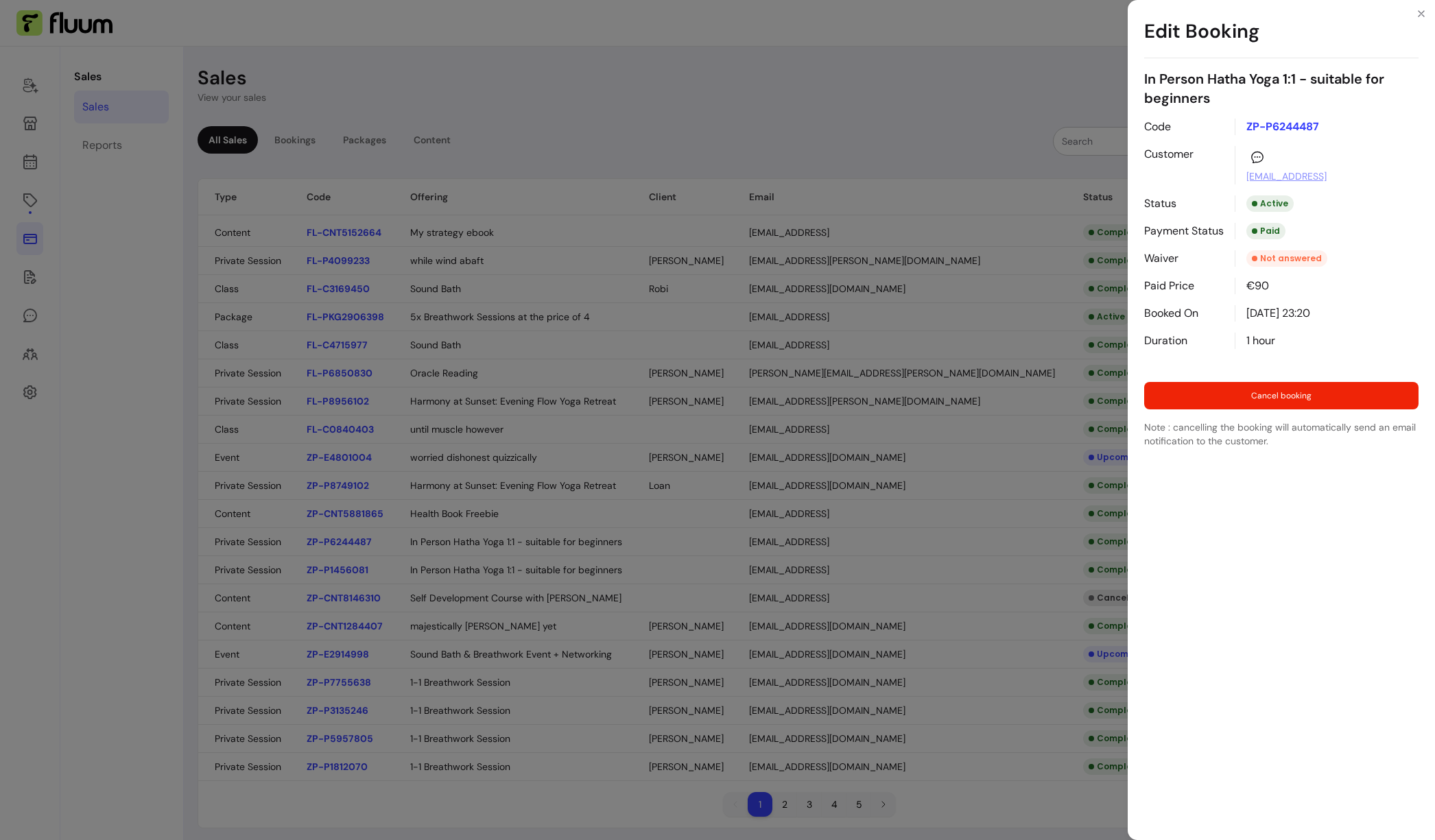
click at [635, 553] on div "Edit Booking In Person Hatha Yoga 1:1 - suitable for beginners Code ZP-P6244487…" at bounding box center [717, 420] width 1435 height 840
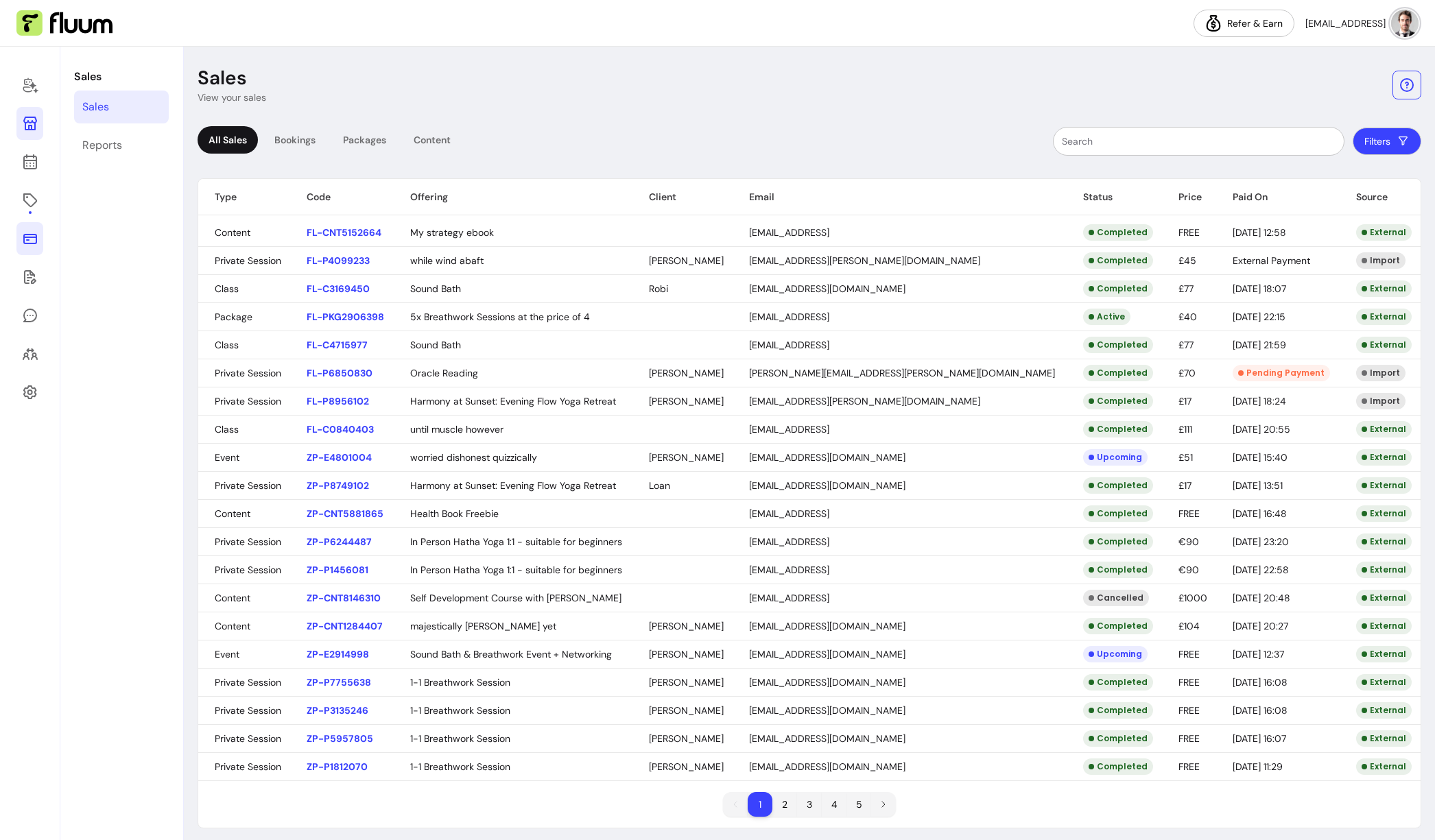
click at [30, 128] on icon at bounding box center [30, 123] width 16 height 16
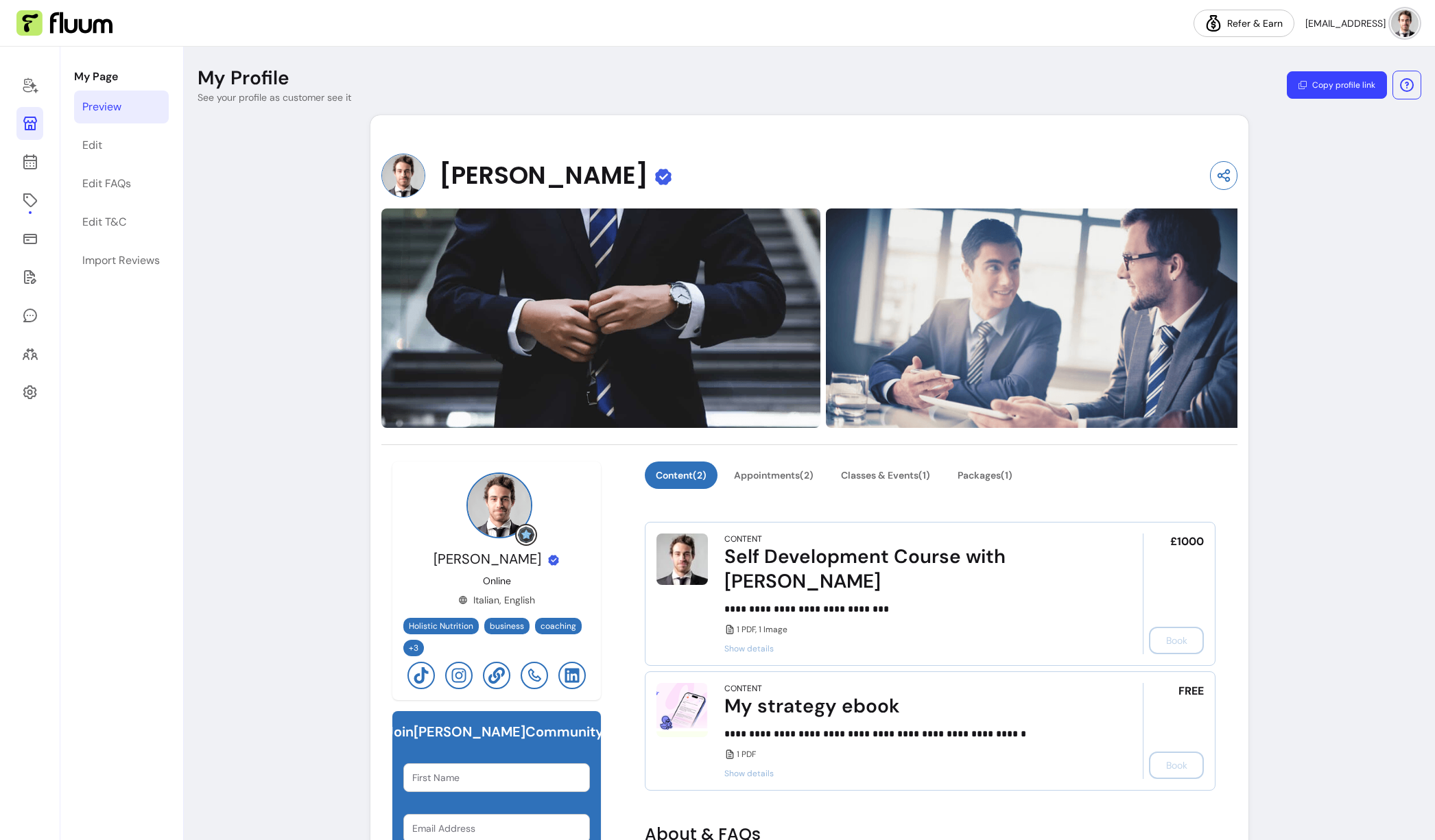
click at [1185, 87] on icon "button" at bounding box center [1302, 84] width 8 height 8
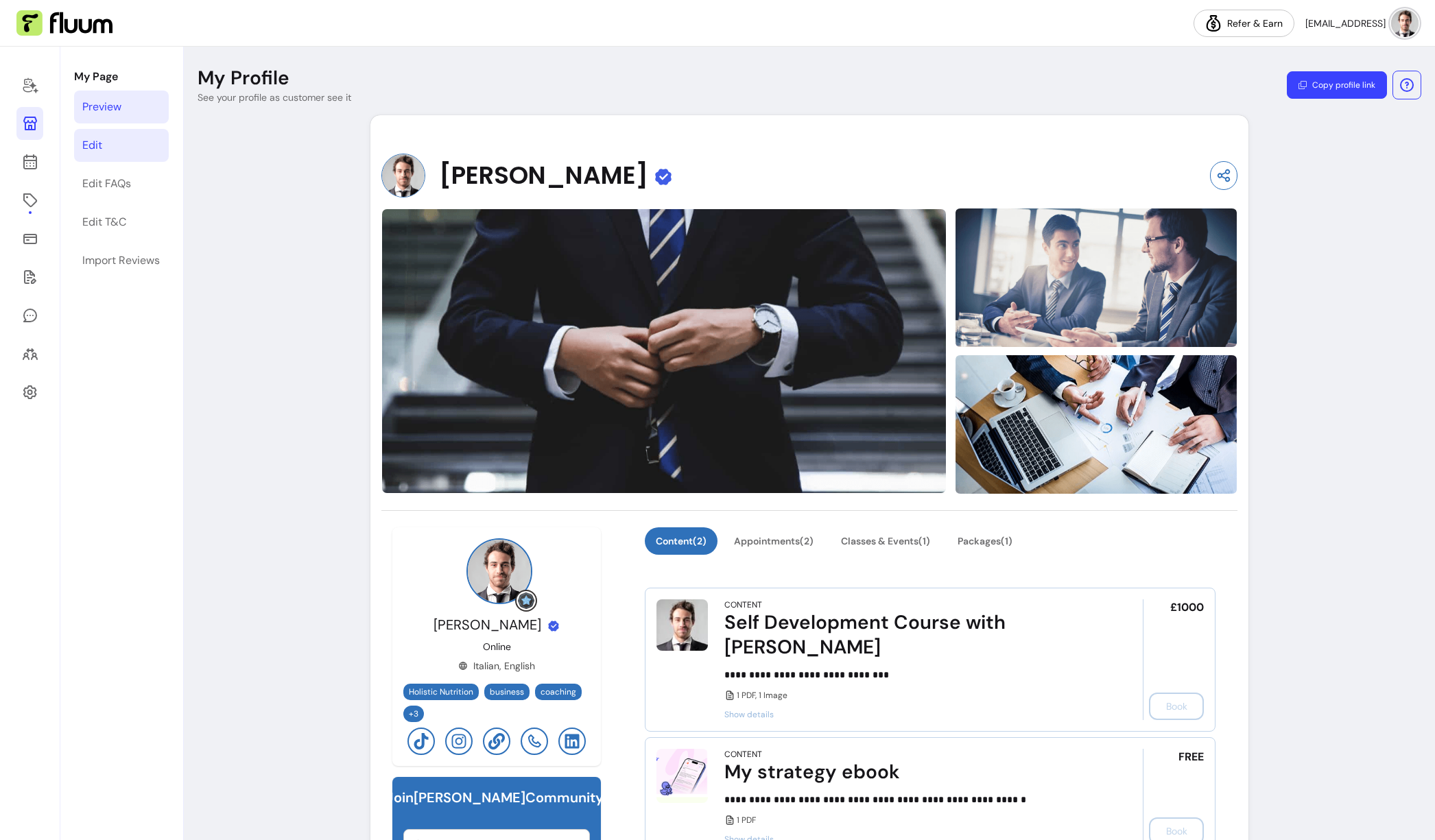
click at [108, 148] on link "Edit" at bounding box center [120, 146] width 94 height 33
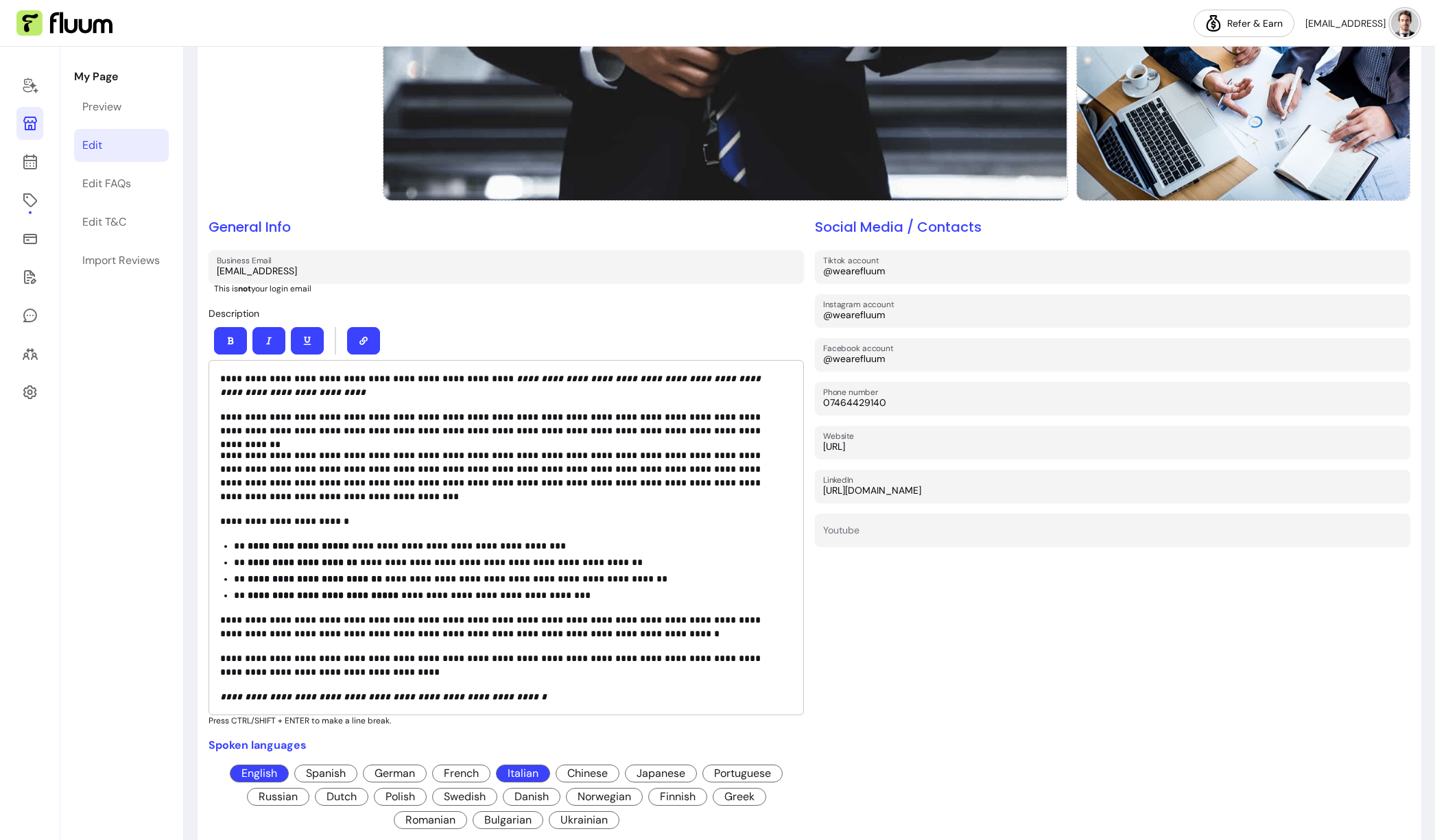
scroll to position [305, 0]
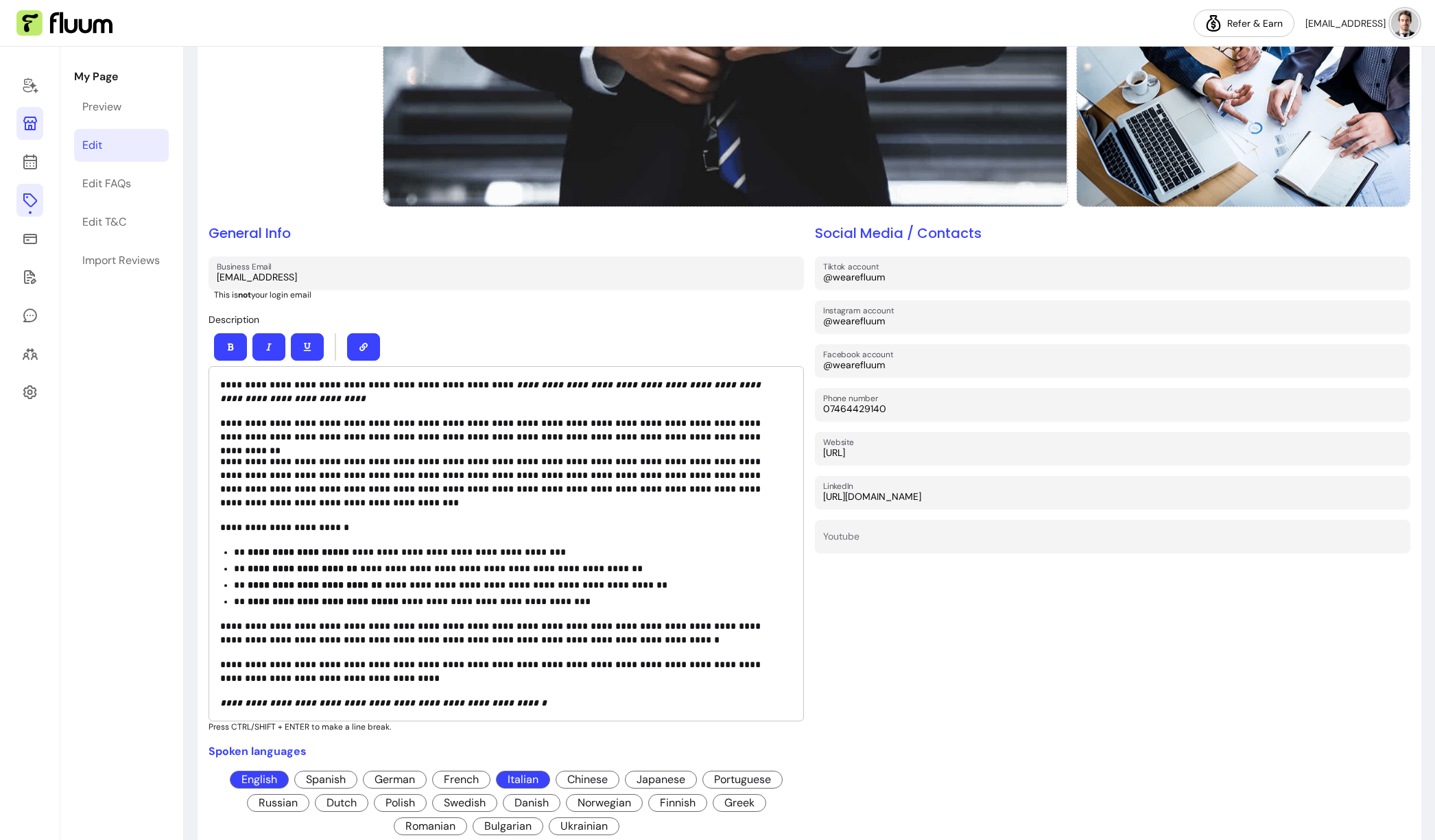
click at [33, 192] on icon at bounding box center [30, 200] width 16 height 16
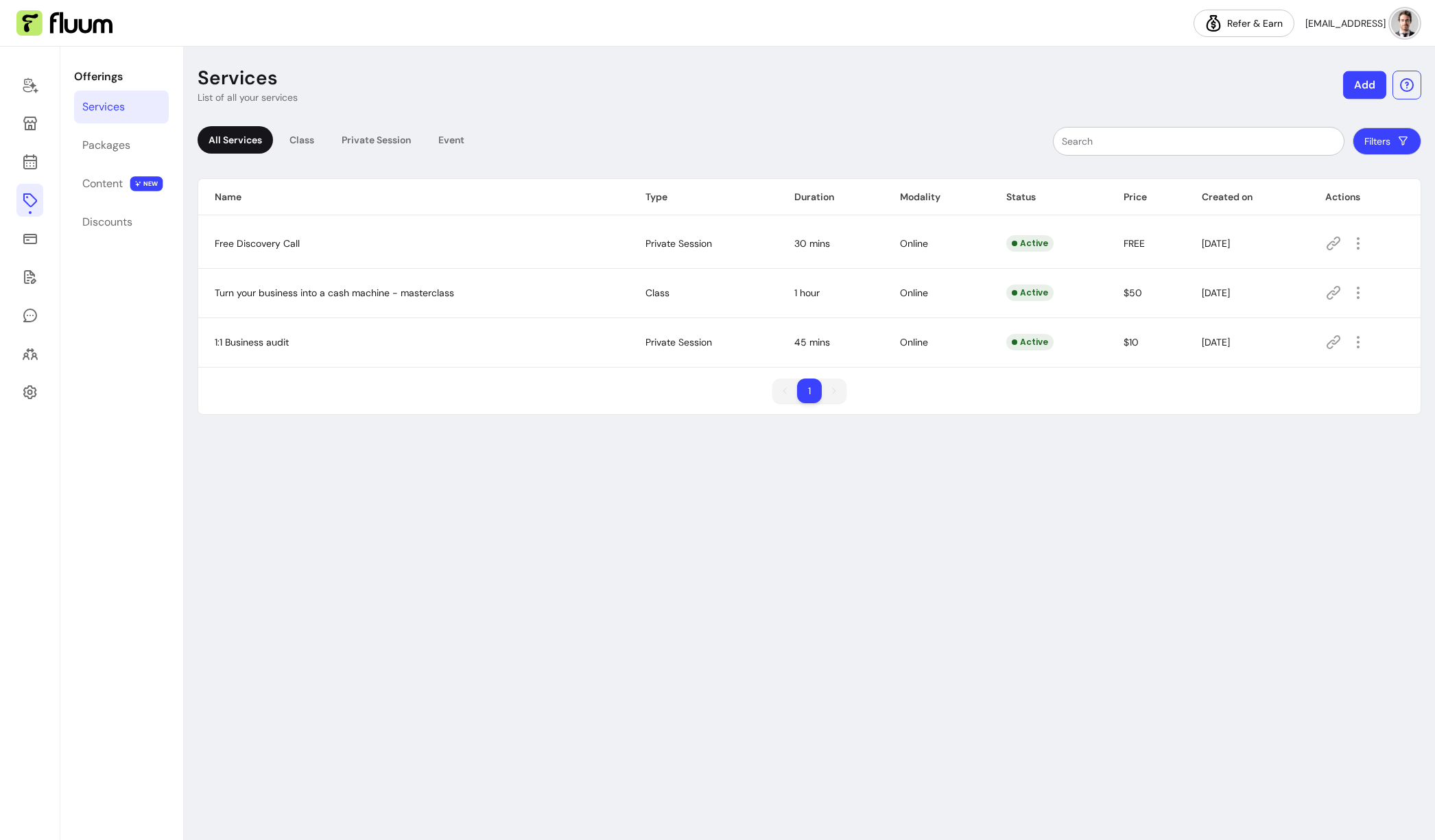
click at [1185, 88] on button "Add" at bounding box center [1365, 84] width 43 height 28
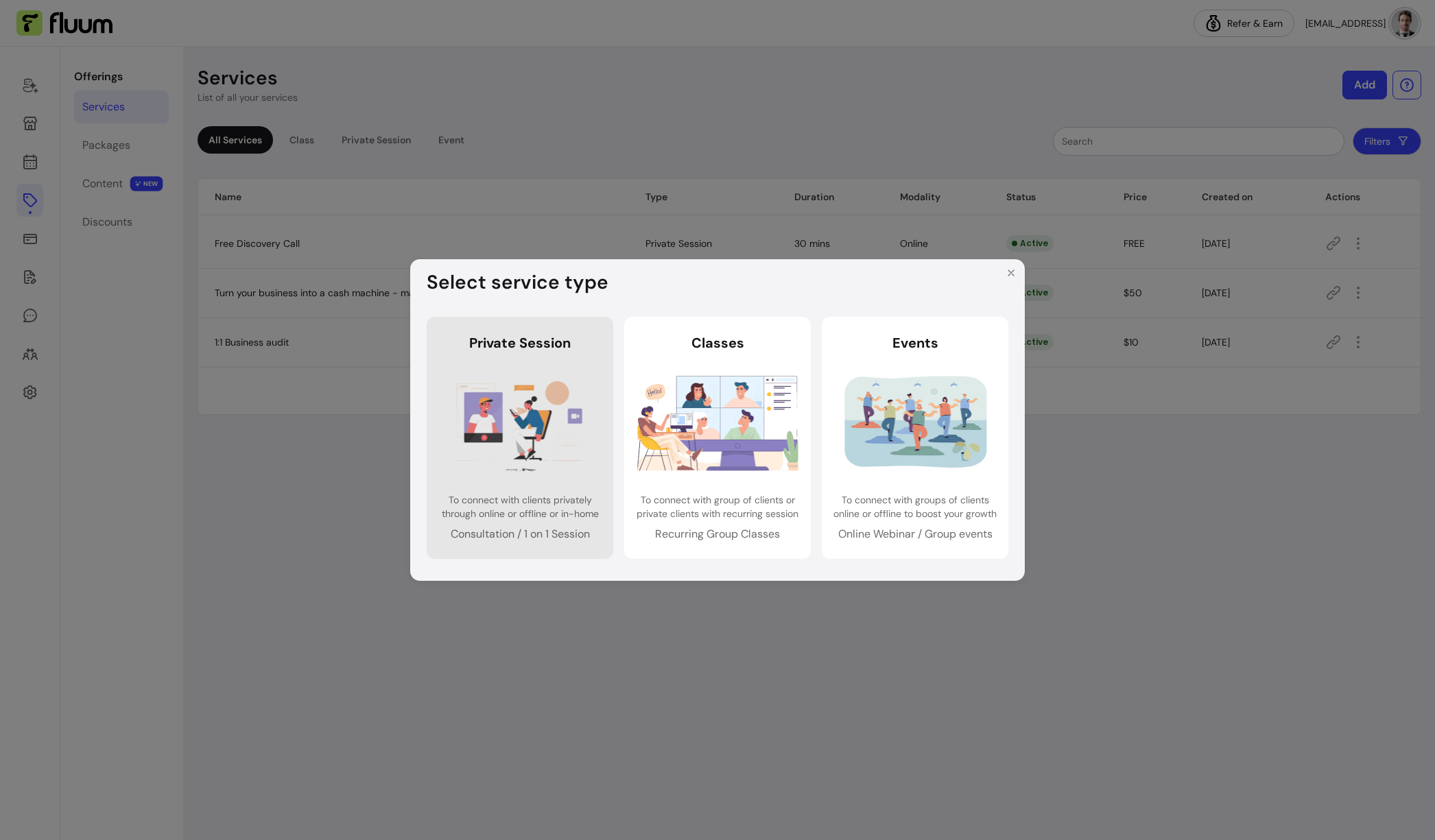
click at [580, 390] on img at bounding box center [519, 422] width 161 height 107
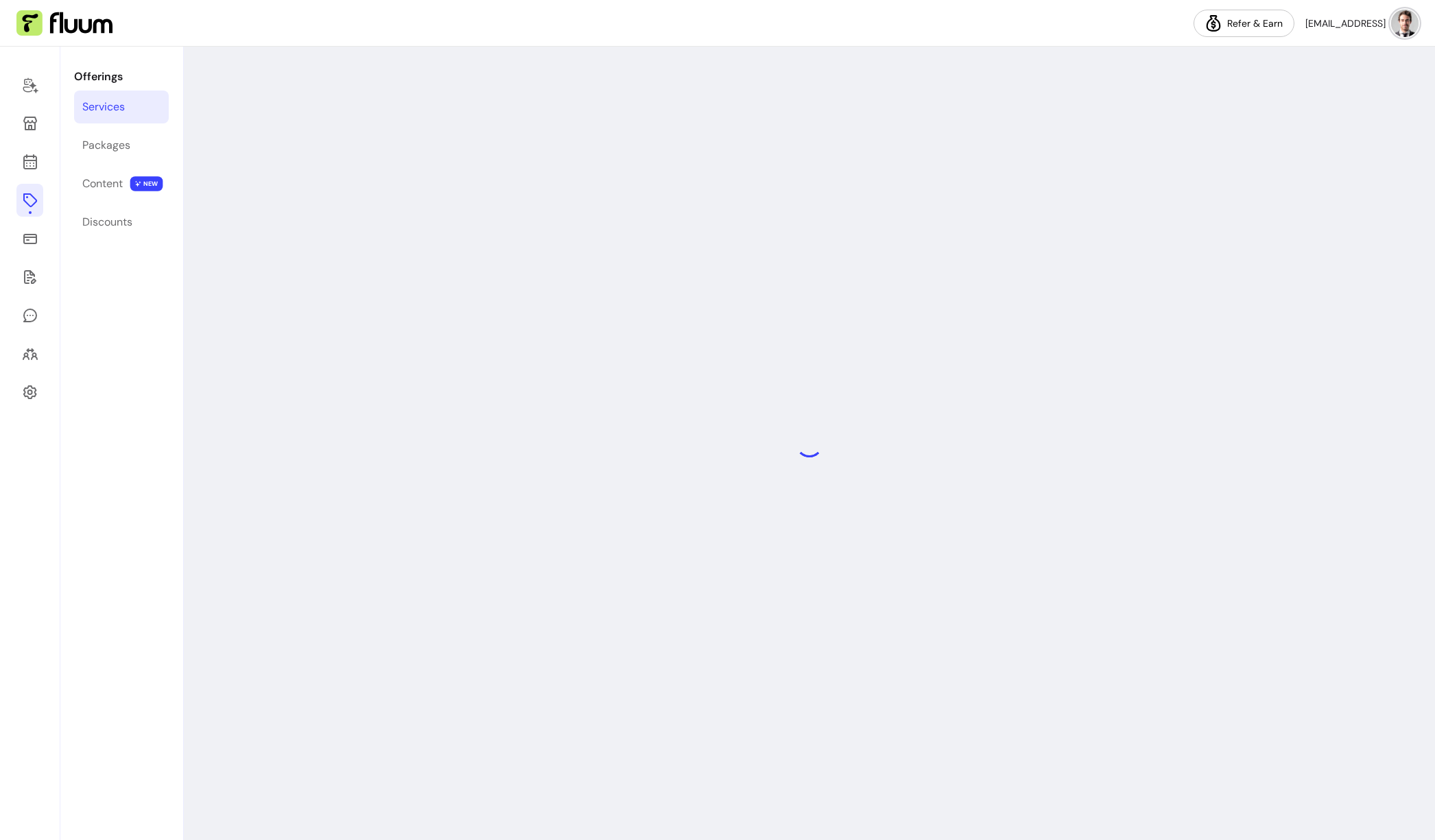
select select "***"
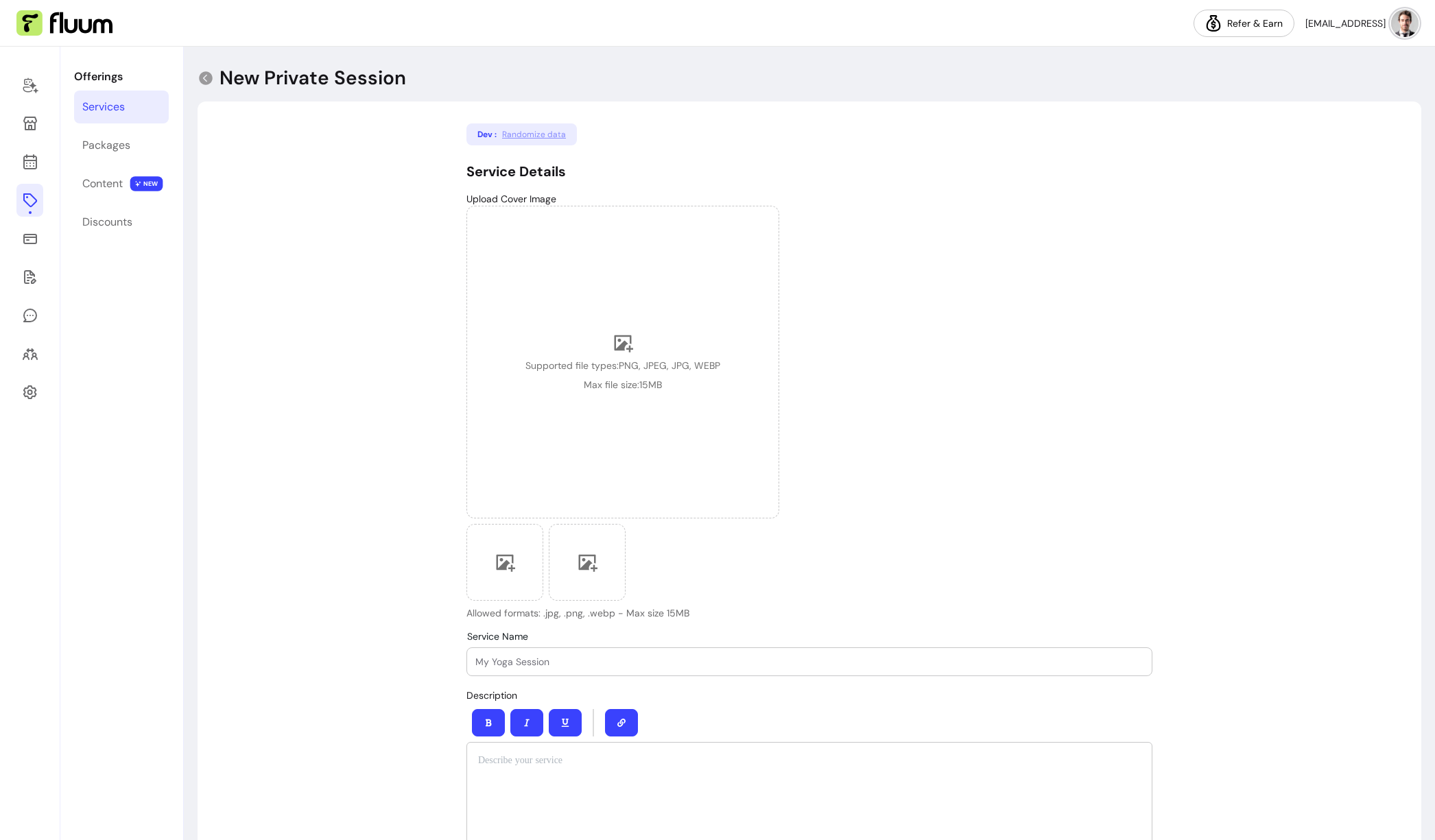
click at [534, 137] on span "Randomize data" at bounding box center [534, 135] width 64 height 11
type input "at as bather"
select select "**"
type input "19"
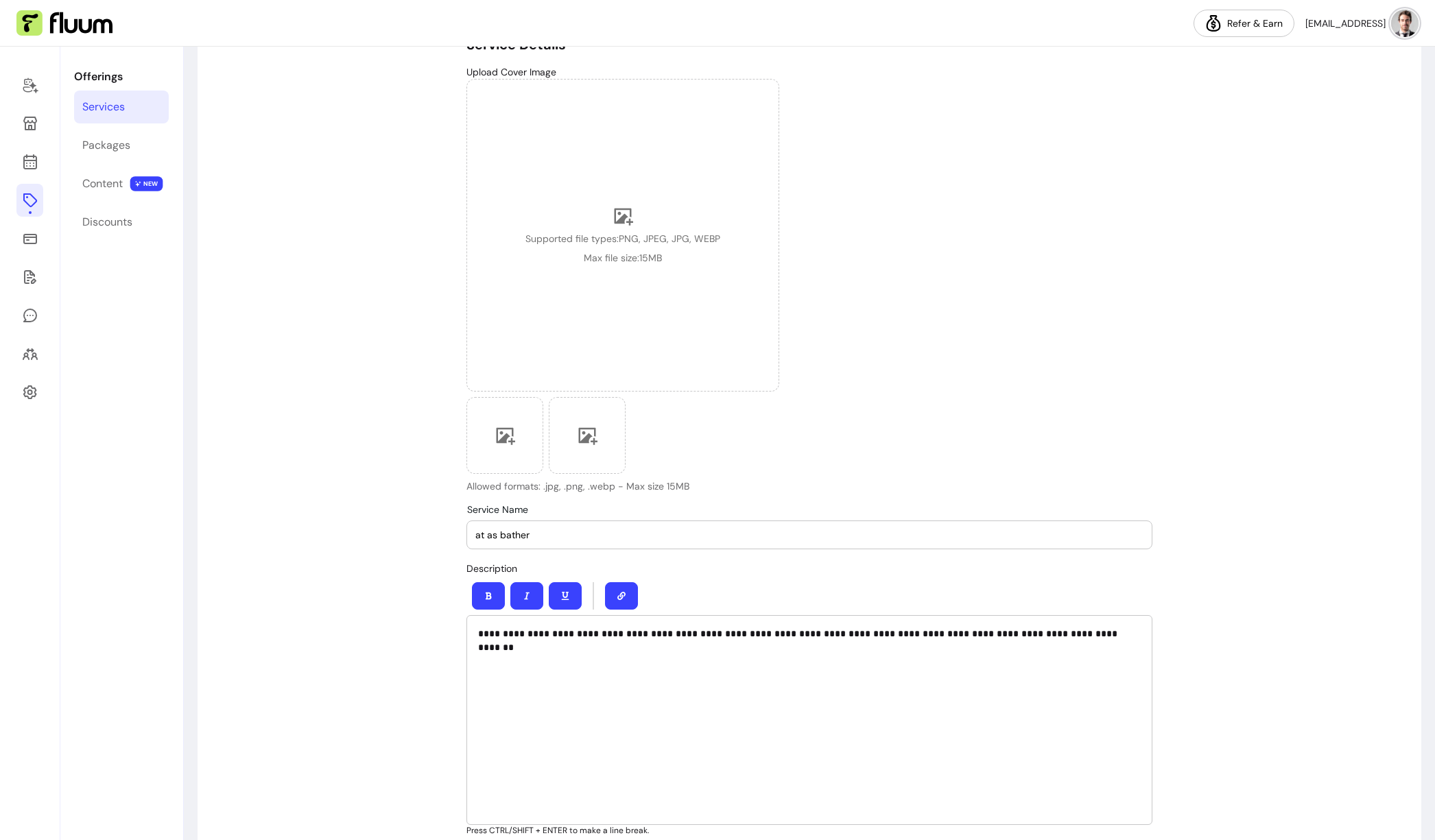
scroll to position [283, 0]
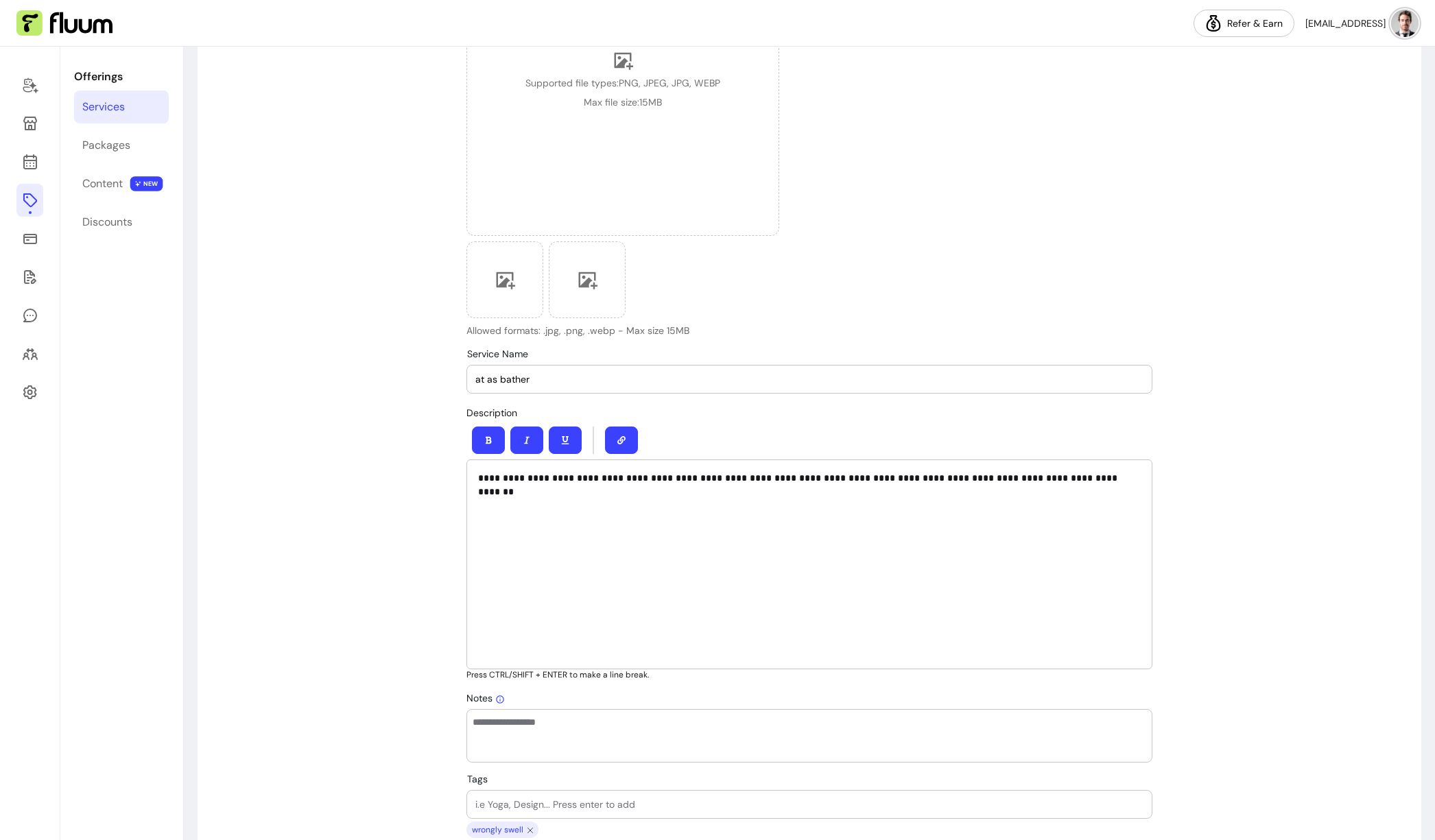
click at [535, 370] on div "at as bather" at bounding box center [810, 379] width 669 height 28
click at [530, 378] on input "at as bather" at bounding box center [810, 379] width 669 height 13
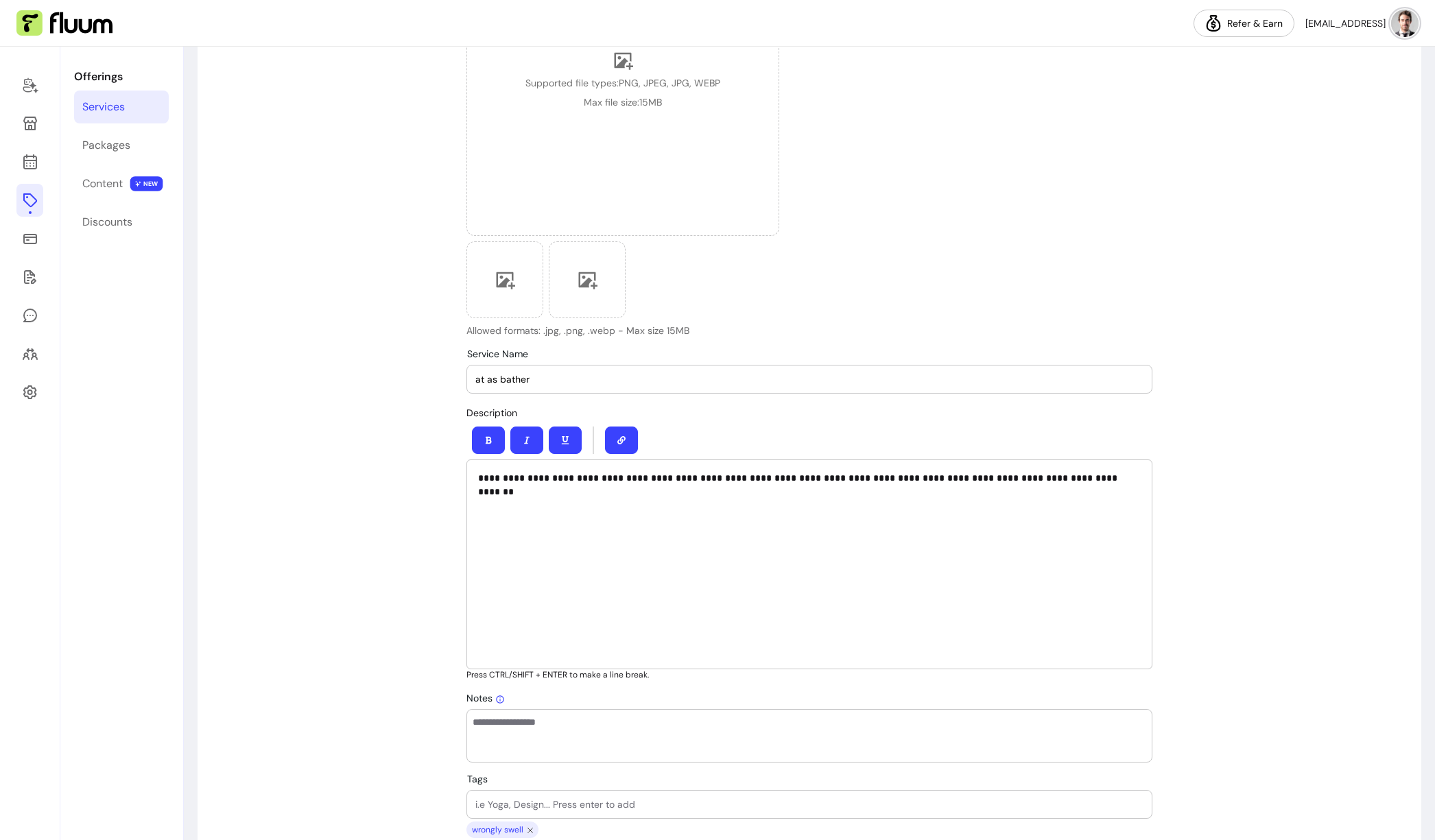
click at [530, 378] on input "at as bather" at bounding box center [810, 379] width 669 height 13
type input "I"
type input "Office Consulting"
click at [651, 482] on p "**********" at bounding box center [809, 477] width 662 height 13
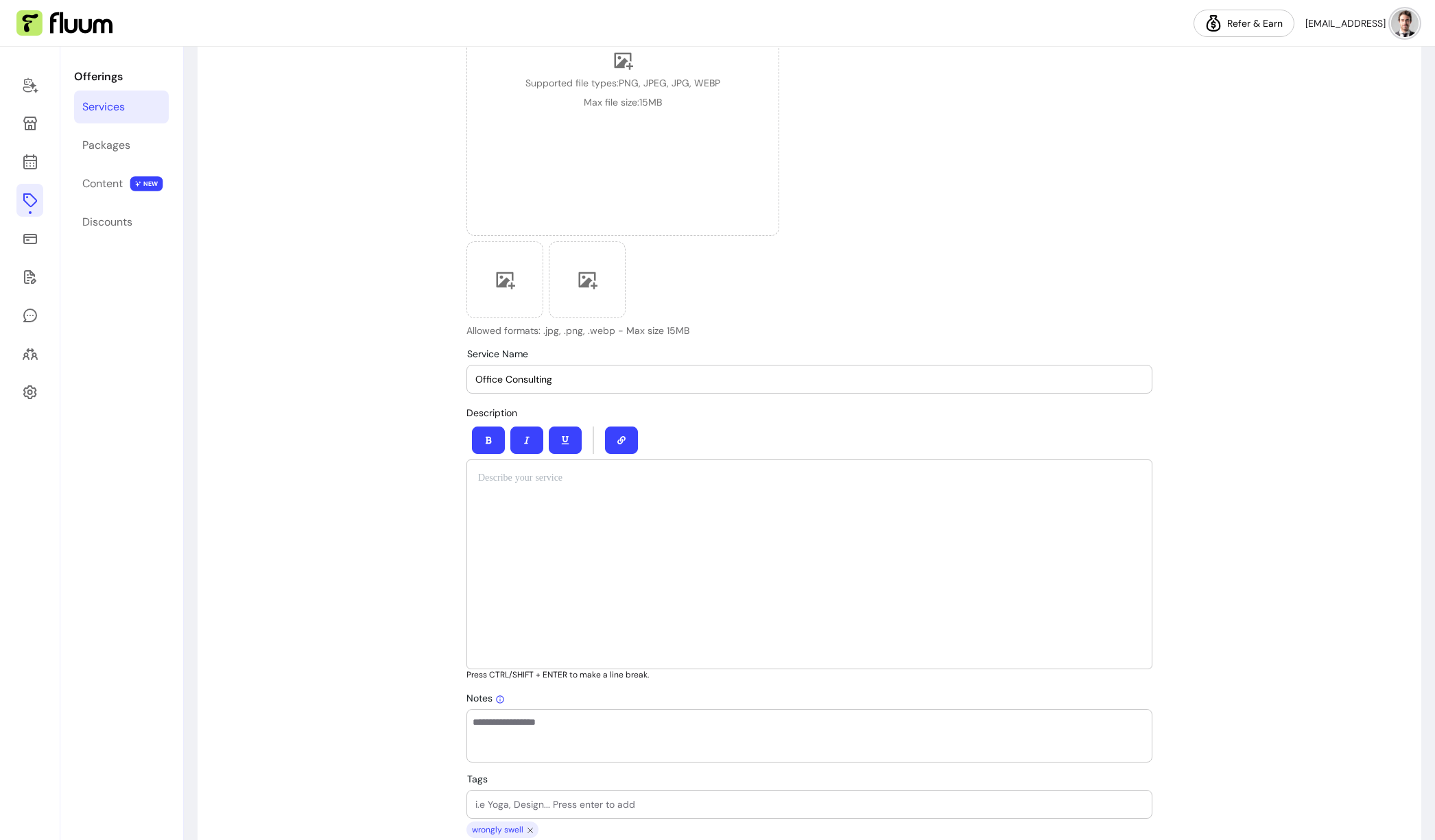
click at [684, 517] on div at bounding box center [809, 565] width 686 height 210
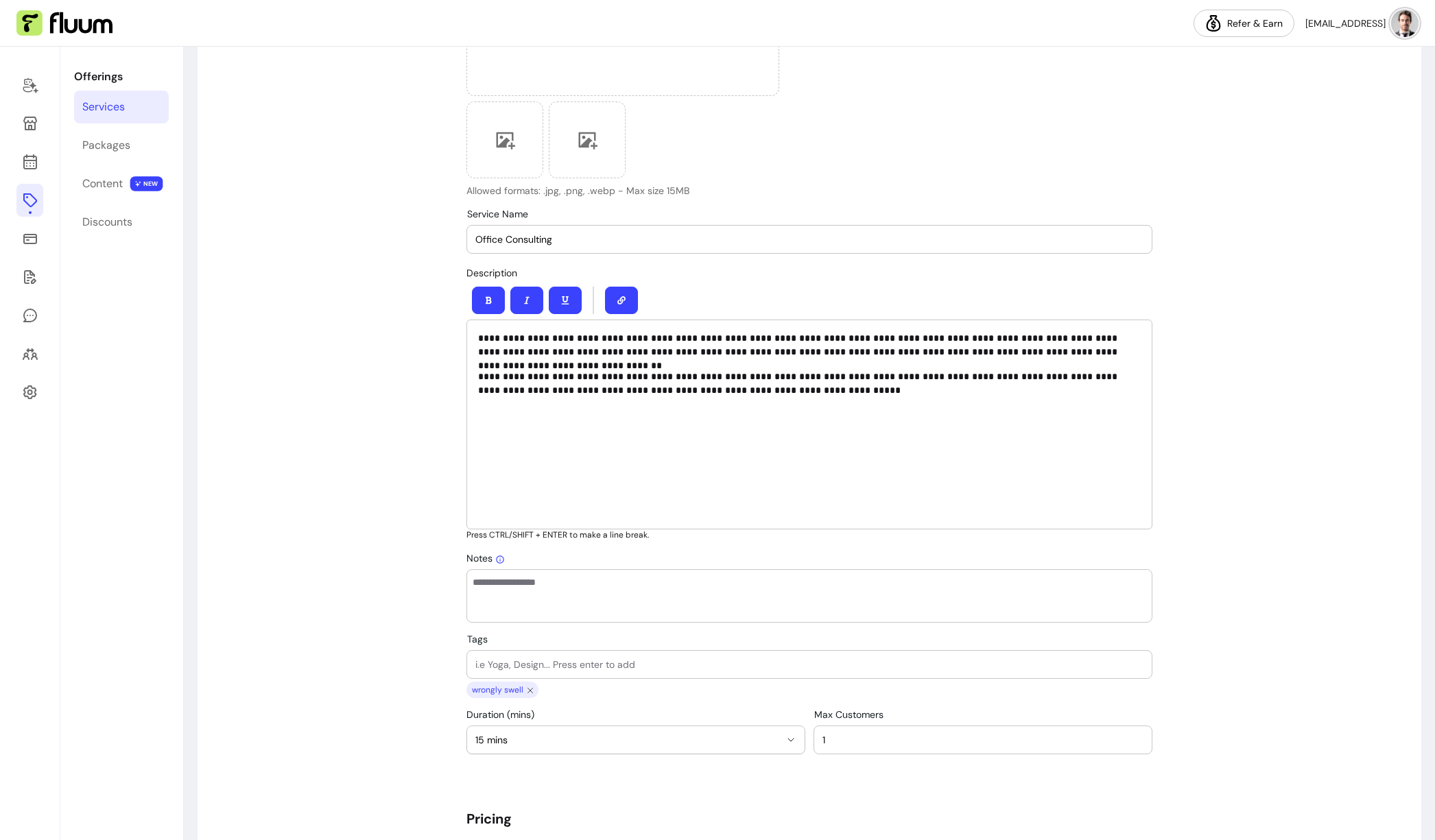
scroll to position [692, 0]
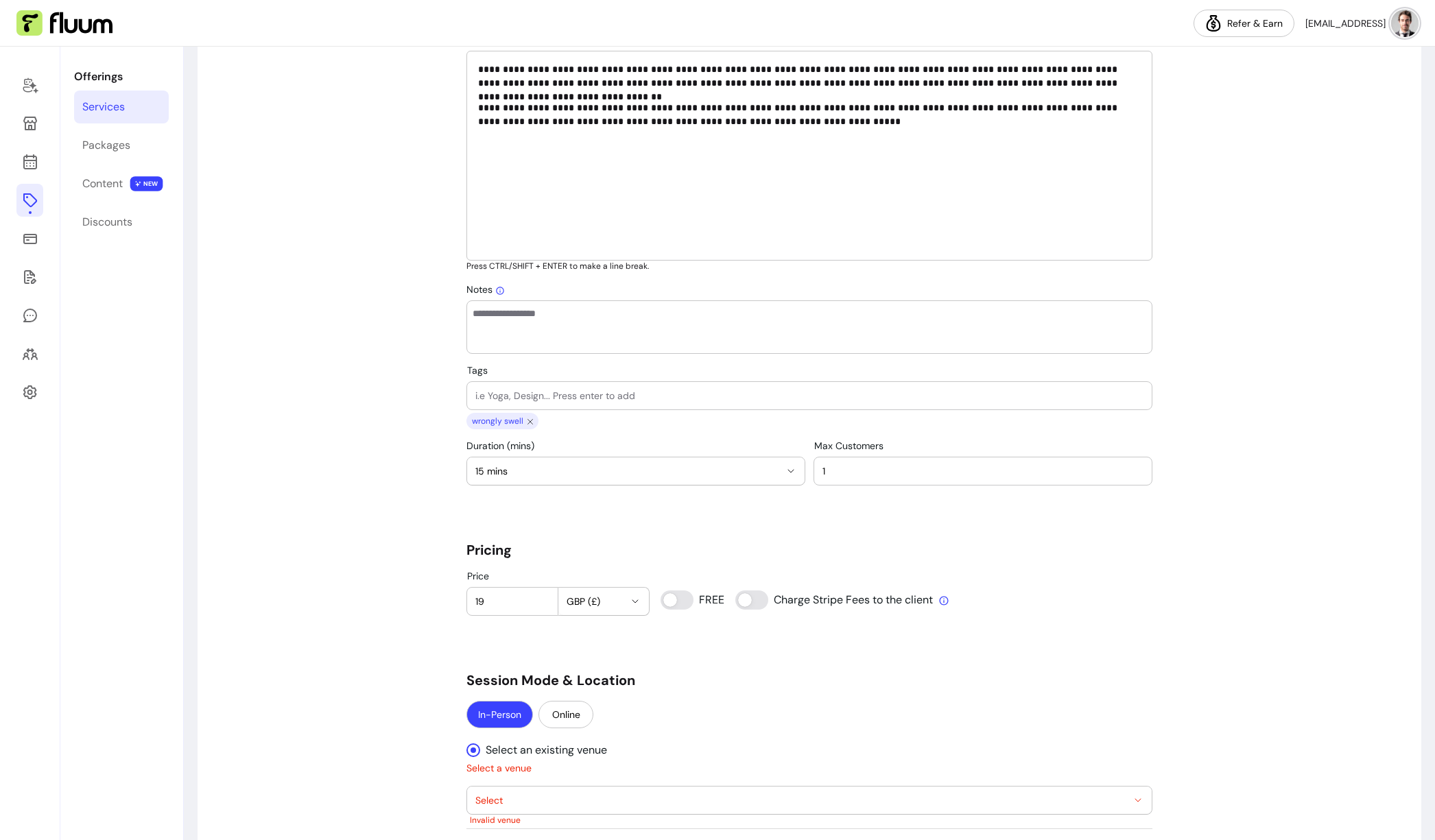
click at [554, 474] on span "15 mins" at bounding box center [627, 471] width 305 height 13
click at [542, 342] on span "1 hour 30 mins" at bounding box center [624, 348] width 302 height 13
select select "**"
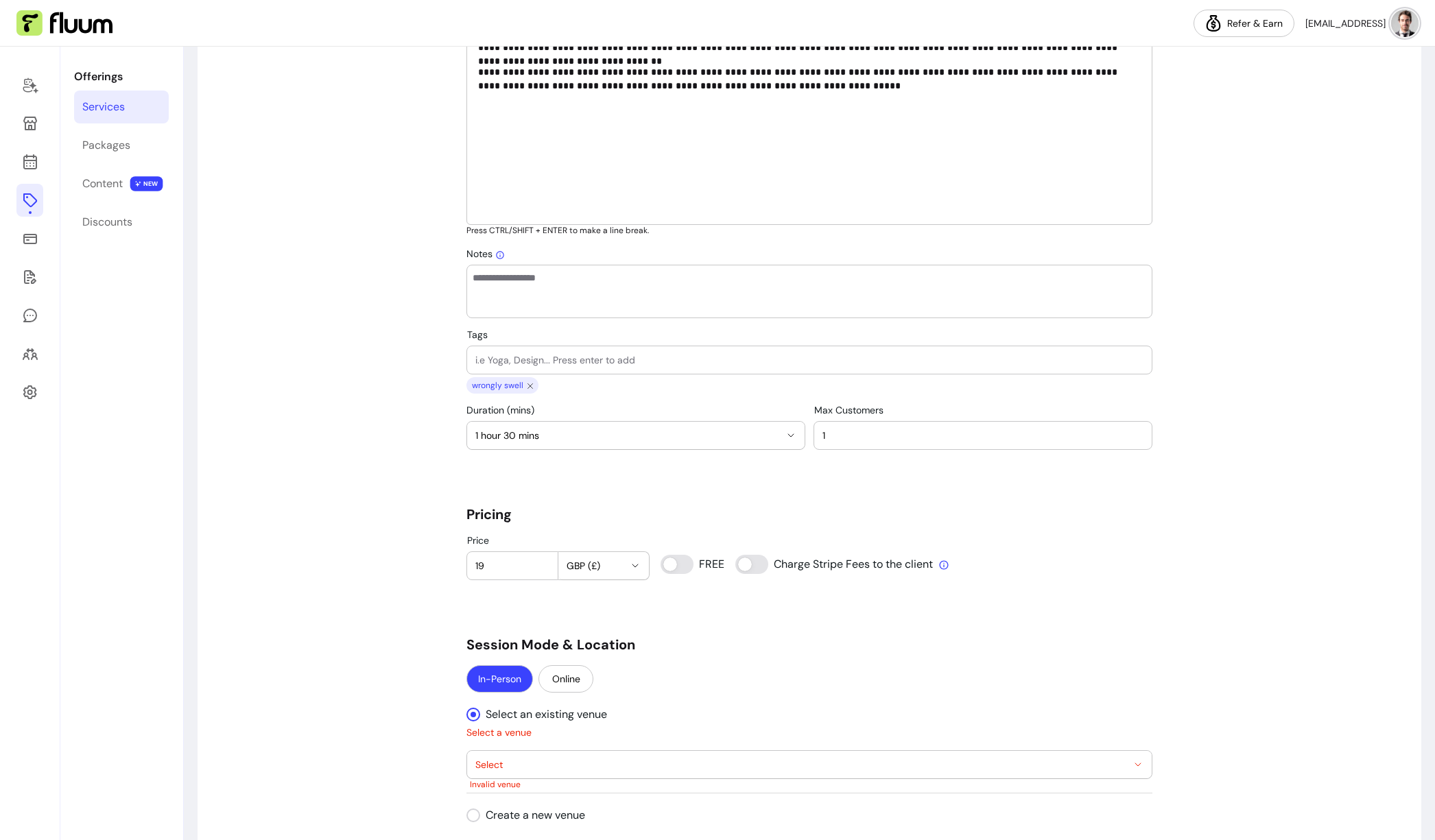
scroll to position [917, 0]
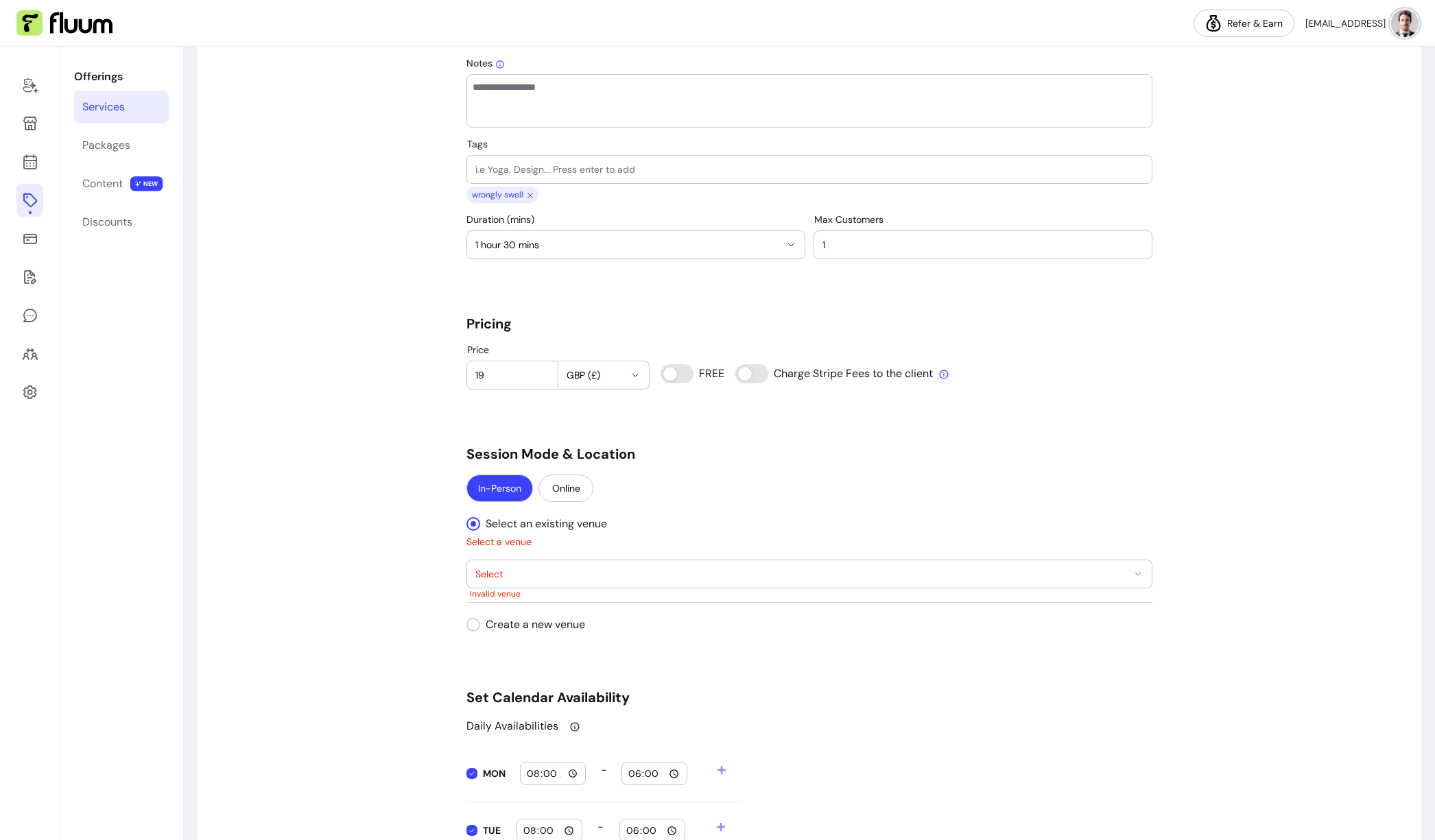
click at [500, 373] on input "19" at bounding box center [512, 375] width 74 height 13
type input "1"
type input "25"
click at [571, 382] on button "GBP (£)" at bounding box center [604, 375] width 92 height 28
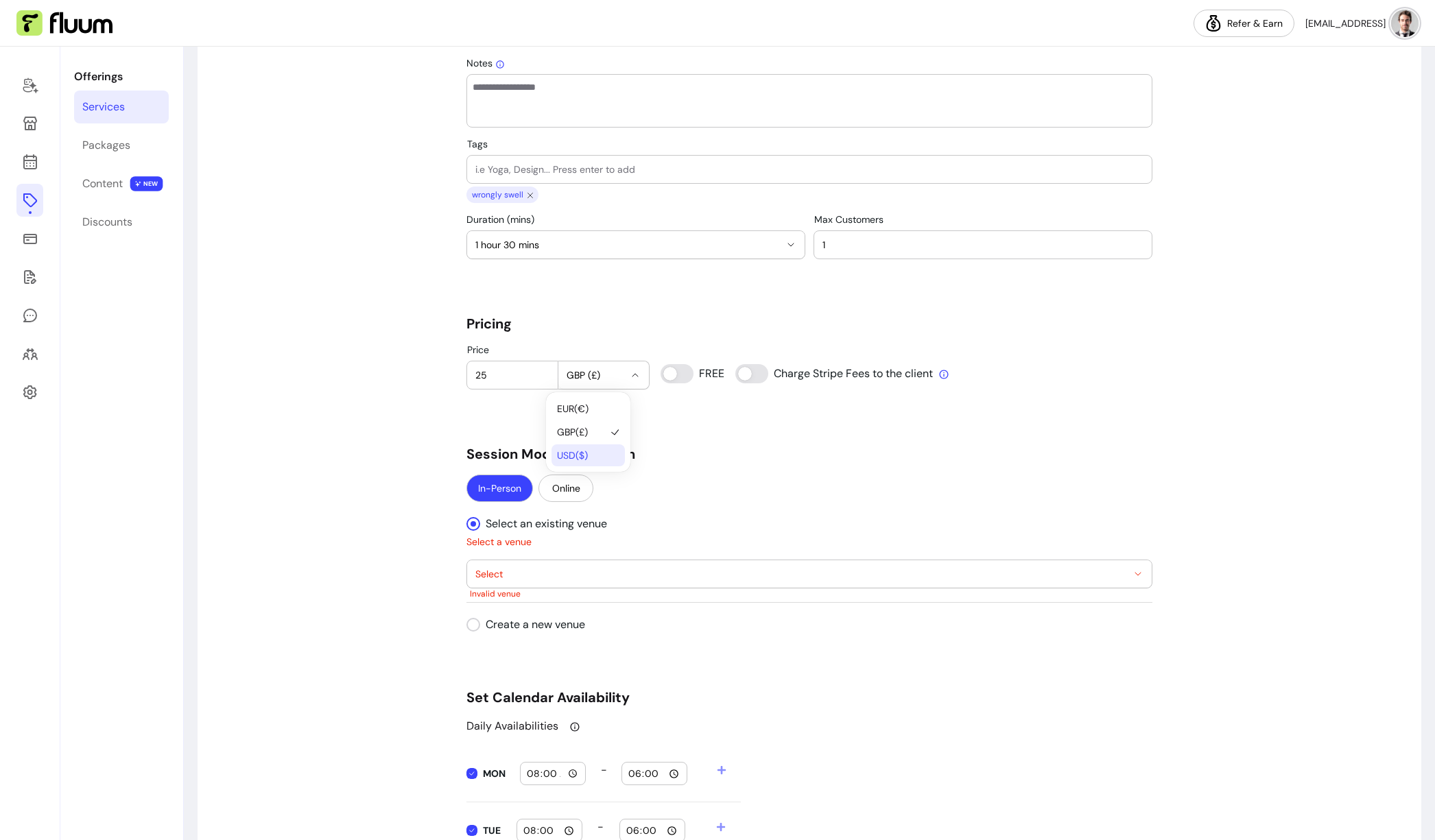
click at [583, 451] on span "USD ( $ )" at bounding box center [581, 455] width 49 height 13
select select "***"
click at [550, 579] on span "Select" at bounding box center [801, 573] width 651 height 13
click at [369, 579] on div "**********" at bounding box center [810, 539] width 1224 height 2712
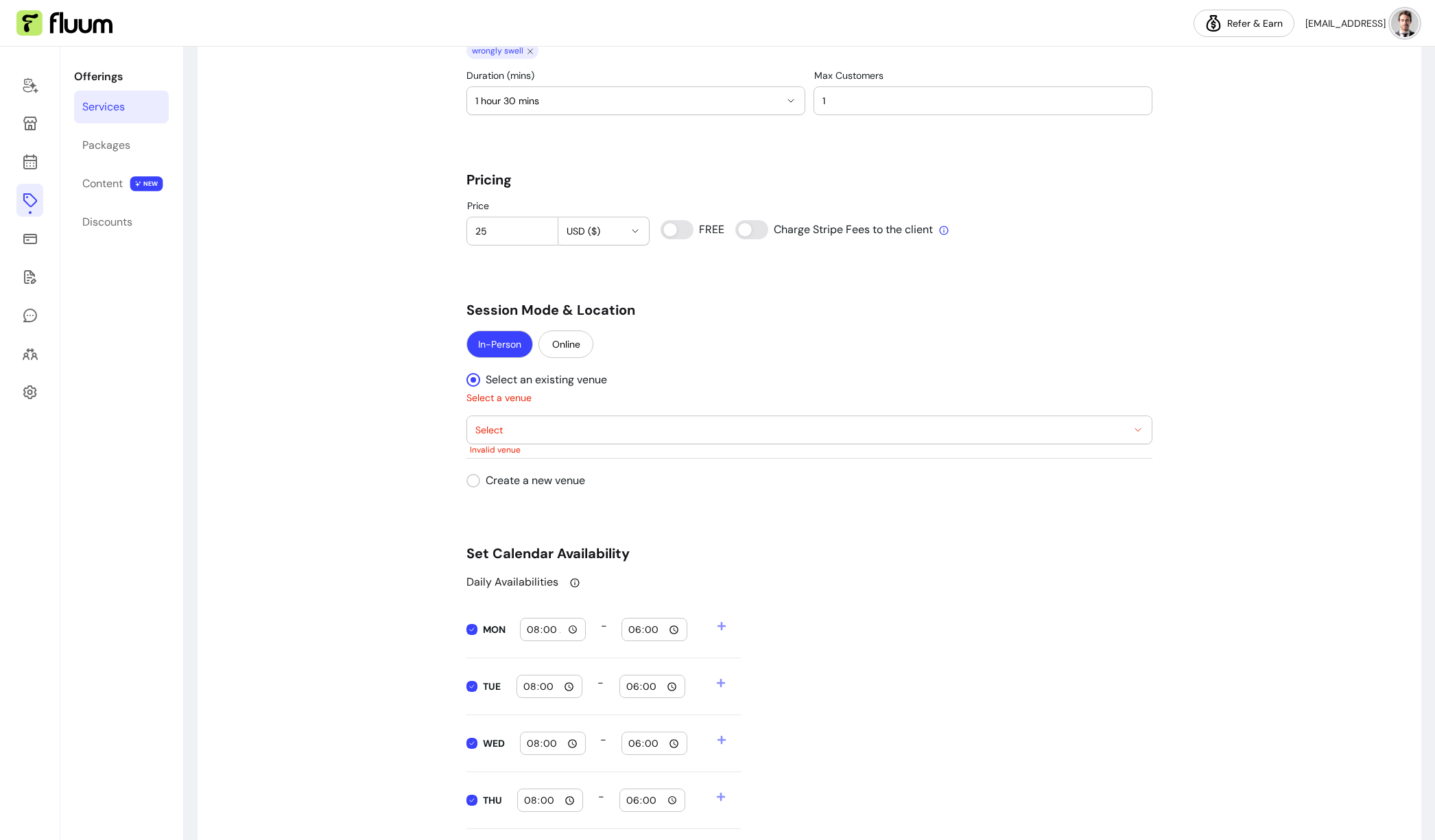
scroll to position [1133, 0]
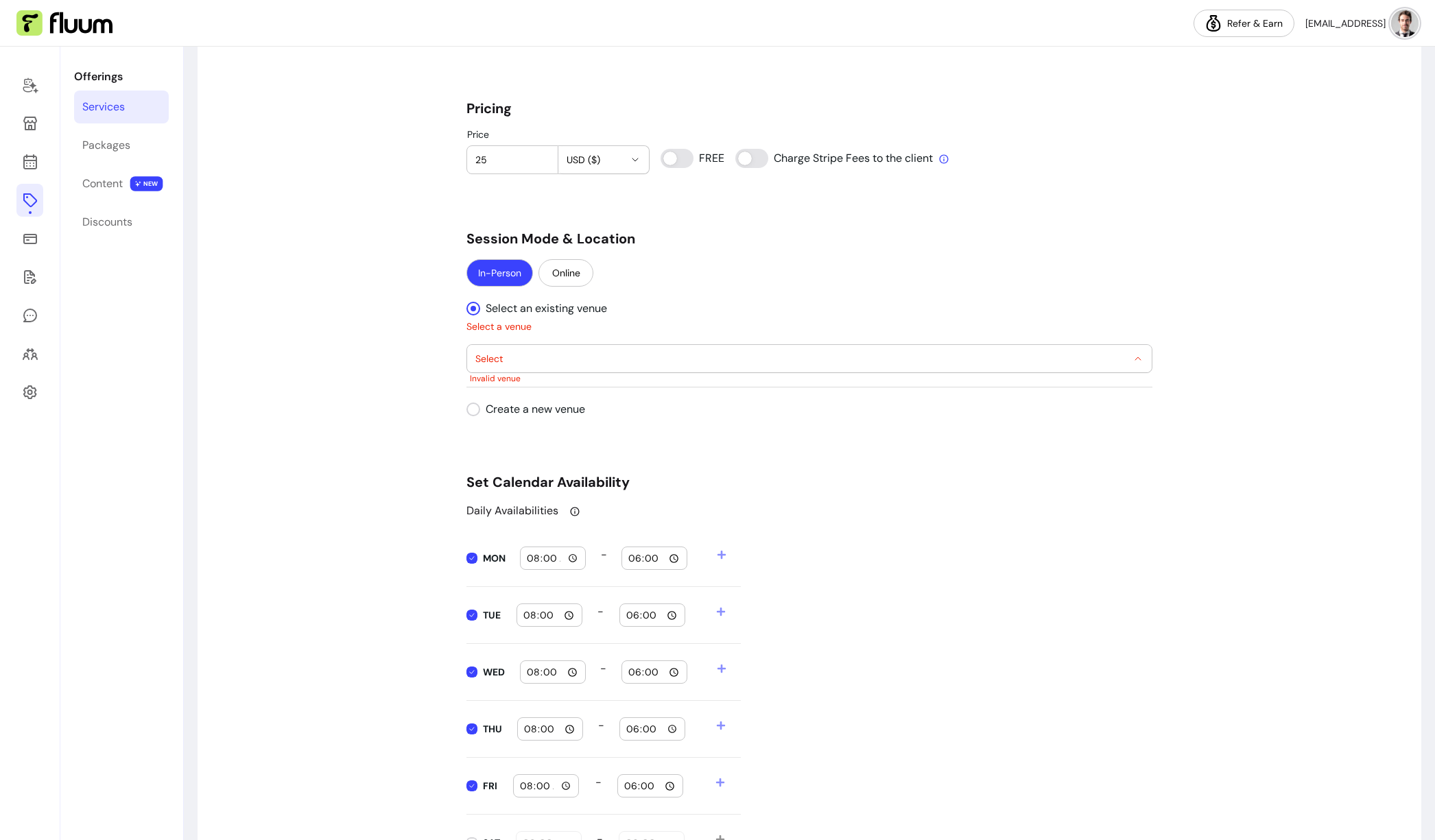
click at [550, 359] on span "Select" at bounding box center [801, 358] width 651 height 13
click at [350, 402] on div "**********" at bounding box center [810, 324] width 1224 height 2712
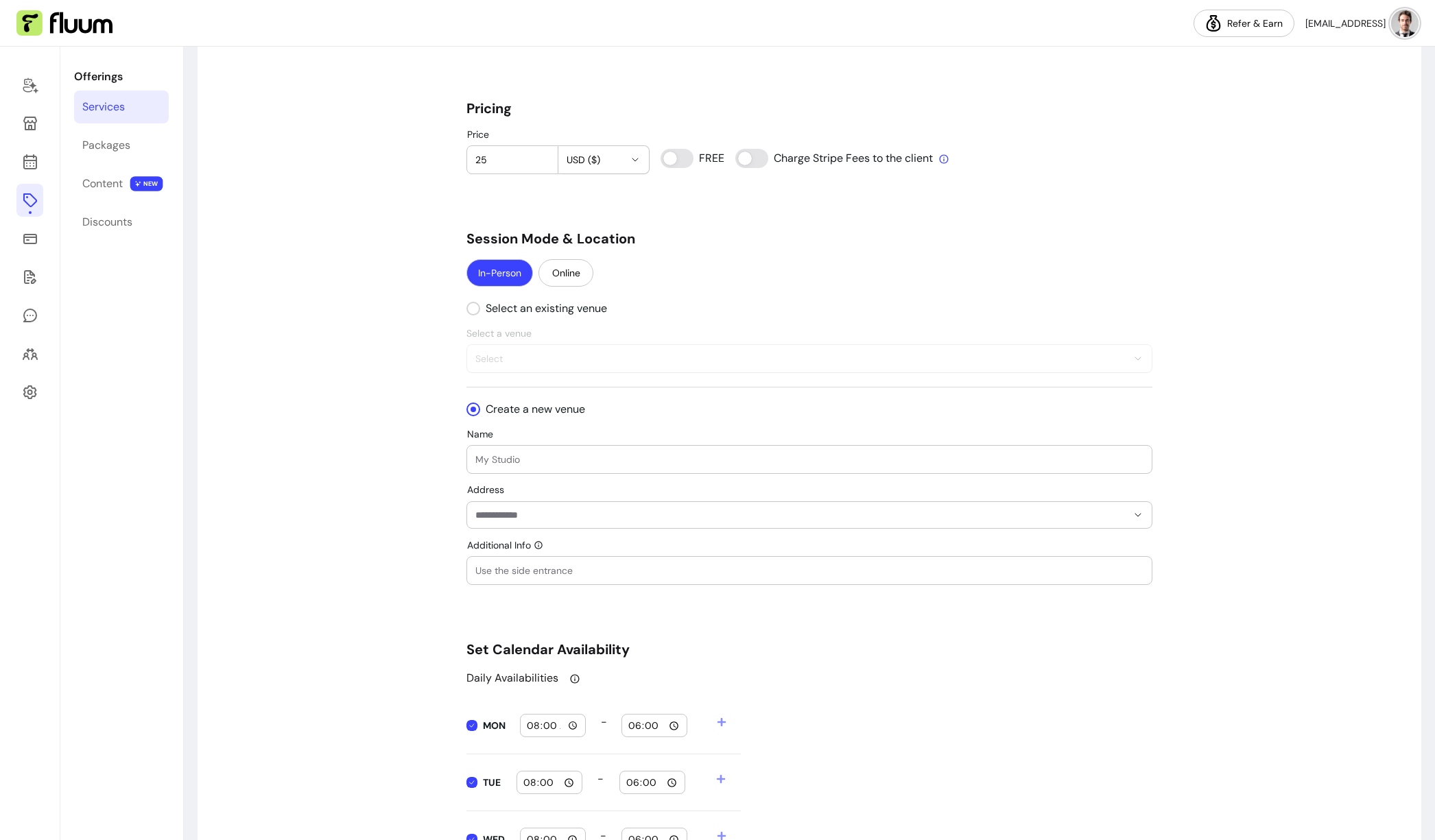
click at [536, 468] on div "" at bounding box center [810, 459] width 669 height 28
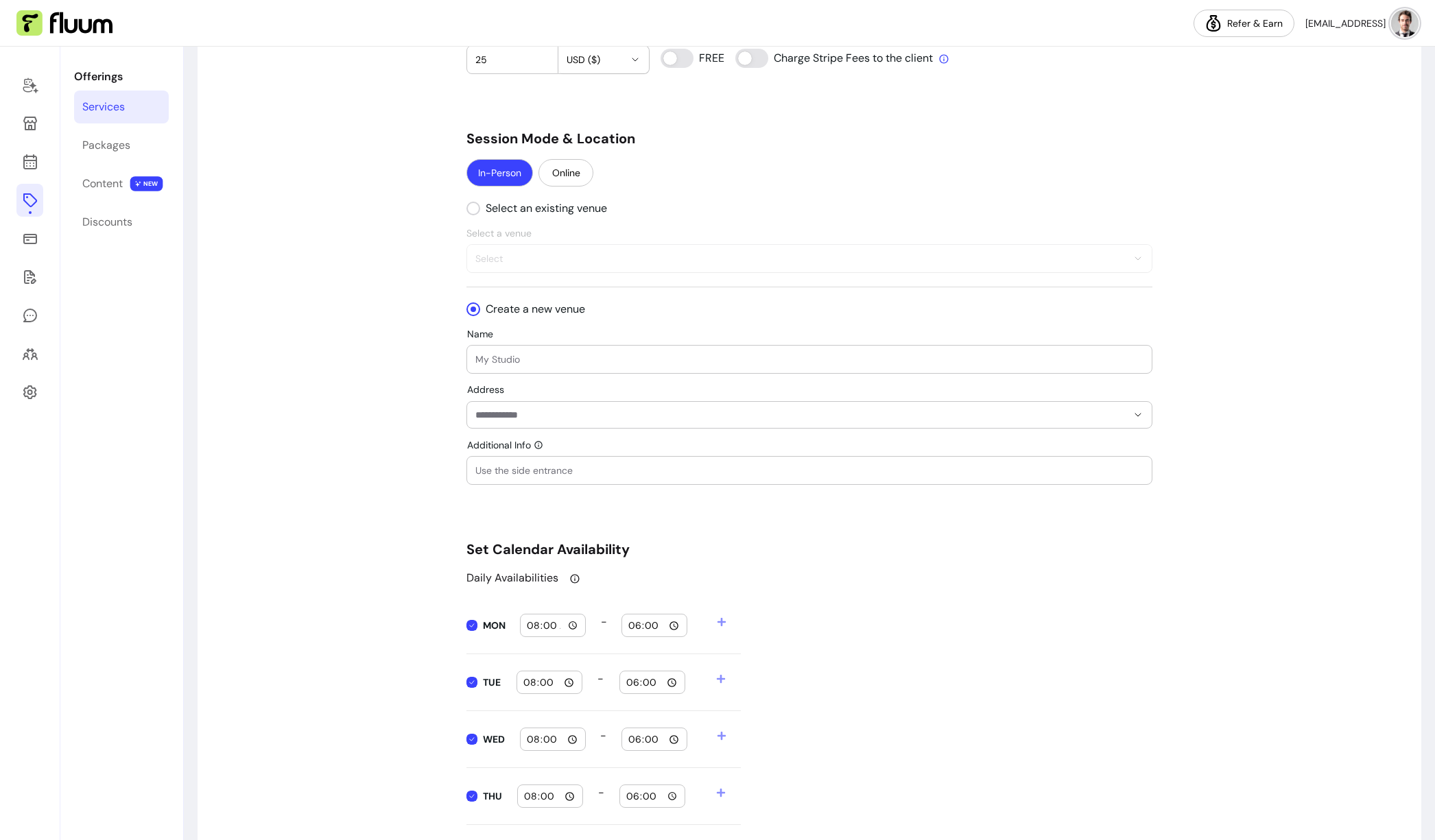
scroll to position [1250, 0]
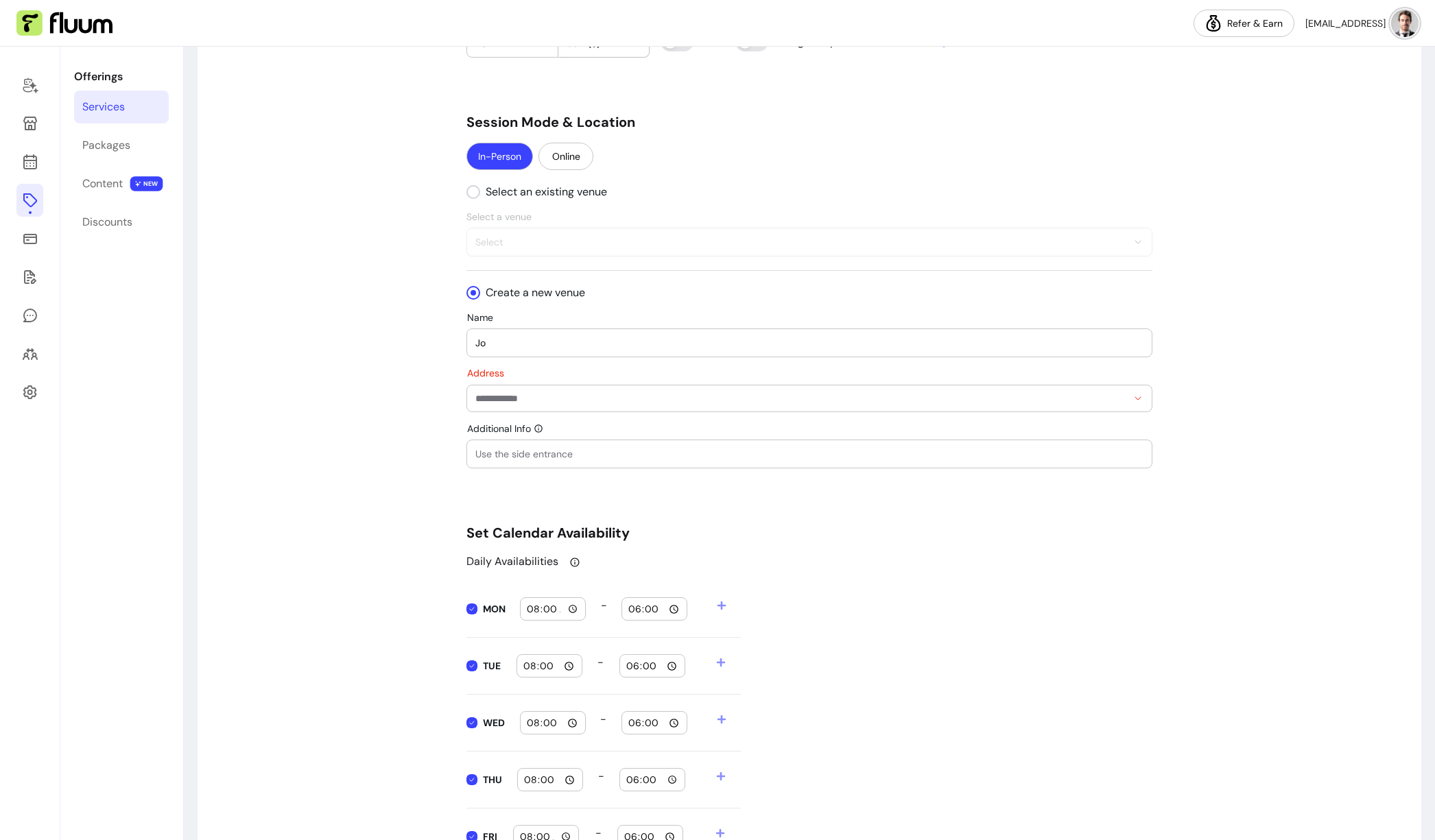
type input "J"
type input "Office"
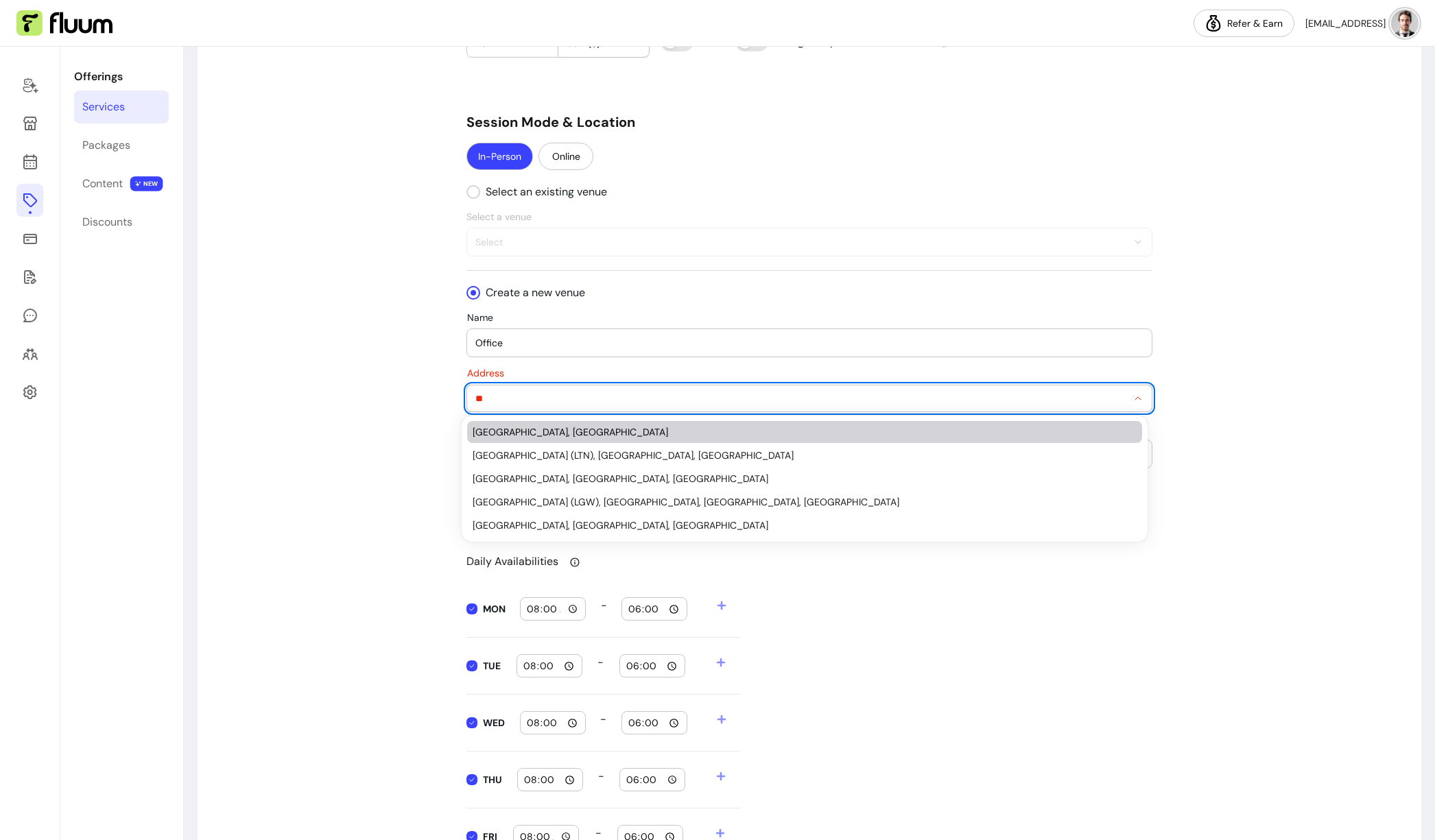
type input "*"
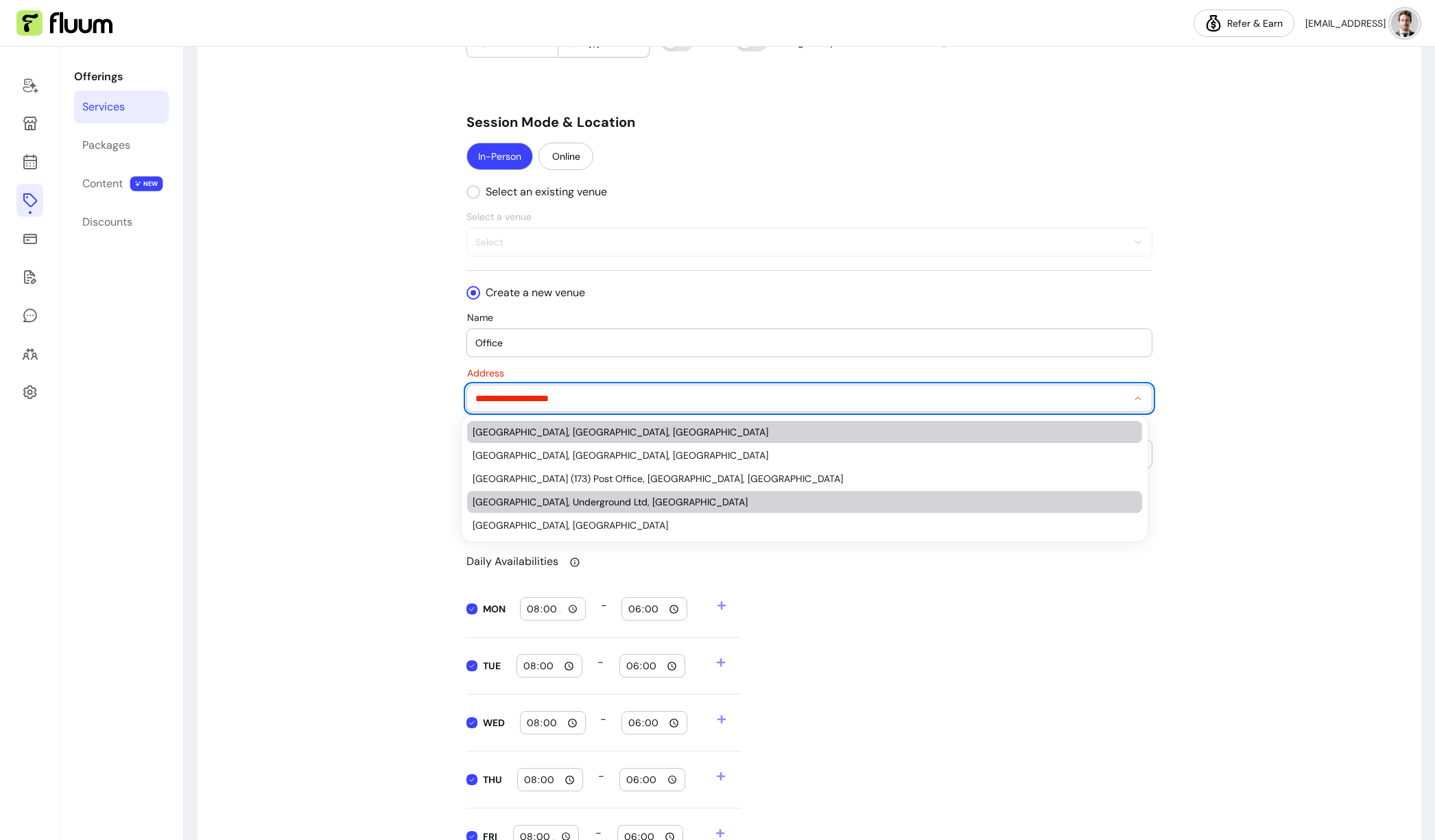
click at [549, 503] on div "[GEOGRAPHIC_DATA], Underground Ltd, [GEOGRAPHIC_DATA]" at bounding box center [798, 501] width 651 height 13
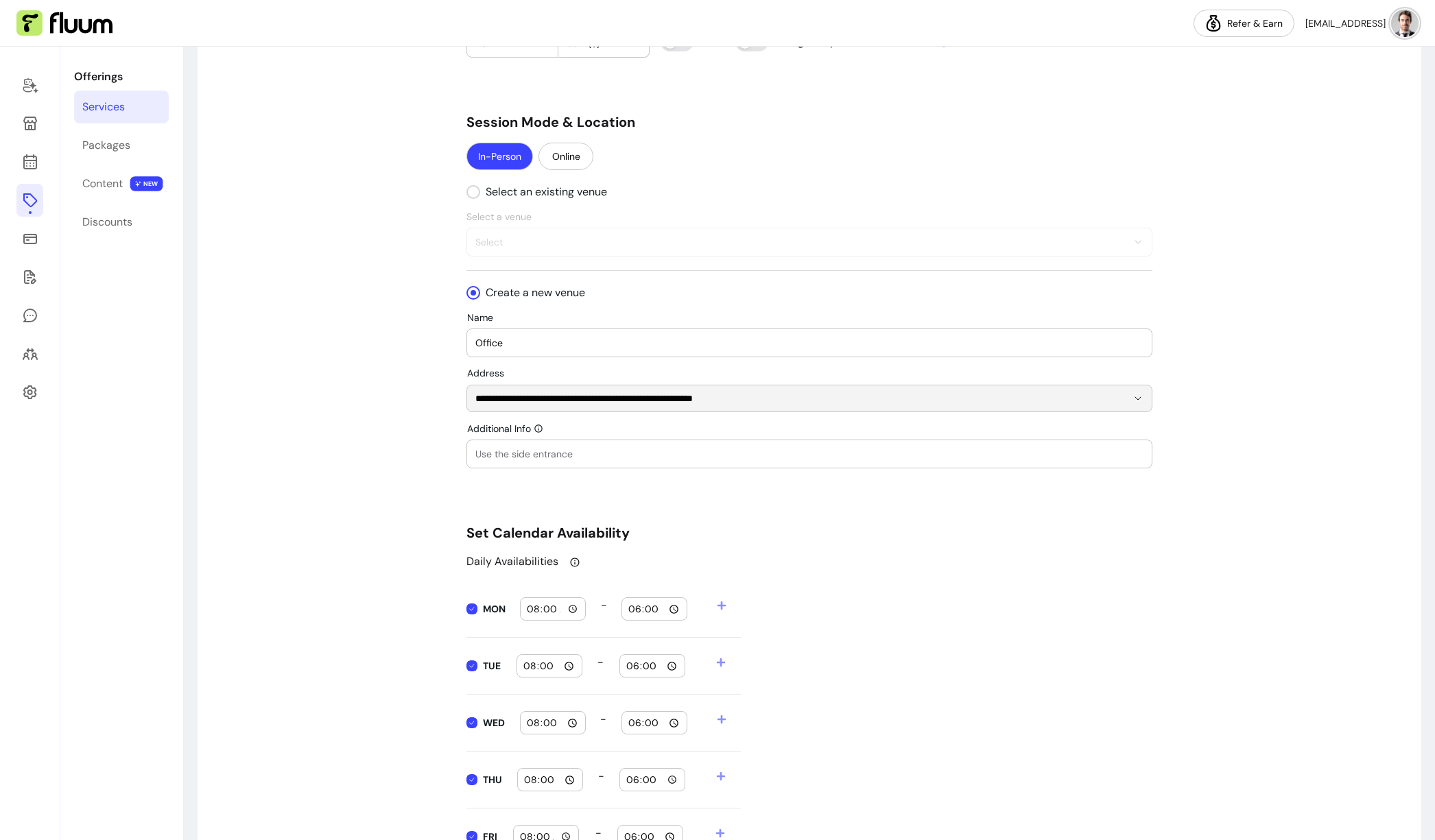
type input "**********"
click at [412, 472] on div "**********" at bounding box center [810, 291] width 1224 height 2879
click at [538, 449] on input "Additional Info" at bounding box center [810, 454] width 669 height 13
type input "3rd Floor"
click at [385, 448] on div "**********" at bounding box center [810, 291] width 1224 height 2879
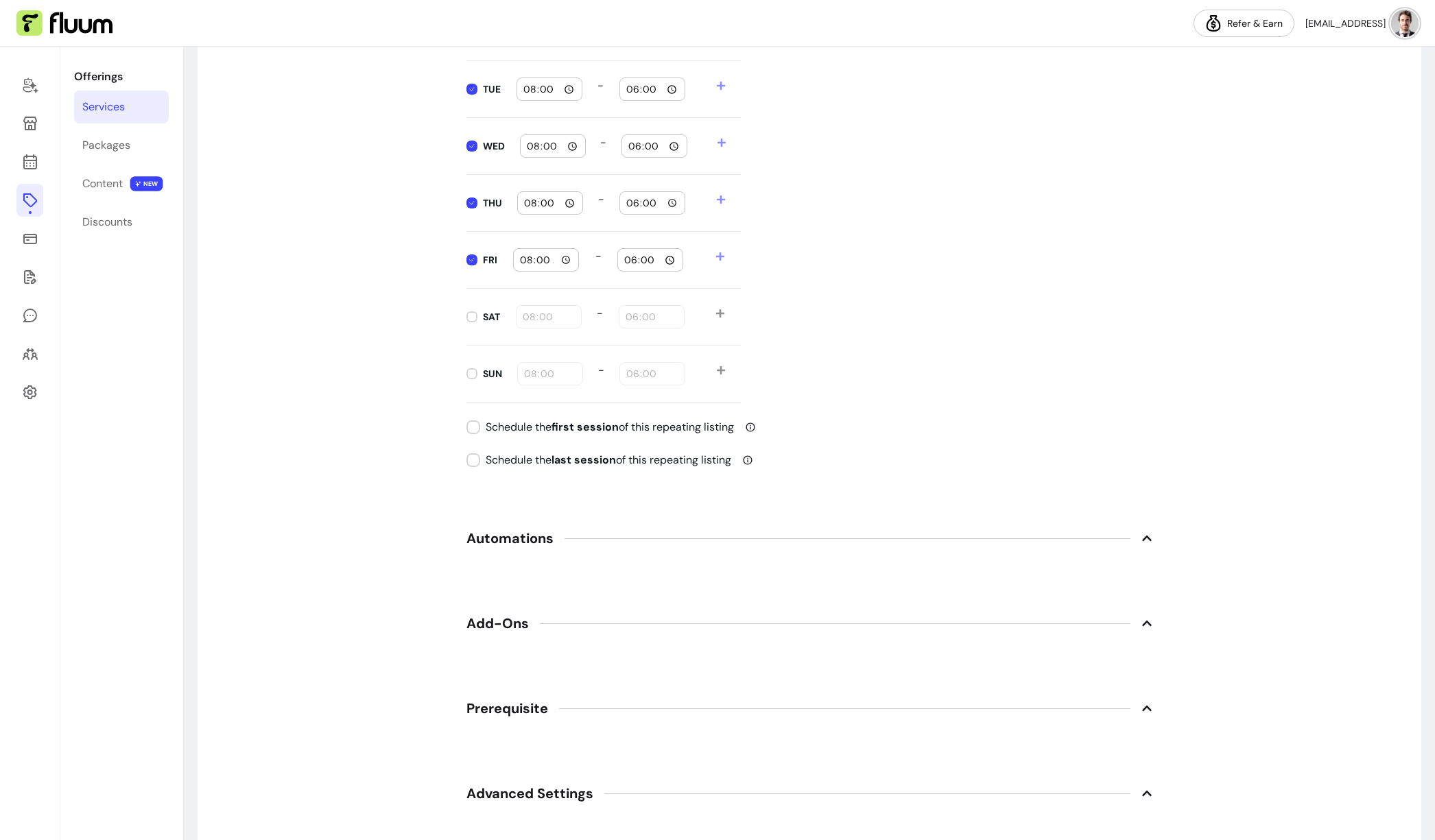
scroll to position [2160, 0]
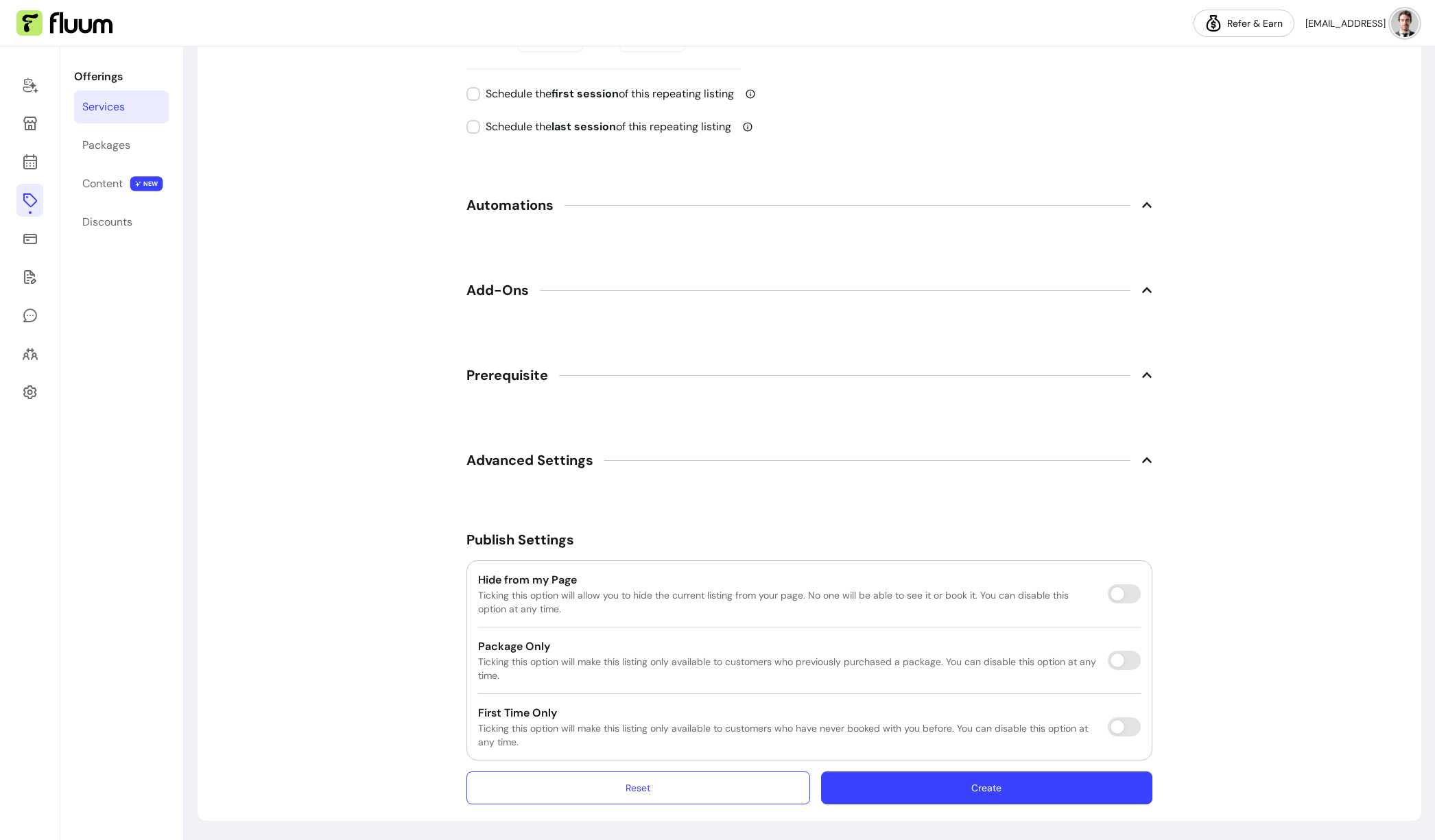
click at [1009, 787] on button "Create" at bounding box center [987, 788] width 332 height 33
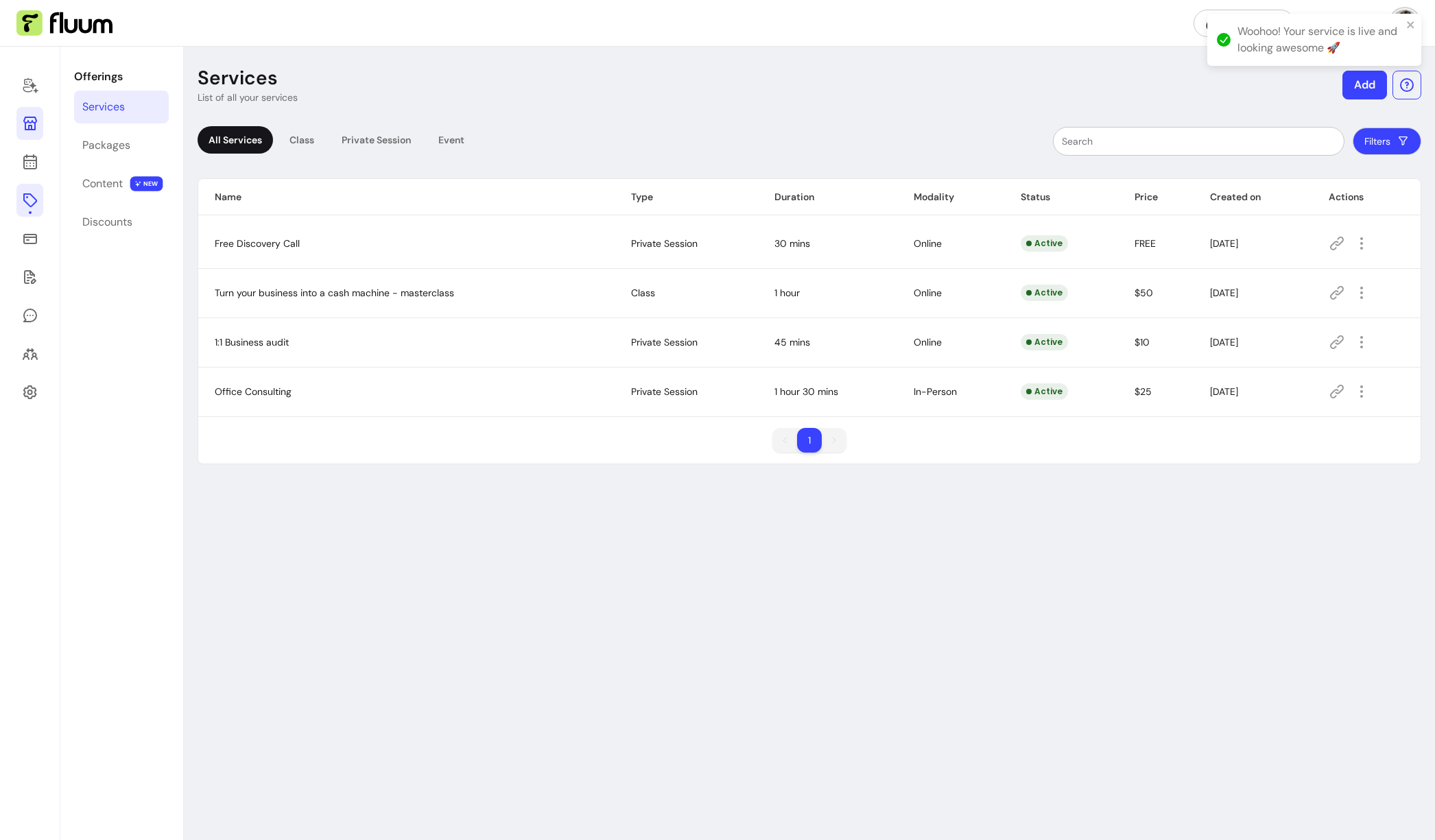
click at [31, 119] on icon at bounding box center [30, 123] width 16 height 16
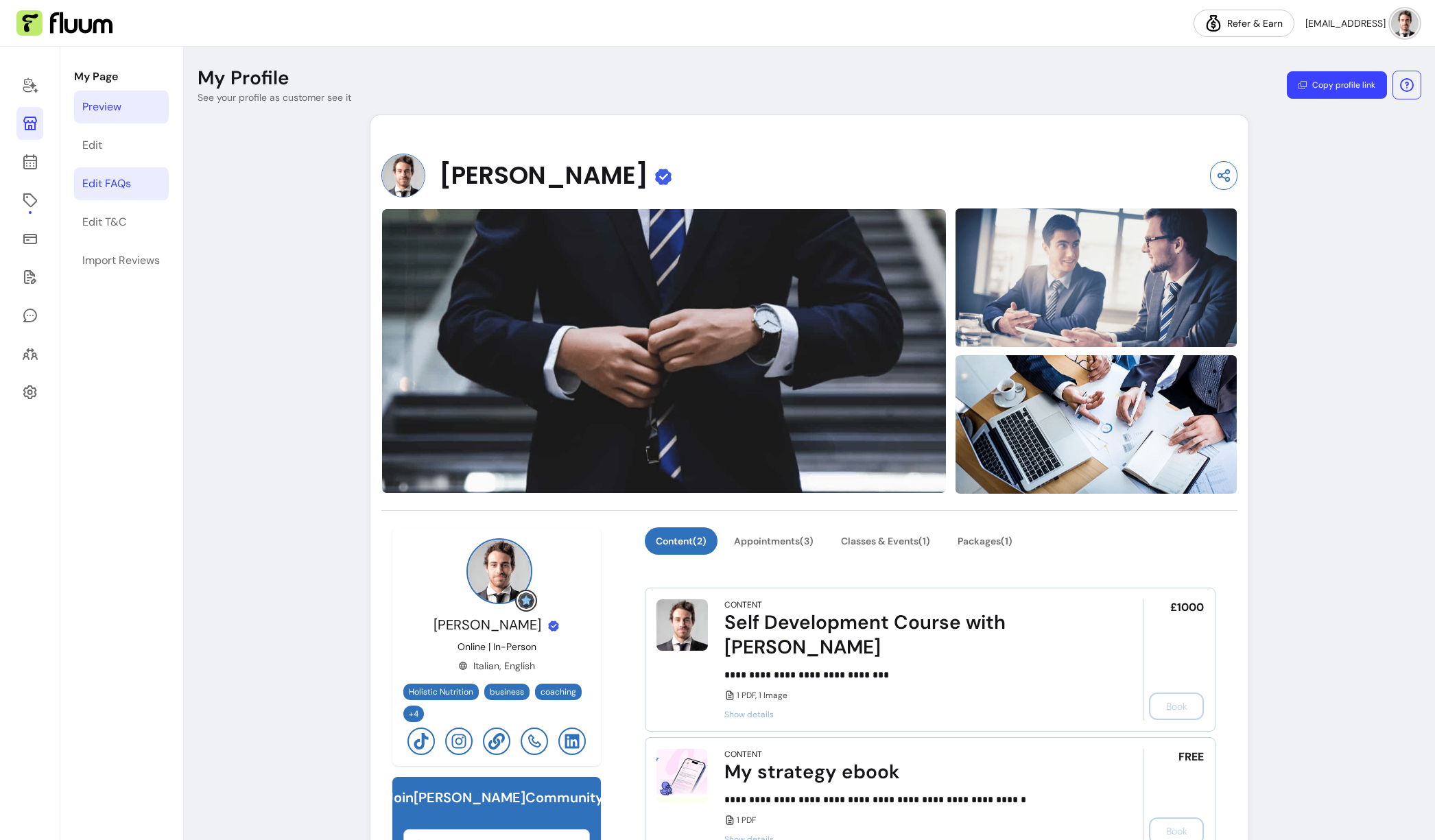
click at [116, 188] on div "Edit FAQs" at bounding box center [107, 183] width 49 height 16
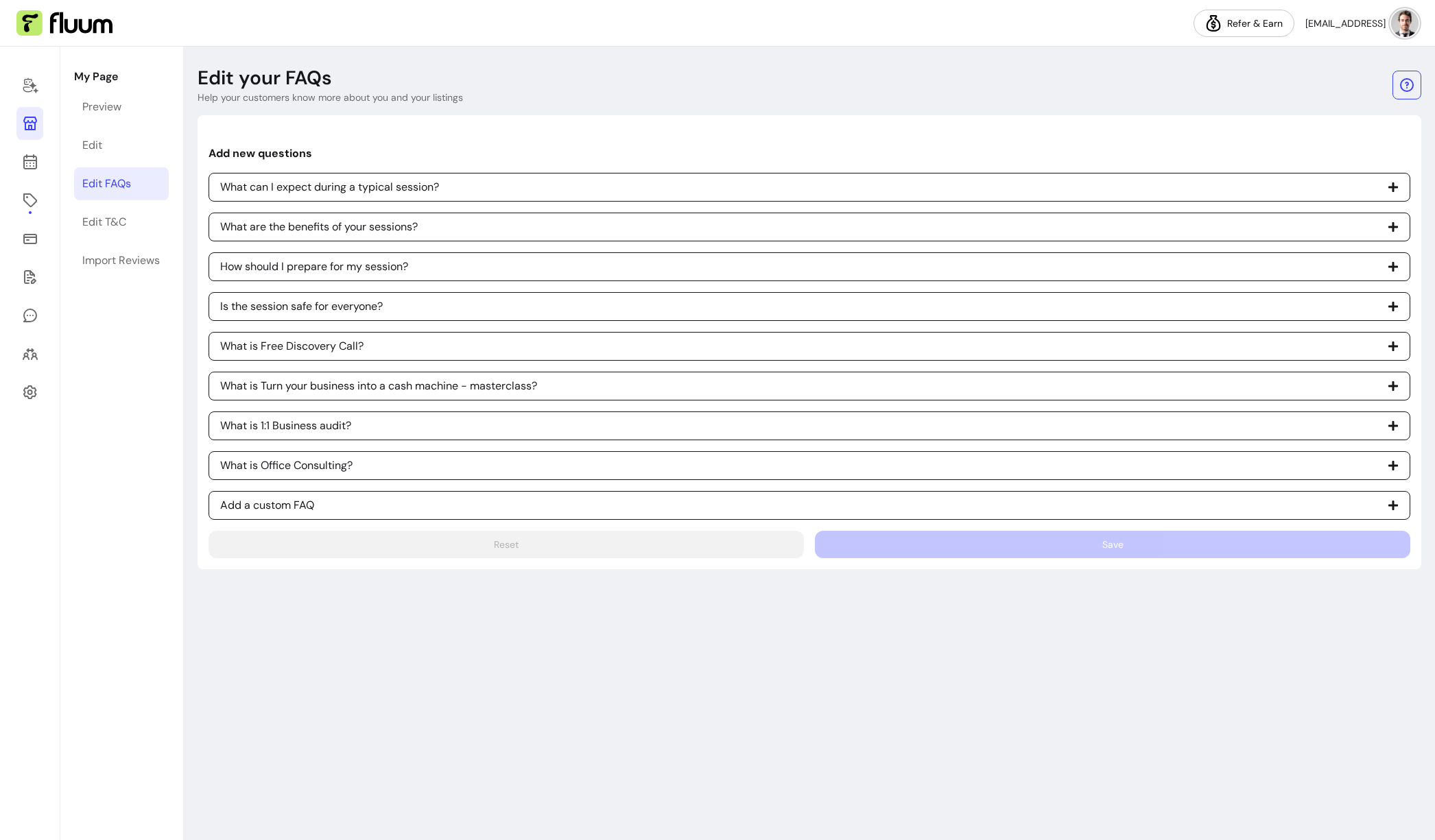
click at [372, 504] on span "Add a custom FAQ" at bounding box center [810, 506] width 1202 height 29
select select "*"
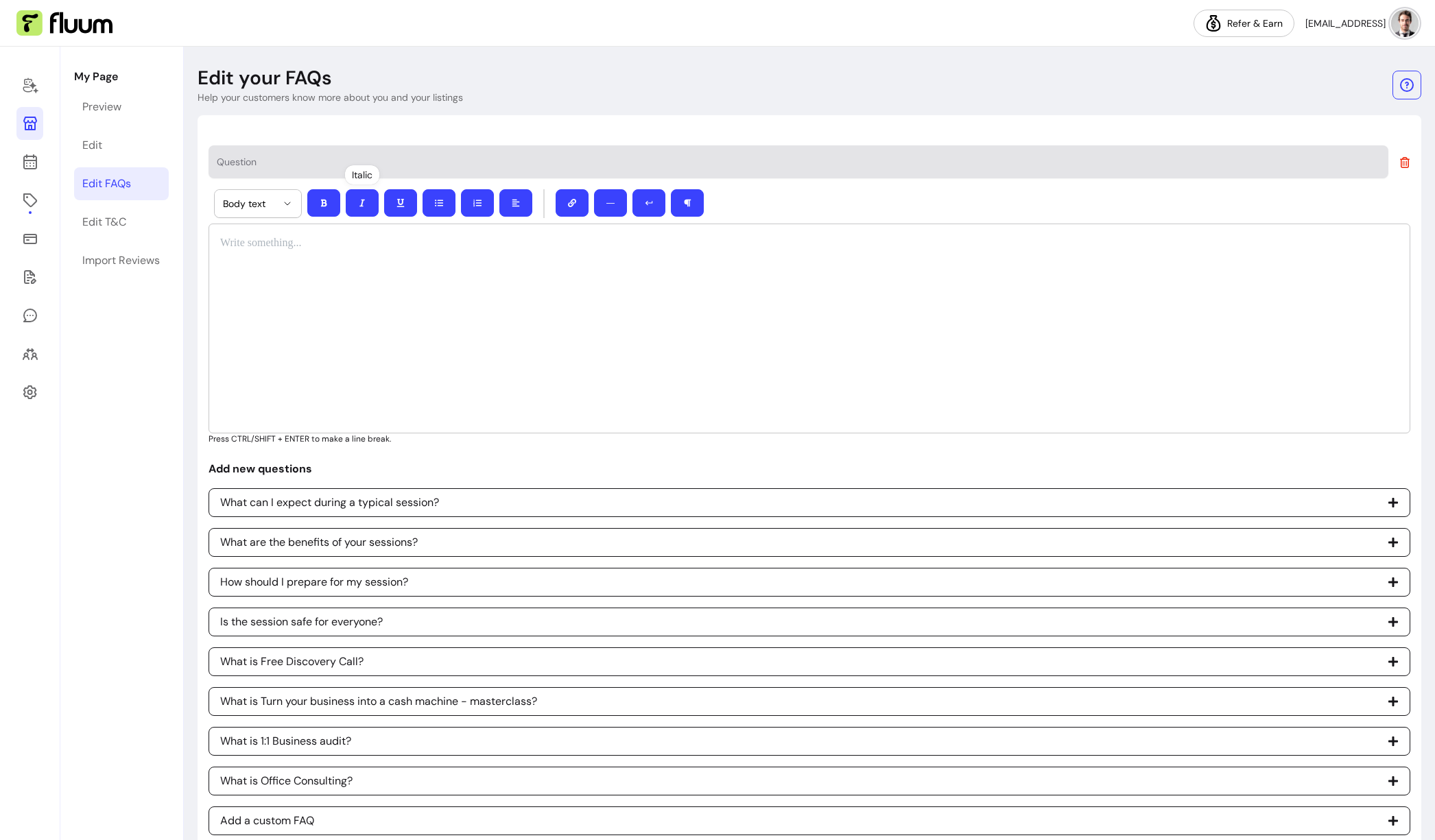
click at [350, 155] on div at bounding box center [798, 161] width 1164 height 24
paste input "Why should I choose you over other consultants?"
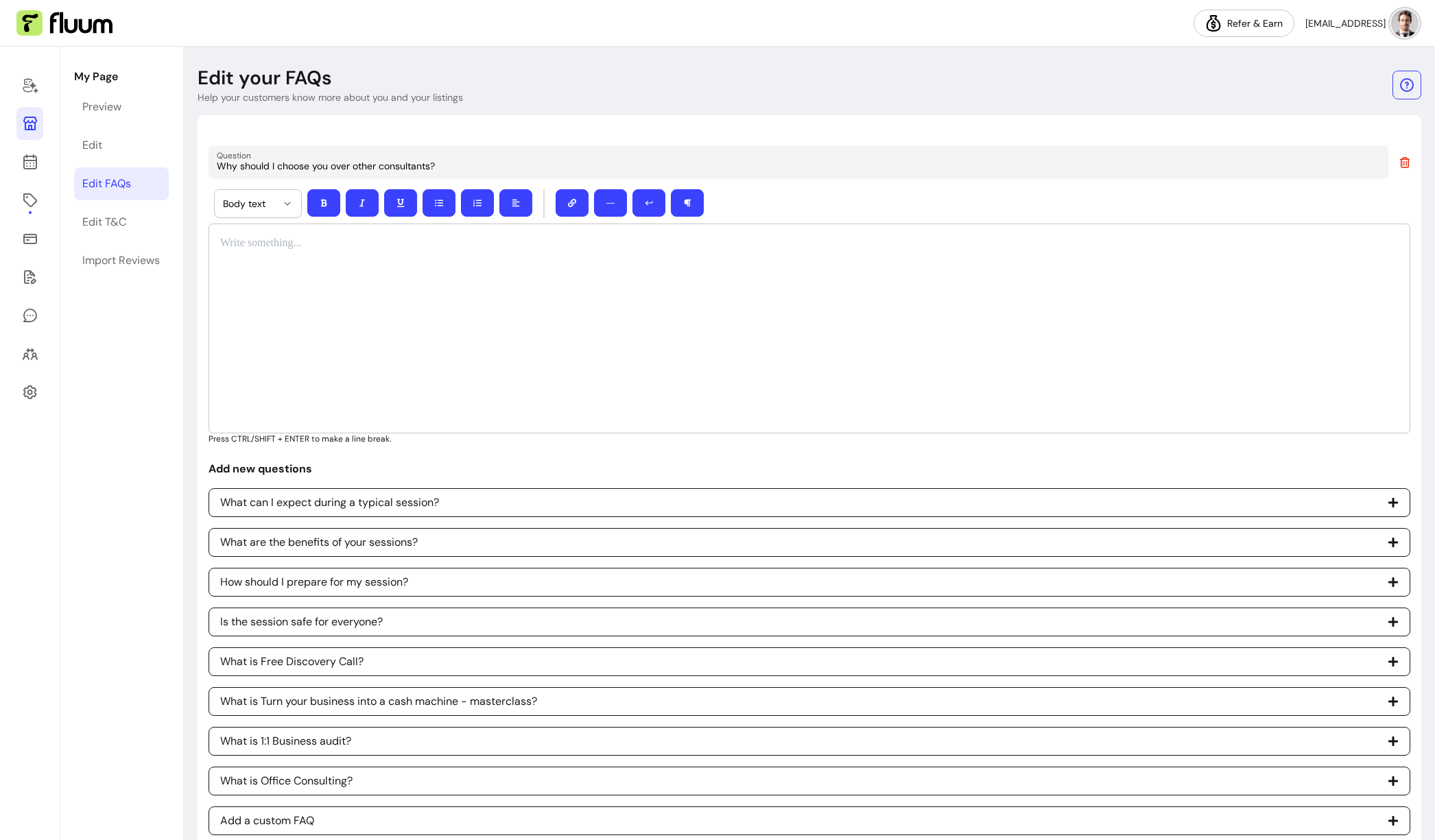
type input "Why should I choose you over other consultants?"
click at [552, 300] on div at bounding box center [810, 329] width 1202 height 210
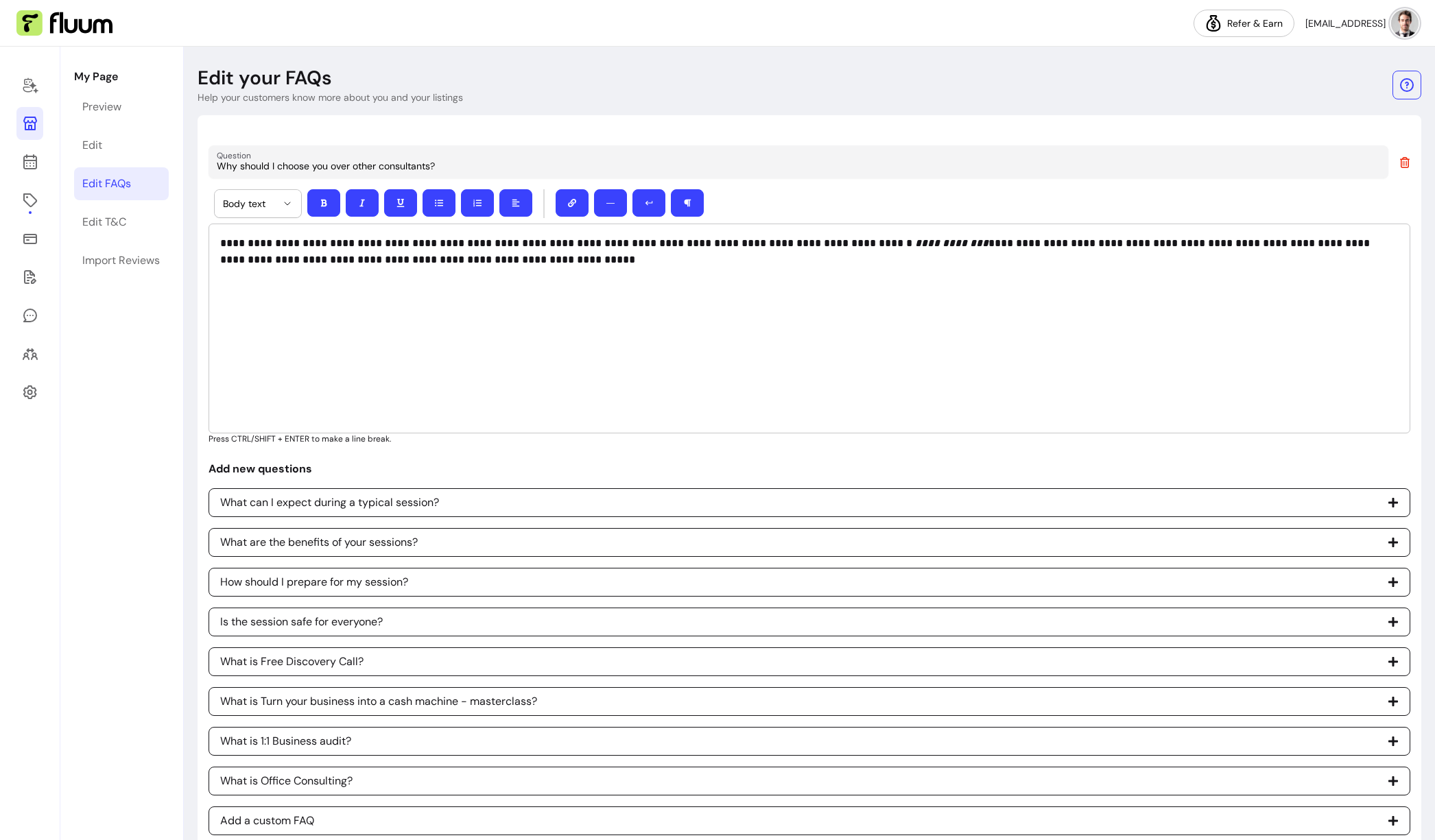
scroll to position [64, 0]
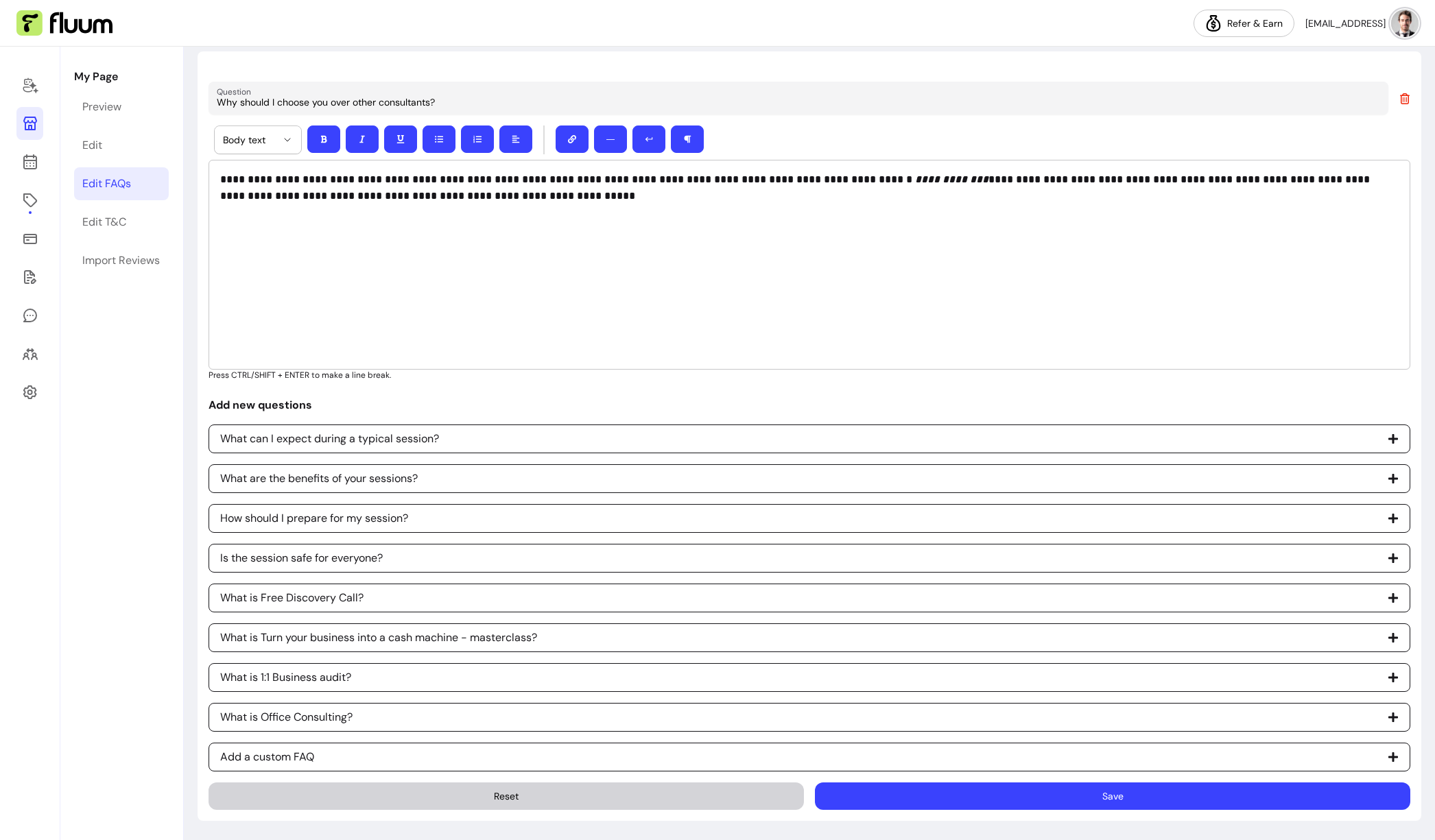
click at [373, 753] on span "Add a custom FAQ" at bounding box center [810, 757] width 1202 height 29
select select "*"
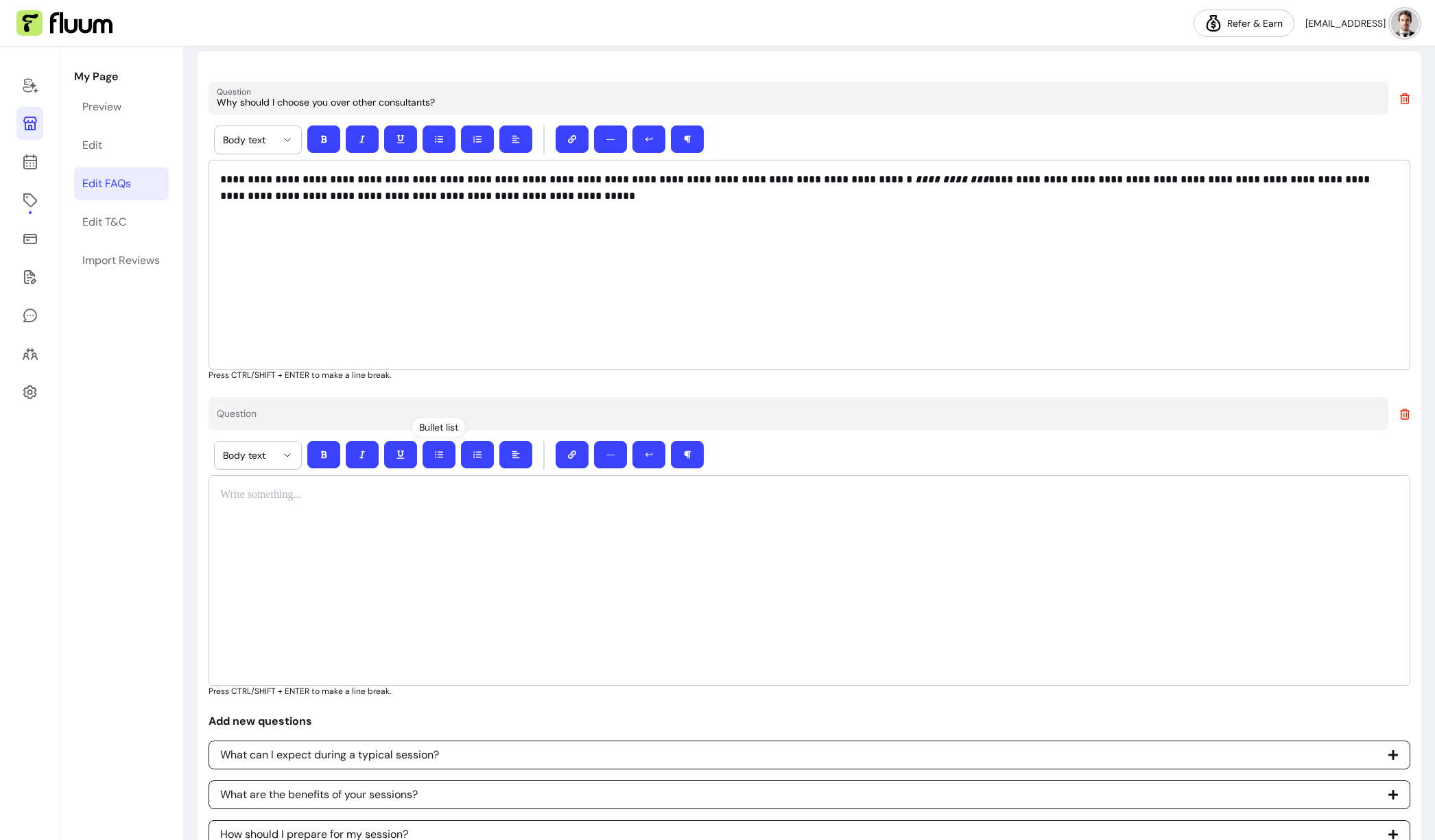
click at [345, 415] on input "Question" at bounding box center [798, 417] width 1164 height 13
paste input "What kind of results can I expect from working with you?"
type input "What kind of results can I expect from working with you?"
click at [508, 558] on div at bounding box center [810, 580] width 1202 height 210
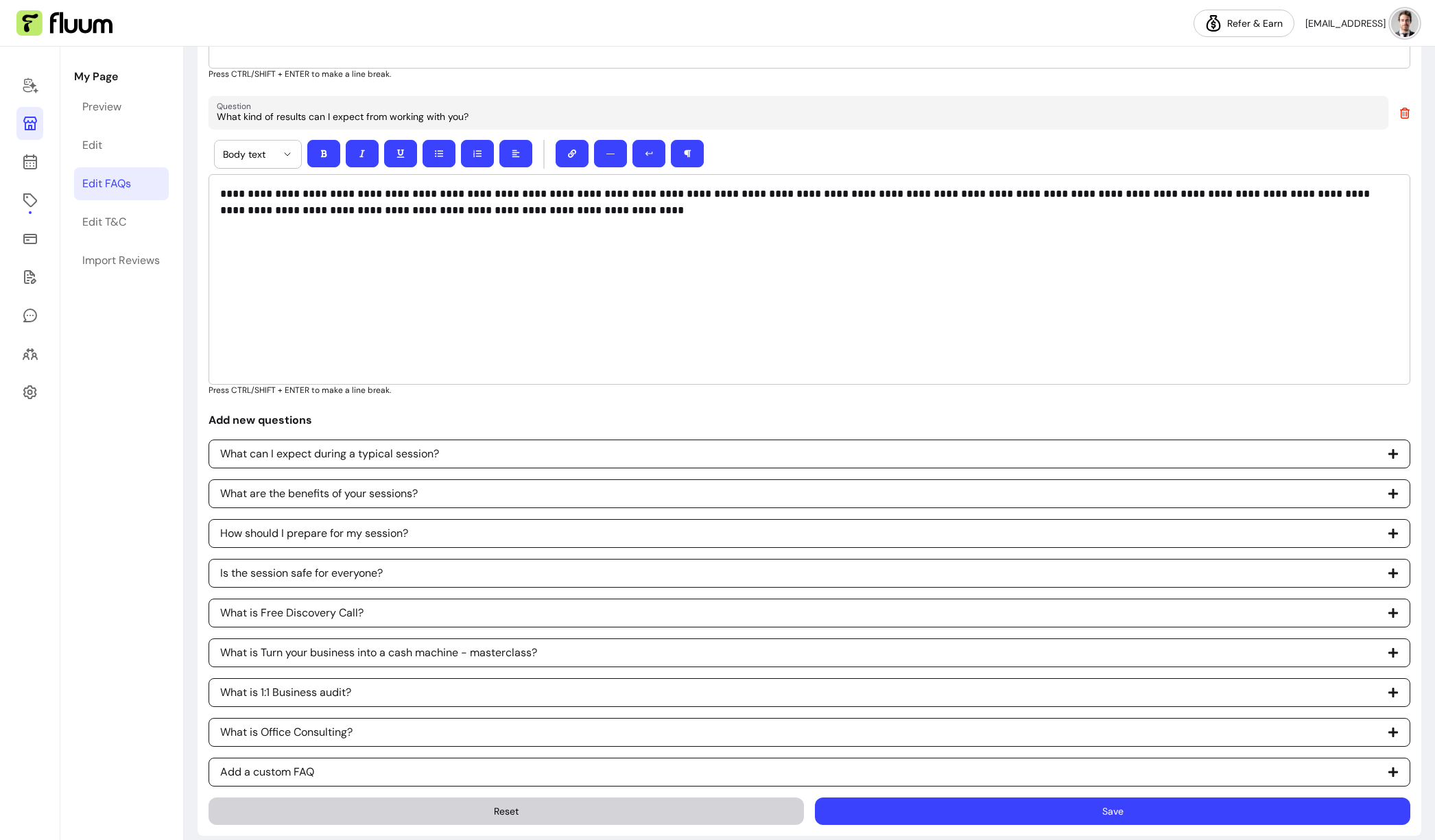
scroll to position [380, 0]
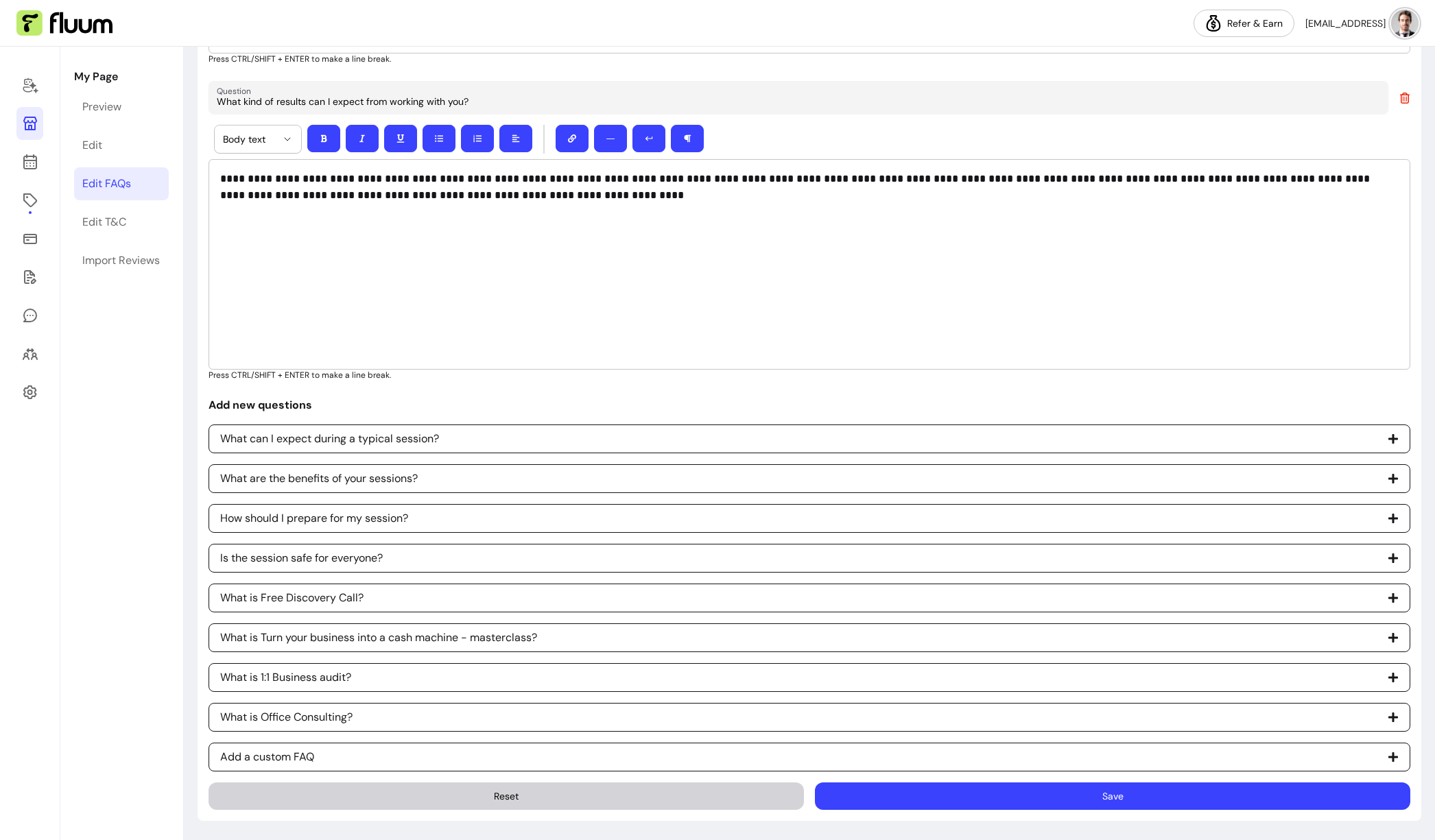
click at [1087, 793] on button "Save" at bounding box center [1112, 796] width 596 height 28
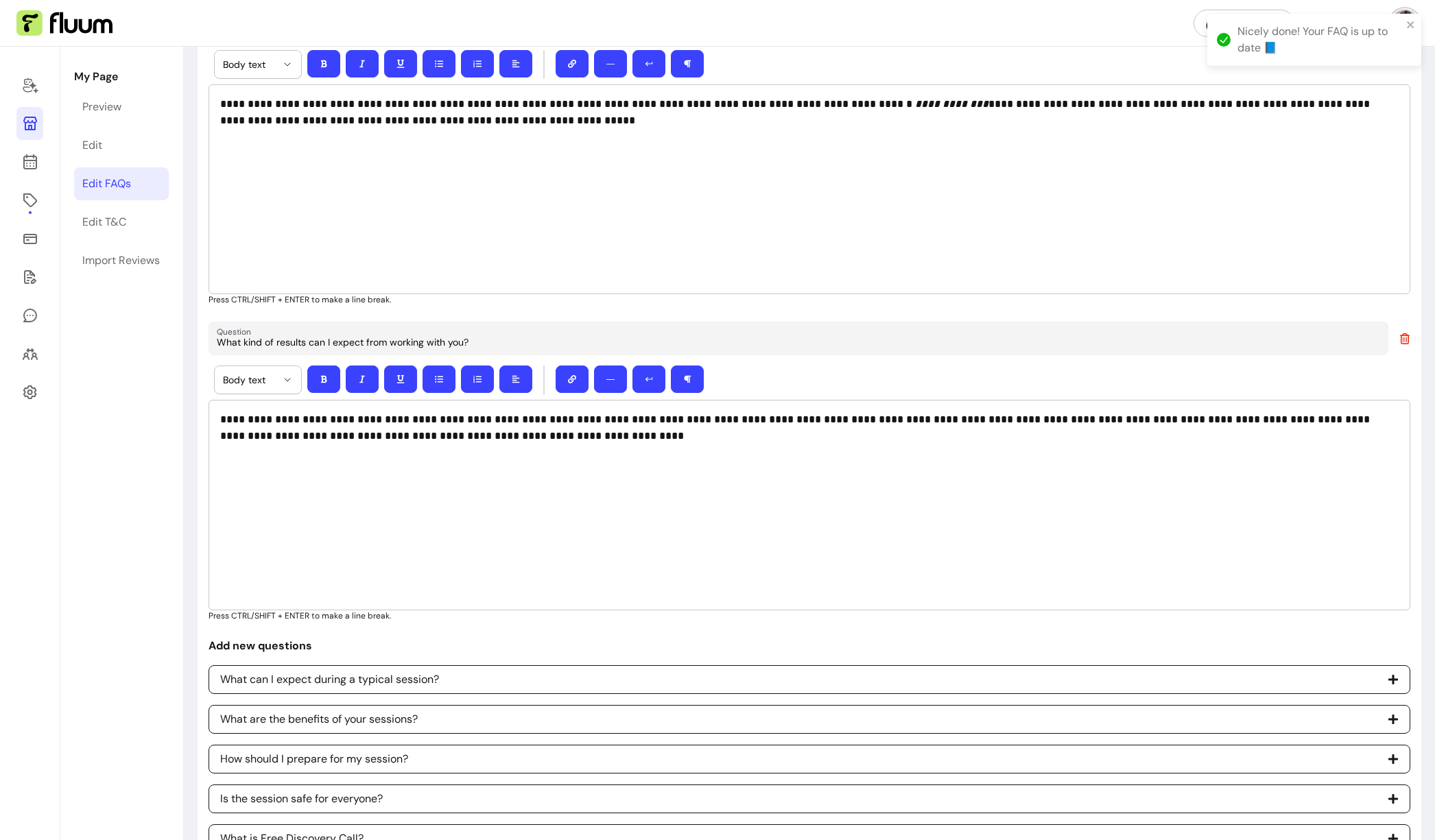
scroll to position [0, 0]
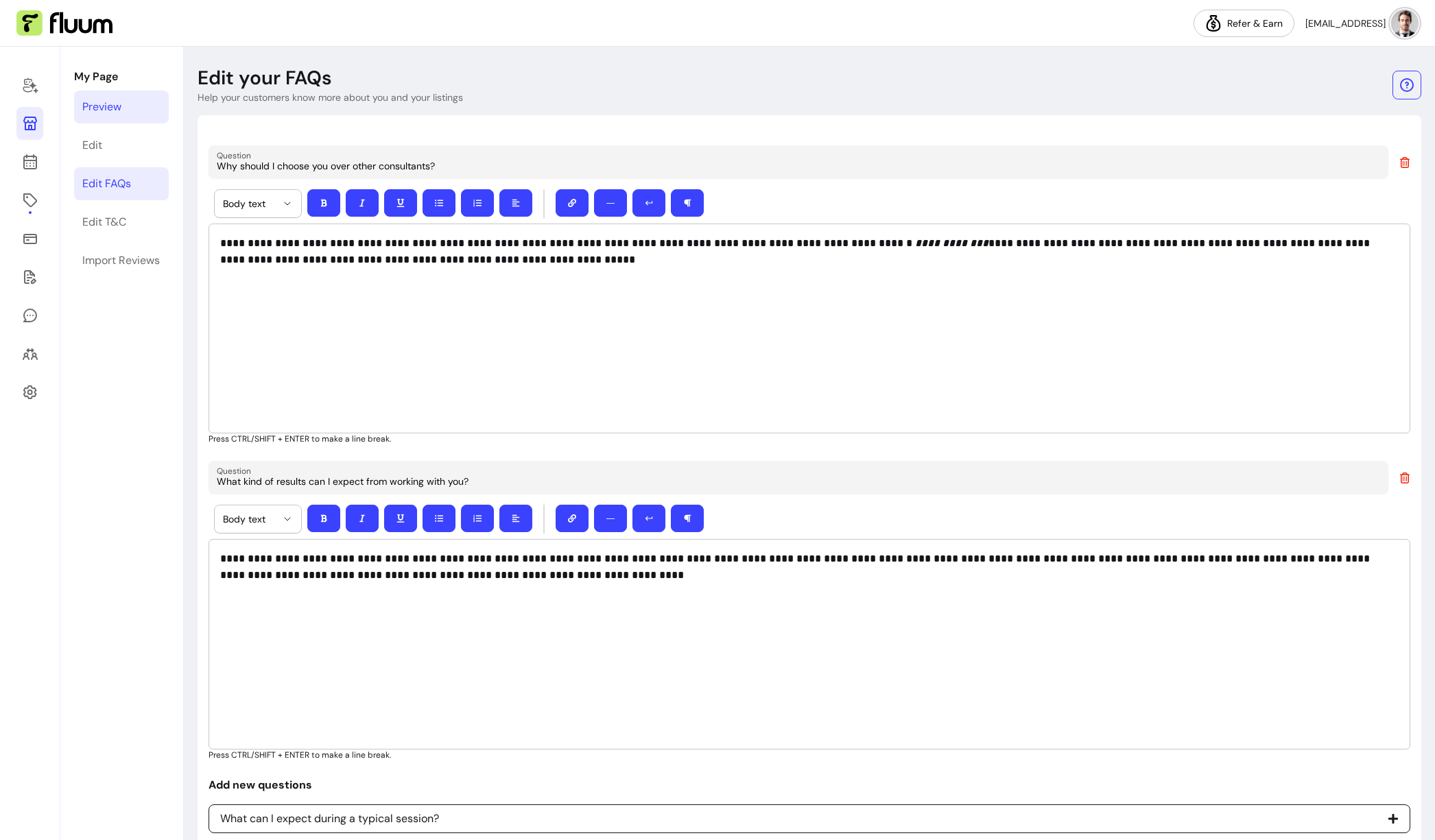
click at [111, 103] on div "Preview" at bounding box center [102, 107] width 40 height 16
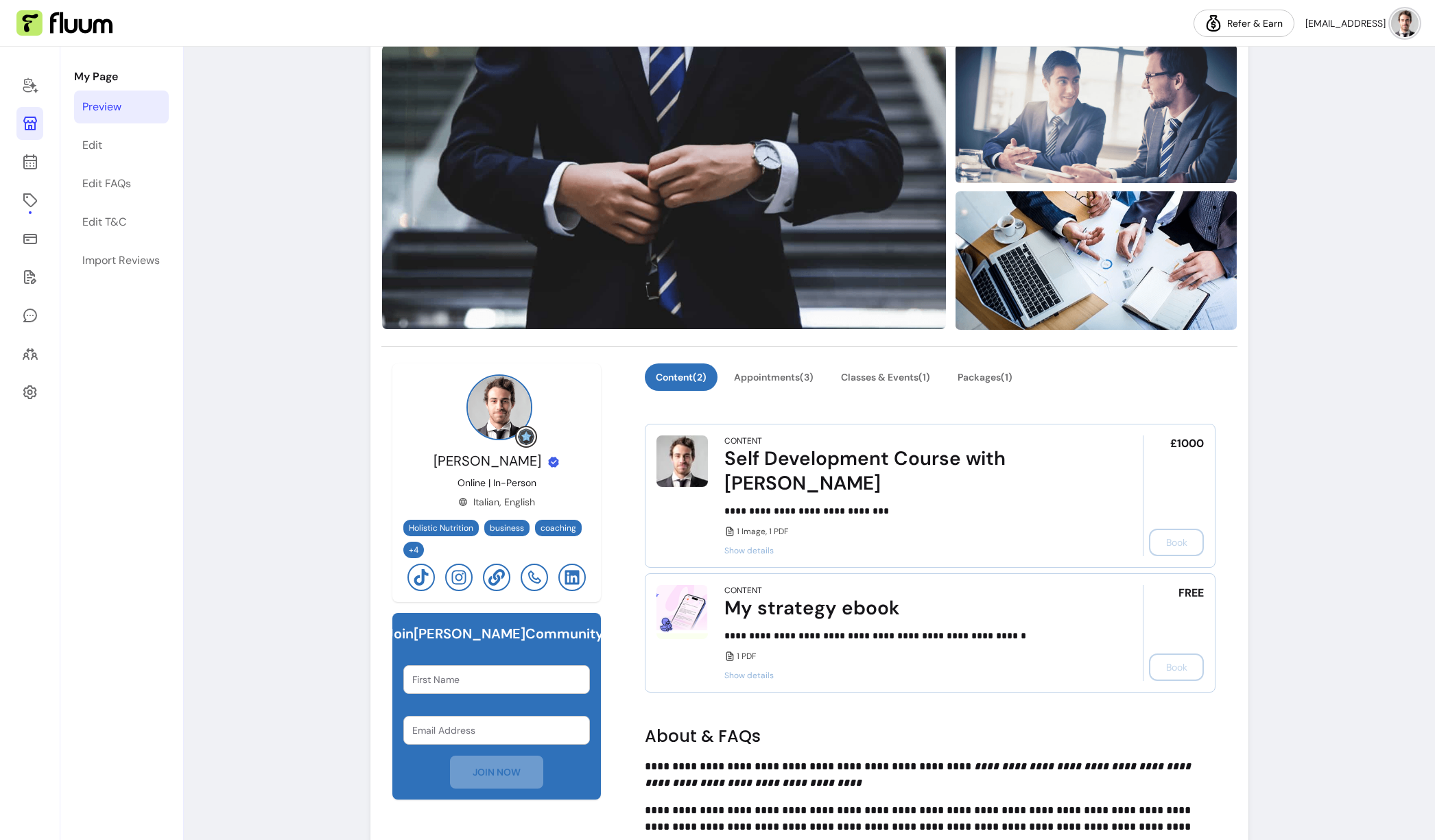
scroll to position [205, 0]
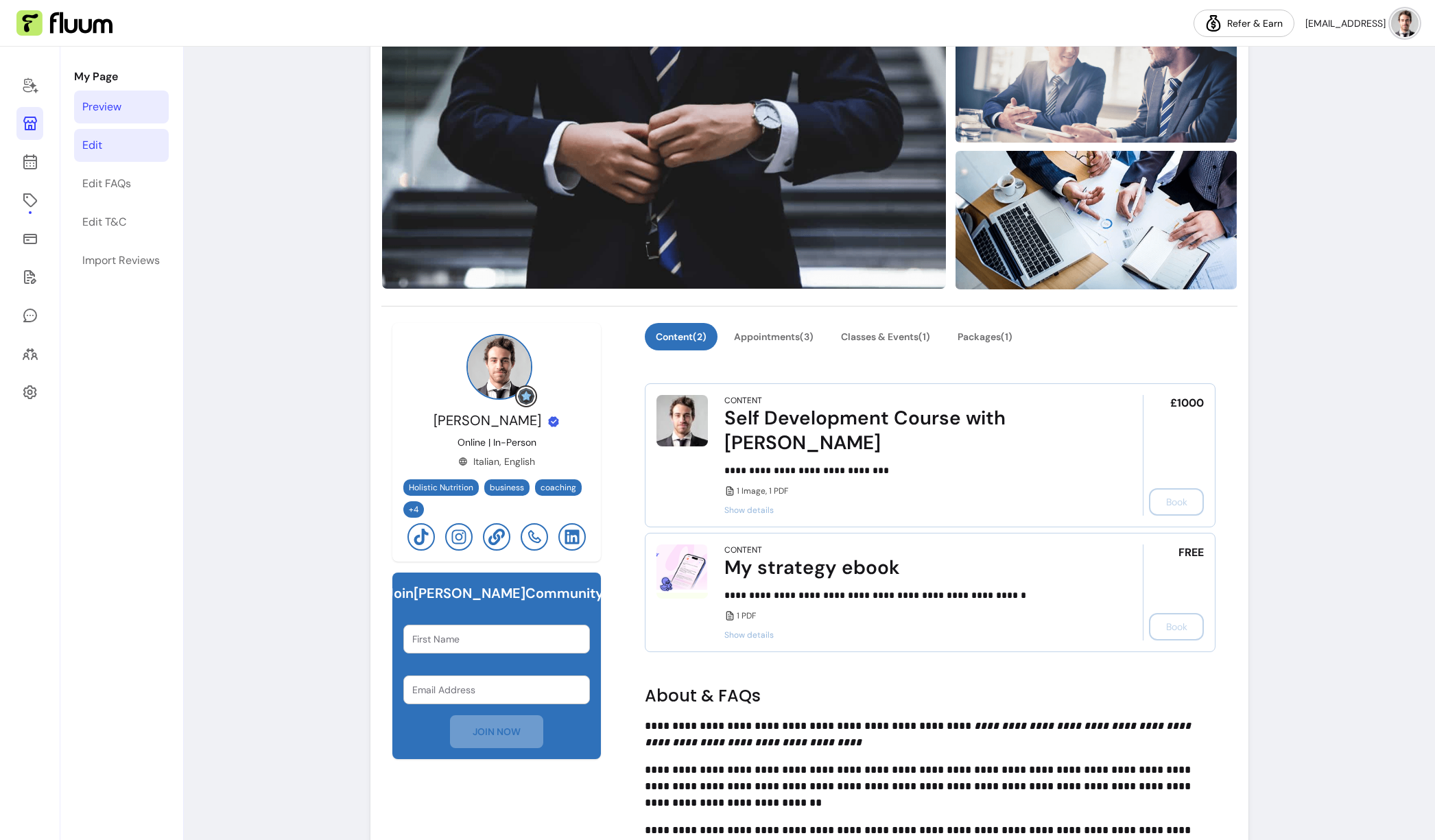
click at [114, 155] on link "Edit" at bounding box center [120, 146] width 94 height 33
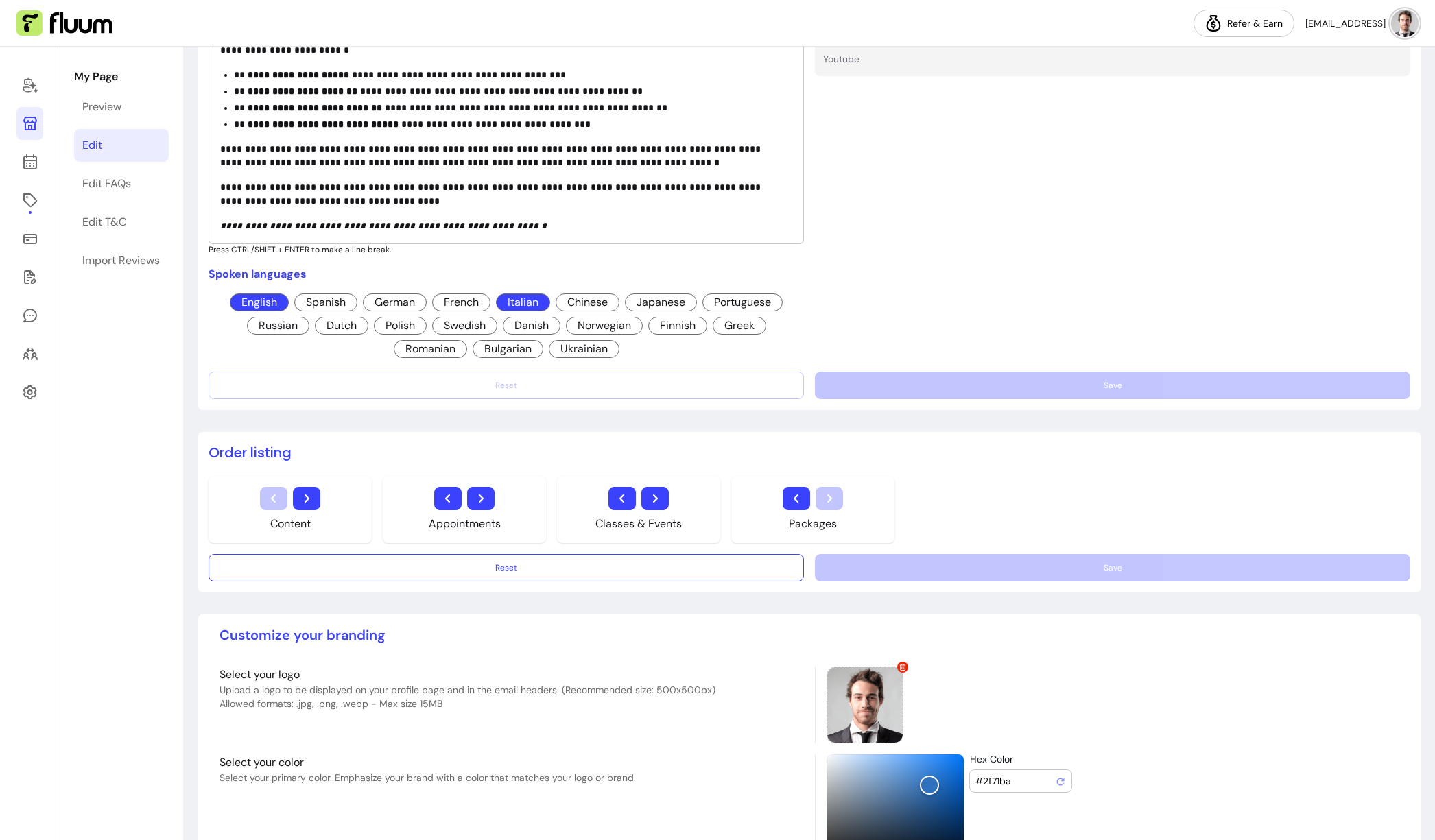
scroll to position [900, 0]
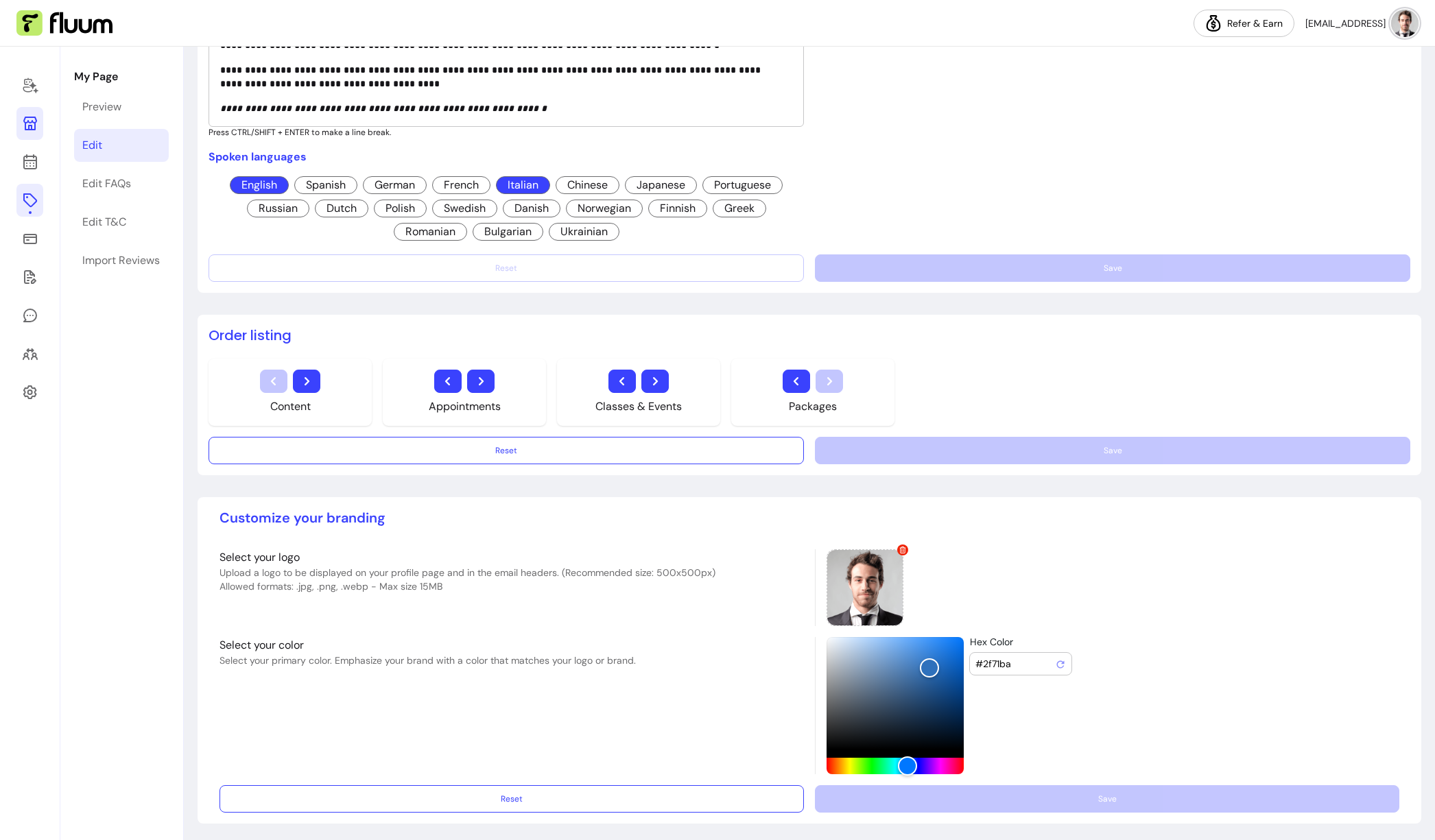
click at [35, 209] on link at bounding box center [30, 200] width 27 height 33
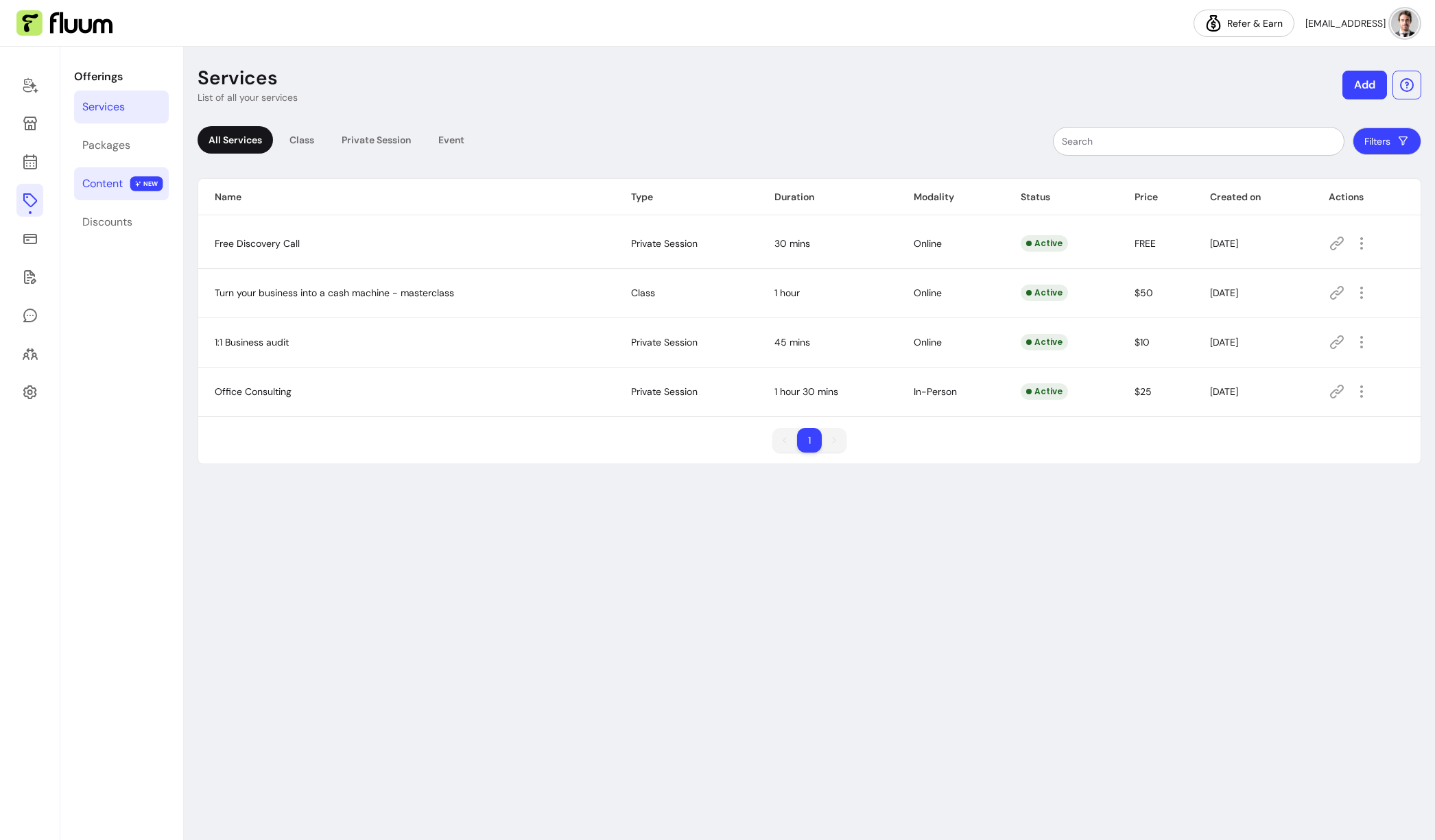
click at [115, 178] on div "Content" at bounding box center [102, 183] width 40 height 16
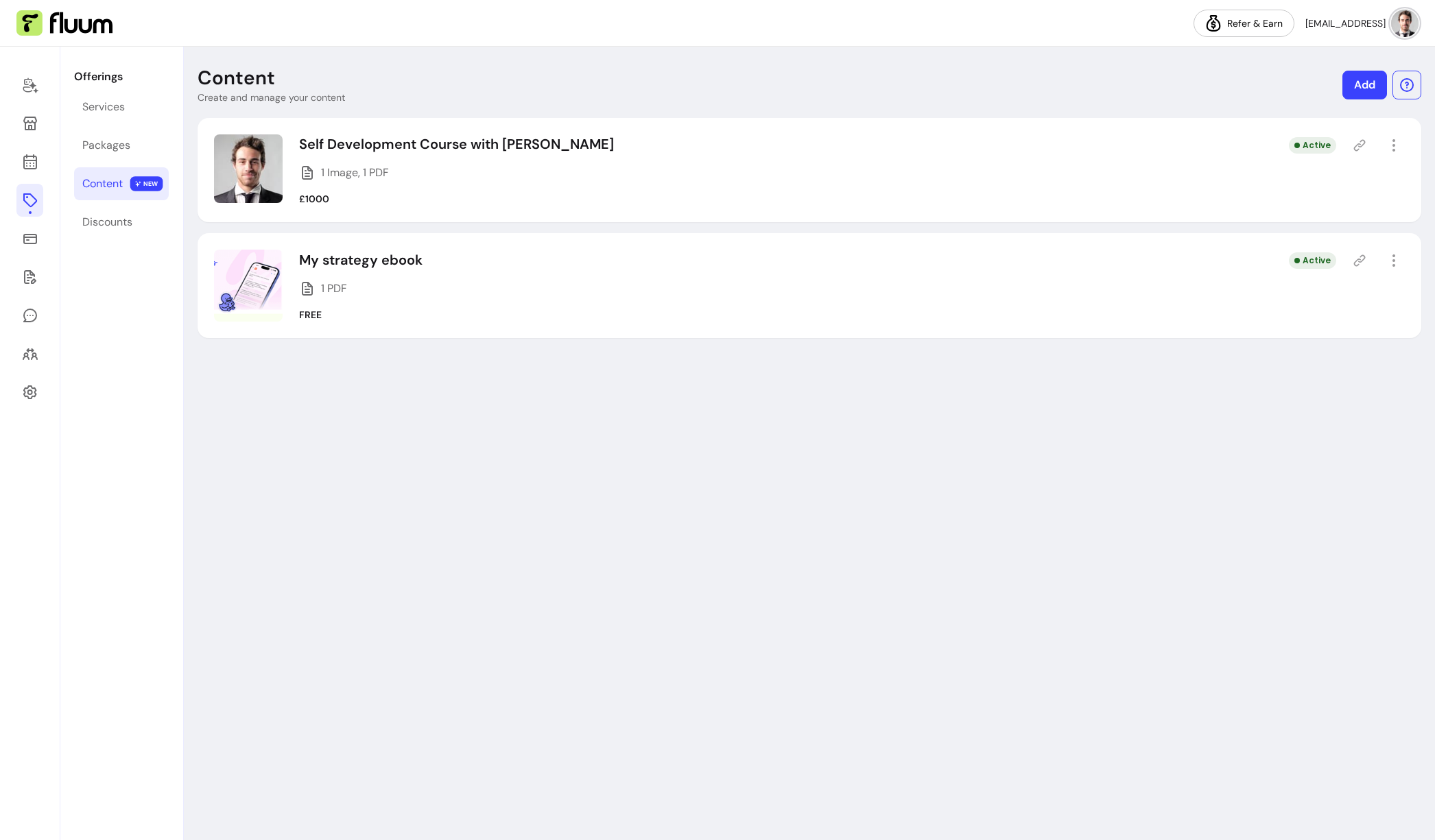
click at [1185, 155] on button "button" at bounding box center [1394, 146] width 22 height 22
click at [1185, 194] on span "Amend" at bounding box center [1343, 193] width 100 height 13
select select "***"
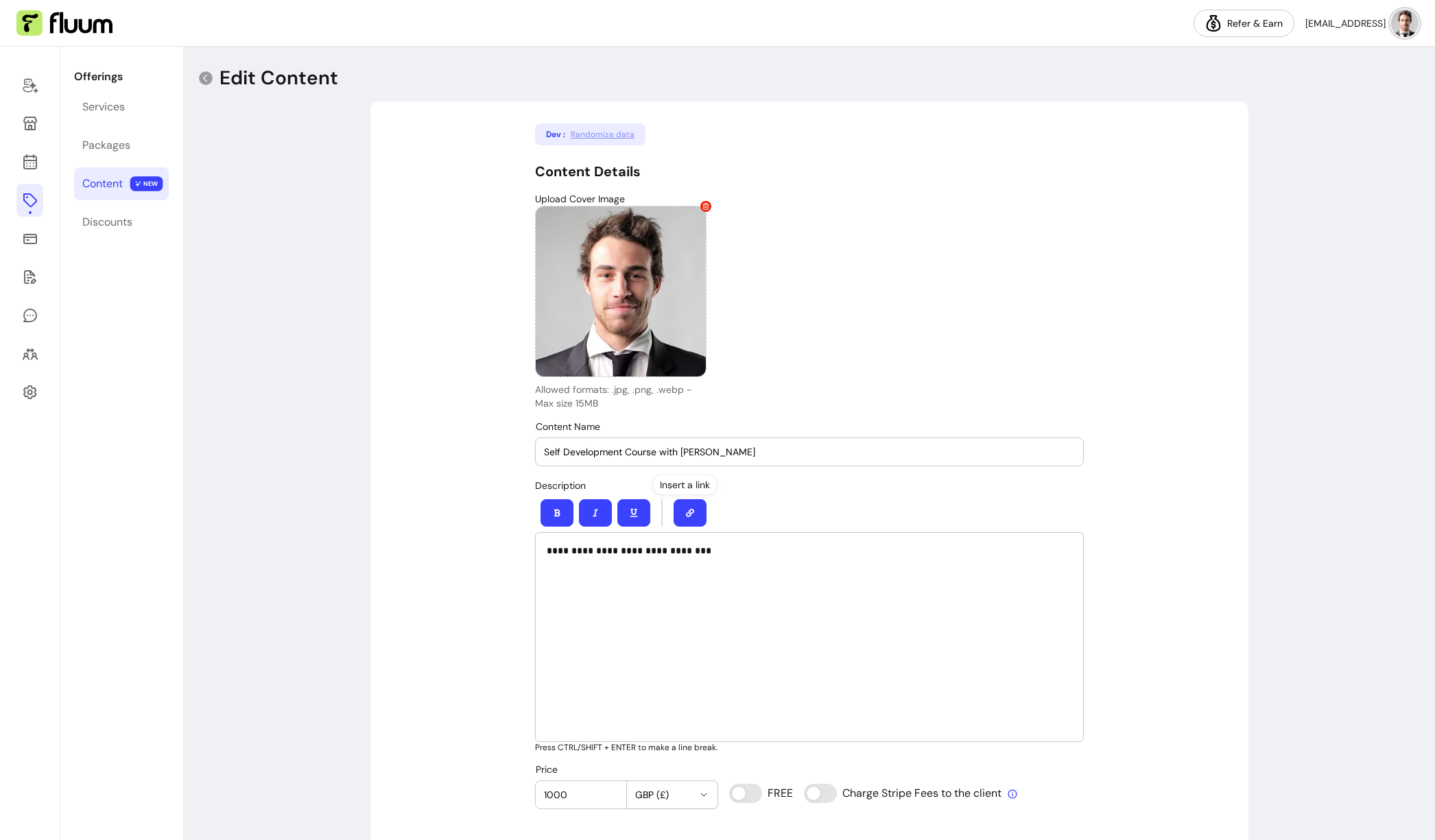
click at [687, 449] on input "Self Development Course with [PERSON_NAME]" at bounding box center [809, 451] width 531 height 13
click at [691, 547] on p "**********" at bounding box center [809, 550] width 526 height 13
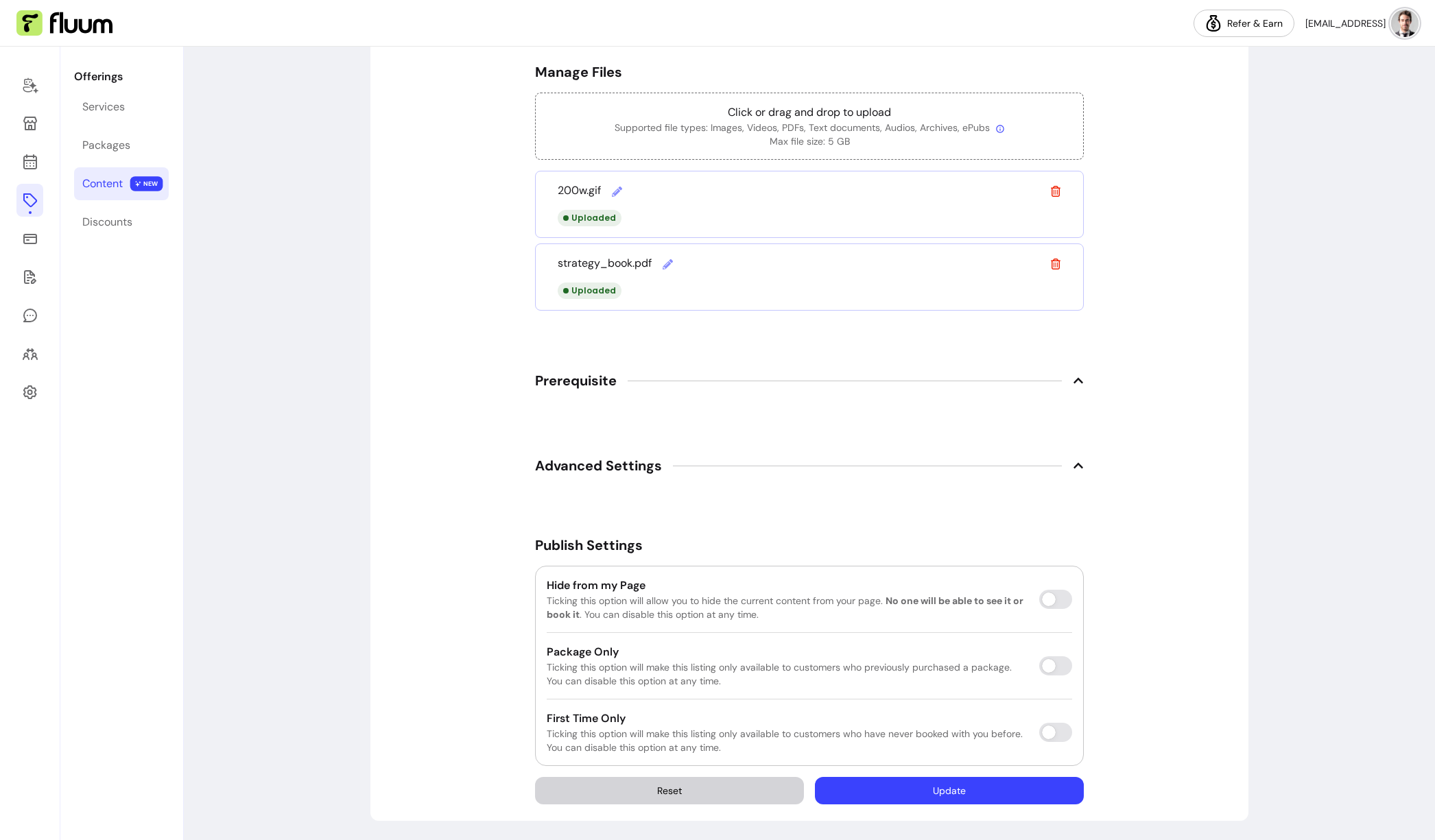
click at [983, 791] on button "Update" at bounding box center [949, 791] width 269 height 28
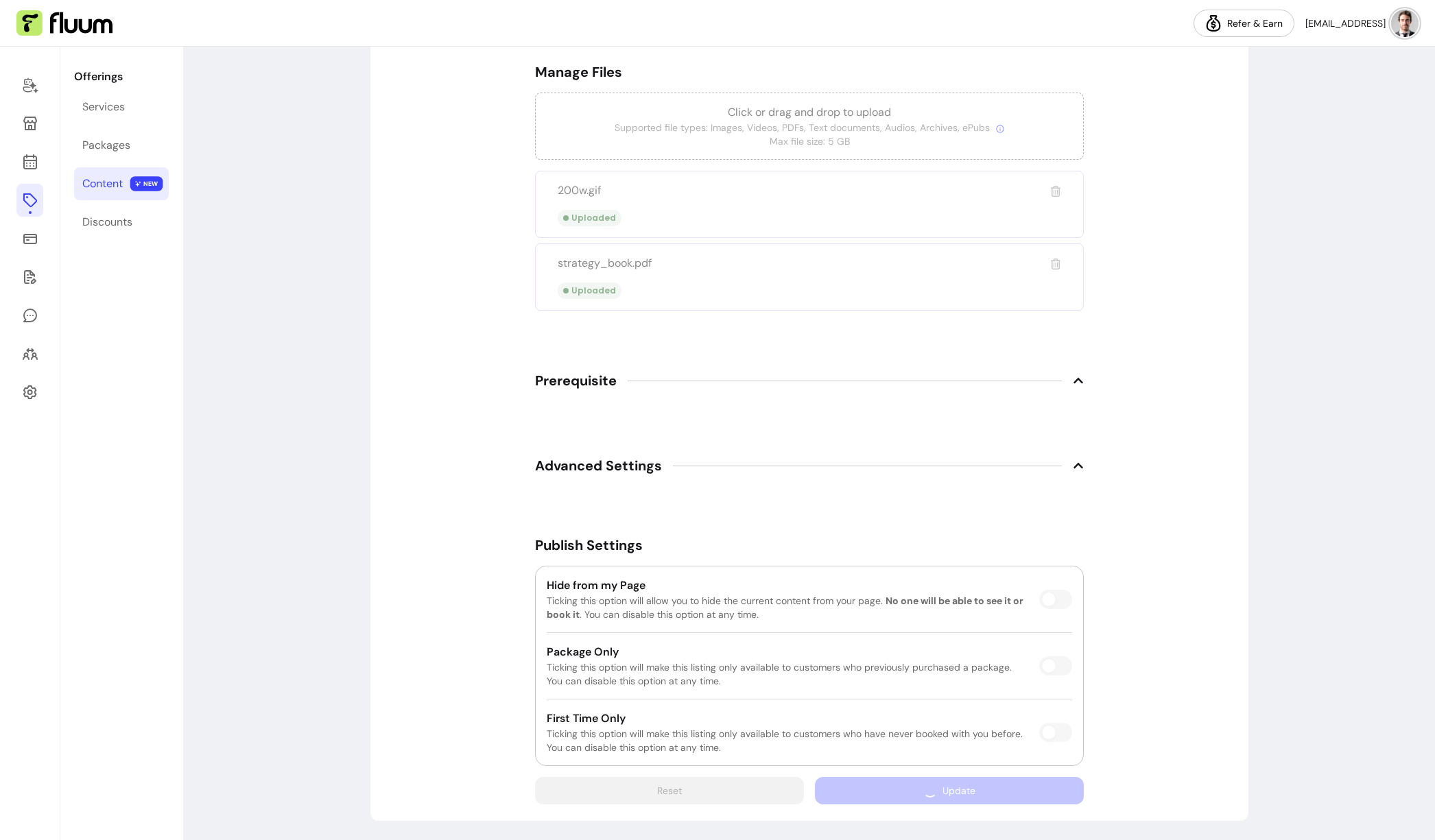
scroll to position [764, 0]
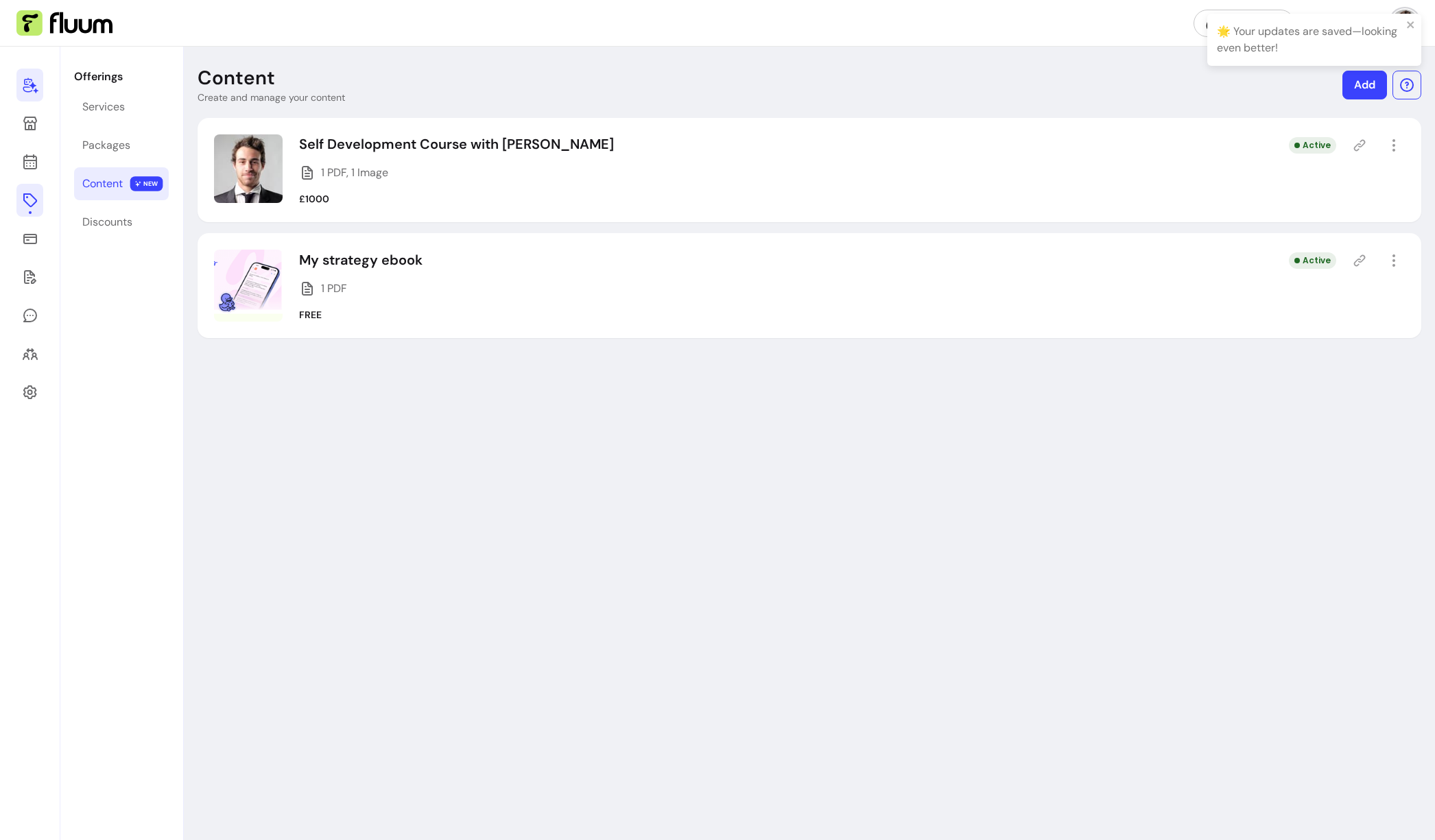
click at [34, 87] on icon at bounding box center [30, 85] width 16 height 16
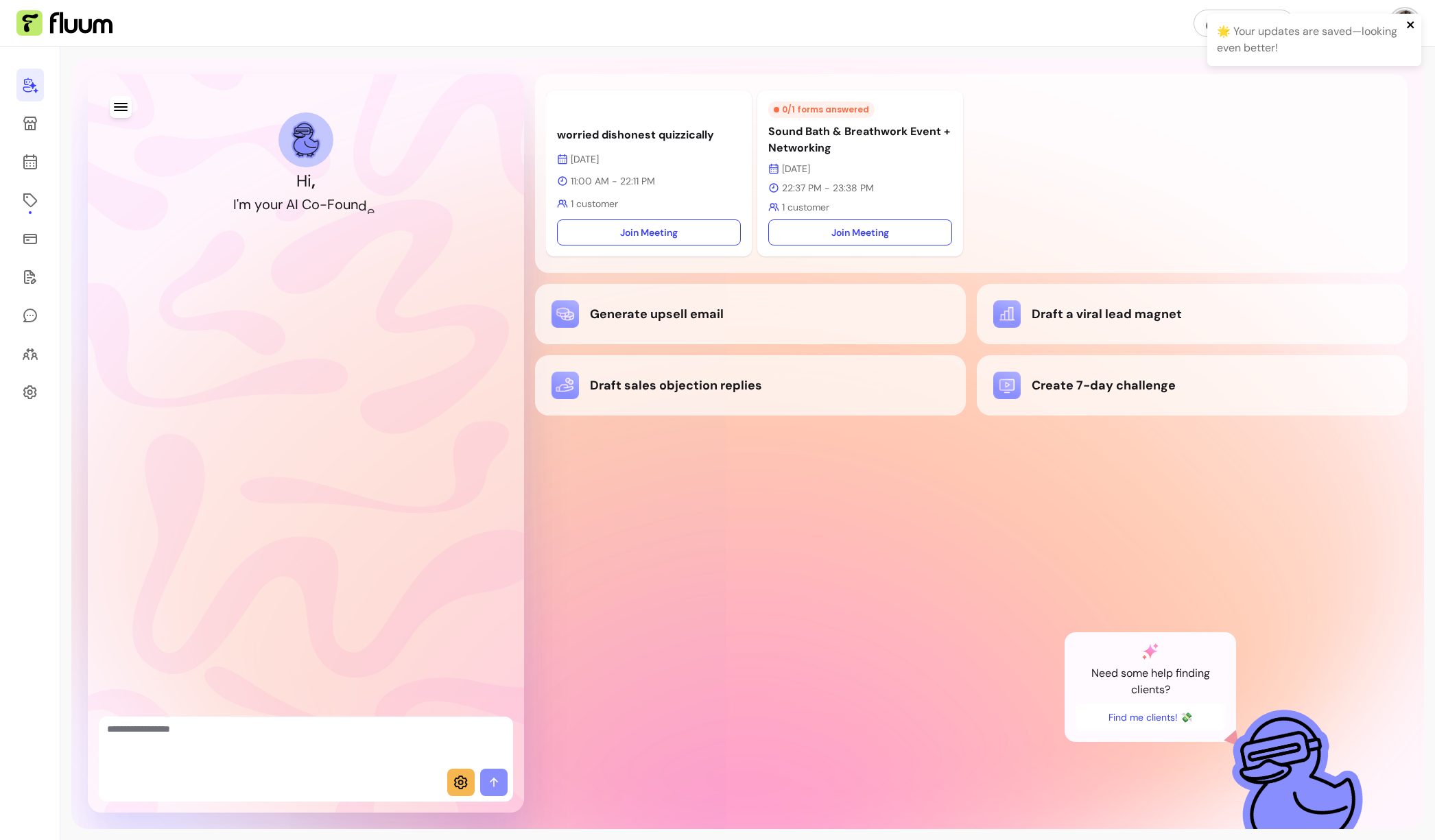
click at [1185, 24] on icon "close" at bounding box center [1411, 24] width 10 height 11
click at [33, 397] on icon at bounding box center [30, 393] width 16 height 16
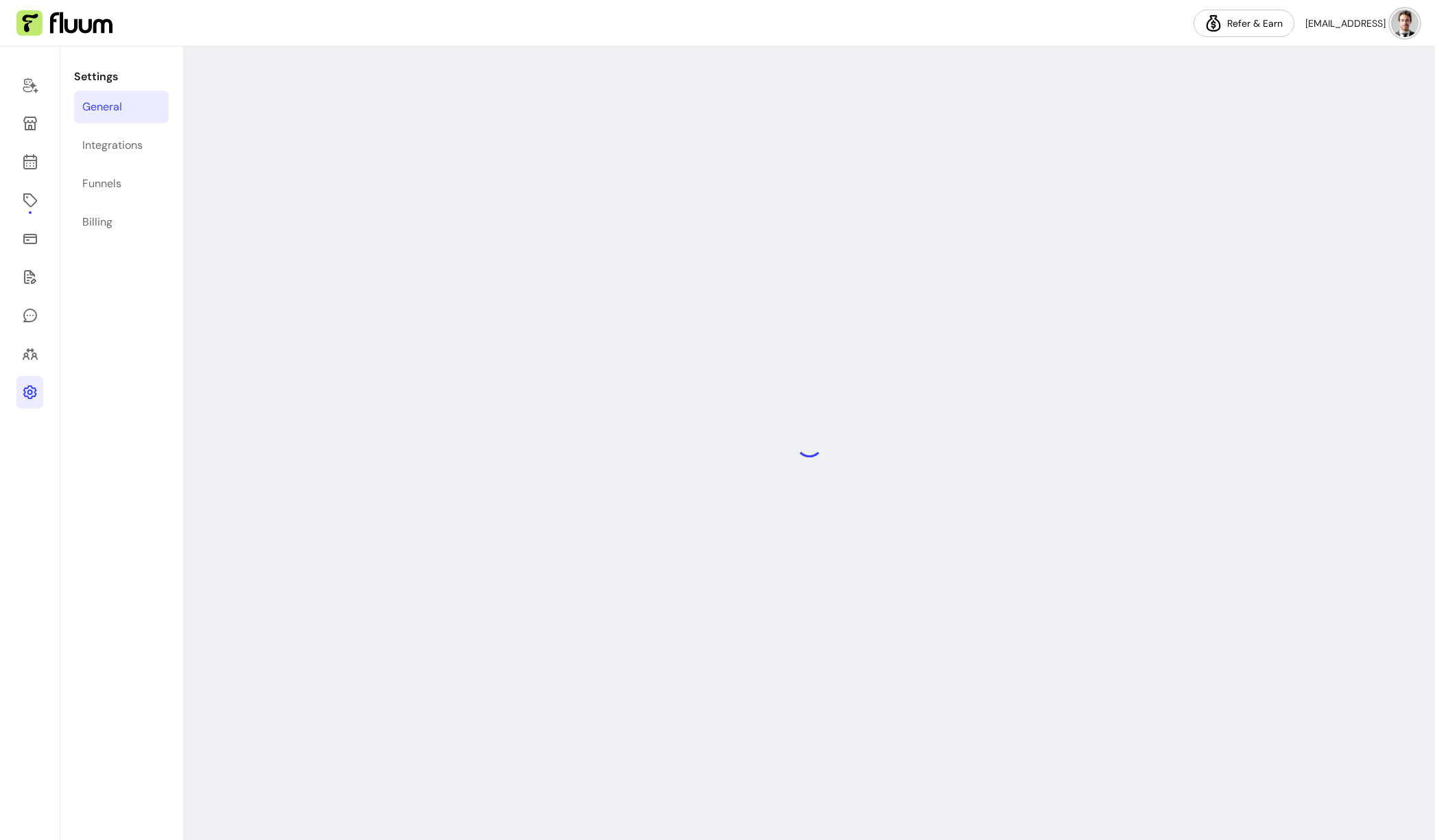
select select "**********"
select select "***"
select select "****"
select select "***"
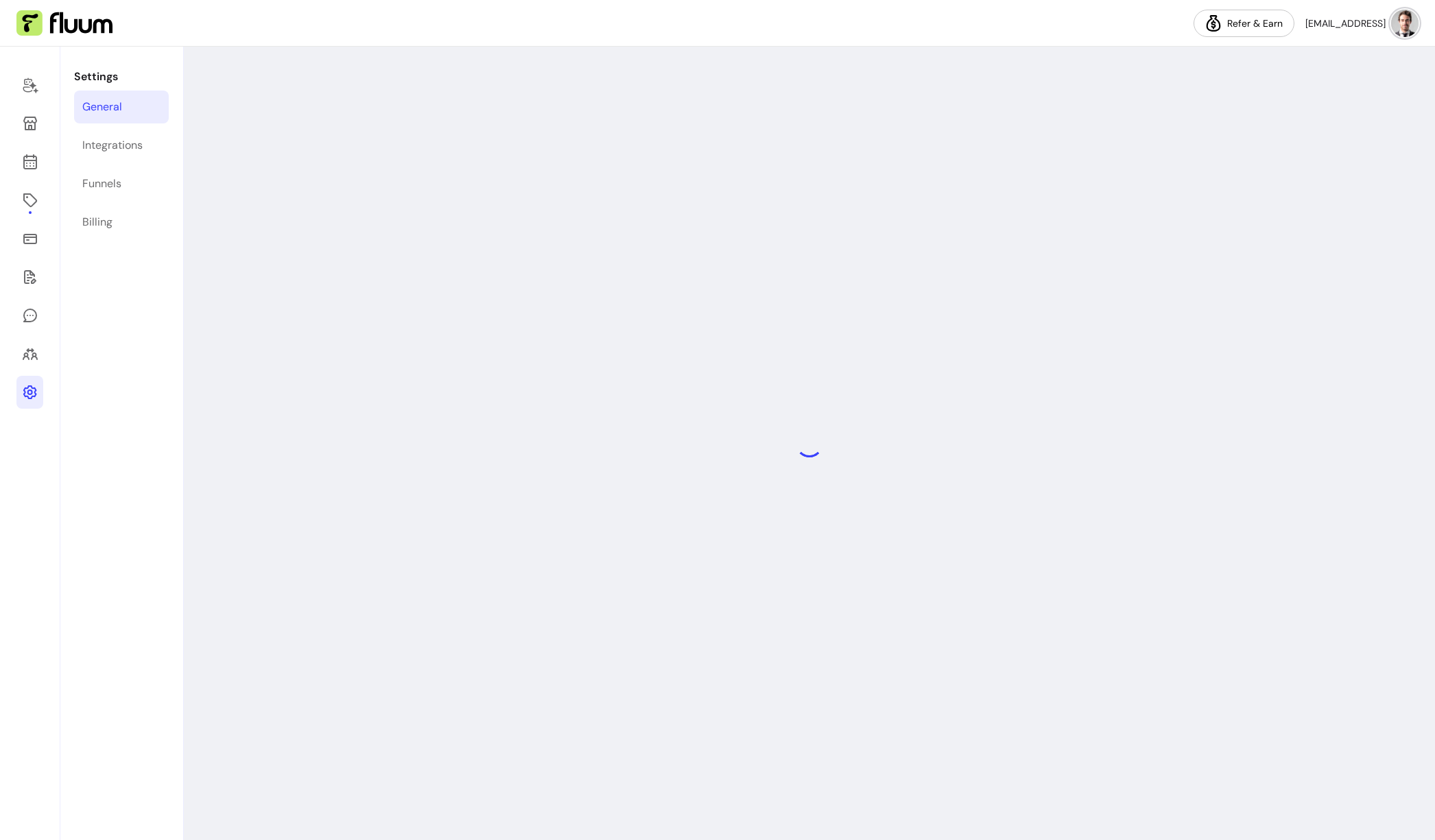
select select "***"
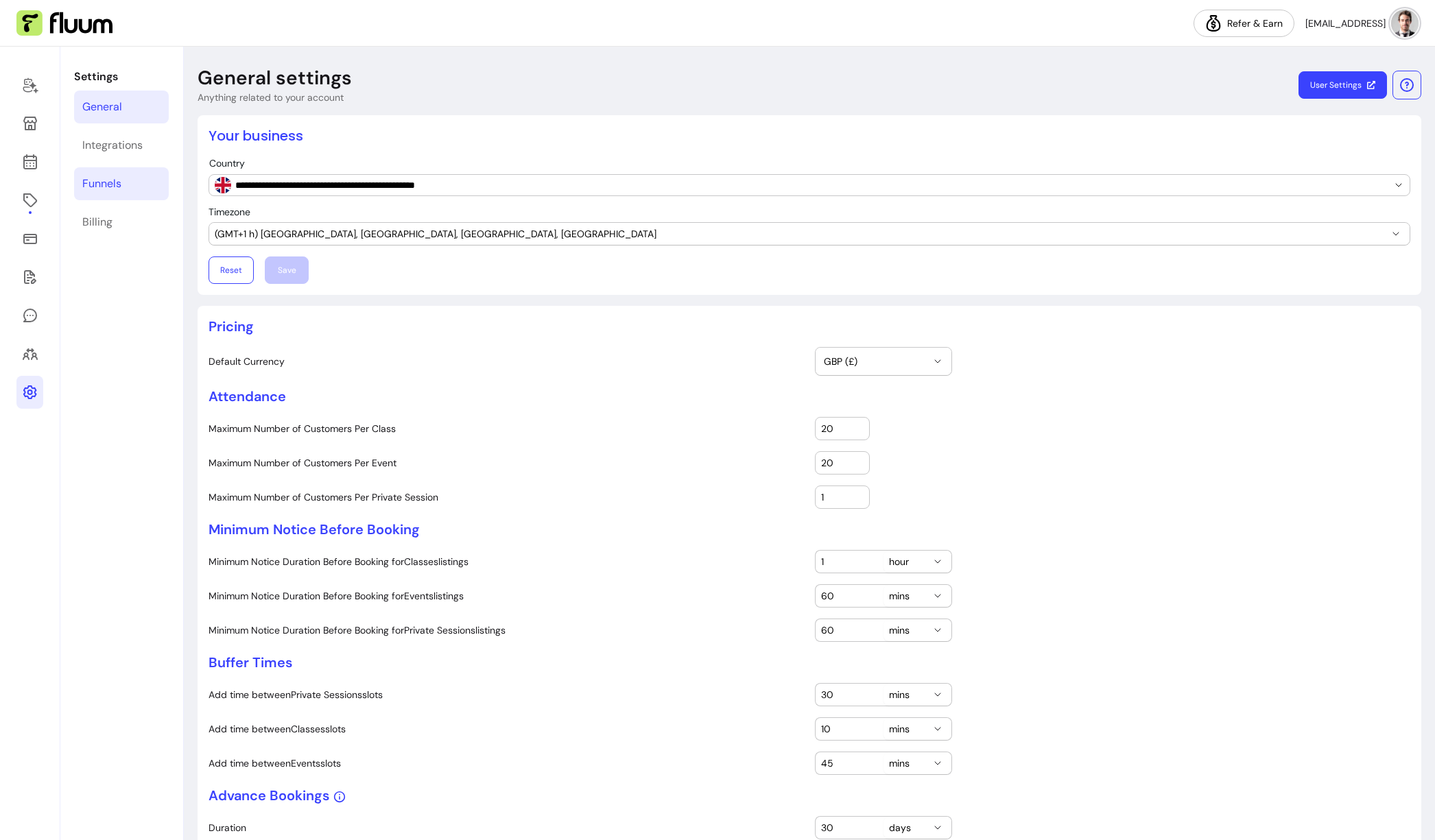
click at [113, 191] on div "Funnels" at bounding box center [102, 183] width 40 height 16
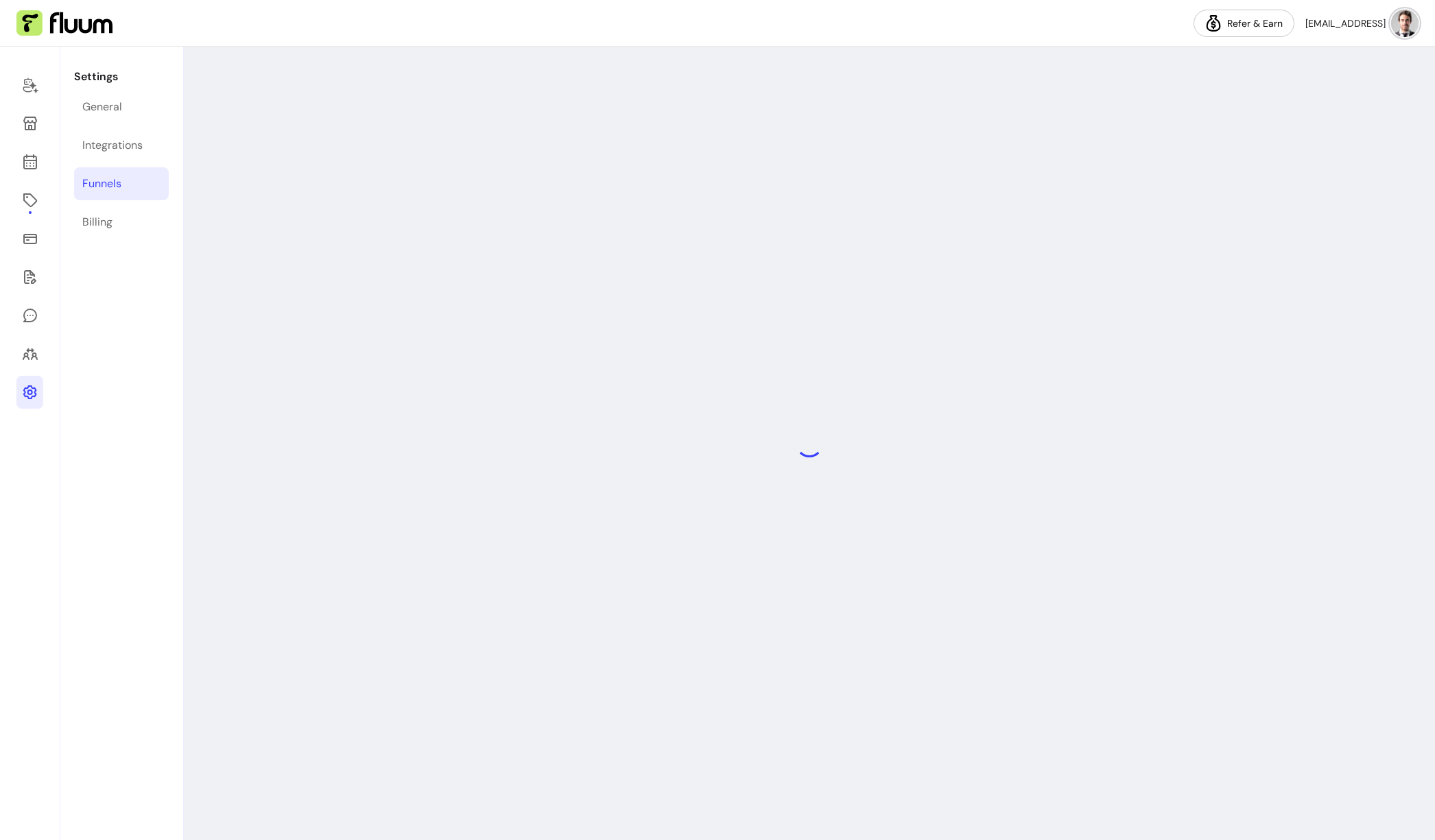
select select "**********"
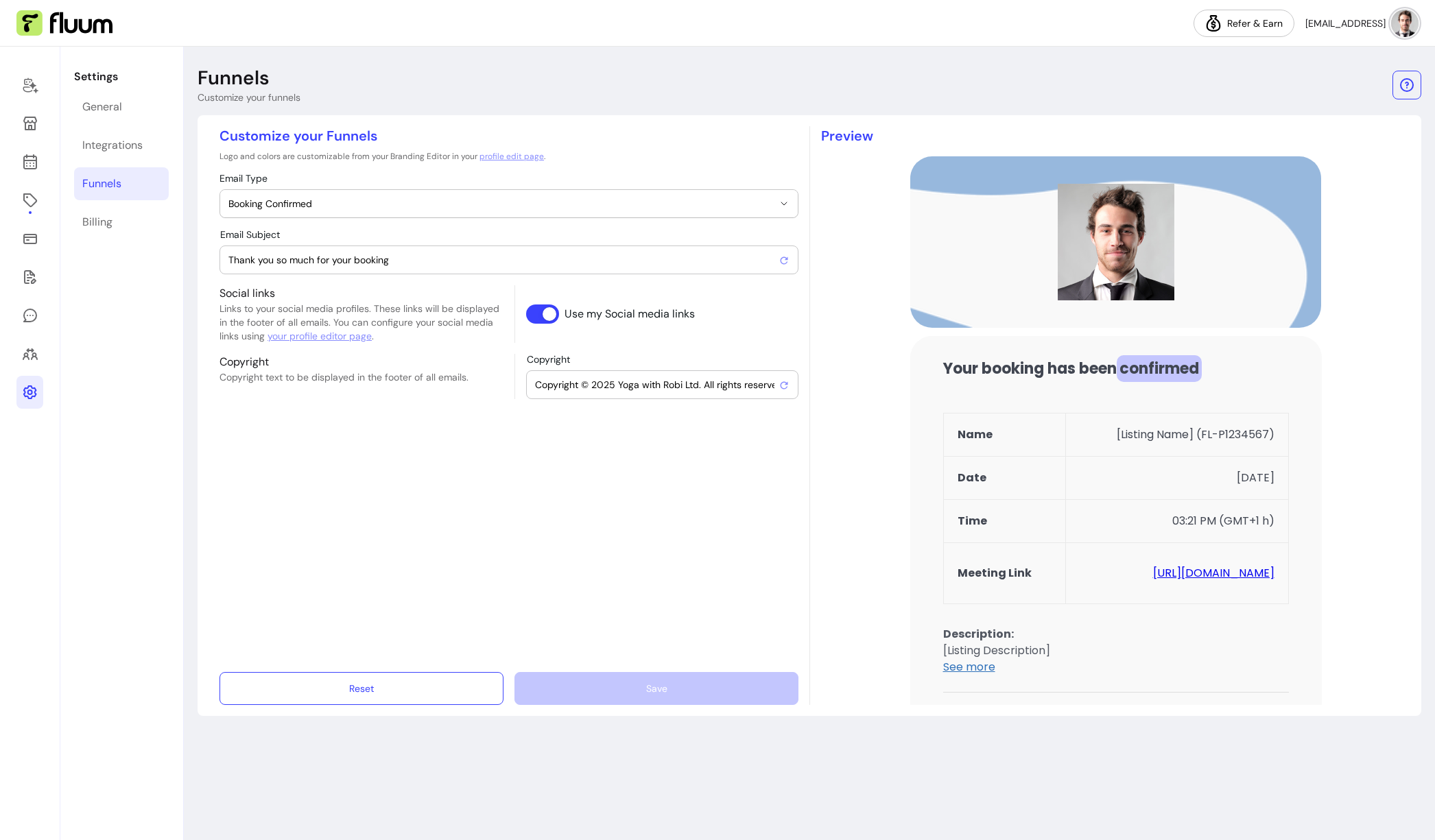
drag, startPoint x: 619, startPoint y: 385, endPoint x: 682, endPoint y: 385, distance: 63.0
click at [682, 385] on input "Copyright © 2025 Yoga with Robi Ltd. All rights reserved." at bounding box center [656, 385] width 244 height 13
type input "Copyright © 2025 JohnDoeCorp Ltd. All rights reserved."
click at [704, 683] on button "Save" at bounding box center [657, 688] width 284 height 33
click at [31, 346] on icon at bounding box center [30, 354] width 16 height 16
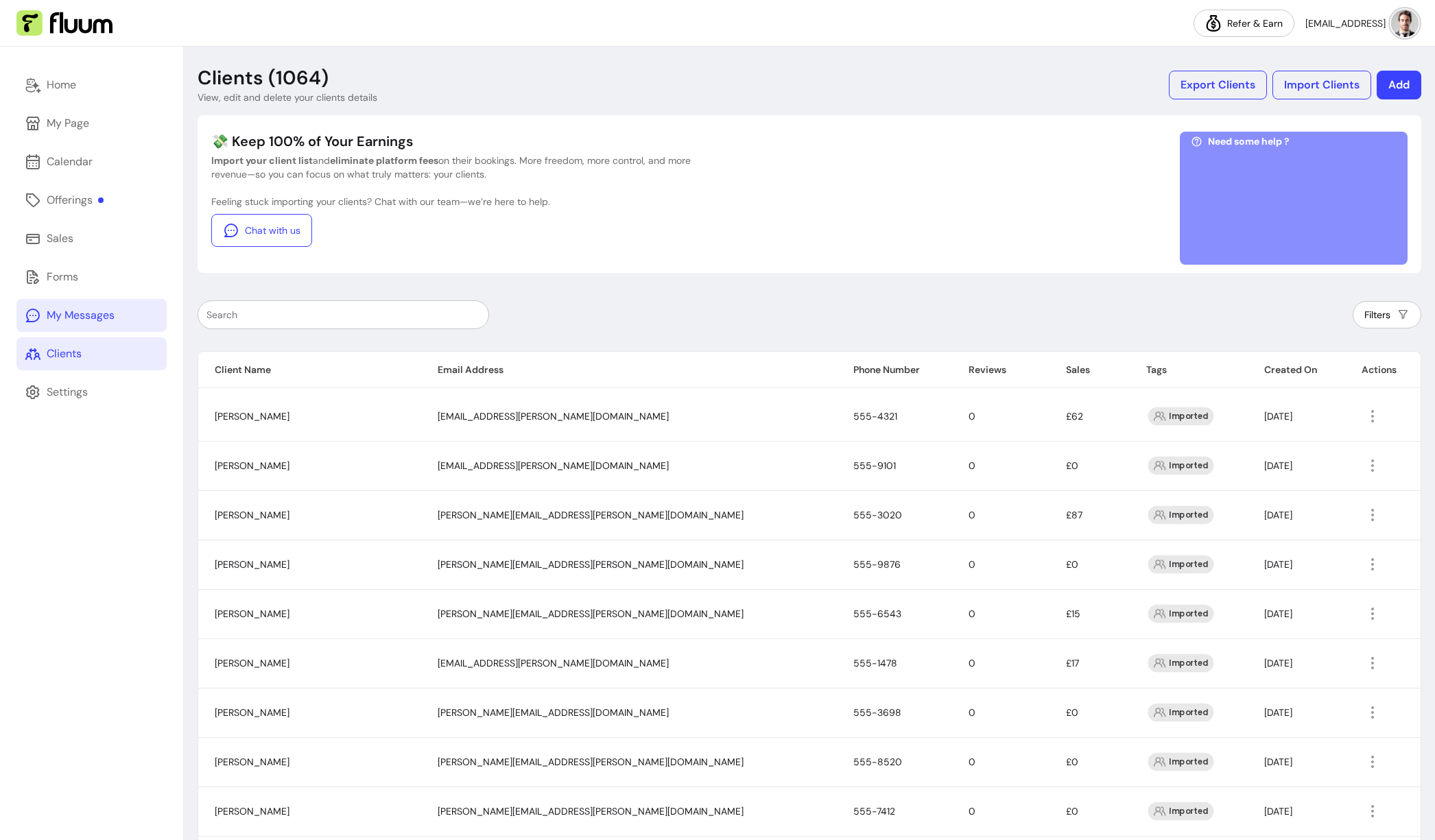
click at [77, 309] on div "My Messages" at bounding box center [81, 315] width 68 height 16
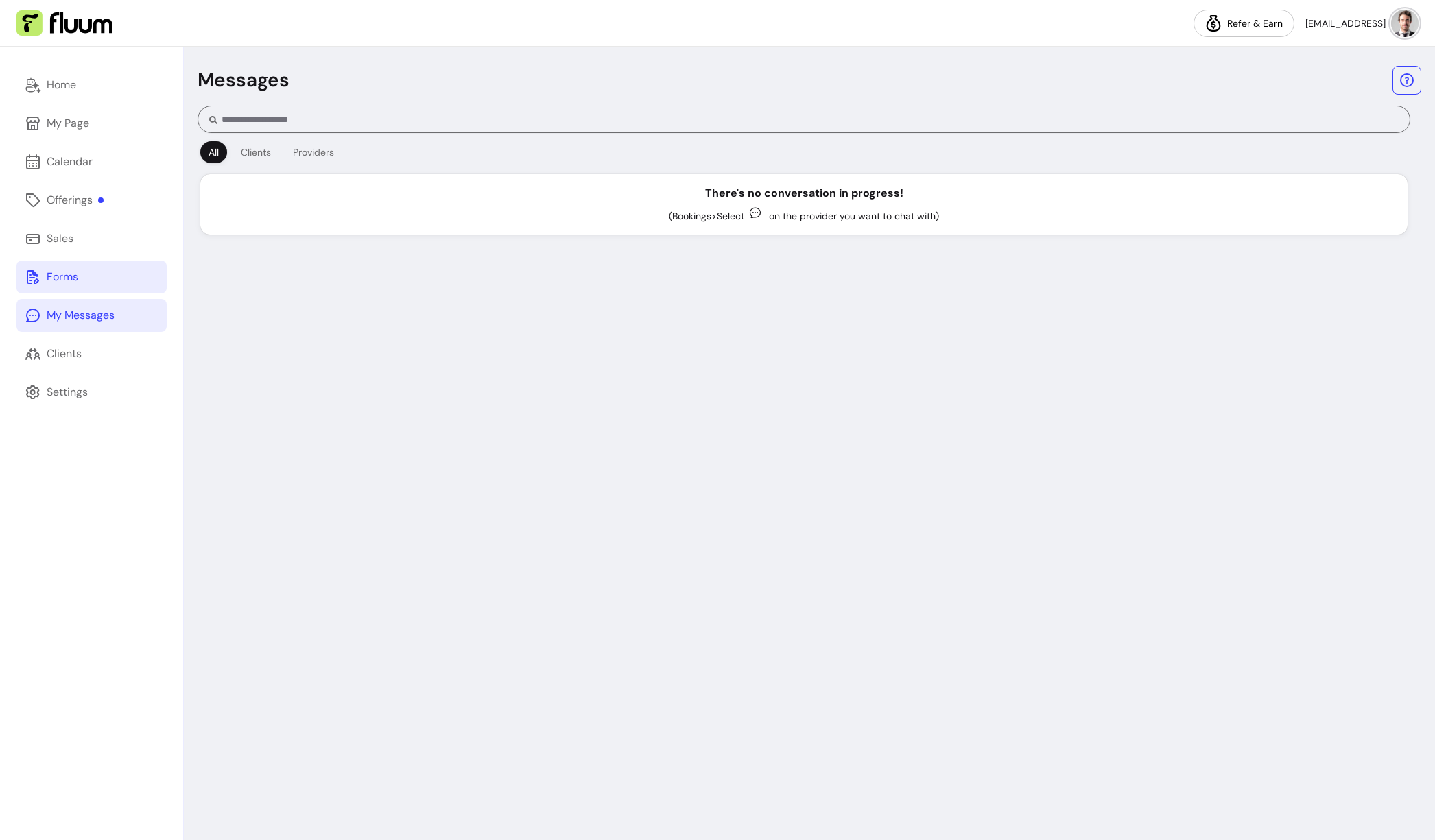
click at [75, 283] on div "Forms" at bounding box center [62, 277] width 31 height 16
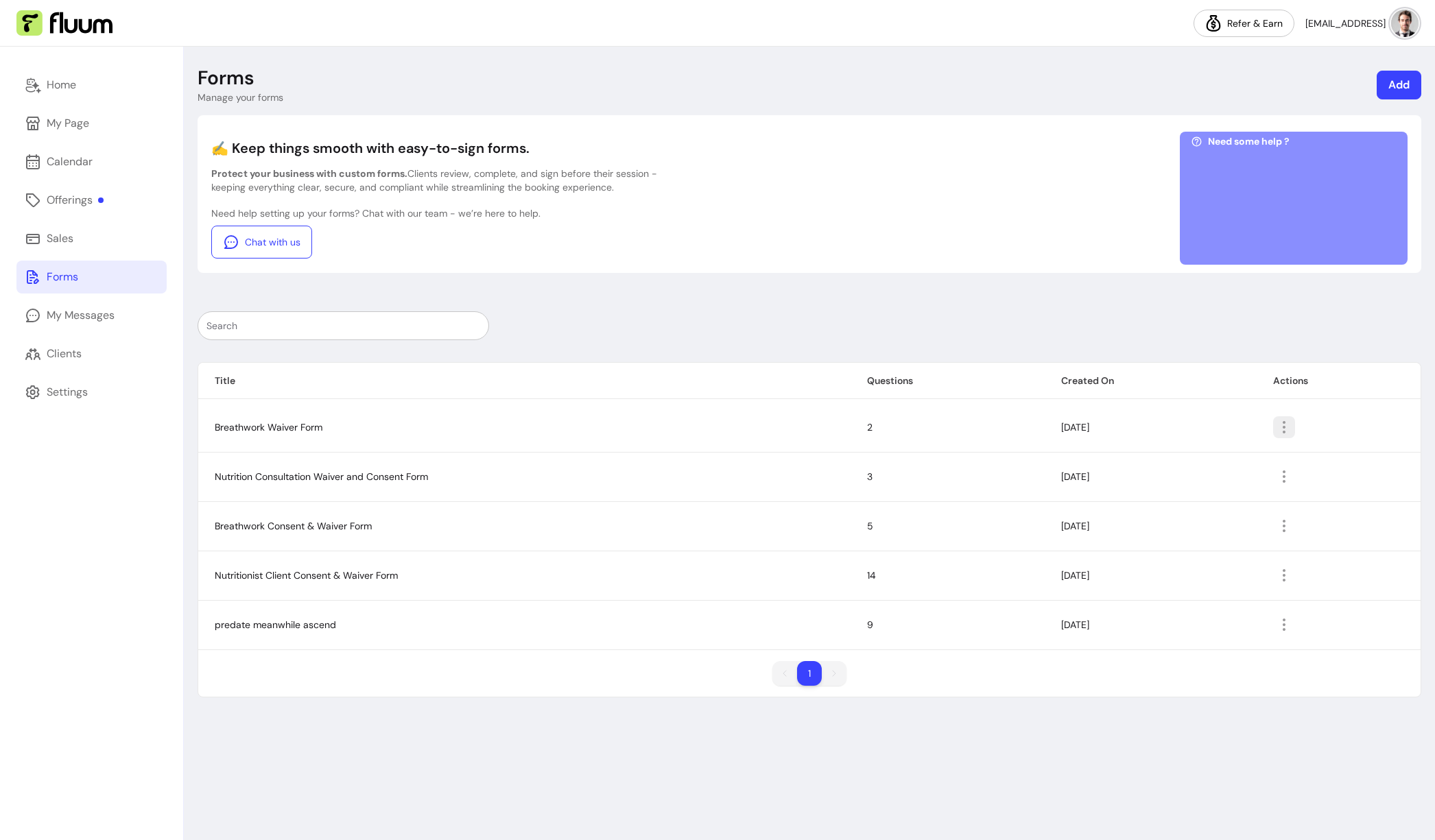
click at [1185, 425] on icon "button" at bounding box center [1284, 427] width 16 height 16
click at [1185, 508] on span "Delete" at bounding box center [1237, 505] width 100 height 13
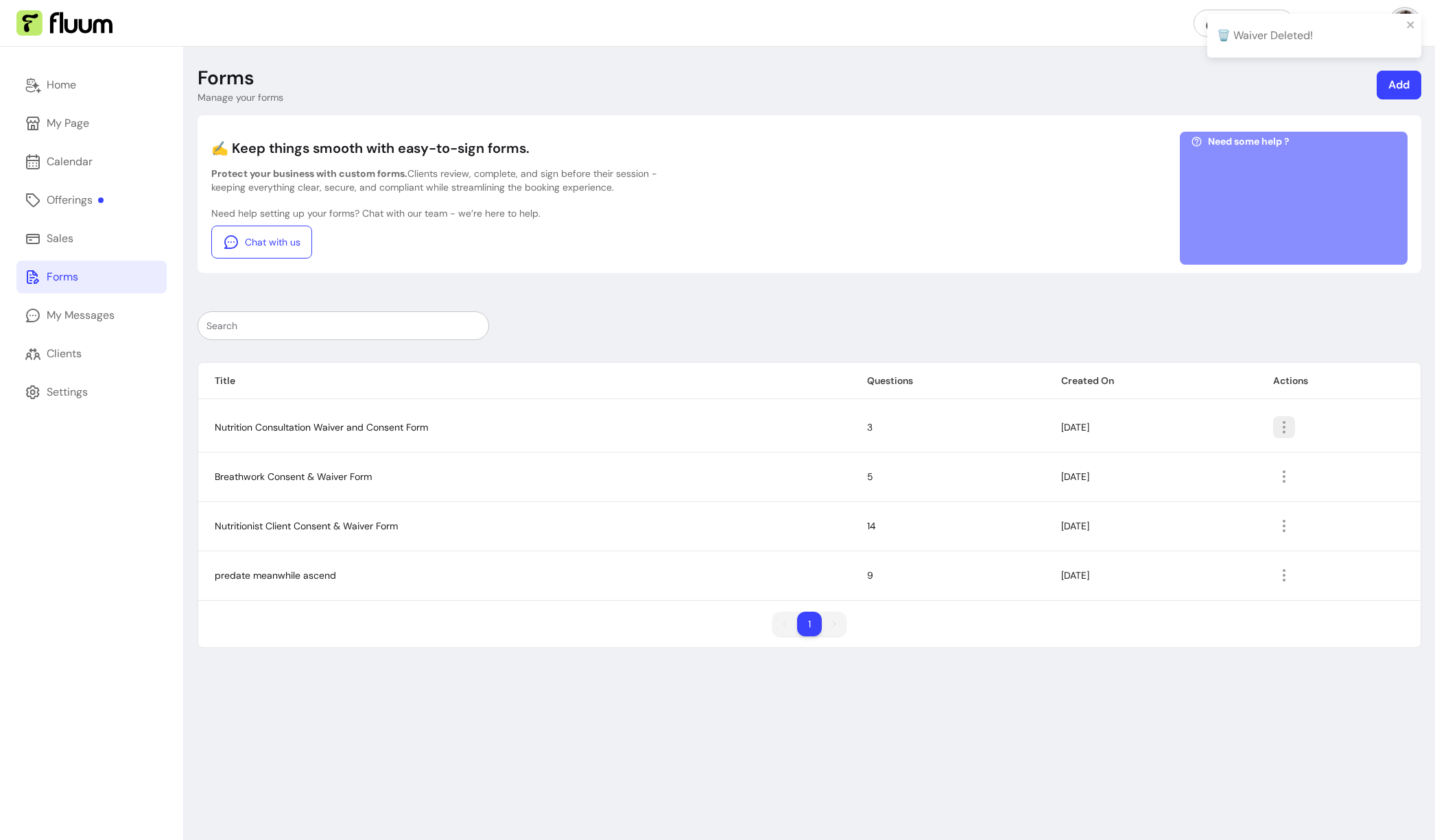
click at [1185, 429] on icon "button" at bounding box center [1284, 427] width 16 height 16
click at [1185, 512] on li "Delete" at bounding box center [1230, 505] width 126 height 22
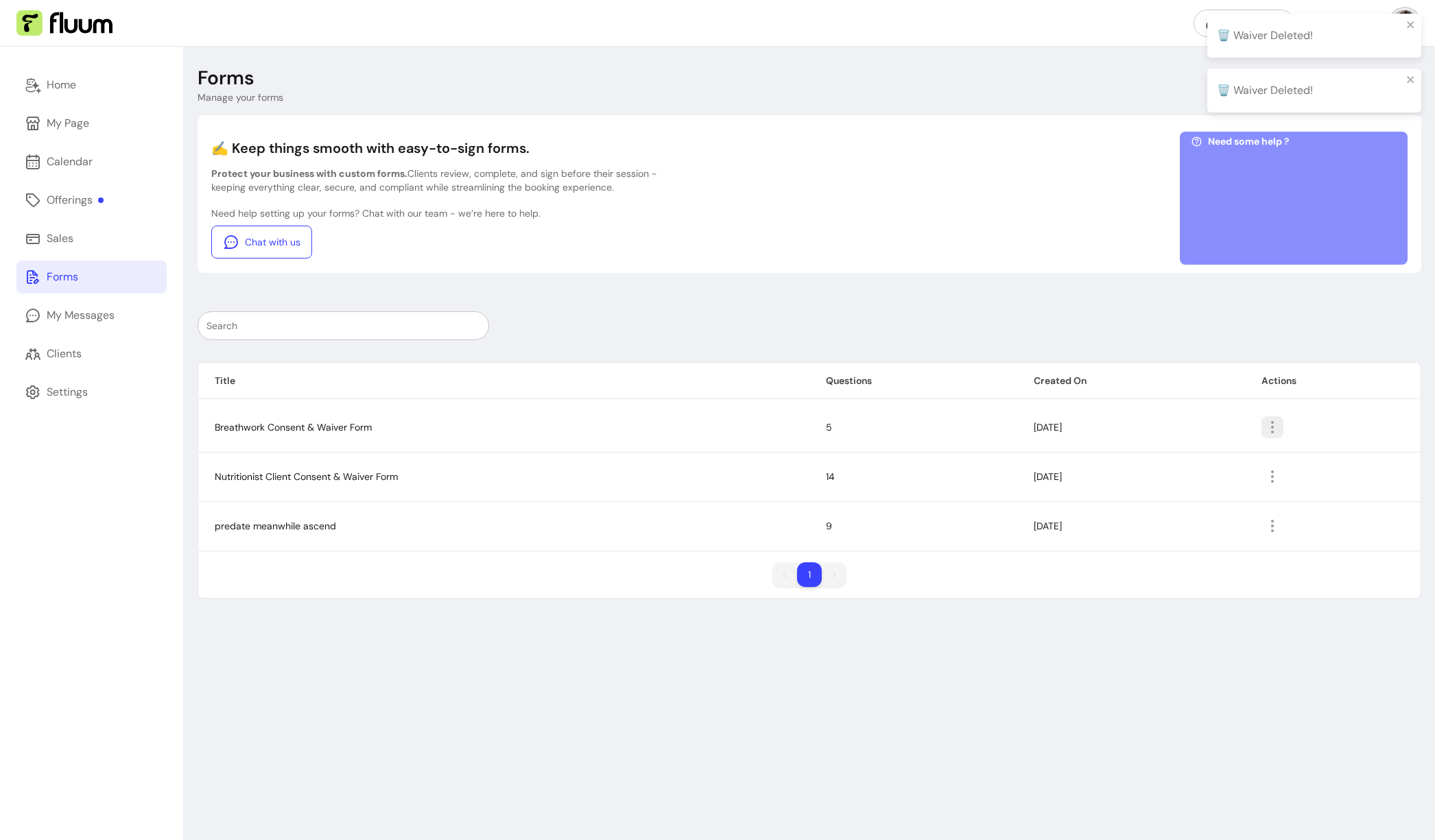
click at [1185, 422] on icon "button" at bounding box center [1272, 427] width 16 height 16
click at [1185, 506] on span "Delete" at bounding box center [1227, 505] width 100 height 13
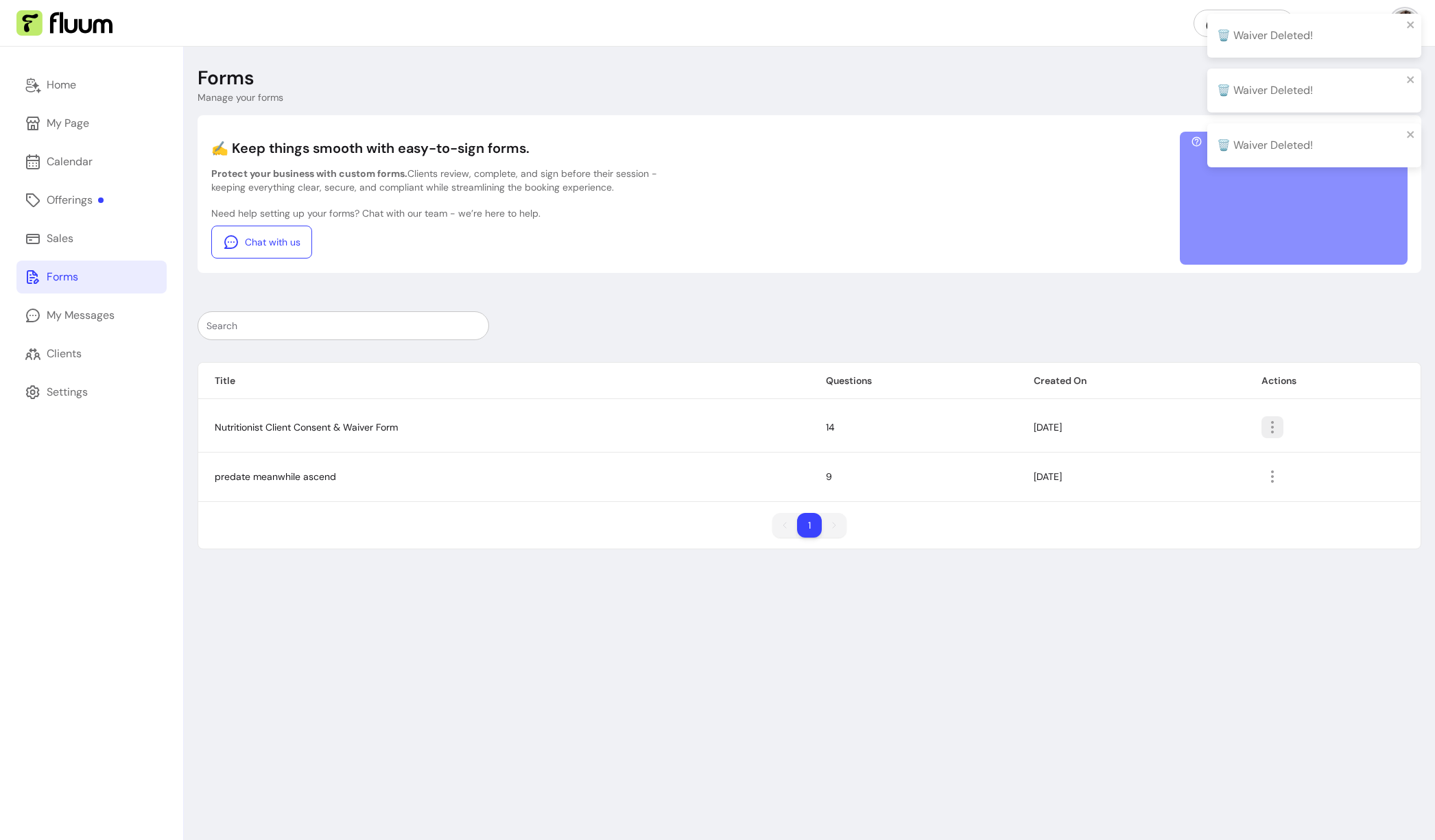
click at [1185, 427] on icon "button" at bounding box center [1272, 427] width 16 height 16
click at [1185, 501] on span "Delete" at bounding box center [1227, 505] width 100 height 13
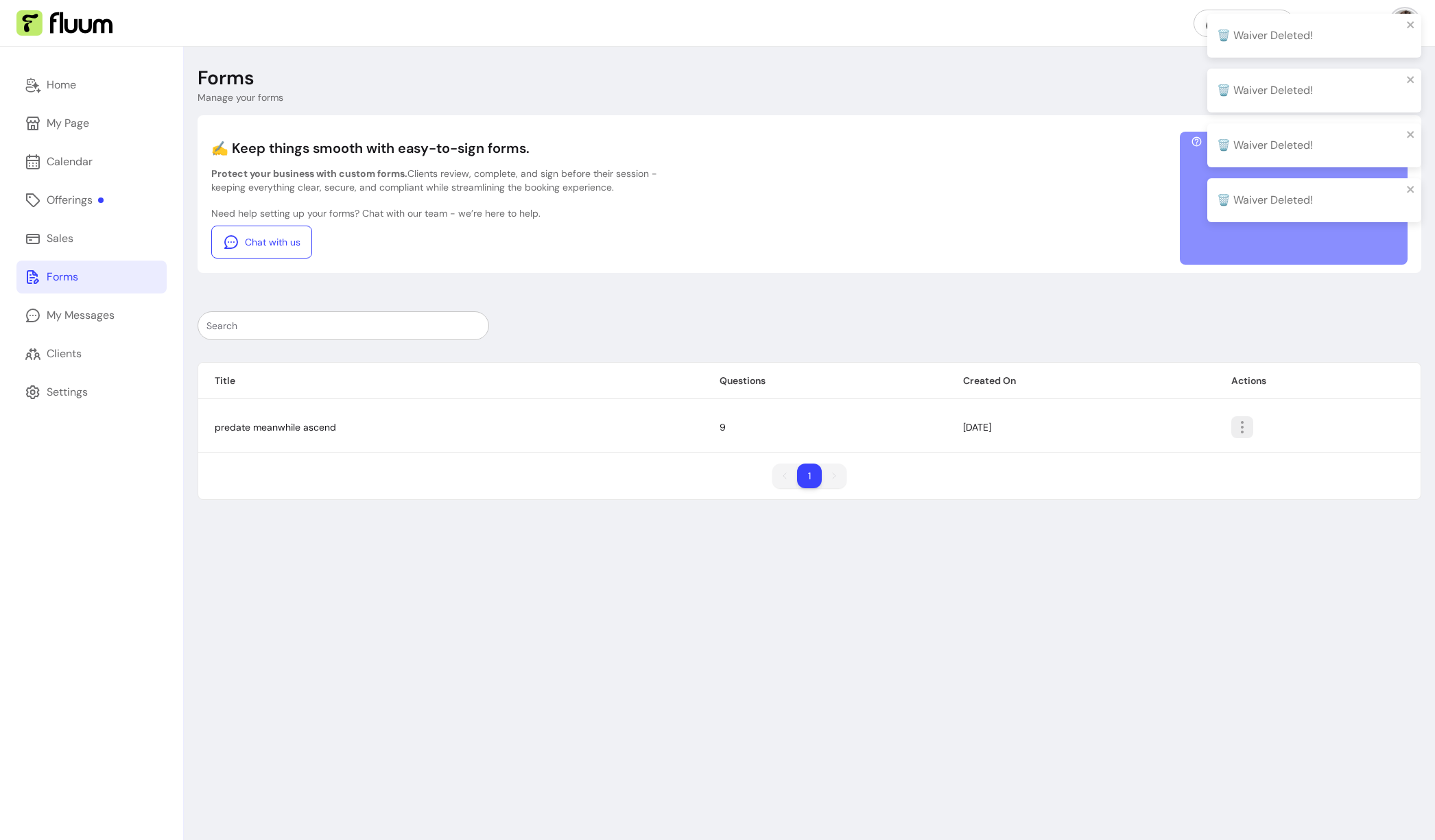
click at [1185, 423] on icon "button" at bounding box center [1242, 427] width 16 height 16
click at [1185, 508] on span "Delete" at bounding box center [1193, 505] width 100 height 13
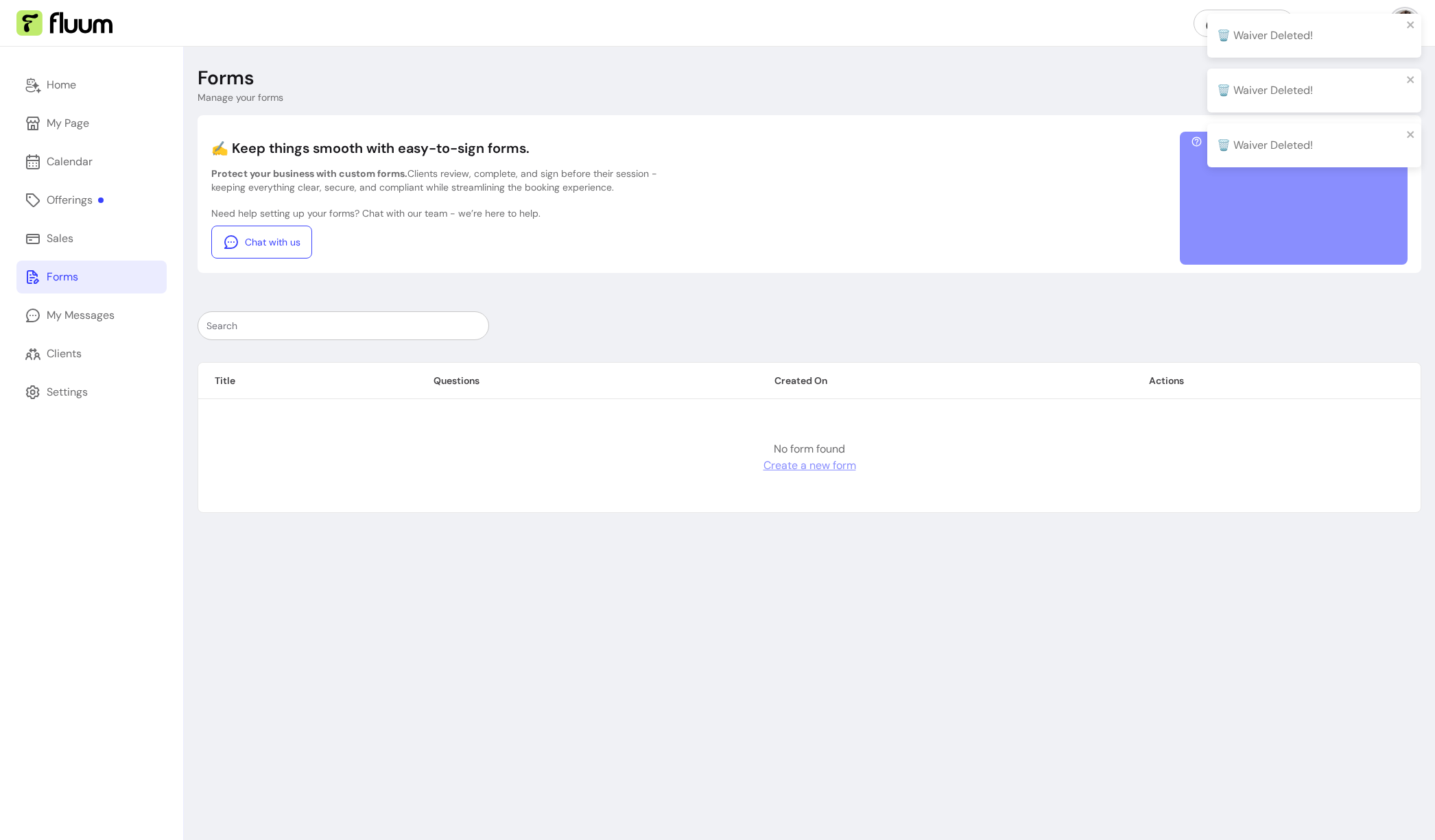
click at [836, 465] on link "Create a new form" at bounding box center [810, 465] width 93 height 16
select select "*"
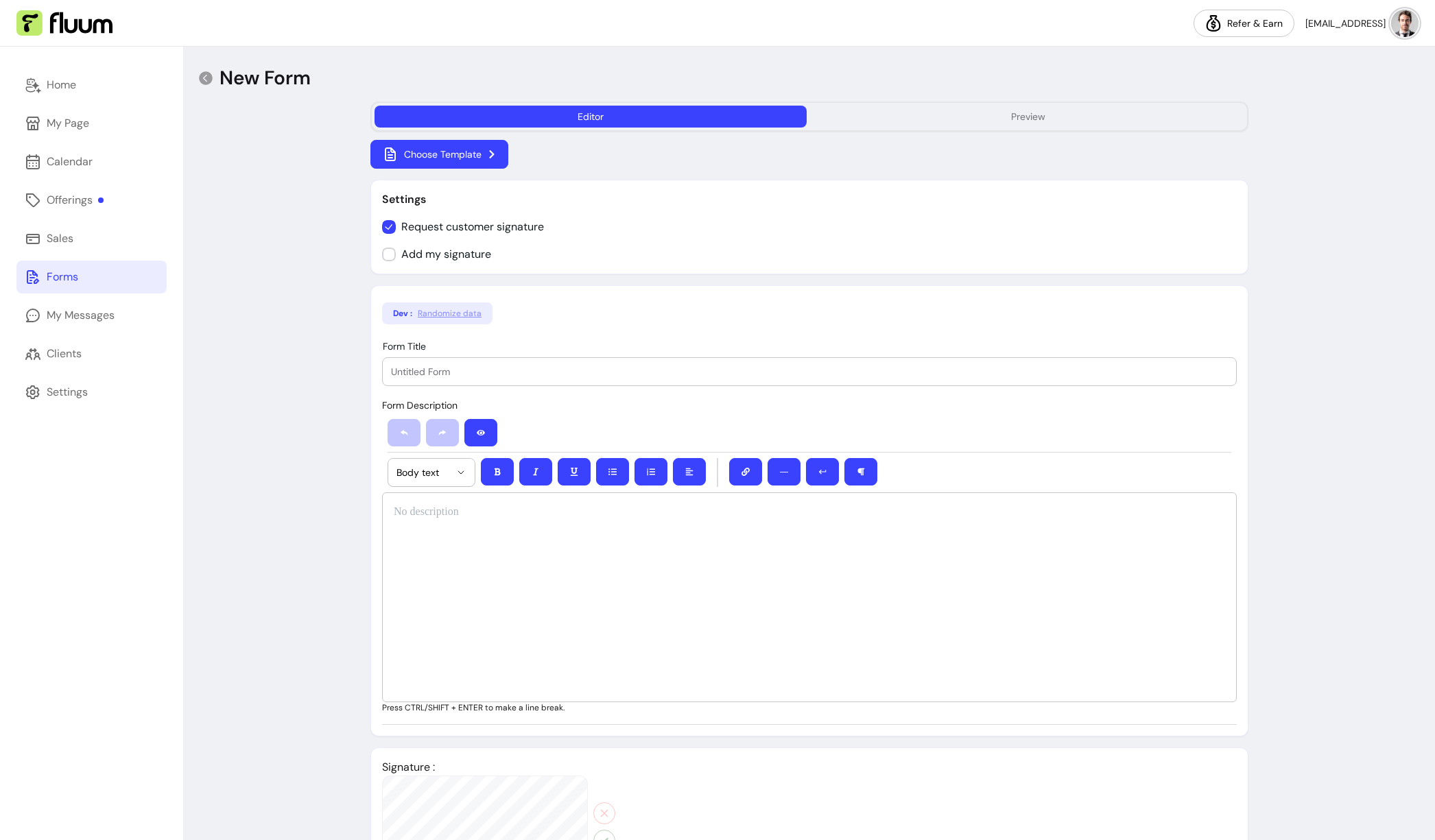
click at [494, 367] on input "Form Title" at bounding box center [809, 371] width 837 height 13
paste input "Pre-Consultation Business Intake Form"
type input "Pre-Consultation Business Intake Form"
click at [529, 561] on div at bounding box center [809, 597] width 855 height 210
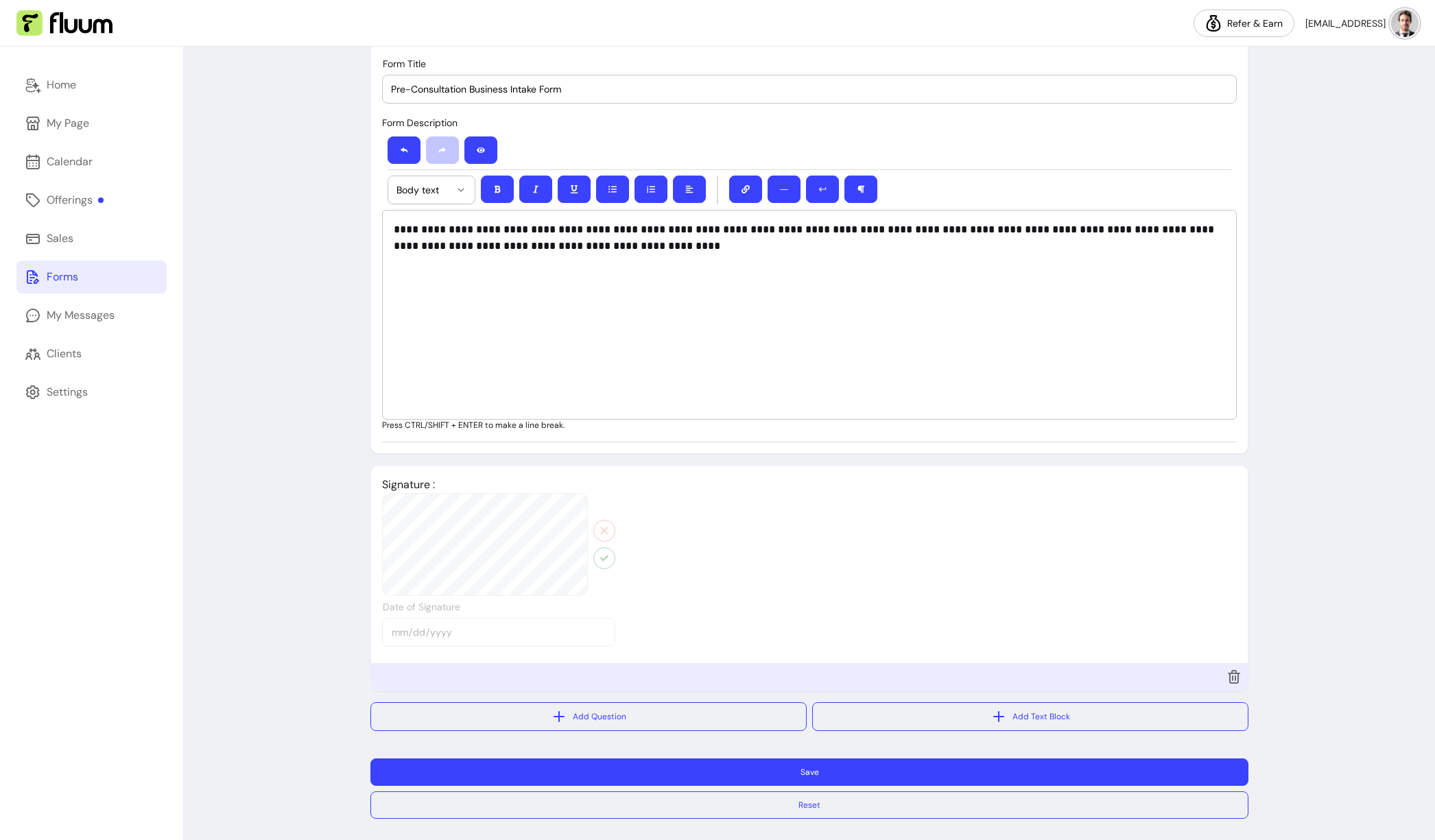
scroll to position [288, 0]
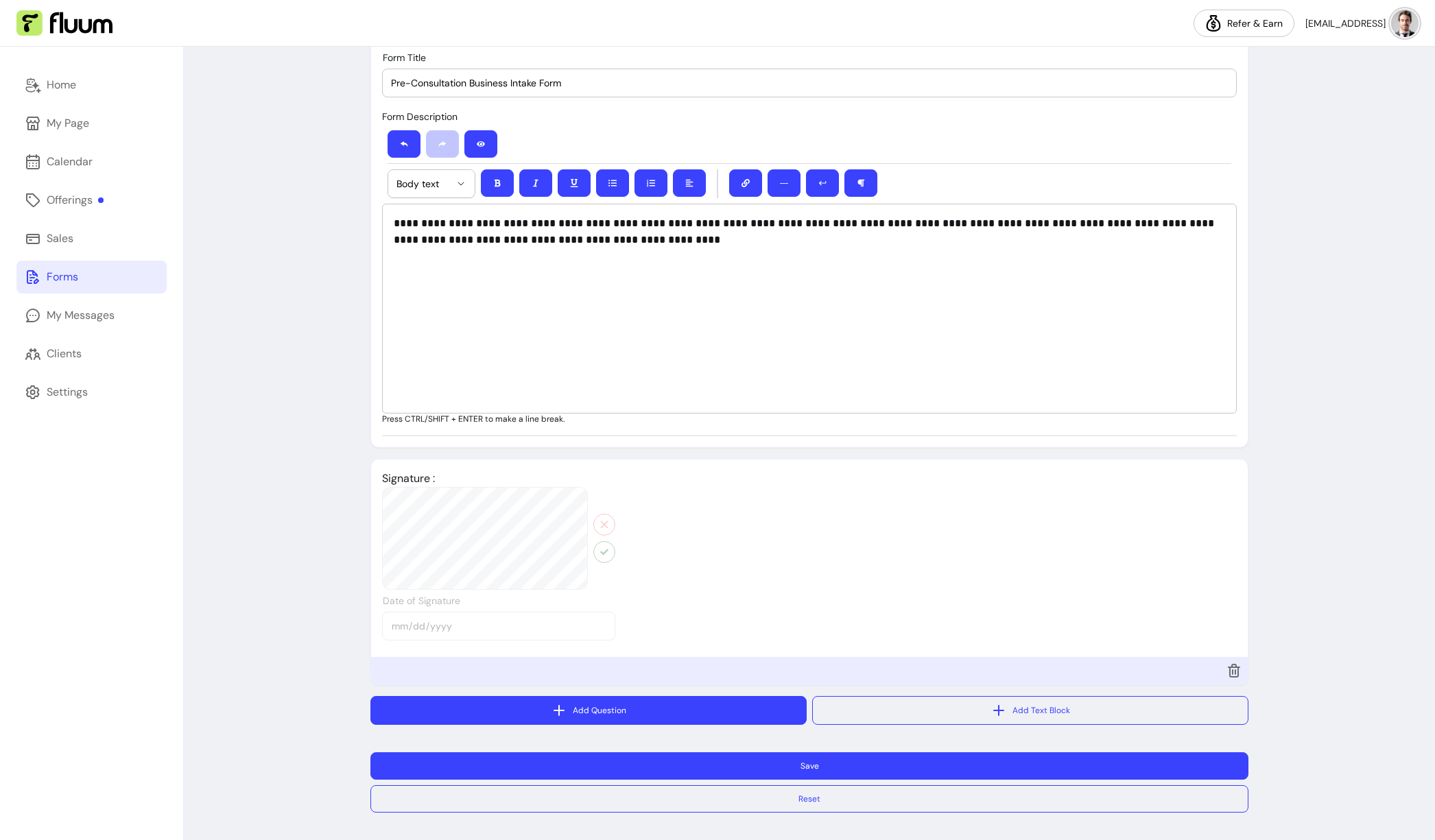
click at [669, 712] on button "Add Question" at bounding box center [589, 711] width 437 height 29
select select "****"
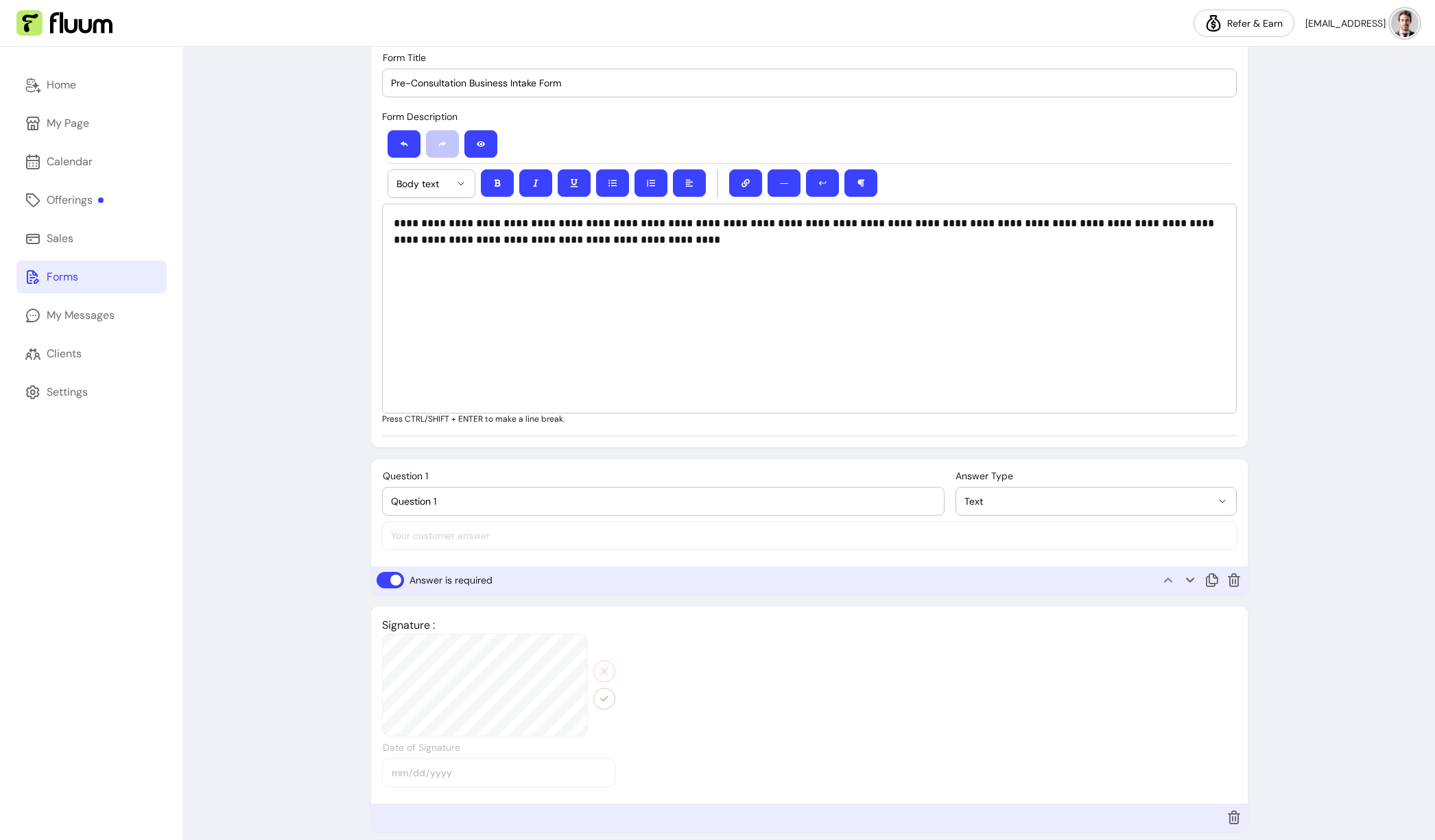
click at [474, 538] on div "**********" at bounding box center [810, 510] width 877 height 102
click at [497, 498] on input "Question 1" at bounding box center [663, 500] width 545 height 13
paste input "Tell me about your business: (Type, industry, size, and how long you’ve been op…"
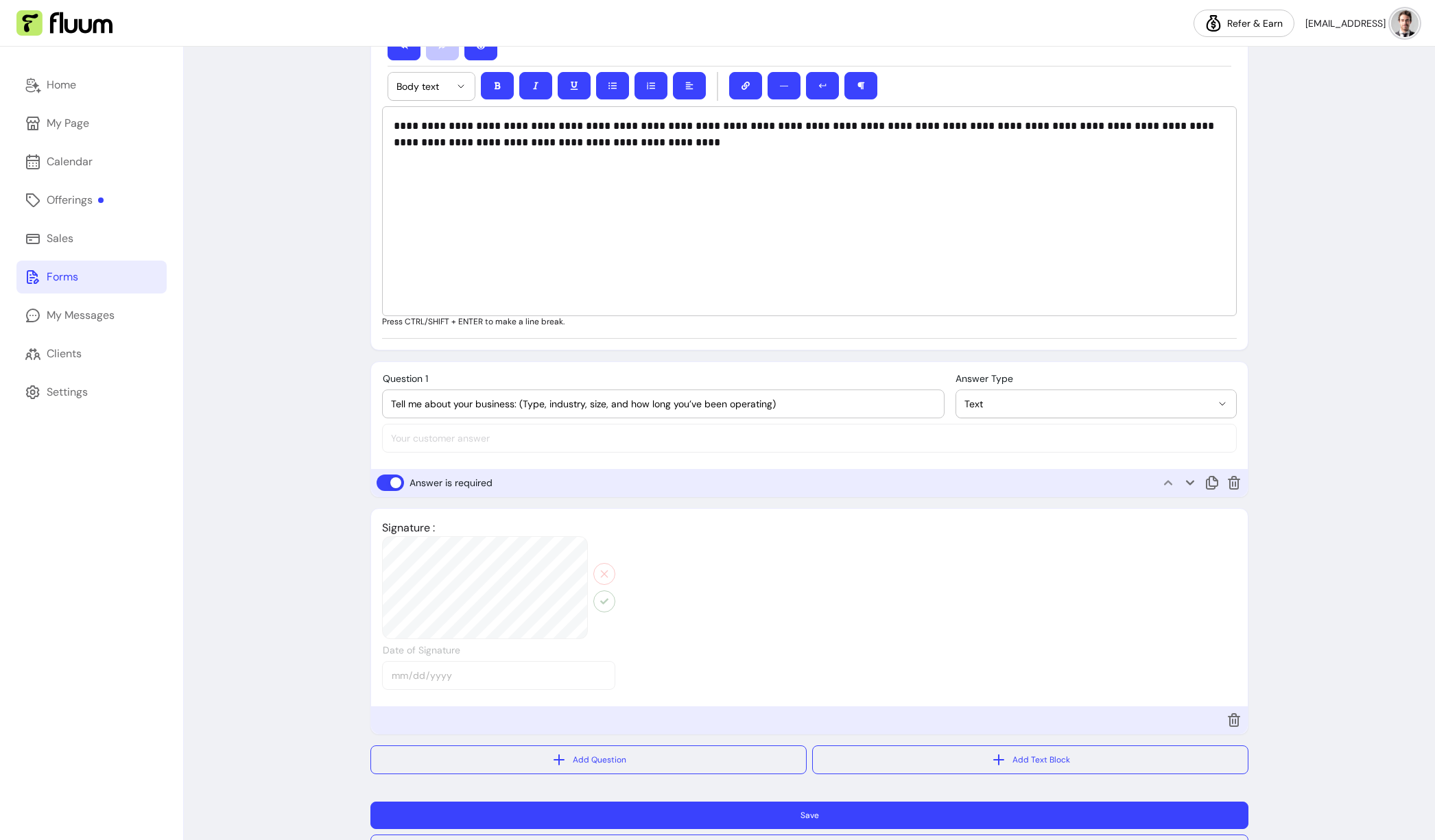
scroll to position [436, 0]
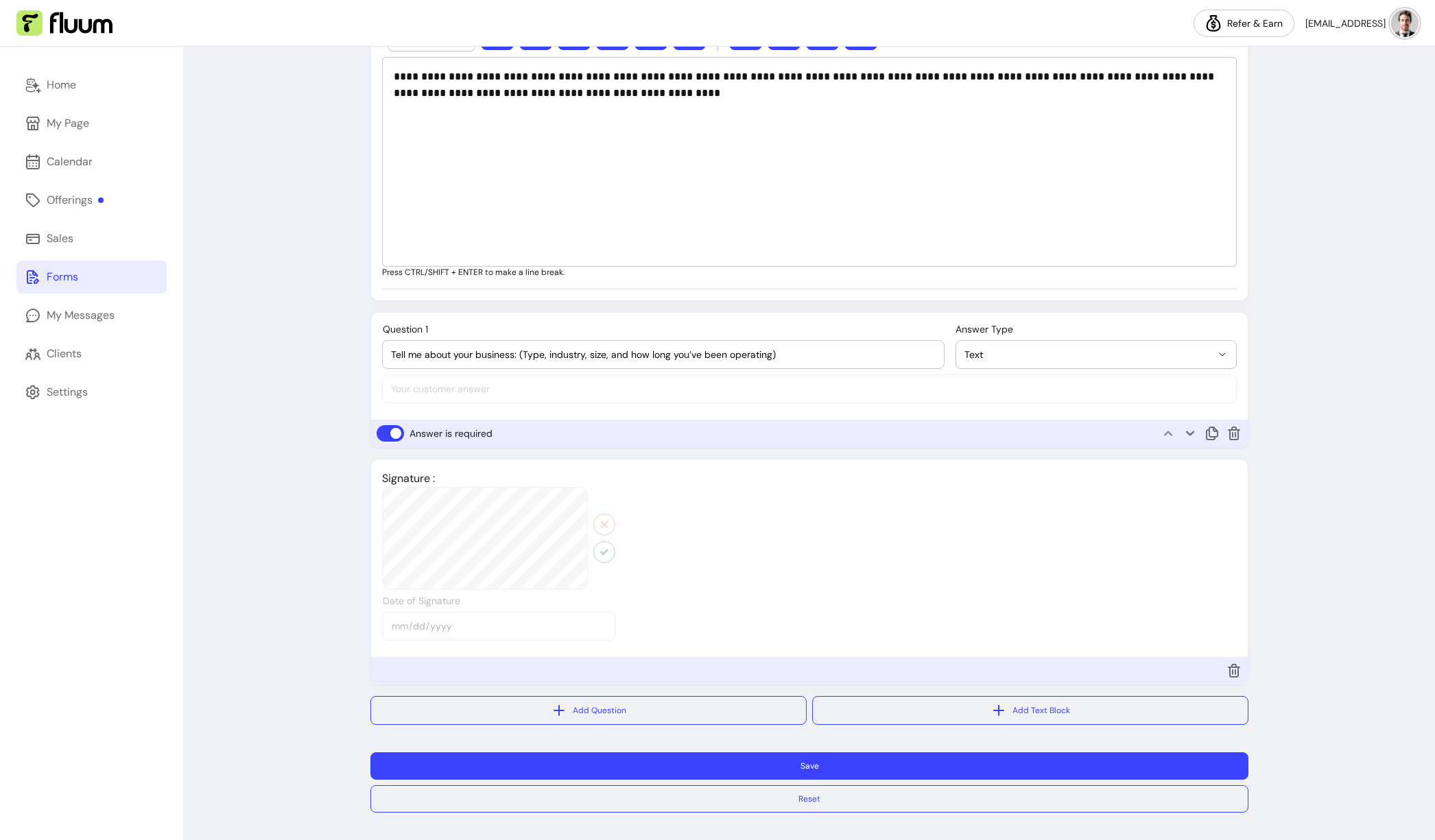
type input "Tell me about your business: (Type, industry, size, and how long you’ve been op…"
click at [1041, 350] on span "Text" at bounding box center [1087, 354] width 247 height 13
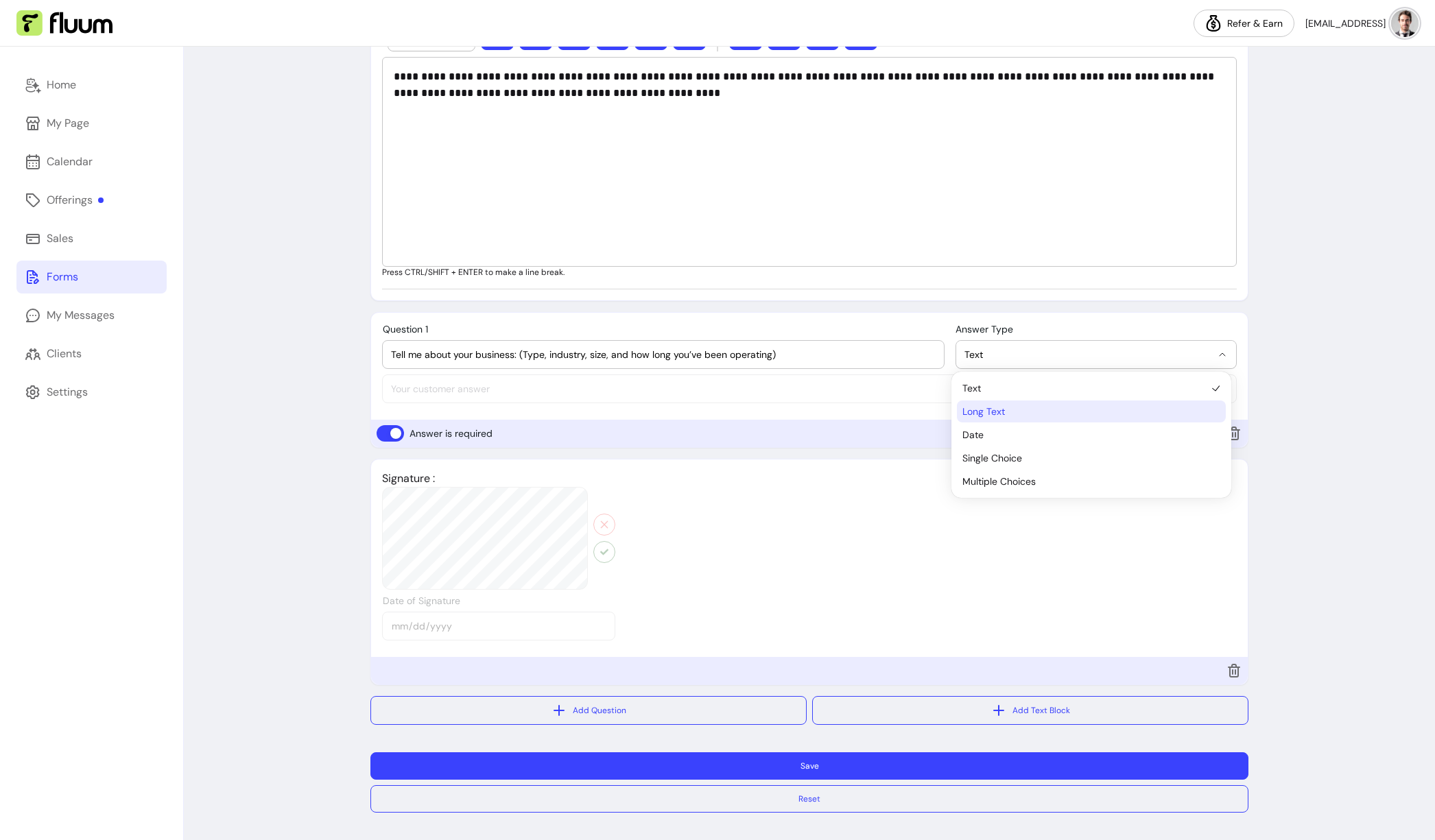
click at [1000, 419] on li "Long Text" at bounding box center [1091, 411] width 269 height 22
select select "********"
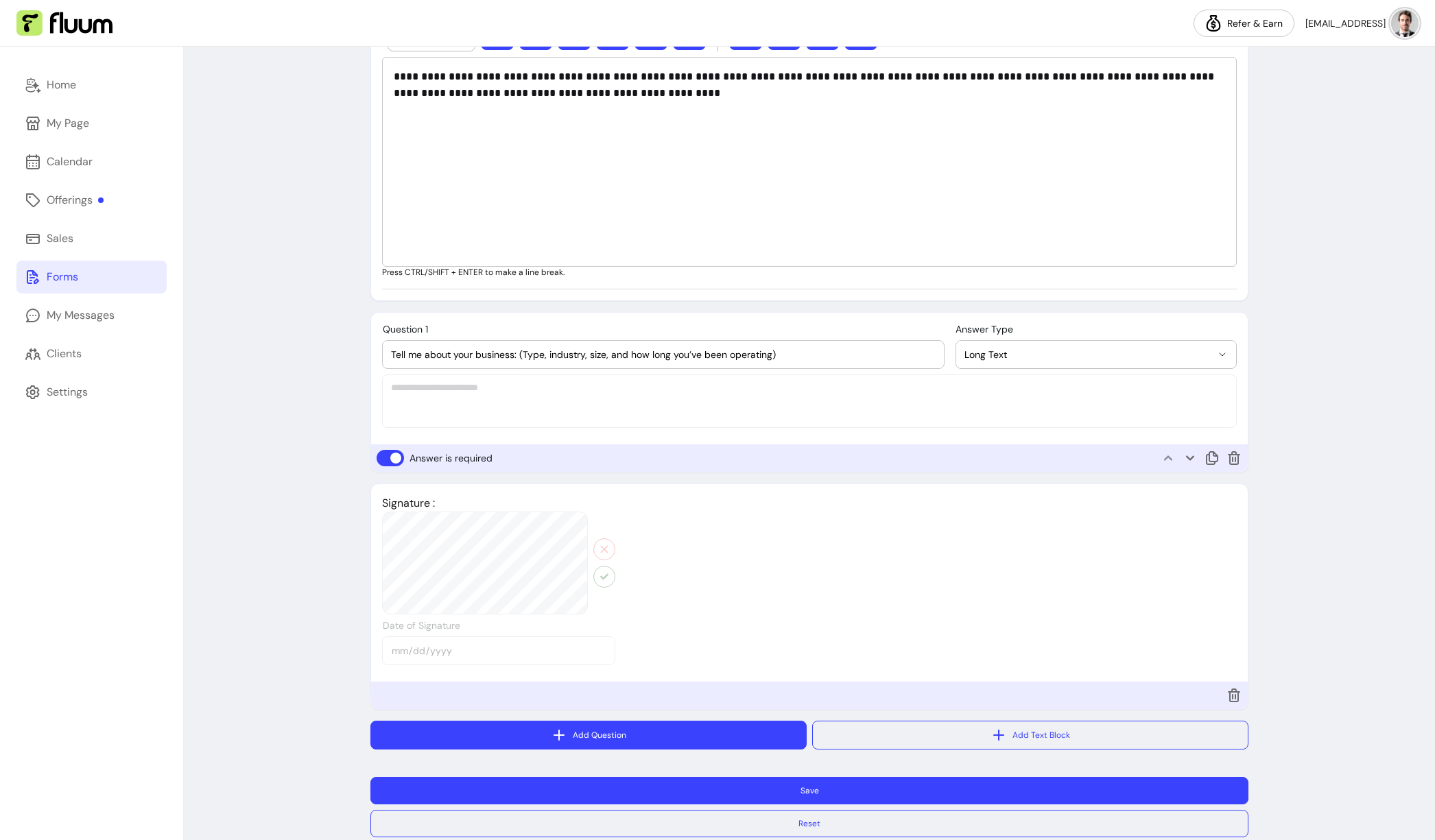
click at [526, 740] on button "Add Question" at bounding box center [589, 735] width 437 height 29
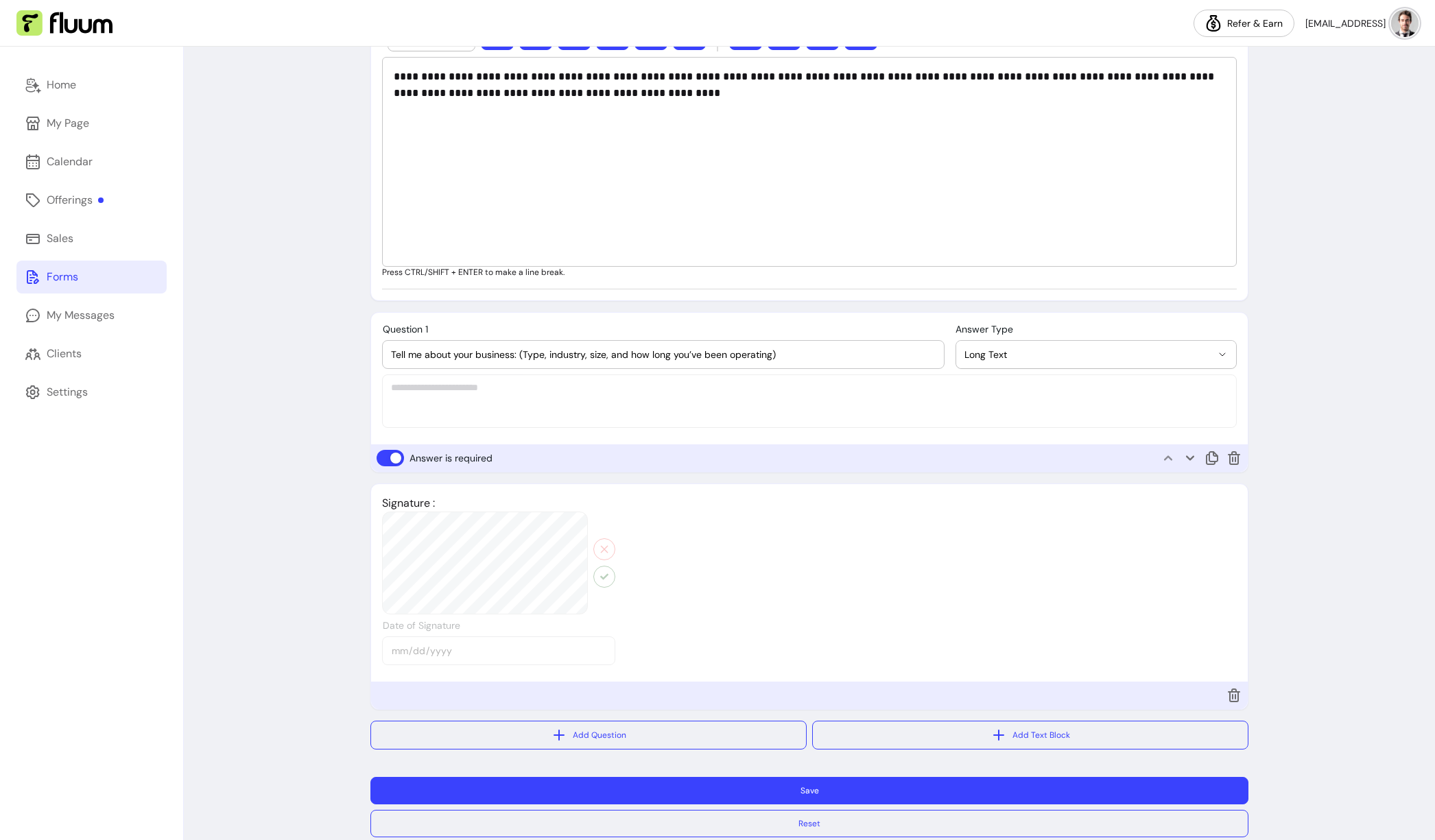
select select "****"
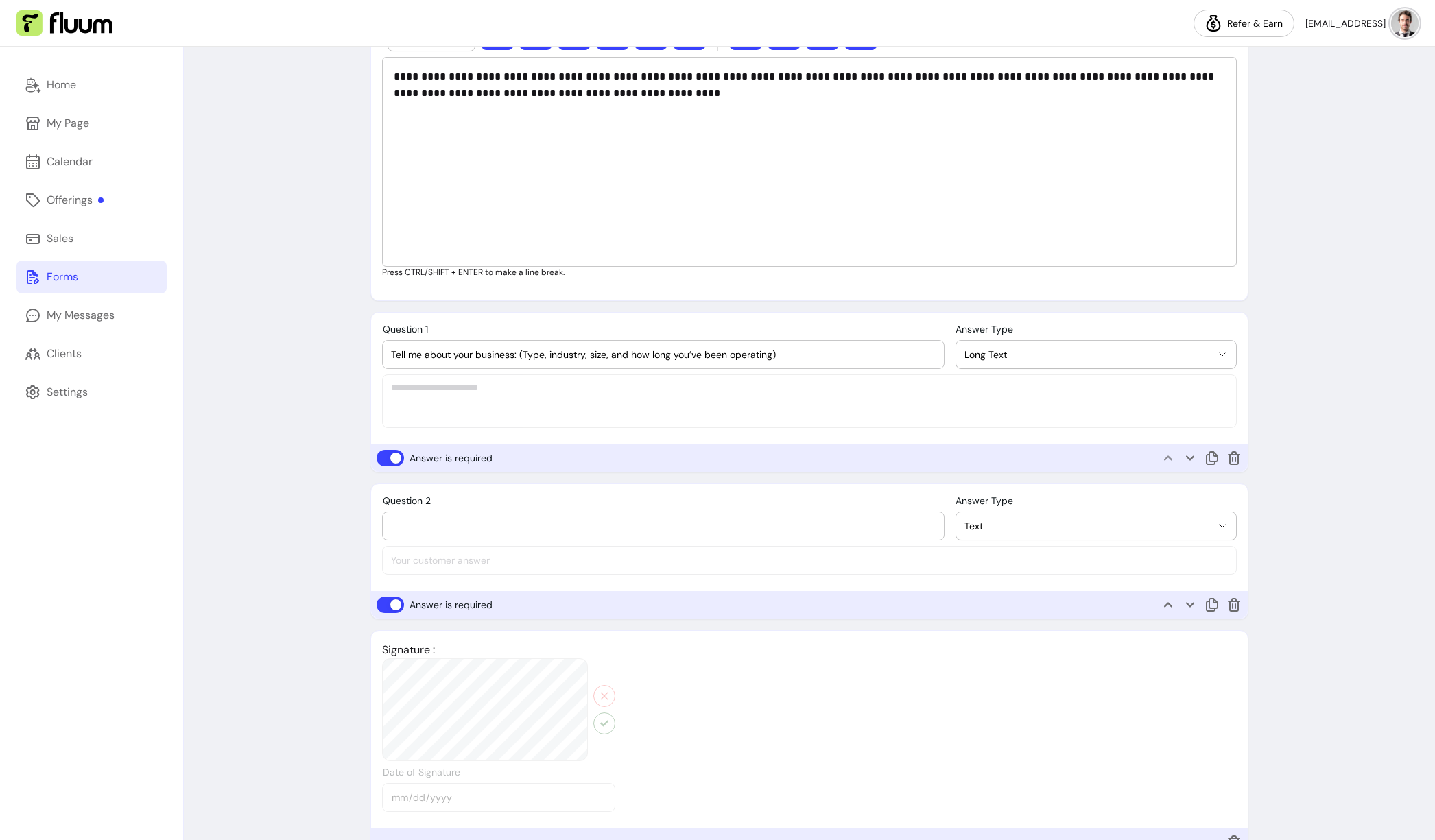
click at [504, 531] on input "Question 2" at bounding box center [663, 526] width 545 height 13
paste input "What are your top 3 business goals for the next 12 months?"
type input "What are your top 3 business goals for the next 12 months?"
click at [966, 521] on span "Text" at bounding box center [1087, 526] width 247 height 13
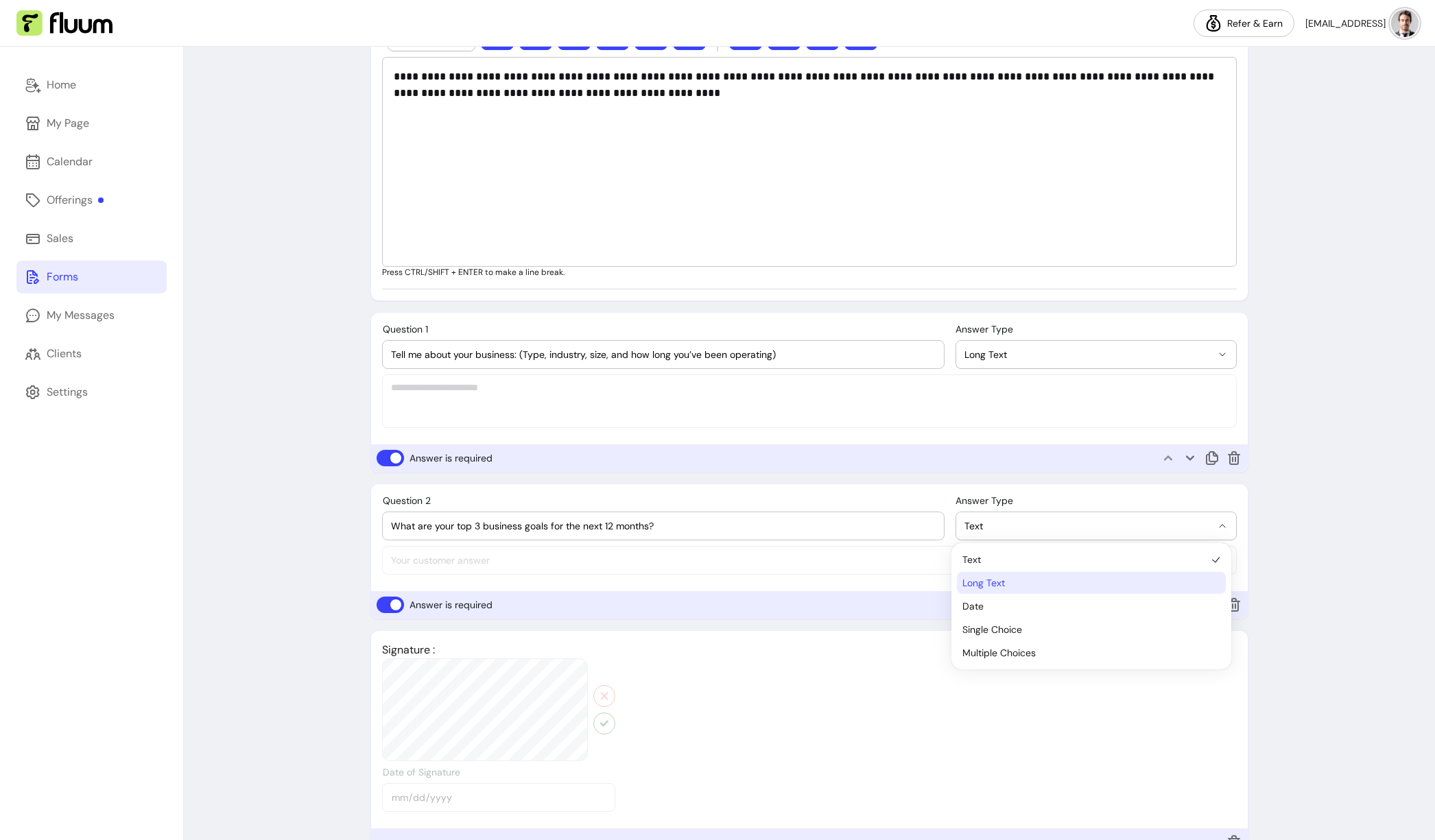
click at [988, 583] on span "Long Text" at bounding box center [1085, 582] width 244 height 13
select select "********"
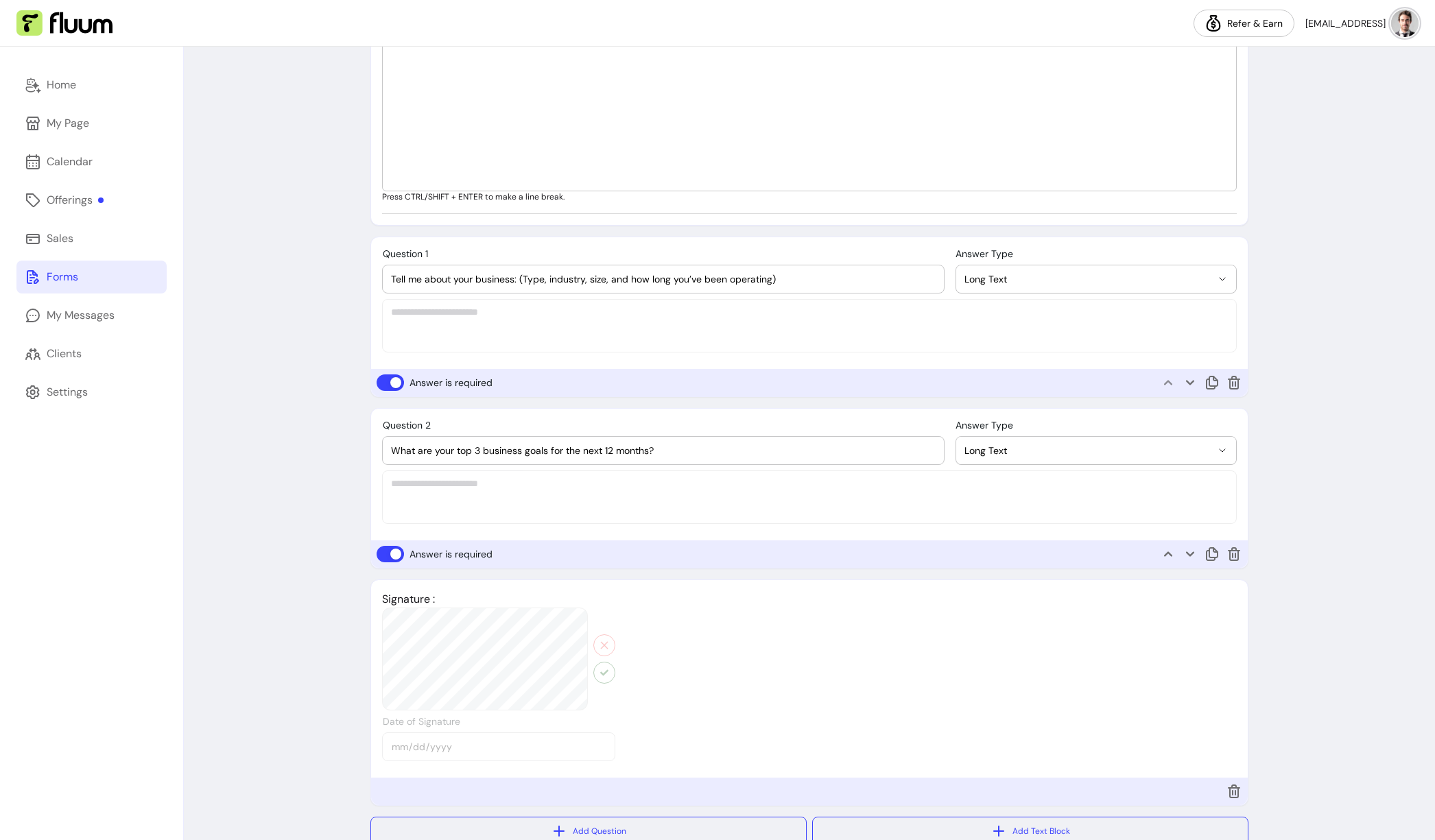
scroll to position [632, 0]
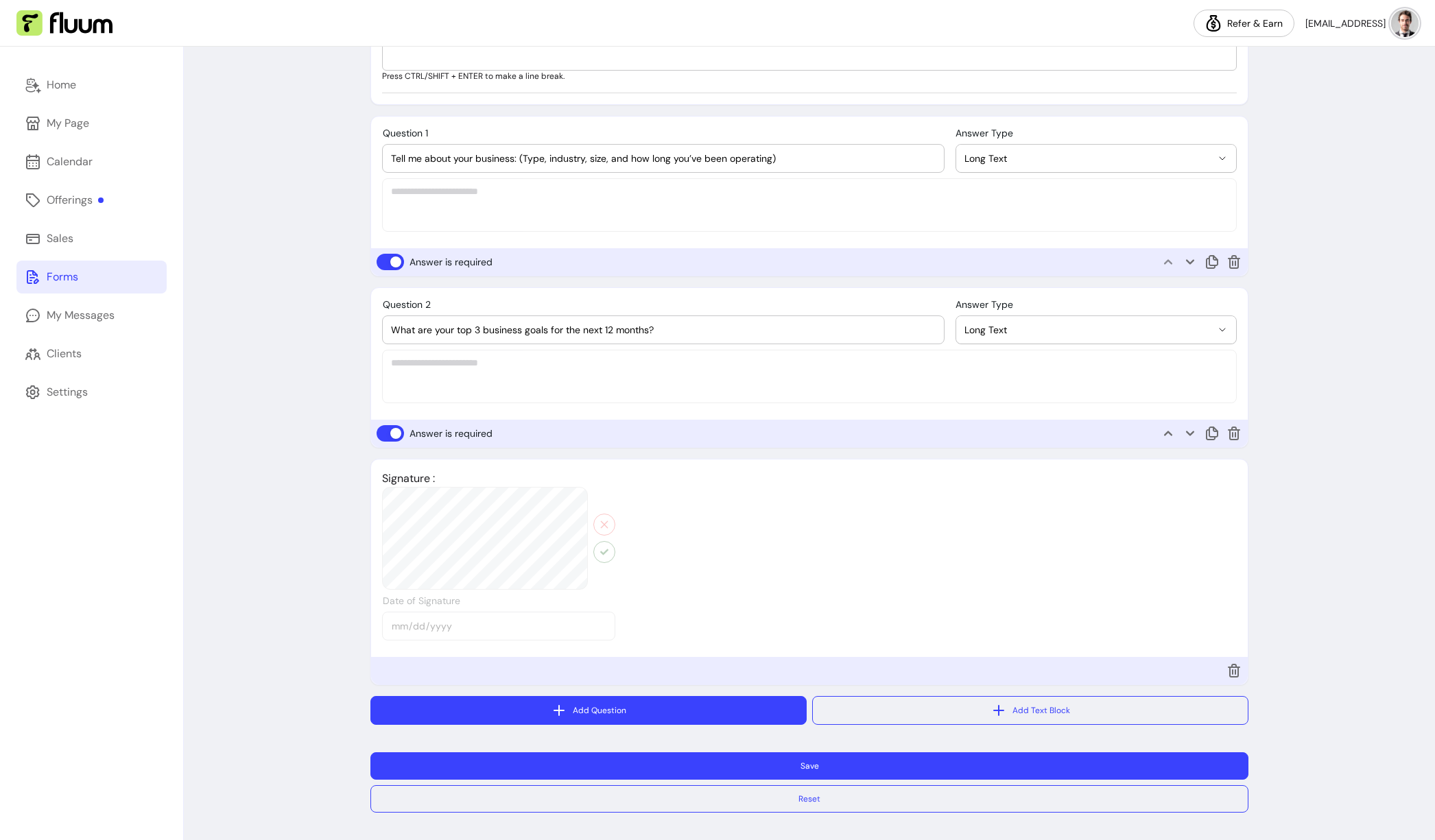
click at [718, 715] on button "Add Question" at bounding box center [589, 711] width 437 height 29
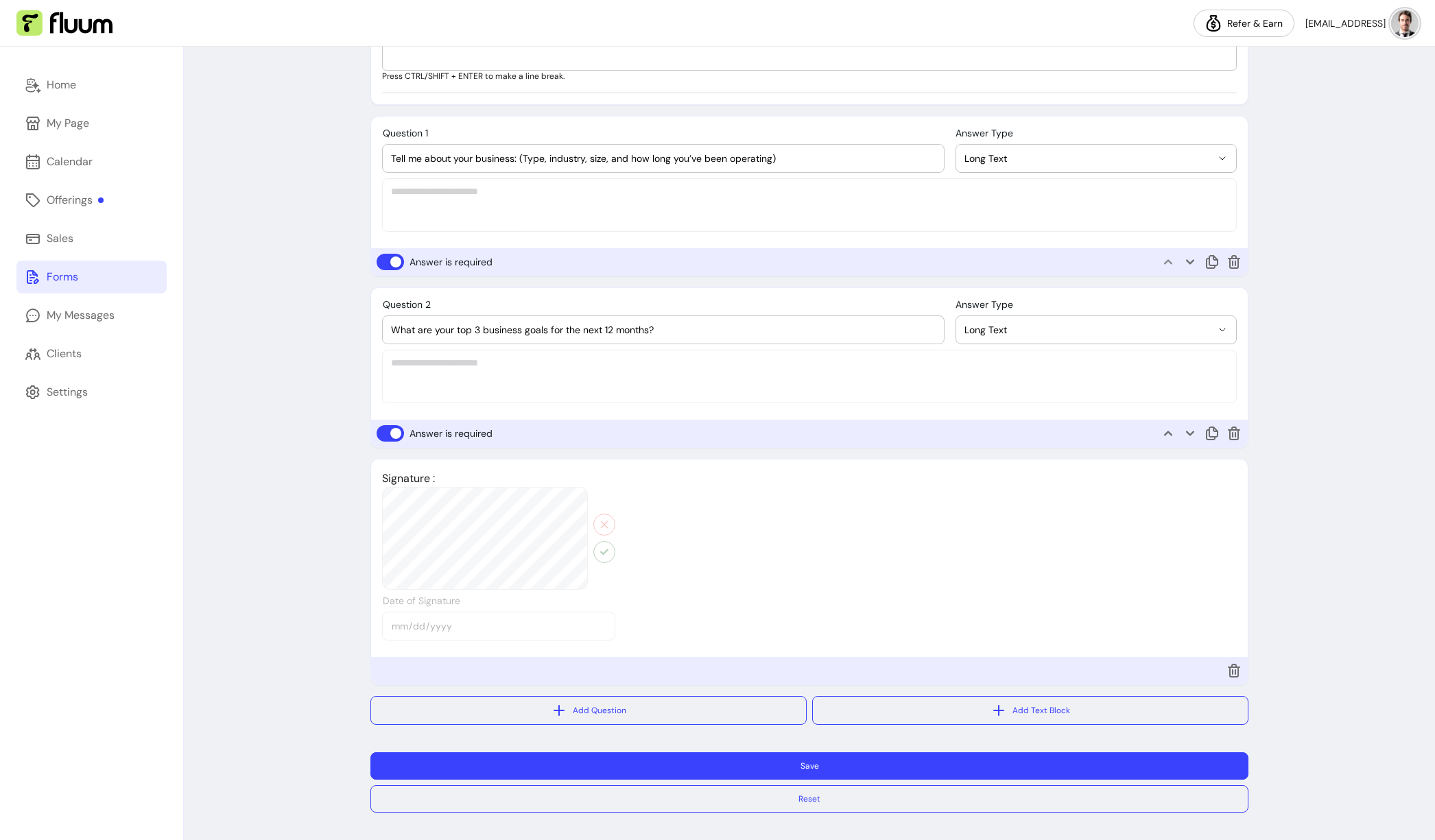
select select "****"
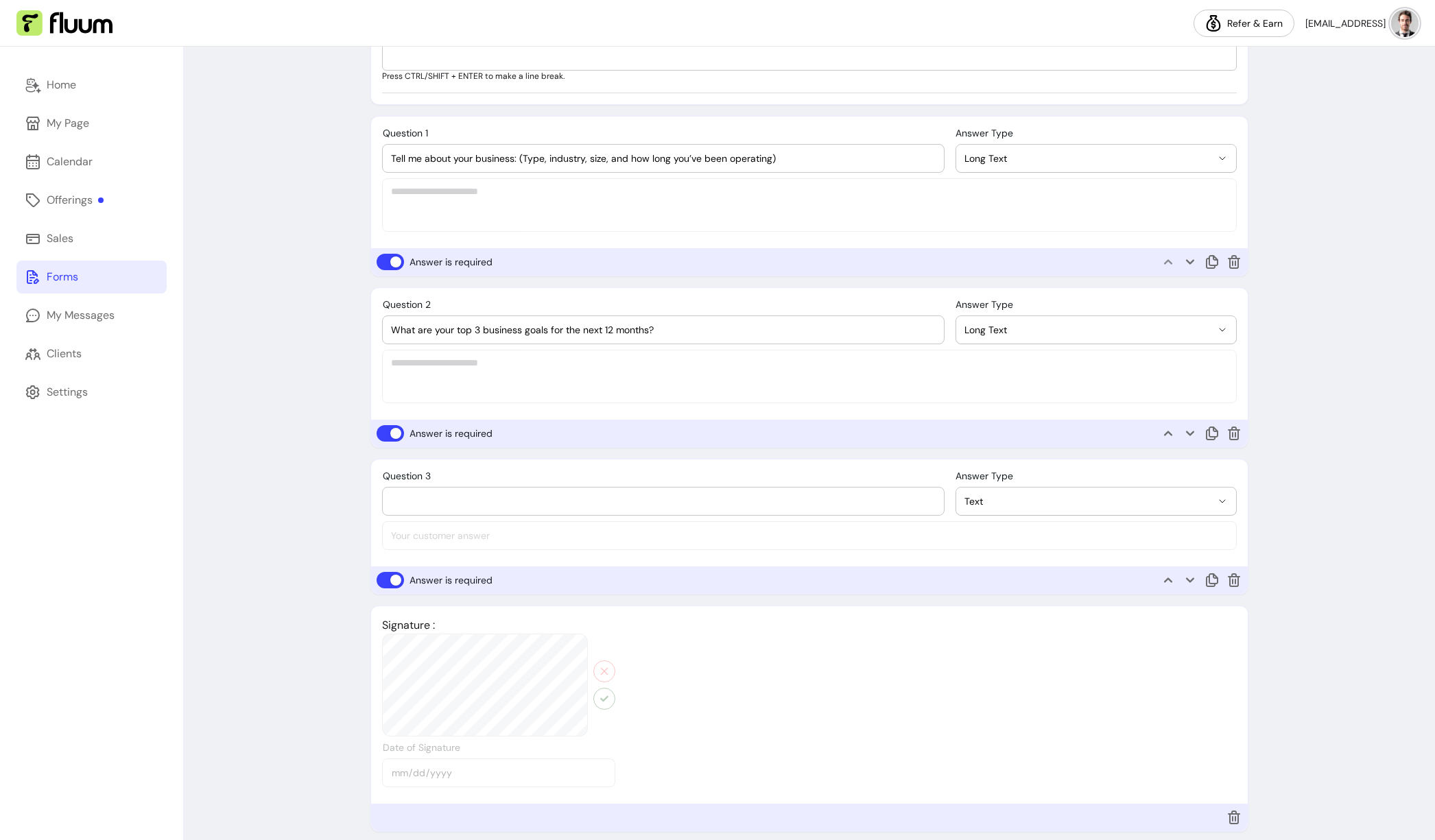
click at [488, 503] on input "Question 3" at bounding box center [663, 500] width 545 height 13
paste input "What challenges or obstacles are currently holding your business back?"
type input "What challenges or obstacles are currently holding your business back?"
click at [1011, 506] on span "Text" at bounding box center [1087, 500] width 247 height 13
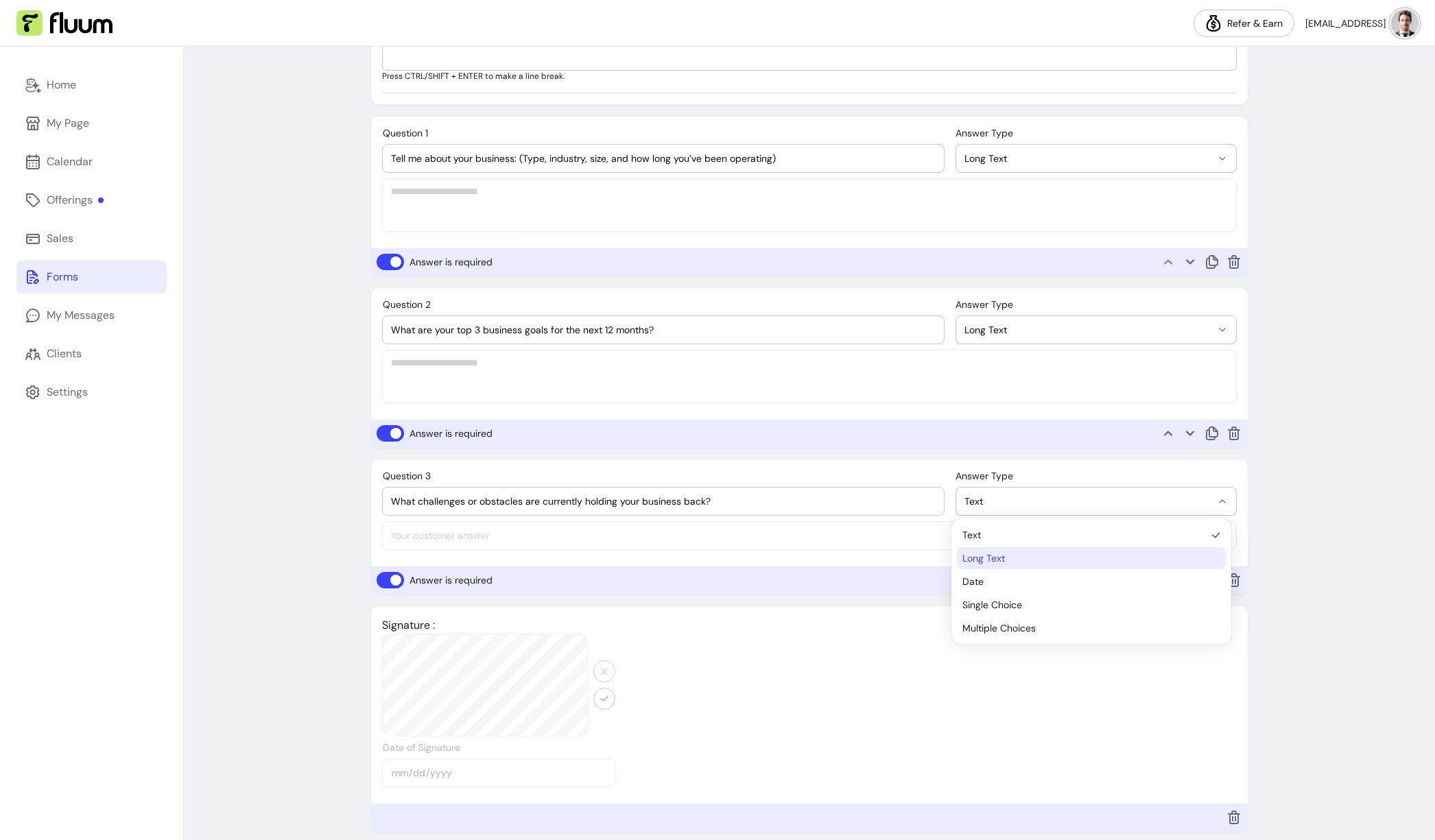
click at [988, 552] on span "Long Text" at bounding box center [1085, 558] width 244 height 13
select select "********"
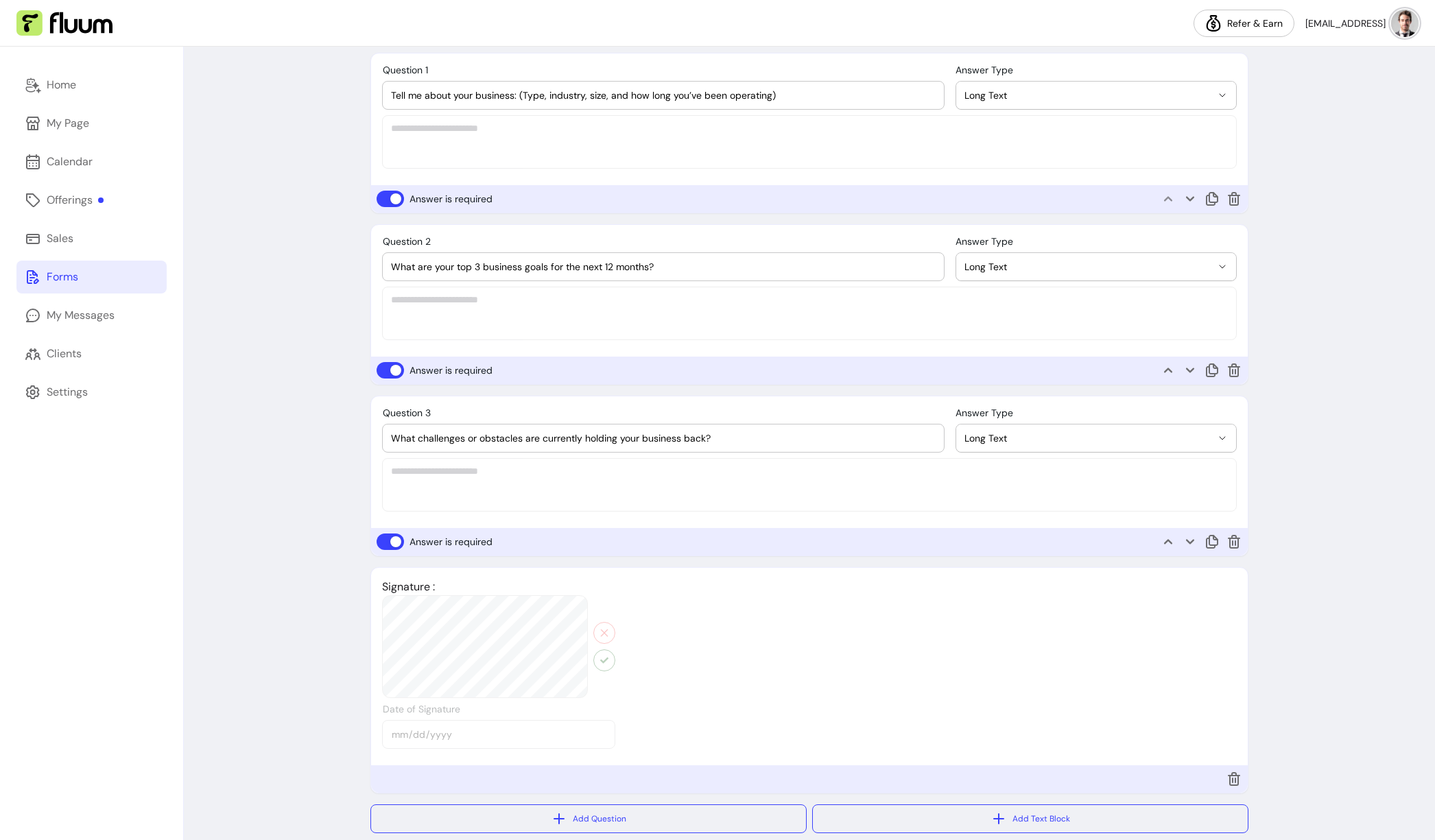
scroll to position [803, 0]
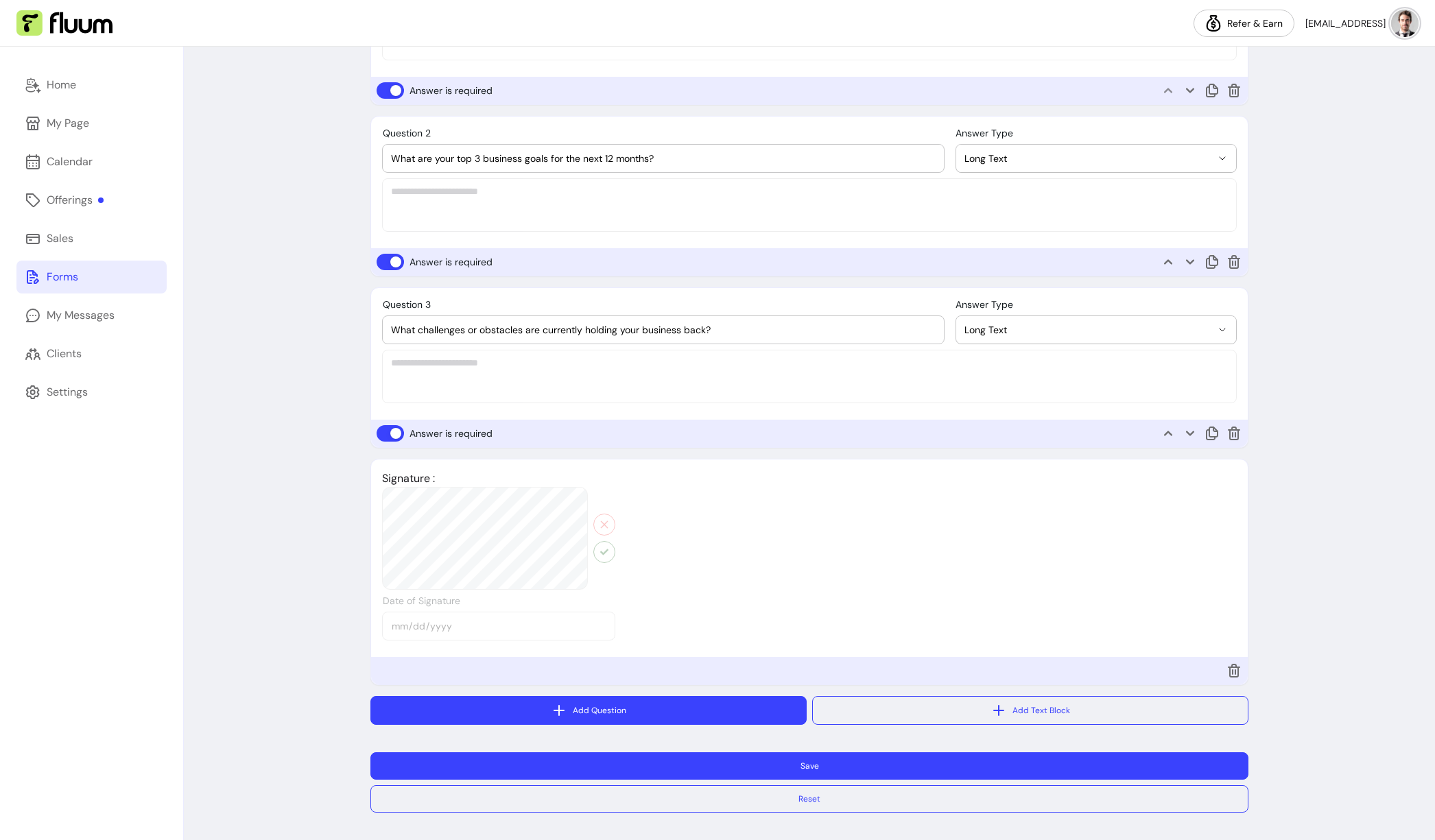
click at [581, 712] on button "Add Question" at bounding box center [589, 711] width 437 height 29
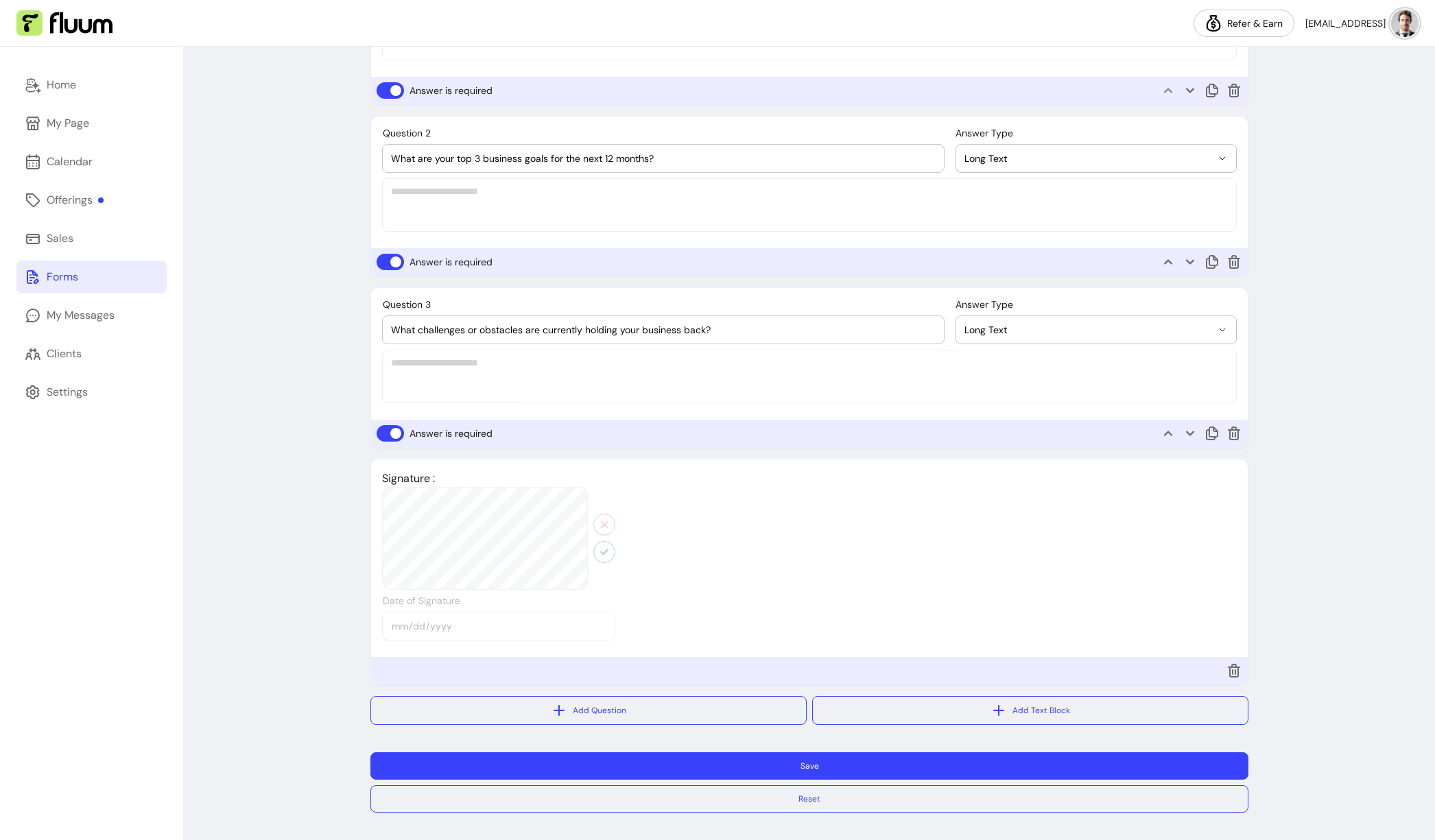
select select "****"
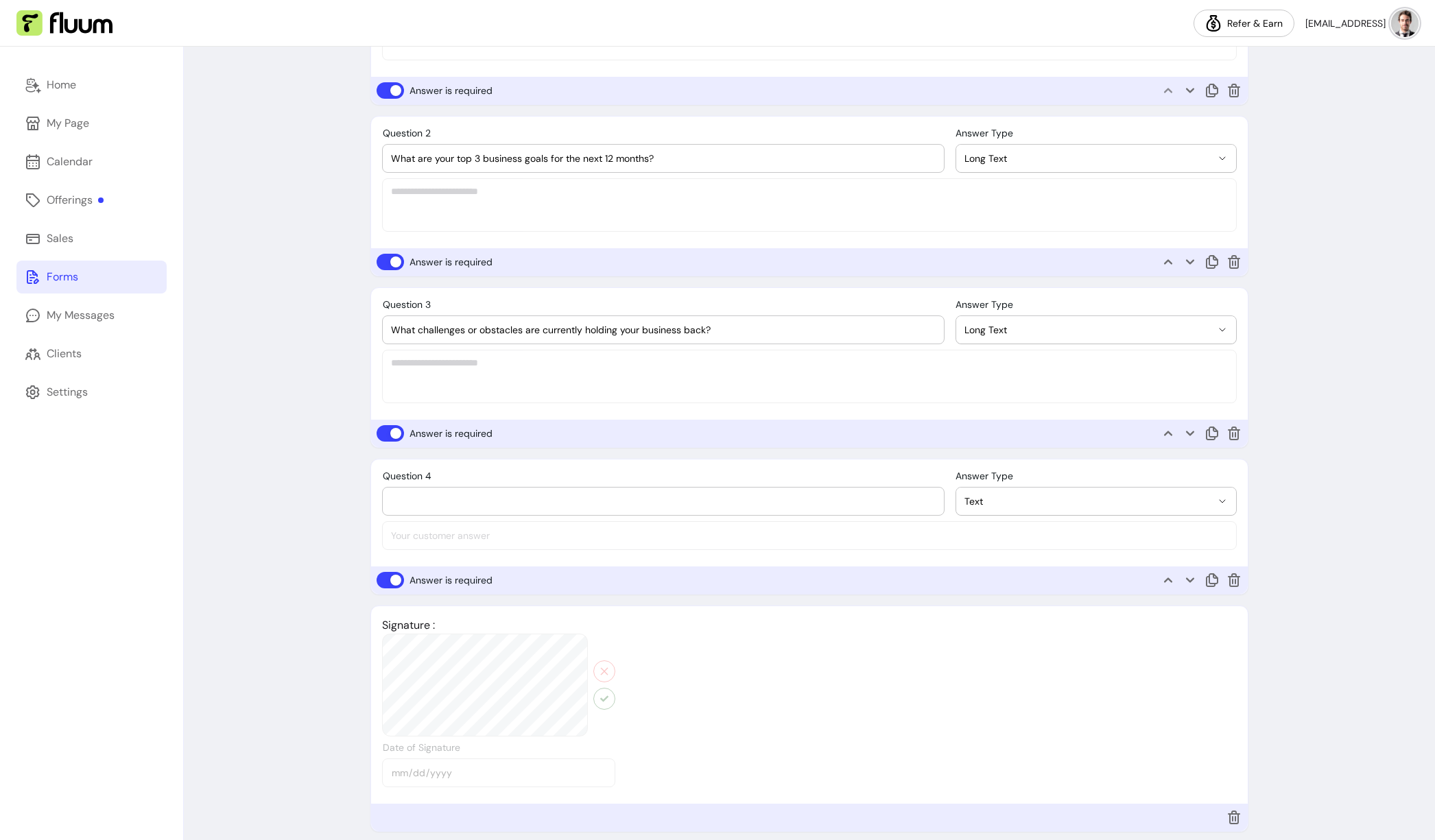
click at [483, 500] on input "Question 4" at bounding box center [663, 500] width 545 height 13
type input "D"
type input "Are you comfortable with our session being recorded ?"
click at [1025, 508] on button "Text" at bounding box center [1095, 501] width 279 height 28
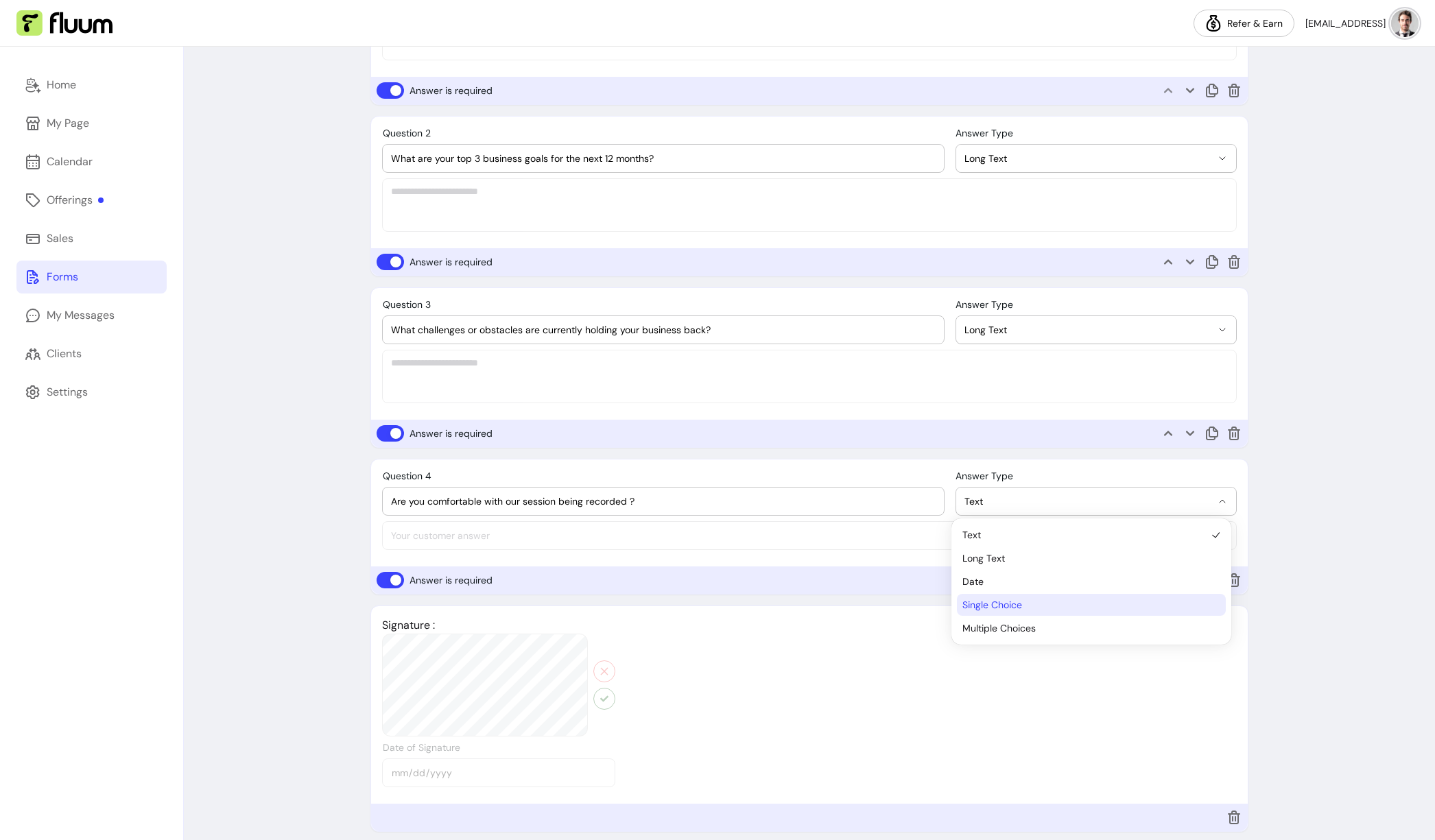
click at [1011, 608] on span "Single Choice" at bounding box center [1085, 605] width 244 height 13
select select "********"
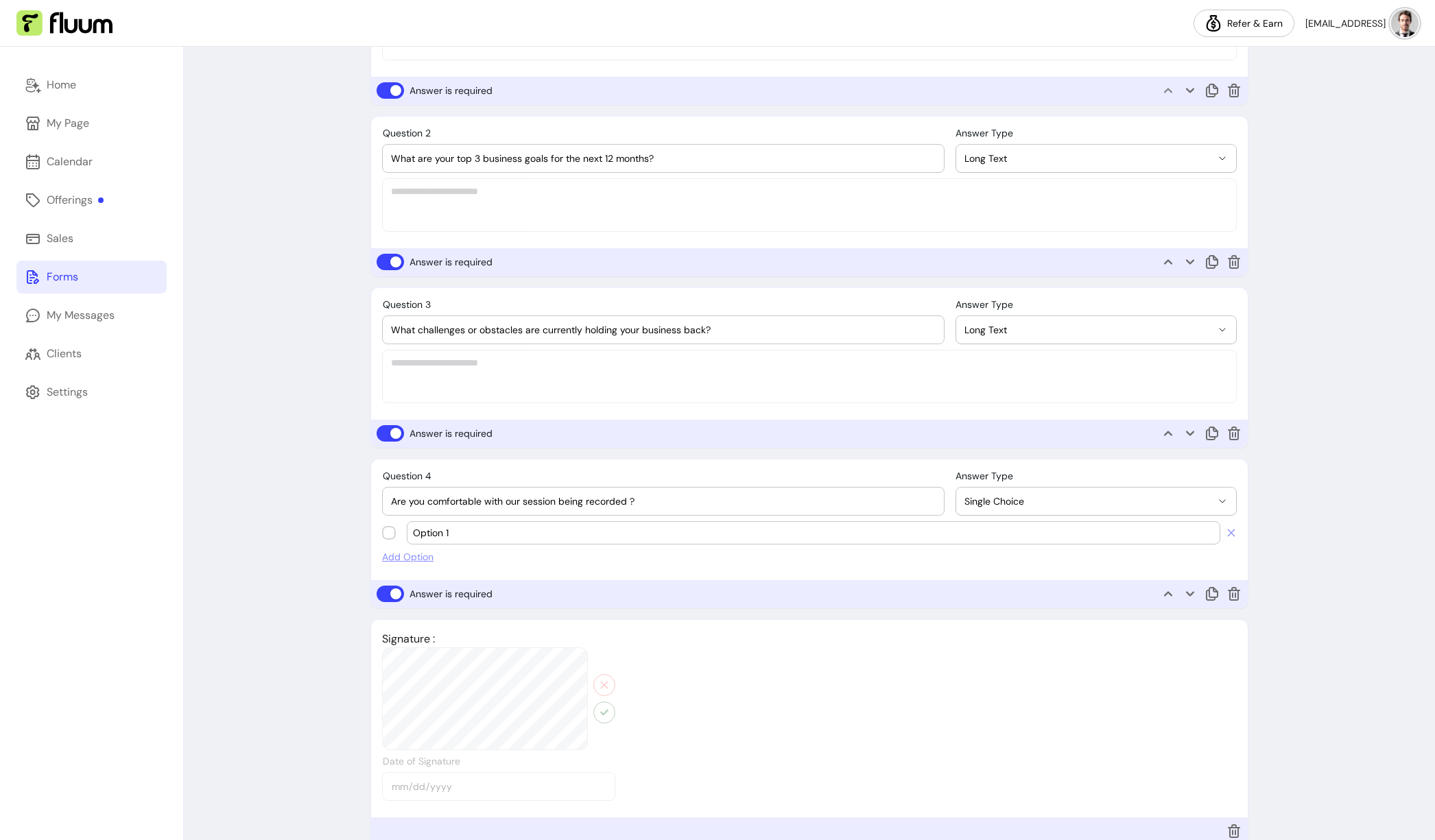
click at [445, 535] on input "Option 1" at bounding box center [814, 533] width 802 height 13
type input "Yes"
click at [411, 553] on span "Add Option" at bounding box center [809, 556] width 855 height 13
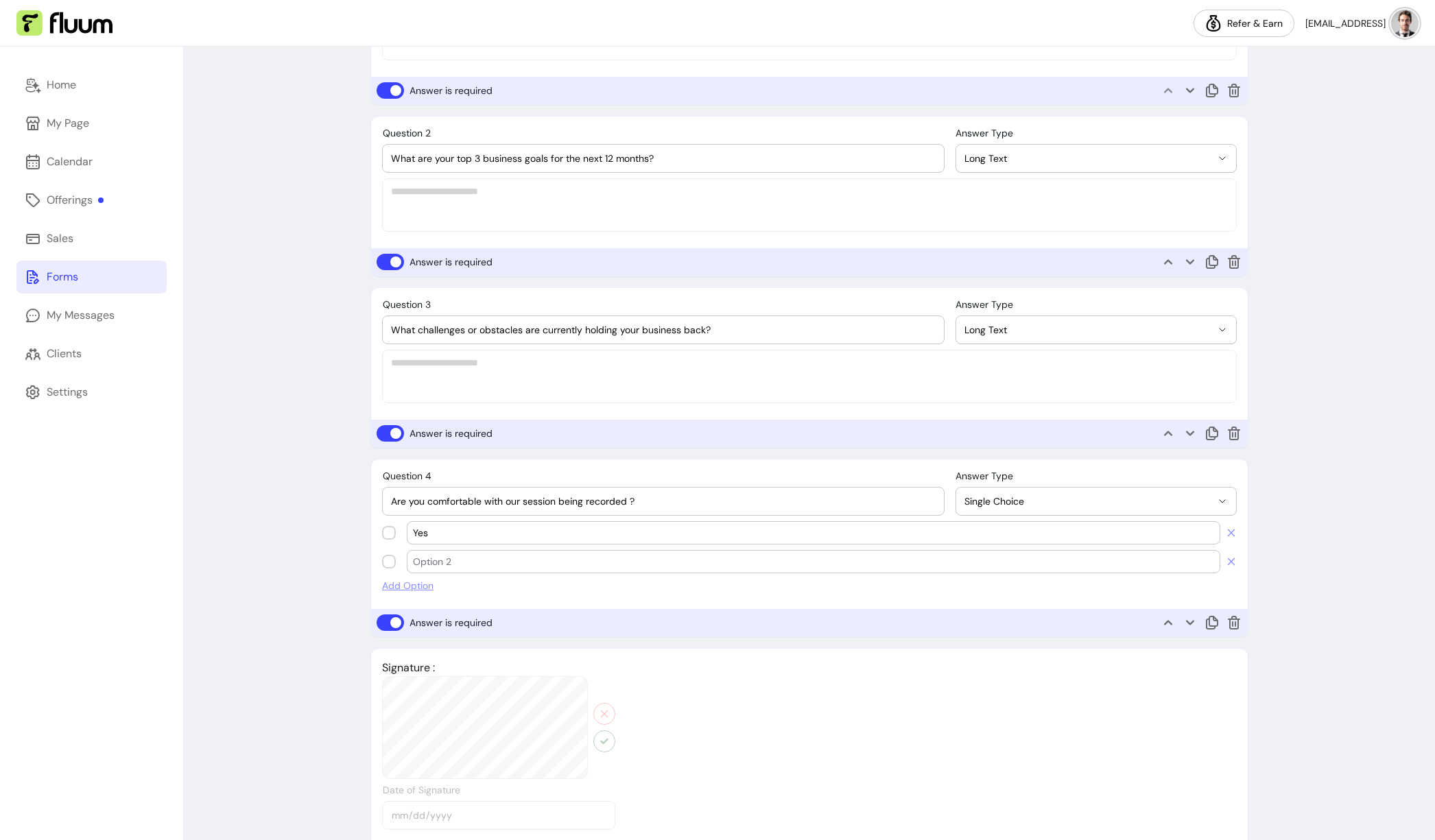
click at [438, 558] on input "text" at bounding box center [814, 561] width 802 height 13
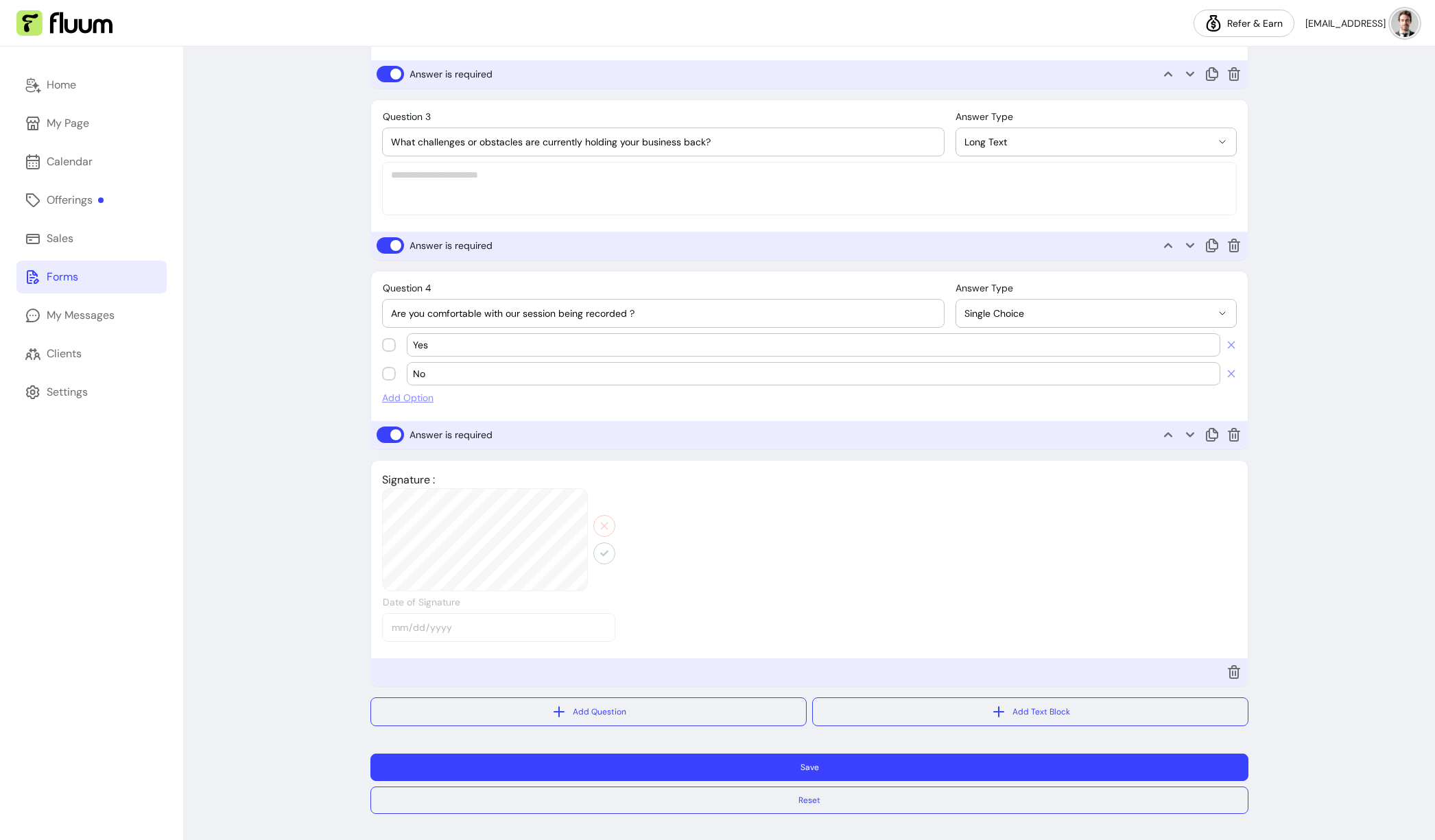
scroll to position [993, 0]
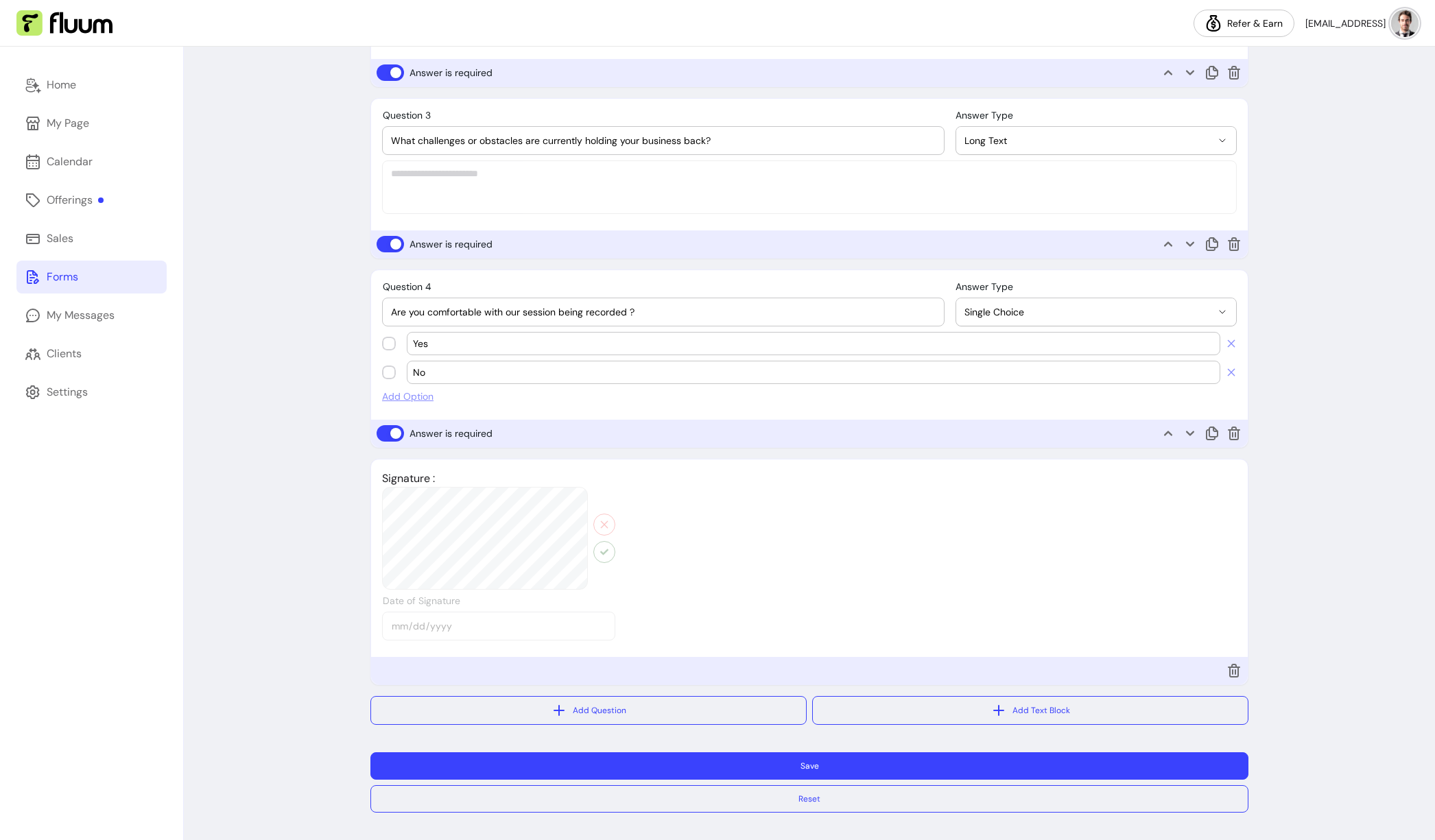
type input "No"
click at [799, 768] on button "Save" at bounding box center [809, 766] width 878 height 28
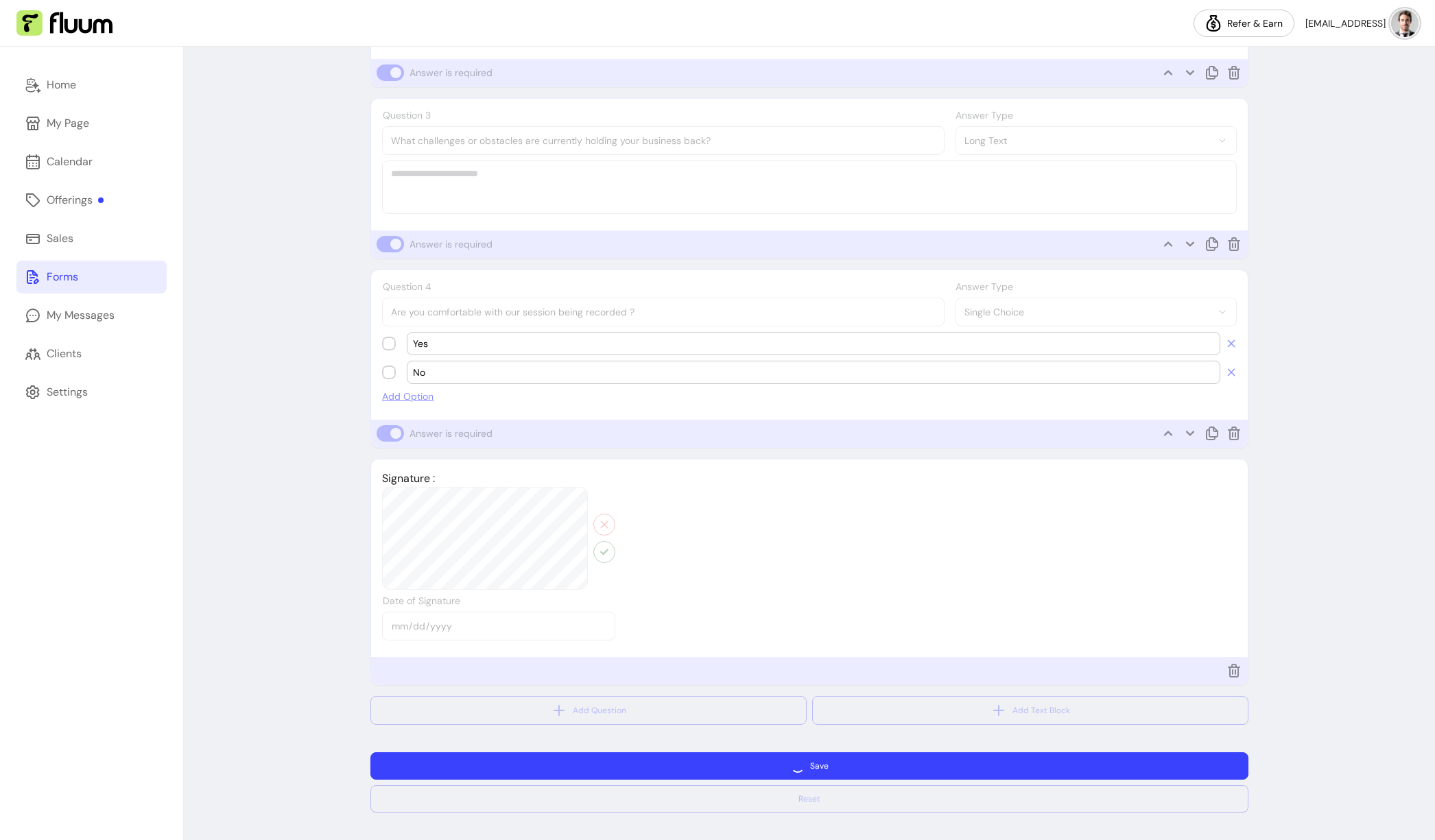
scroll to position [914, 0]
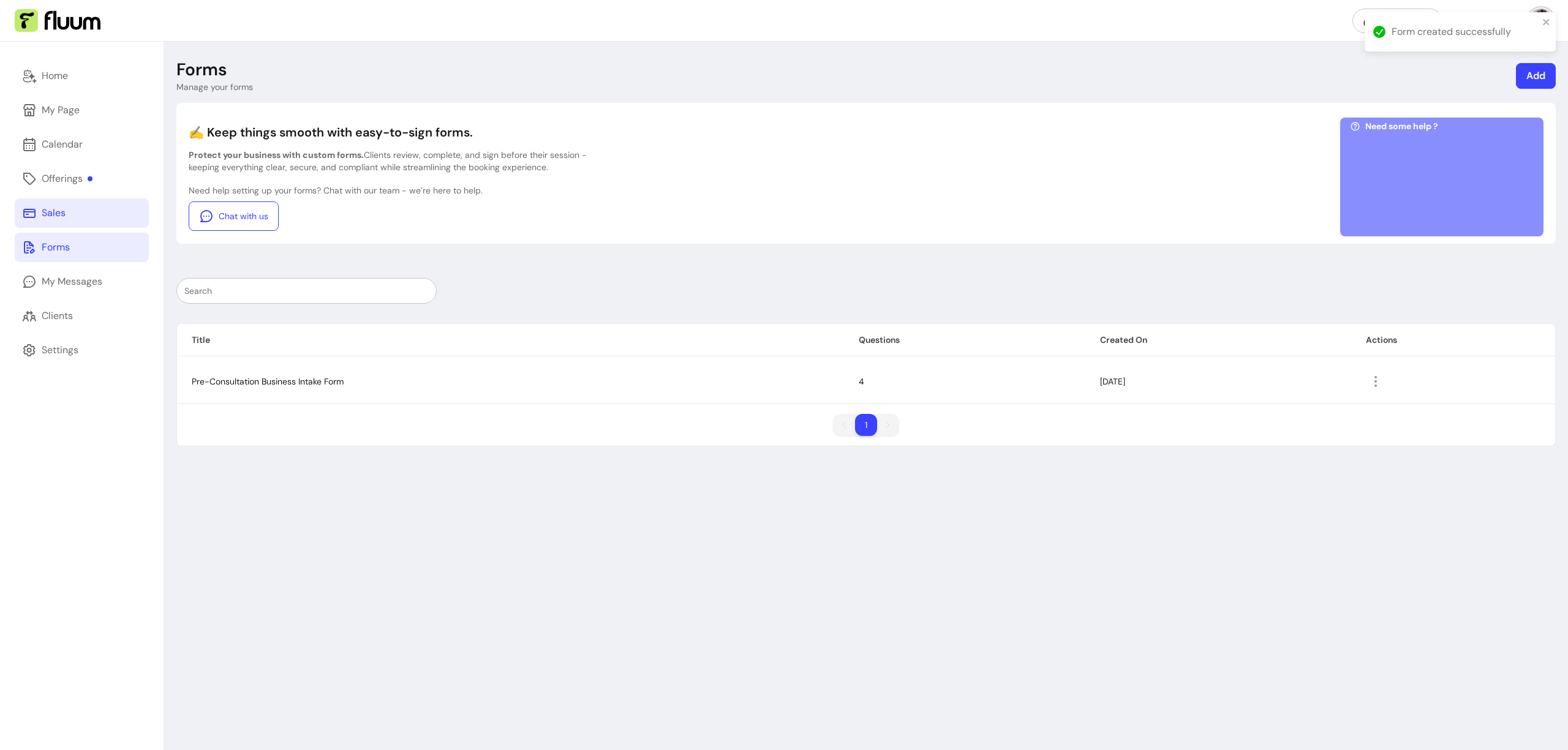
click at [73, 209] on link "Sales" at bounding box center [81, 213] width 134 height 30
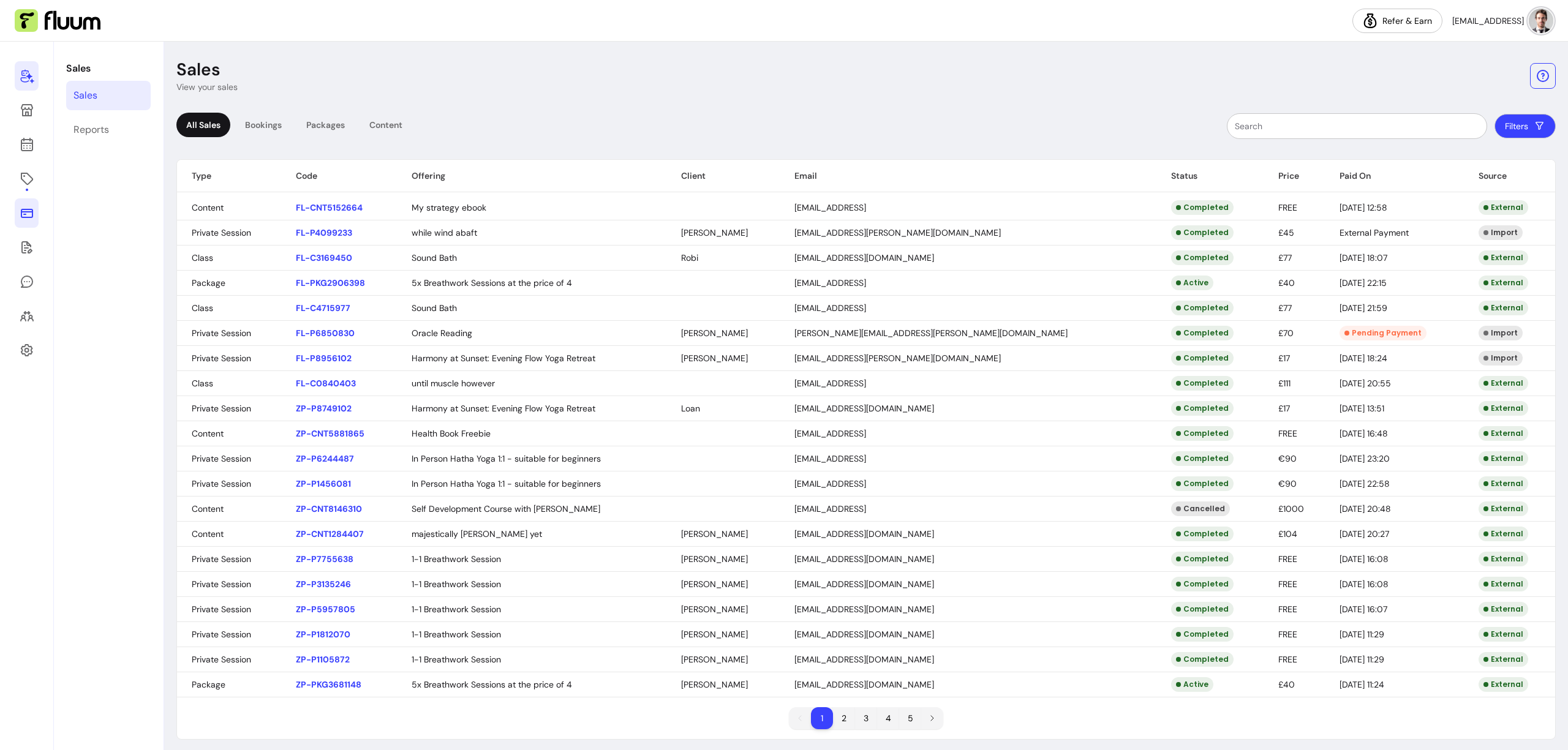
click at [30, 71] on icon at bounding box center [26, 76] width 14 height 14
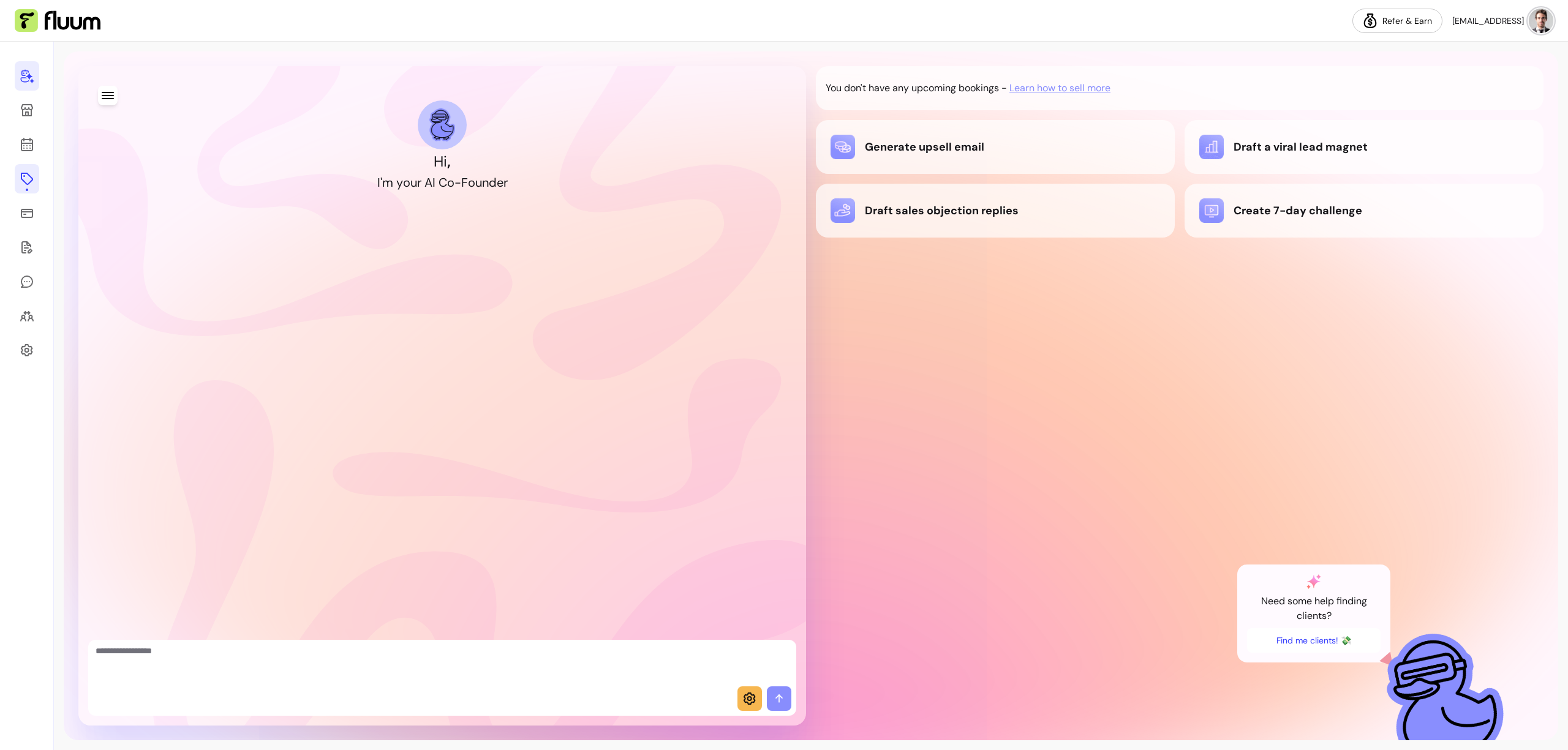
click at [19, 183] on icon at bounding box center [26, 179] width 14 height 14
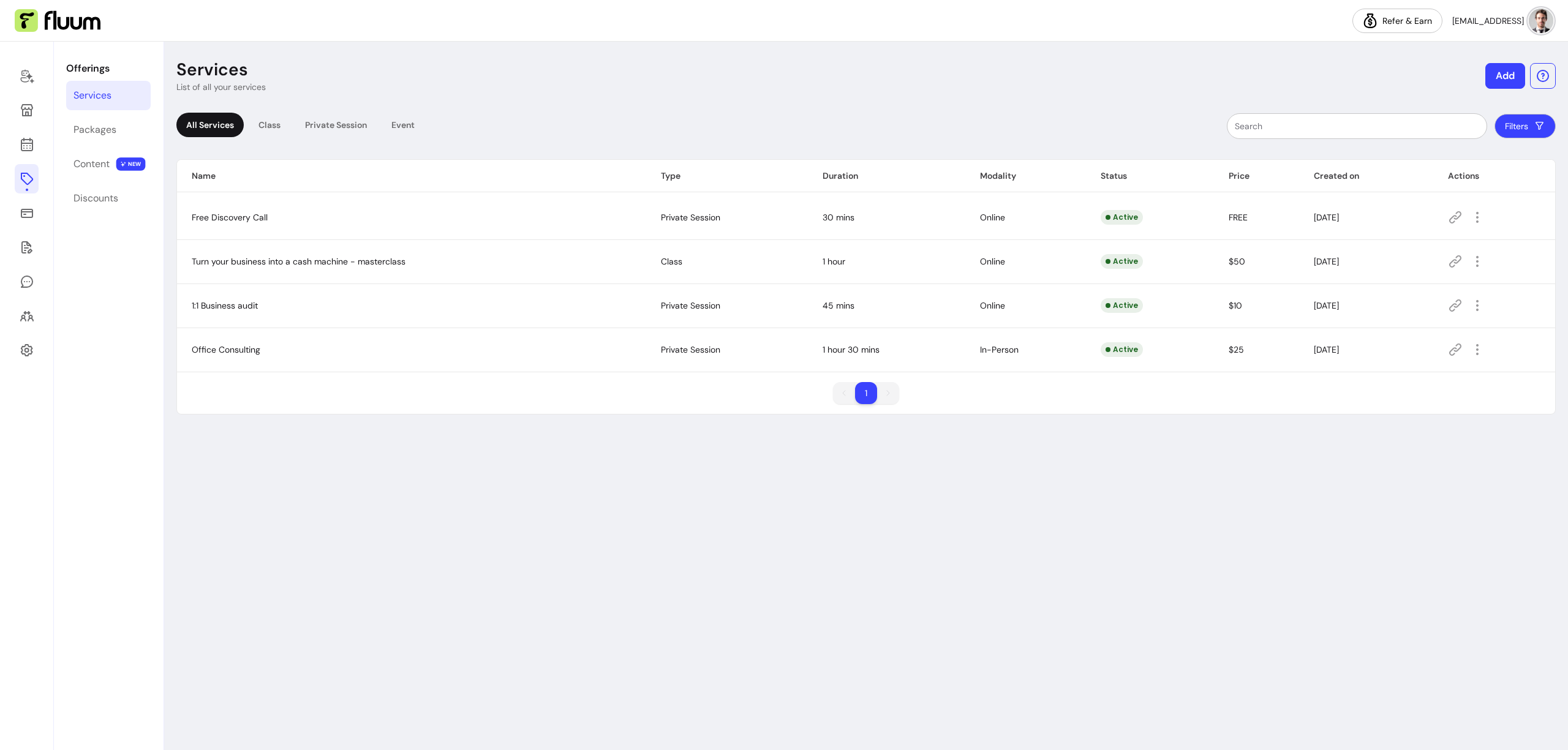
click at [1058, 219] on icon at bounding box center [1456, 217] width 14 height 14
click at [30, 76] on icon at bounding box center [26, 77] width 14 height 14
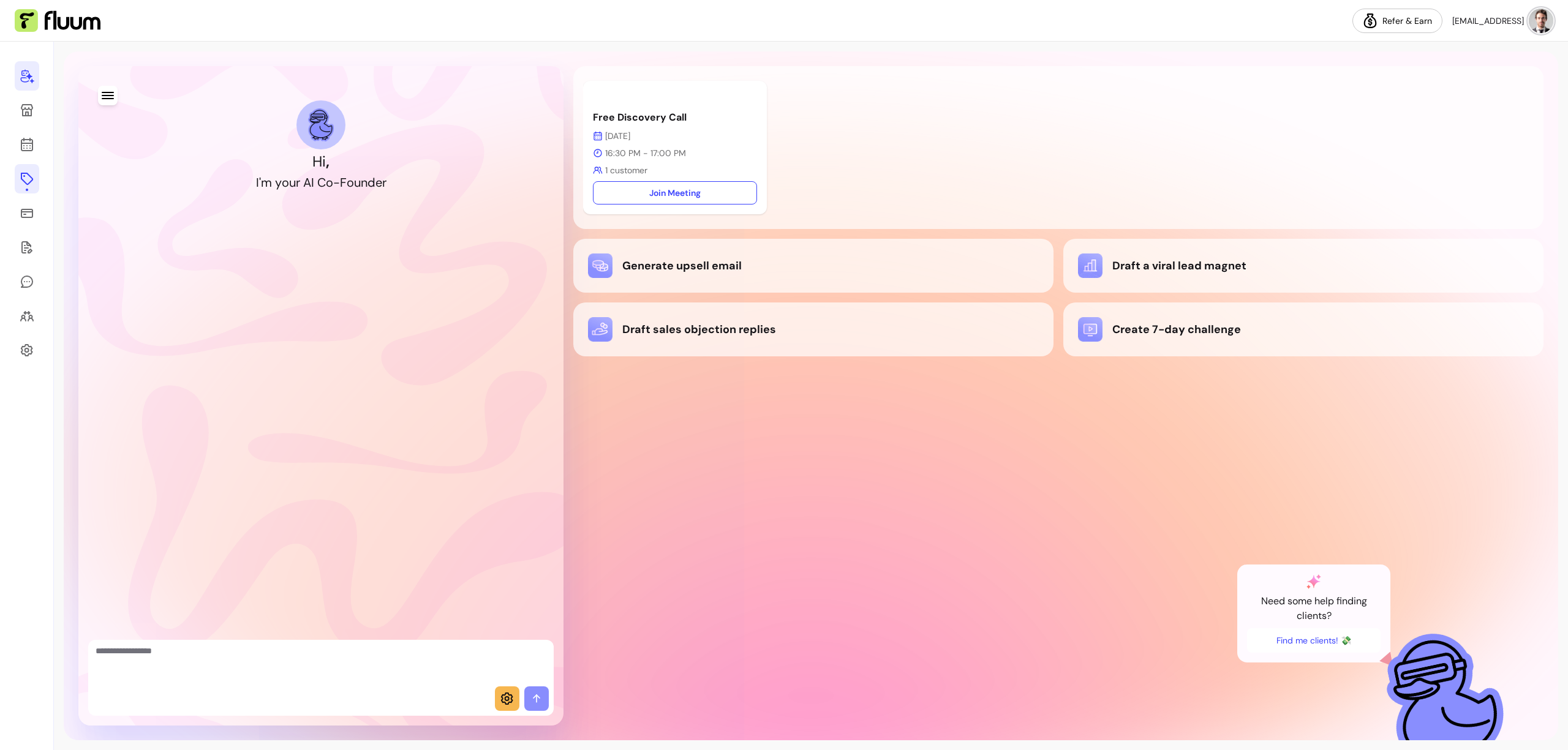
click at [16, 180] on link at bounding box center [26, 179] width 25 height 30
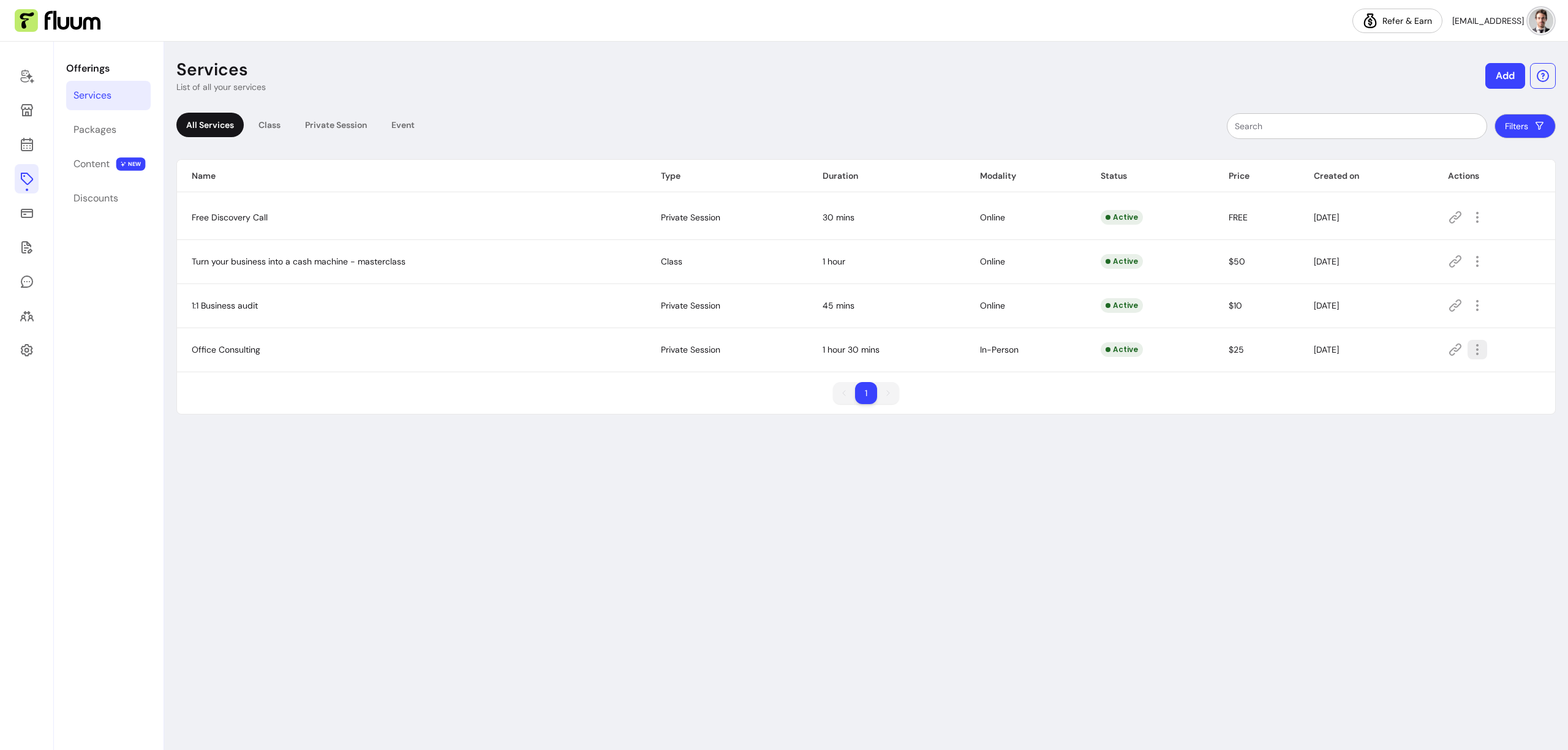
click at [1058, 348] on icon "button" at bounding box center [1477, 350] width 14 height 14
click at [1058, 389] on span "Amend" at bounding box center [1434, 393] width 89 height 12
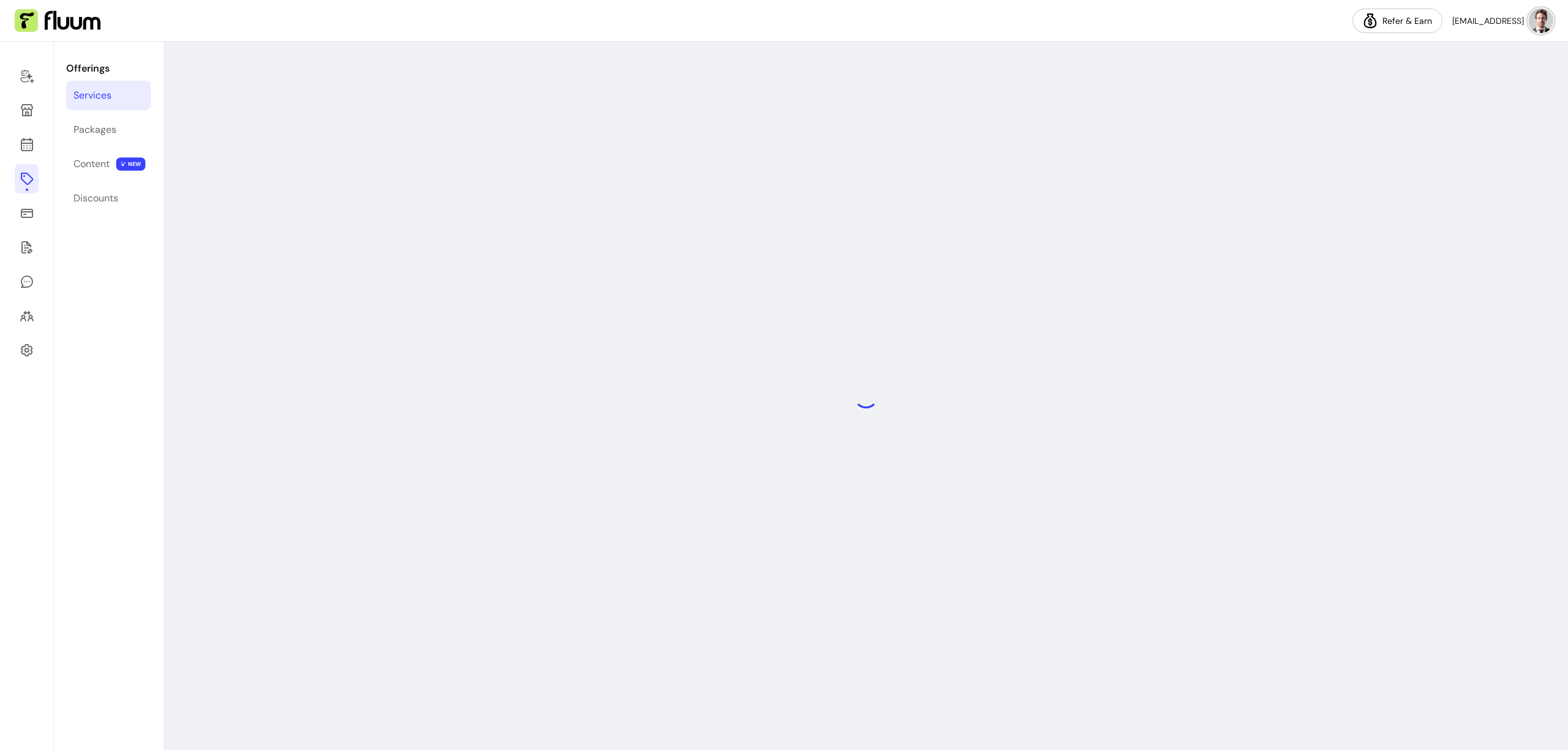
select select "**"
select select "***"
select select "**********"
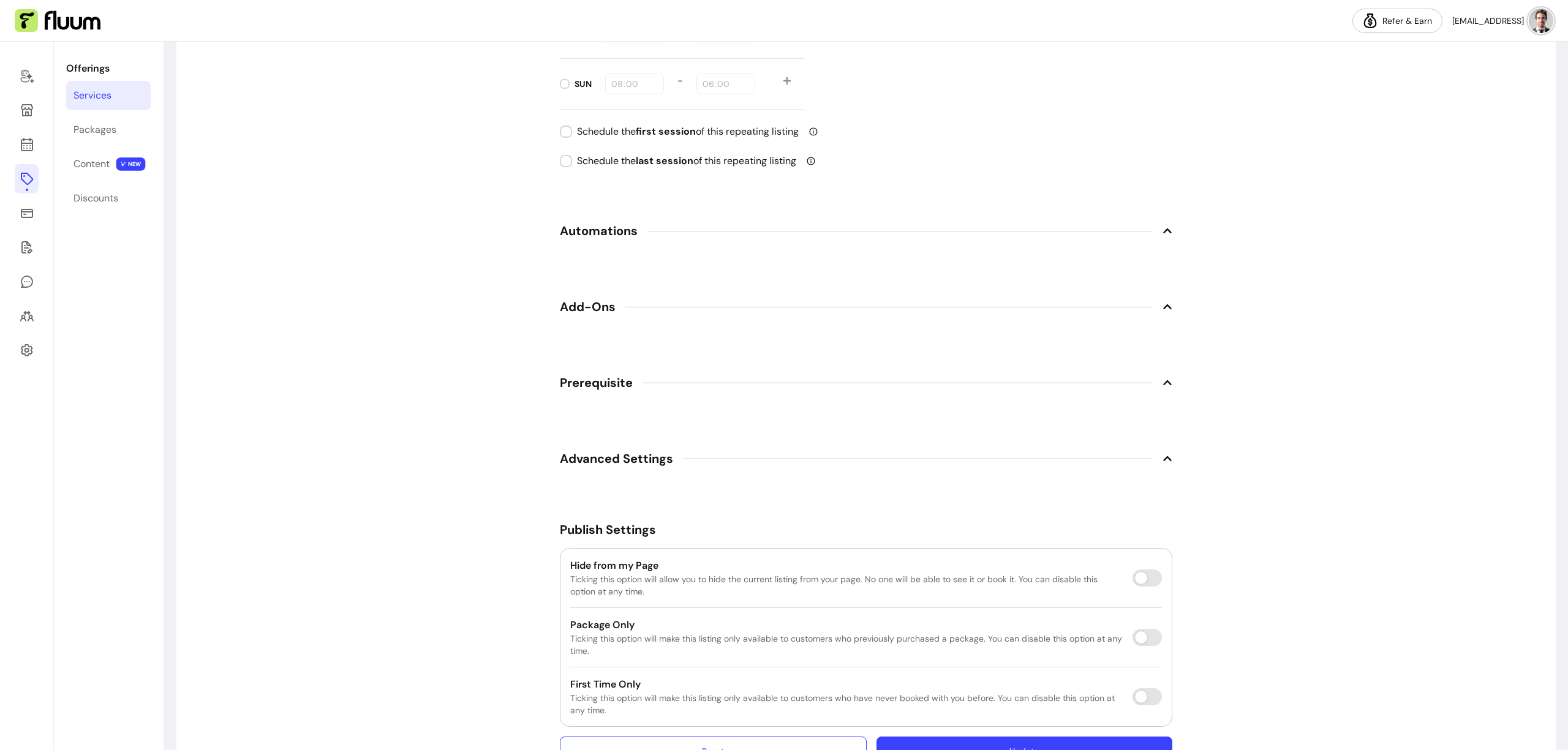
scroll to position [1735, 0]
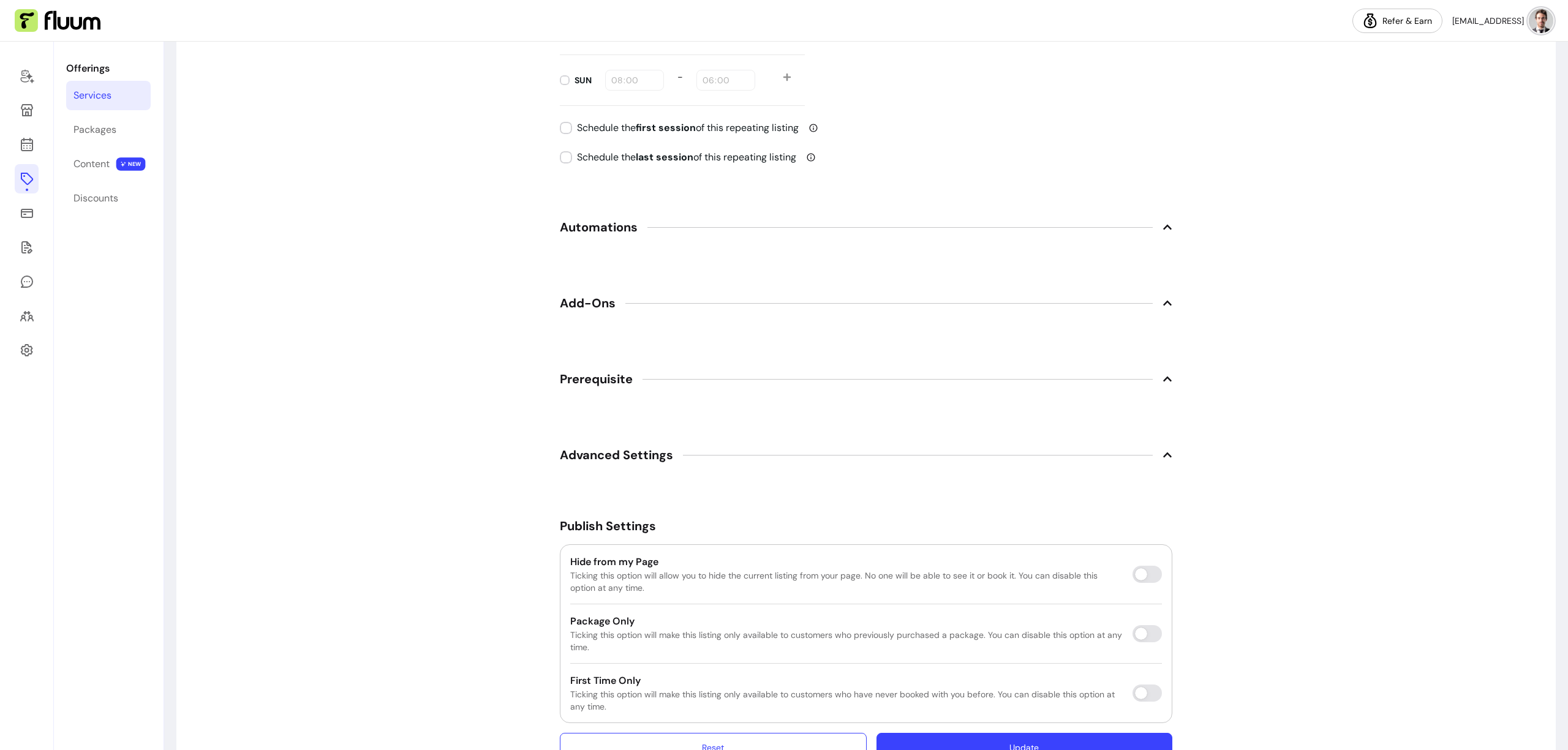
click at [595, 306] on span "Add-Ons" at bounding box center [587, 302] width 55 height 17
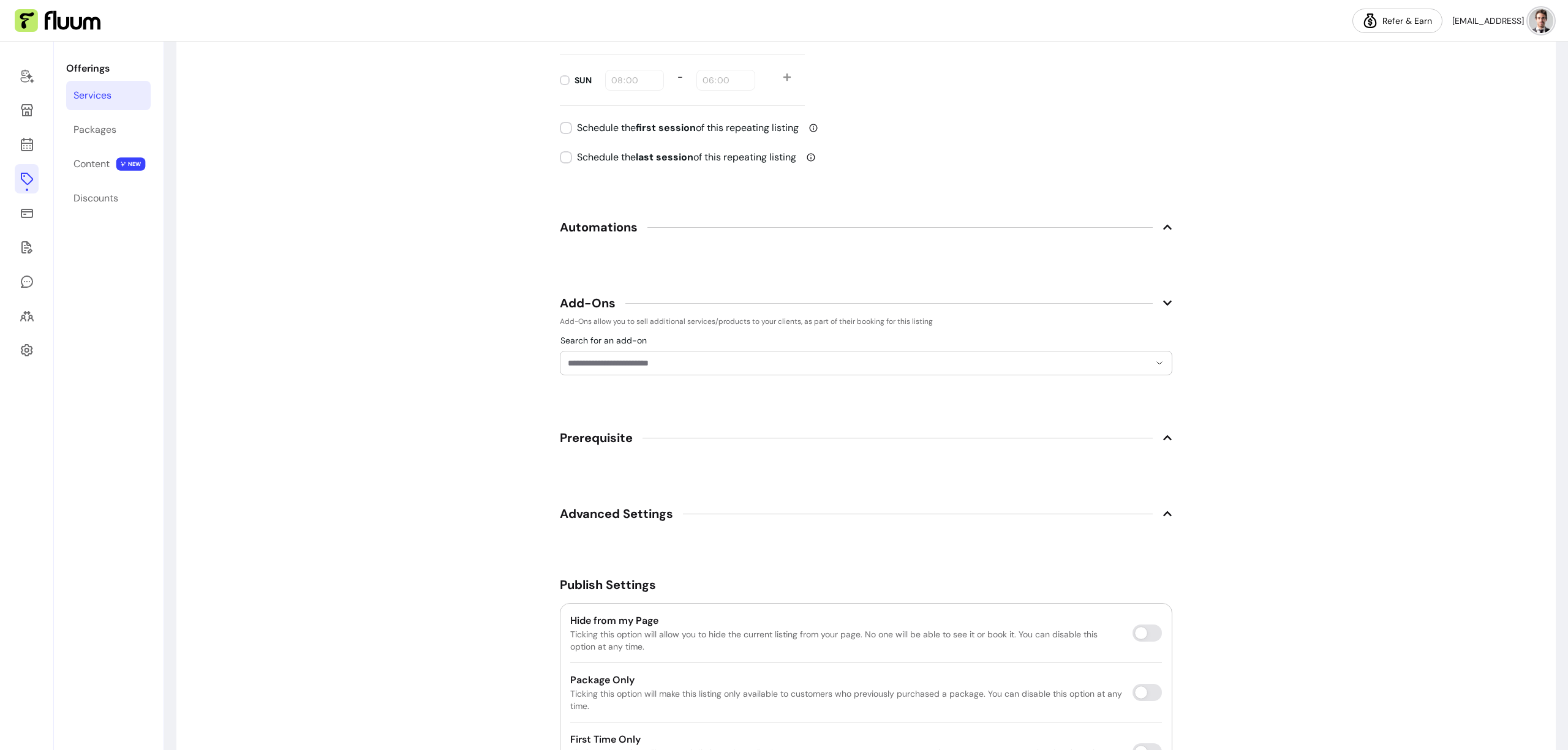
click at [625, 233] on span "Automations" at bounding box center [599, 227] width 78 height 17
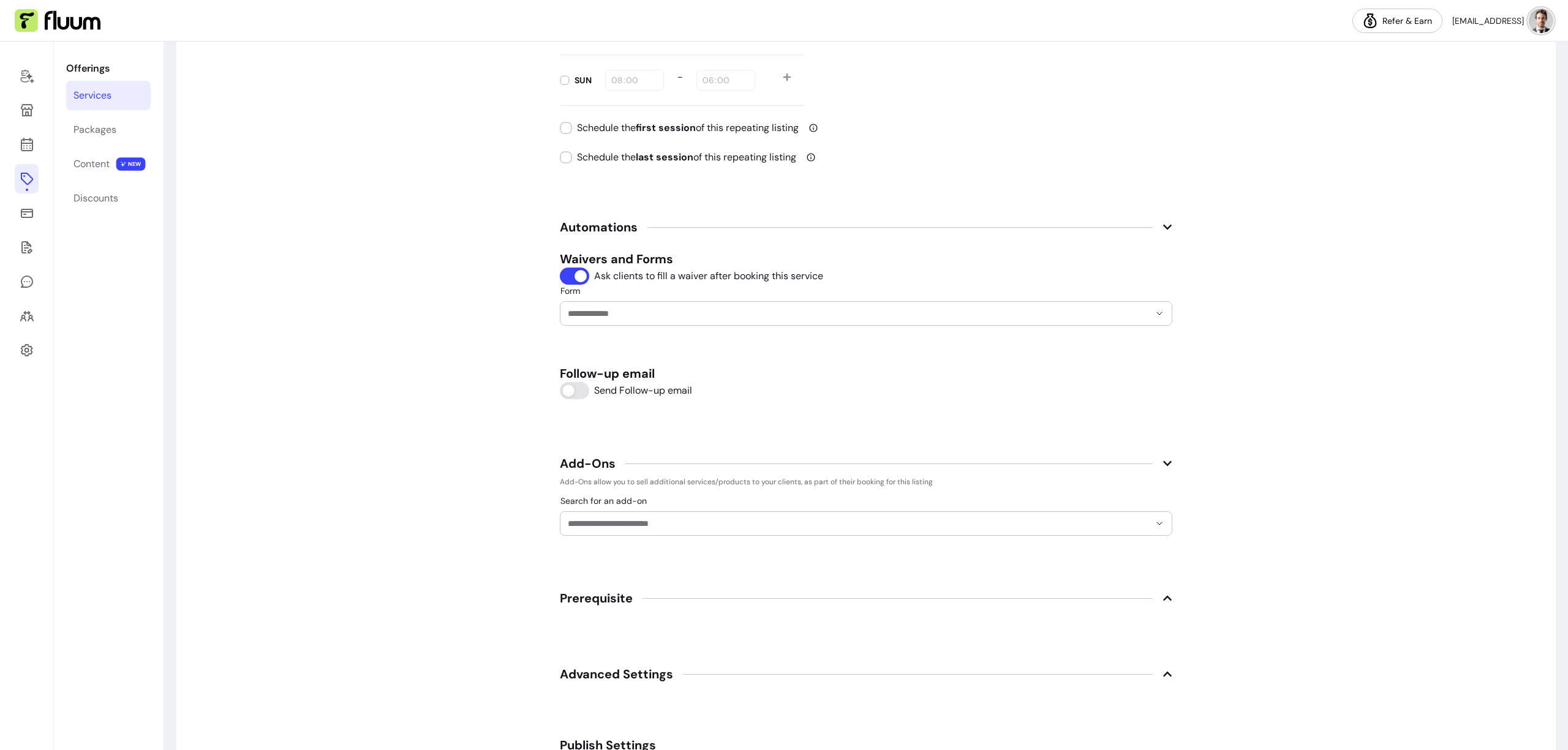
click at [652, 312] on input "Form" at bounding box center [849, 313] width 563 height 12
click at [638, 346] on span "Pre-Consultation Business Intake Form" at bounding box center [856, 340] width 465 height 10
type input "**********"
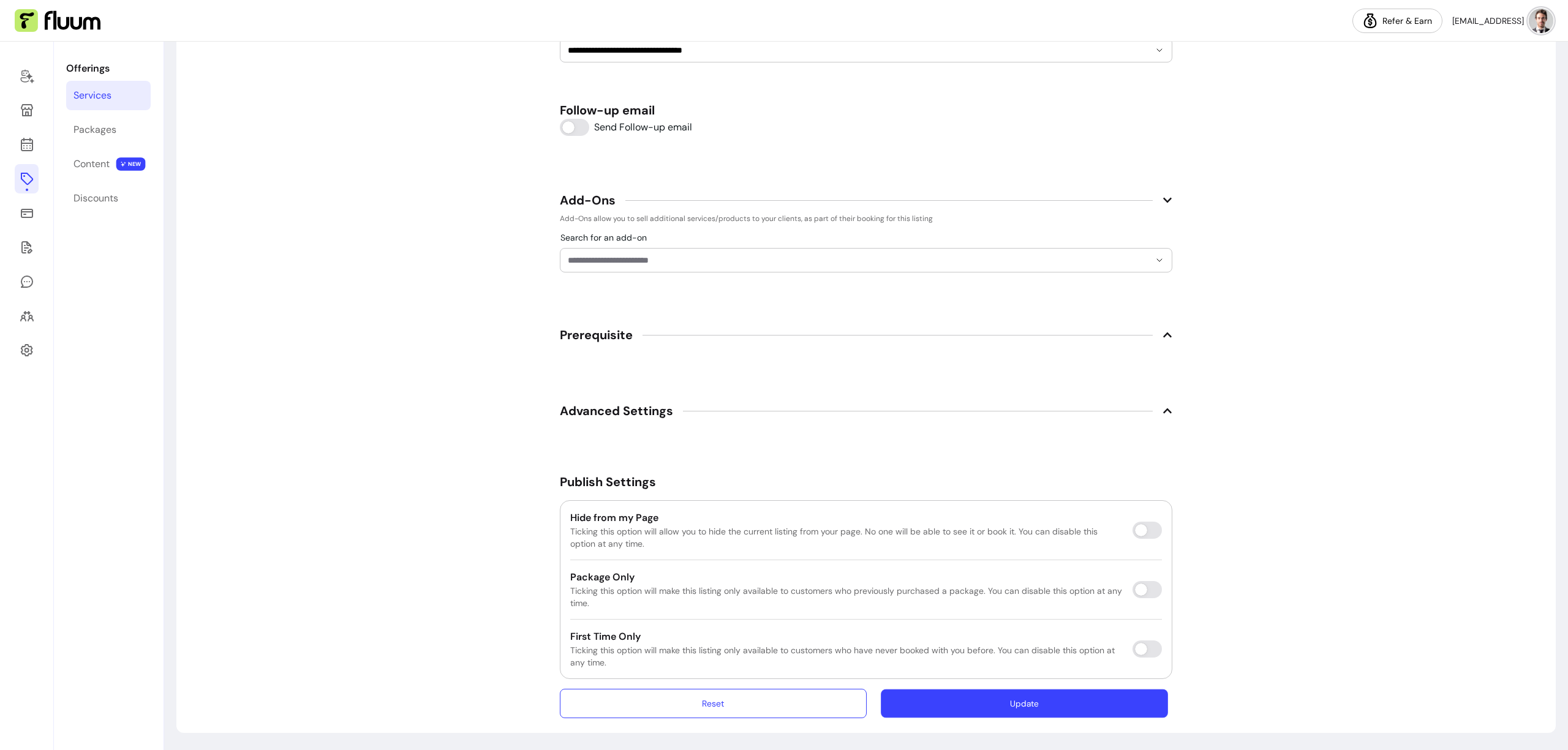
click at [1058, 694] on button "Update" at bounding box center [1025, 704] width 287 height 29
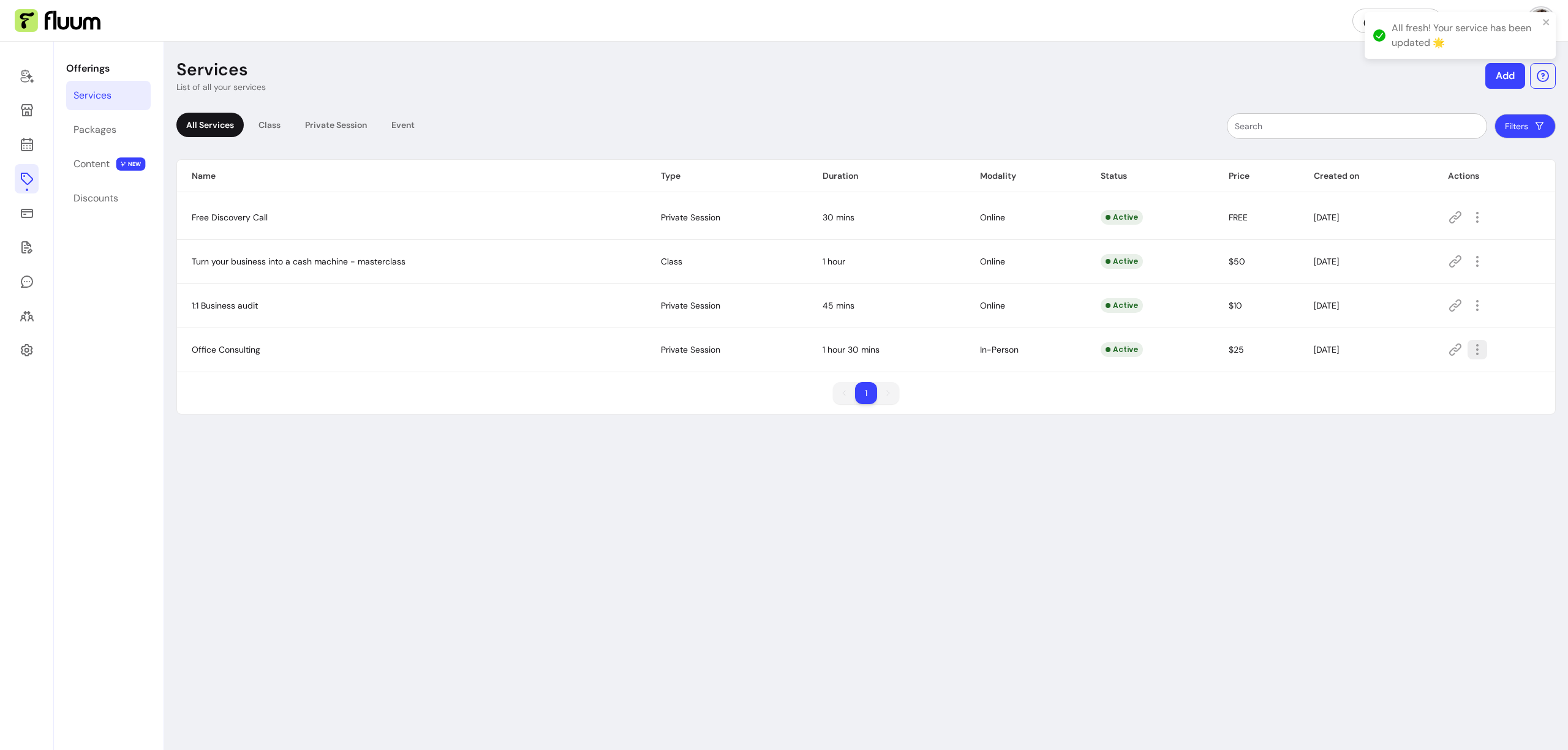
click at [1058, 348] on icon "button" at bounding box center [1477, 350] width 14 height 14
click at [1058, 414] on span "Copy Share Link" at bounding box center [1434, 411] width 89 height 12
click at [1058, 347] on icon at bounding box center [1455, 349] width 12 height 12
click at [35, 75] on link at bounding box center [26, 75] width 24 height 30
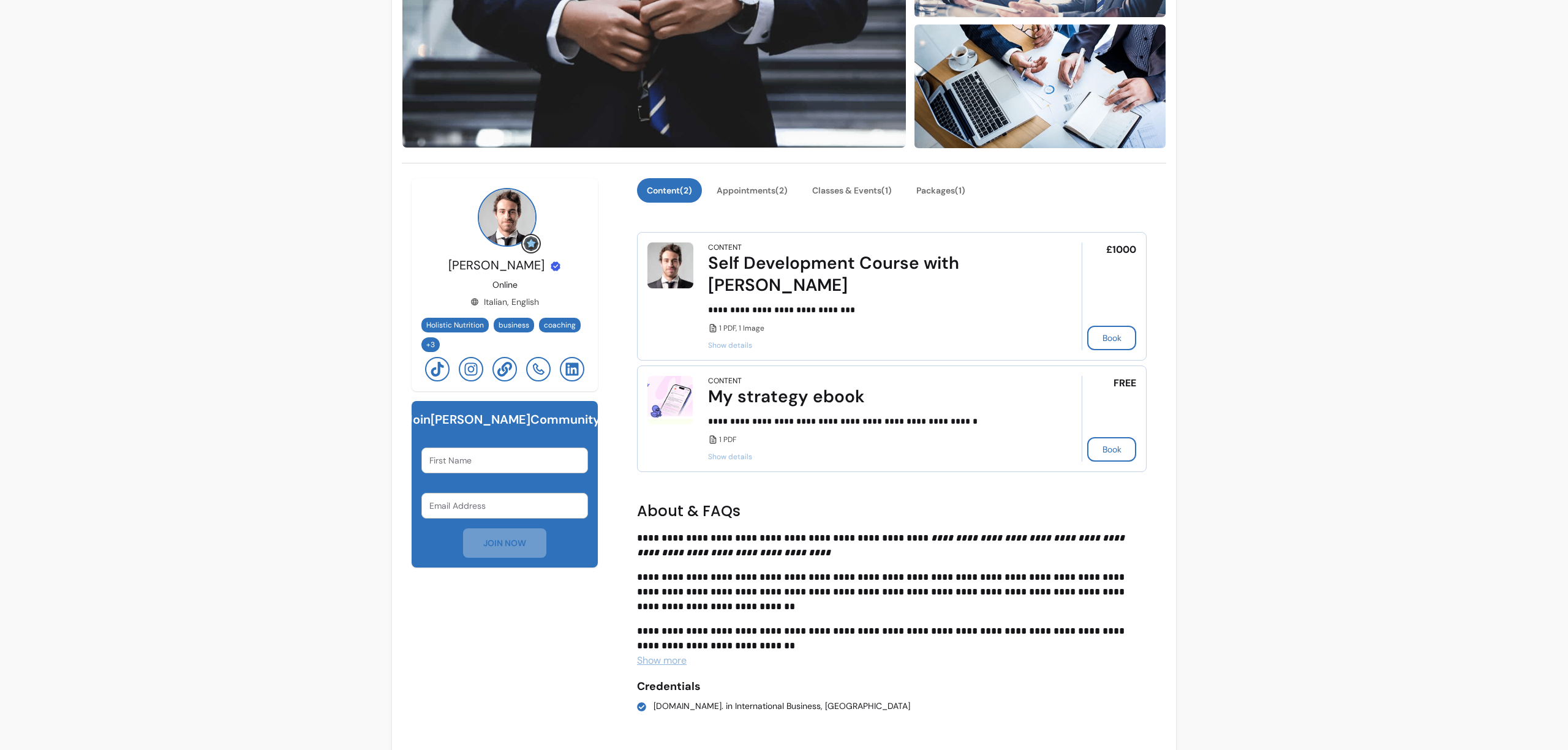
scroll to position [247, 0]
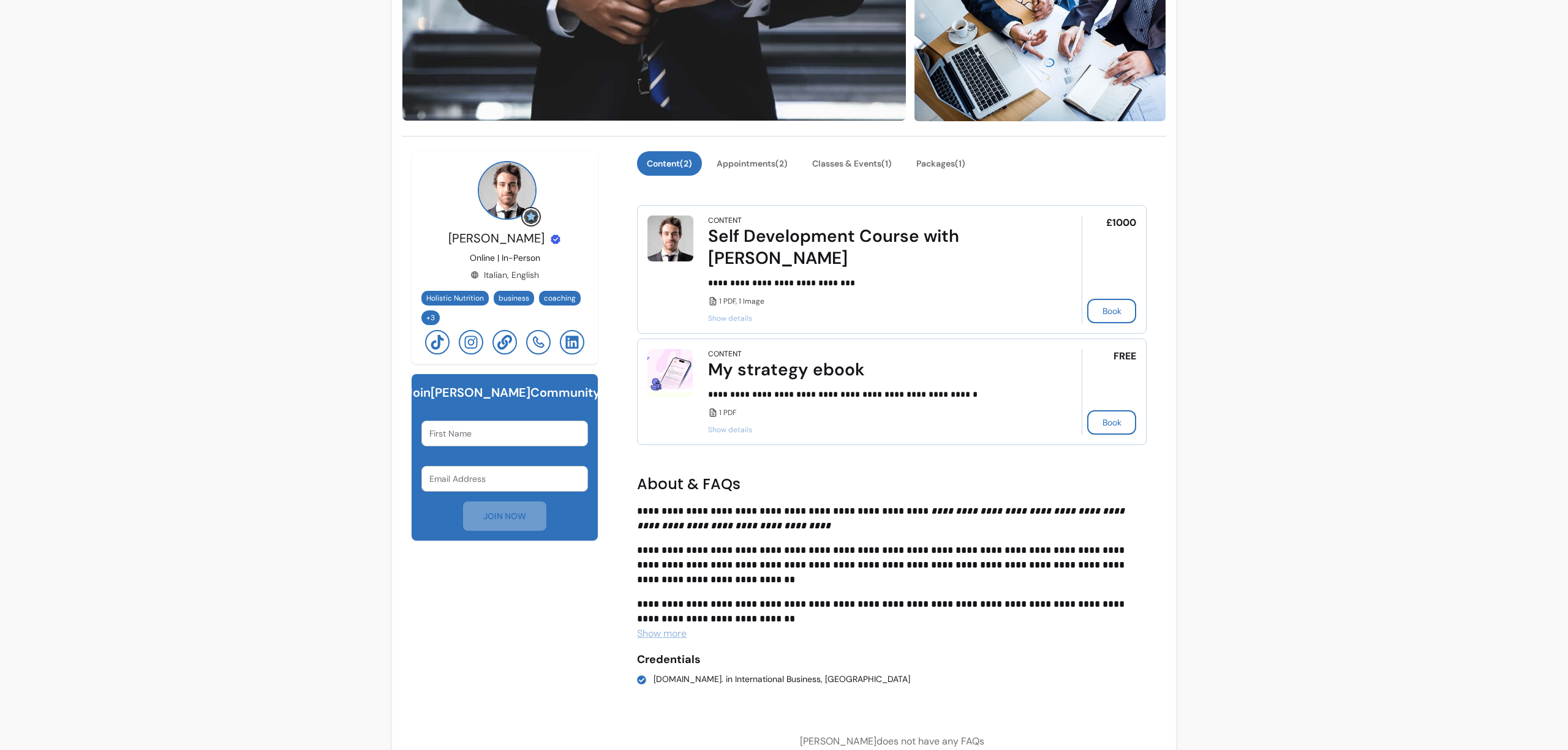
scroll to position [247, 0]
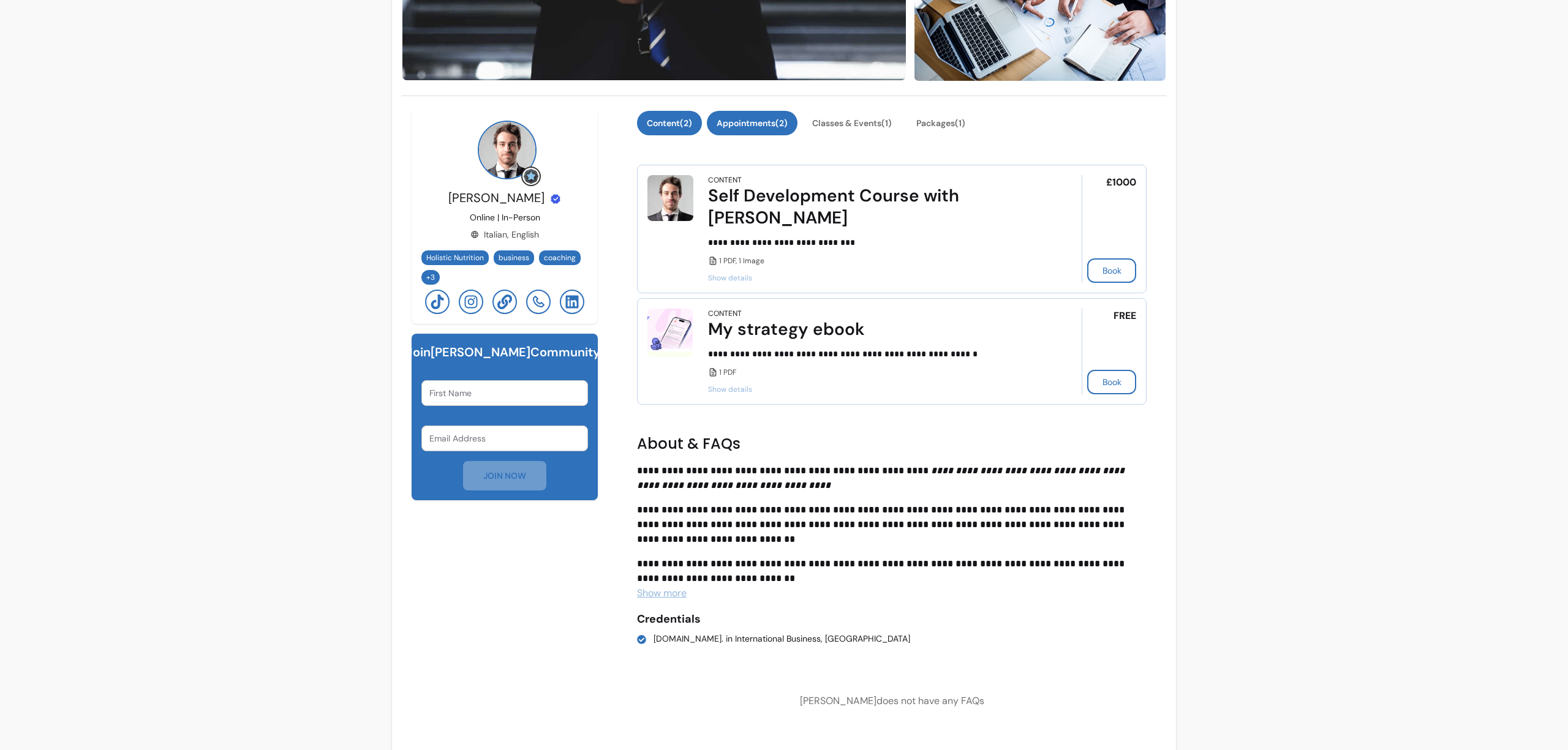
click at [760, 124] on button "Appointments ( 2 )" at bounding box center [752, 123] width 91 height 25
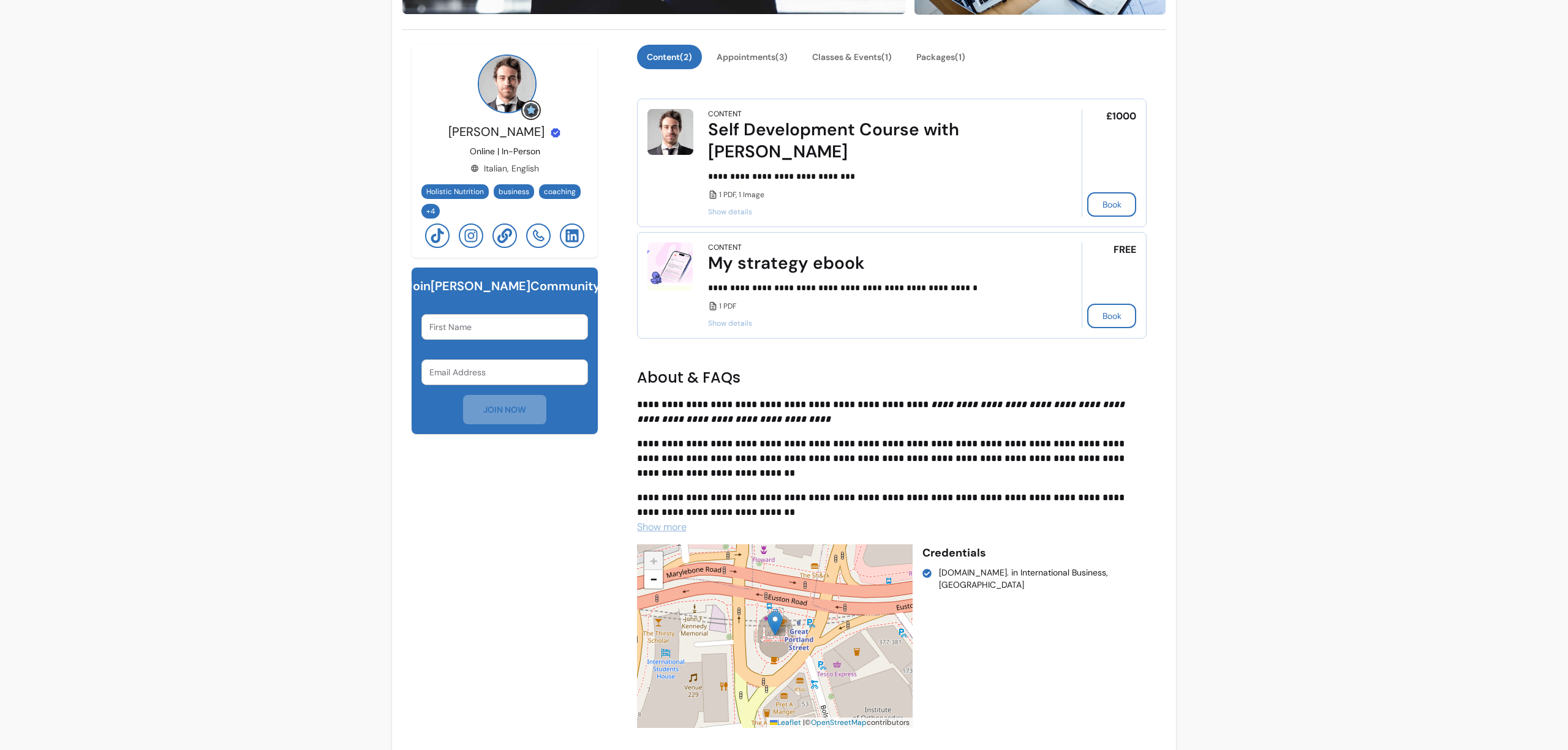
scroll to position [257, 0]
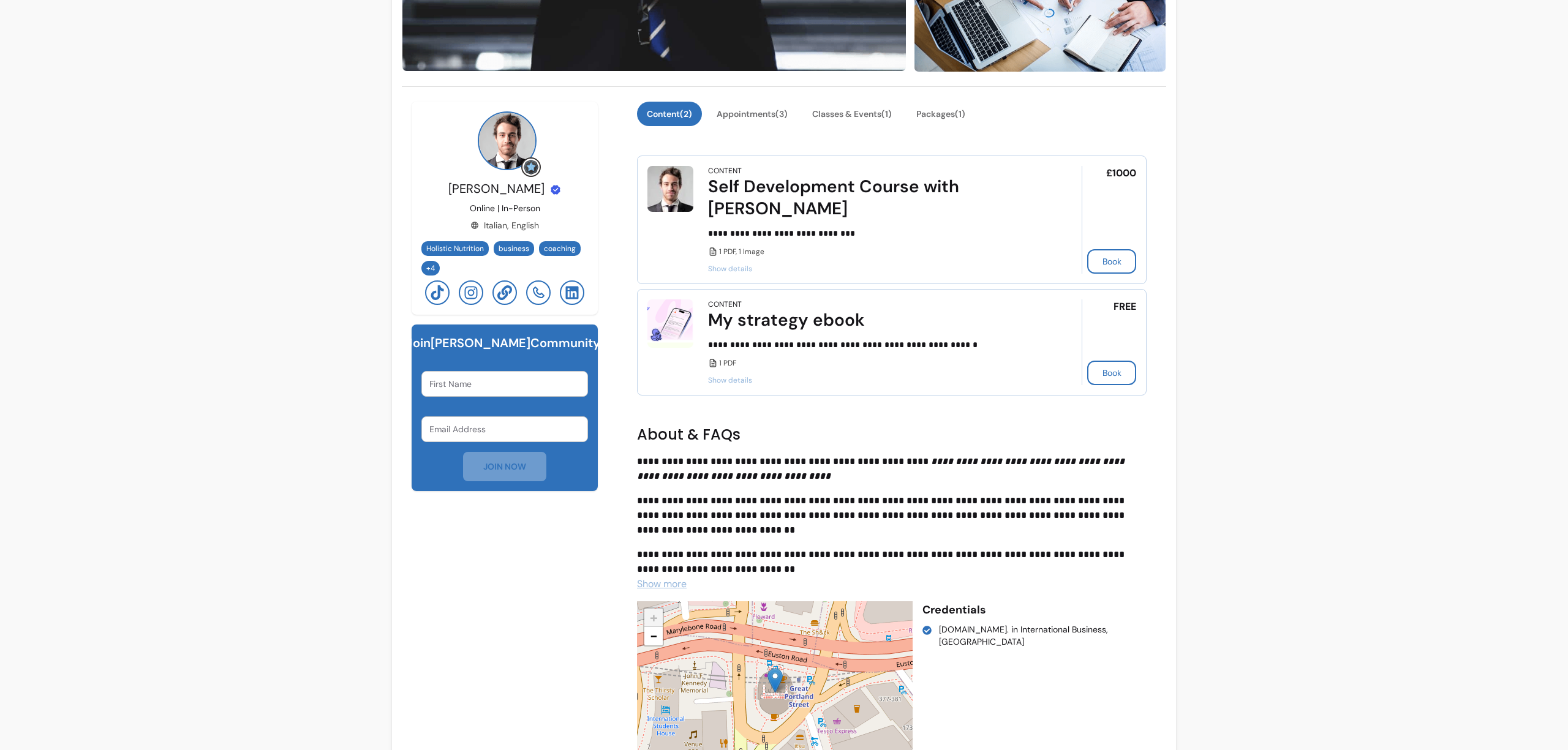
click at [268, 255] on div "**********" at bounding box center [784, 327] width 1568 height 1169
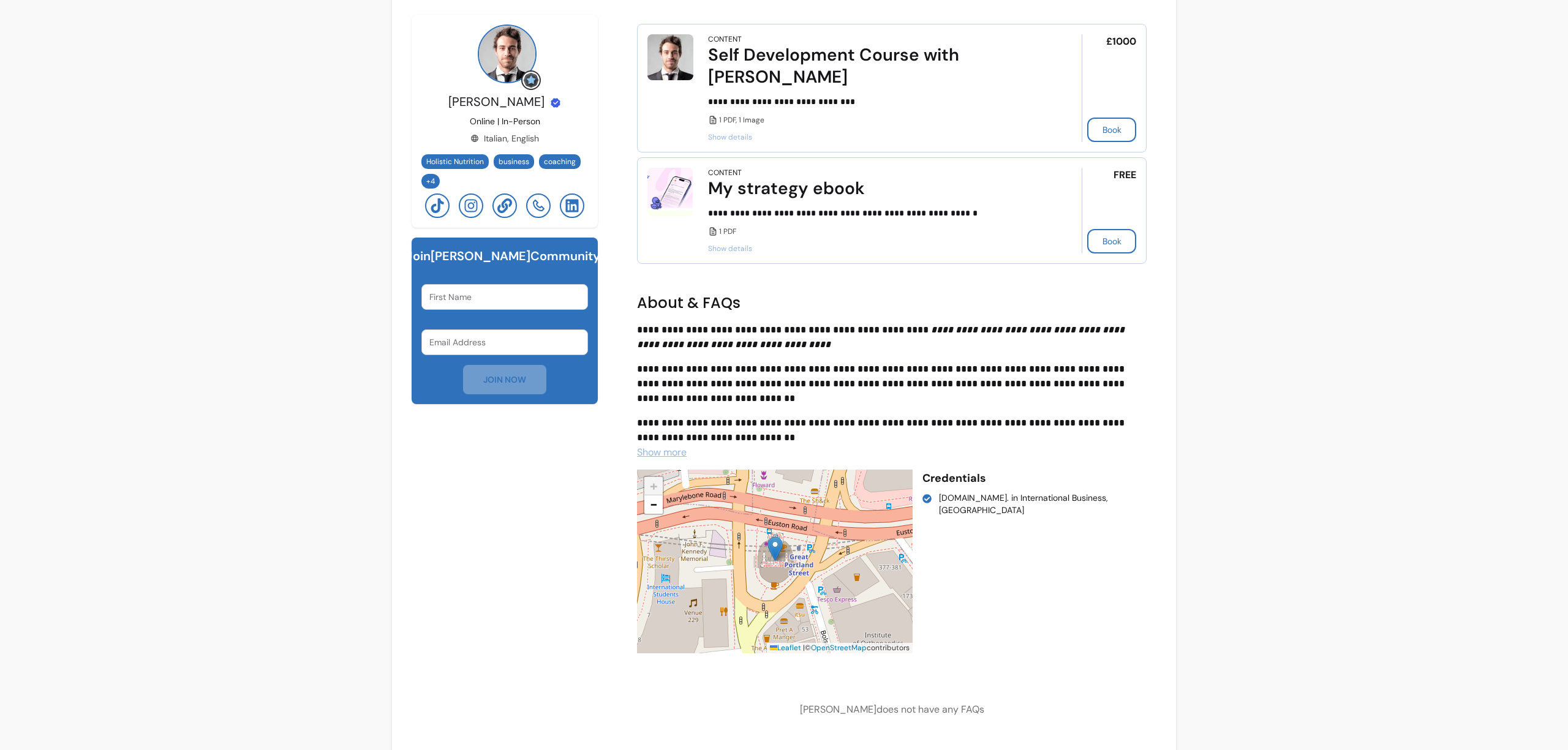
scroll to position [397, 0]
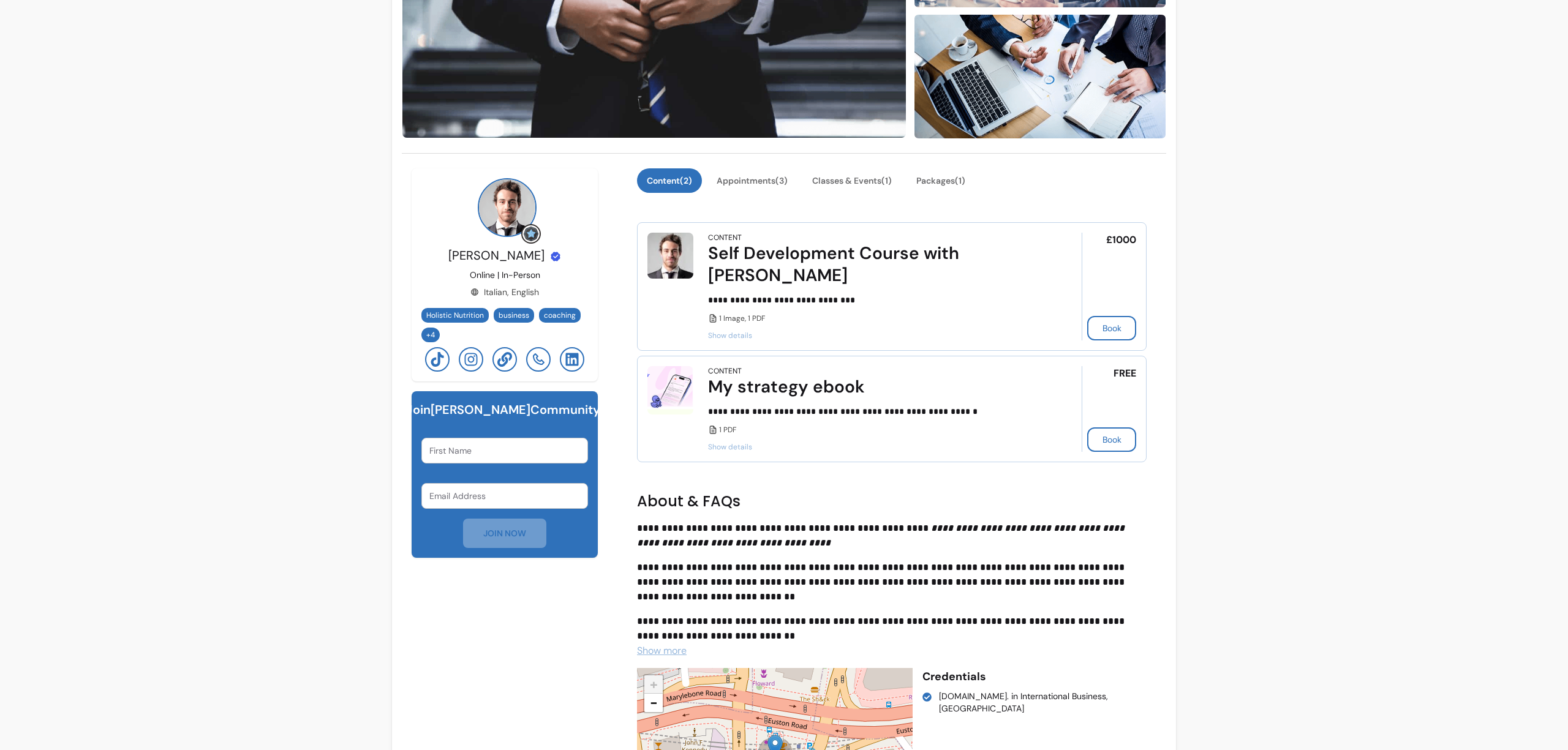
scroll to position [190, 0]
click at [429, 331] on span "+ 4" at bounding box center [430, 334] width 14 height 10
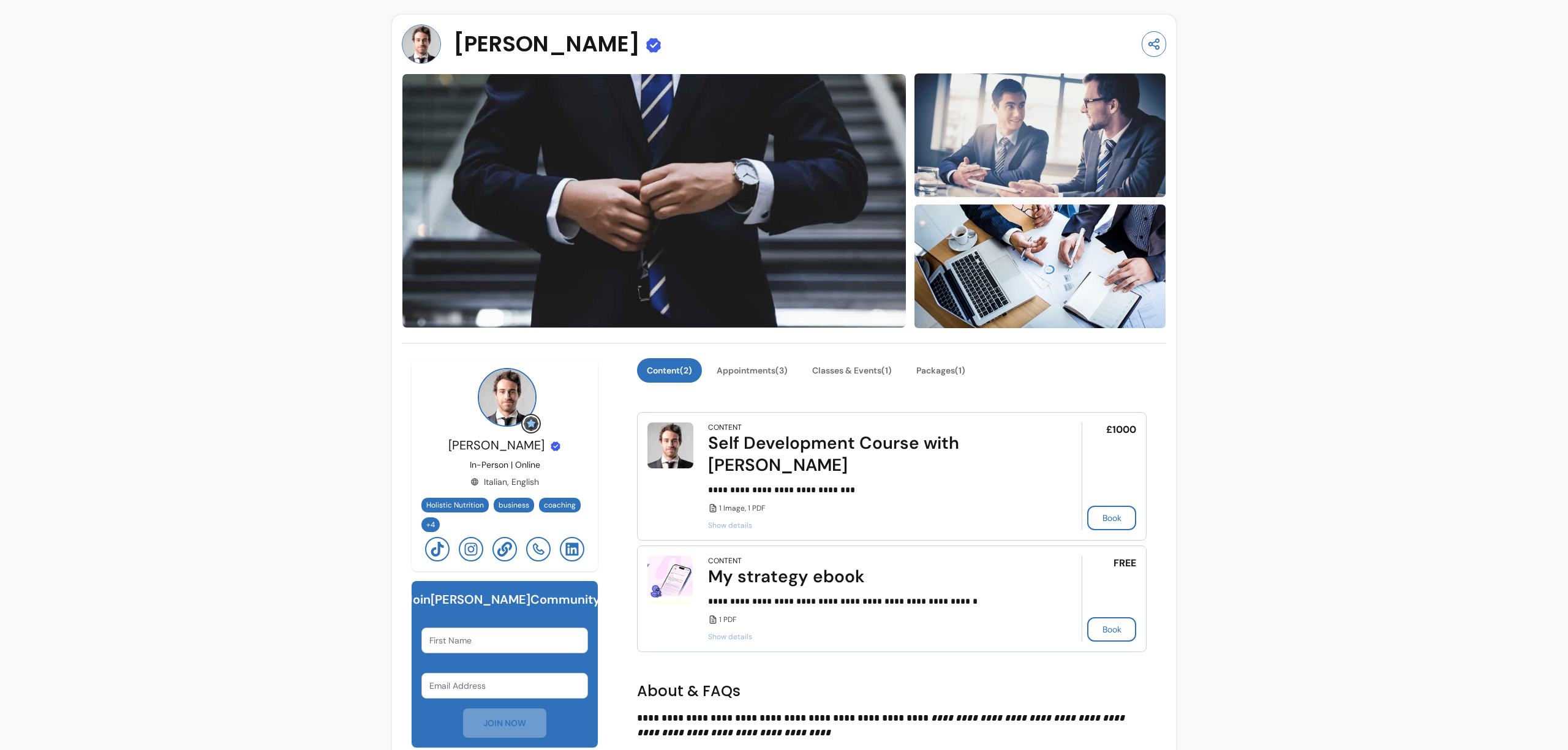
click at [364, 468] on div "**********" at bounding box center [784, 610] width 1568 height 1221
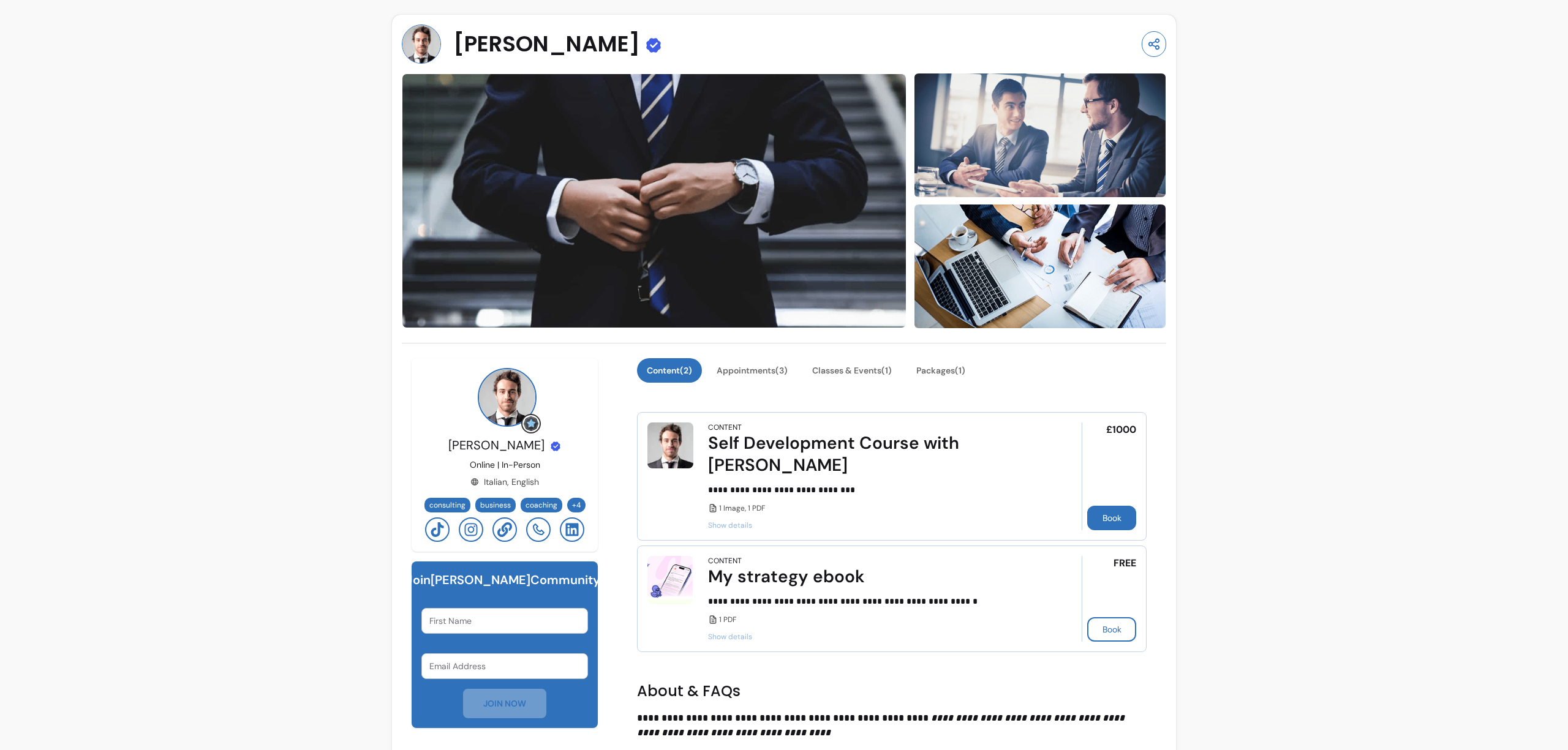
click at [1112, 506] on button "Book" at bounding box center [1111, 518] width 49 height 25
click at [301, 348] on div "**********" at bounding box center [784, 610] width 1568 height 1221
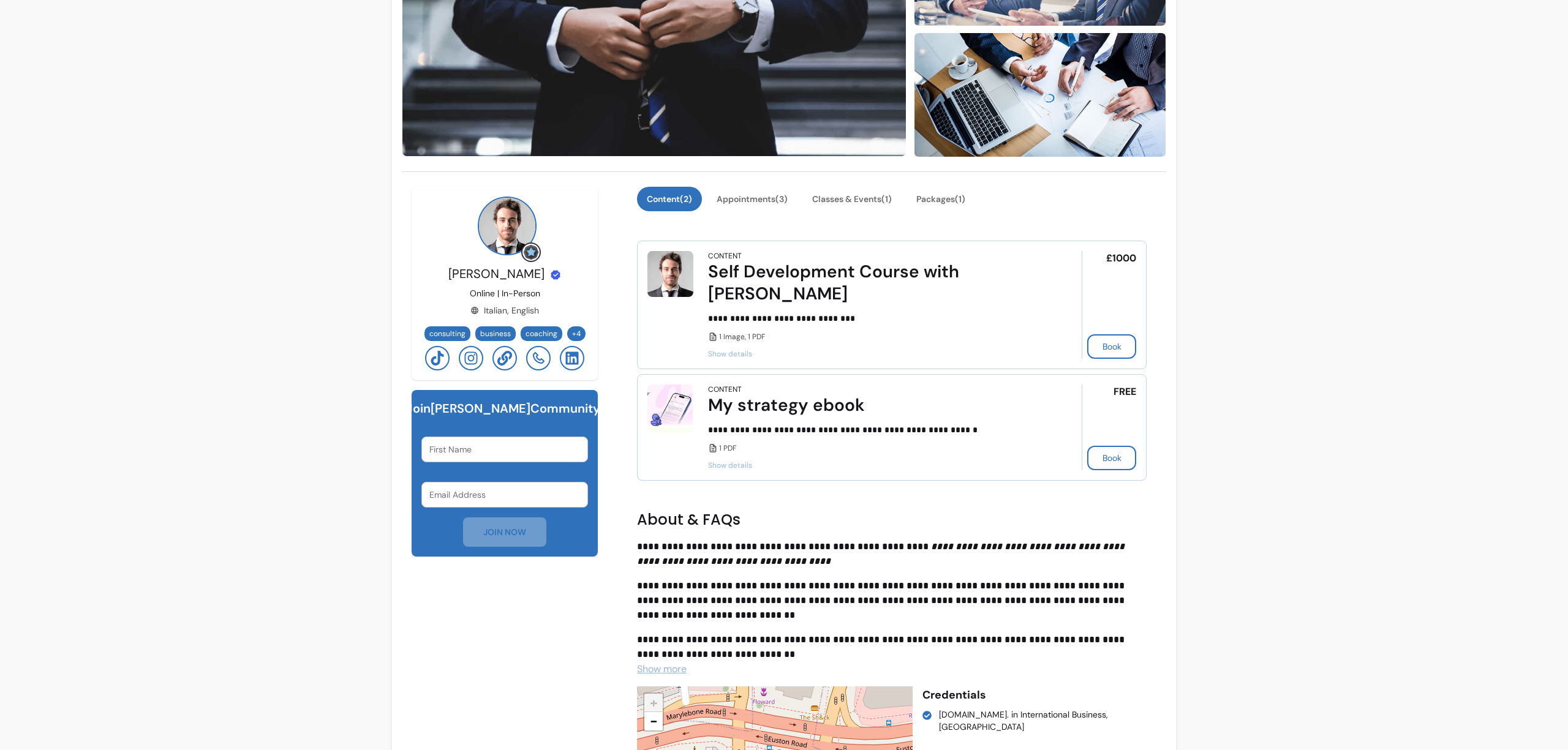
scroll to position [178, 0]
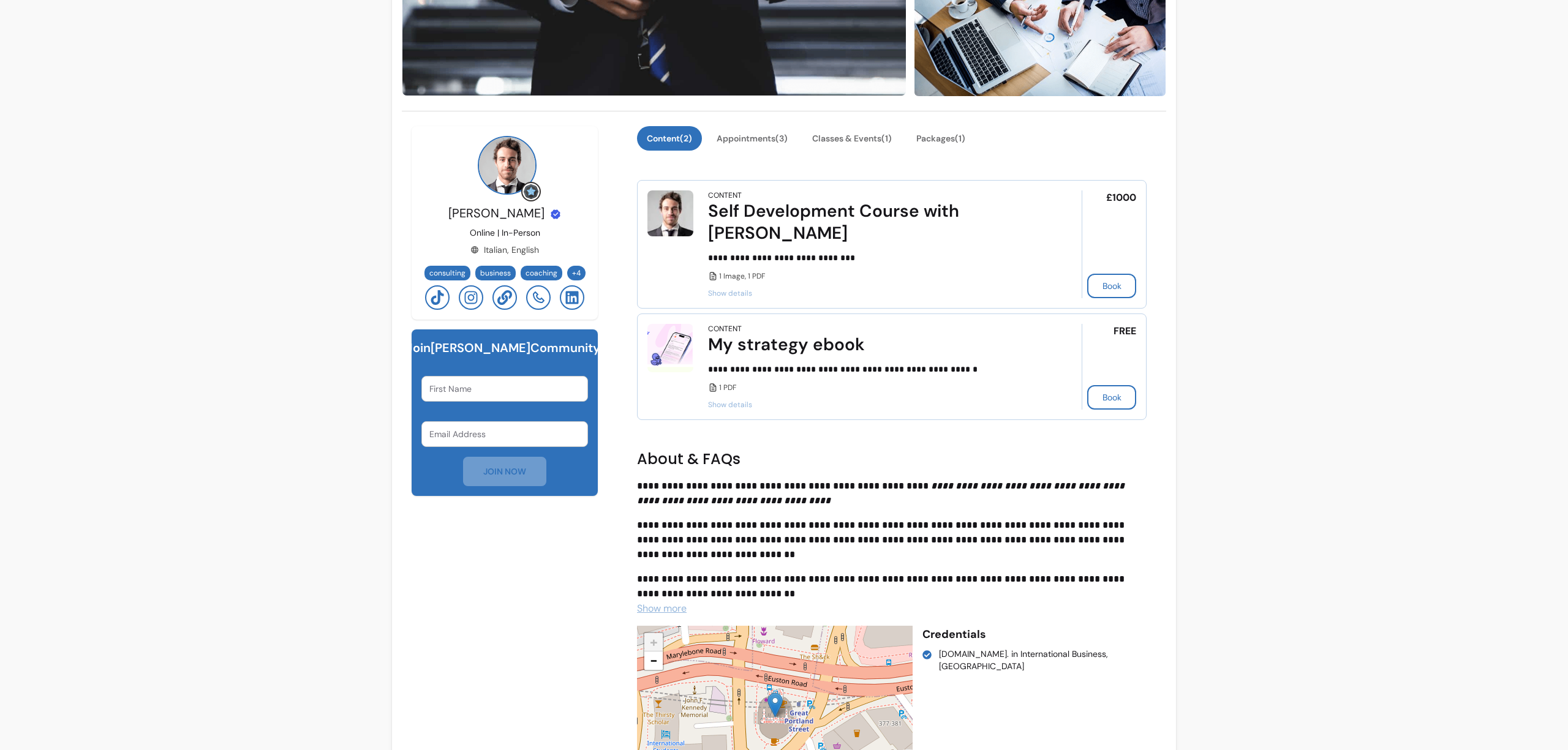
scroll to position [140, 0]
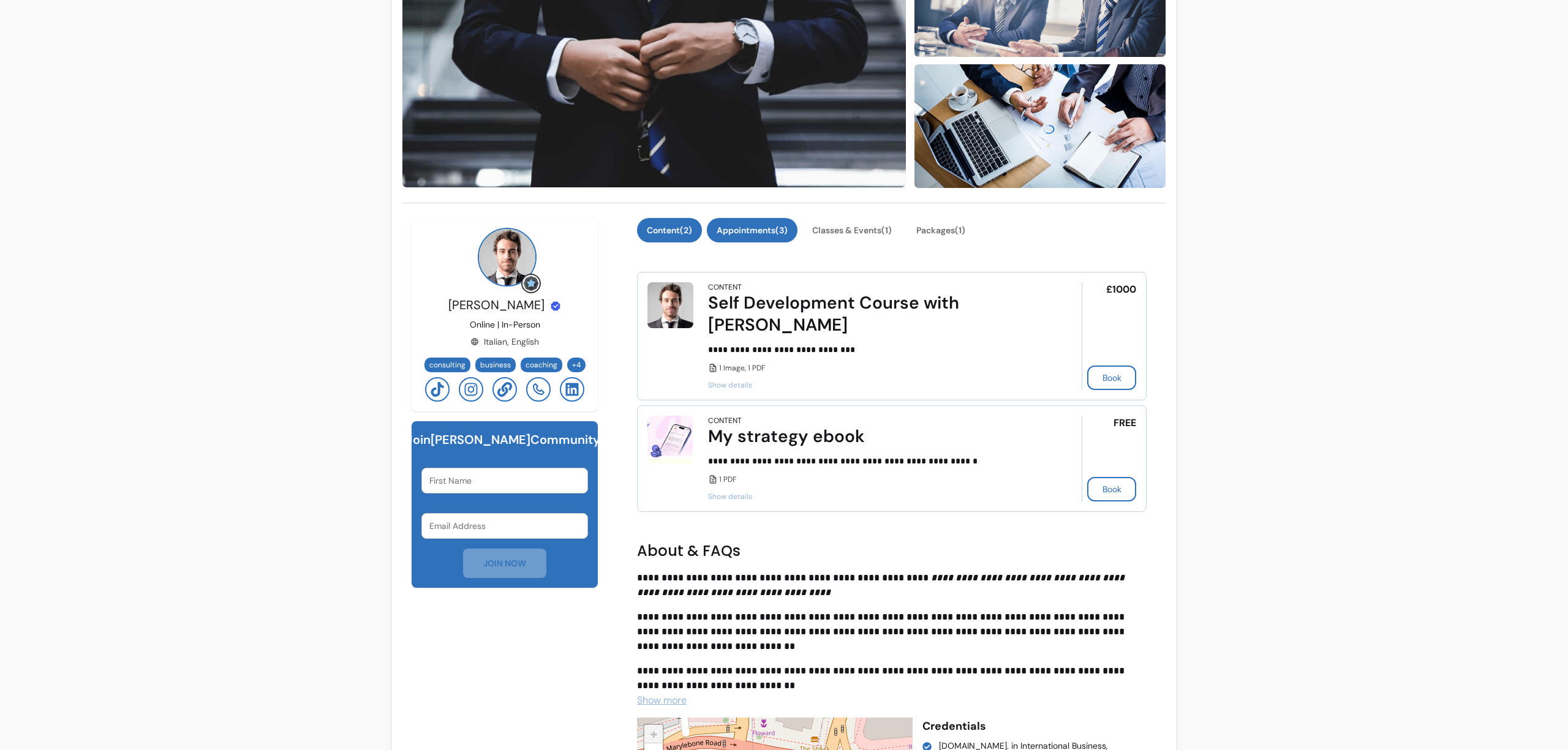
click at [753, 241] on button "Appointments ( 3 )" at bounding box center [752, 230] width 91 height 25
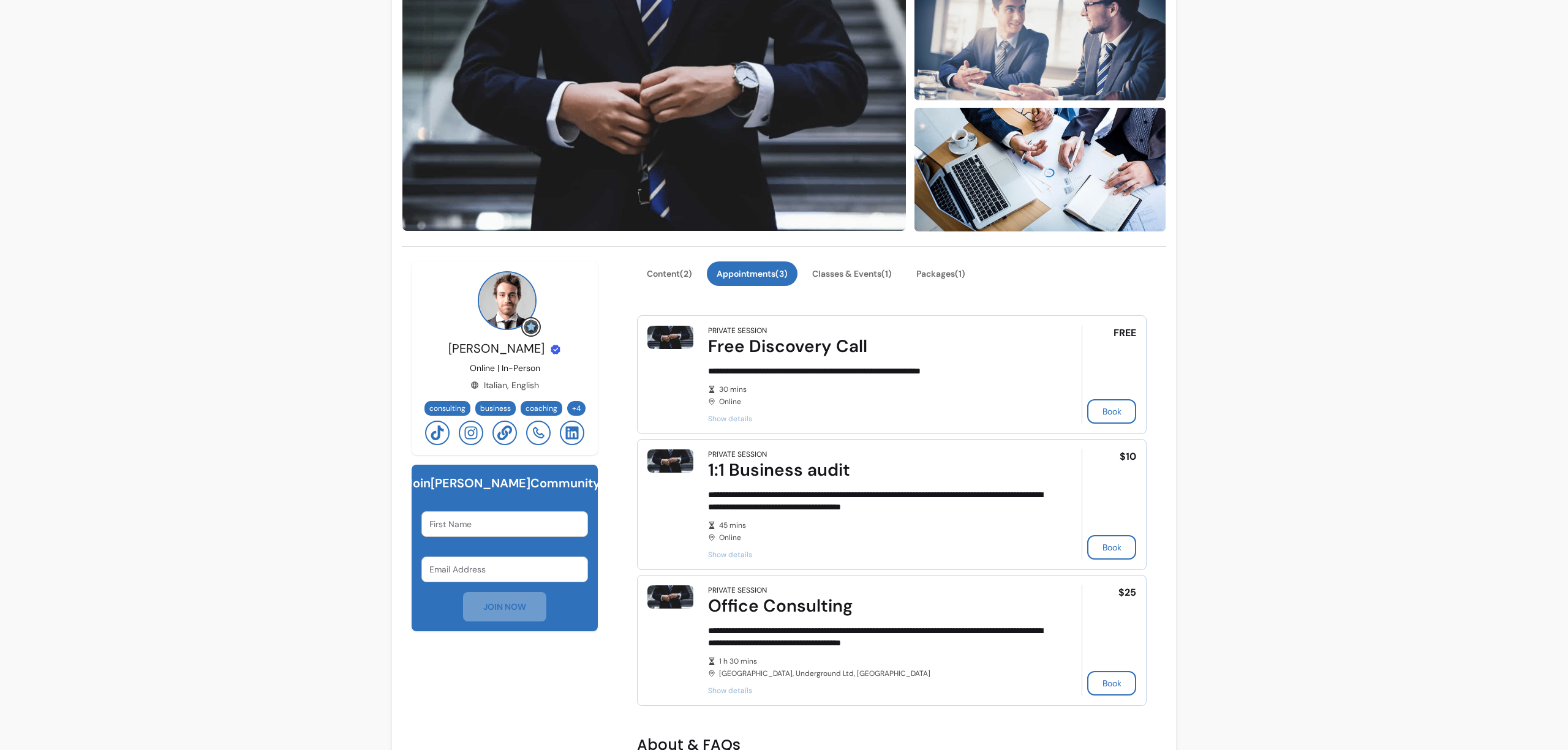
scroll to position [0, 0]
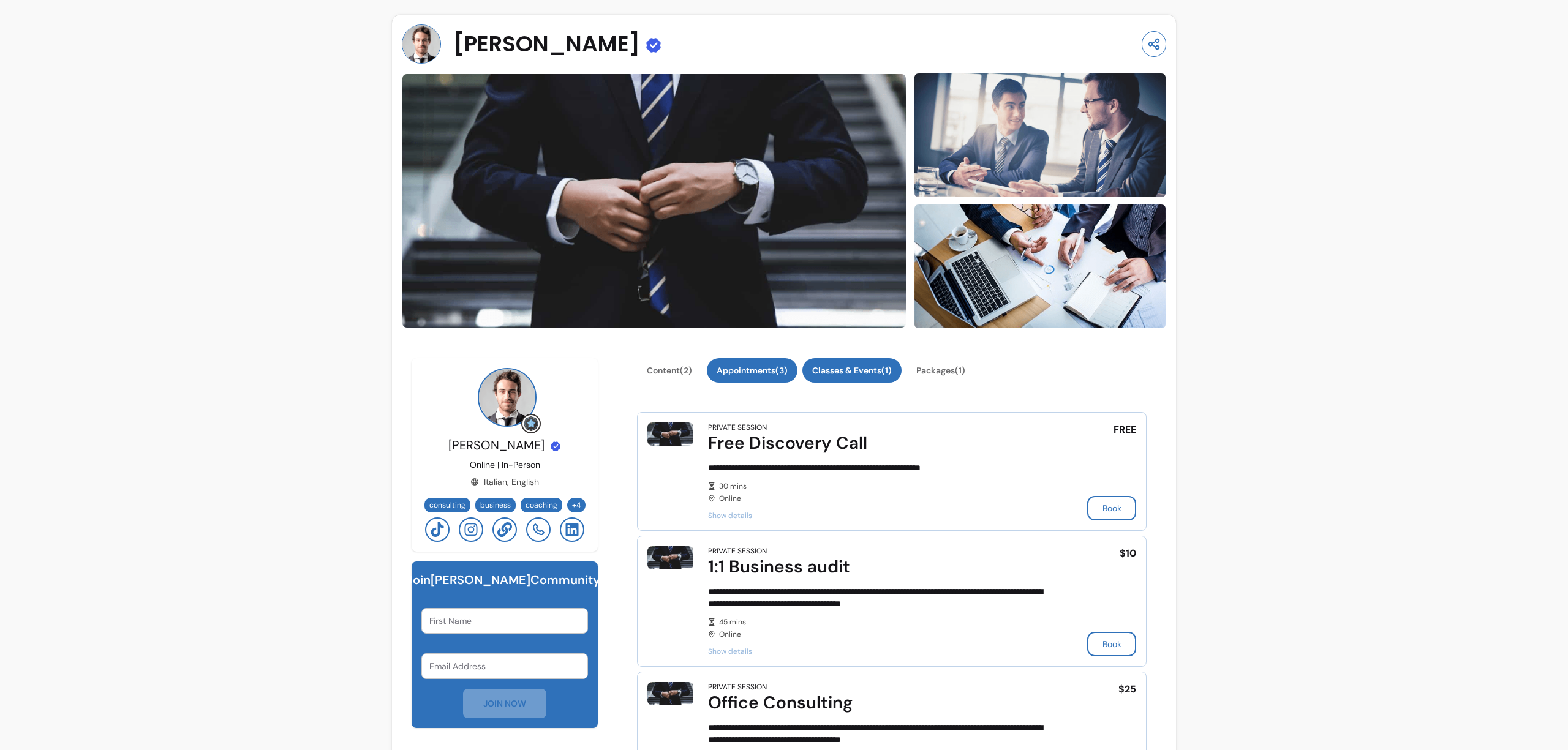
click at [851, 375] on button "Classes & Events ( 1 )" at bounding box center [852, 371] width 100 height 25
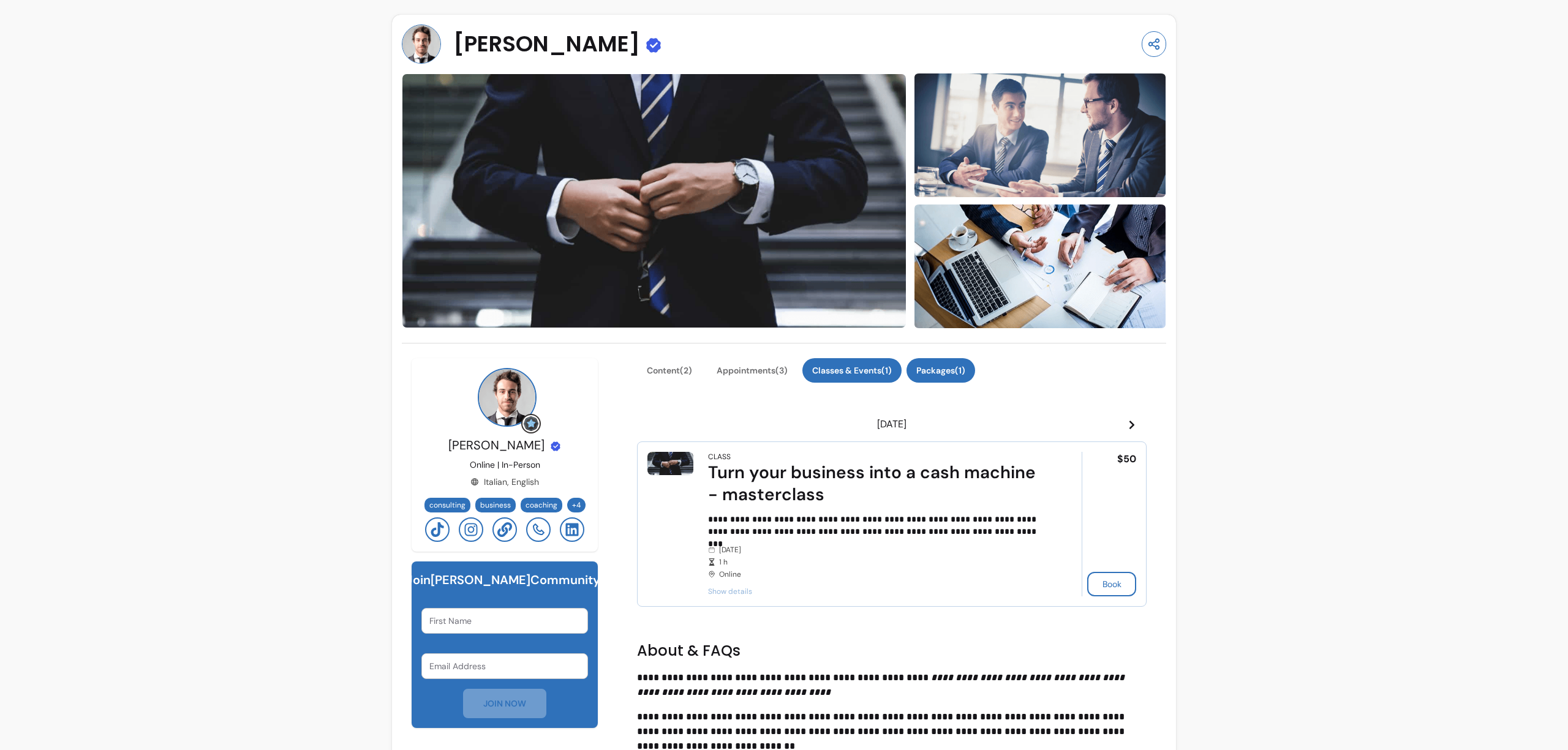
click at [935, 383] on div "Content ( 2 ) Appointments ( 3 ) Classes & Events ( 1 ) Packages ( 1 )" at bounding box center [892, 378] width 510 height 39
click at [938, 374] on button "Packages ( 1 )" at bounding box center [941, 371] width 69 height 25
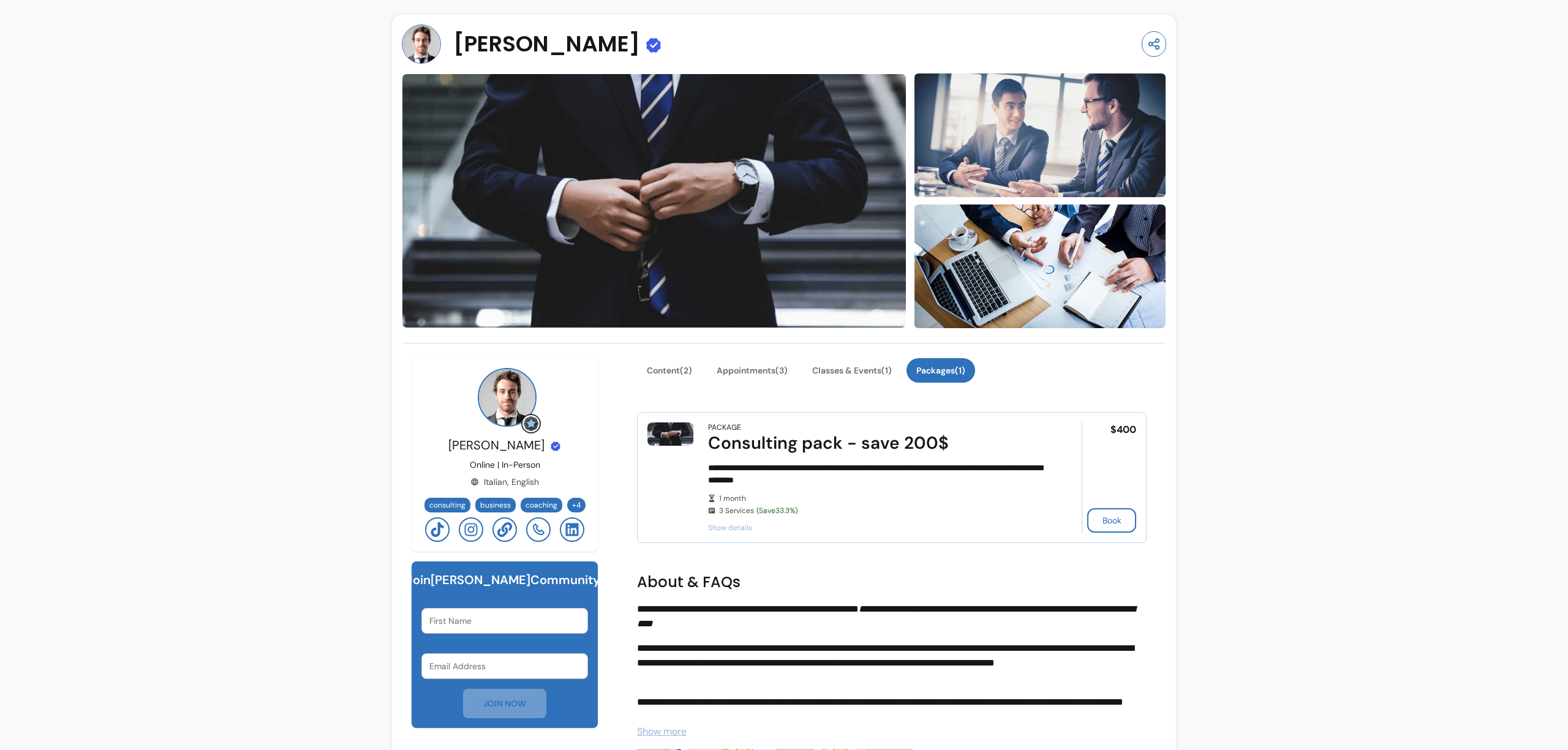
click at [735, 527] on span "Show details" at bounding box center [878, 528] width 339 height 10
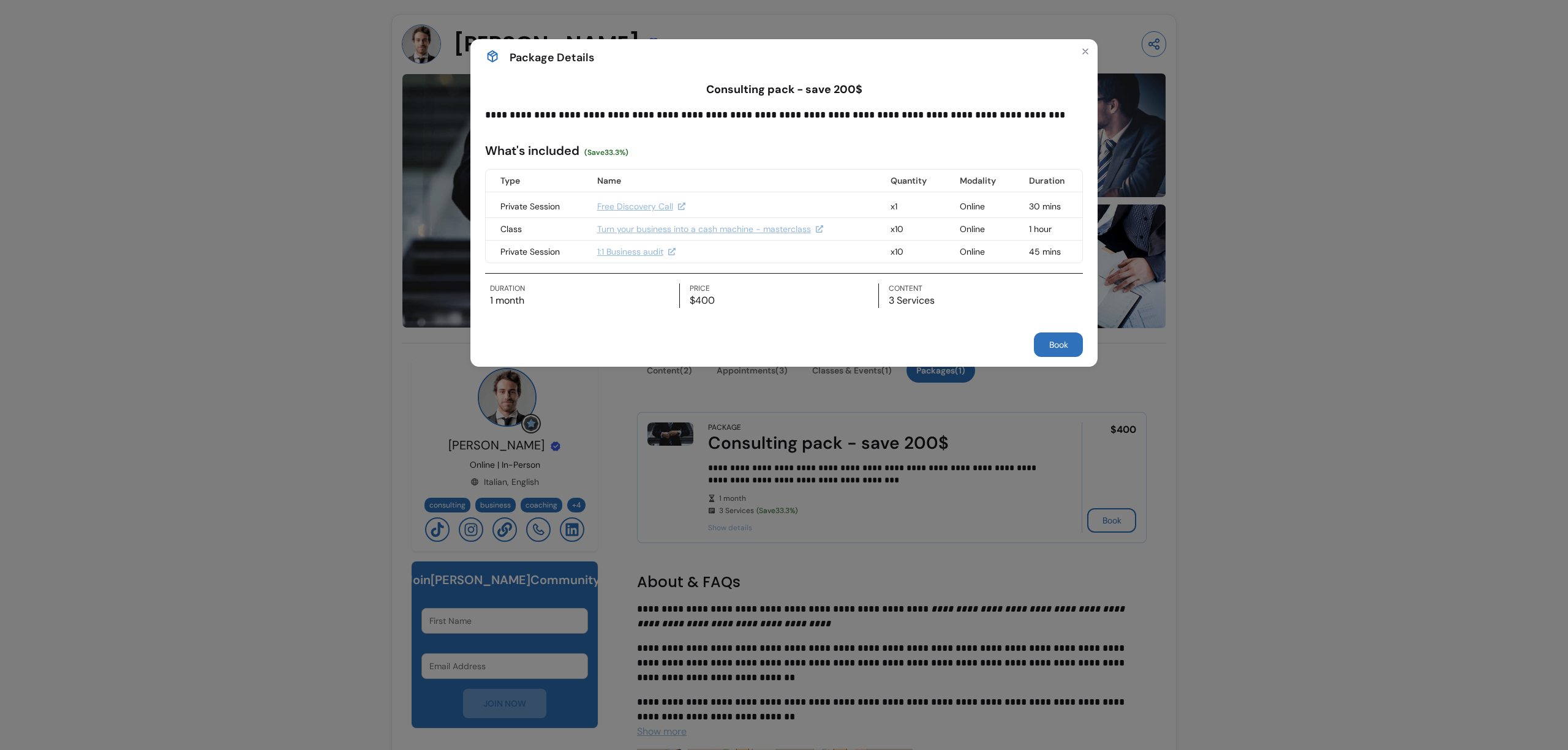
click at [819, 468] on div "**********" at bounding box center [784, 375] width 1568 height 750
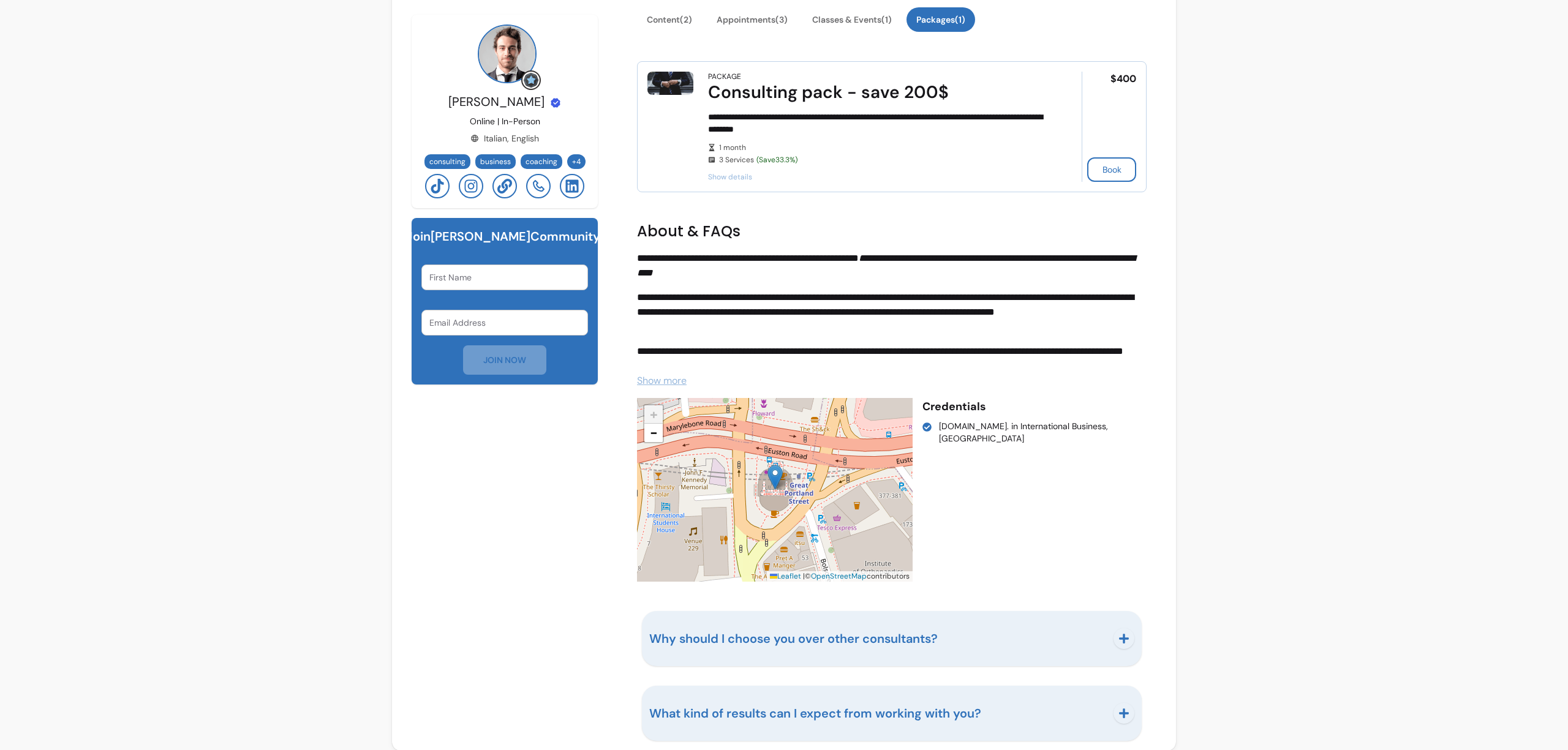
scroll to position [361, 0]
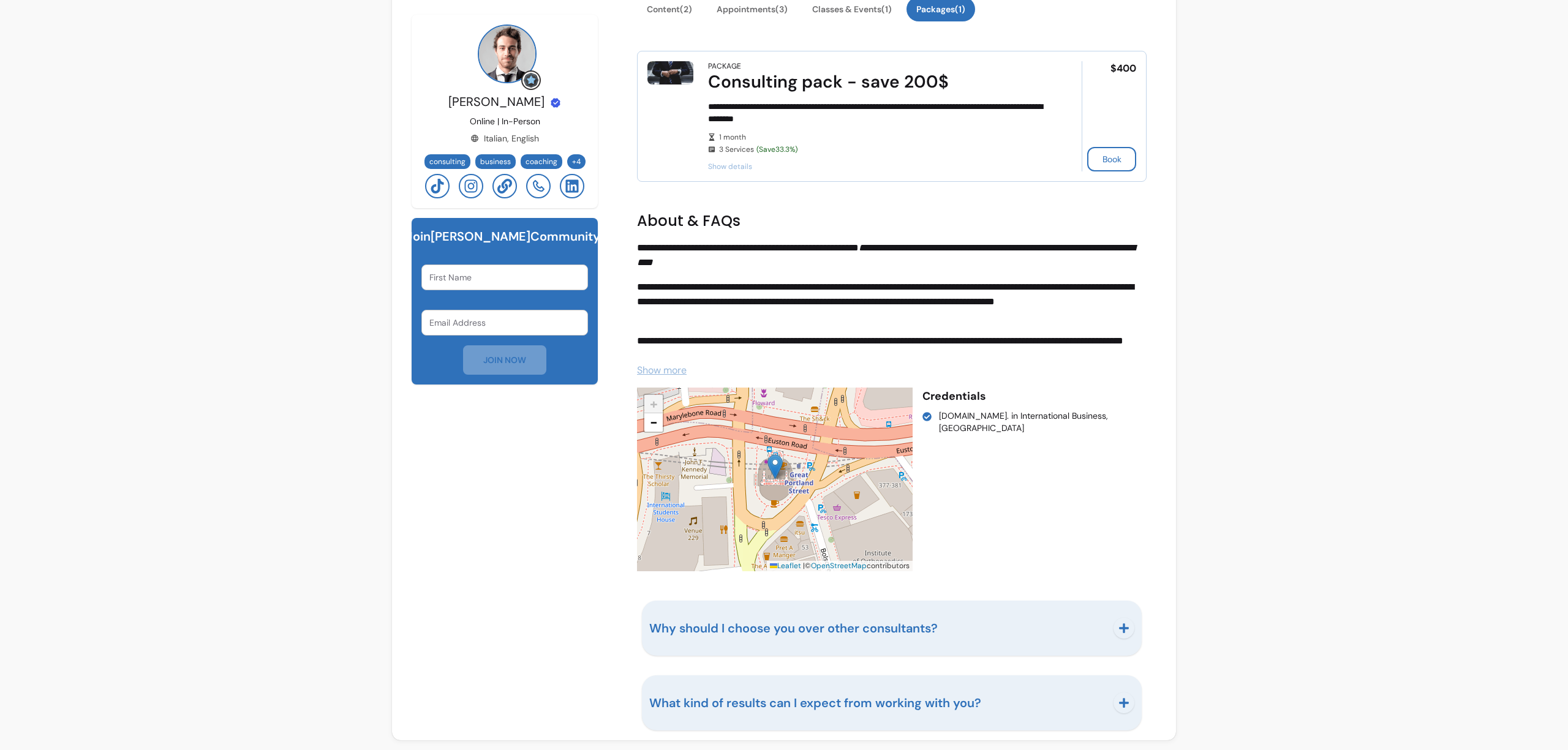
click at [842, 616] on button "Why should I choose you over other consultants?" at bounding box center [892, 628] width 485 height 40
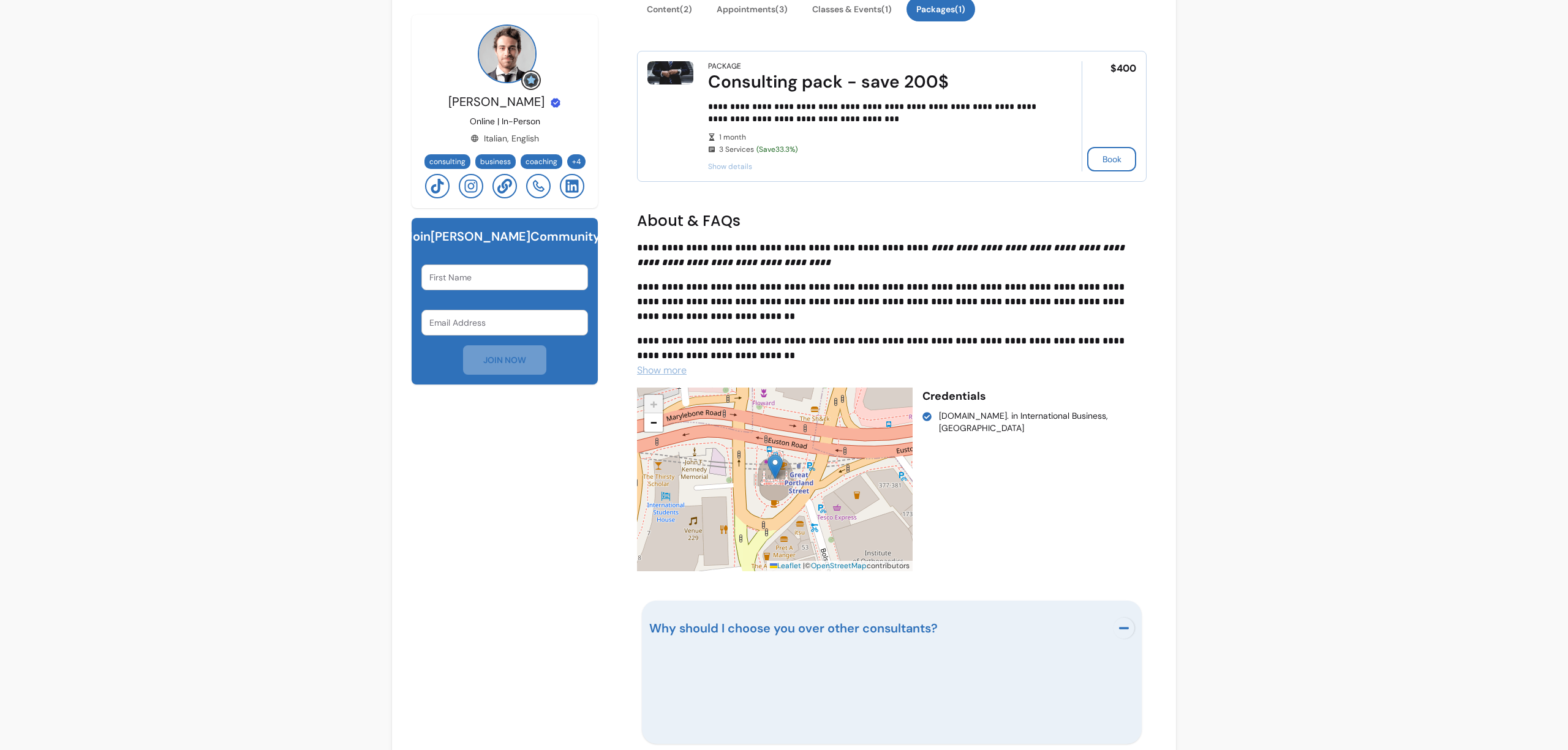
scroll to position [449, 0]
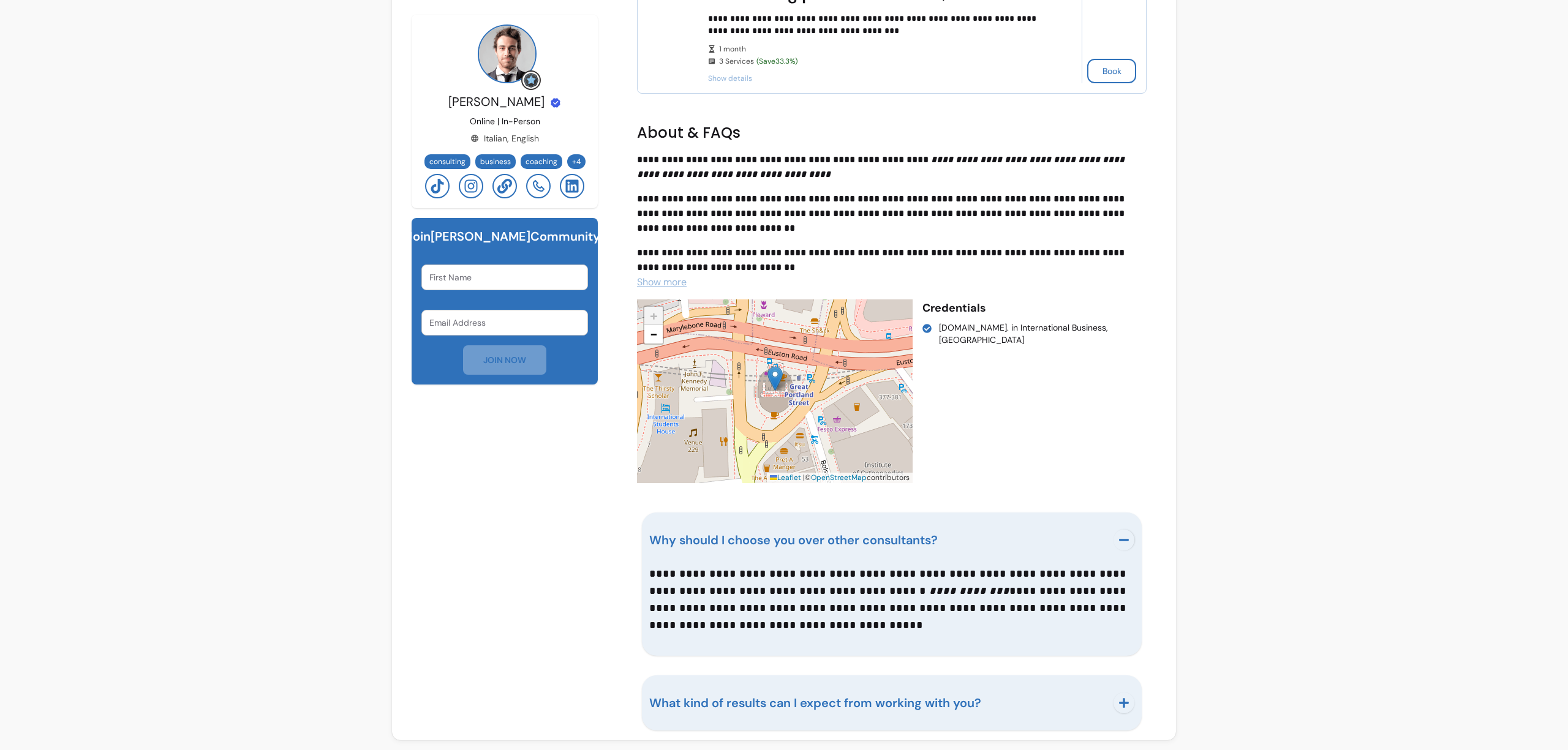
click at [907, 542] on span "Why should I choose you over other consultants?" at bounding box center [794, 540] width 289 height 16
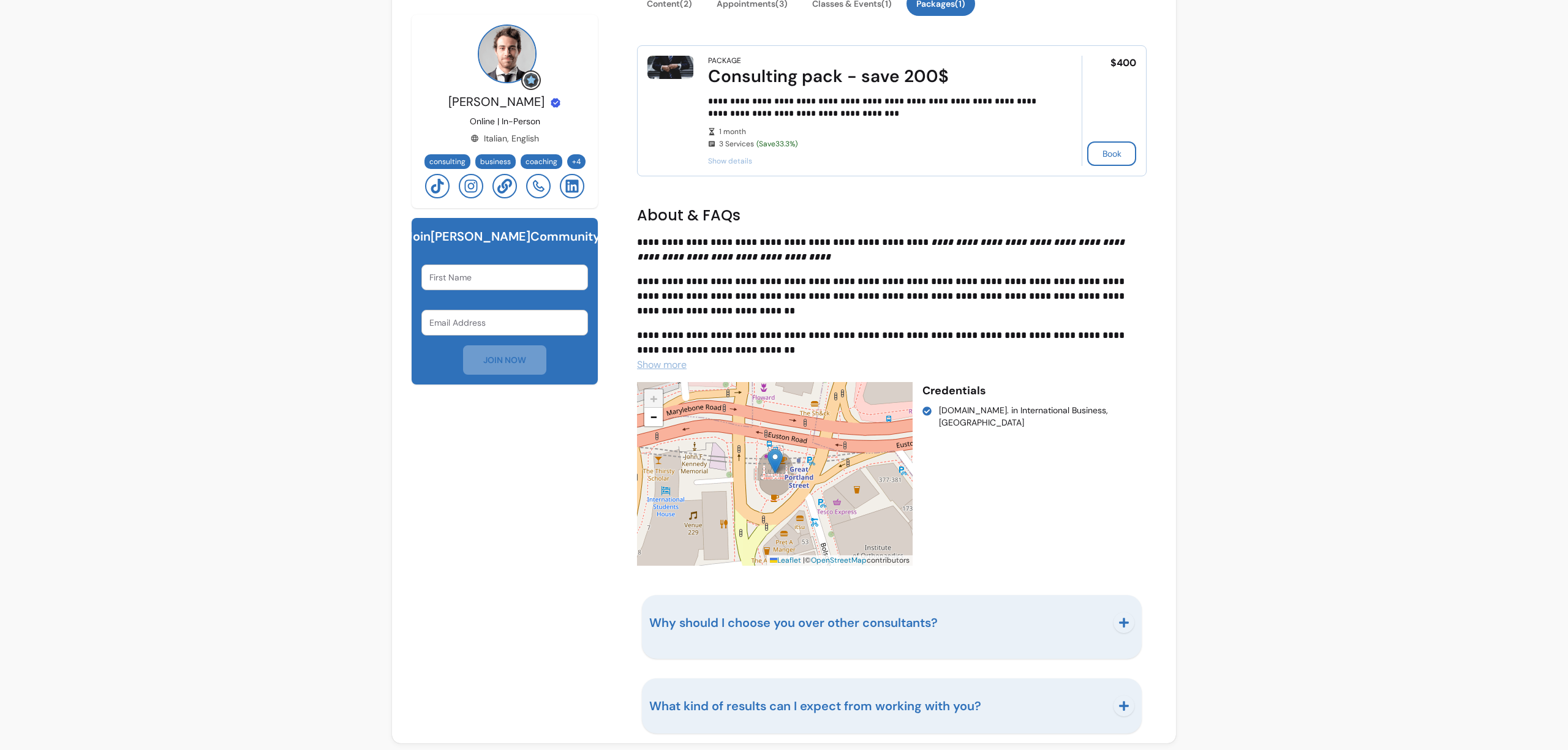
scroll to position [361, 0]
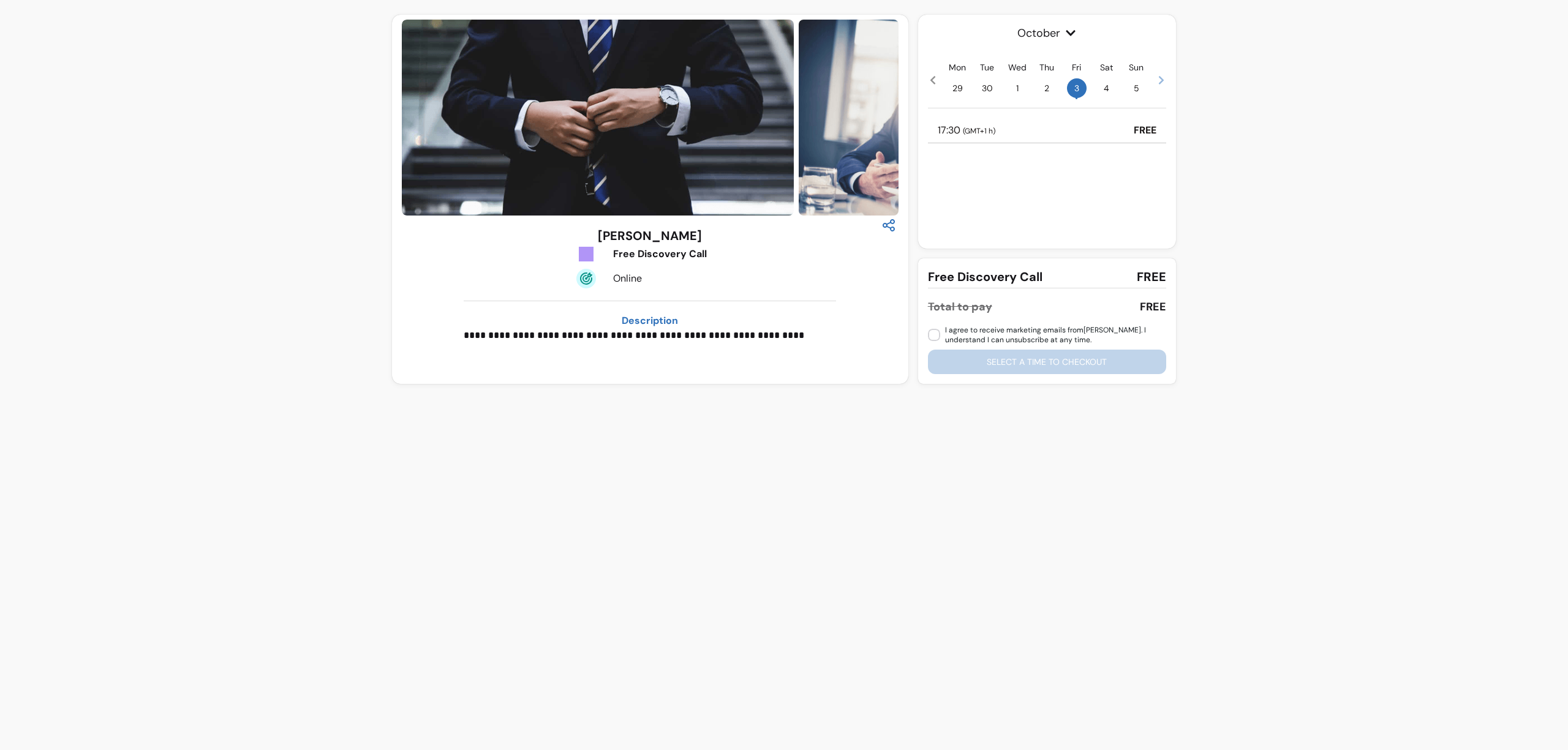
click at [1160, 83] on icon at bounding box center [1161, 80] width 5 height 9
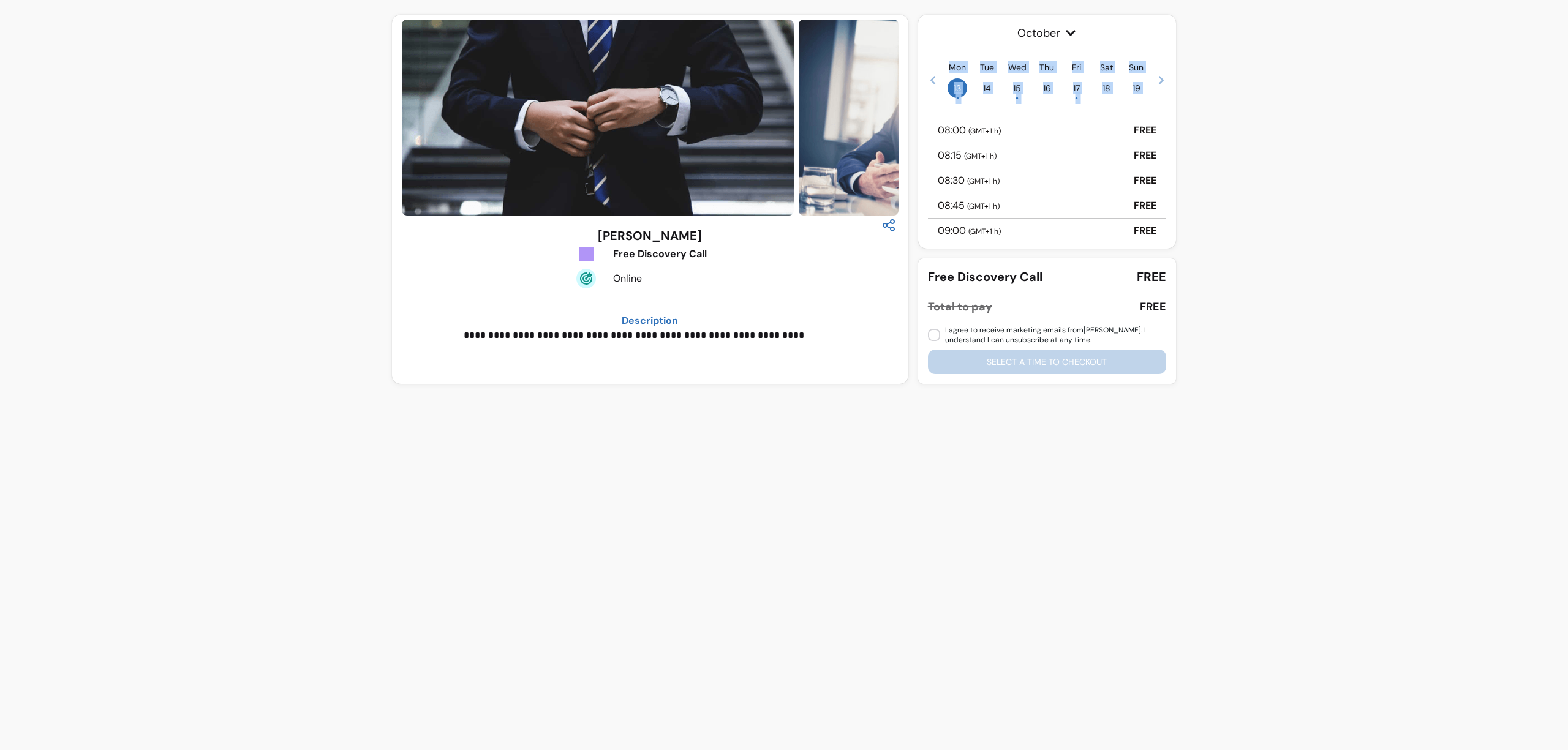
click at [1160, 83] on icon at bounding box center [1161, 80] width 5 height 9
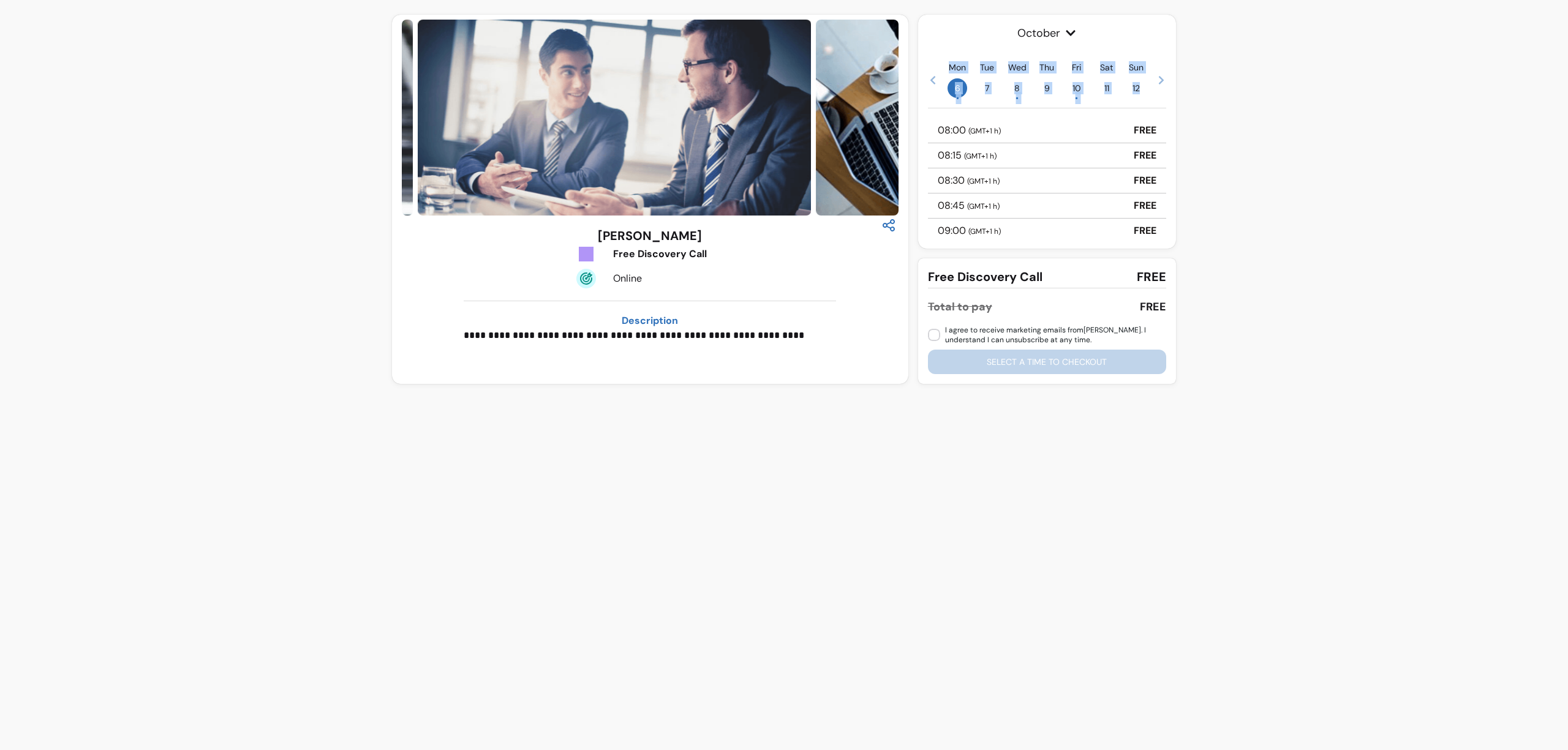
click at [1160, 83] on icon at bounding box center [1161, 80] width 5 height 9
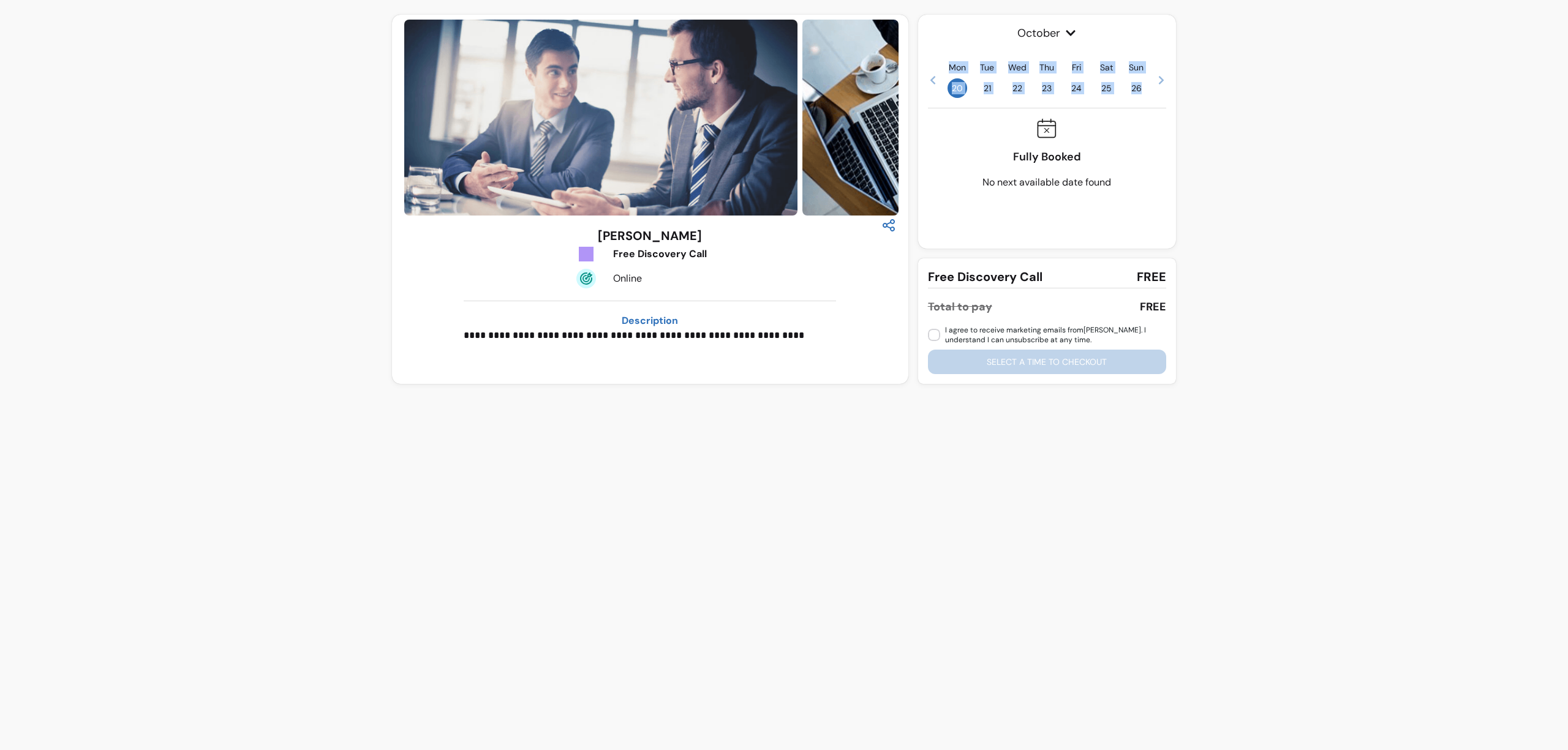
click at [1160, 83] on icon at bounding box center [1161, 80] width 5 height 9
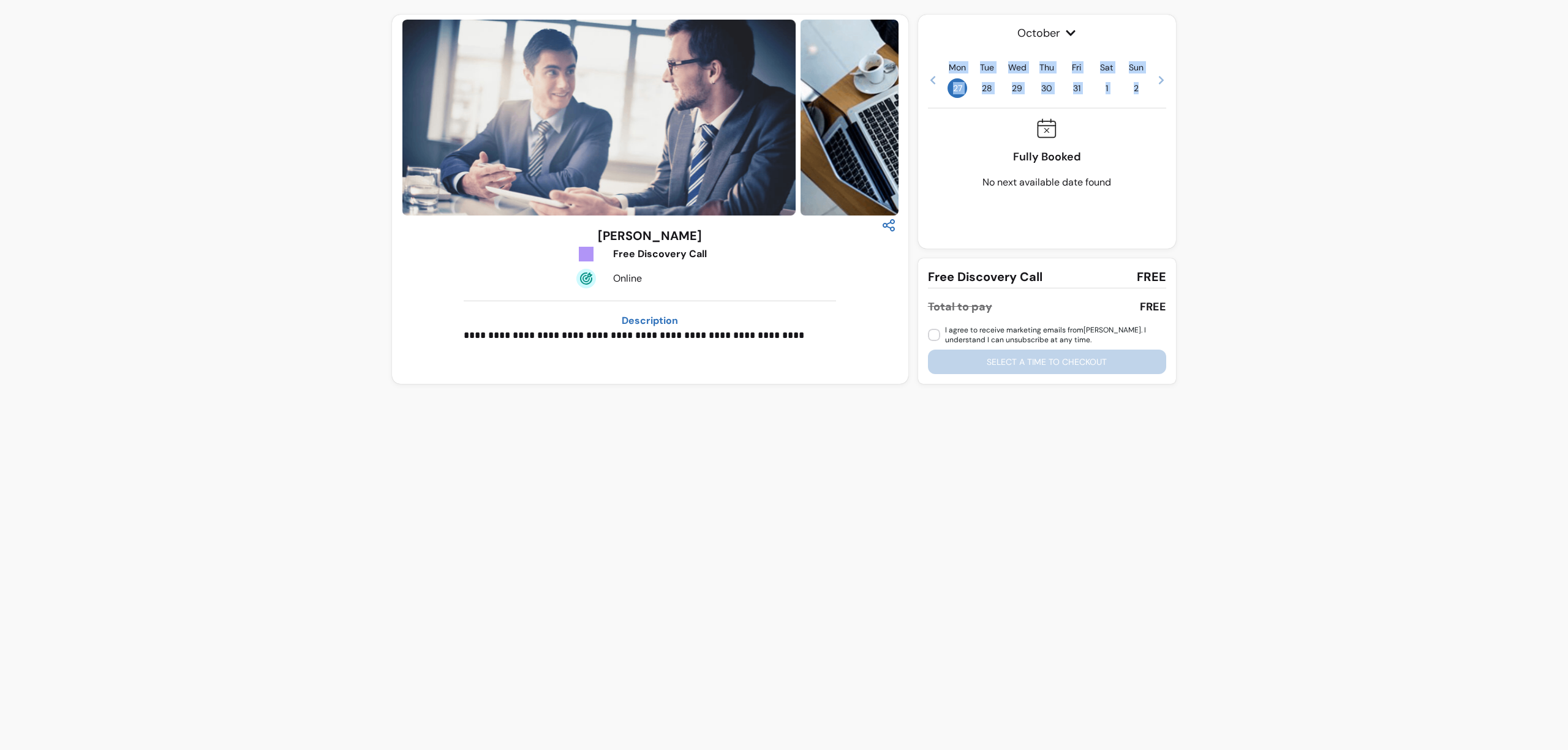
click at [1160, 83] on icon at bounding box center [1161, 80] width 5 height 9
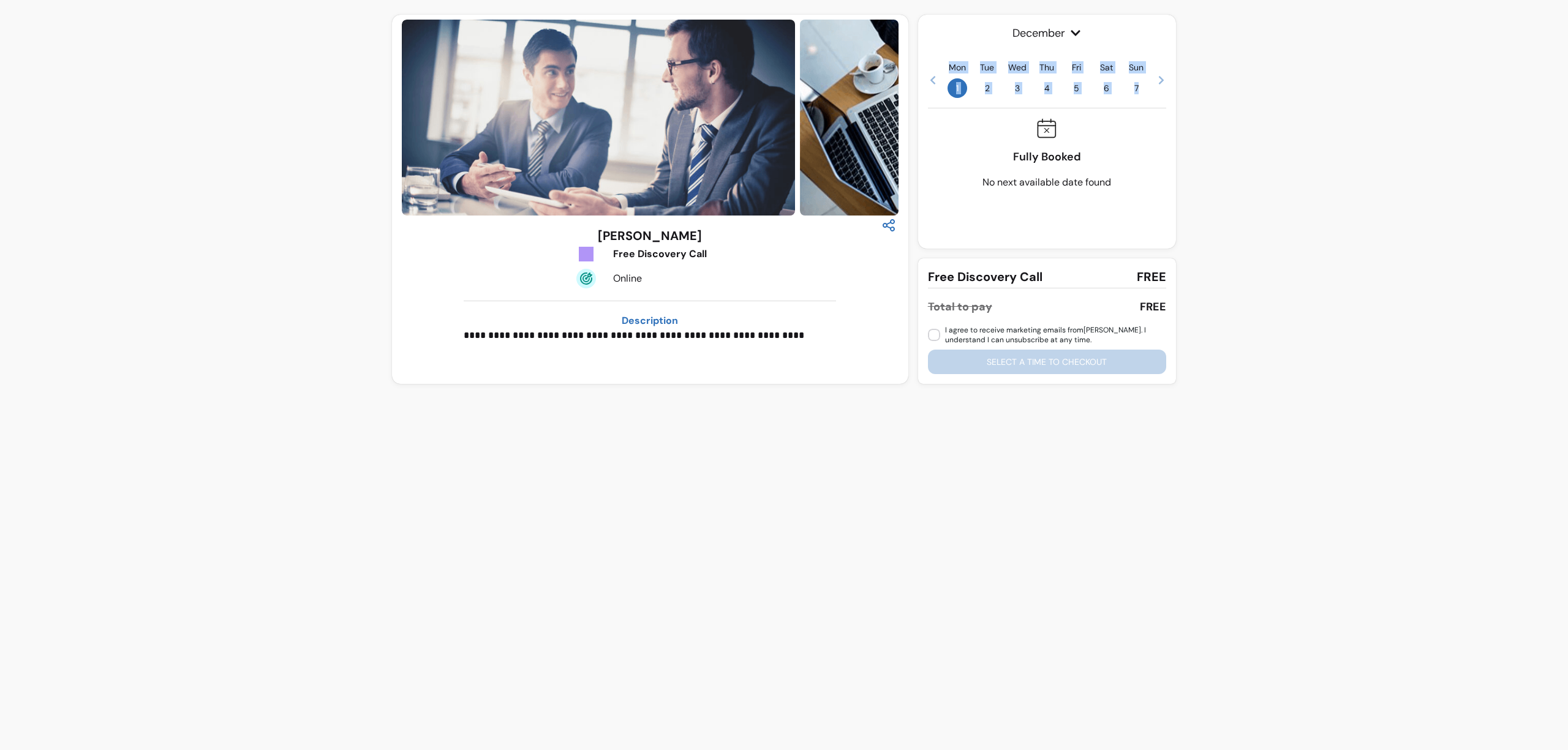
click at [1160, 83] on icon at bounding box center [1161, 80] width 5 height 9
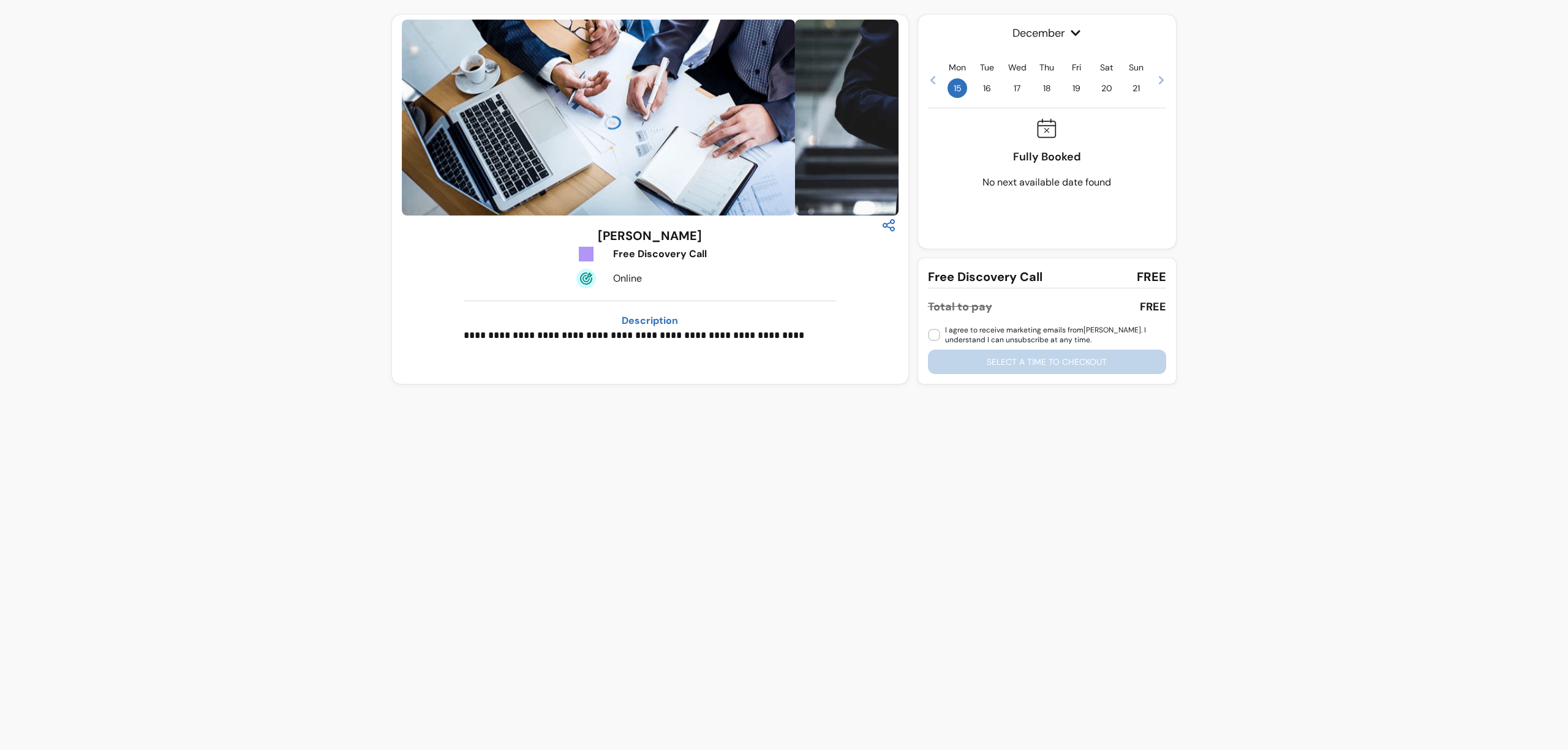
click at [1107, 133] on div "Fully Booked No next available date found" at bounding box center [1047, 153] width 238 height 71
click at [1076, 33] on icon at bounding box center [1075, 32] width 9 height 6
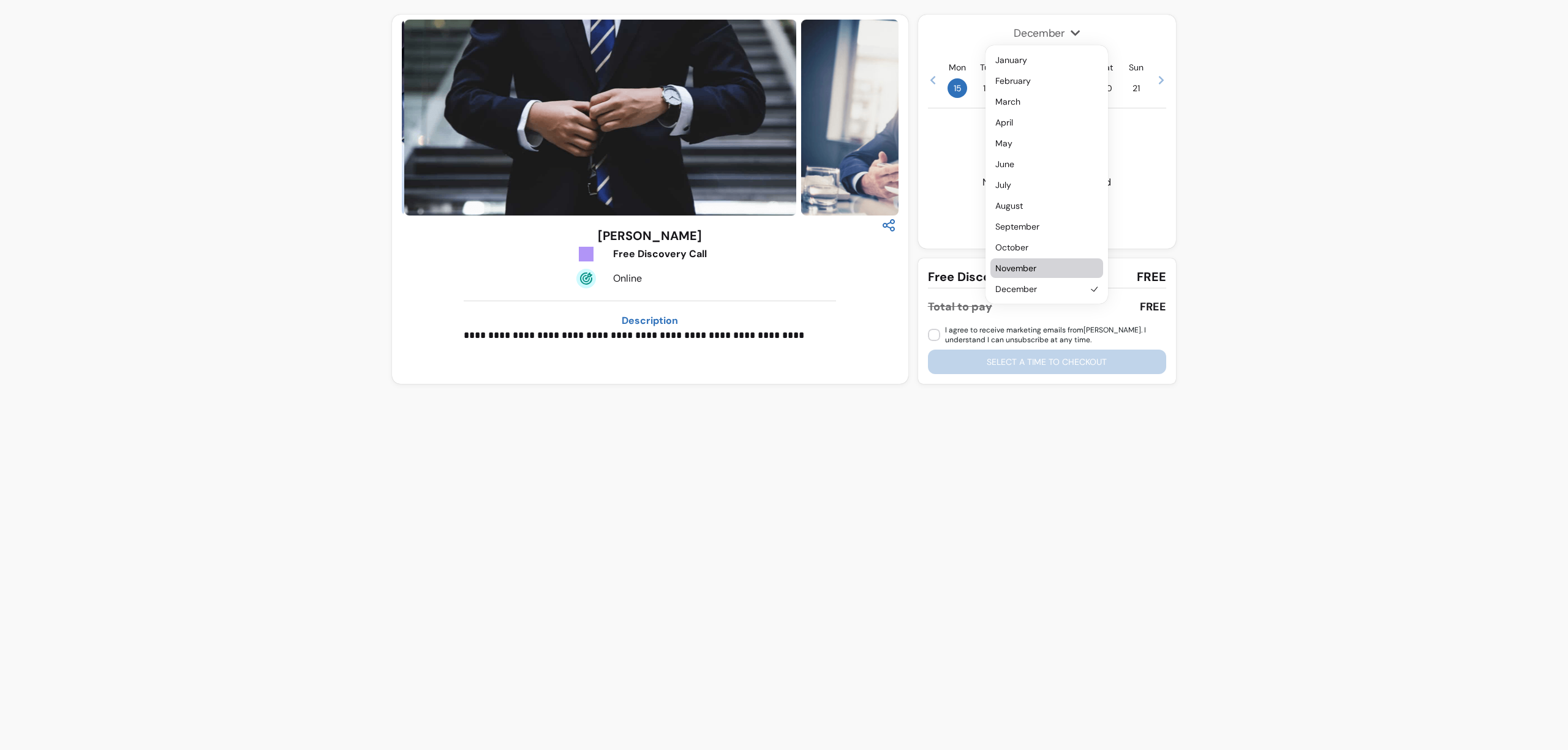
click at [1029, 270] on span "November" at bounding box center [1041, 268] width 91 height 12
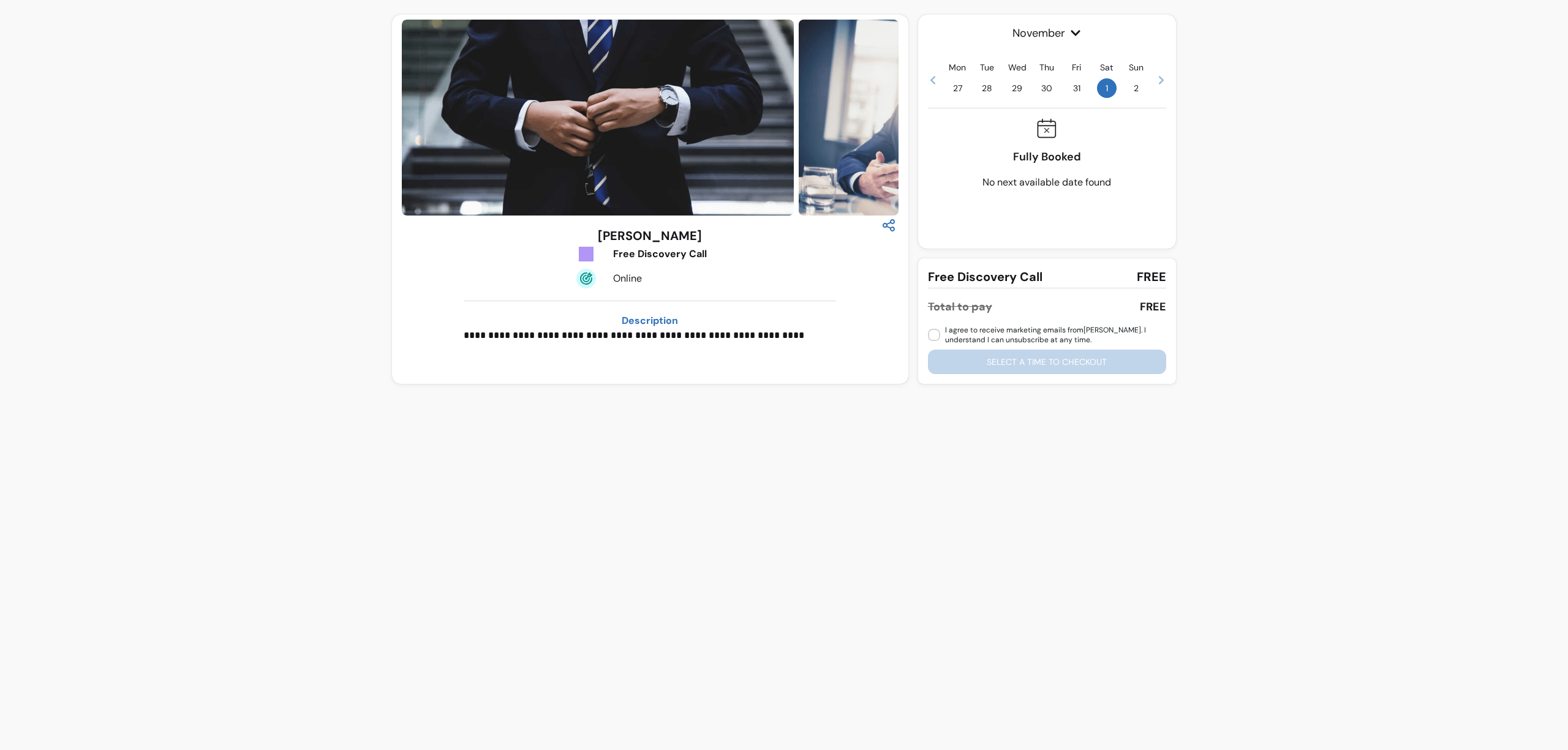
click at [1058, 168] on div "Fully Booked No next available date found" at bounding box center [1047, 153] width 238 height 71
click at [934, 83] on icon at bounding box center [933, 80] width 5 height 9
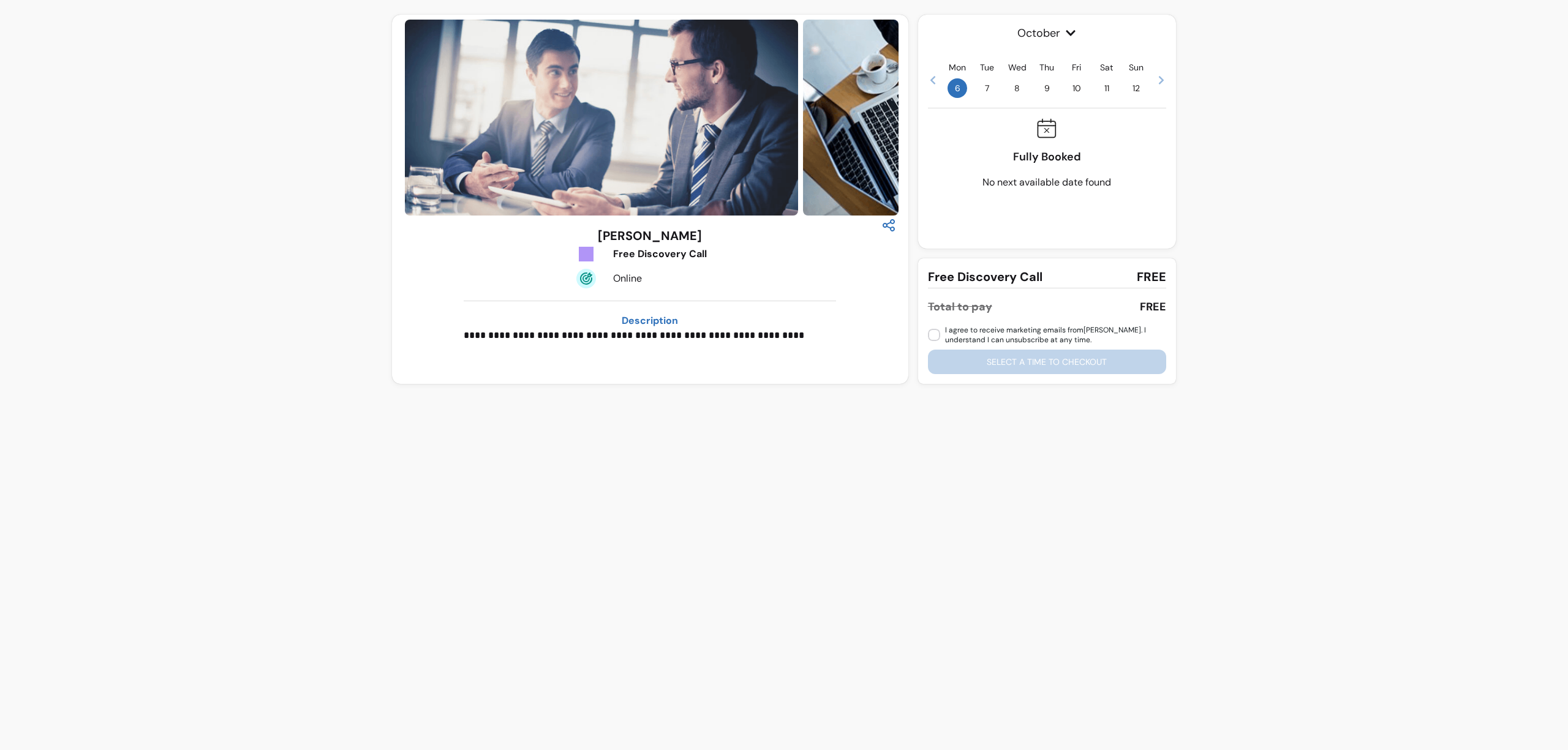
click at [934, 83] on icon at bounding box center [933, 80] width 5 height 9
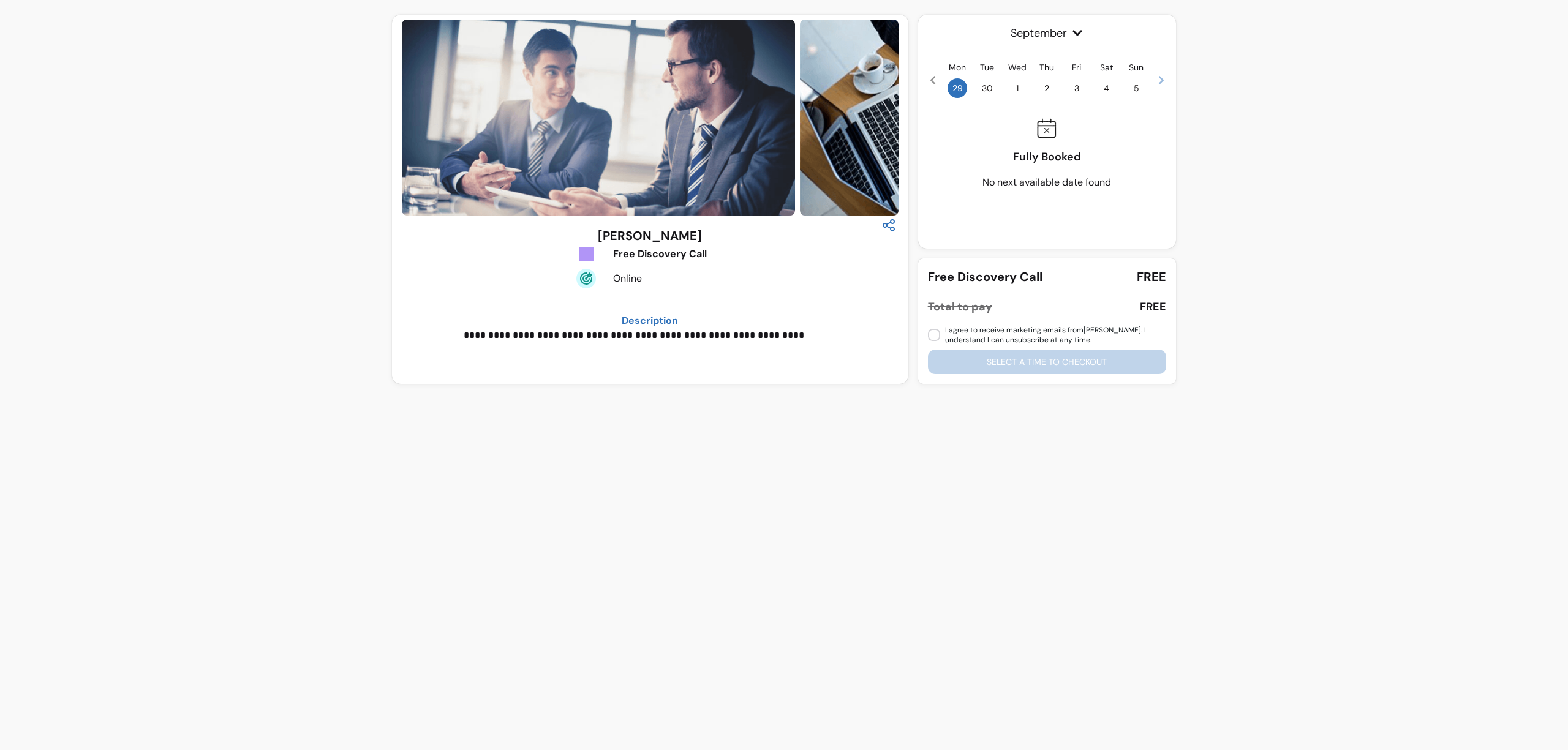
click at [1110, 148] on div "Fully Booked No next available date found" at bounding box center [1047, 153] width 238 height 71
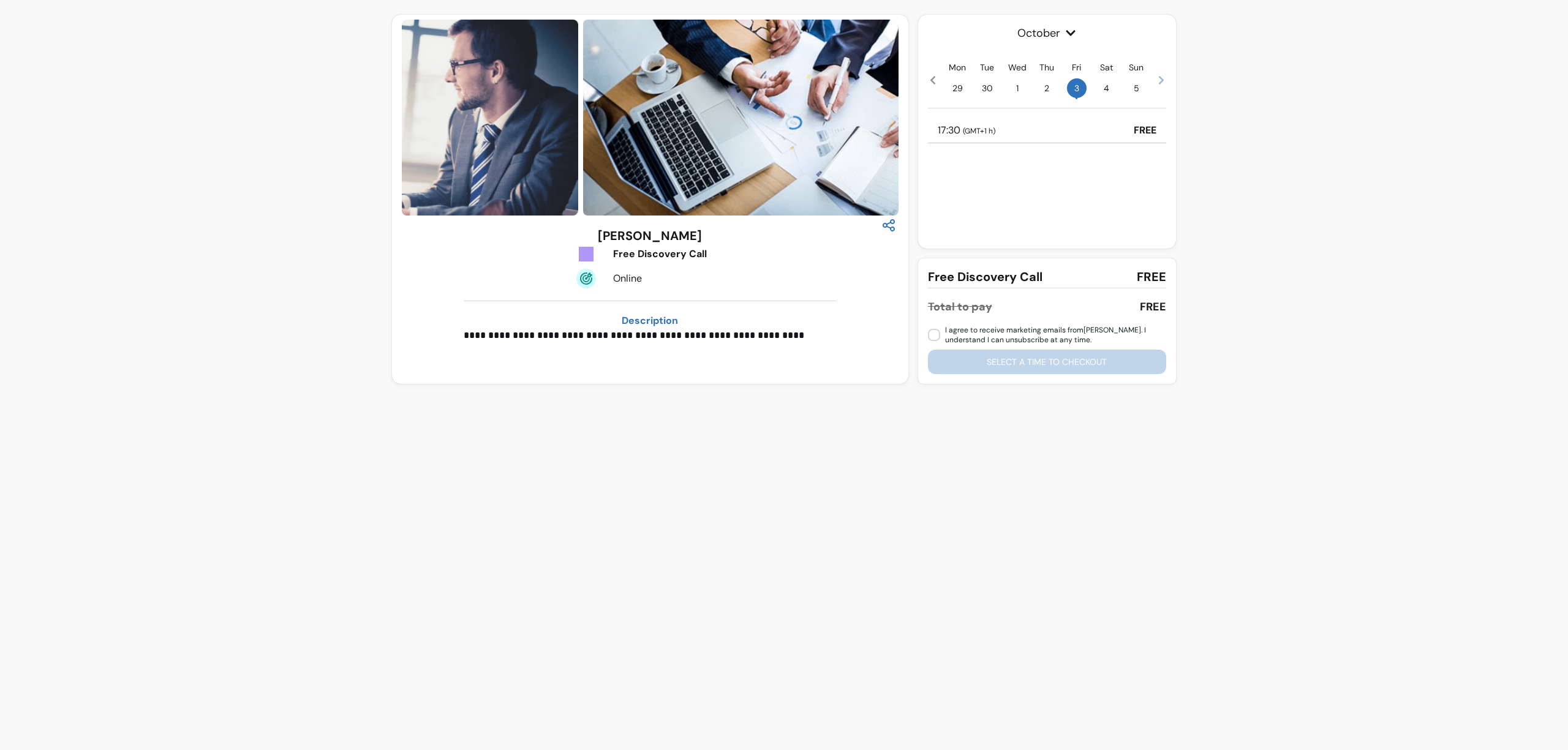
click at [1030, 131] on div "17:30 ( GMT+1 h ) FREE" at bounding box center [1047, 130] width 238 height 25
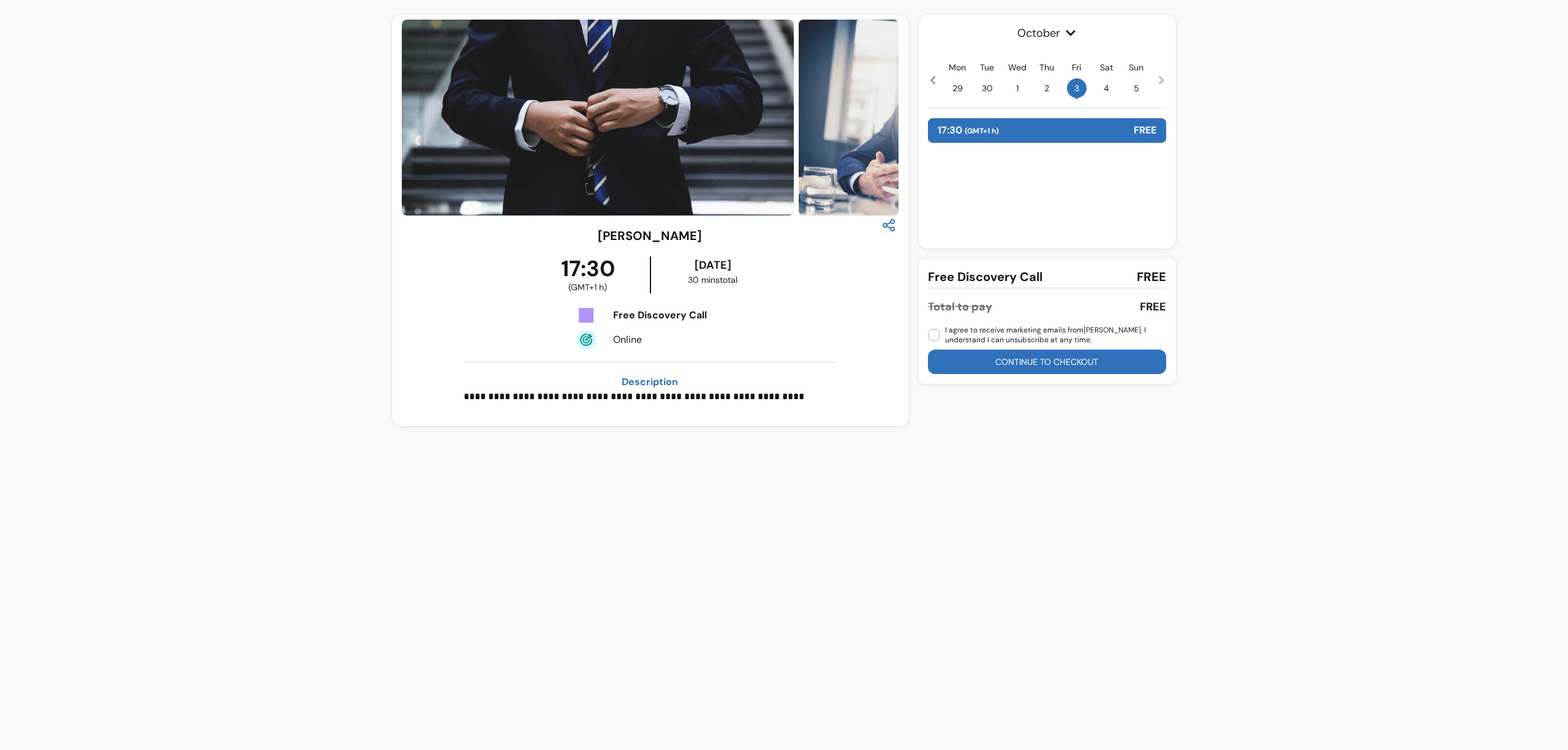
click at [1034, 361] on button "Continue to checkout" at bounding box center [1047, 362] width 238 height 25
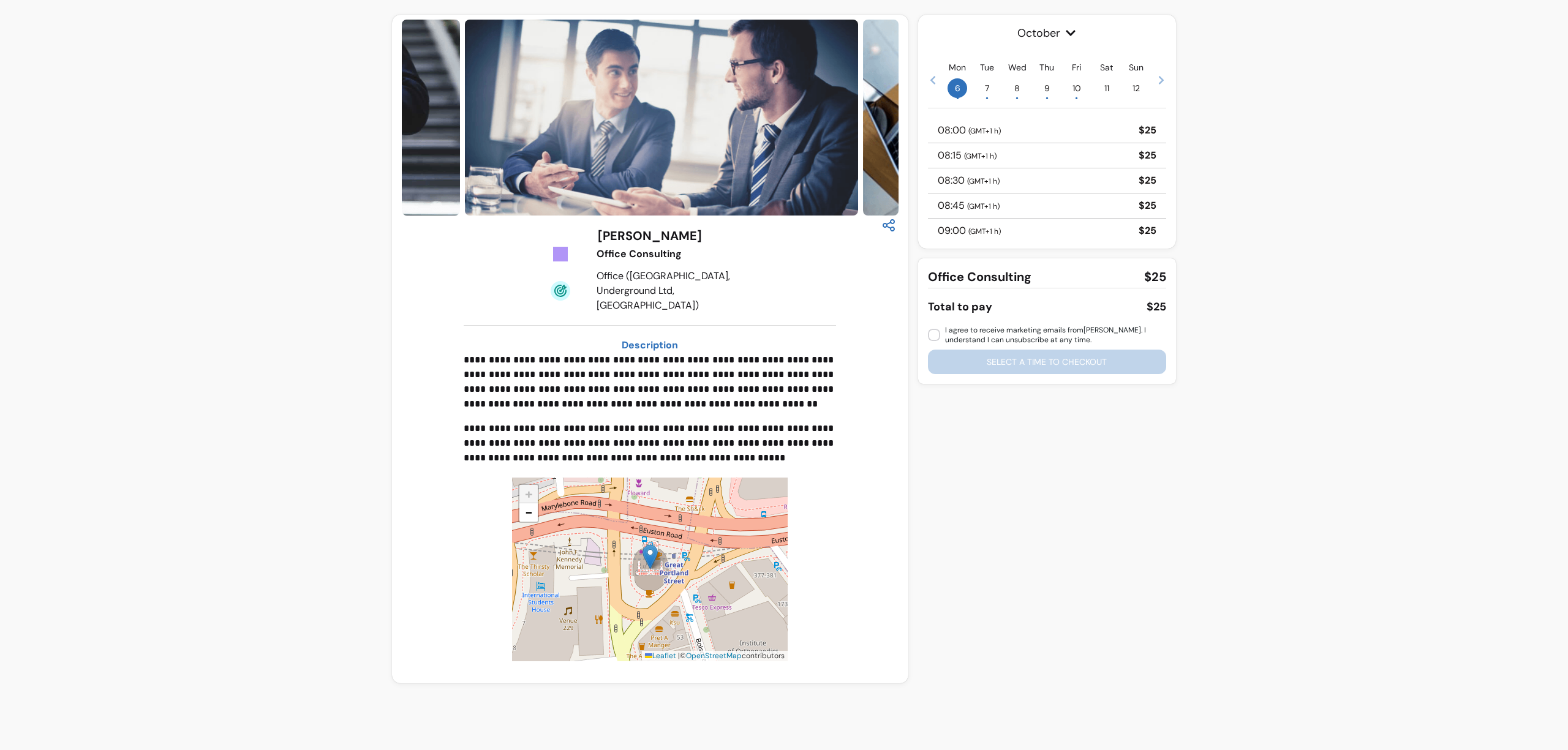
click at [1006, 183] on div "08:30 ( GMT+1 h ) $25" at bounding box center [1047, 180] width 238 height 25
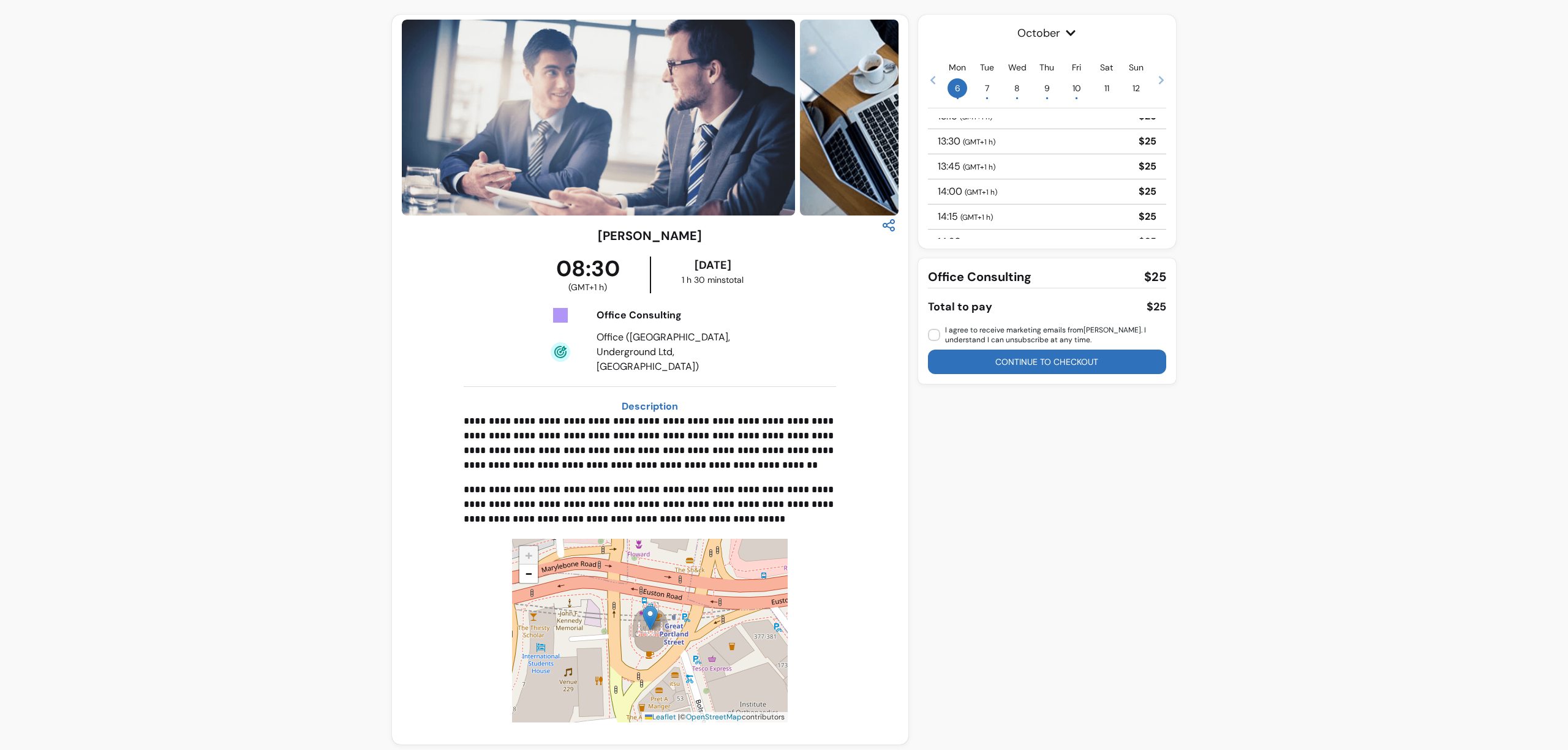
scroll to position [544, 0]
click at [1004, 189] on div "14:00 ( GMT+1 h ) $25" at bounding box center [1047, 189] width 238 height 25
click at [998, 356] on button "Continue to checkout" at bounding box center [1047, 362] width 238 height 25
